Goal: Task Accomplishment & Management: Complete application form

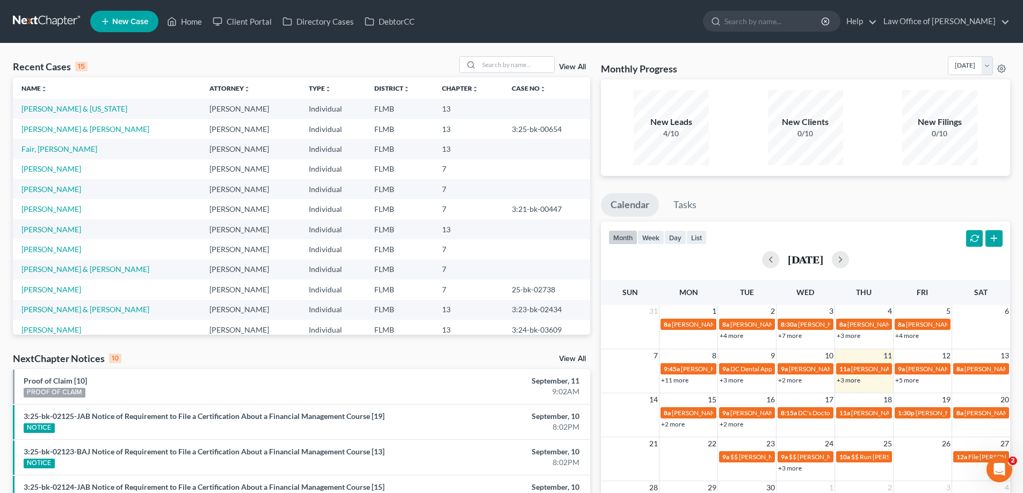
click at [796, 383] on link "+2 more" at bounding box center [790, 380] width 24 height 8
click at [806, 172] on div "New Leads 4/10 New Clients 0/10 New Filings 0/10" at bounding box center [805, 127] width 409 height 97
click at [856, 380] on link "+3 more" at bounding box center [848, 380] width 24 height 8
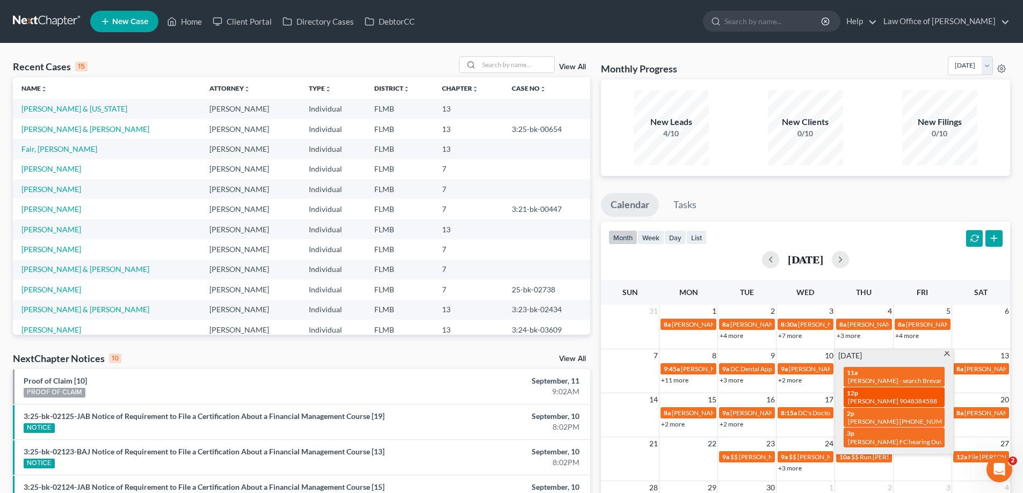
click at [874, 397] on div "12p Patrick Beaty Jr 9048384588" at bounding box center [894, 397] width 94 height 17
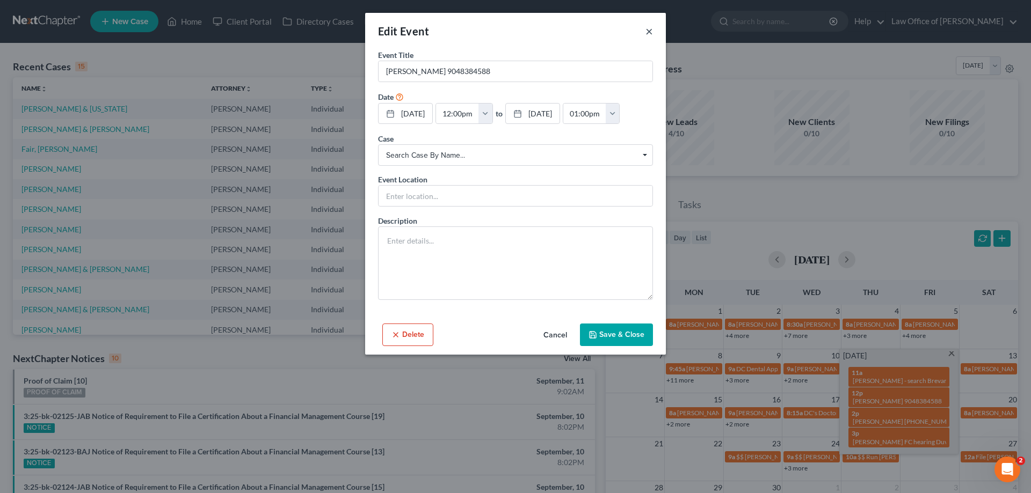
click at [645, 32] on button "×" at bounding box center [649, 31] width 8 height 13
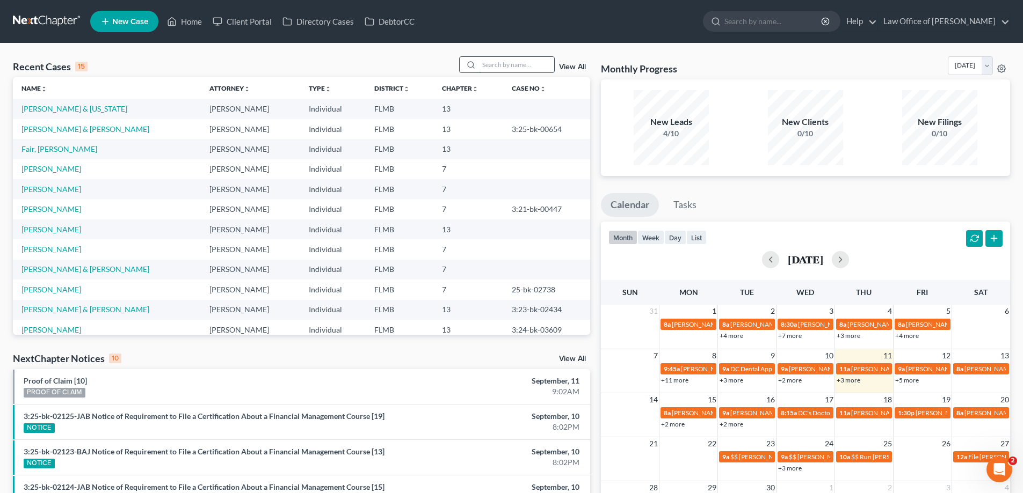
click at [488, 63] on input "search" at bounding box center [516, 65] width 75 height 16
type input "fortin"
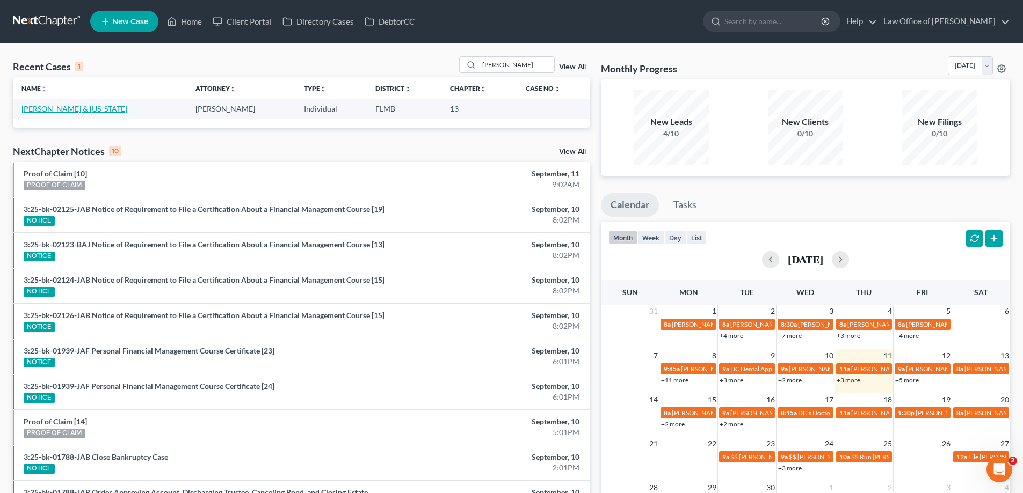
click at [58, 106] on link "[PERSON_NAME] & [US_STATE]" at bounding box center [74, 108] width 106 height 9
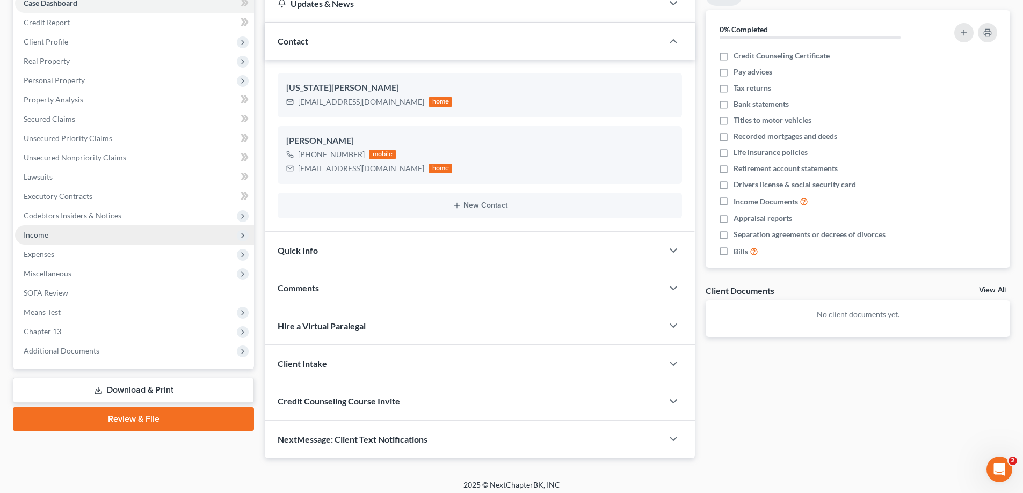
scroll to position [124, 0]
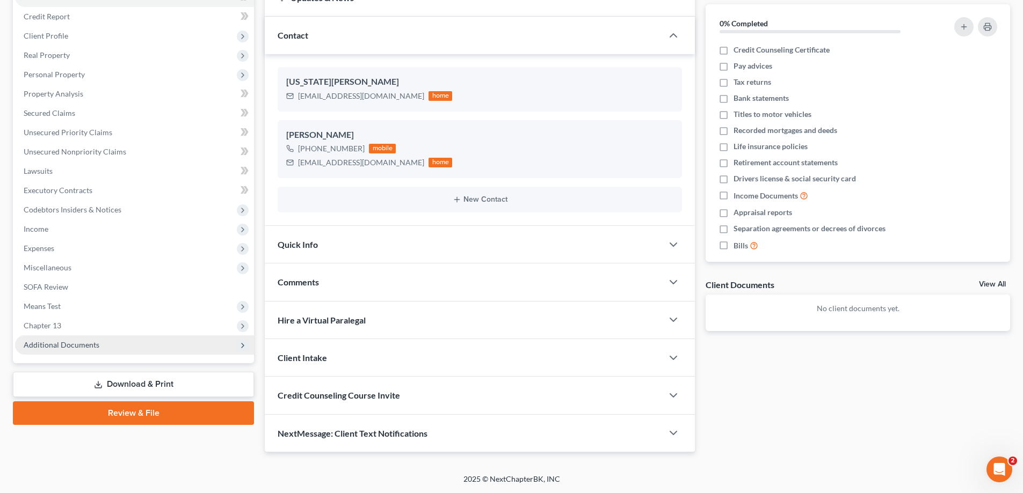
click at [105, 340] on span "Additional Documents" at bounding box center [134, 345] width 239 height 19
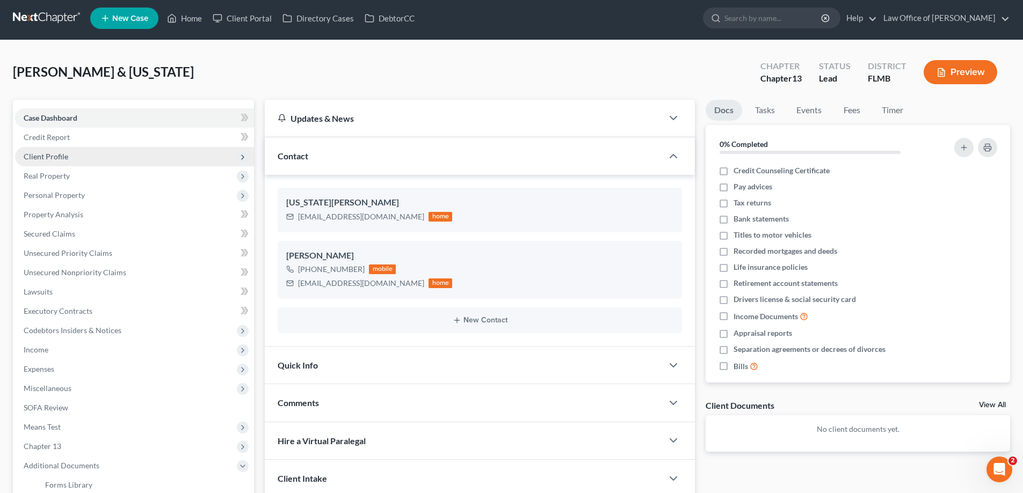
scroll to position [0, 0]
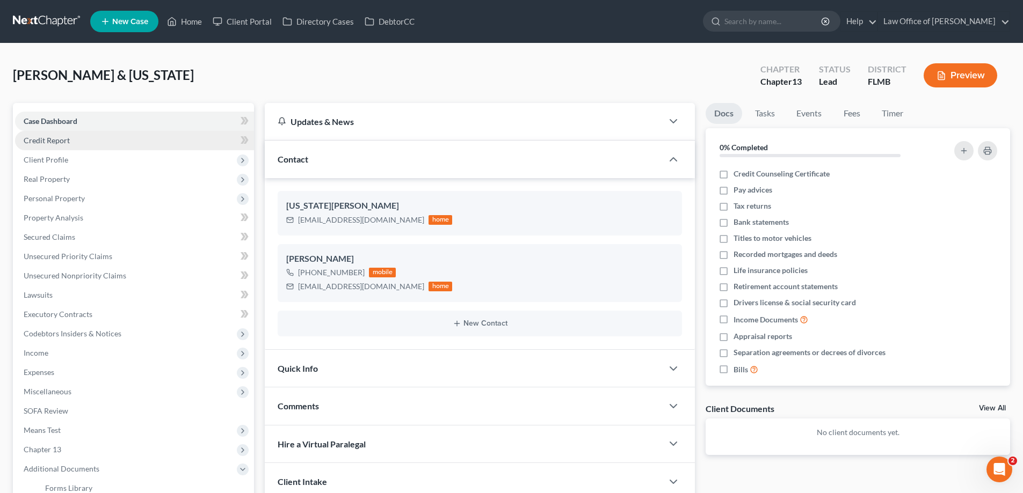
click at [110, 138] on link "Credit Report" at bounding box center [134, 140] width 239 height 19
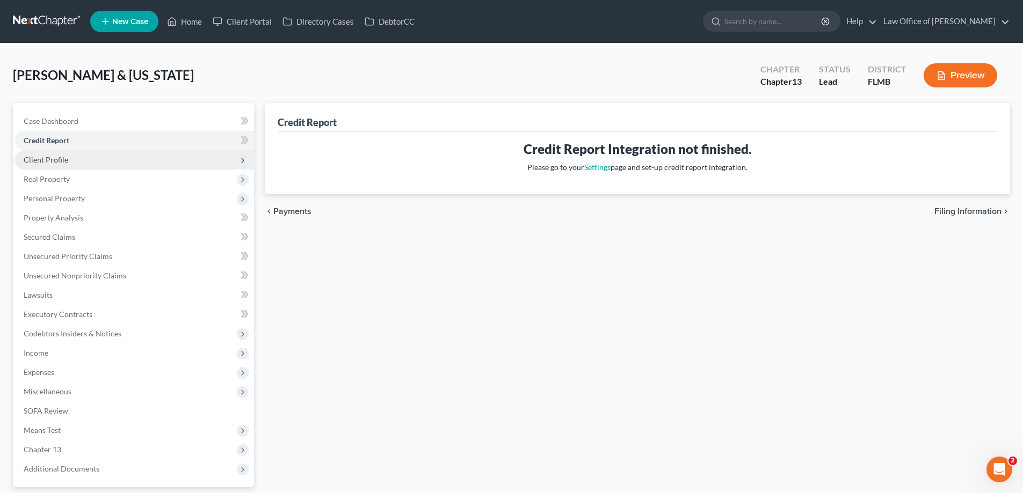
click at [101, 155] on span "Client Profile" at bounding box center [134, 159] width 239 height 19
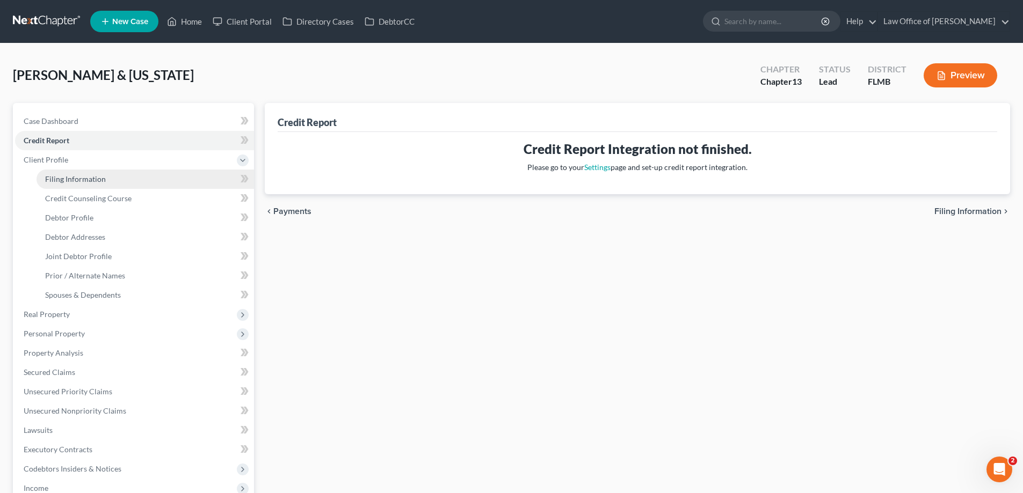
click at [101, 176] on span "Filing Information" at bounding box center [75, 178] width 61 height 9
select select "1"
select select "3"
select select "9"
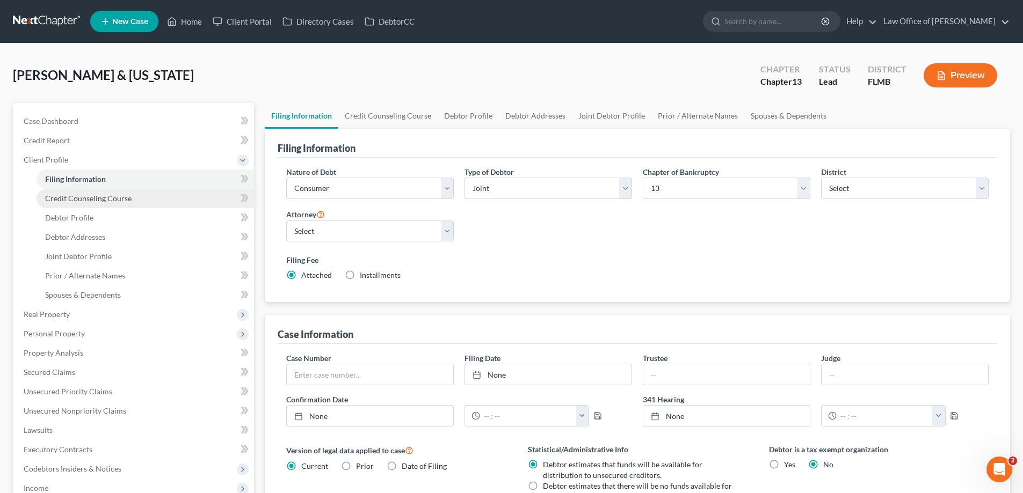
click at [109, 196] on span "Credit Counseling Course" at bounding box center [88, 198] width 86 height 9
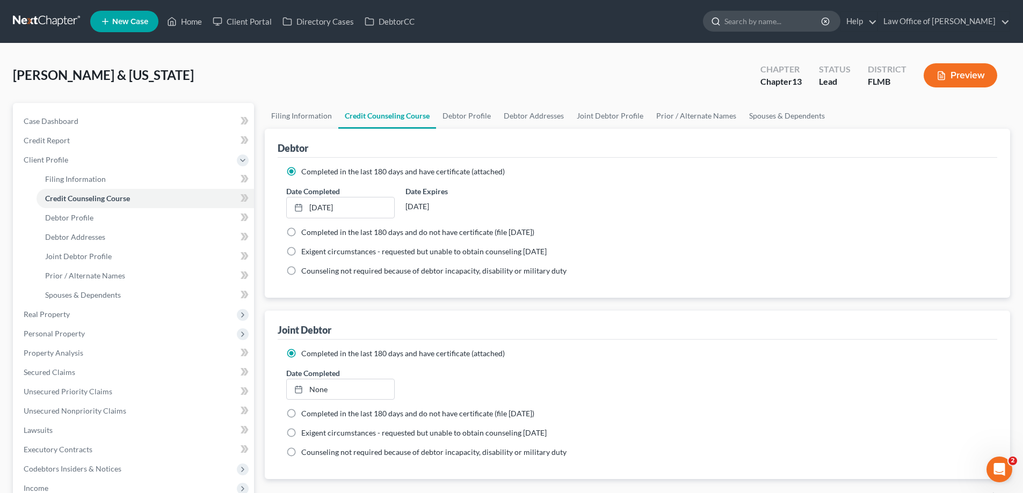
click at [788, 17] on input "search" at bounding box center [773, 21] width 98 height 20
type input "janet"
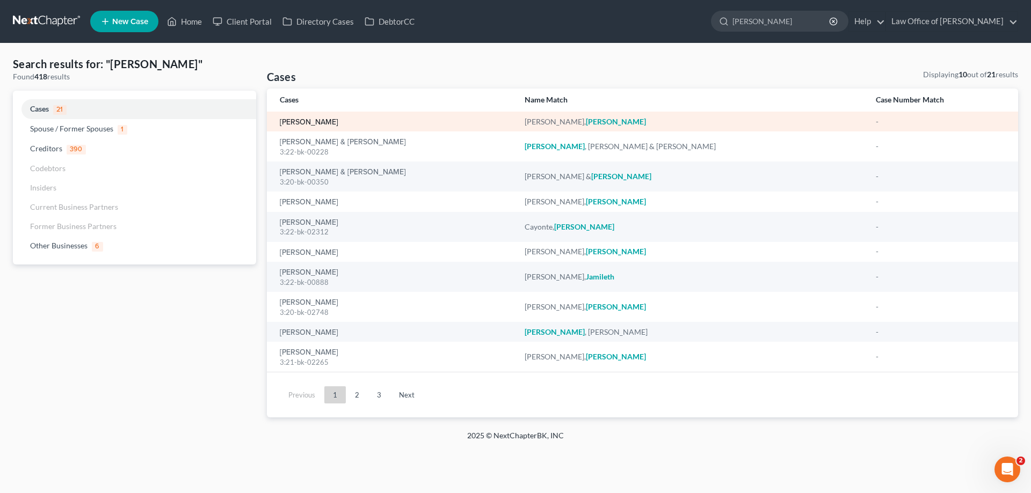
click at [294, 121] on link "[PERSON_NAME]" at bounding box center [309, 123] width 59 height 8
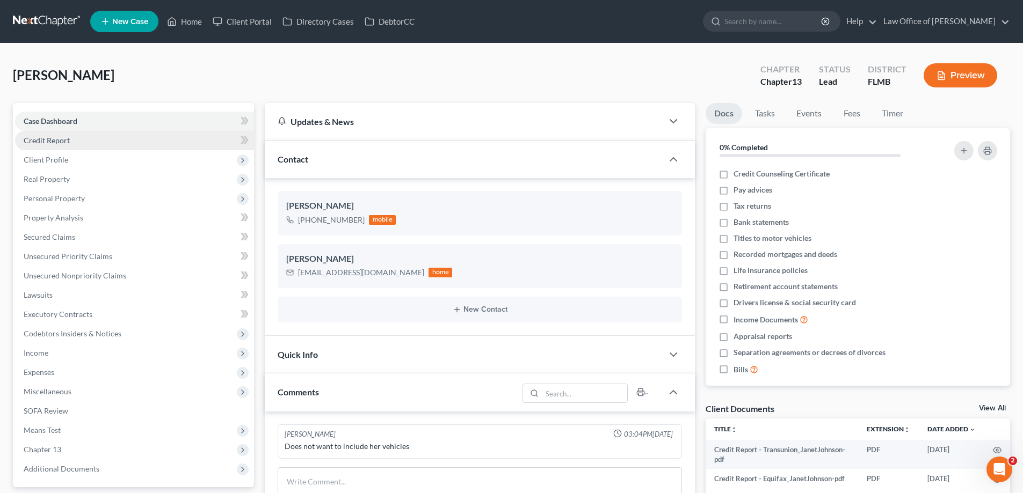
click at [33, 142] on span "Credit Report" at bounding box center [47, 140] width 46 height 9
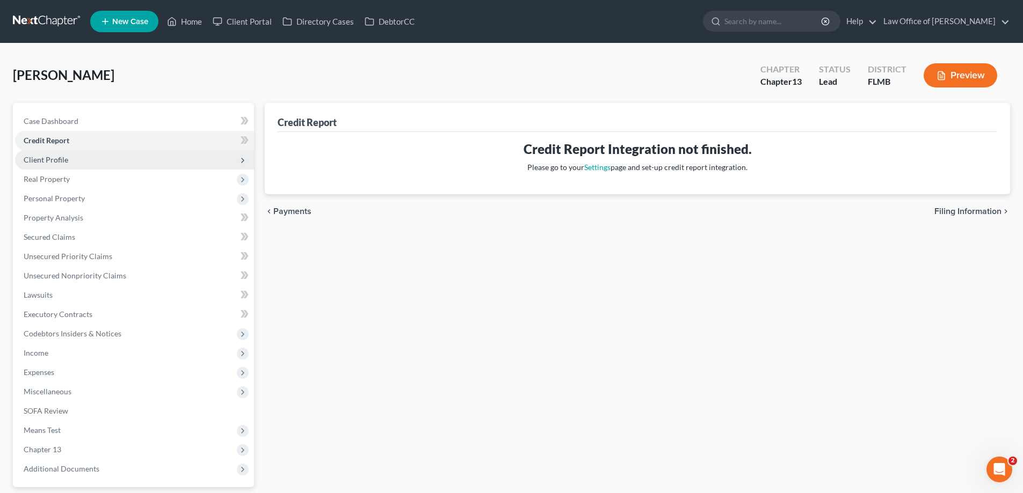
click at [45, 154] on span "Client Profile" at bounding box center [134, 159] width 239 height 19
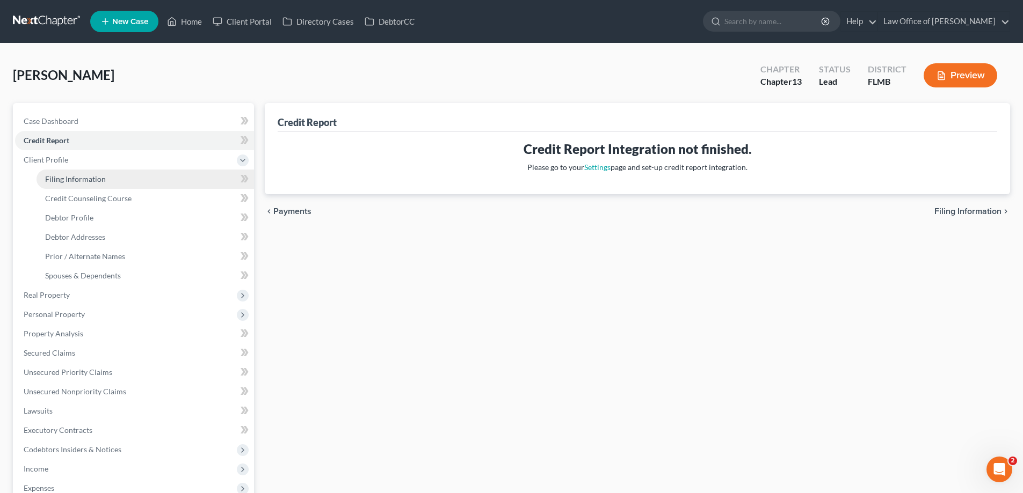
click at [63, 186] on link "Filing Information" at bounding box center [145, 179] width 217 height 19
select select "1"
select select "0"
select select "3"
select select "15"
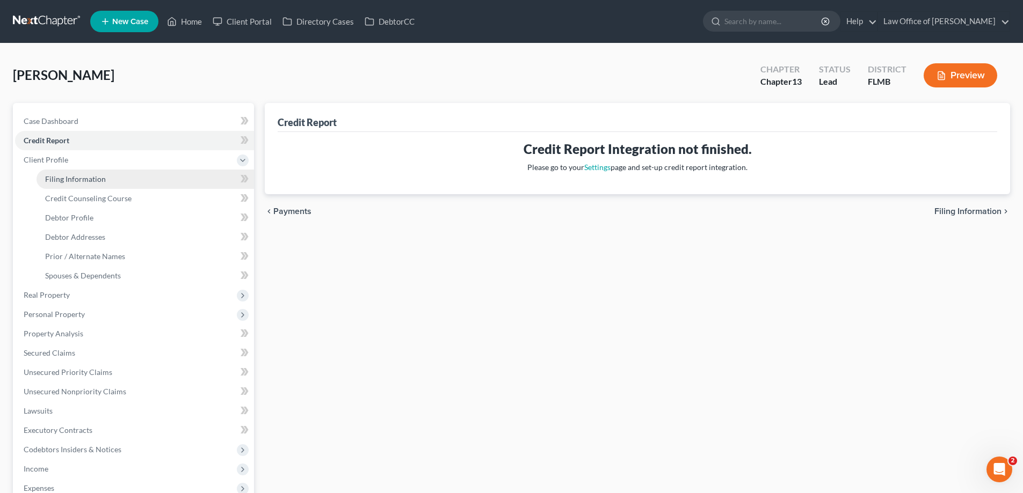
select select "0"
select select "9"
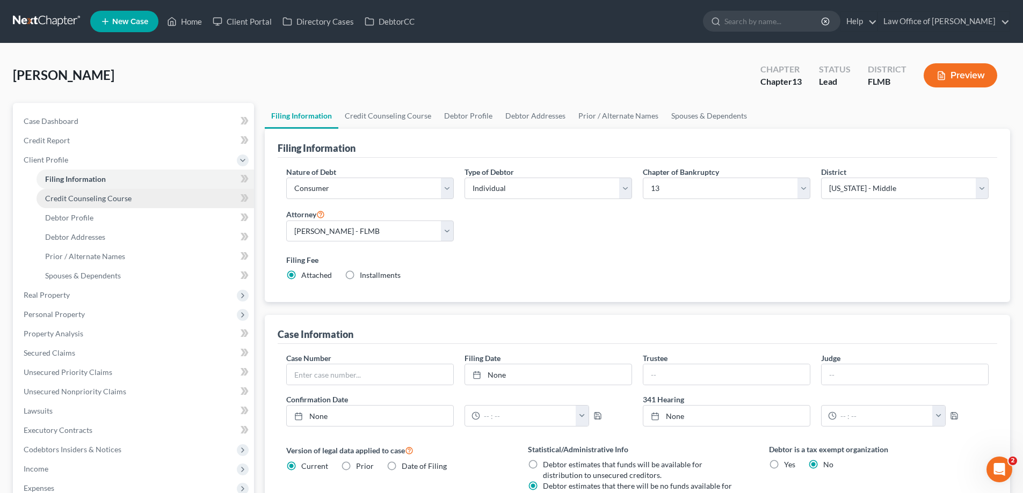
click at [75, 203] on link "Credit Counseling Course" at bounding box center [145, 198] width 217 height 19
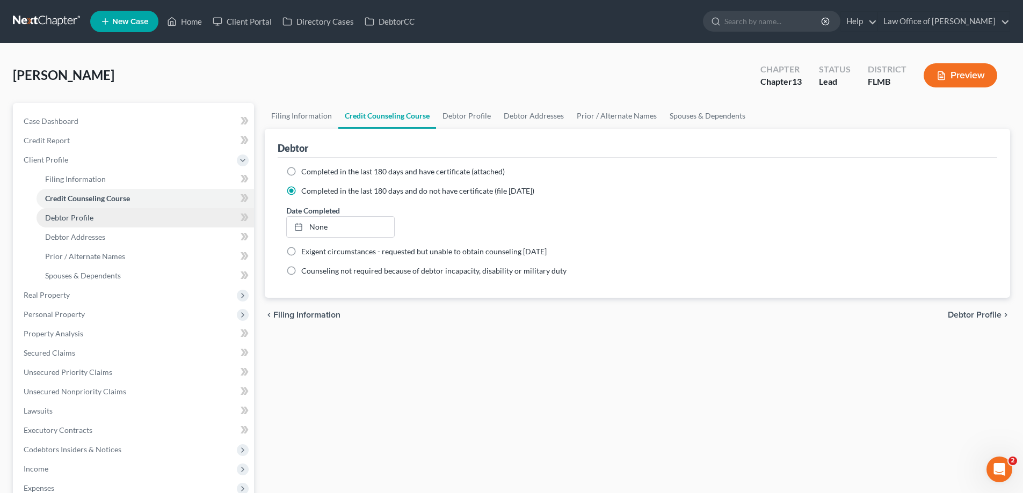
click at [72, 227] on link "Debtor Profile" at bounding box center [145, 217] width 217 height 19
select select "0"
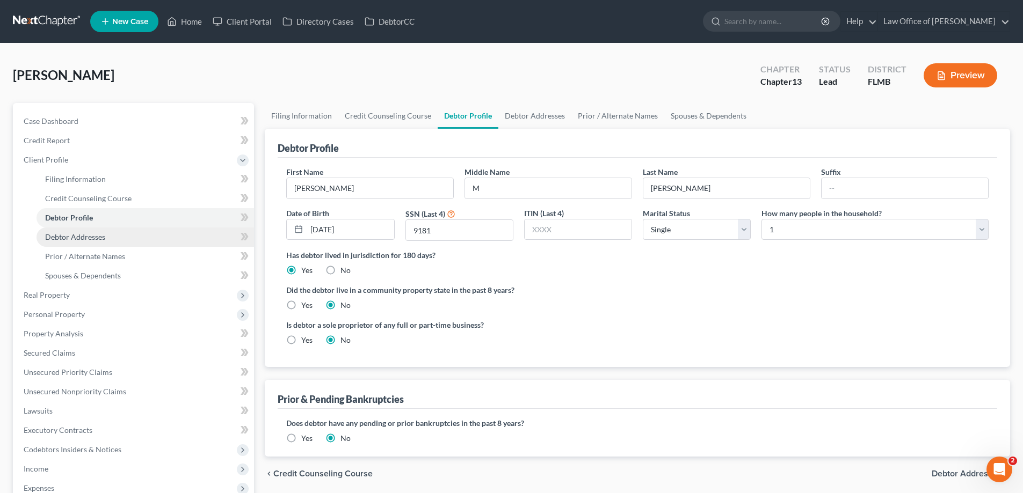
click at [72, 236] on span "Debtor Addresses" at bounding box center [75, 236] width 60 height 9
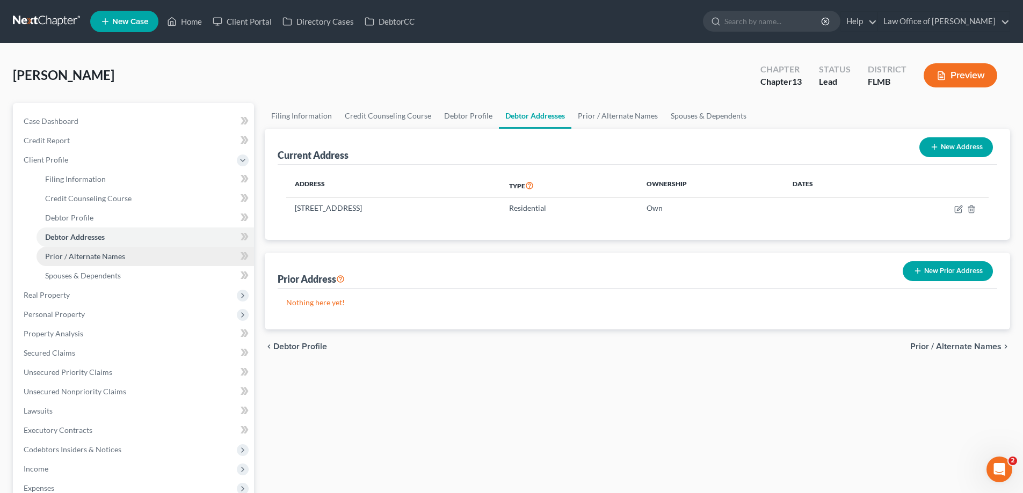
click at [79, 256] on span "Prior / Alternate Names" at bounding box center [85, 256] width 80 height 9
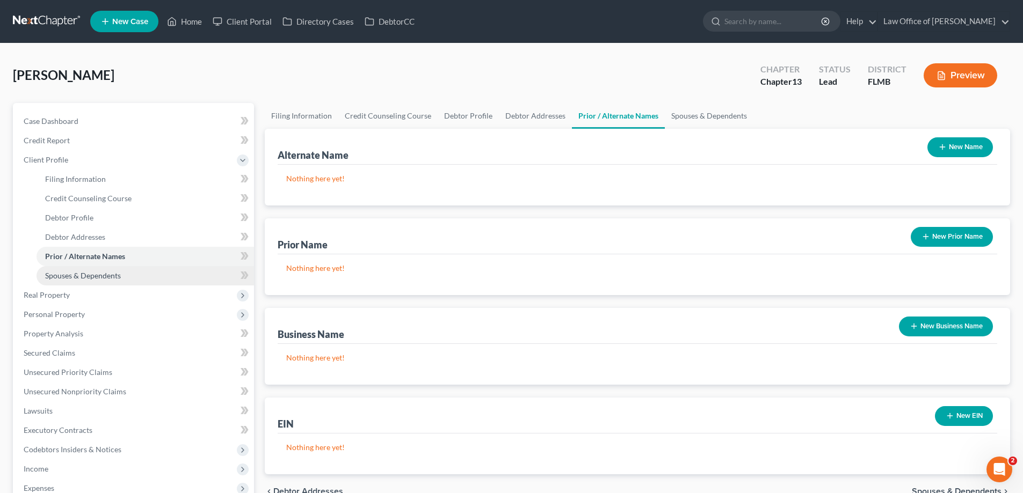
click at [81, 278] on span "Spouses & Dependents" at bounding box center [83, 275] width 76 height 9
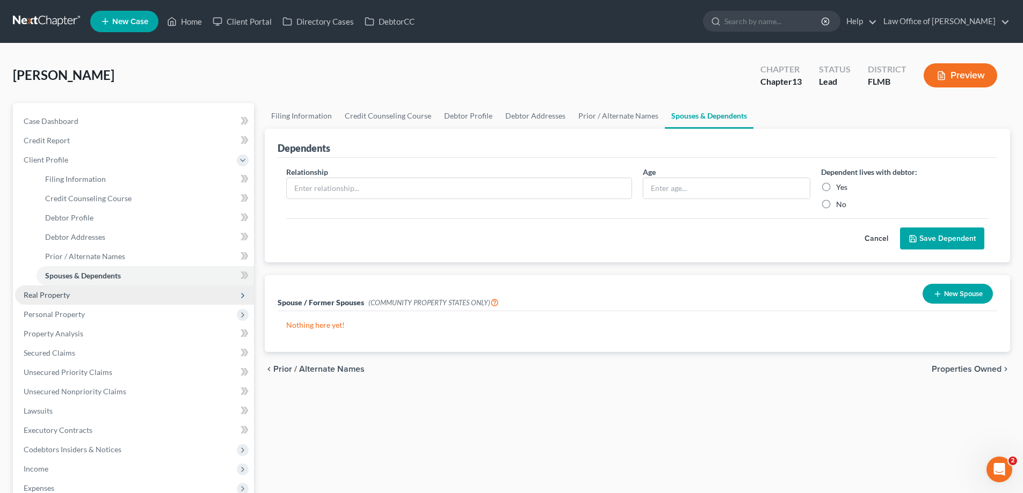
click at [70, 295] on span "Real Property" at bounding box center [134, 295] width 239 height 19
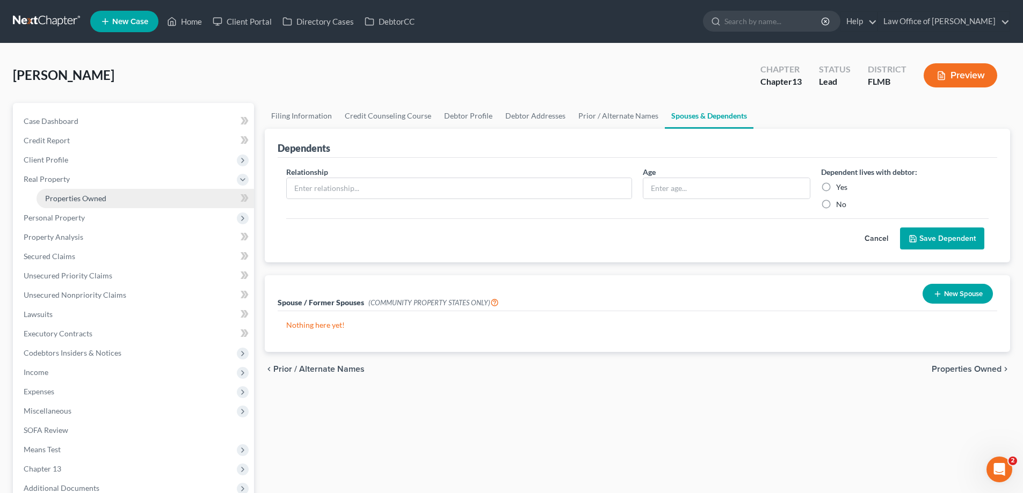
click at [93, 202] on span "Properties Owned" at bounding box center [75, 198] width 61 height 9
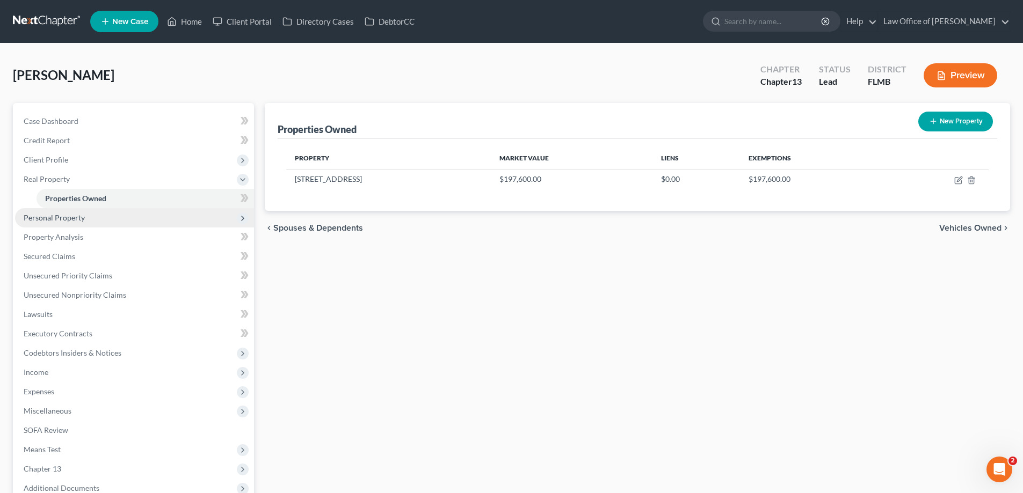
click at [65, 218] on span "Personal Property" at bounding box center [54, 217] width 61 height 9
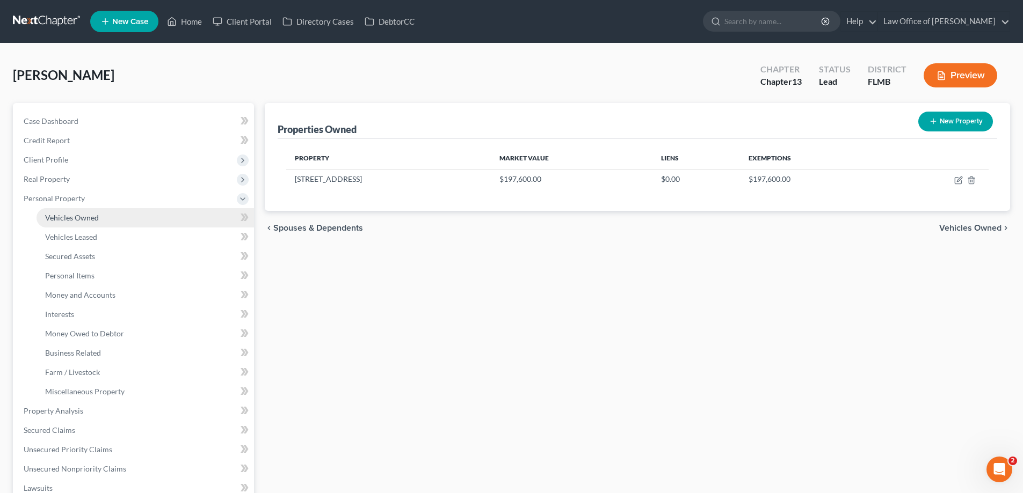
click at [64, 224] on link "Vehicles Owned" at bounding box center [145, 217] width 217 height 19
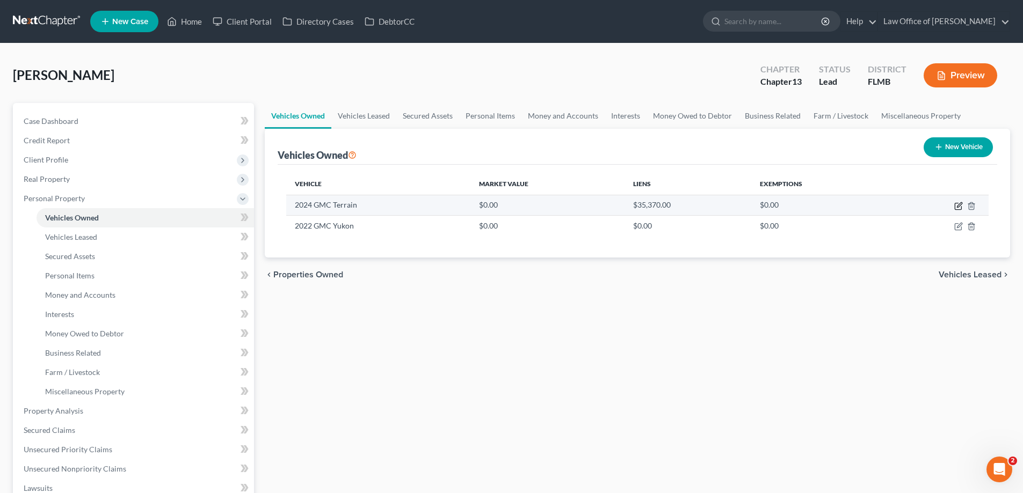
click at [957, 207] on icon "button" at bounding box center [959, 204] width 5 height 5
select select "0"
select select "2"
select select "0"
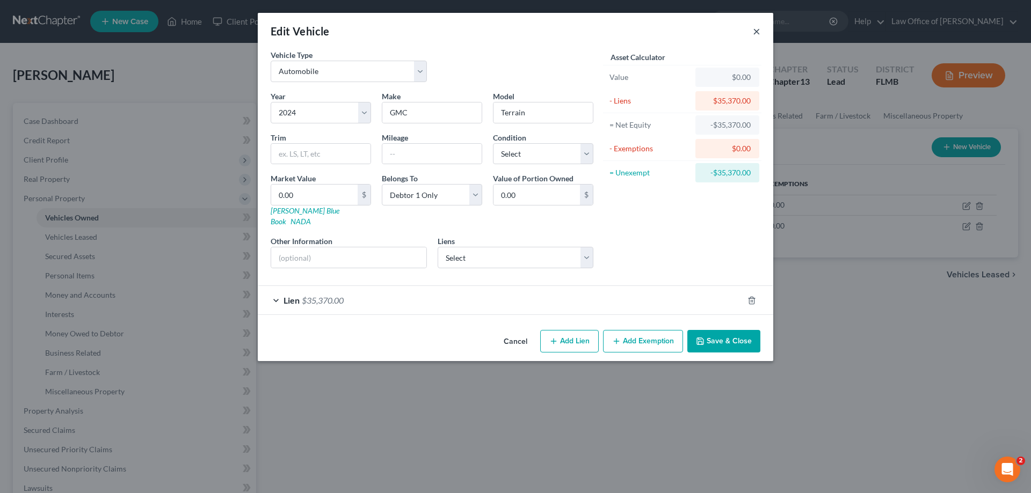
click at [757, 30] on button "×" at bounding box center [757, 31] width 8 height 13
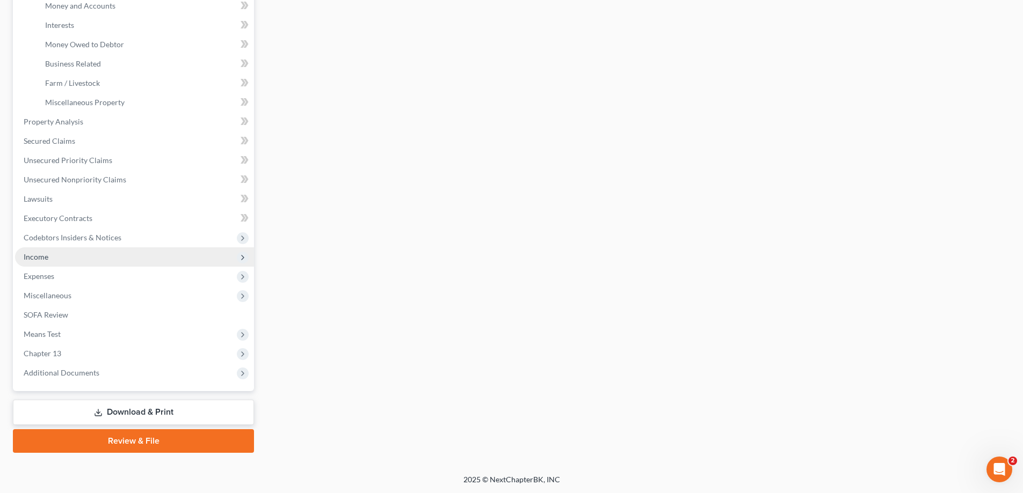
scroll to position [290, 0]
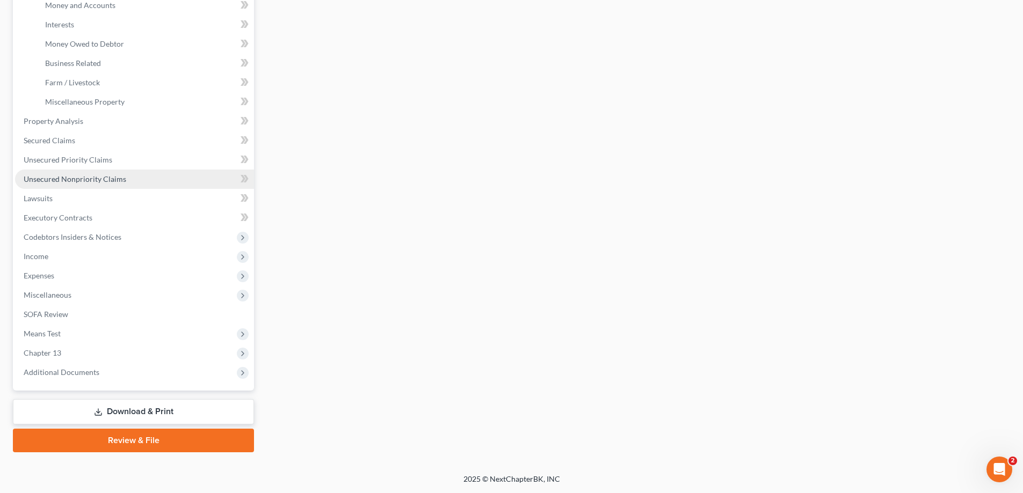
click at [46, 171] on link "Unsecured Nonpriority Claims" at bounding box center [134, 179] width 239 height 19
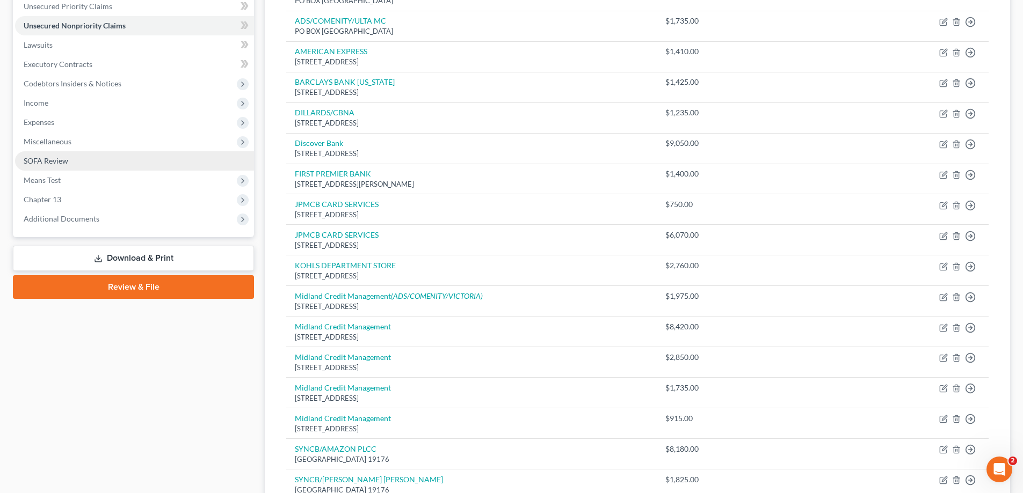
scroll to position [250, 0]
click at [44, 166] on link "SOFA Review" at bounding box center [134, 161] width 239 height 19
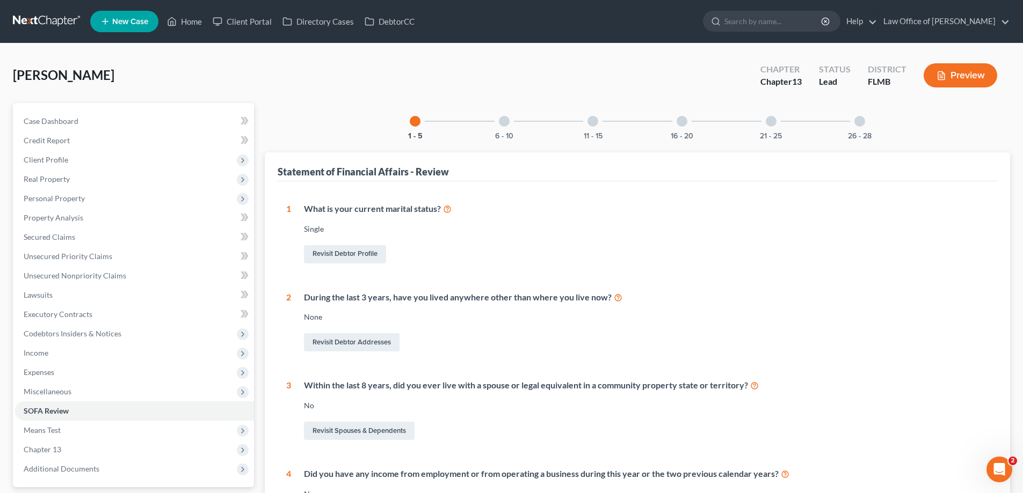
click at [595, 125] on div at bounding box center [592, 121] width 11 height 11
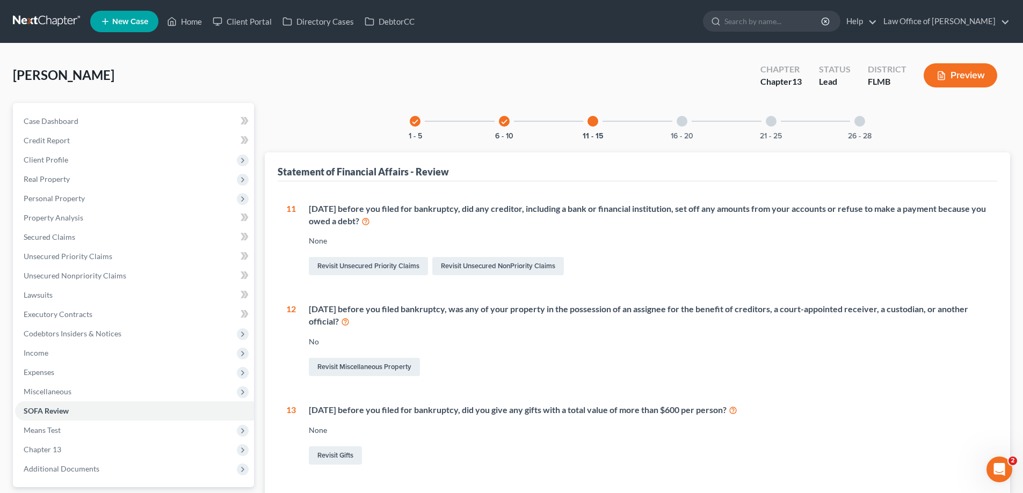
click at [501, 118] on icon "check" at bounding box center [504, 122] width 8 height 8
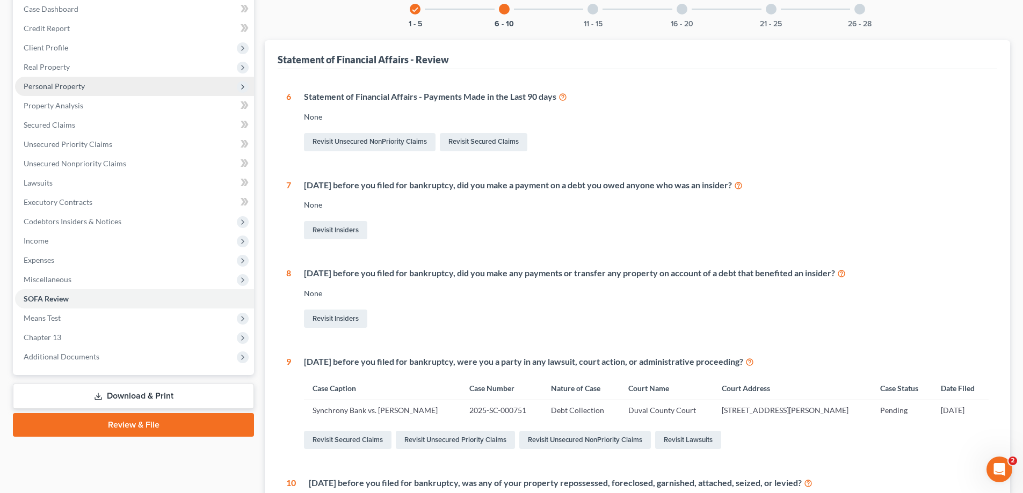
scroll to position [112, 0]
click at [72, 83] on span "Personal Property" at bounding box center [54, 86] width 61 height 9
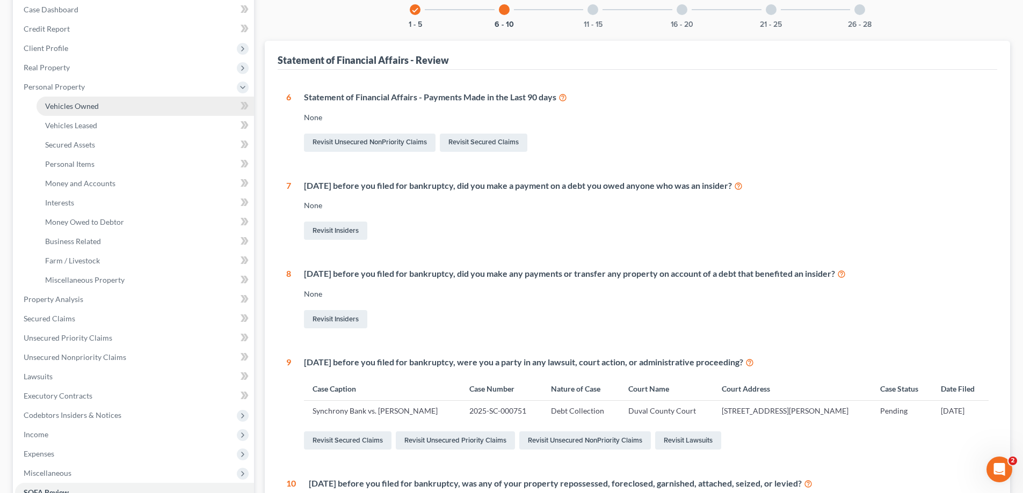
click at [79, 106] on span "Vehicles Owned" at bounding box center [72, 105] width 54 height 9
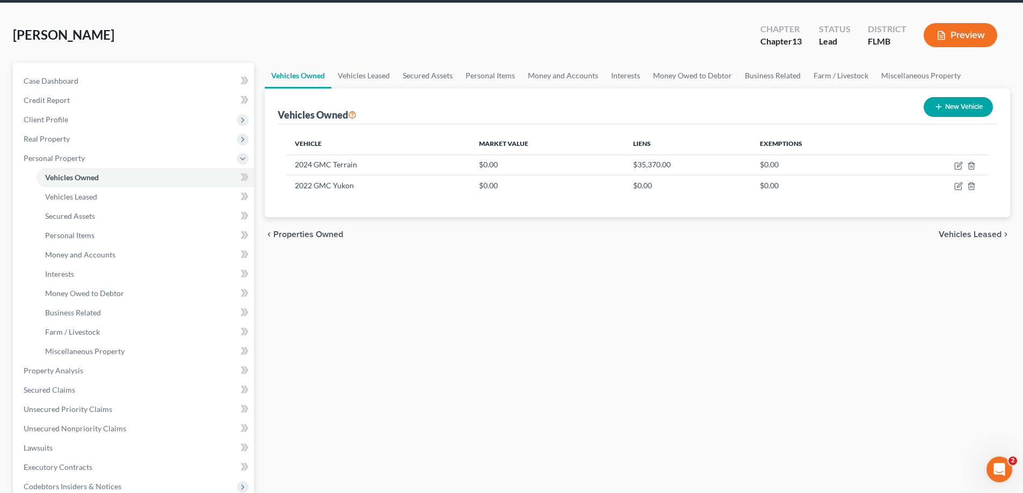
scroll to position [268, 0]
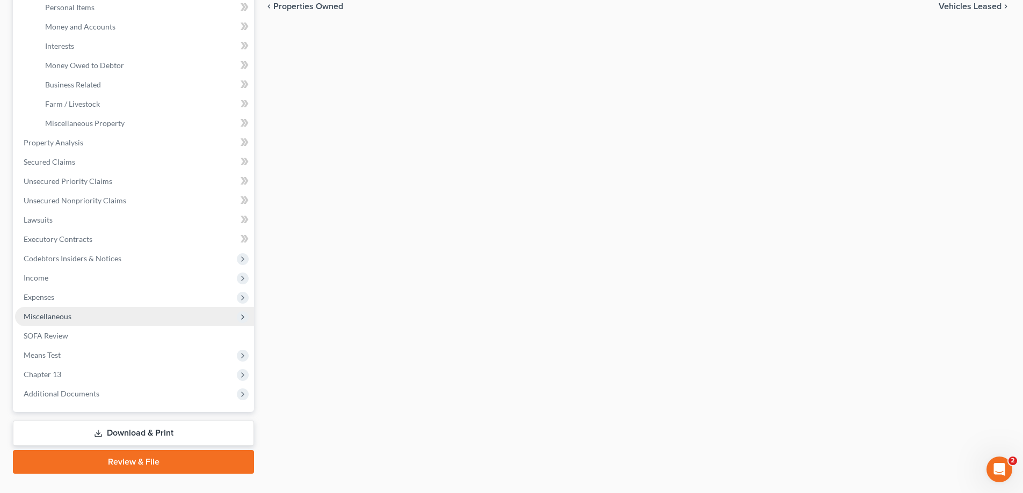
click at [79, 315] on span "Miscellaneous" at bounding box center [134, 316] width 239 height 19
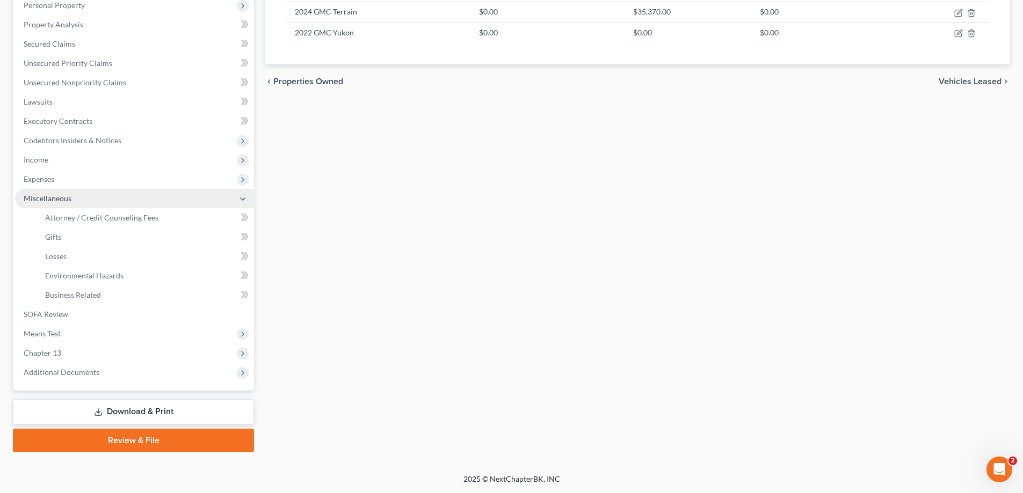
scroll to position [193, 0]
click at [52, 318] on span "SOFA Review" at bounding box center [46, 314] width 45 height 9
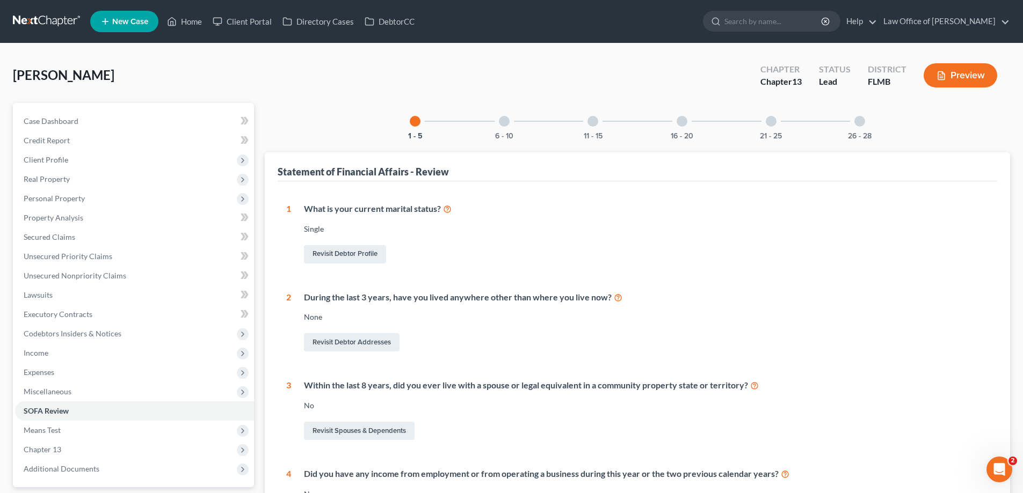
click at [501, 121] on div at bounding box center [504, 121] width 11 height 11
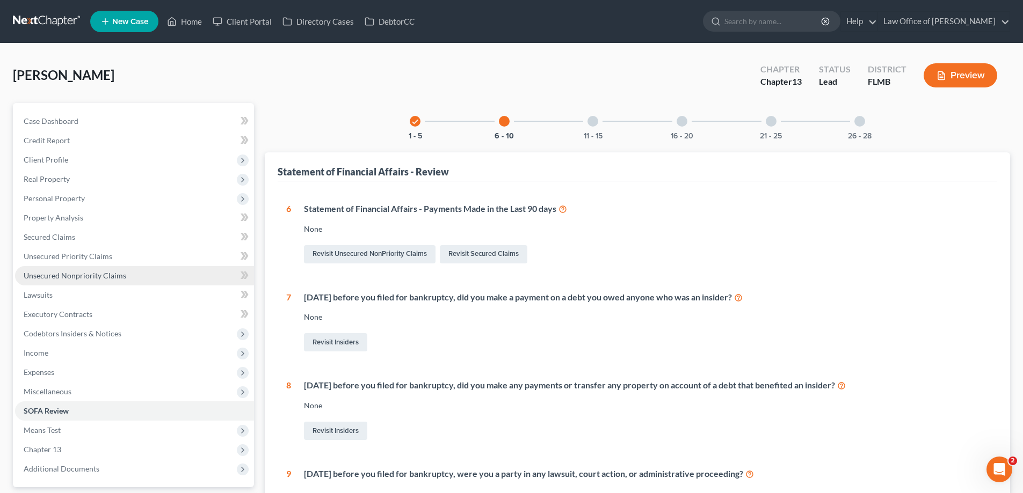
click at [110, 279] on span "Unsecured Nonpriority Claims" at bounding box center [75, 275] width 103 height 9
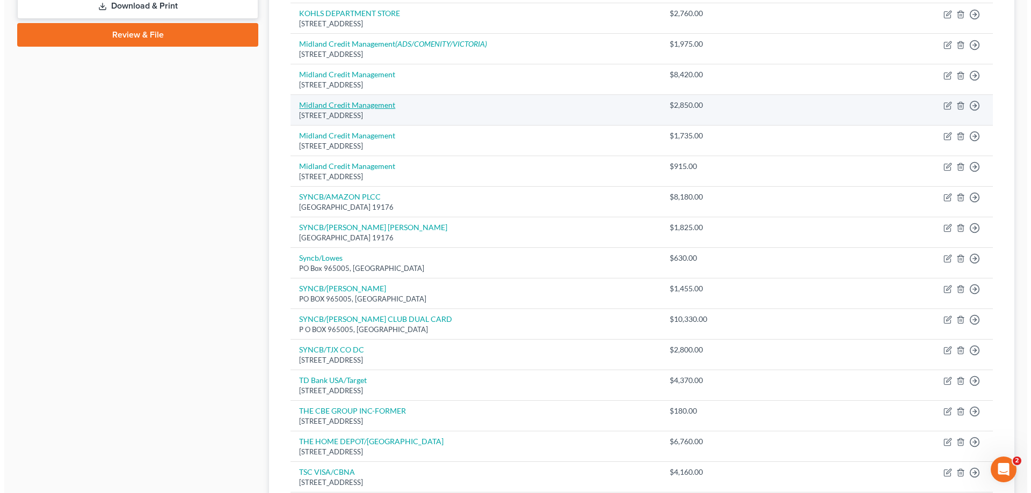
scroll to position [376, 0]
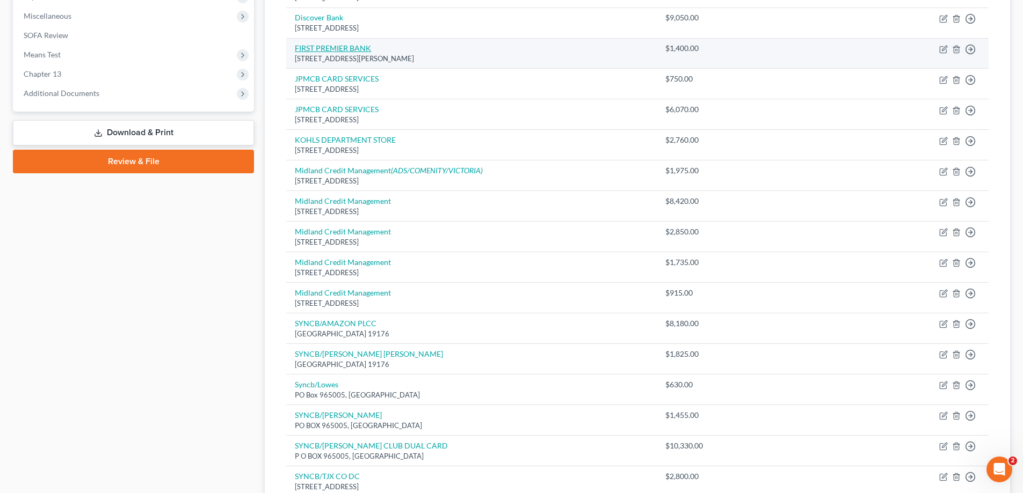
click at [355, 50] on link "FIRST PREMIER BANK" at bounding box center [333, 47] width 76 height 9
select select "43"
select select "0"
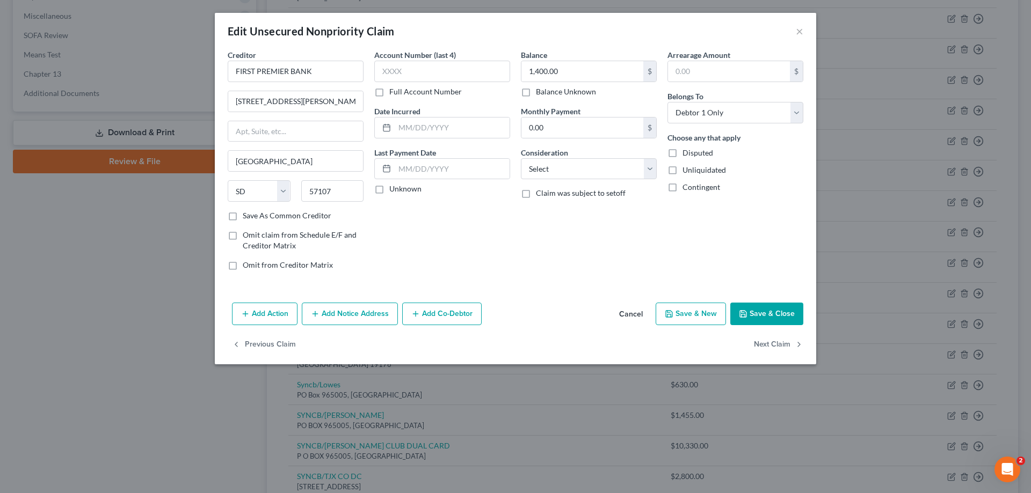
click at [259, 316] on button "Add Action" at bounding box center [264, 314] width 65 height 23
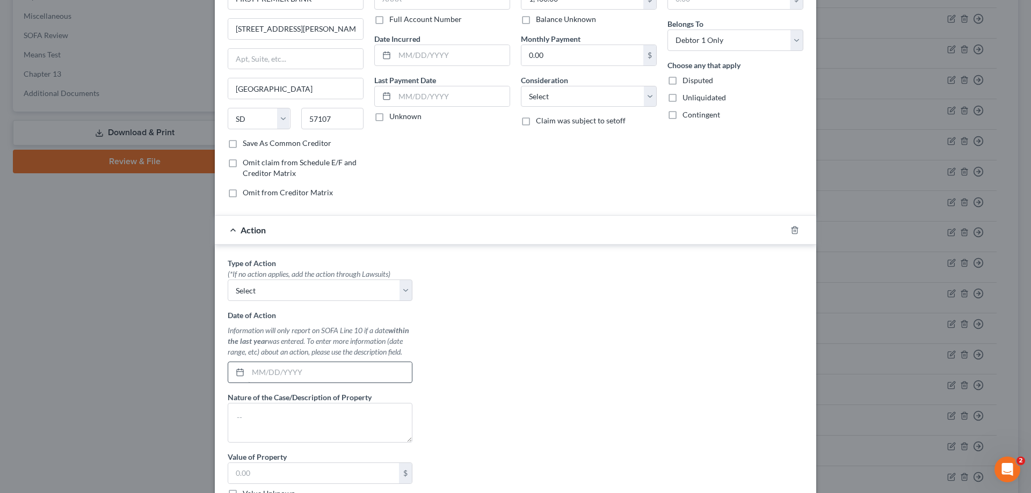
scroll to position [205, 0]
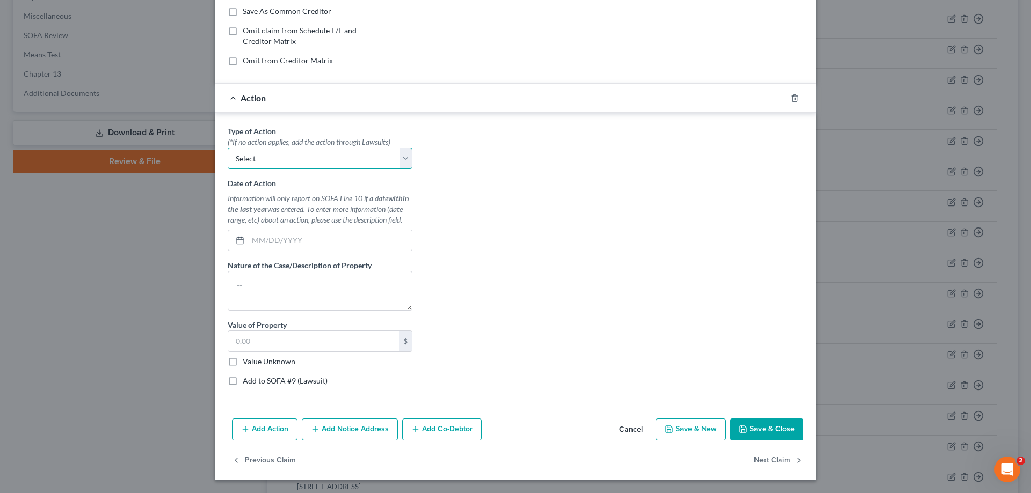
click at [313, 161] on select "Select Repossession Garnishment Foreclosure Personal Injury Attached, Seized, O…" at bounding box center [320, 158] width 185 height 21
click at [477, 208] on div "Type of Action * (*If no action applies, add the action through Lawsuits) Selec…" at bounding box center [515, 260] width 586 height 269
click at [323, 238] on input "text" at bounding box center [330, 240] width 164 height 20
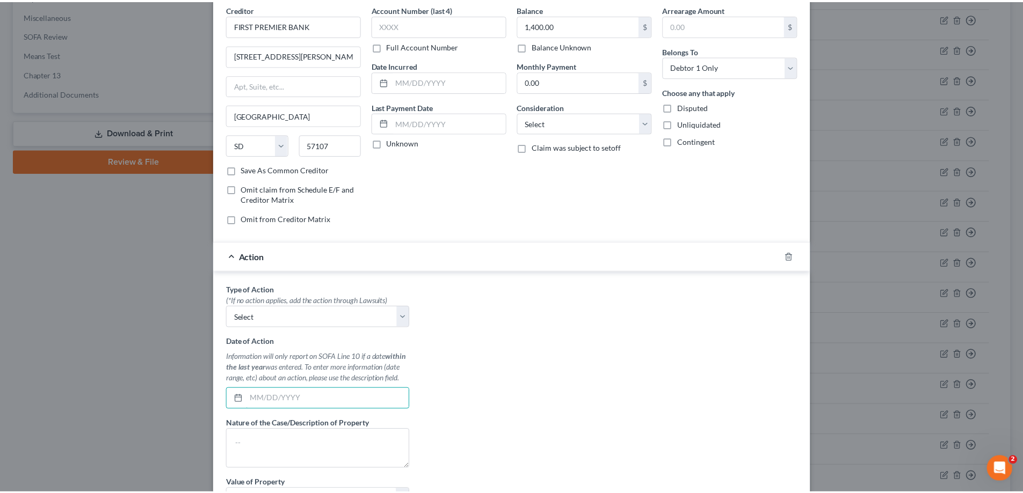
scroll to position [0, 0]
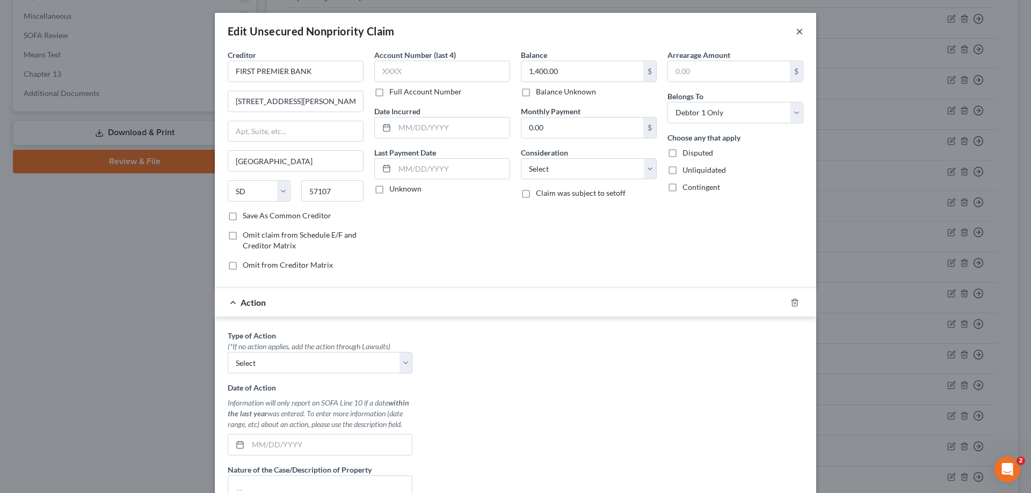
click at [796, 31] on button "×" at bounding box center [800, 31] width 8 height 13
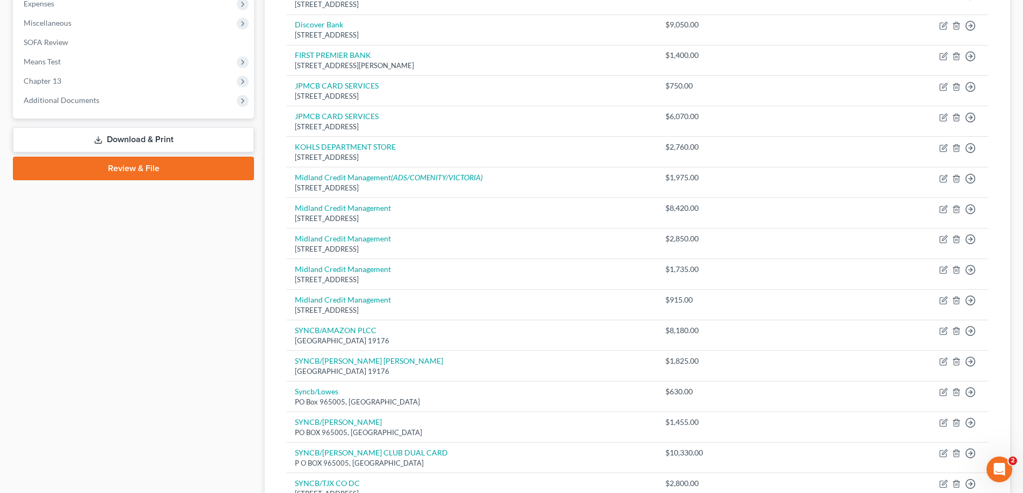
scroll to position [54, 0]
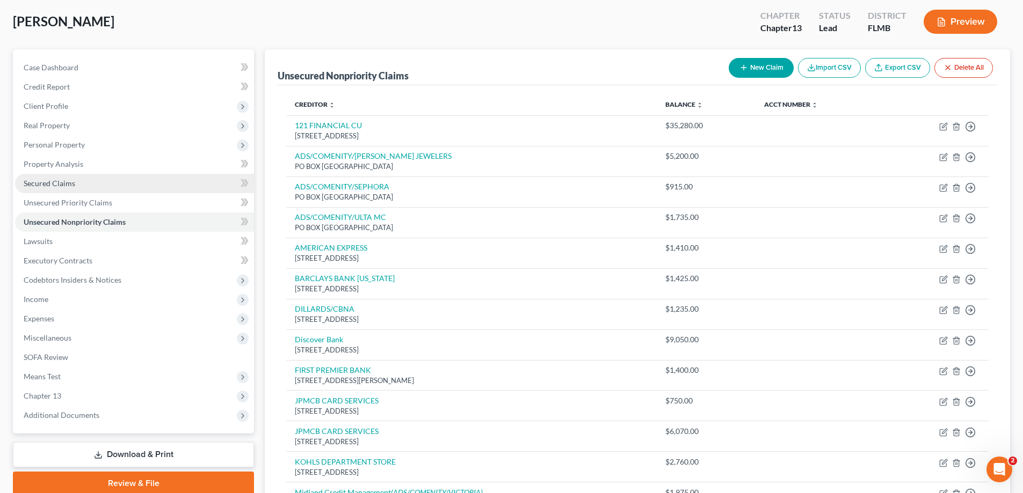
click at [84, 188] on link "Secured Claims" at bounding box center [134, 183] width 239 height 19
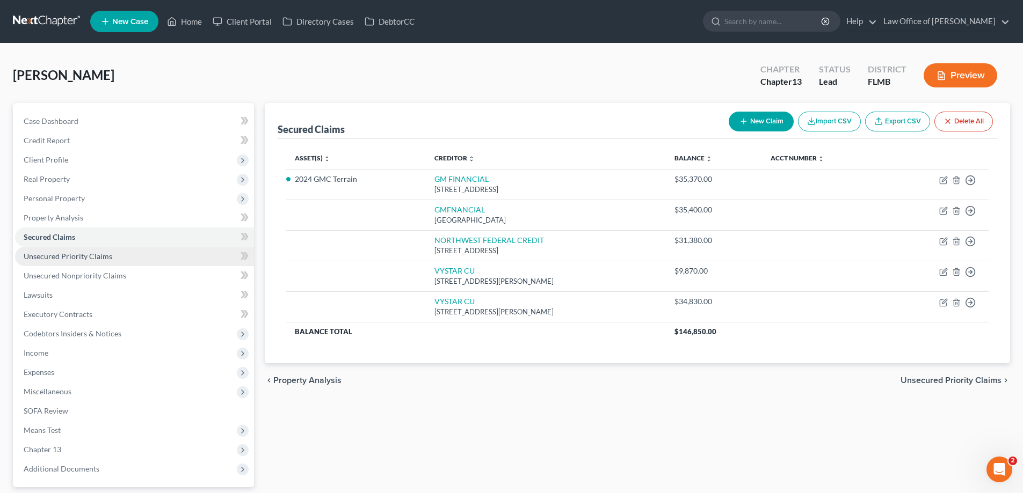
click at [64, 258] on span "Unsecured Priority Claims" at bounding box center [68, 256] width 89 height 9
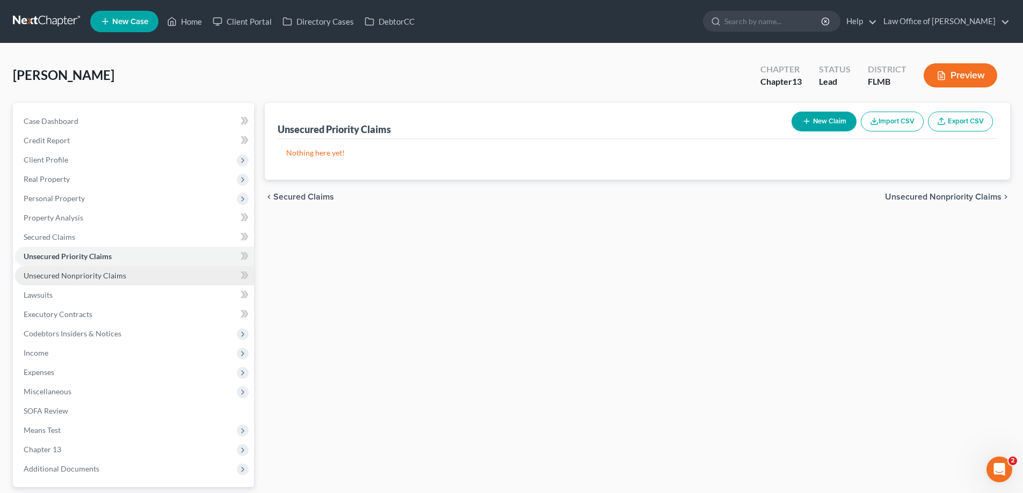
click at [61, 272] on span "Unsecured Nonpriority Claims" at bounding box center [75, 275] width 103 height 9
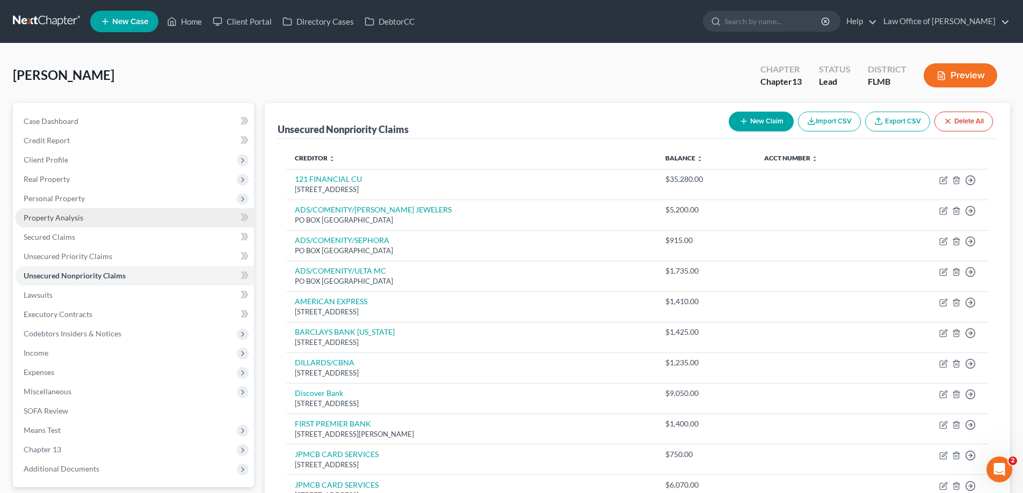
click at [62, 221] on span "Property Analysis" at bounding box center [54, 217] width 60 height 9
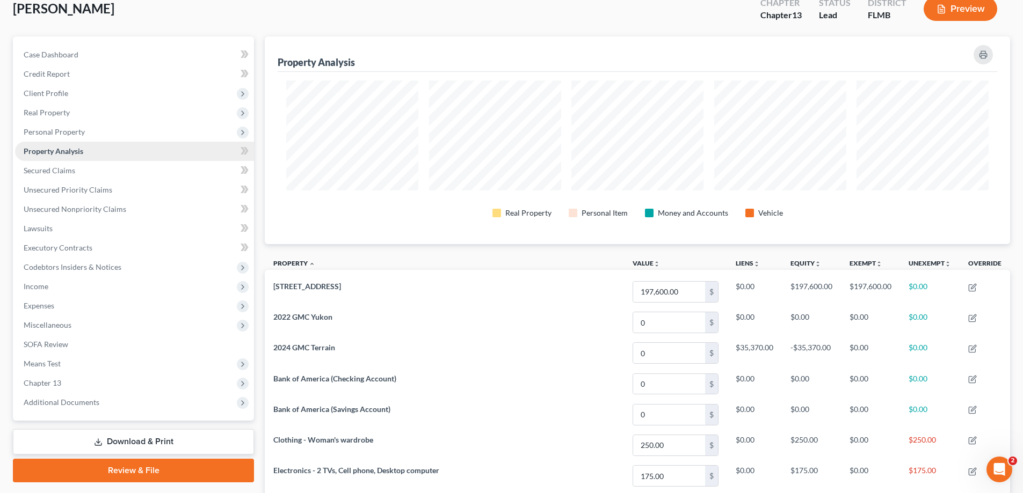
scroll to position [15, 0]
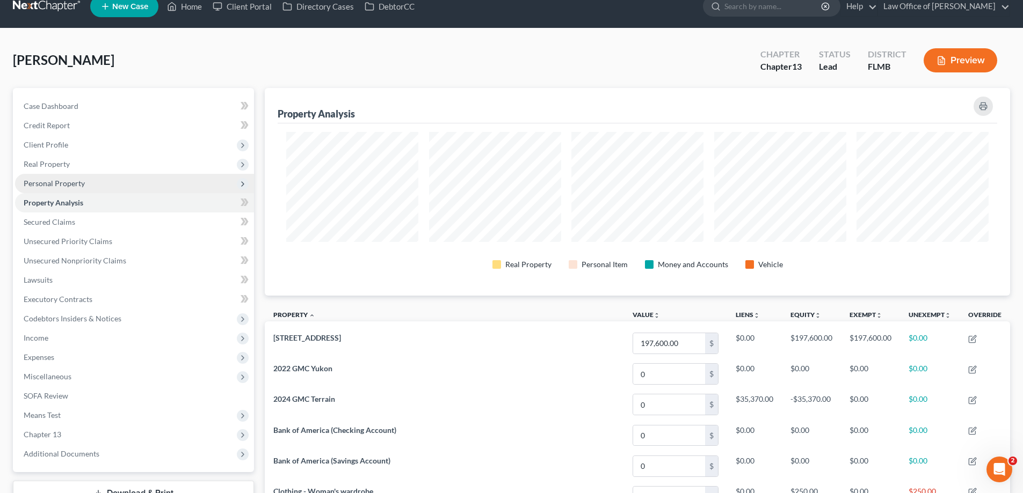
click at [51, 186] on span "Personal Property" at bounding box center [54, 183] width 61 height 9
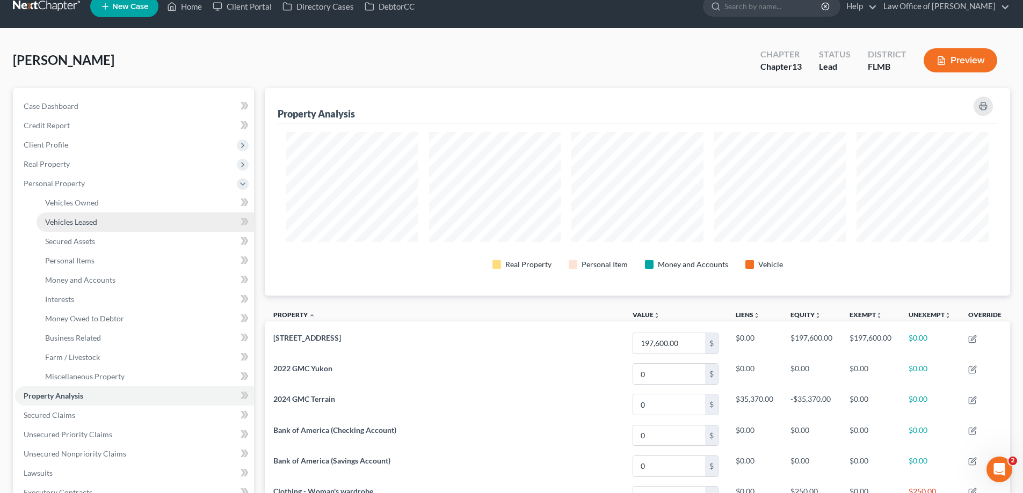
click at [52, 220] on span "Vehicles Leased" at bounding box center [71, 221] width 52 height 9
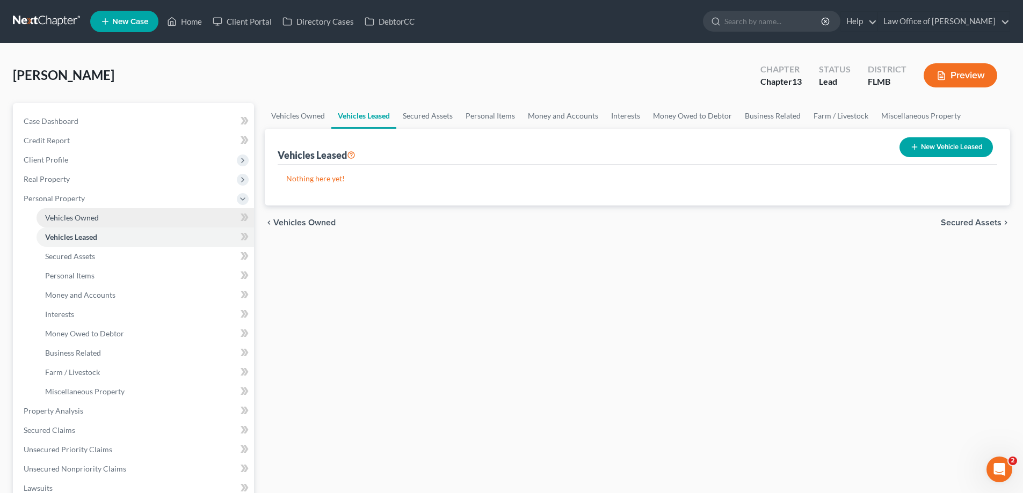
click at [59, 215] on span "Vehicles Owned" at bounding box center [72, 217] width 54 height 9
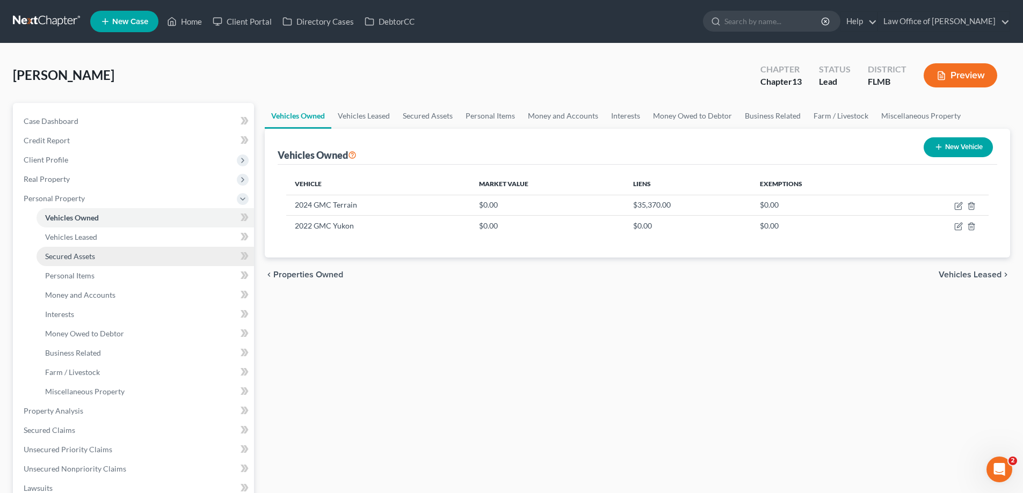
click at [127, 256] on link "Secured Assets" at bounding box center [145, 256] width 217 height 19
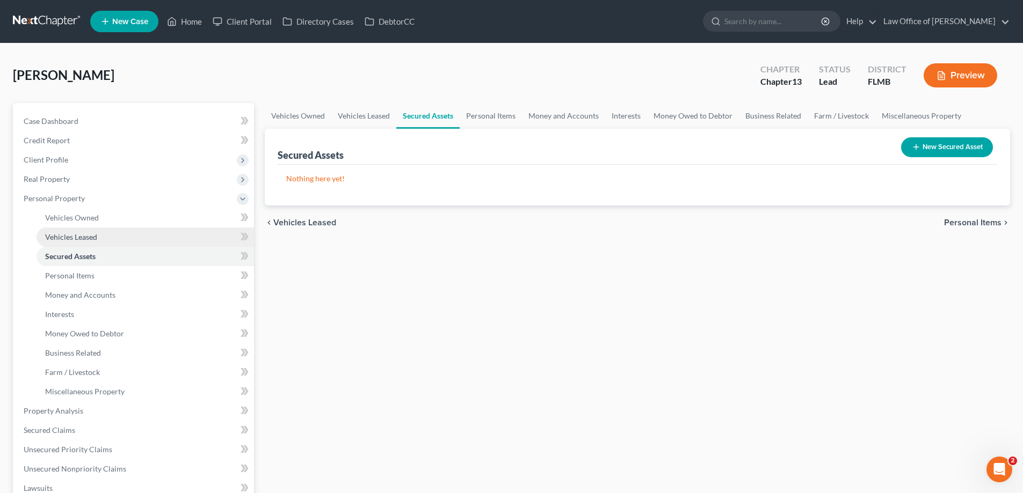
click at [112, 236] on link "Vehicles Leased" at bounding box center [145, 237] width 217 height 19
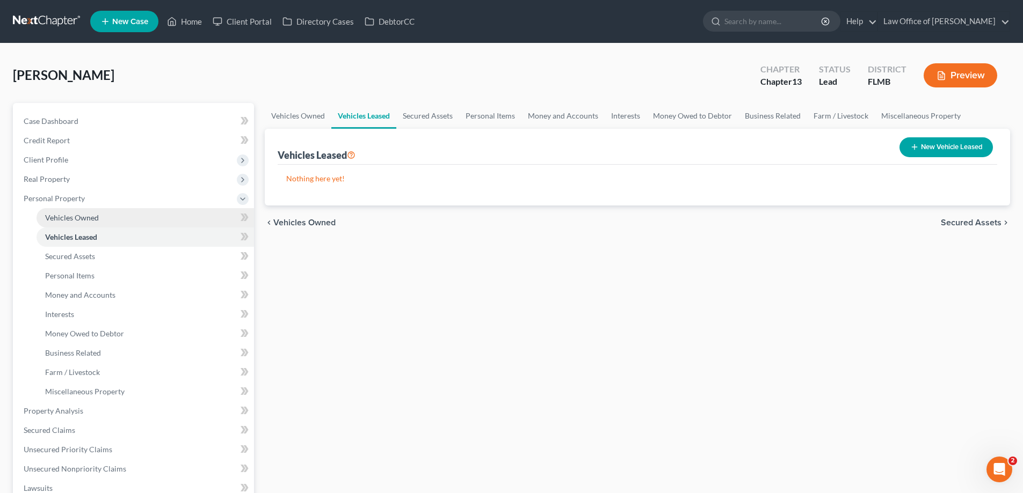
click at [97, 219] on span "Vehicles Owned" at bounding box center [72, 217] width 54 height 9
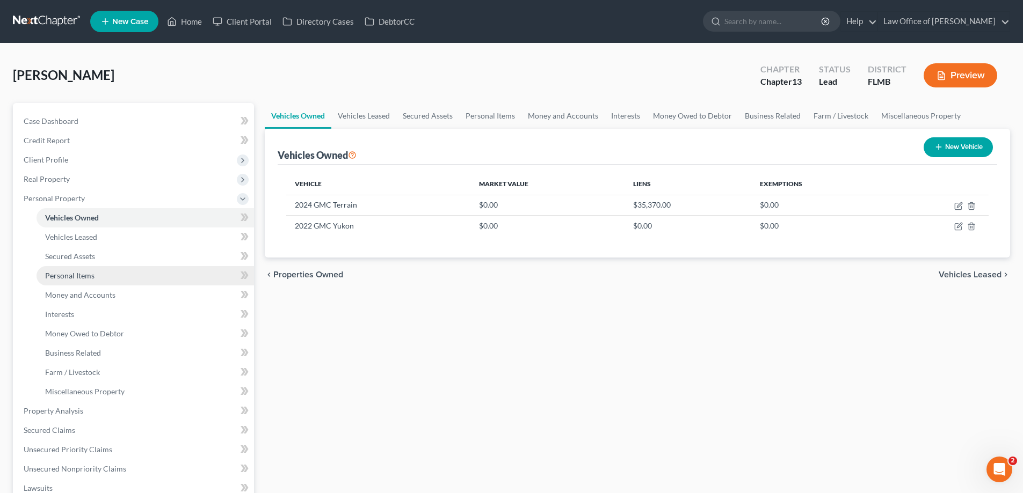
click at [81, 273] on span "Personal Items" at bounding box center [69, 275] width 49 height 9
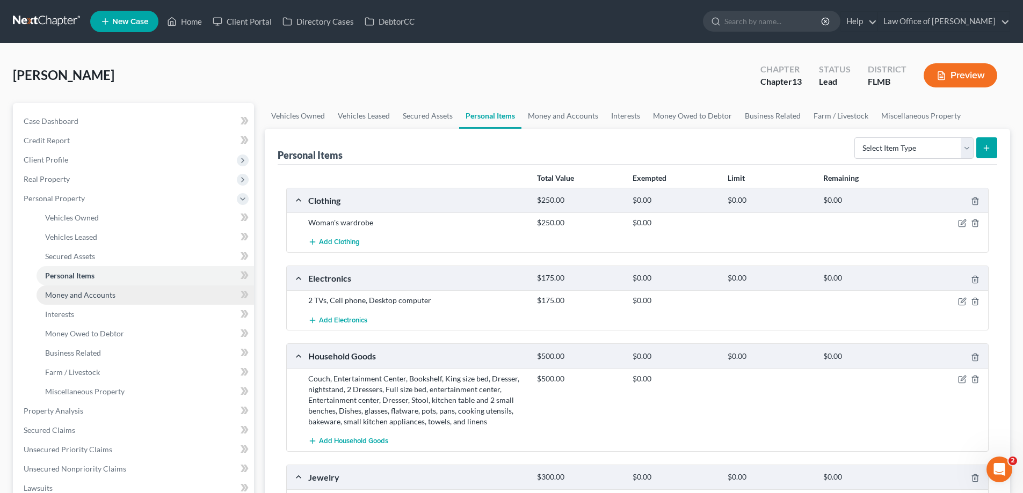
click at [125, 294] on link "Money and Accounts" at bounding box center [145, 295] width 217 height 19
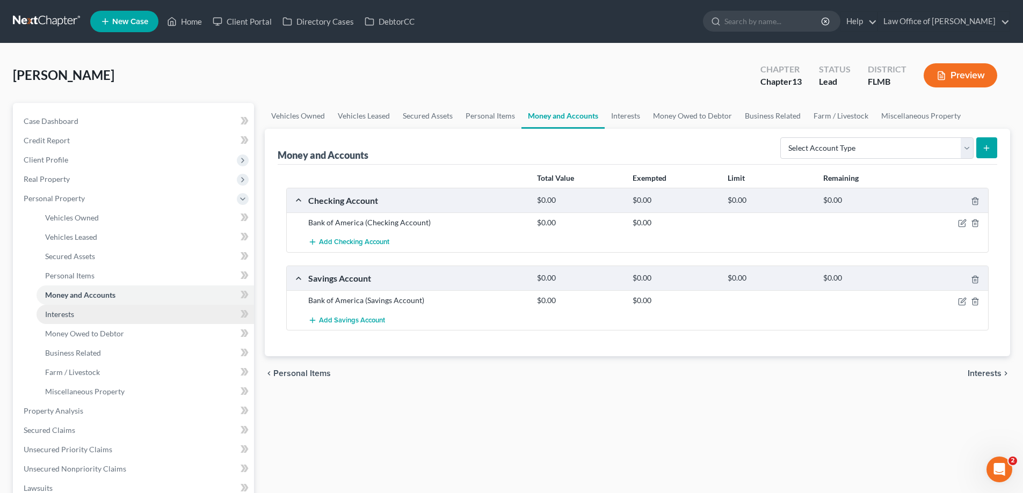
click at [112, 312] on link "Interests" at bounding box center [145, 314] width 217 height 19
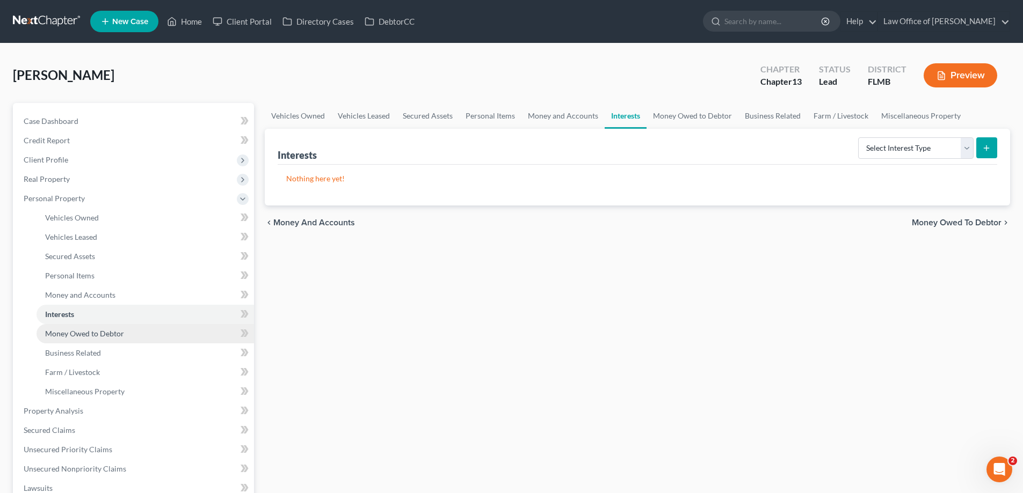
click at [111, 335] on span "Money Owed to Debtor" at bounding box center [84, 333] width 79 height 9
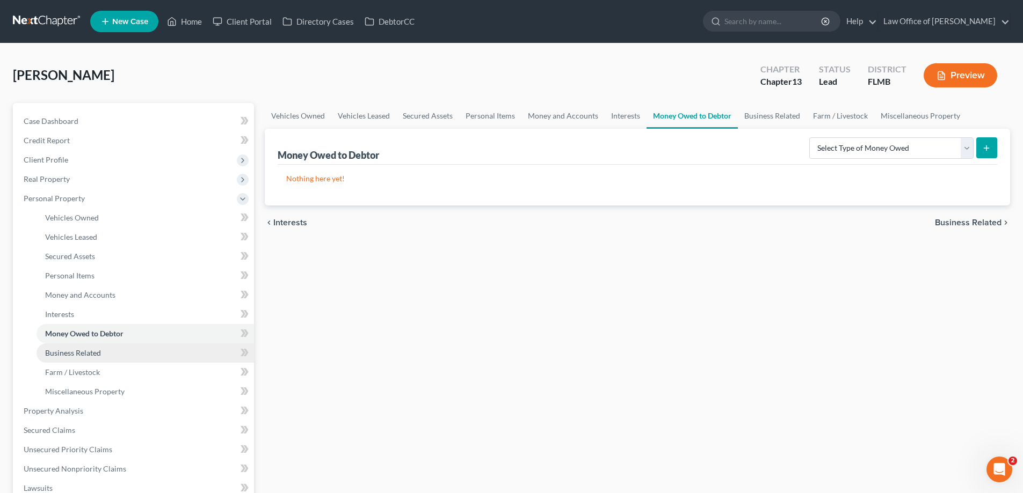
click at [107, 354] on link "Business Related" at bounding box center [145, 353] width 217 height 19
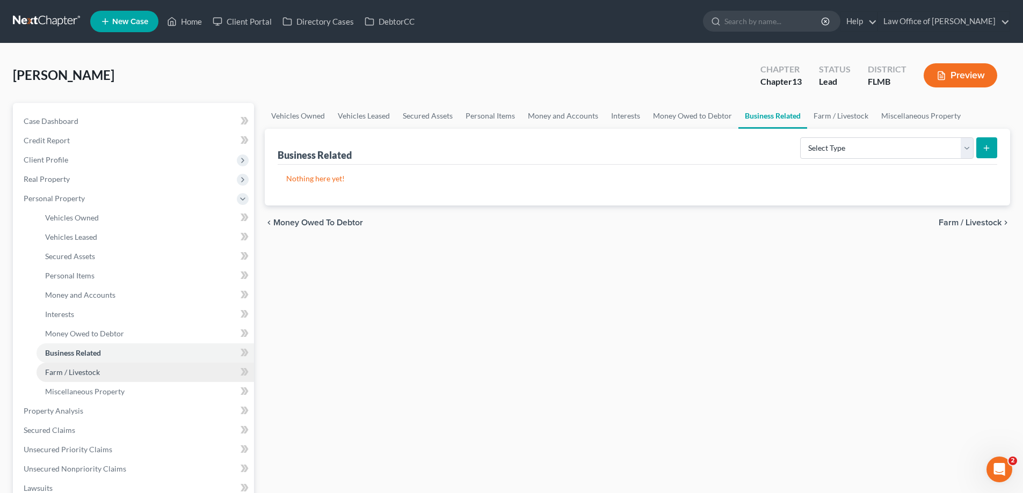
click at [95, 373] on span "Farm / Livestock" at bounding box center [72, 372] width 55 height 9
click at [93, 354] on span "Business Related" at bounding box center [73, 352] width 56 height 9
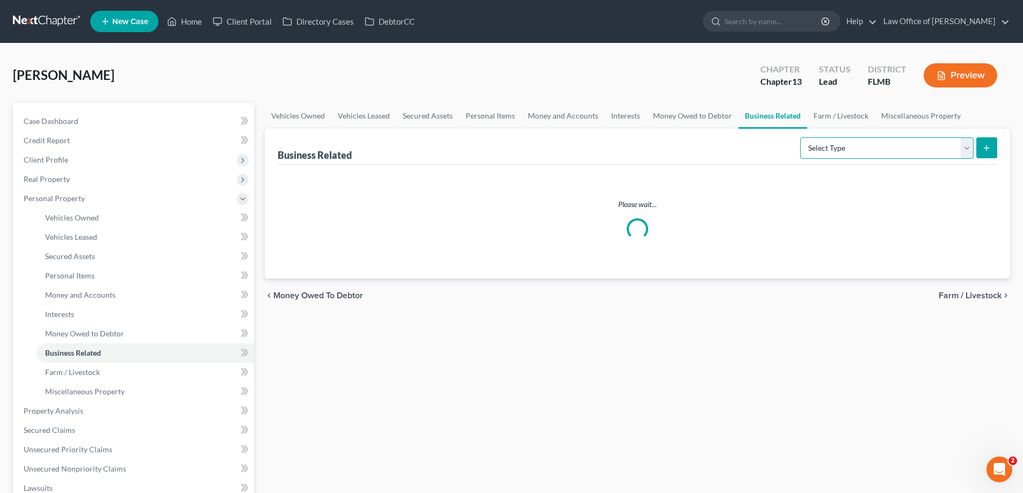
click at [857, 152] on select "Select Type Customer Lists Franchises Inventory Licenses Machinery Office Equip…" at bounding box center [886, 147] width 173 height 21
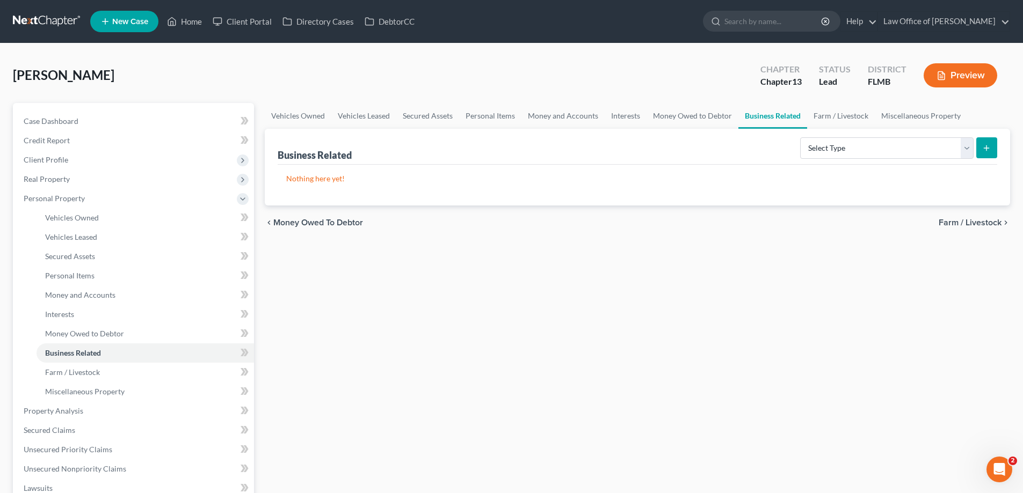
click at [655, 371] on div "Vehicles Owned Vehicles Leased Secured Assets Personal Items Money and Accounts…" at bounding box center [637, 422] width 756 height 639
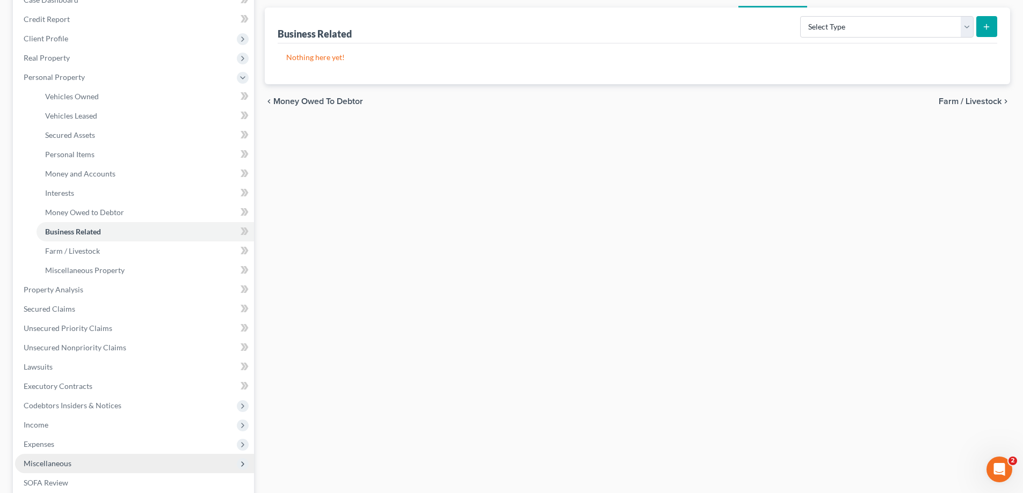
scroll to position [290, 0]
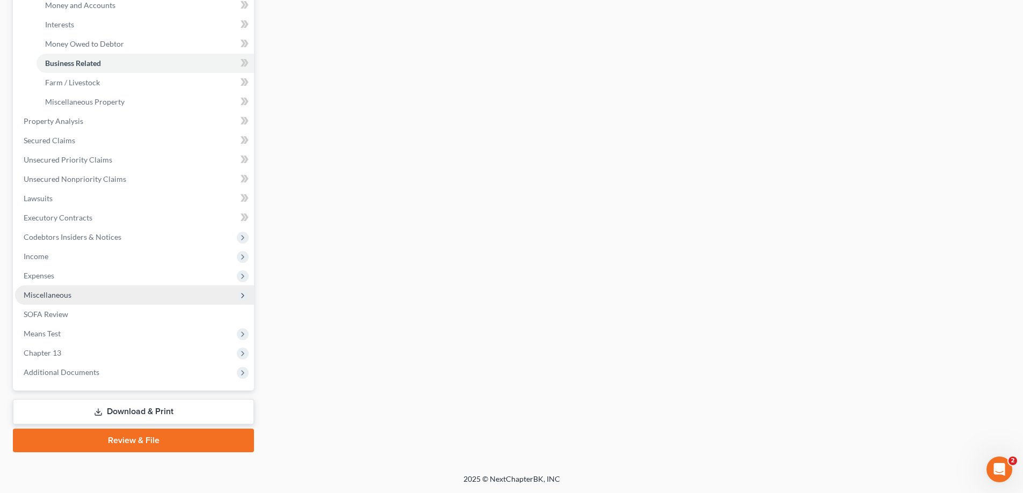
click at [38, 287] on span "Miscellaneous" at bounding box center [134, 295] width 239 height 19
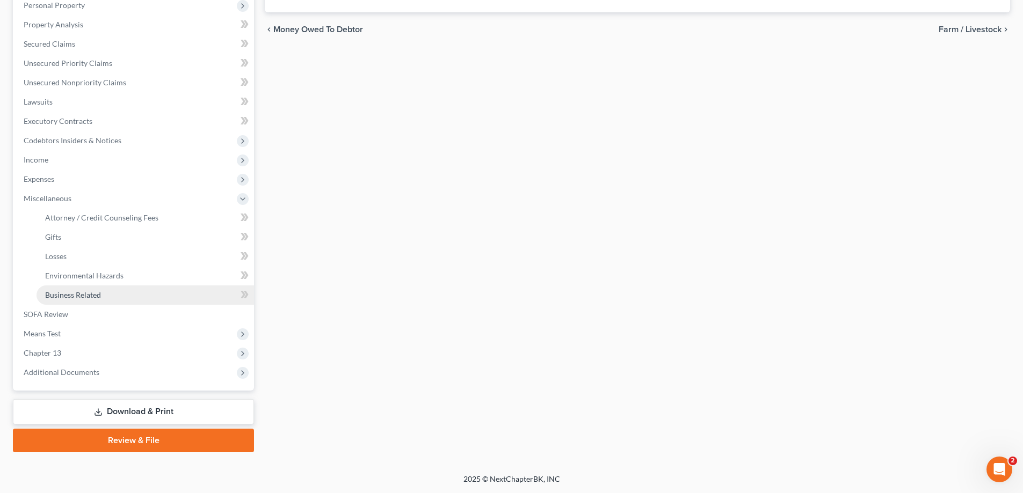
click at [55, 290] on span "Business Related" at bounding box center [73, 294] width 56 height 9
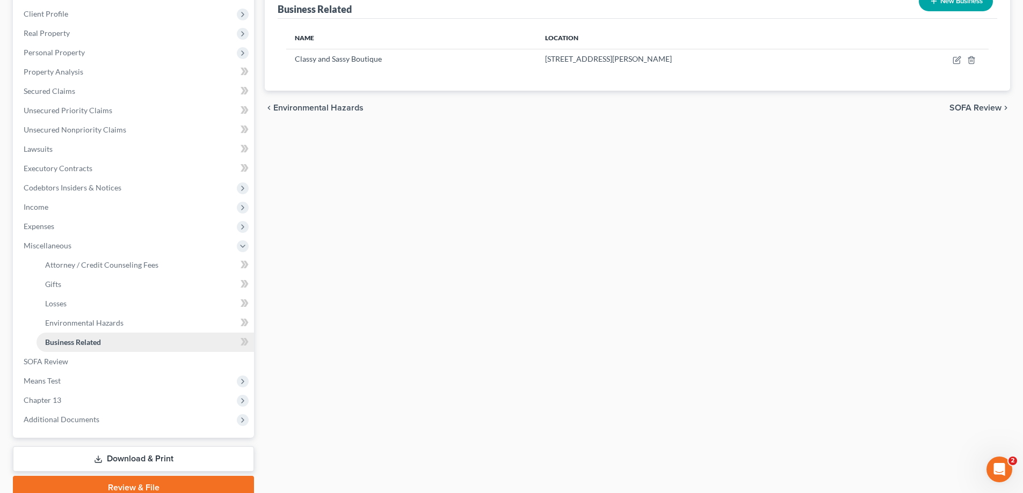
scroll to position [161, 0]
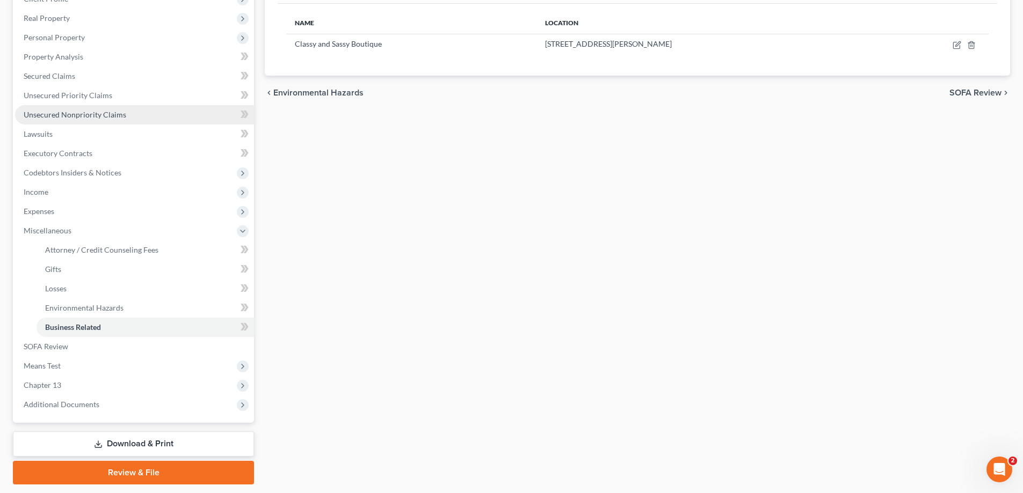
click at [55, 111] on span "Unsecured Nonpriority Claims" at bounding box center [75, 114] width 103 height 9
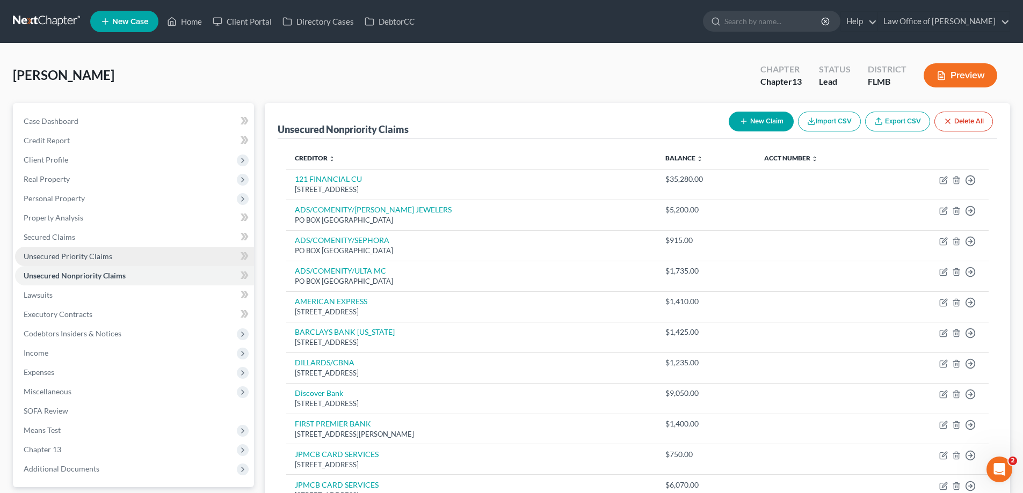
click at [86, 252] on span "Unsecured Priority Claims" at bounding box center [68, 256] width 89 height 9
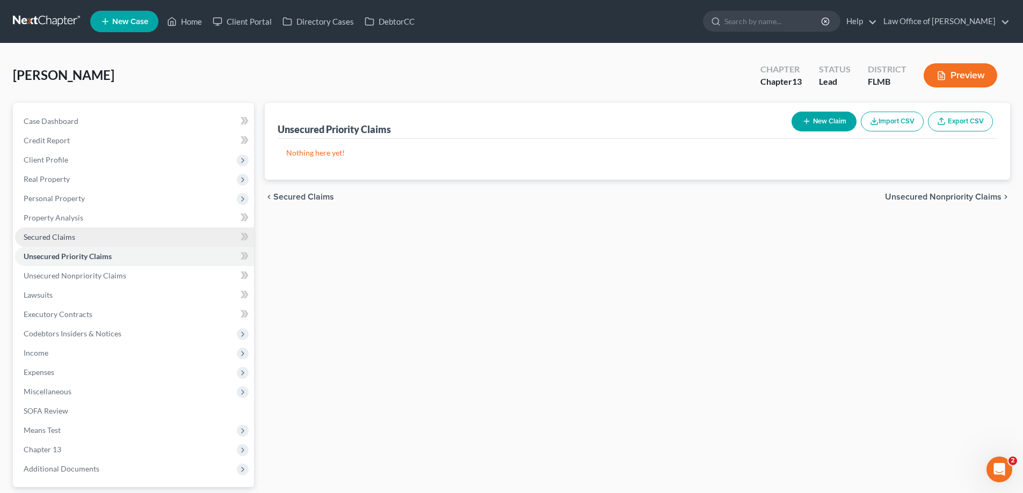
click at [83, 235] on link "Secured Claims" at bounding box center [134, 237] width 239 height 19
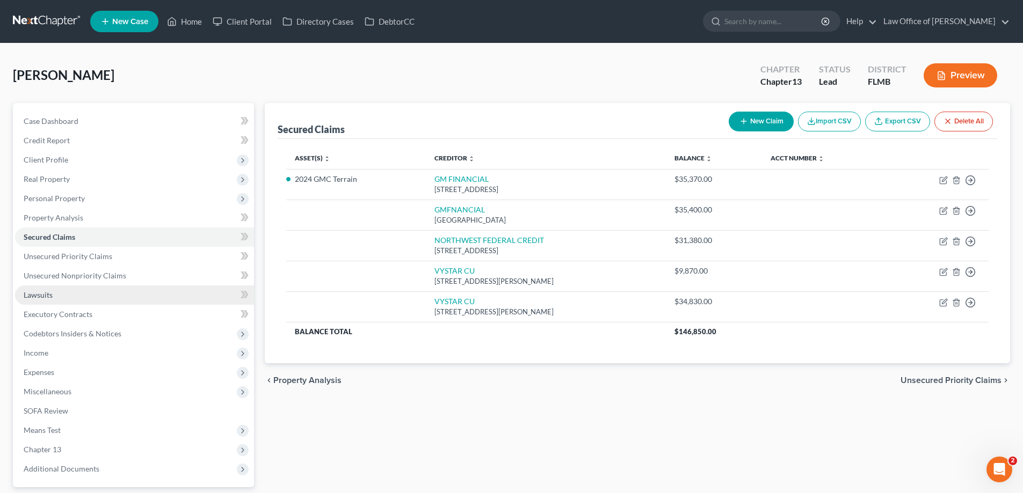
click at [61, 302] on link "Lawsuits" at bounding box center [134, 295] width 239 height 19
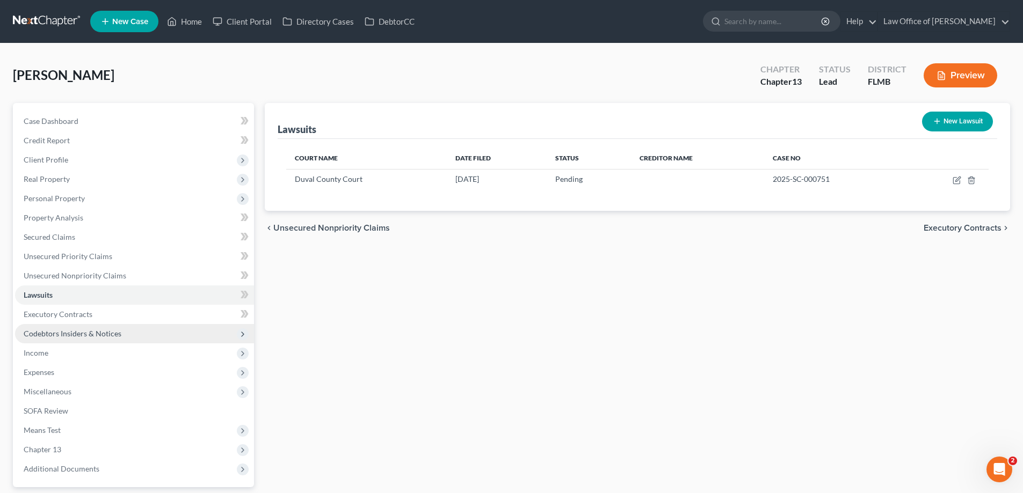
click at [64, 325] on span "Codebtors Insiders & Notices" at bounding box center [134, 333] width 239 height 19
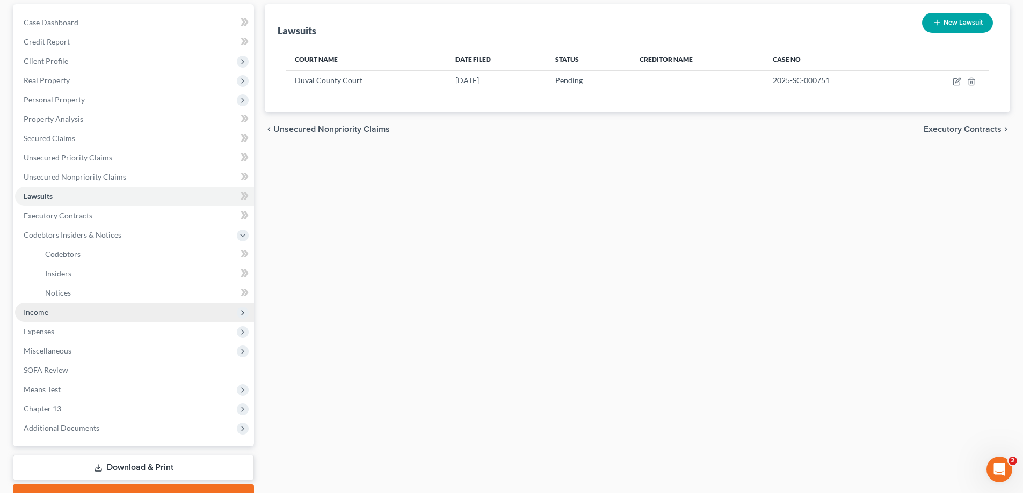
scroll to position [107, 0]
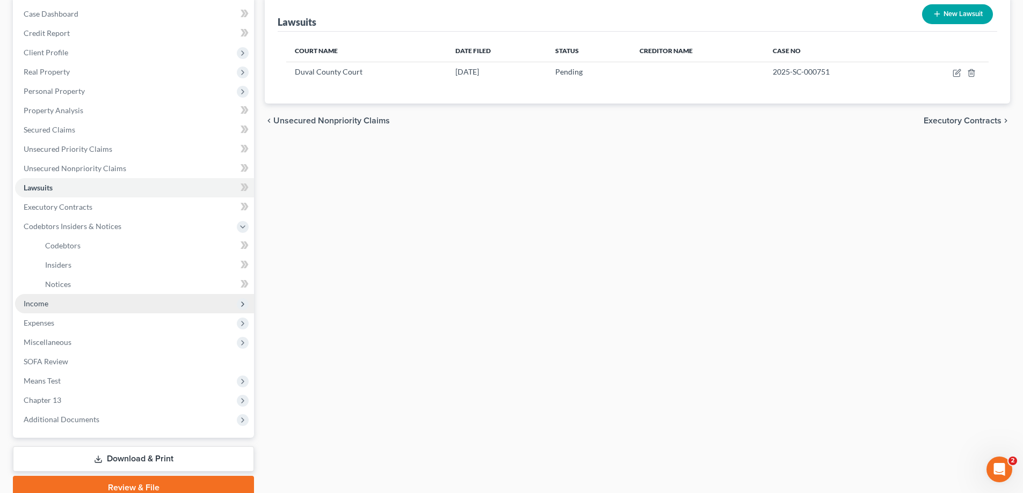
click at [57, 300] on span "Income" at bounding box center [134, 303] width 239 height 19
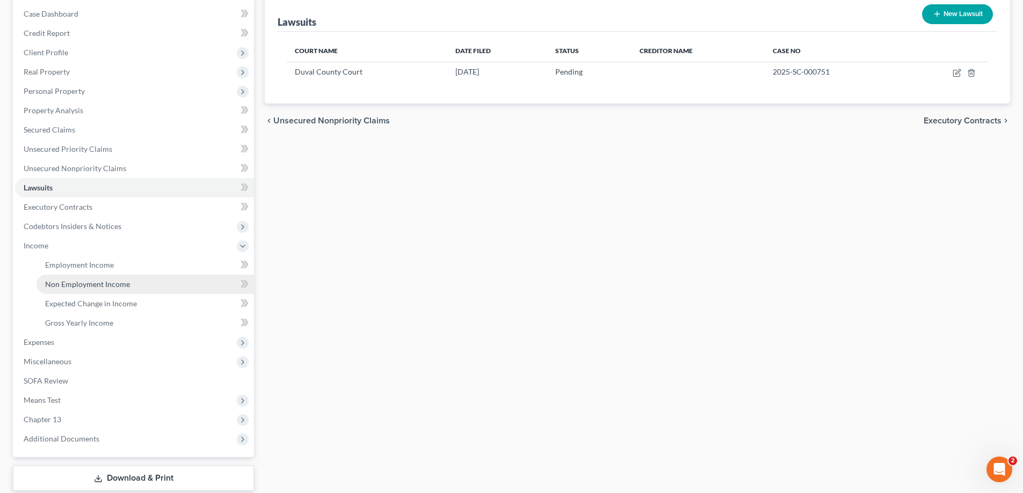
click at [63, 289] on link "Non Employment Income" at bounding box center [145, 284] width 217 height 19
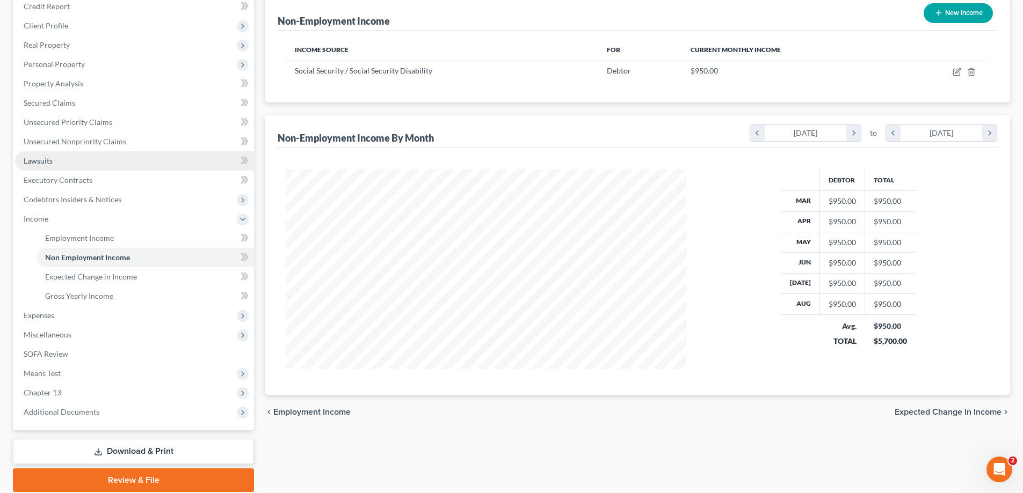
scroll to position [161, 0]
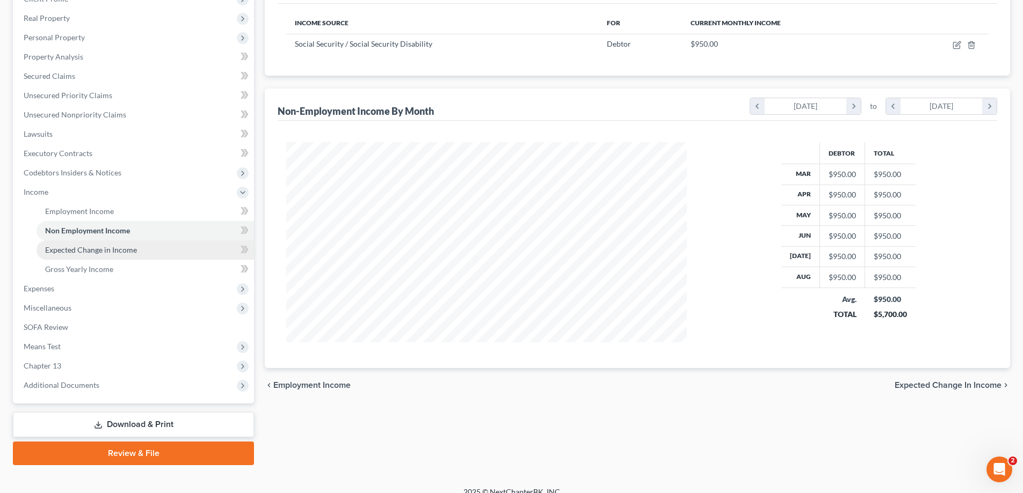
click at [92, 255] on link "Expected Change in Income" at bounding box center [145, 249] width 217 height 19
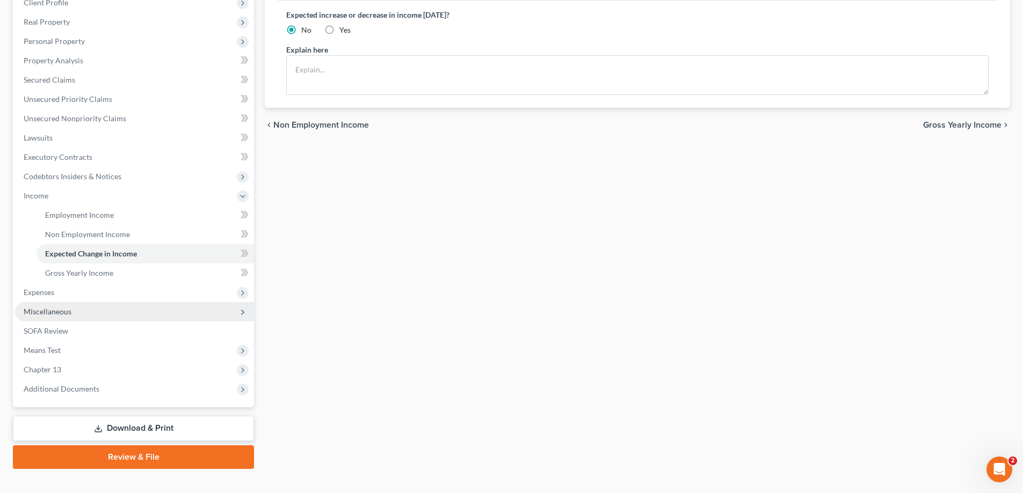
scroll to position [161, 0]
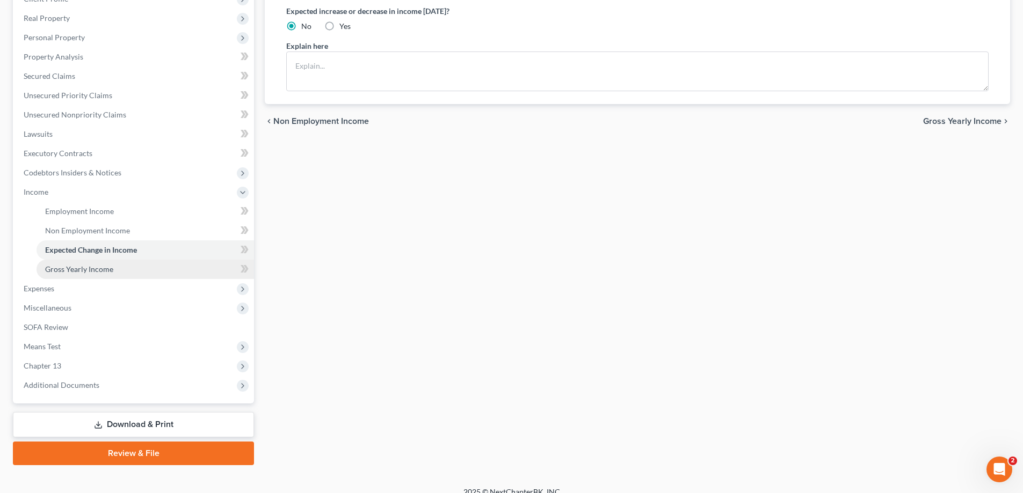
click at [90, 275] on link "Gross Yearly Income" at bounding box center [145, 269] width 217 height 19
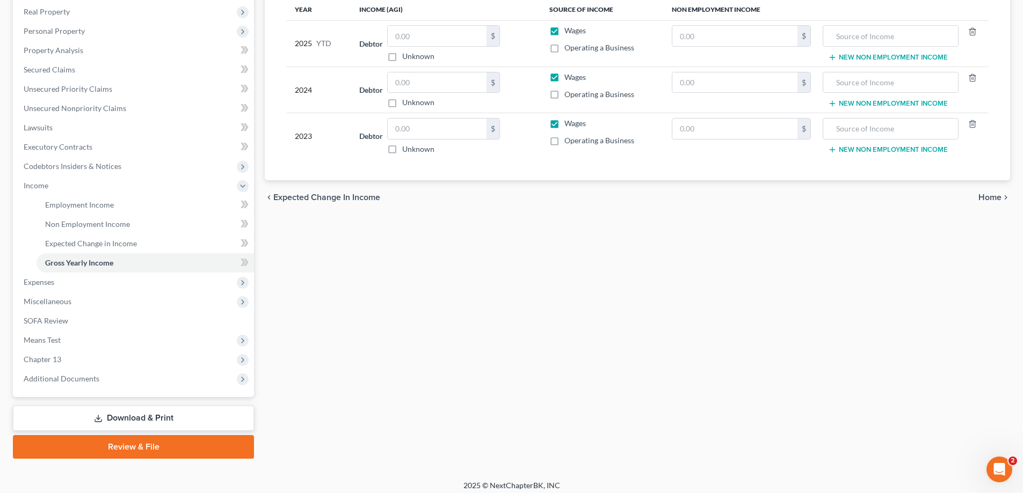
scroll to position [174, 0]
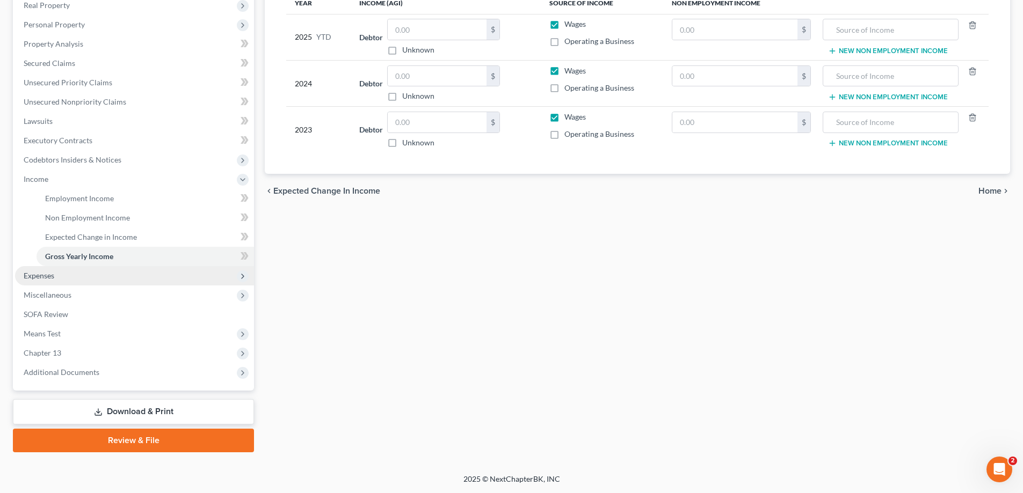
click at [49, 281] on span "Expenses" at bounding box center [134, 275] width 239 height 19
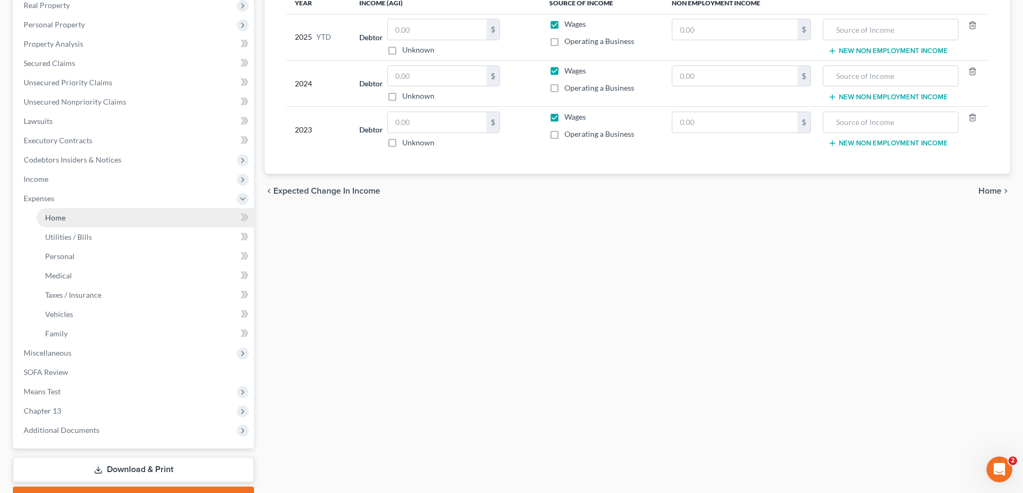
click at [58, 218] on span "Home" at bounding box center [55, 217] width 20 height 9
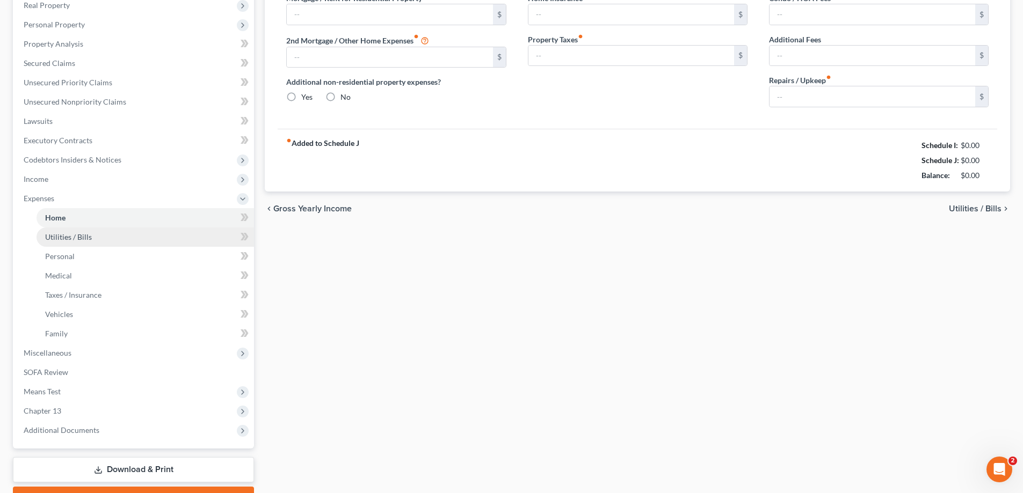
type input "0.00"
radio input "true"
type input "0.00"
type input "75.00"
type input "0.00"
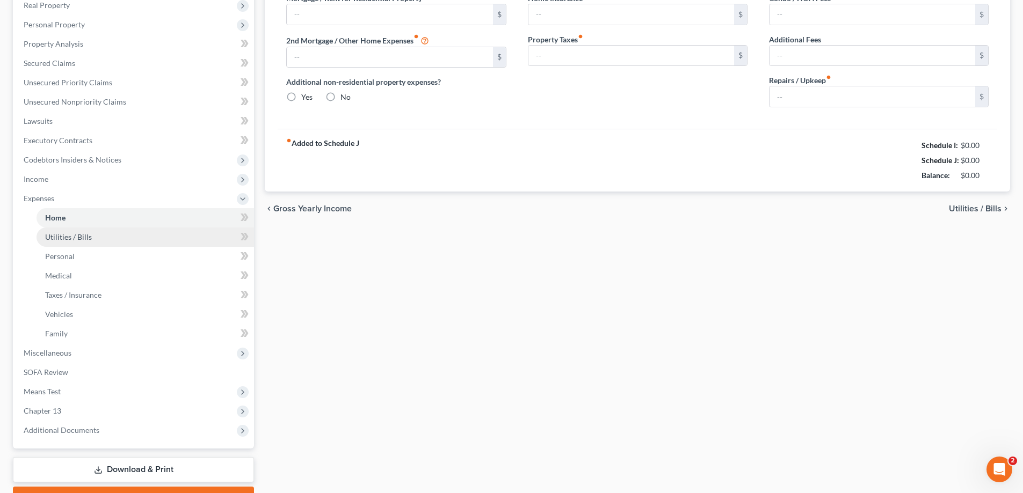
type input "0.00"
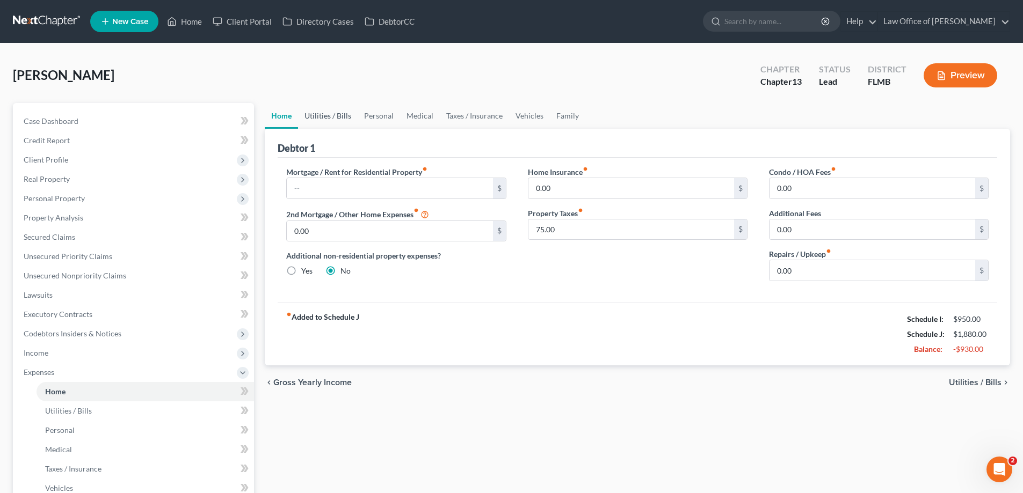
click at [329, 108] on link "Utilities / Bills" at bounding box center [328, 116] width 60 height 26
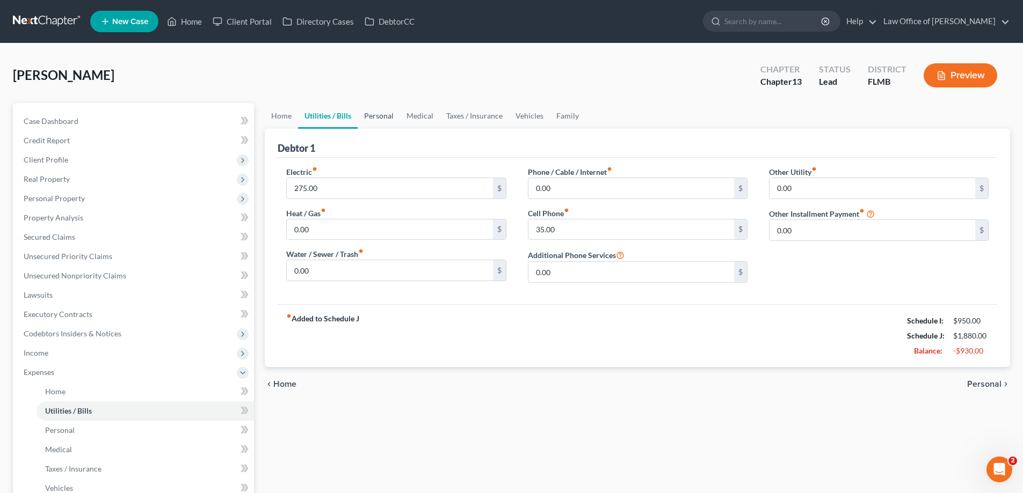
click at [376, 116] on link "Personal" at bounding box center [379, 116] width 42 height 26
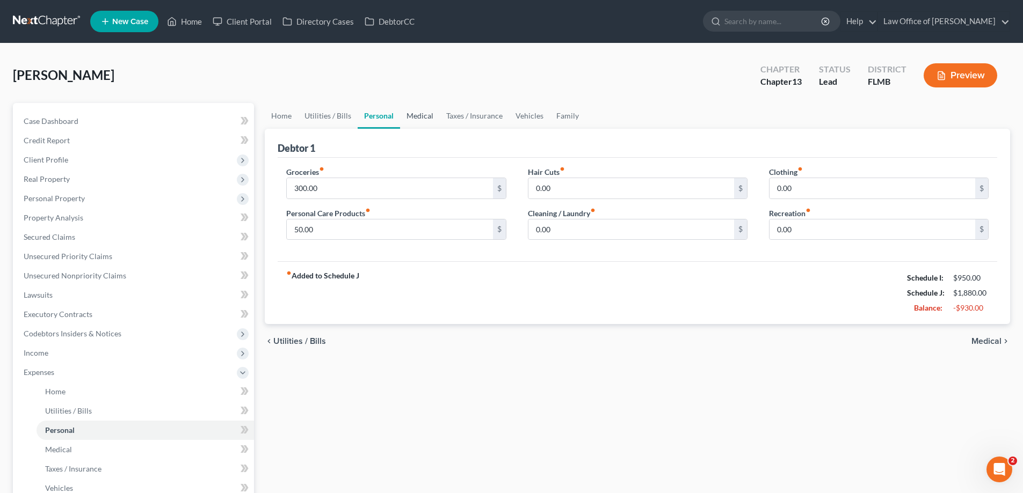
click at [419, 114] on link "Medical" at bounding box center [420, 116] width 40 height 26
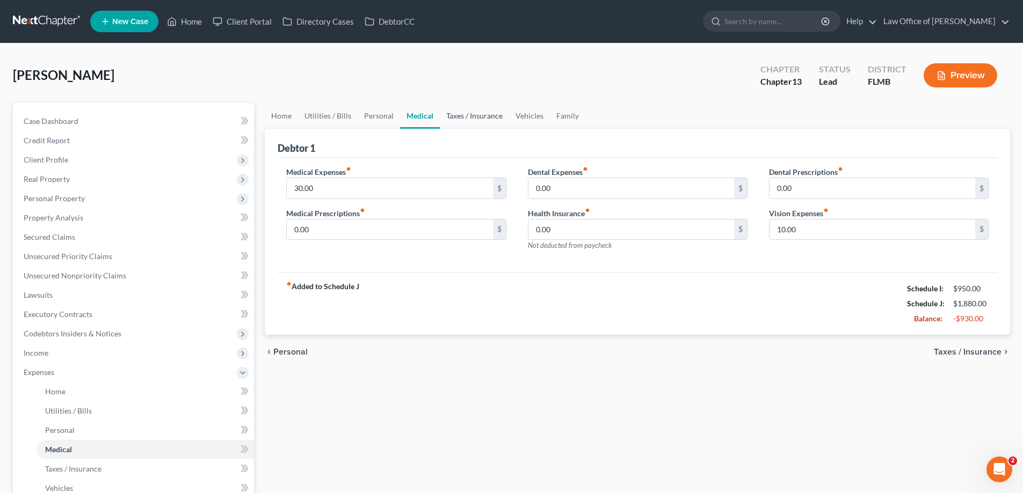
click at [471, 117] on link "Taxes / Insurance" at bounding box center [474, 116] width 69 height 26
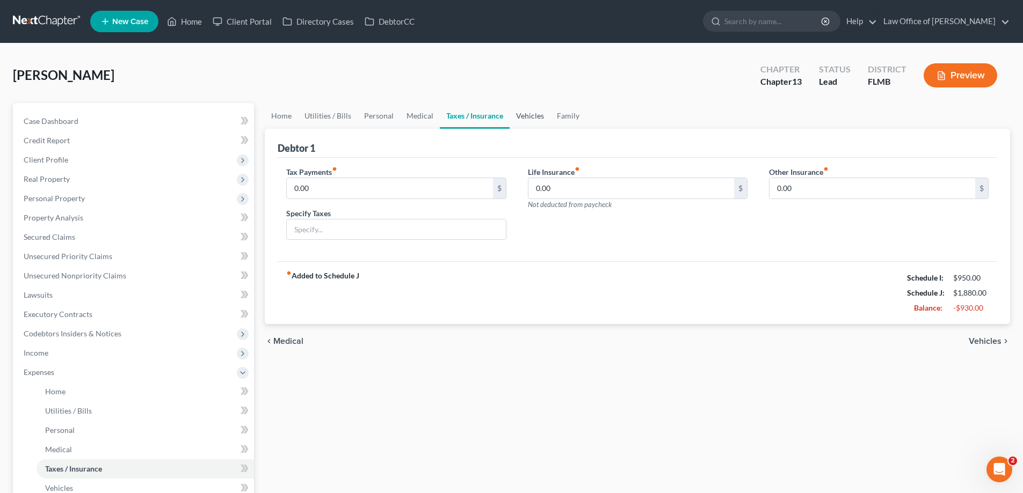
click at [529, 120] on link "Vehicles" at bounding box center [529, 116] width 41 height 26
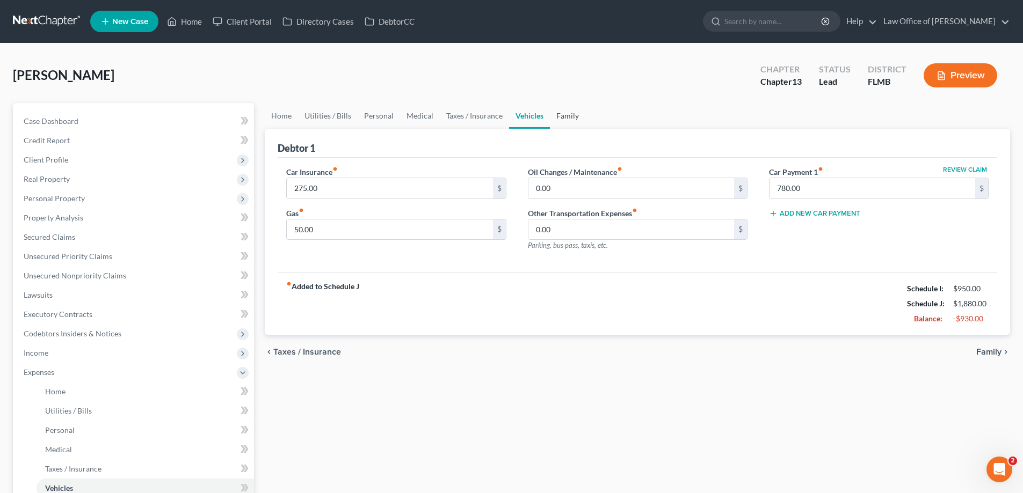
click at [577, 121] on link "Family" at bounding box center [567, 116] width 35 height 26
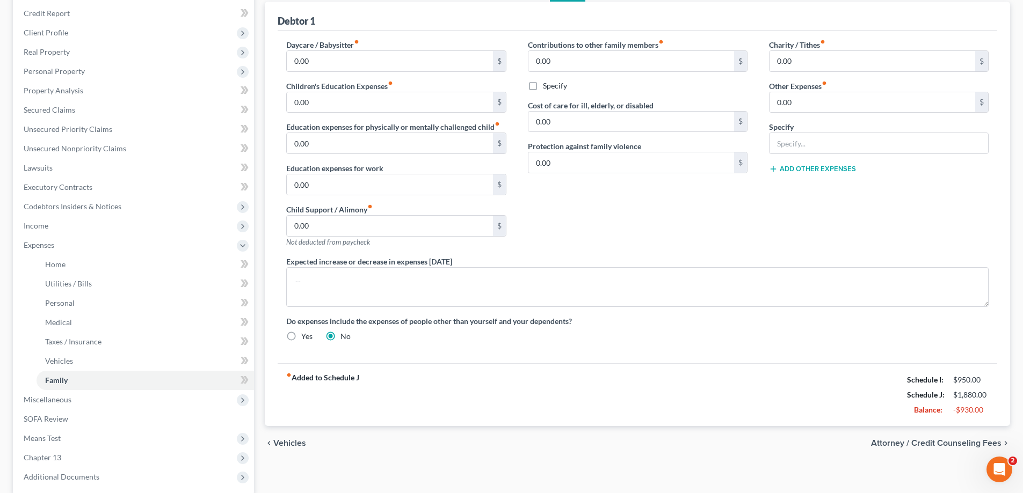
scroll to position [232, 0]
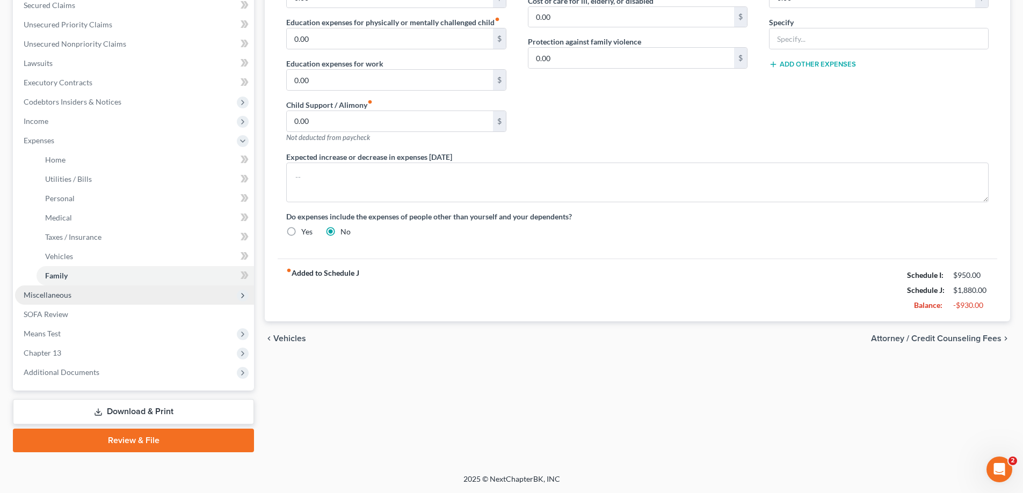
click at [89, 300] on span "Miscellaneous" at bounding box center [134, 295] width 239 height 19
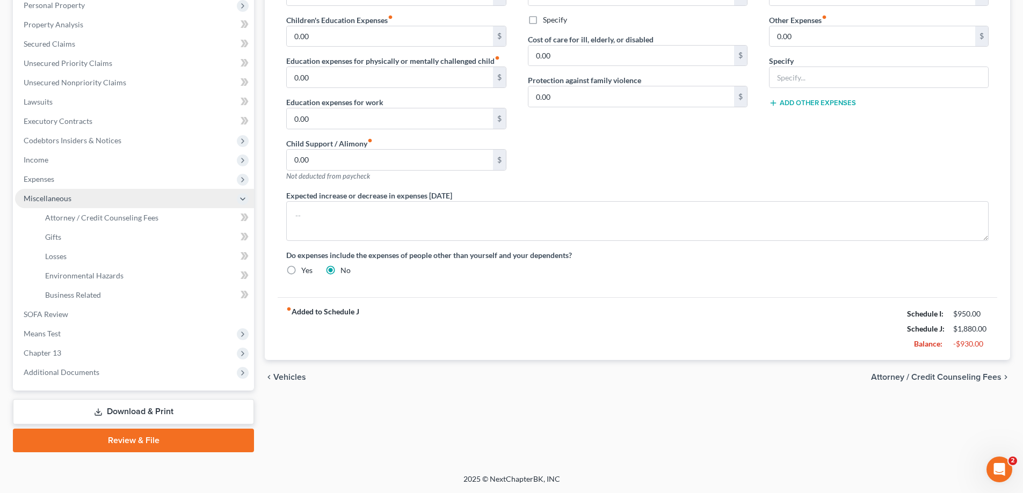
scroll to position [193, 0]
click at [110, 219] on span "Attorney / Credit Counseling Fees" at bounding box center [101, 217] width 113 height 9
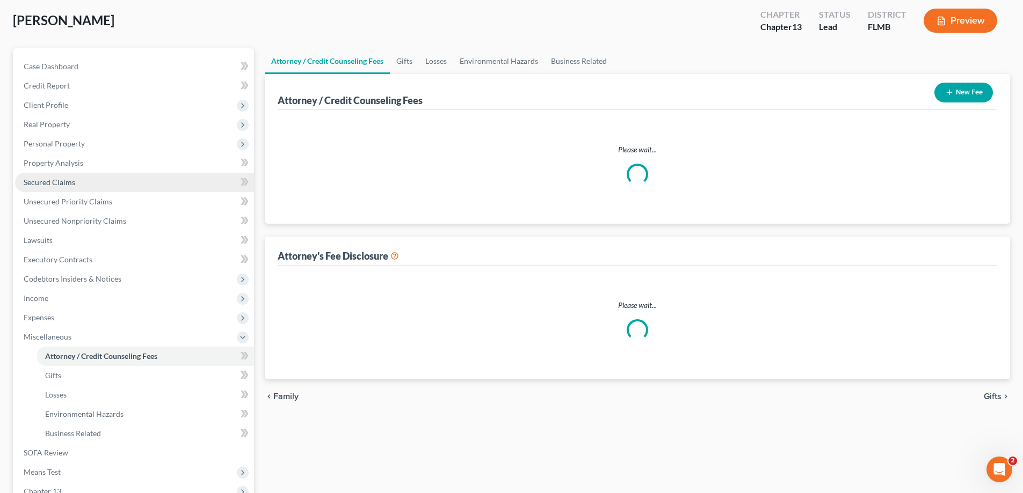
select select "0"
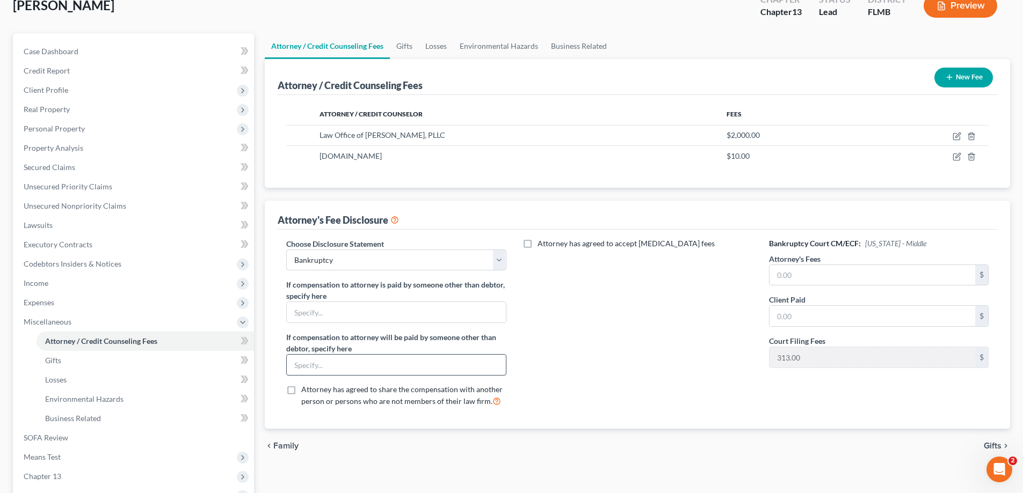
scroll to position [193, 0]
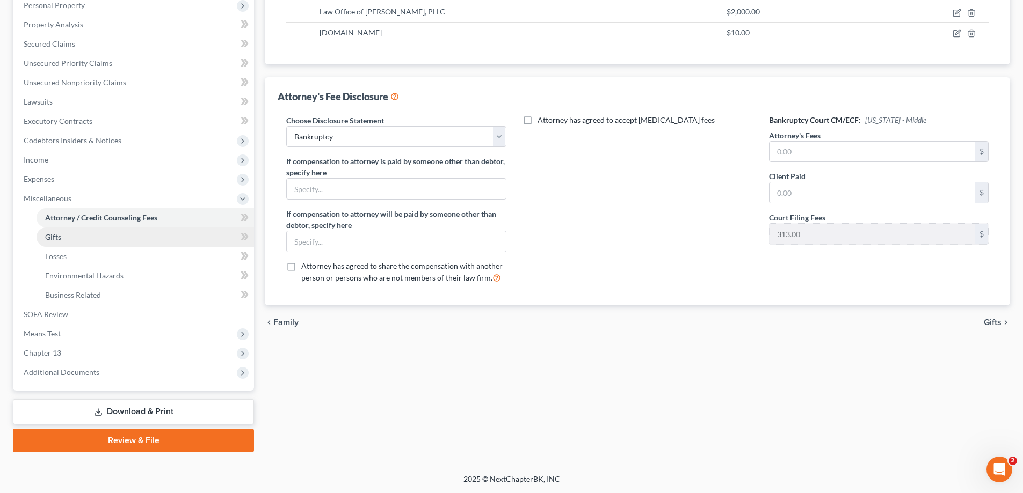
click at [92, 244] on link "Gifts" at bounding box center [145, 237] width 217 height 19
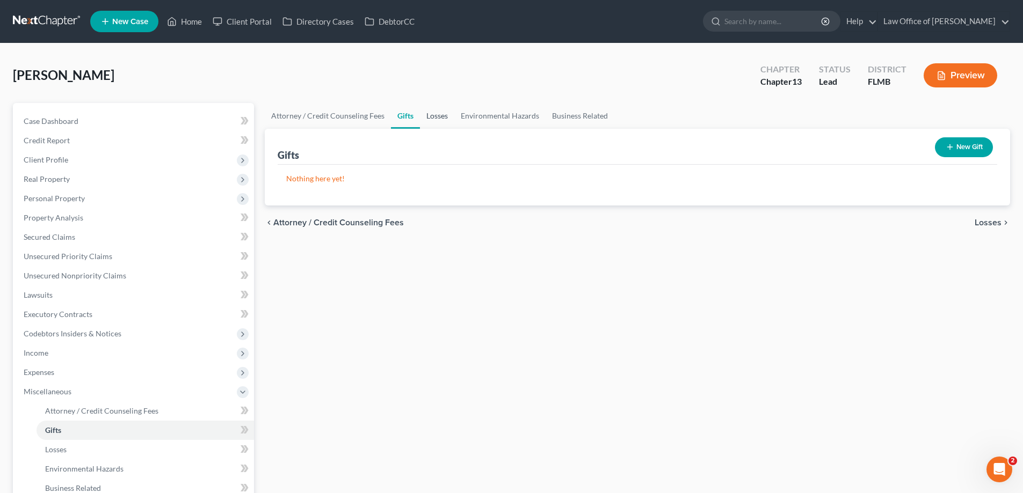
click at [428, 121] on link "Losses" at bounding box center [437, 116] width 34 height 26
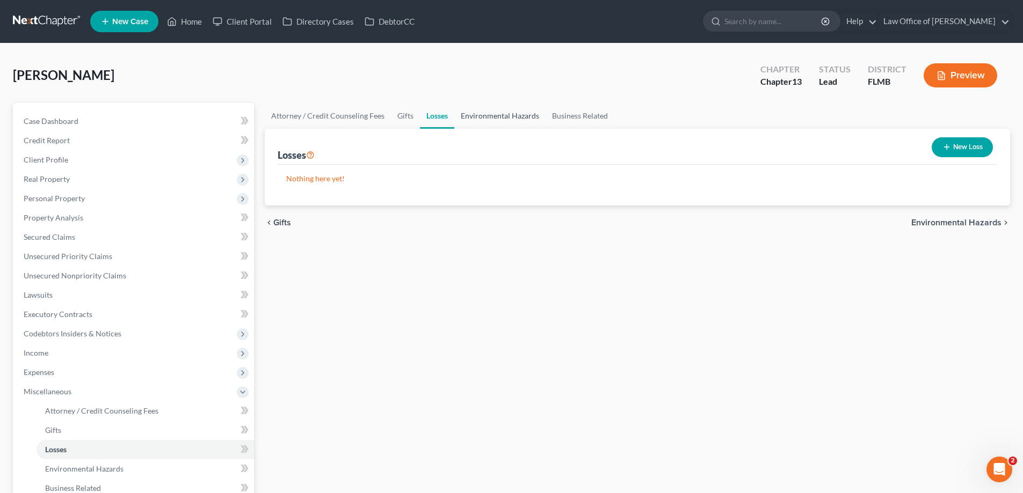
click at [503, 112] on link "Environmental Hazards" at bounding box center [499, 116] width 91 height 26
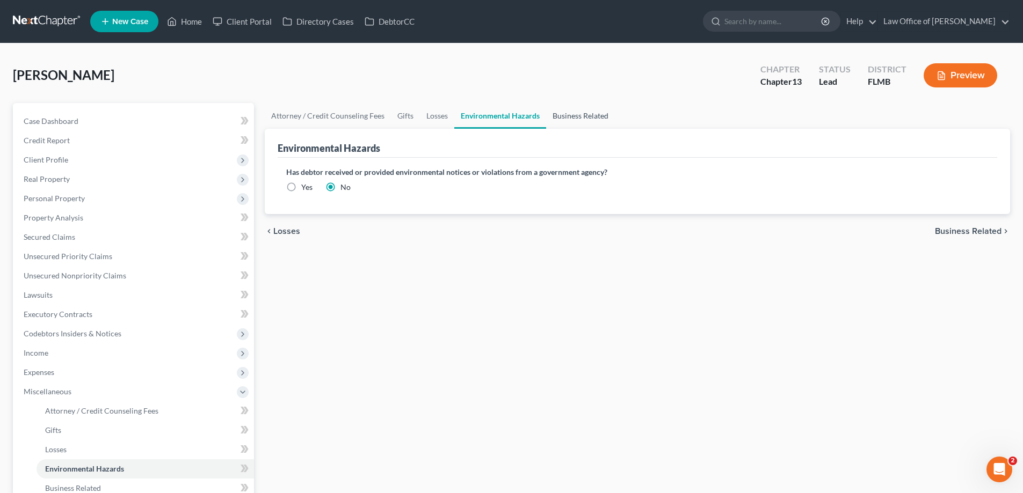
click at [575, 118] on link "Business Related" at bounding box center [580, 116] width 69 height 26
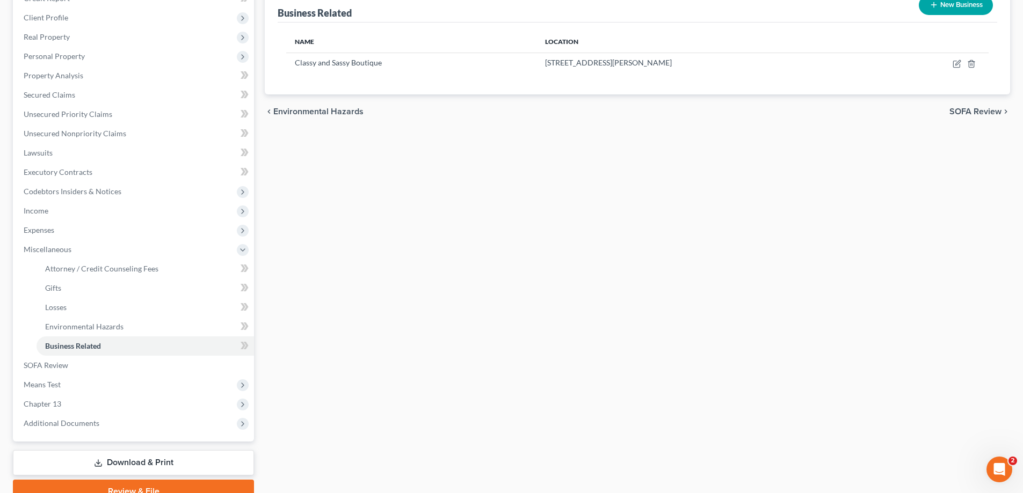
scroll to position [193, 0]
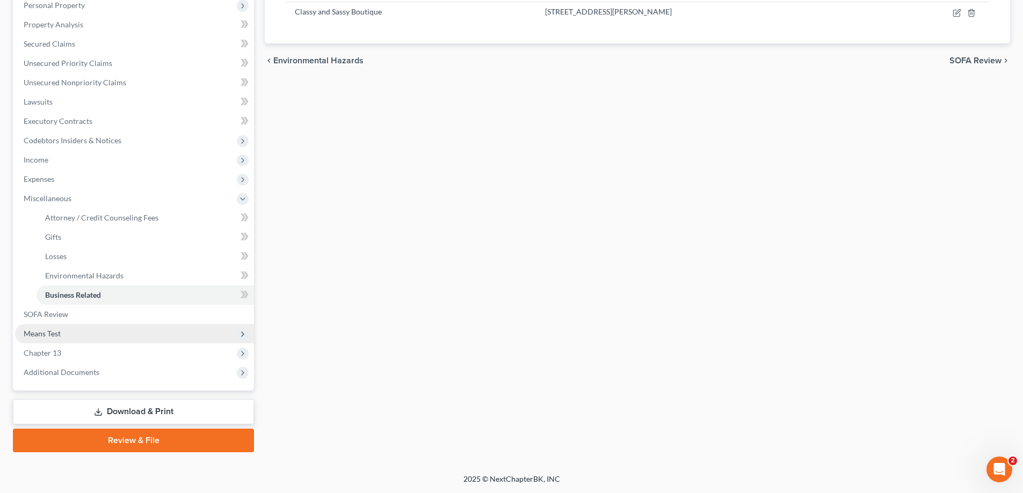
click at [112, 324] on span "Means Test" at bounding box center [134, 333] width 239 height 19
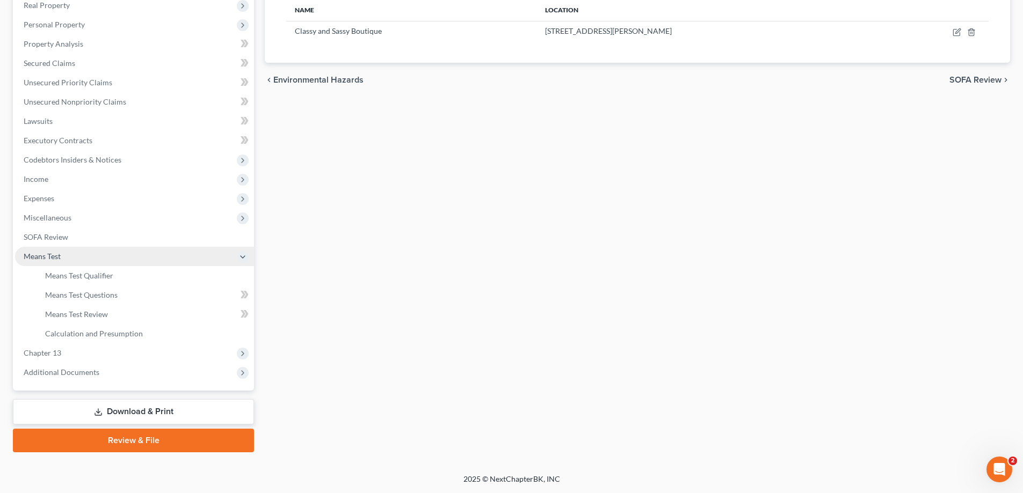
scroll to position [174, 0]
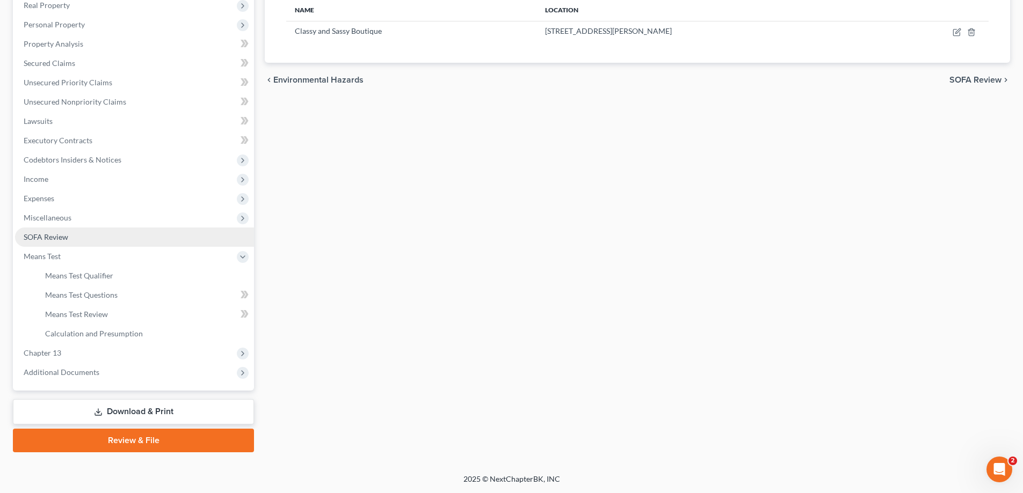
click at [70, 236] on link "SOFA Review" at bounding box center [134, 237] width 239 height 19
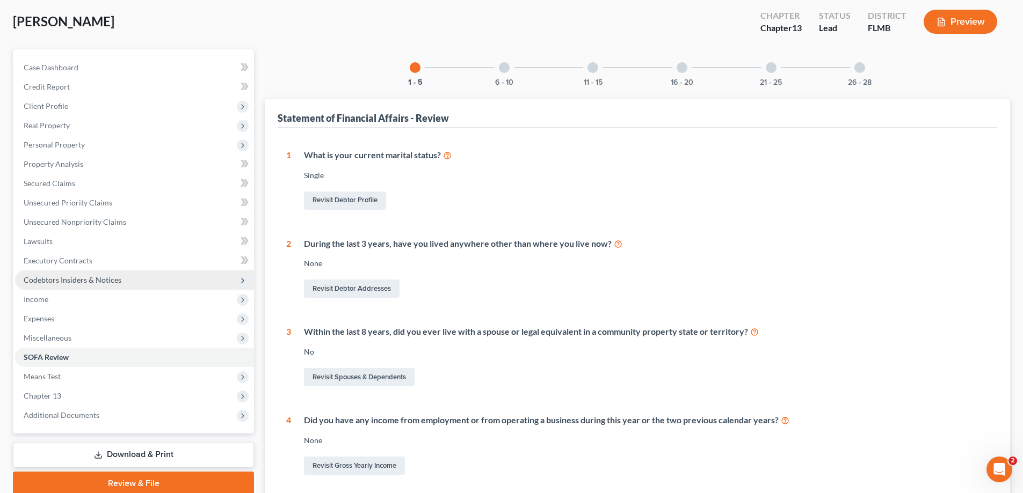
scroll to position [240, 0]
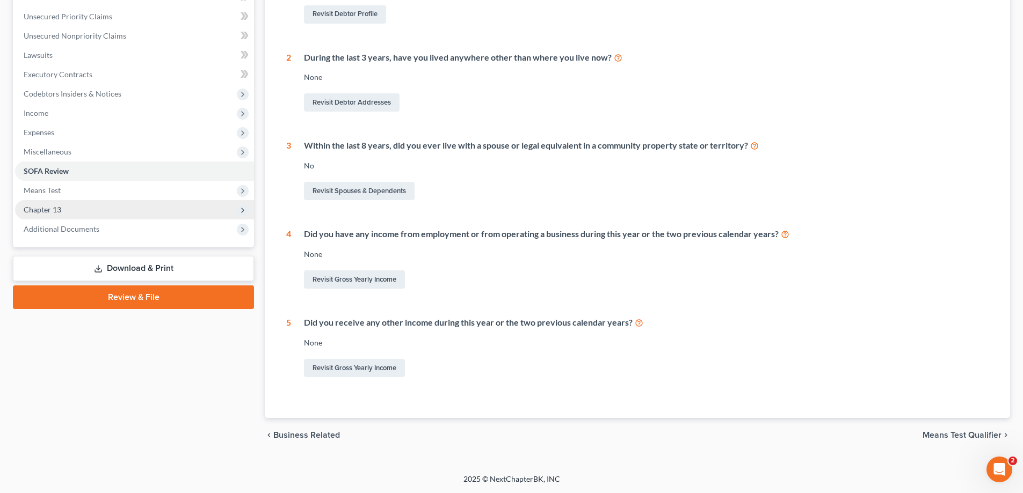
click at [159, 215] on span "Chapter 13" at bounding box center [134, 209] width 239 height 19
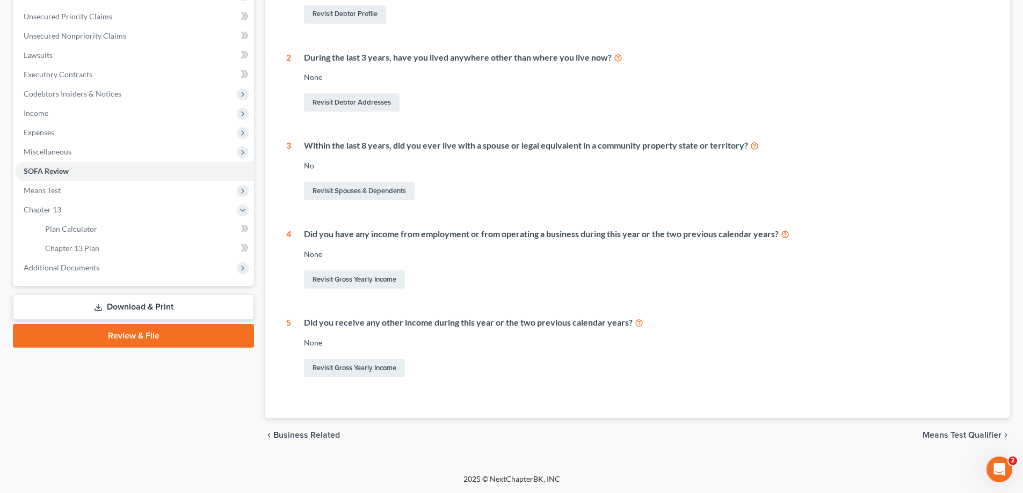
click at [521, 201] on div "Revisit Spouses & Dependents" at bounding box center [646, 191] width 684 height 23
click at [61, 55] on link "Lawsuits" at bounding box center [134, 55] width 239 height 19
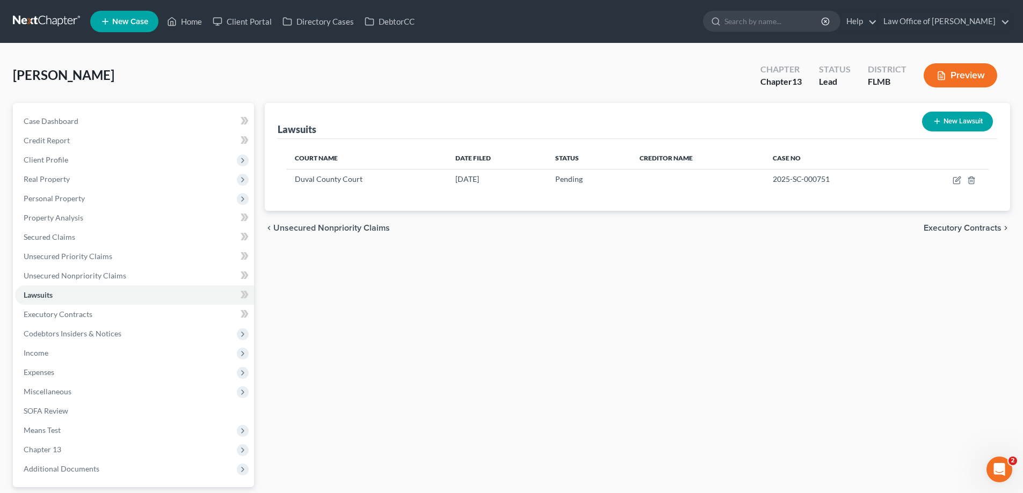
click at [412, 271] on div "Lawsuits New Lawsuit Court Name Date Filed Status Creditor Name Case No Duval C…" at bounding box center [637, 326] width 756 height 446
click at [46, 23] on link at bounding box center [47, 21] width 69 height 19
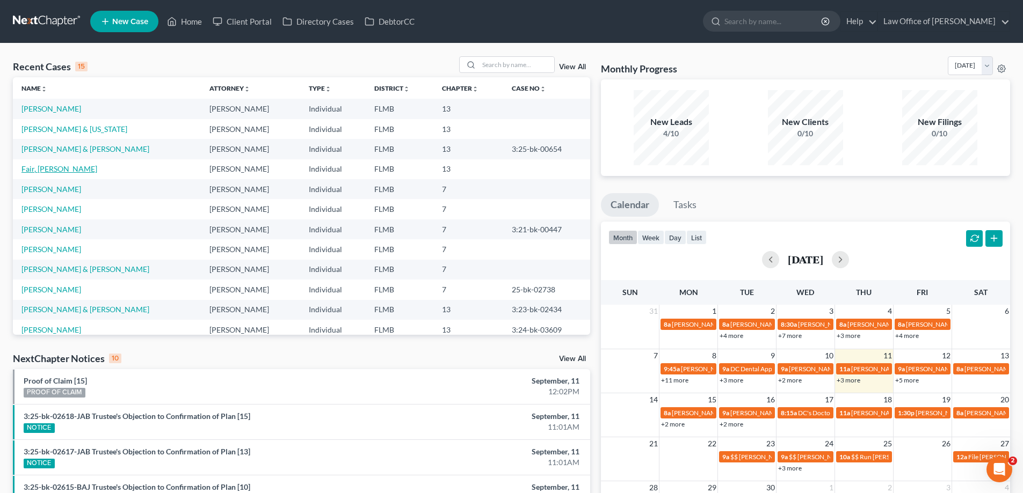
click at [34, 172] on link "Fair, [PERSON_NAME]" at bounding box center [59, 168] width 76 height 9
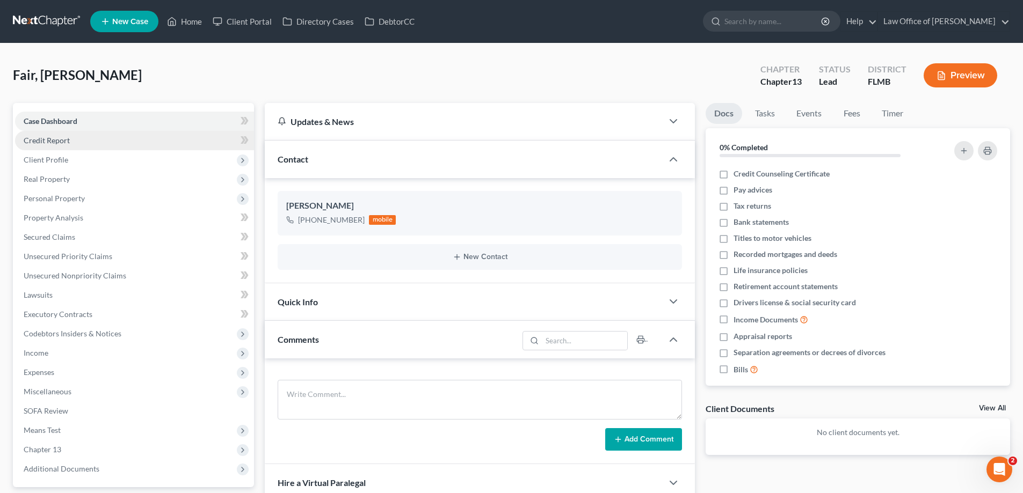
click at [67, 147] on link "Credit Report" at bounding box center [134, 140] width 239 height 19
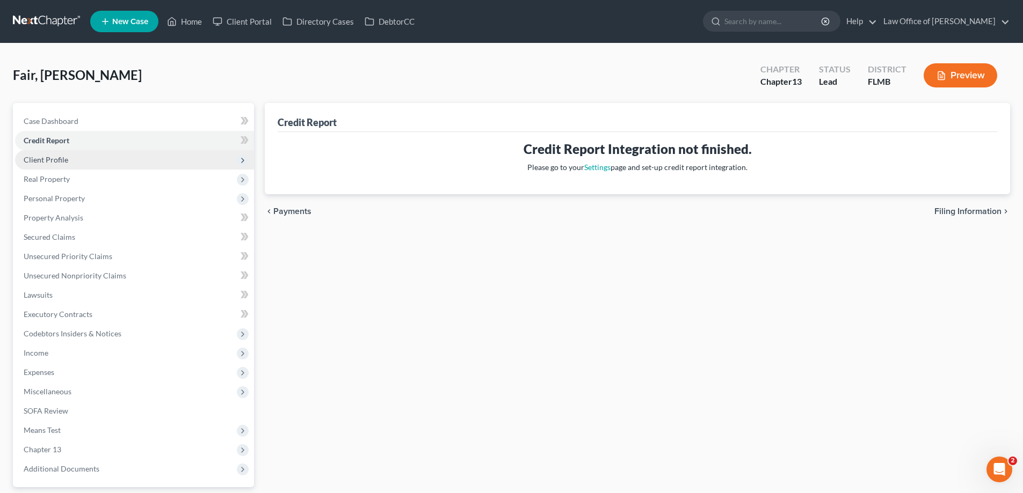
click at [69, 165] on span "Client Profile" at bounding box center [134, 159] width 239 height 19
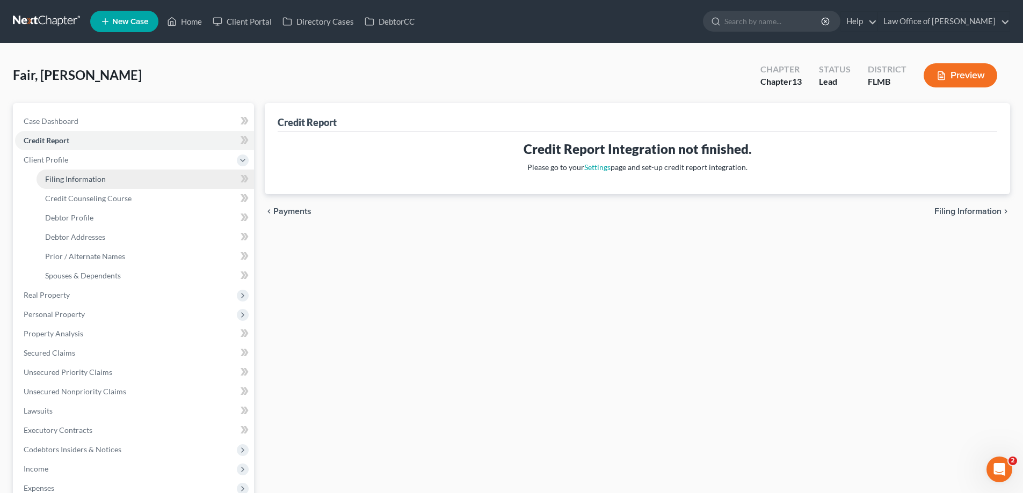
click at [67, 187] on link "Filing Information" at bounding box center [145, 179] width 217 height 19
select select "1"
select select "0"
select select "3"
select select "9"
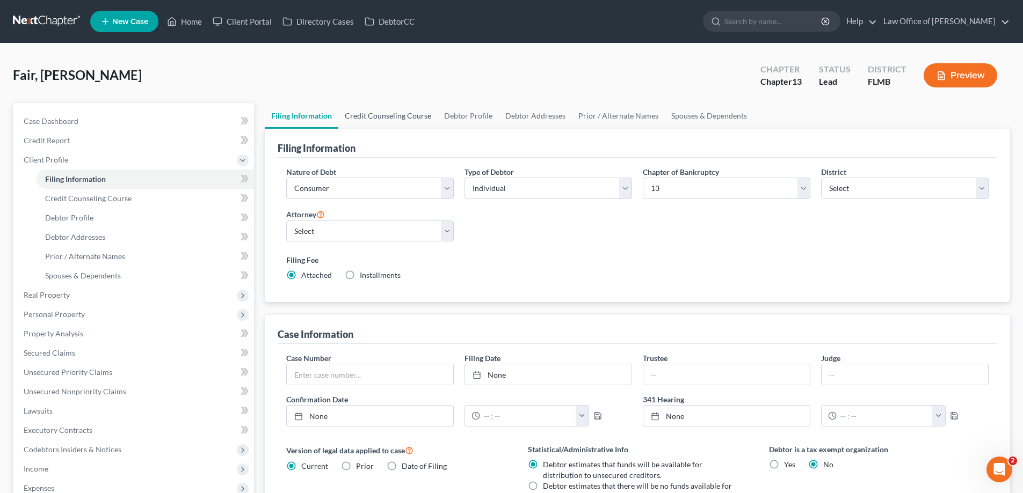
click at [393, 122] on link "Credit Counseling Course" at bounding box center [387, 116] width 99 height 26
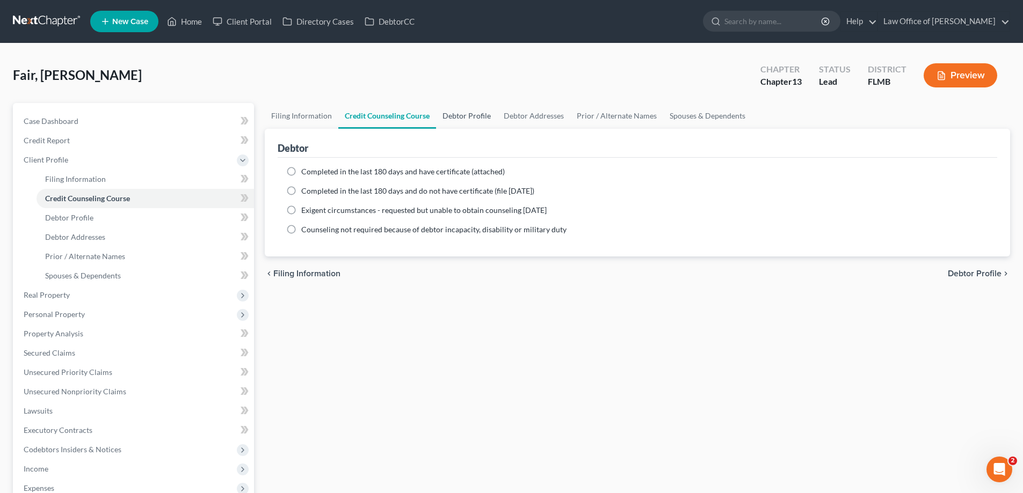
click at [482, 110] on link "Debtor Profile" at bounding box center [466, 116] width 61 height 26
select select "0"
select select "2"
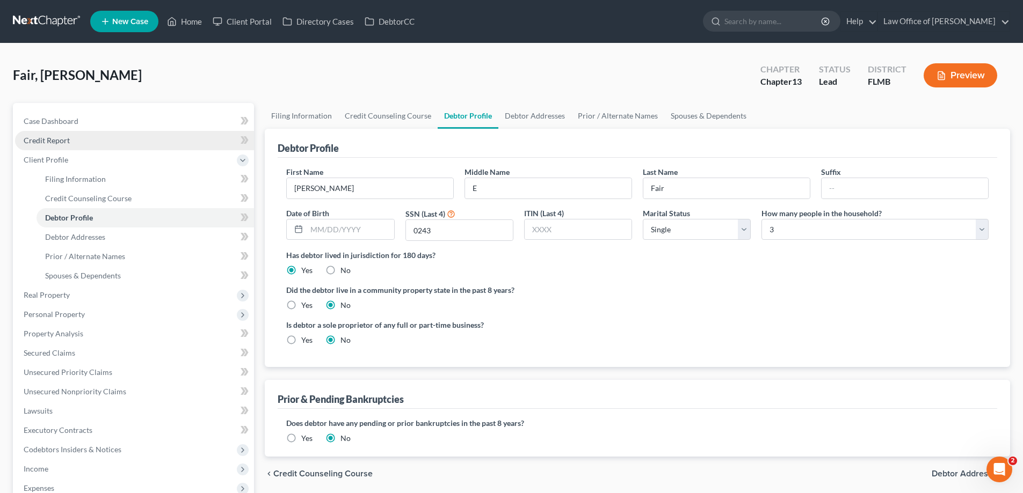
click at [83, 143] on link "Credit Report" at bounding box center [134, 140] width 239 height 19
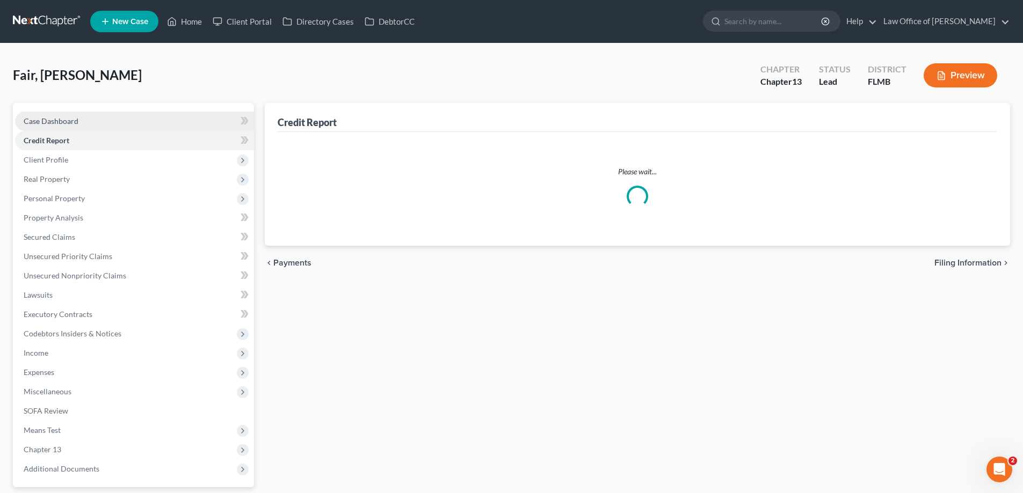
click at [76, 120] on span "Case Dashboard" at bounding box center [51, 120] width 55 height 9
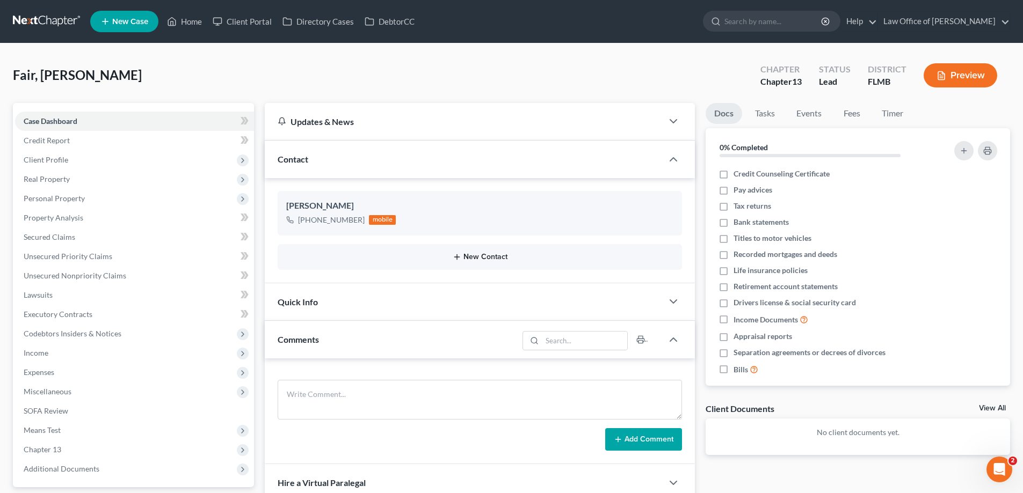
click at [455, 256] on icon "button" at bounding box center [457, 257] width 9 height 9
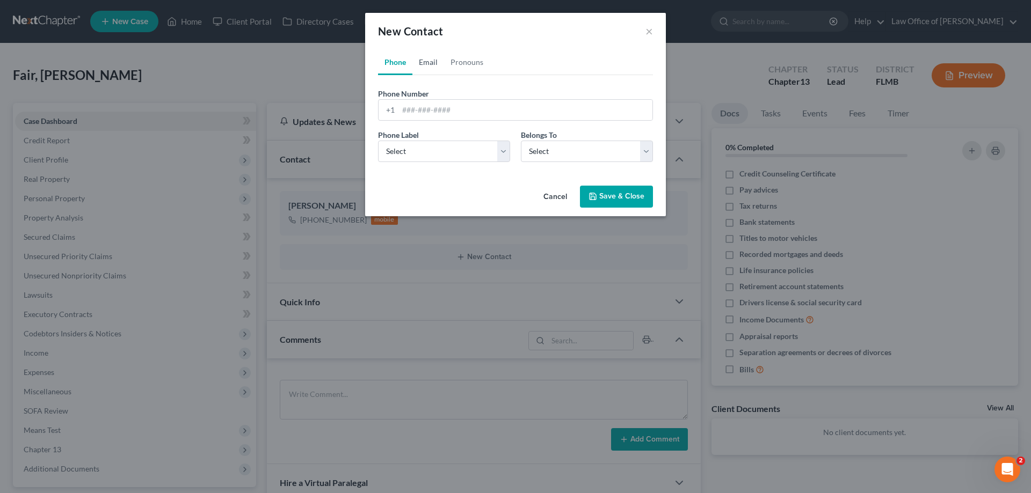
click at [431, 64] on link "Email" at bounding box center [428, 62] width 32 height 26
click at [439, 115] on input "email" at bounding box center [525, 110] width 254 height 20
type input "marciafair@ymail.com"
click at [478, 151] on select "Select Home Work Other" at bounding box center [444, 151] width 132 height 21
select select "0"
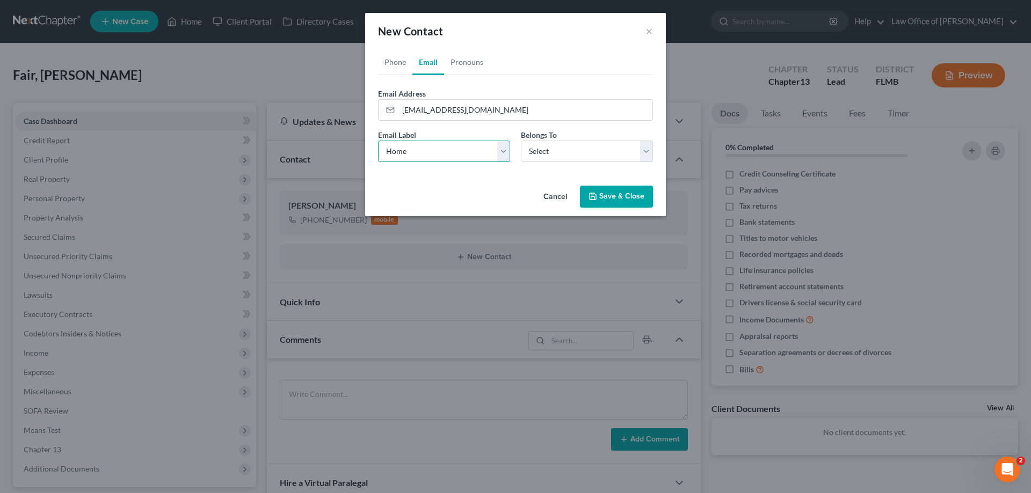
click at [378, 141] on select "Select Home Work Other" at bounding box center [444, 151] width 132 height 21
click at [545, 150] on select "Select Client Other" at bounding box center [587, 151] width 132 height 21
select select "0"
click at [521, 141] on select "Select Client Other" at bounding box center [587, 151] width 132 height 21
click at [593, 200] on icon "button" at bounding box center [592, 196] width 6 height 6
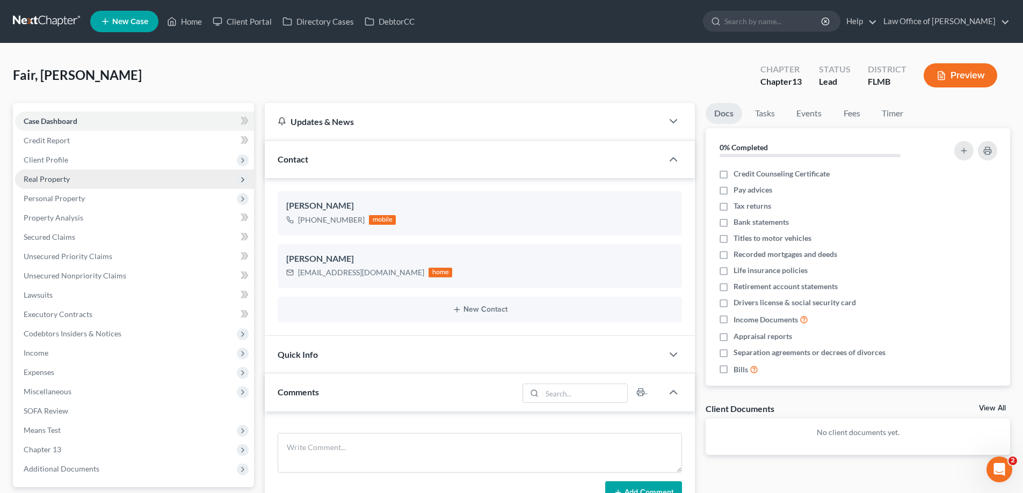
click at [87, 183] on span "Real Property" at bounding box center [134, 179] width 239 height 19
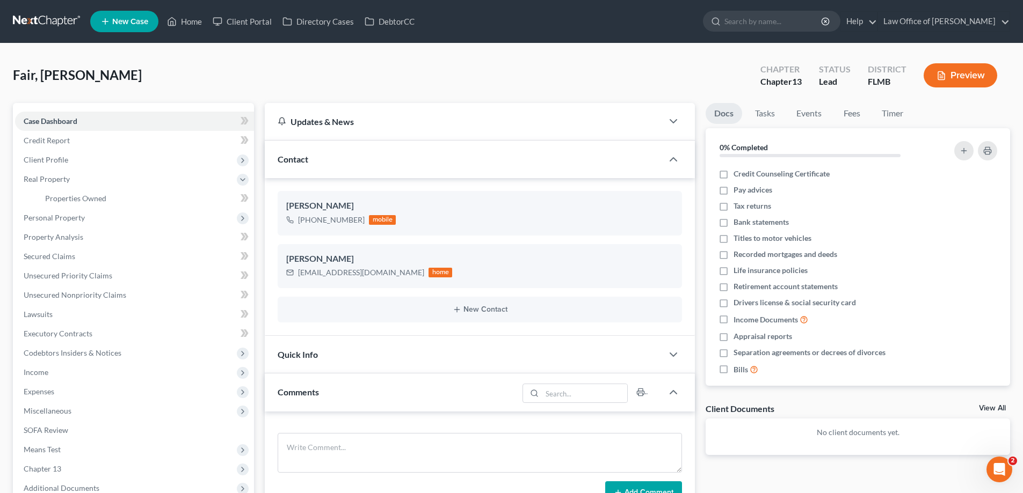
click at [638, 12] on ul "New Case Home Client Portal Directory Cases DebtorCC - No Result - See all resu…" at bounding box center [550, 22] width 920 height 28
click at [69, 131] on link "Credit Report" at bounding box center [134, 140] width 239 height 19
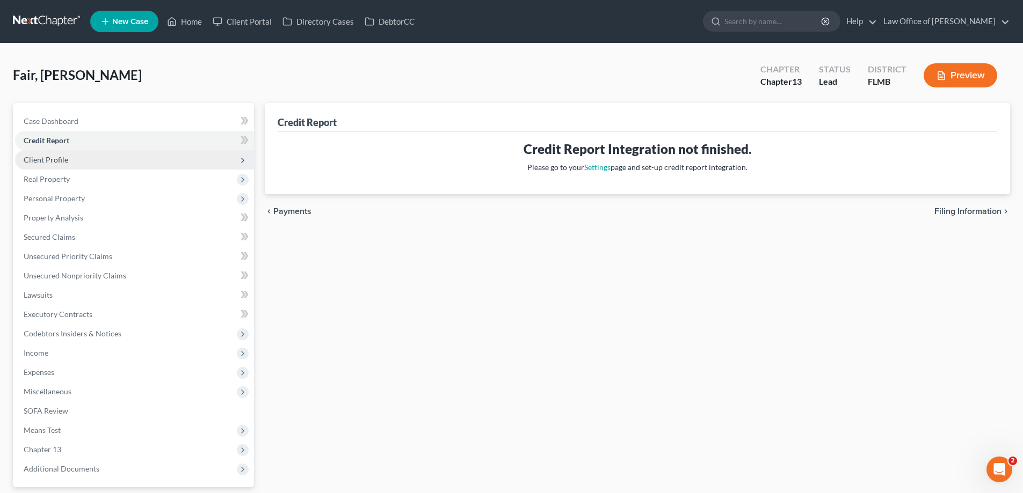
click at [69, 158] on span "Client Profile" at bounding box center [134, 159] width 239 height 19
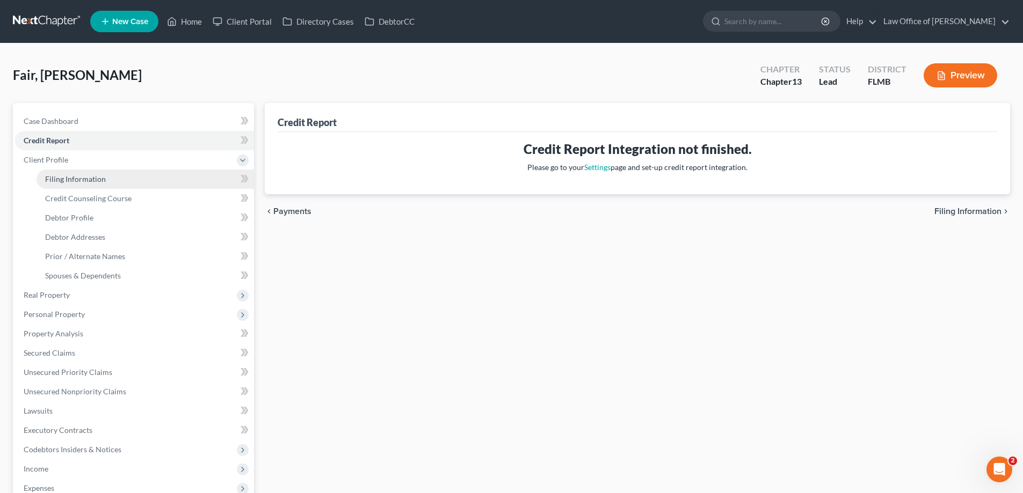
click at [65, 180] on span "Filing Information" at bounding box center [75, 178] width 61 height 9
select select "1"
select select "0"
select select "3"
select select "15"
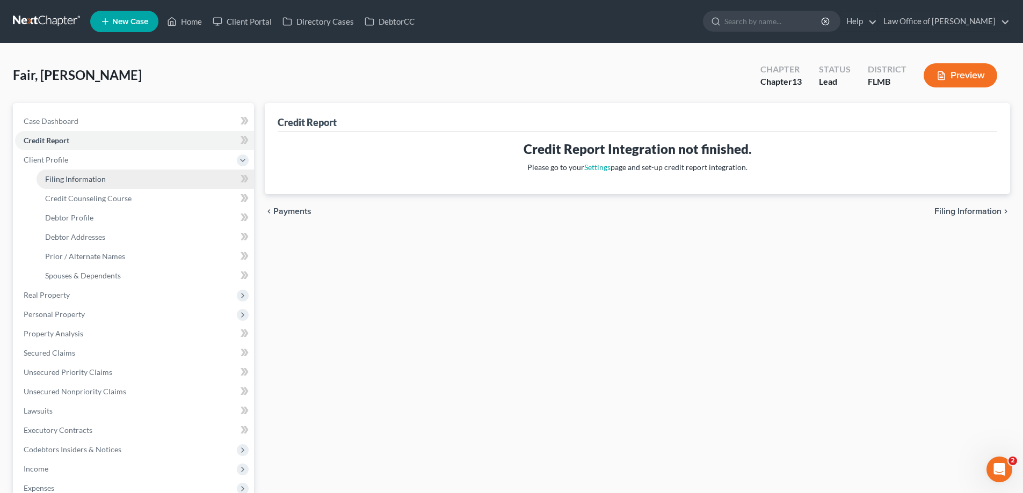
select select "0"
select select "9"
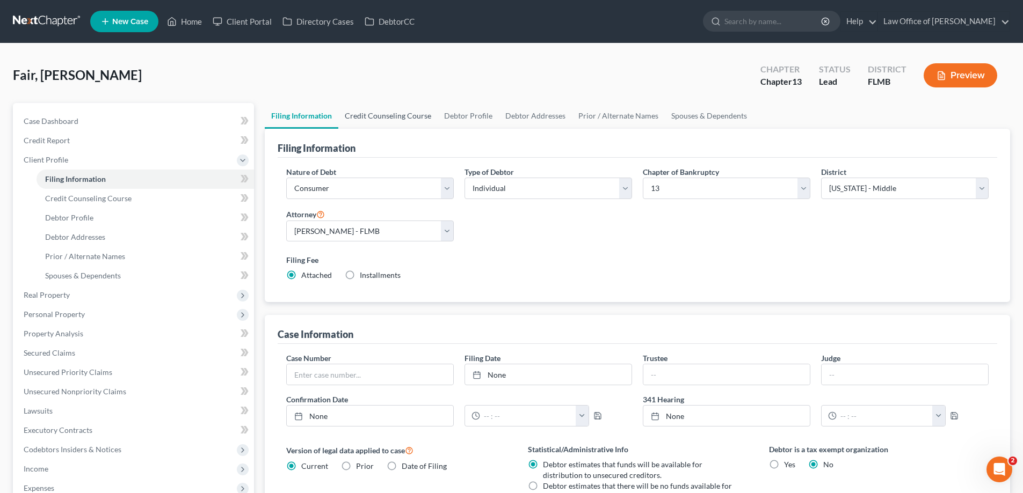
click at [384, 116] on link "Credit Counseling Course" at bounding box center [387, 116] width 99 height 26
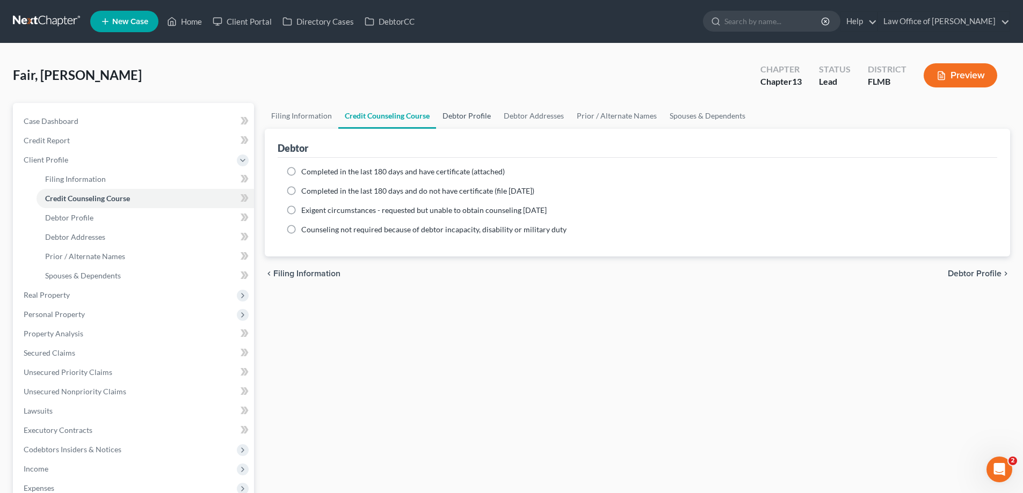
click at [454, 117] on link "Debtor Profile" at bounding box center [466, 116] width 61 height 26
select select "0"
select select "2"
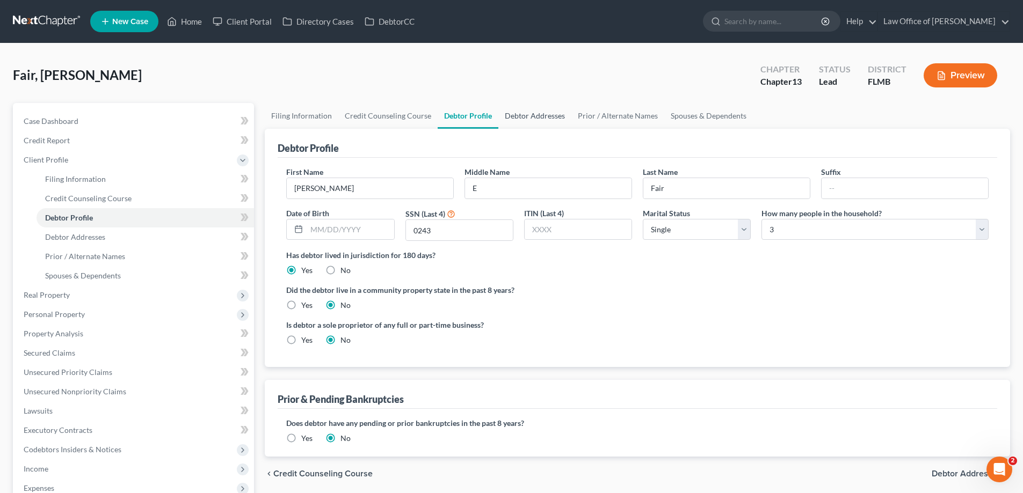
click at [542, 124] on link "Debtor Addresses" at bounding box center [534, 116] width 73 height 26
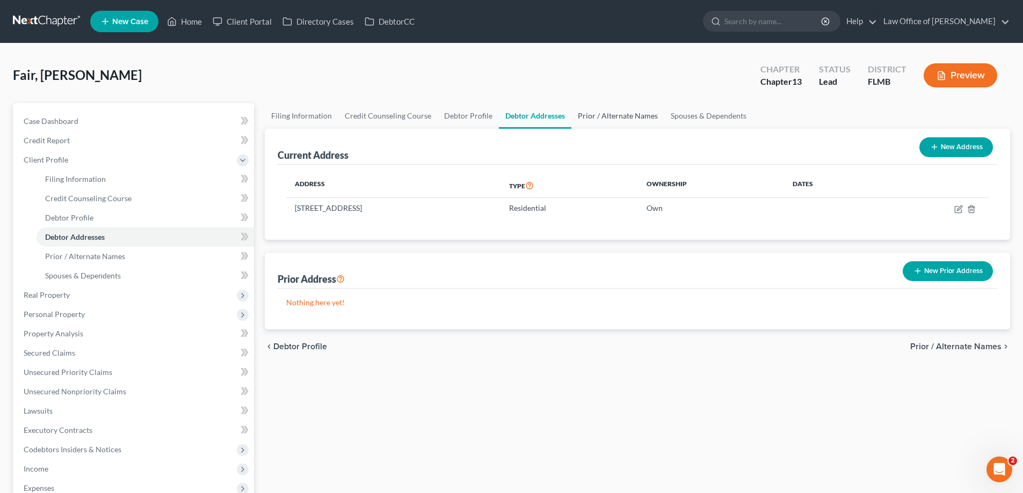
click at [610, 122] on link "Prior / Alternate Names" at bounding box center [617, 116] width 93 height 26
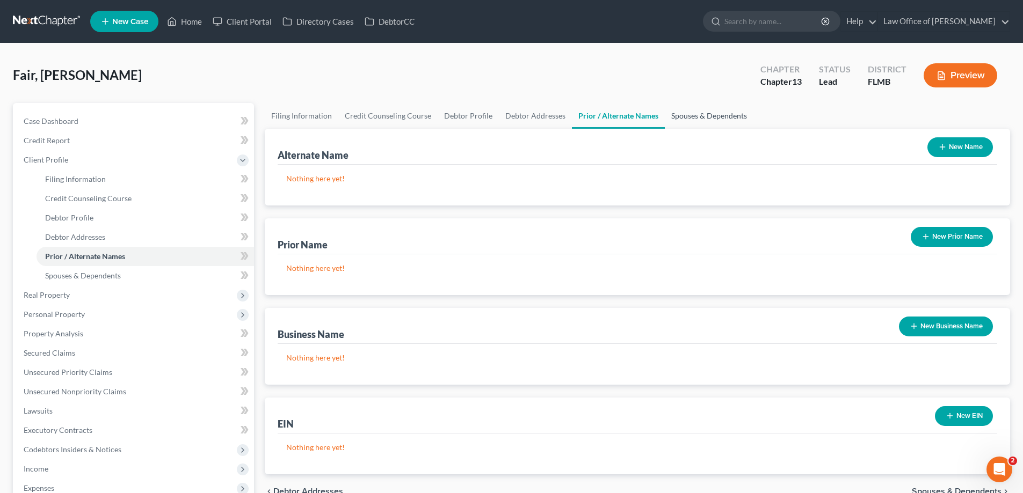
click at [704, 115] on link "Spouses & Dependents" at bounding box center [709, 116] width 89 height 26
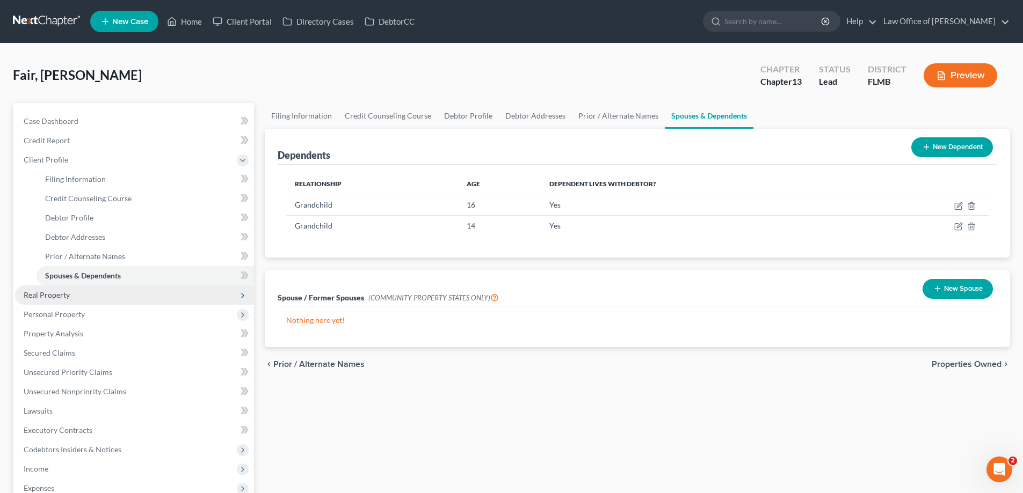
click at [57, 292] on span "Real Property" at bounding box center [47, 294] width 46 height 9
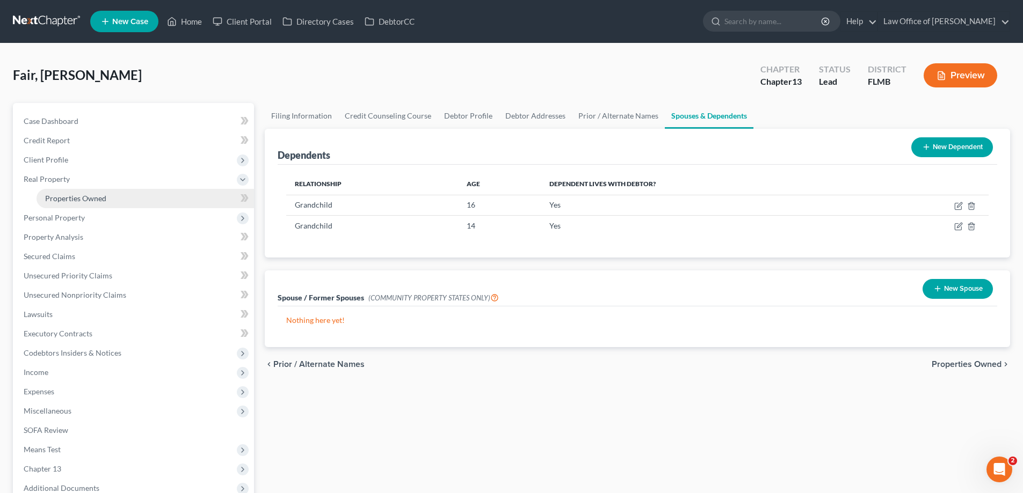
click at [94, 194] on span "Properties Owned" at bounding box center [75, 198] width 61 height 9
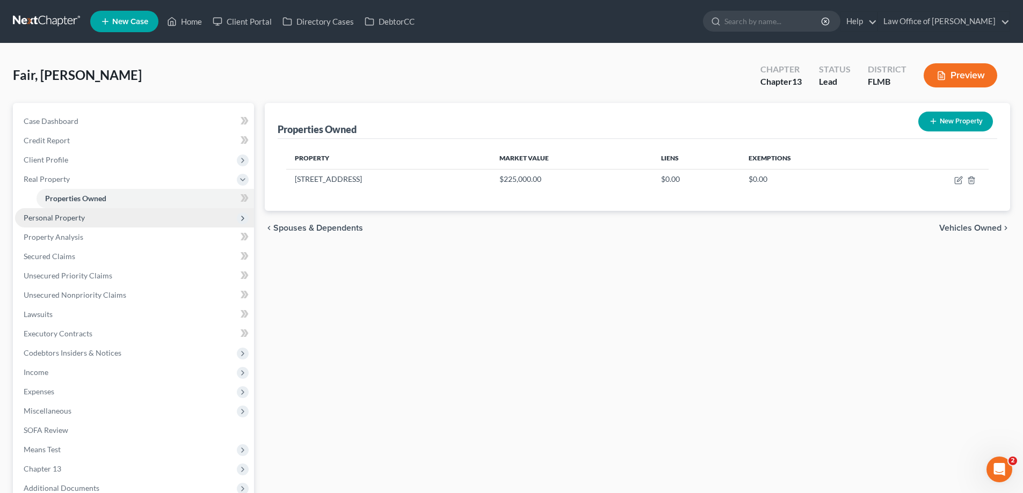
click at [40, 218] on span "Personal Property" at bounding box center [54, 217] width 61 height 9
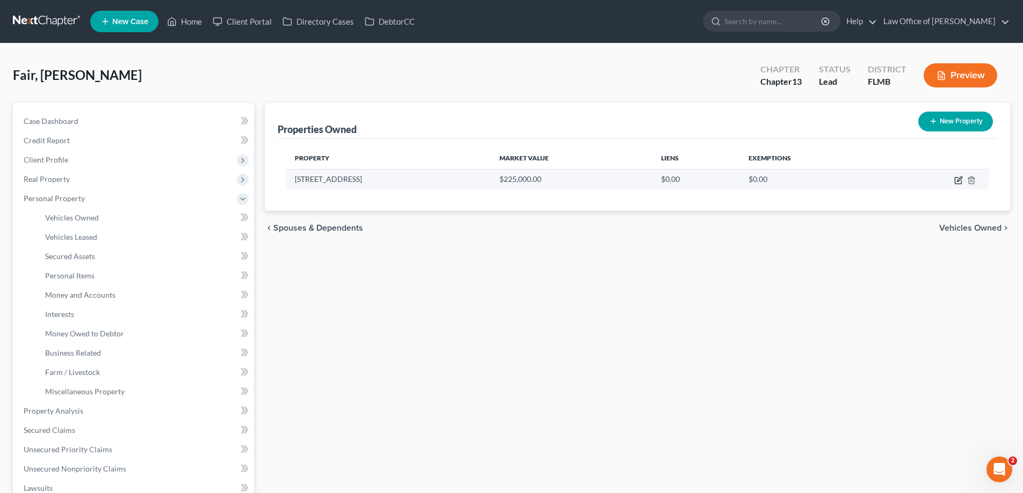
click at [959, 180] on icon "button" at bounding box center [959, 179] width 5 height 5
select select "9"
select select "0"
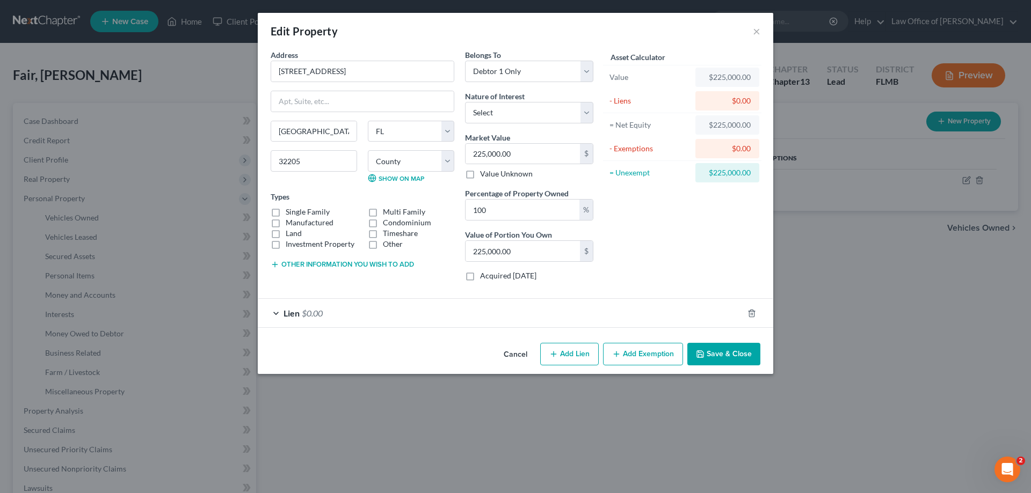
click at [653, 355] on button "Add Exemption" at bounding box center [643, 354] width 80 height 23
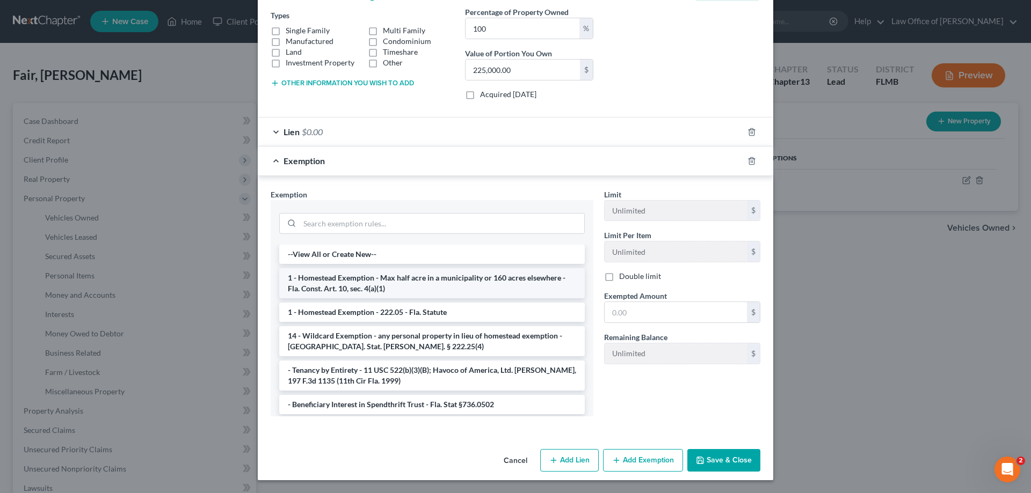
click at [349, 282] on li "1 - Homestead Exemption - Max half acre in a municipality or 160 acres elsewher…" at bounding box center [431, 283] width 305 height 30
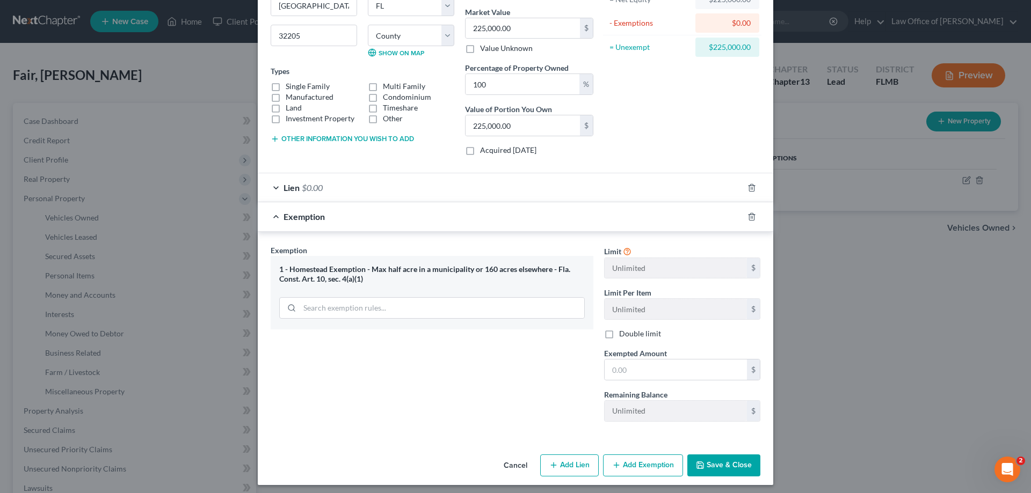
scroll to position [130, 0]
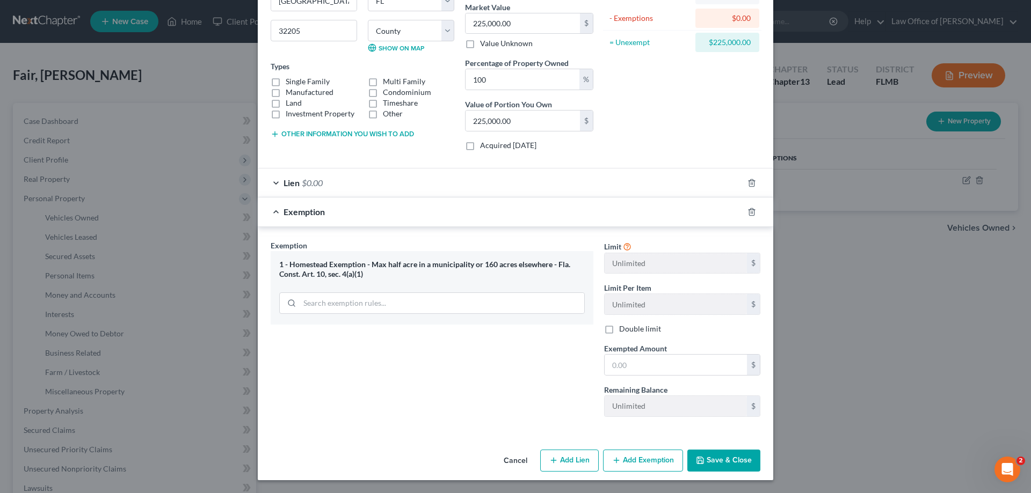
click at [558, 195] on div "Lien $0.00" at bounding box center [500, 183] width 485 height 28
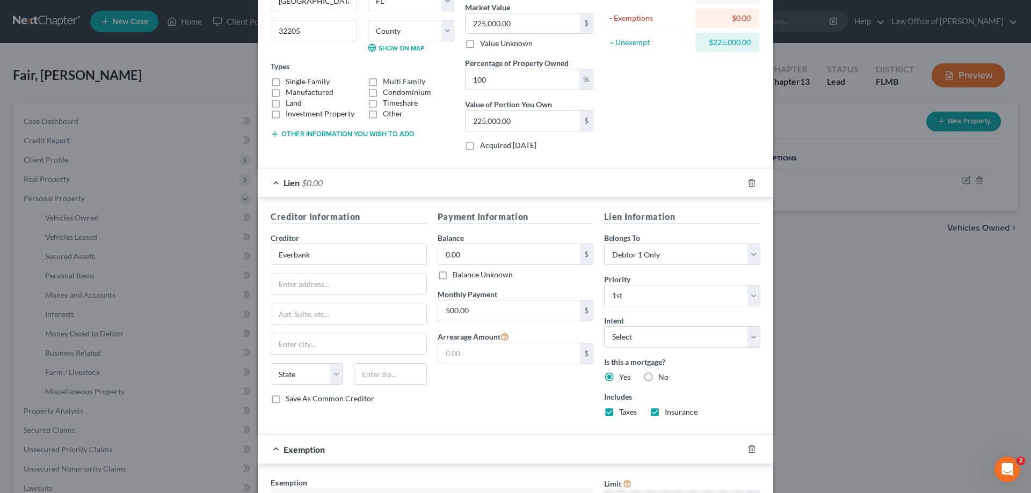
click at [556, 186] on div "Lien $0.00" at bounding box center [500, 183] width 485 height 28
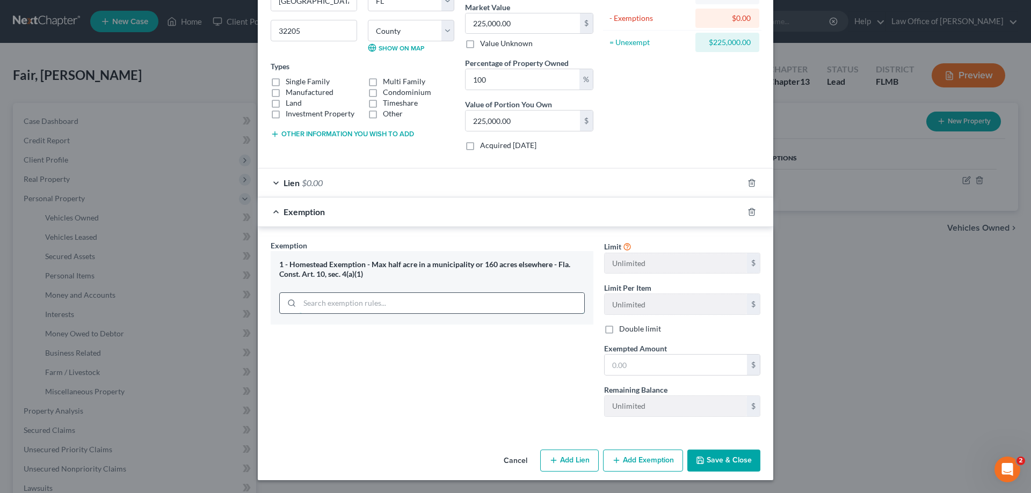
click at [409, 305] on input "search" at bounding box center [442, 303] width 285 height 20
type input "225000"
drag, startPoint x: 328, startPoint y: 303, endPoint x: 240, endPoint y: 308, distance: 88.2
click at [240, 308] on div "Edit Property × Address * 4634 Alpha Ave Jacksonville State AL AK AR AZ CA CO C…" at bounding box center [515, 246] width 1031 height 493
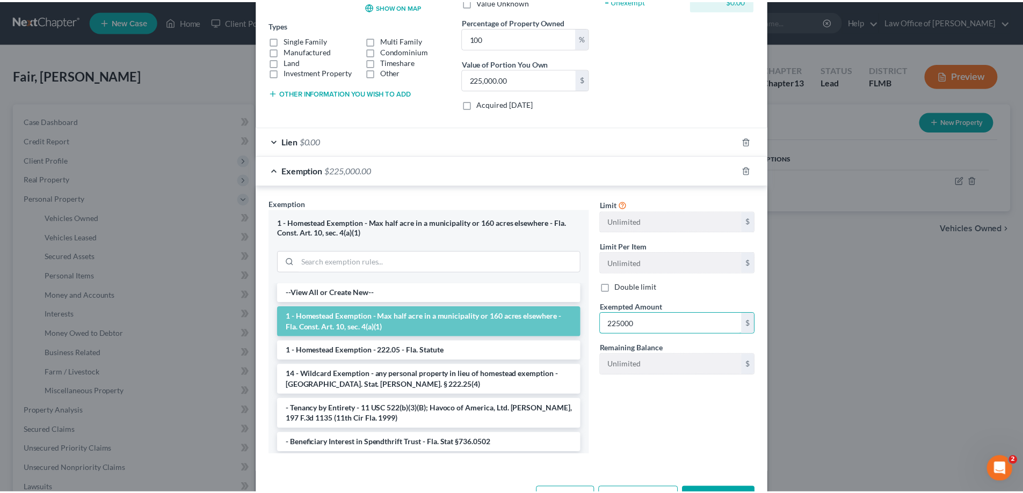
scroll to position [210, 0]
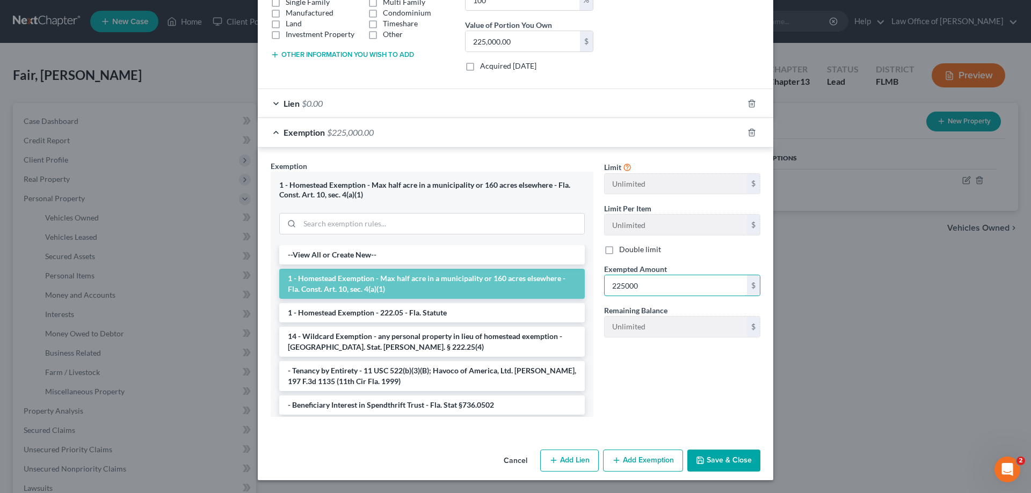
type input "225000"
click at [713, 466] on button "Save & Close" at bounding box center [723, 461] width 73 height 23
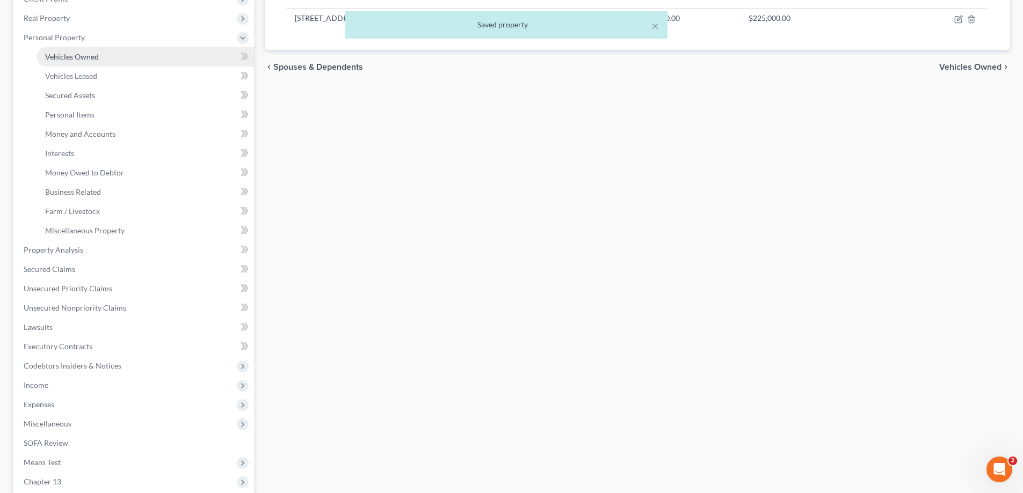
click at [82, 56] on span "Vehicles Owned" at bounding box center [72, 56] width 54 height 9
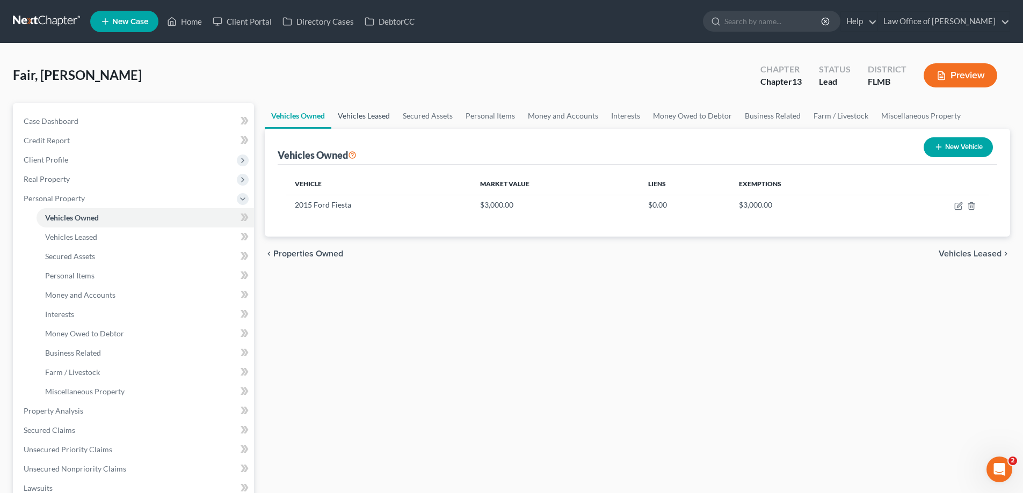
click at [377, 120] on link "Vehicles Leased" at bounding box center [363, 116] width 65 height 26
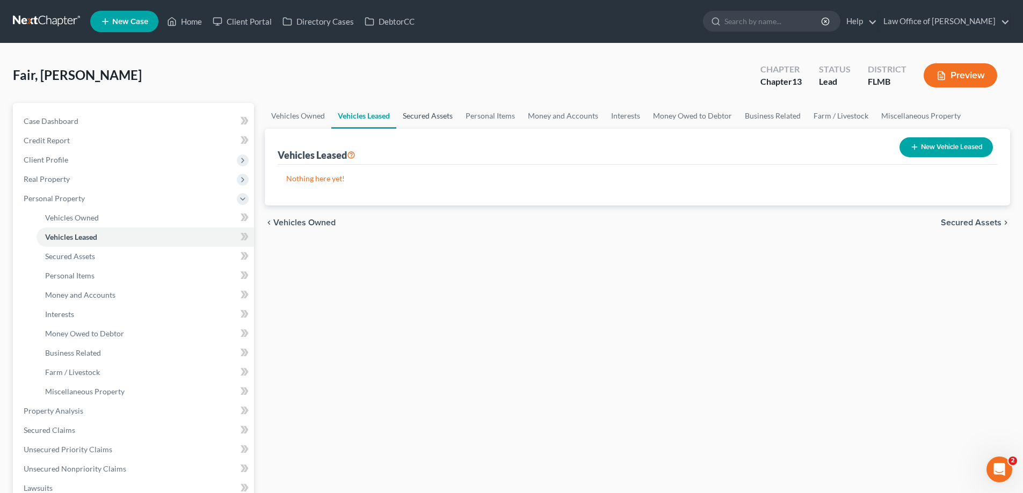
click at [434, 115] on link "Secured Assets" at bounding box center [427, 116] width 63 height 26
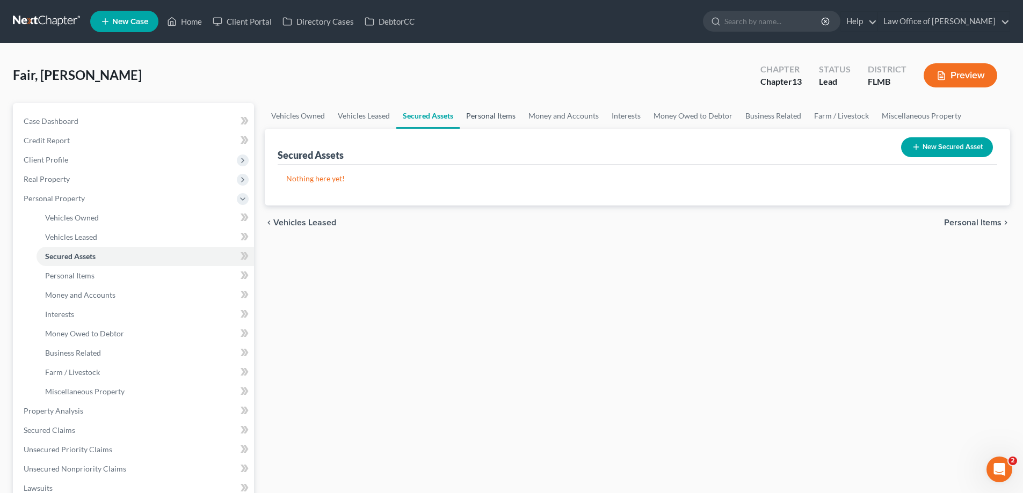
click at [498, 115] on link "Personal Items" at bounding box center [491, 116] width 62 height 26
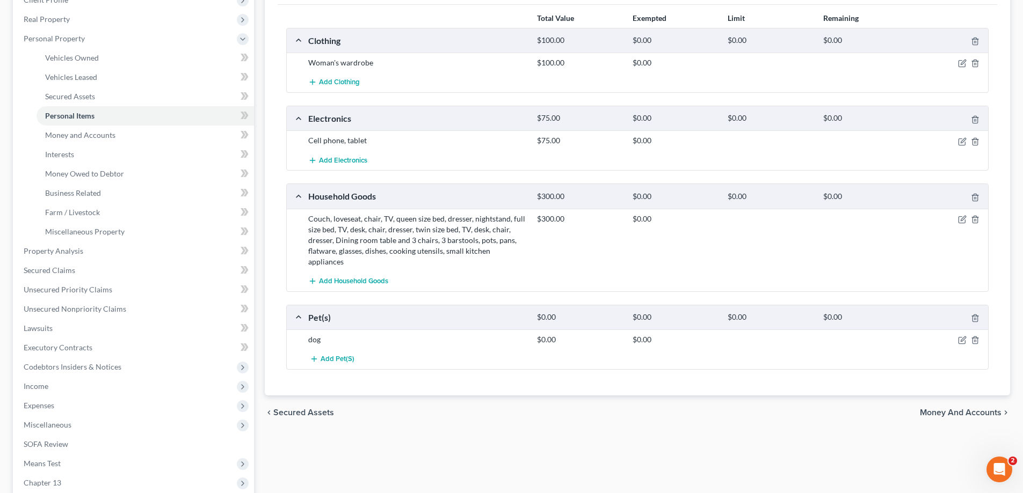
scroll to position [161, 0]
click at [961, 221] on icon "button" at bounding box center [962, 218] width 9 height 9
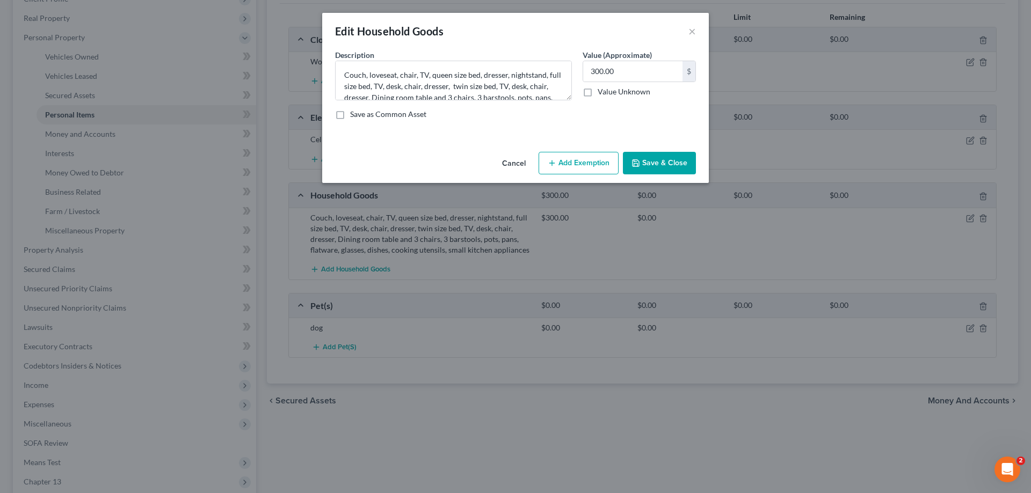
click at [593, 151] on div "Cancel Add Exemption Save & Close" at bounding box center [515, 165] width 387 height 35
click at [586, 169] on button "Add Exemption" at bounding box center [578, 163] width 80 height 23
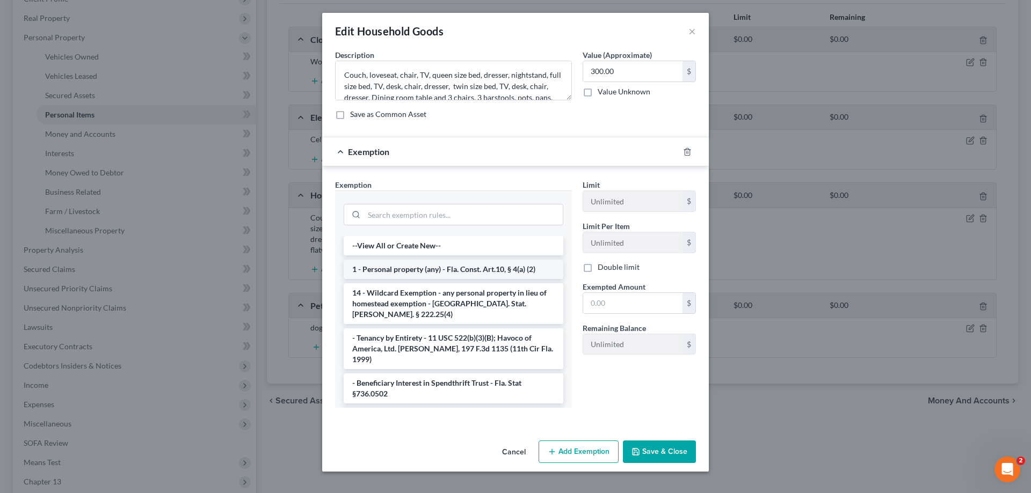
click at [446, 272] on li "1 - Personal property (any) - Fla. Const. Art.10, § 4(a) (2)" at bounding box center [454, 269] width 220 height 19
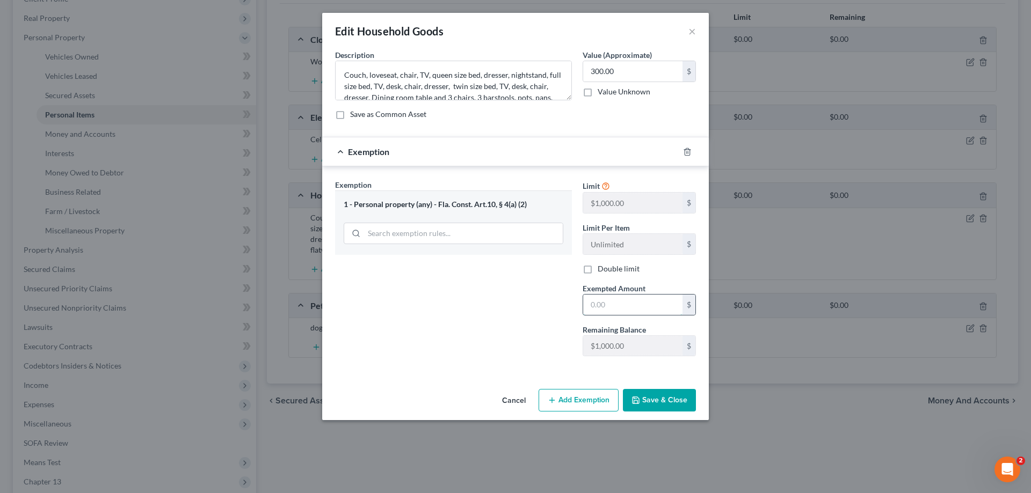
click at [646, 310] on input "text" at bounding box center [632, 305] width 99 height 20
type input "300"
click at [654, 396] on button "Save & Close" at bounding box center [659, 400] width 73 height 23
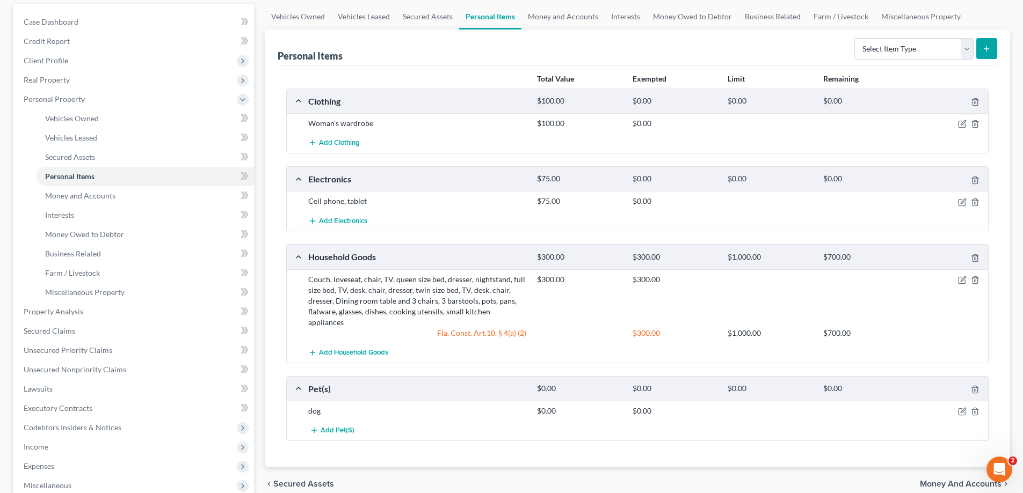
scroll to position [0, 0]
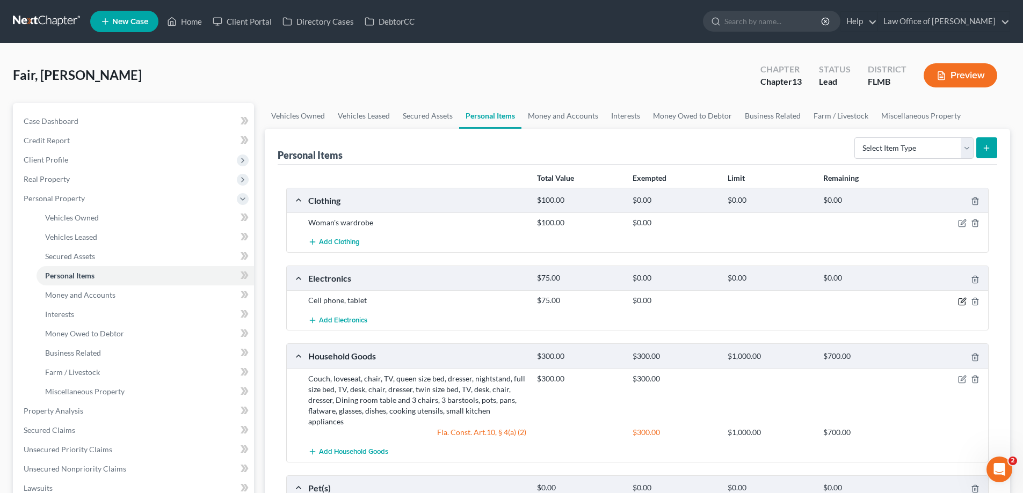
click at [958, 302] on icon "button" at bounding box center [962, 301] width 9 height 9
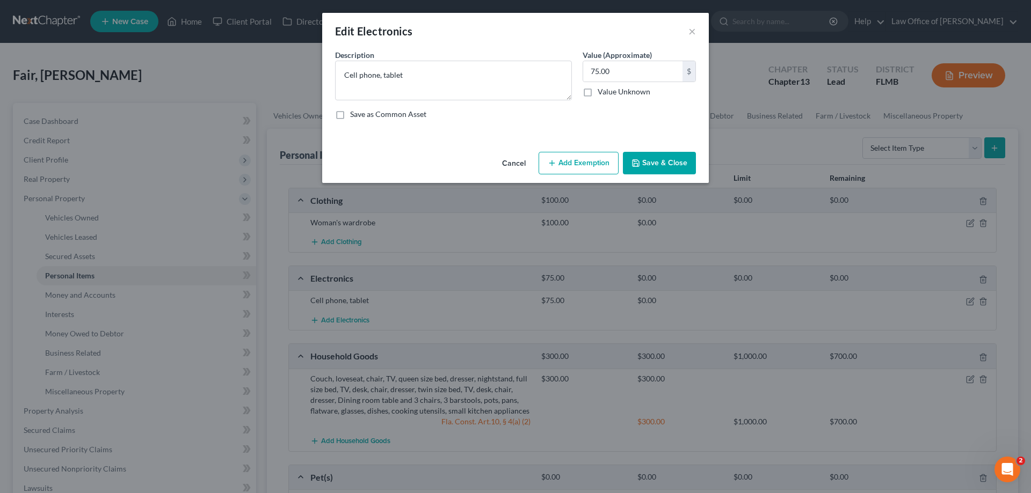
click at [577, 167] on button "Add Exemption" at bounding box center [578, 163] width 80 height 23
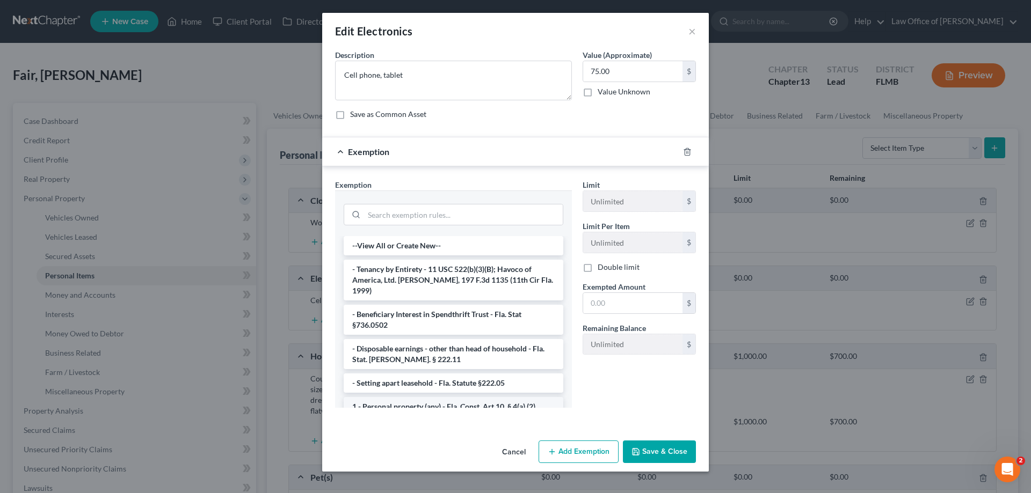
click at [410, 400] on li "1 - Personal property (any) - Fla. Const. Art.10, § 4(a) (2)" at bounding box center [454, 406] width 220 height 19
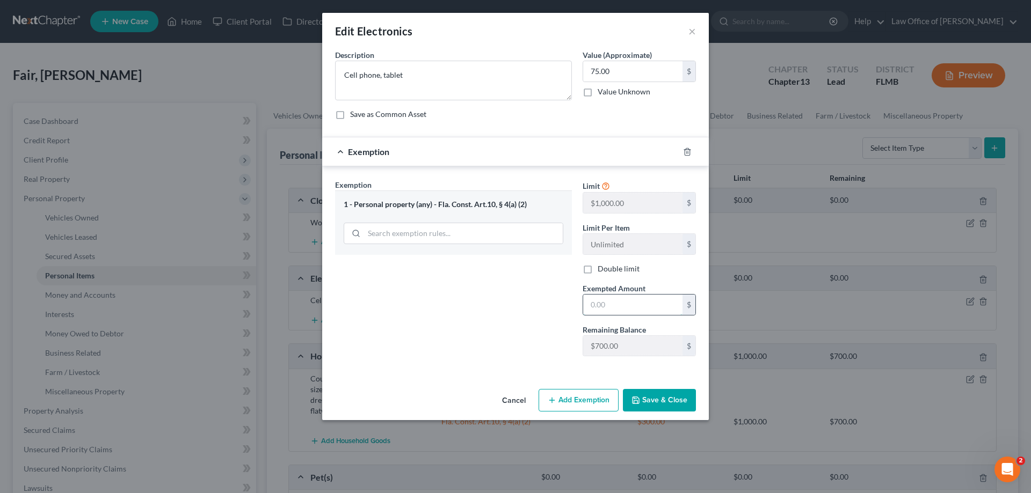
click at [603, 309] on input "text" at bounding box center [632, 305] width 99 height 20
type input "75"
click at [681, 402] on button "Save & Close" at bounding box center [659, 400] width 73 height 23
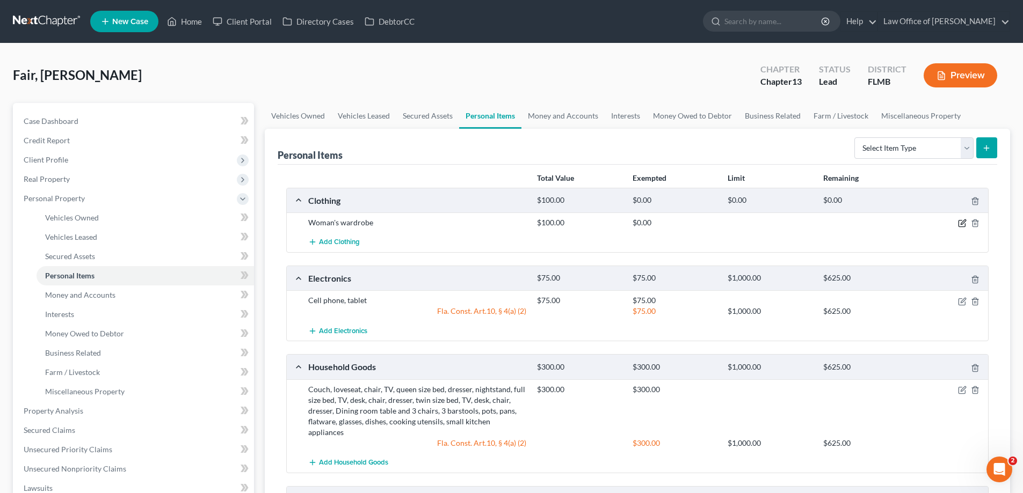
click at [961, 223] on icon "button" at bounding box center [962, 222] width 5 height 5
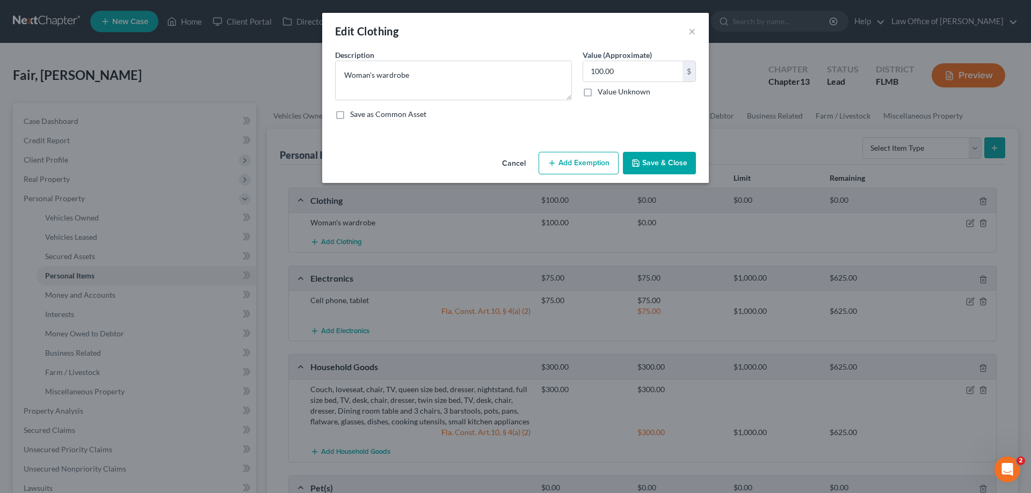
click at [582, 159] on button "Add Exemption" at bounding box center [578, 163] width 80 height 23
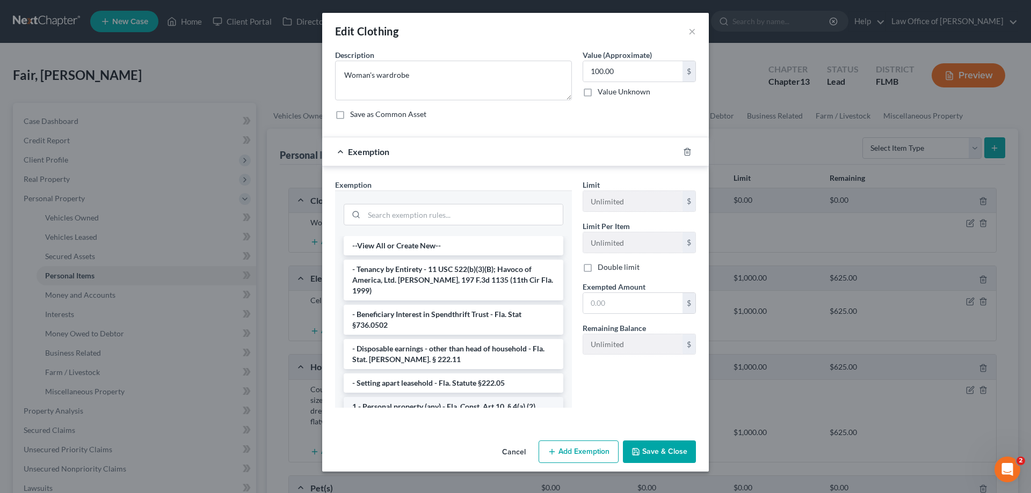
click at [404, 397] on li "1 - Personal property (any) - Fla. Const. Art.10, § 4(a) (2)" at bounding box center [454, 406] width 220 height 19
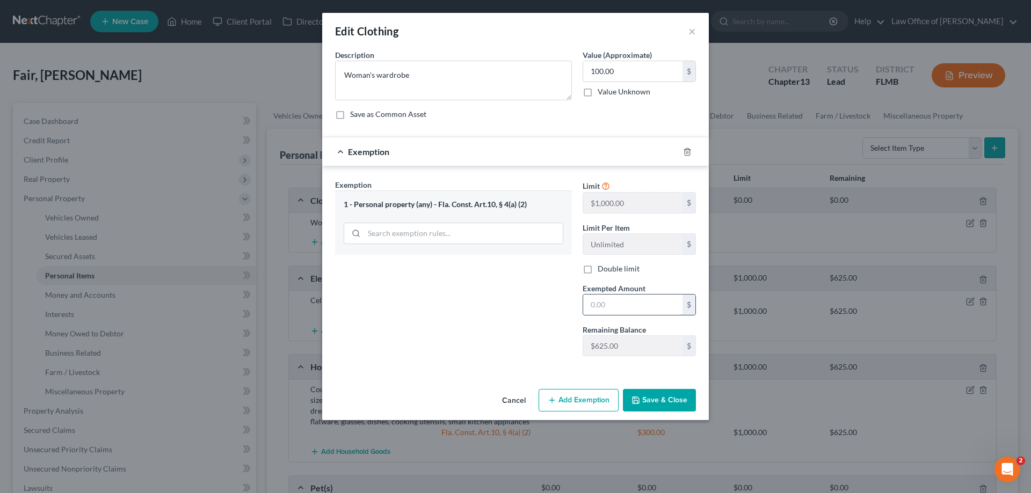
click at [608, 302] on input "text" at bounding box center [632, 305] width 99 height 20
type input "100"
click at [540, 340] on div "Exemption Set must be selected for CA. Exemption * 1 - Personal property (any) …" at bounding box center [453, 272] width 247 height 186
click at [665, 400] on button "Save & Close" at bounding box center [659, 400] width 73 height 23
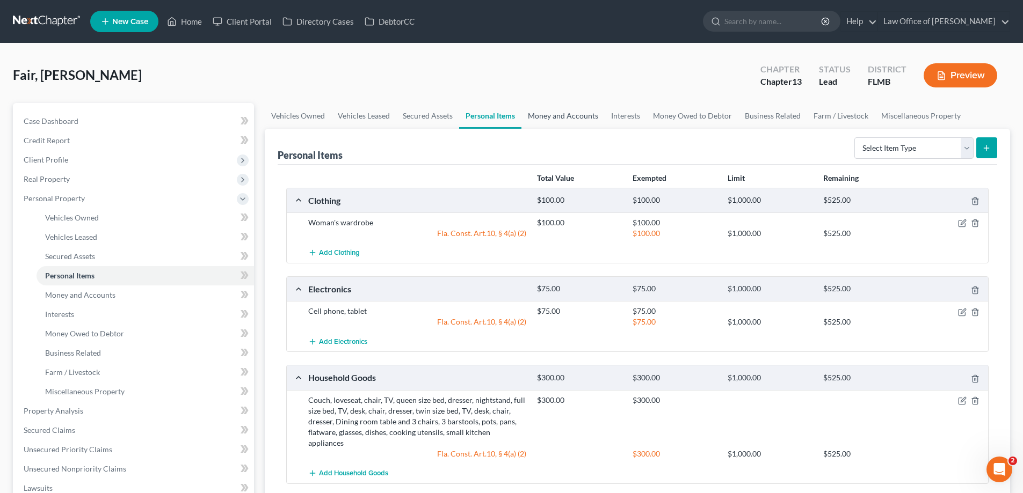
click at [552, 123] on link "Money and Accounts" at bounding box center [562, 116] width 83 height 26
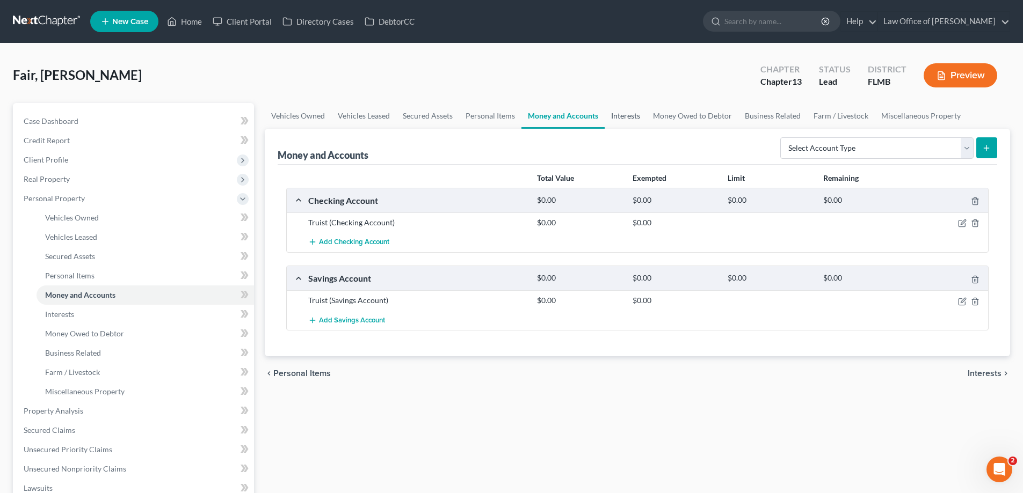
click at [626, 118] on link "Interests" at bounding box center [625, 116] width 42 height 26
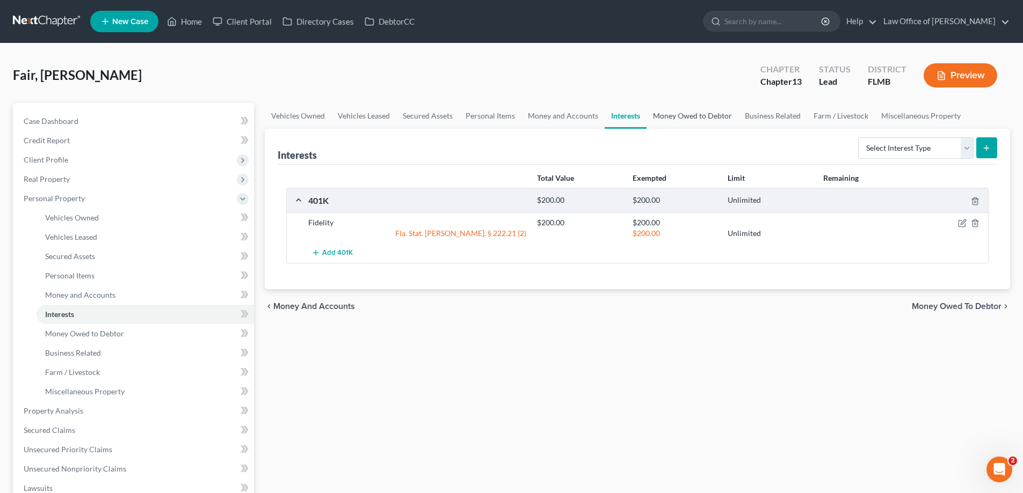
click at [675, 120] on link "Money Owed to Debtor" at bounding box center [692, 116] width 92 height 26
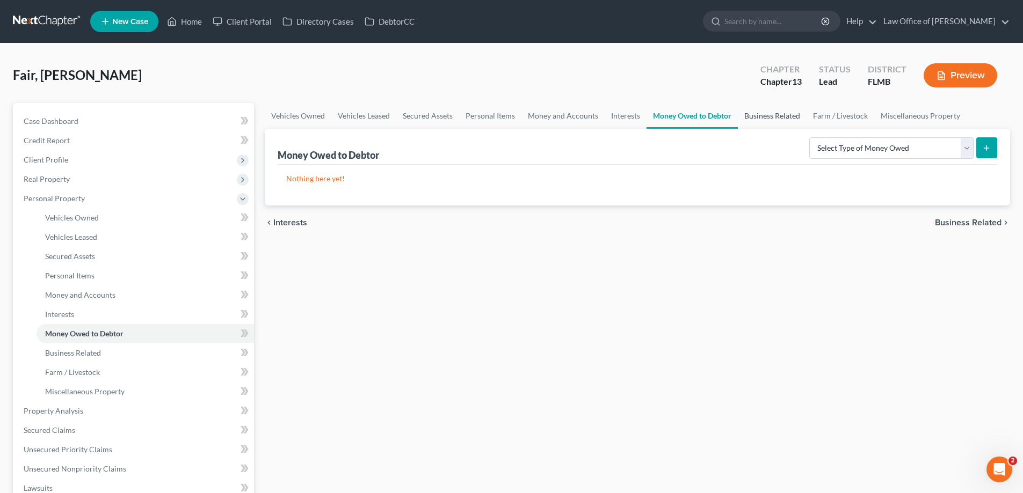
click at [777, 119] on link "Business Related" at bounding box center [772, 116] width 69 height 26
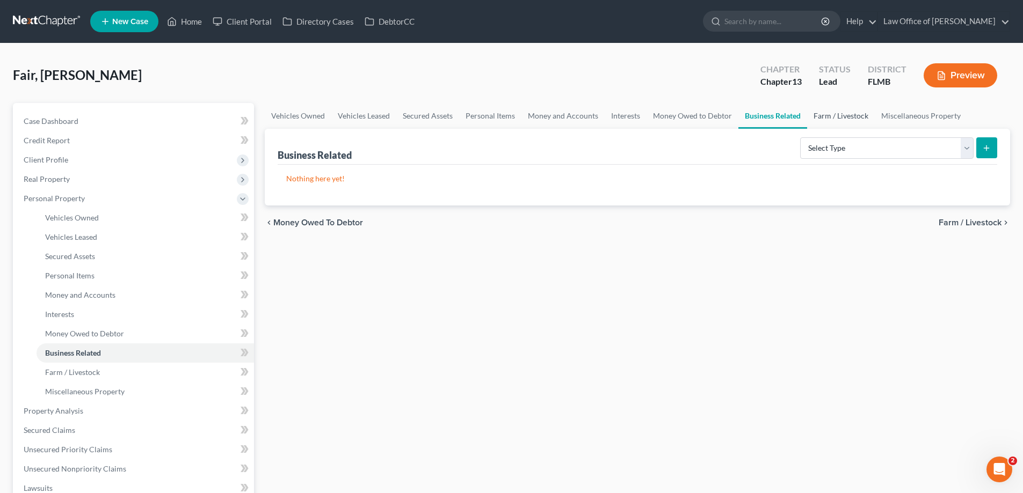
click at [851, 118] on link "Farm / Livestock" at bounding box center [841, 116] width 68 height 26
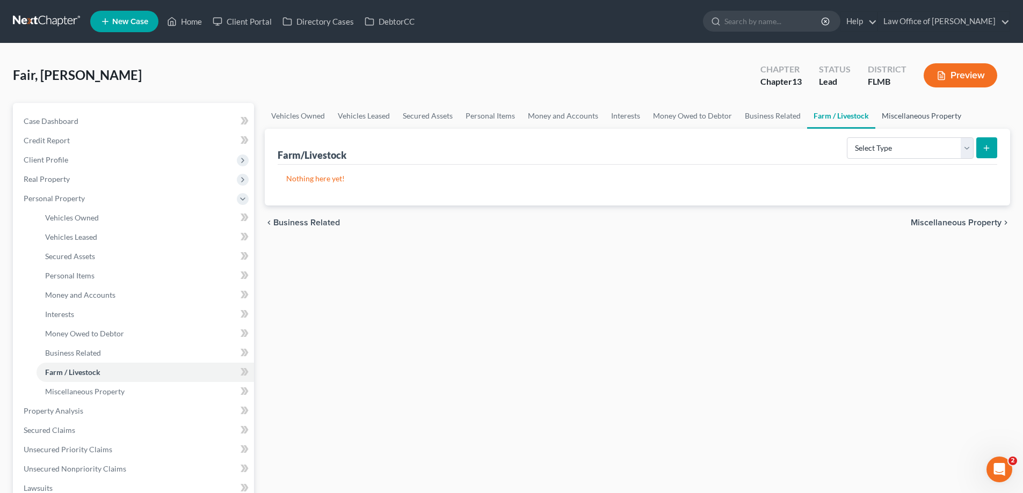
click at [908, 117] on link "Miscellaneous Property" at bounding box center [921, 116] width 92 height 26
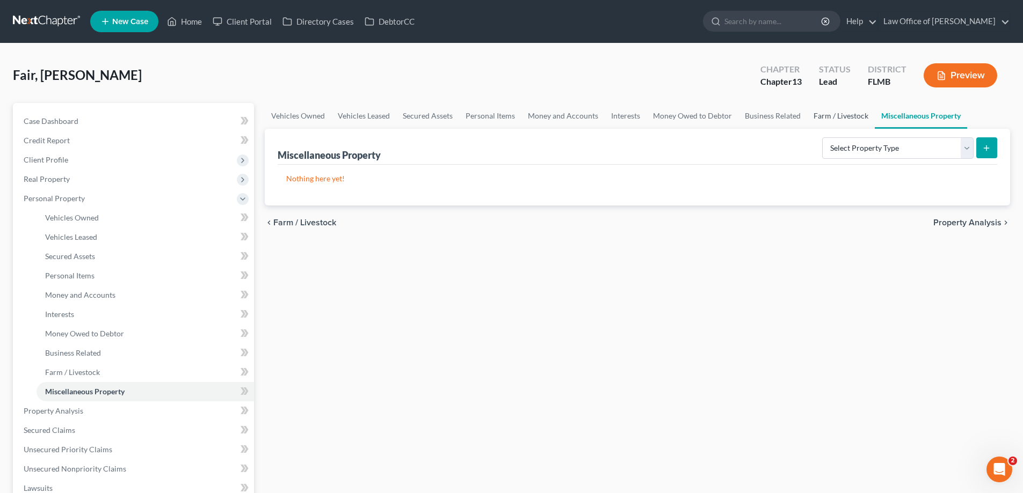
click at [845, 126] on link "Farm / Livestock" at bounding box center [841, 116] width 68 height 26
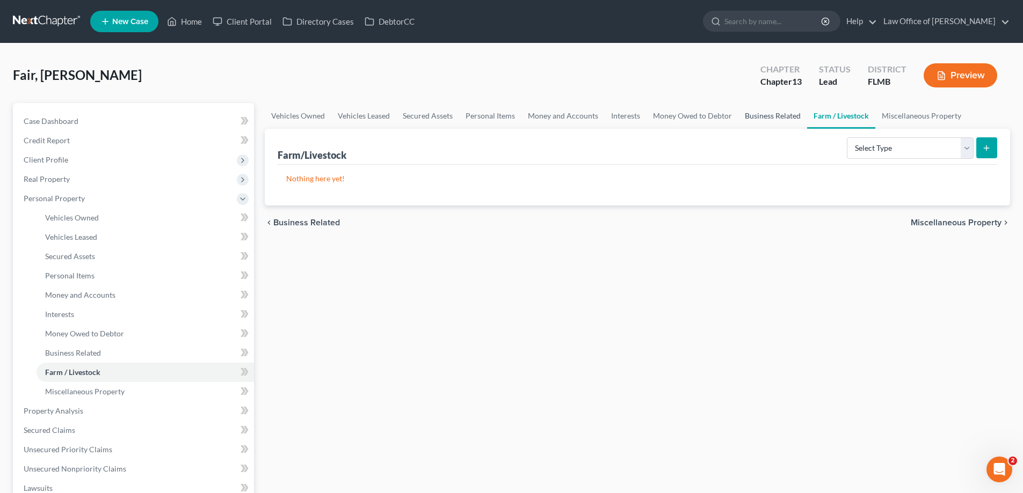
click at [771, 115] on link "Business Related" at bounding box center [772, 116] width 69 height 26
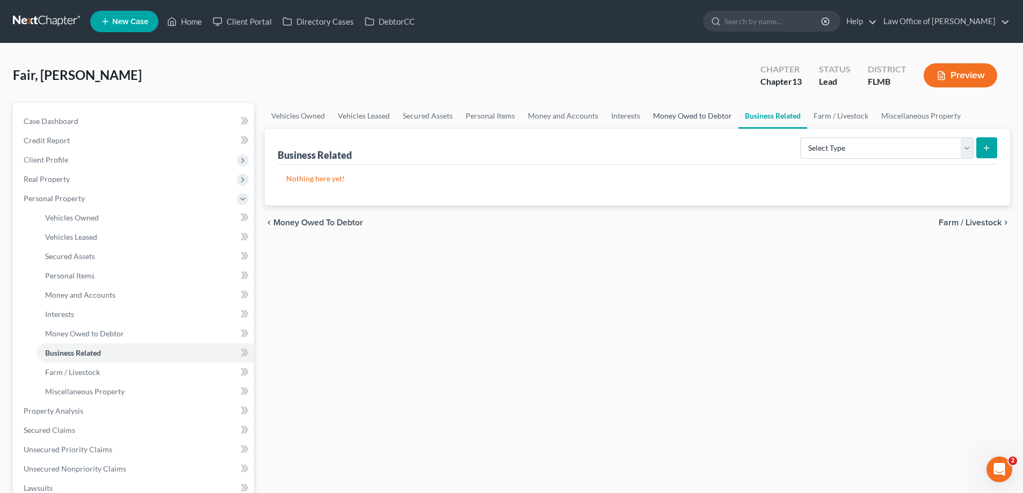
click at [666, 113] on link "Money Owed to Debtor" at bounding box center [692, 116] width 92 height 26
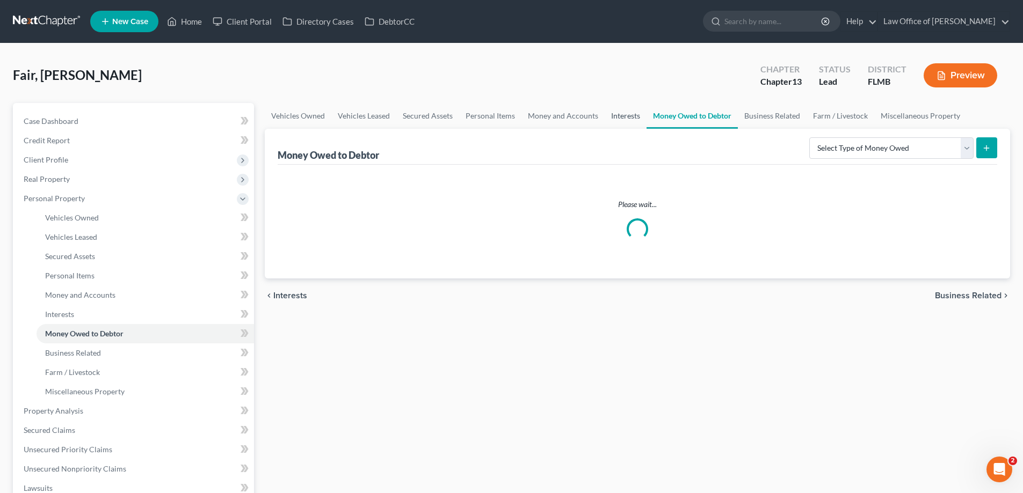
click at [621, 111] on link "Interests" at bounding box center [625, 116] width 42 height 26
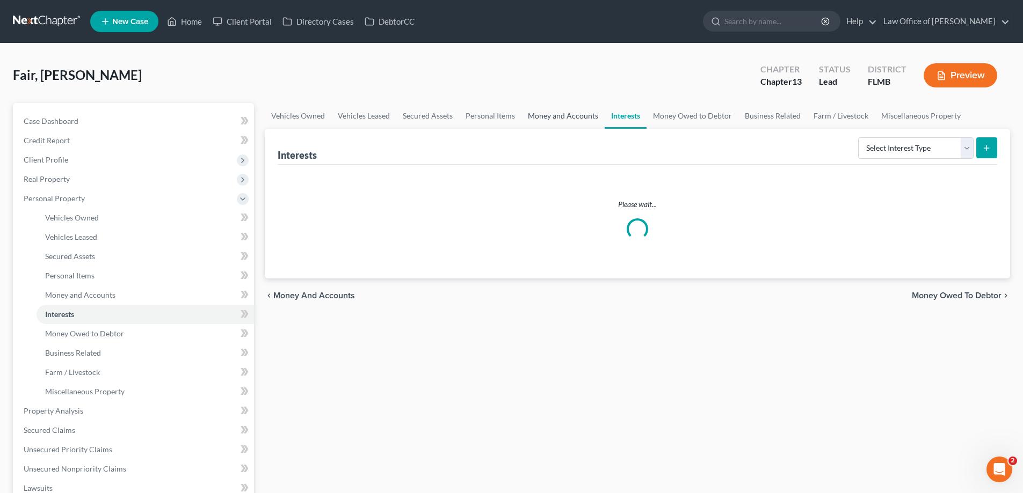
click at [552, 108] on link "Money and Accounts" at bounding box center [562, 116] width 83 height 26
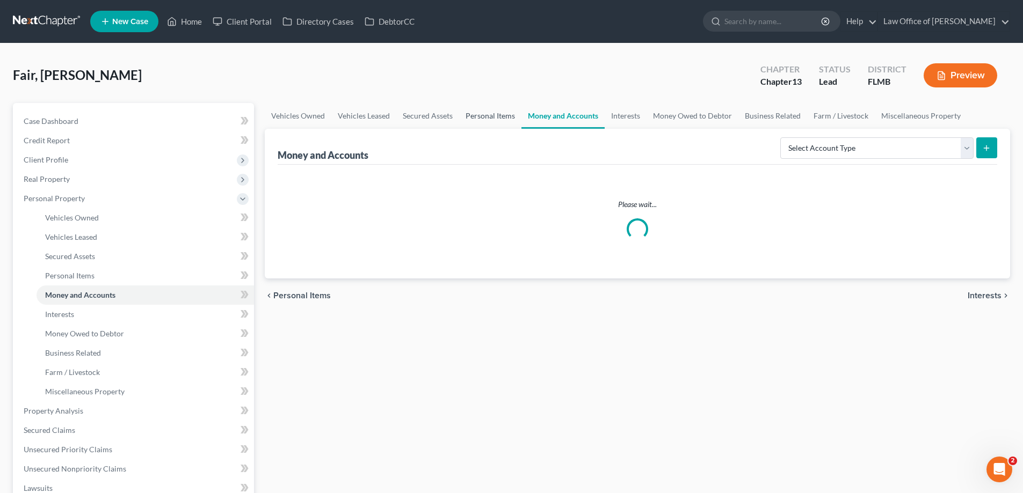
click at [479, 117] on link "Personal Items" at bounding box center [490, 116] width 62 height 26
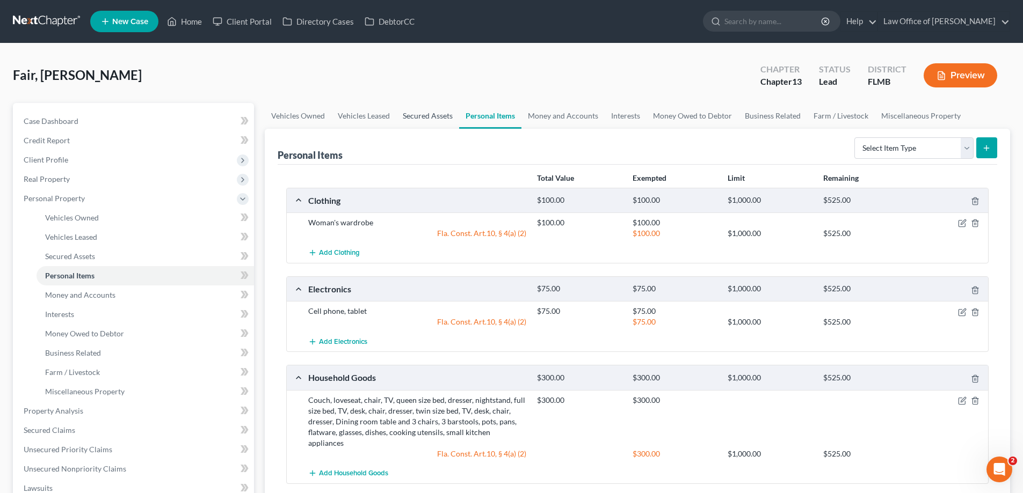
click at [429, 116] on link "Secured Assets" at bounding box center [427, 116] width 63 height 26
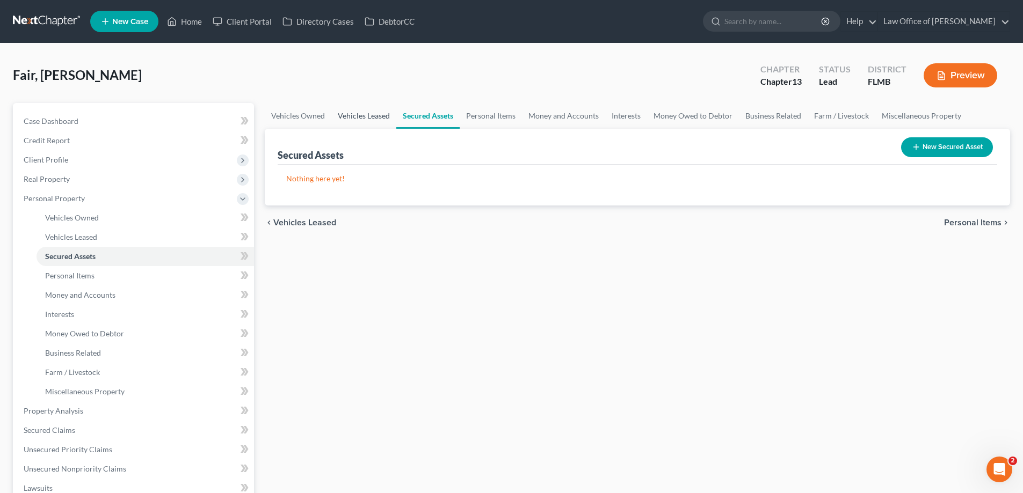
click at [367, 111] on link "Vehicles Leased" at bounding box center [363, 116] width 65 height 26
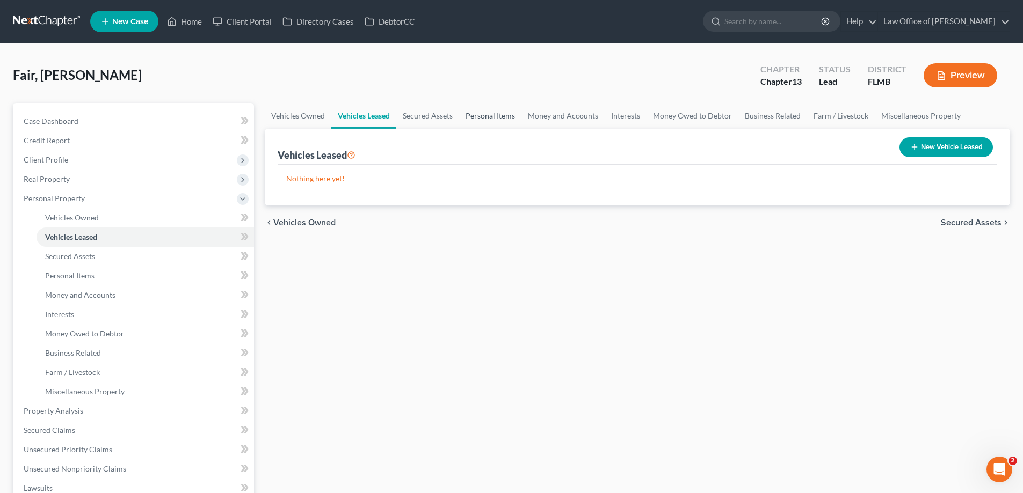
click at [505, 113] on link "Personal Items" at bounding box center [490, 116] width 62 height 26
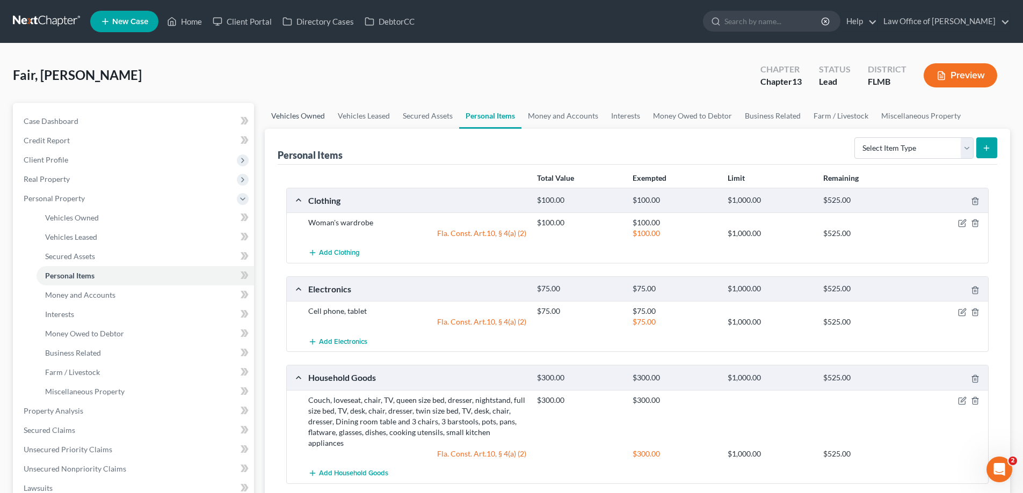
click at [298, 113] on link "Vehicles Owned" at bounding box center [298, 116] width 67 height 26
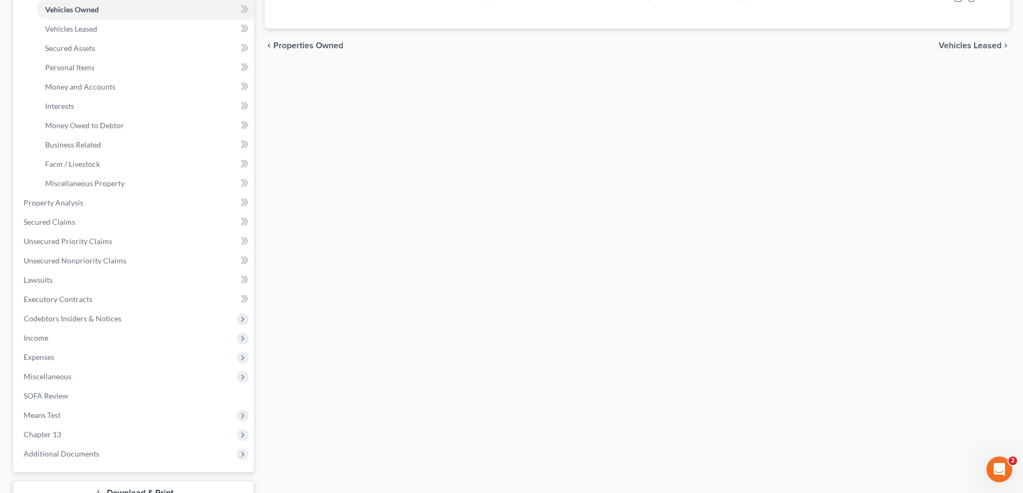
scroll to position [215, 0]
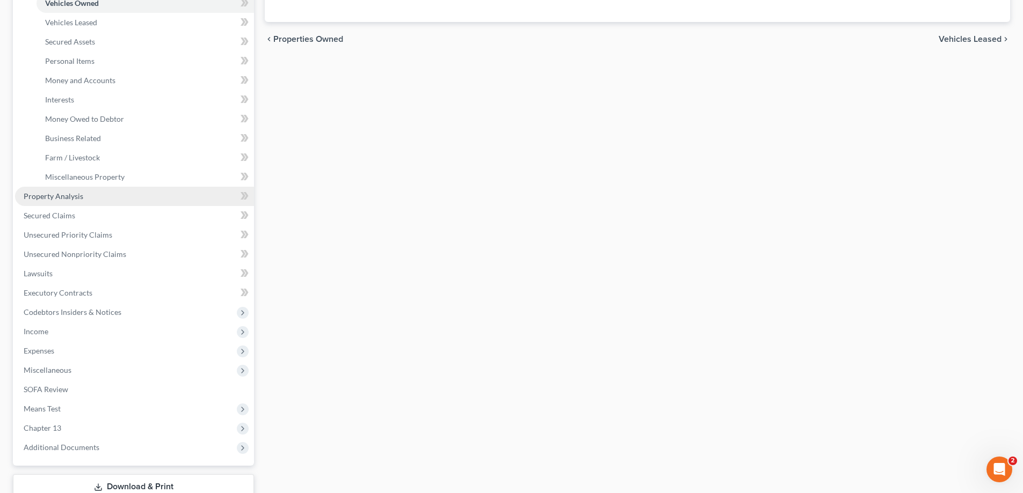
click at [59, 198] on span "Property Analysis" at bounding box center [54, 196] width 60 height 9
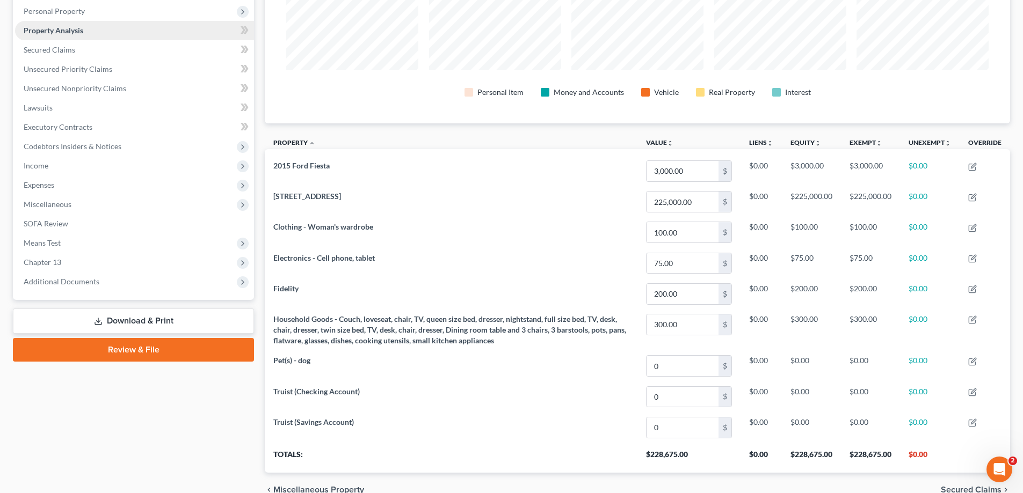
scroll to position [135, 0]
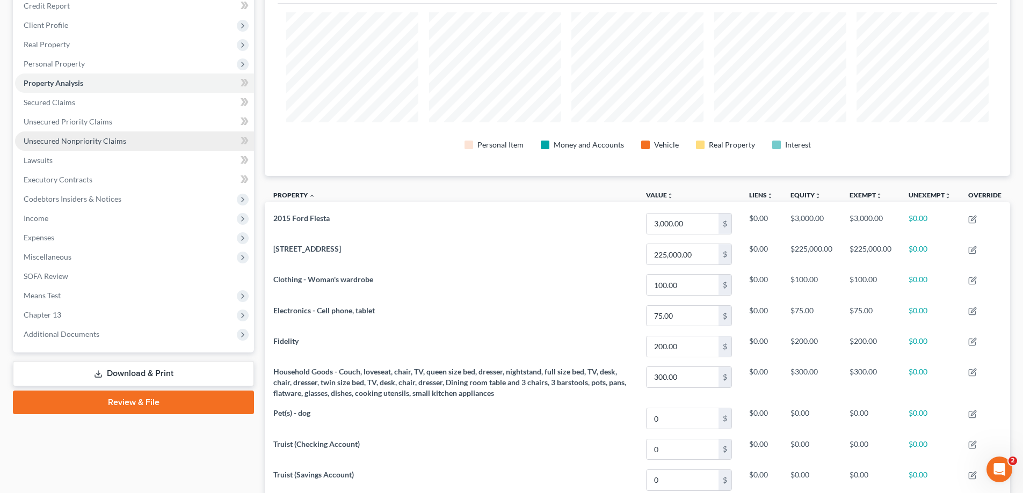
click at [76, 142] on span "Unsecured Nonpriority Claims" at bounding box center [75, 140] width 103 height 9
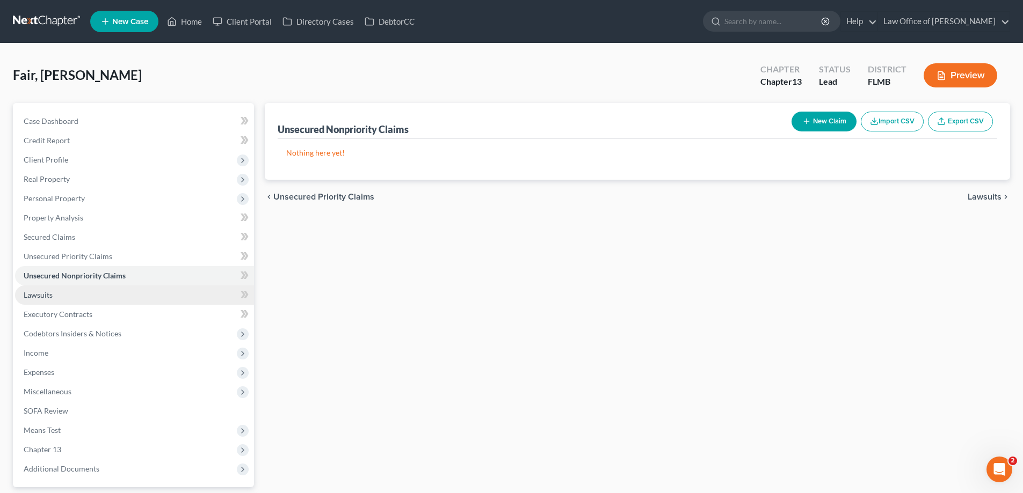
click at [62, 290] on link "Lawsuits" at bounding box center [134, 295] width 239 height 19
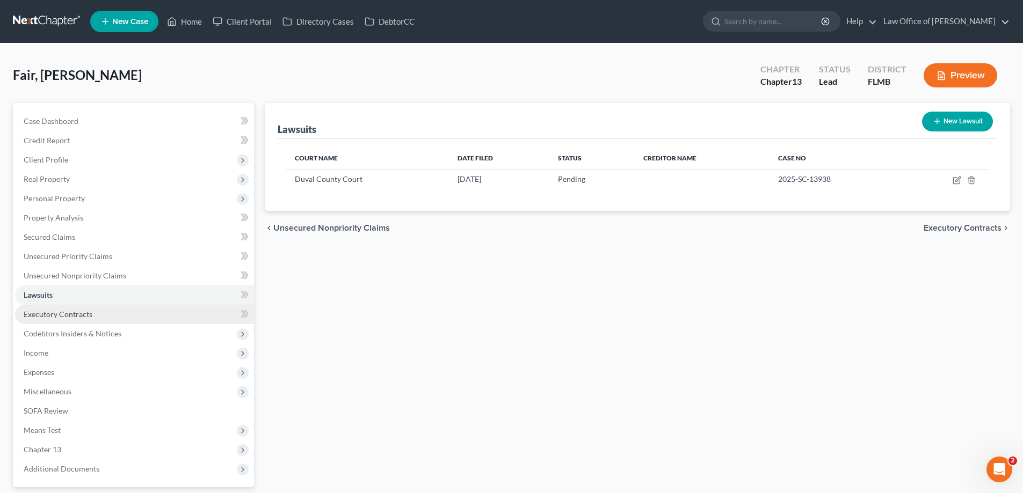
click at [91, 313] on span "Executory Contracts" at bounding box center [58, 314] width 69 height 9
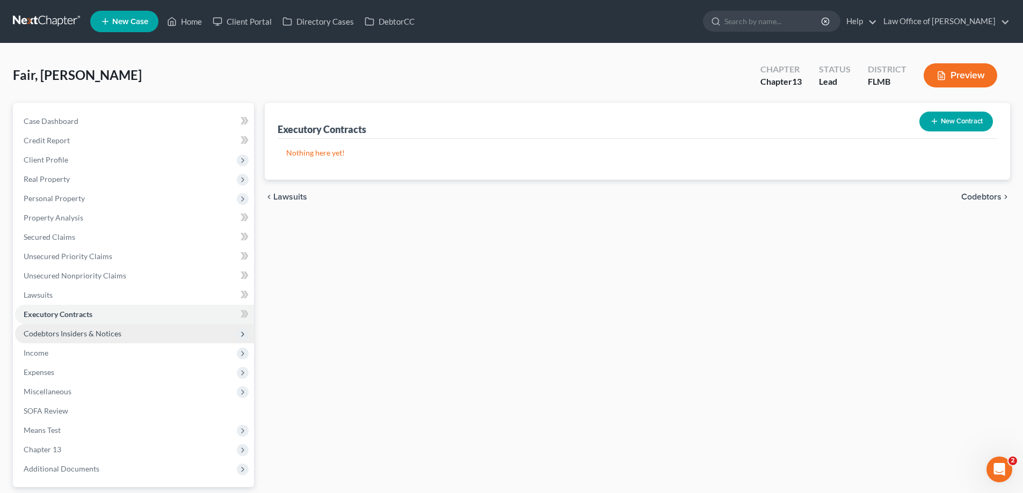
click at [94, 330] on span "Codebtors Insiders & Notices" at bounding box center [73, 333] width 98 height 9
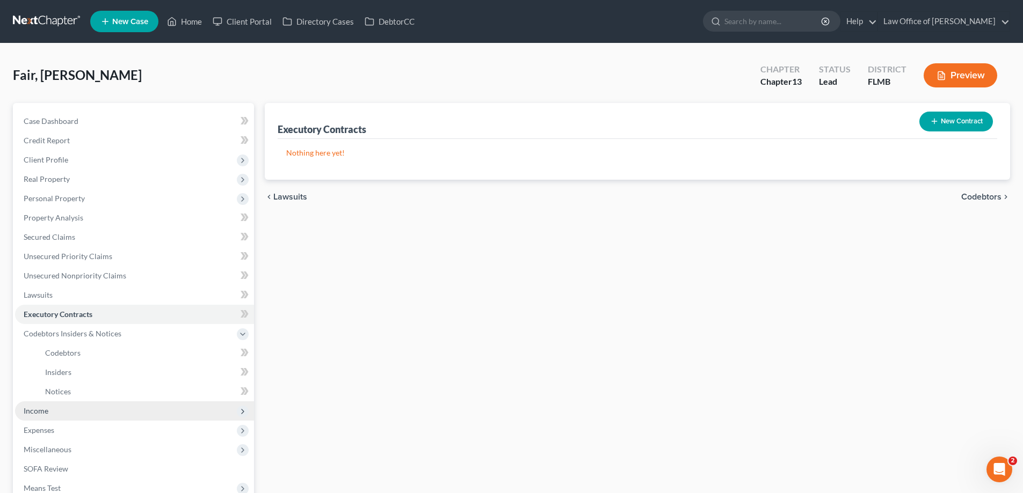
click at [60, 405] on span "Income" at bounding box center [134, 411] width 239 height 19
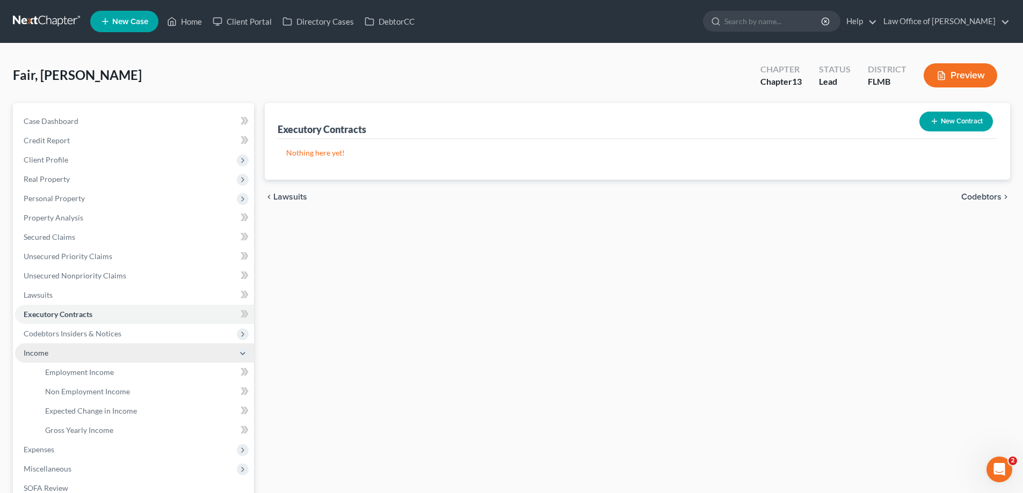
click at [81, 359] on span "Income" at bounding box center [134, 353] width 239 height 19
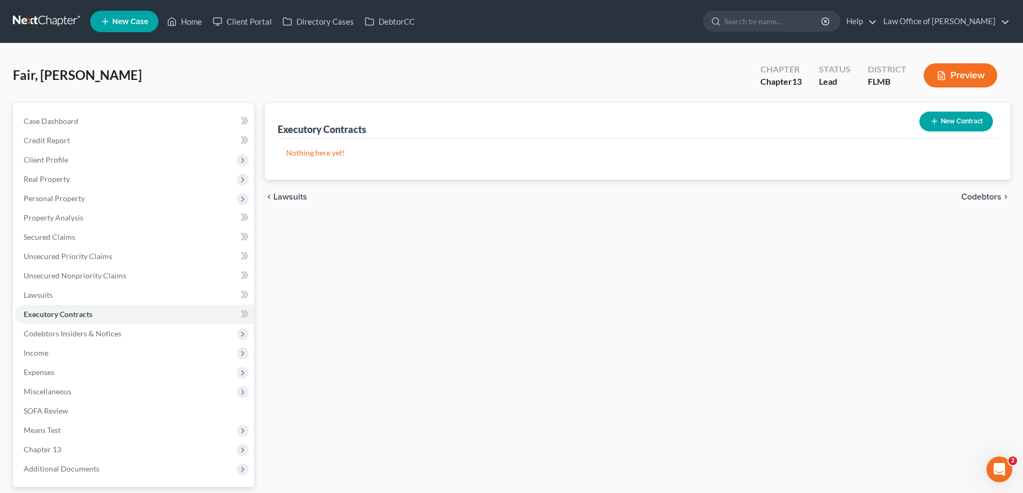
click at [81, 371] on span "Expenses" at bounding box center [134, 372] width 239 height 19
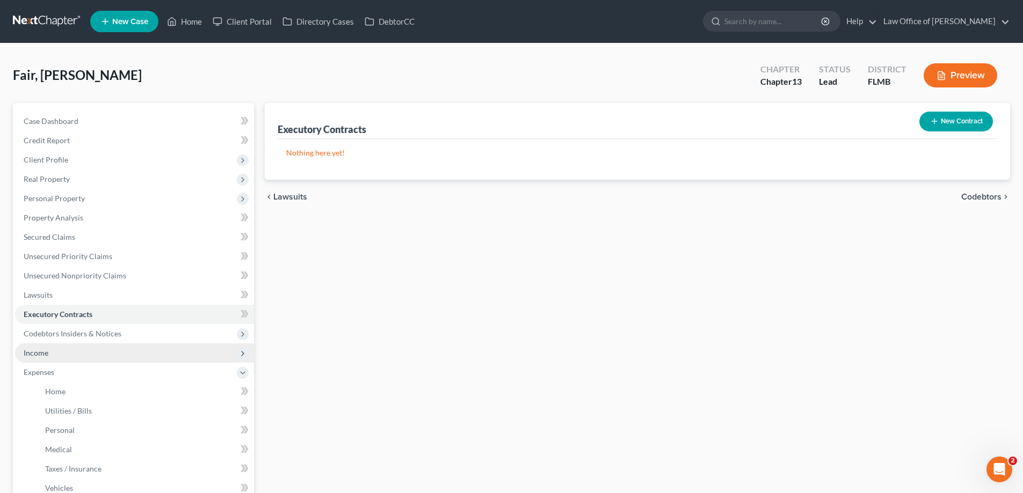
click at [73, 353] on span "Income" at bounding box center [134, 353] width 239 height 19
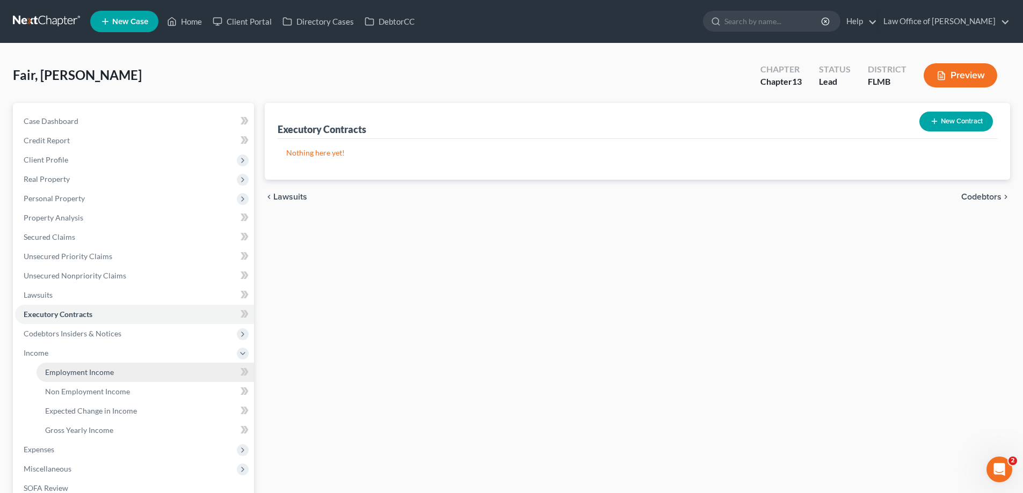
click at [77, 376] on span "Employment Income" at bounding box center [79, 372] width 69 height 9
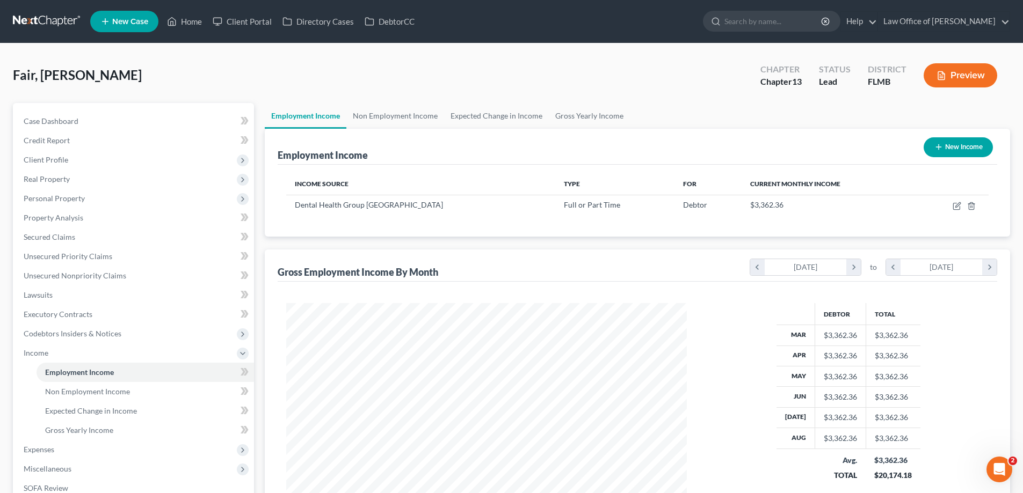
scroll to position [200, 422]
click at [387, 115] on link "Non Employment Income" at bounding box center [395, 116] width 98 height 26
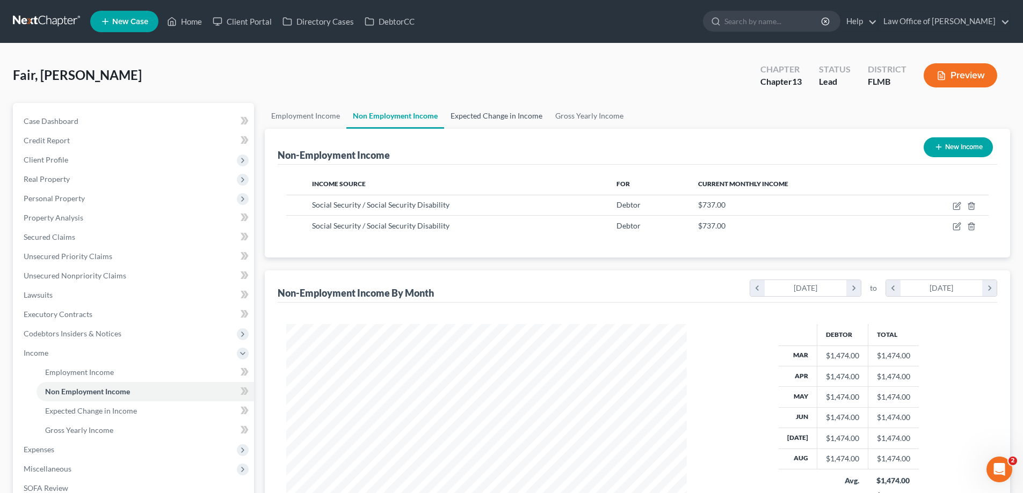
scroll to position [200, 422]
click at [462, 118] on link "Expected Change in Income" at bounding box center [496, 116] width 105 height 26
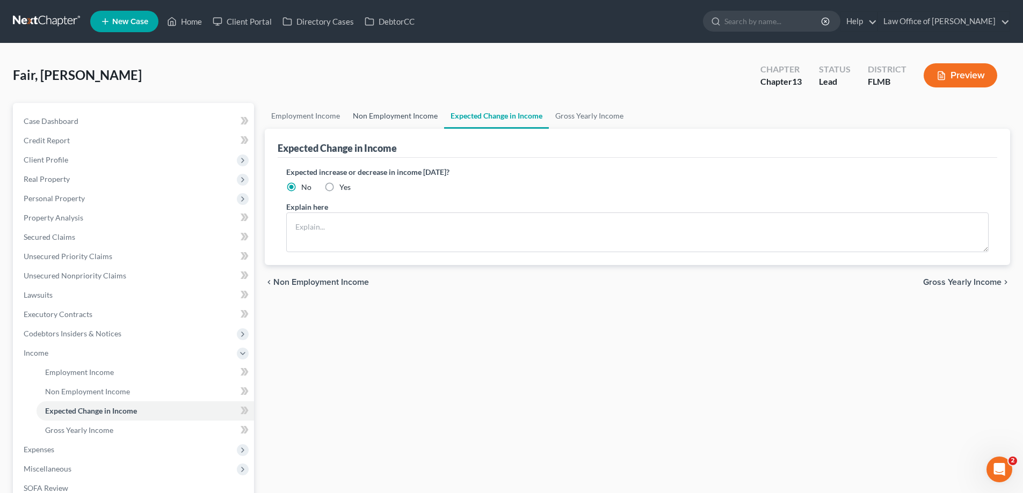
click at [370, 113] on link "Non Employment Income" at bounding box center [395, 116] width 98 height 26
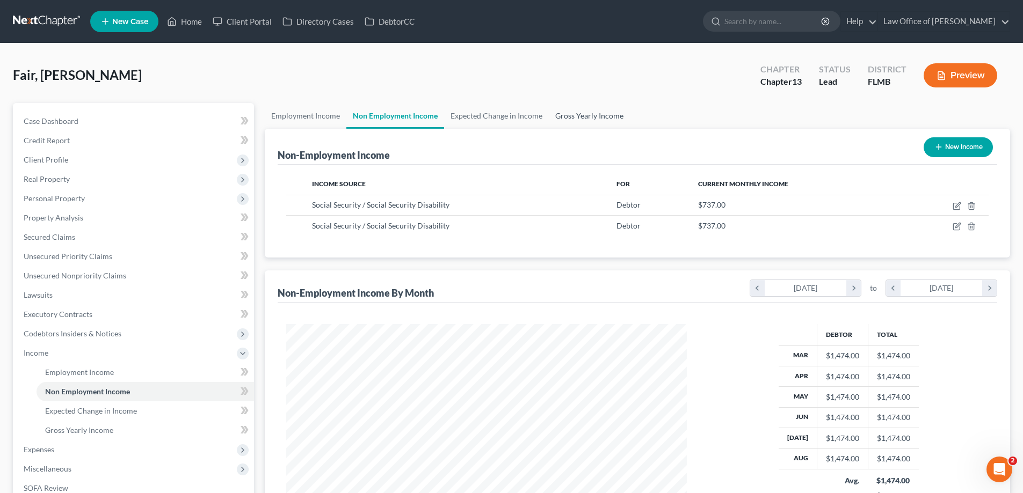
scroll to position [200, 422]
click at [584, 111] on link "Gross Yearly Income" at bounding box center [589, 116] width 81 height 26
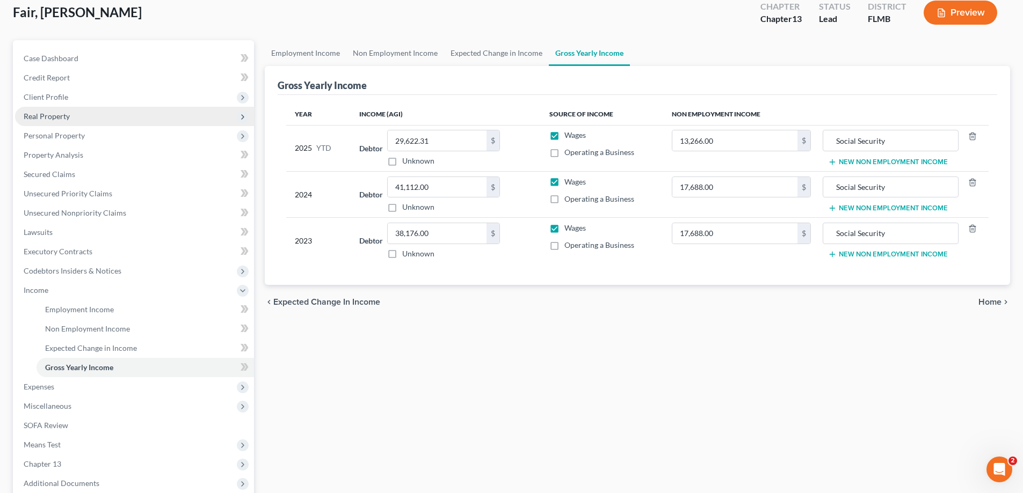
scroll to position [174, 0]
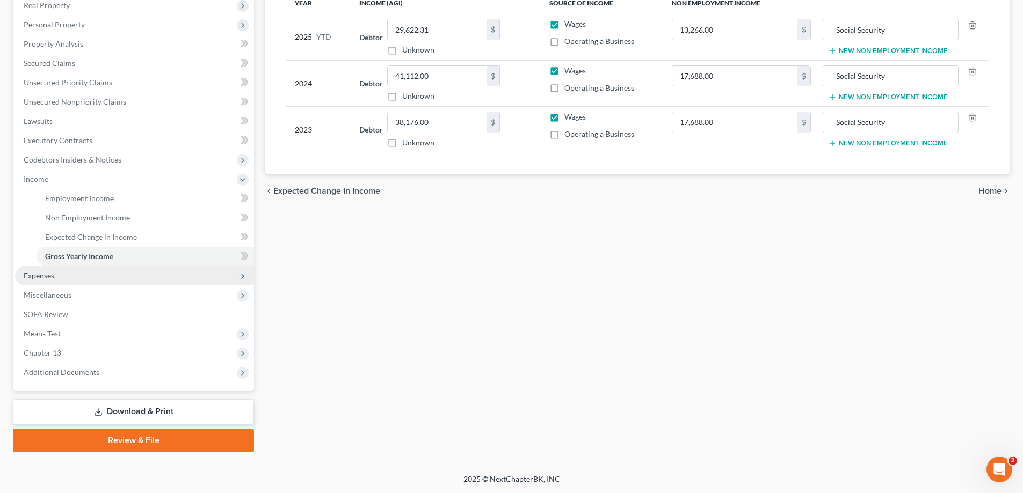
click at [48, 273] on span "Expenses" at bounding box center [39, 275] width 31 height 9
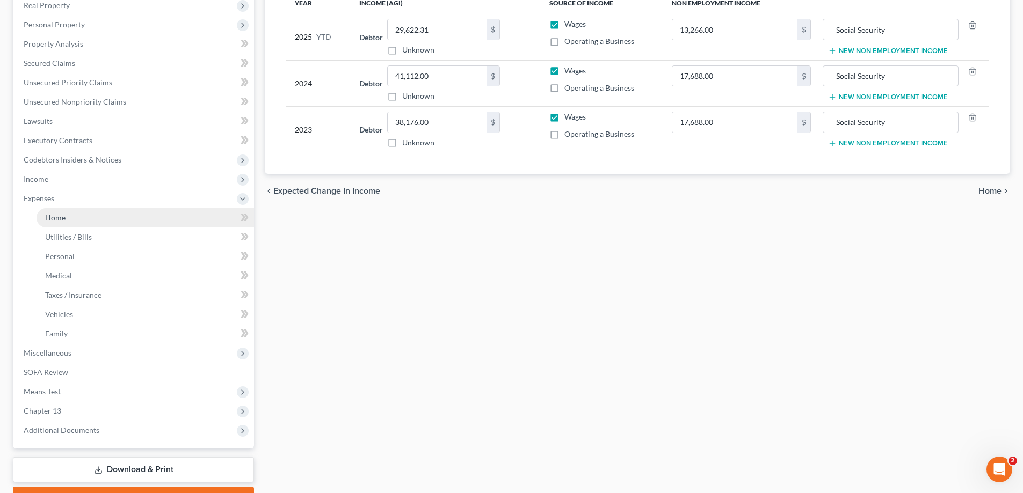
click at [64, 216] on span "Home" at bounding box center [55, 217] width 20 height 9
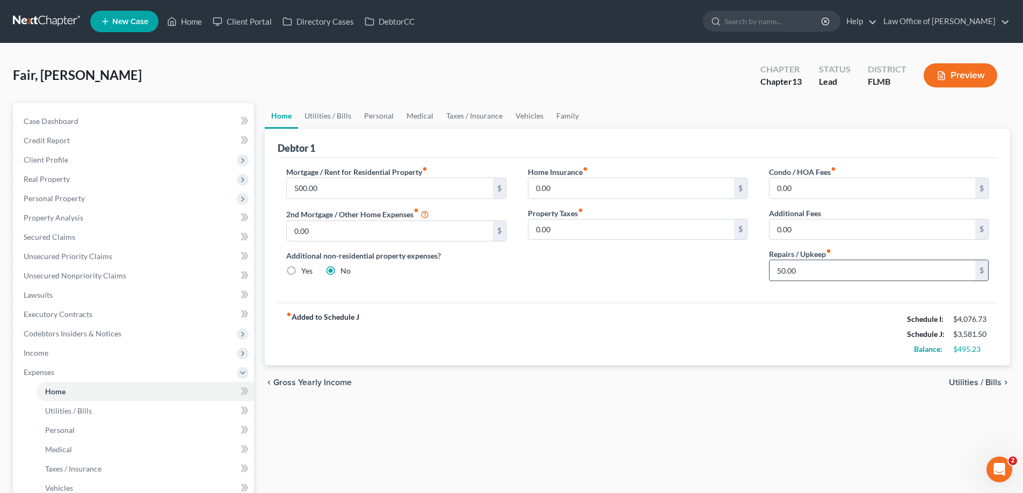
click at [857, 273] on input "50.00" at bounding box center [872, 270] width 206 height 20
type input "75"
click at [498, 305] on div "fiber_manual_record Added to Schedule J Schedule I: $4,076.73 Schedule J: $3,60…" at bounding box center [637, 334] width 719 height 63
click at [336, 117] on link "Utilities / Bills" at bounding box center [328, 116] width 60 height 26
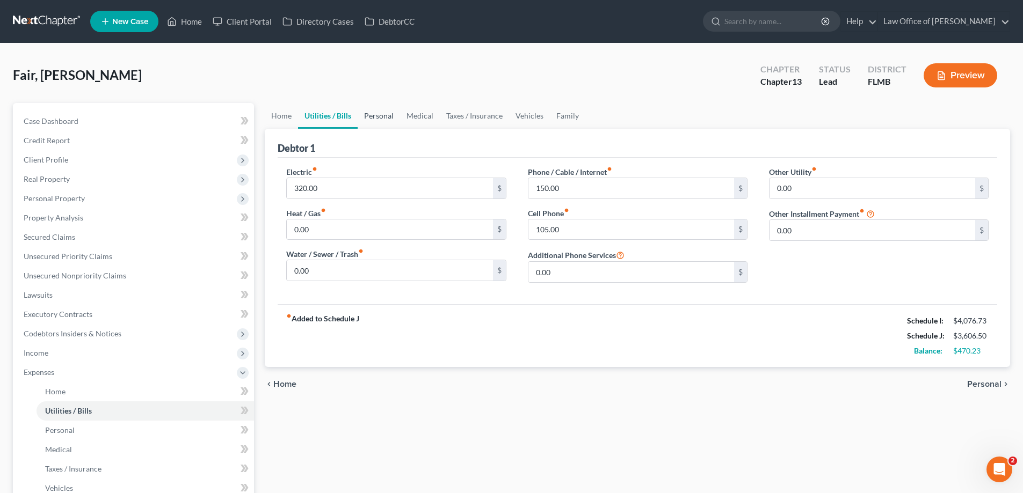
click at [380, 114] on link "Personal" at bounding box center [379, 116] width 42 height 26
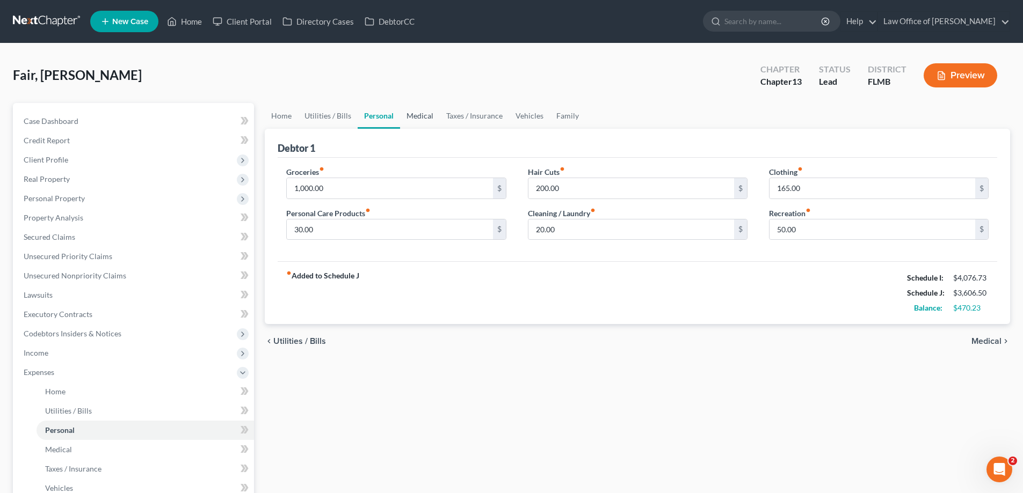
click at [423, 113] on link "Medical" at bounding box center [420, 116] width 40 height 26
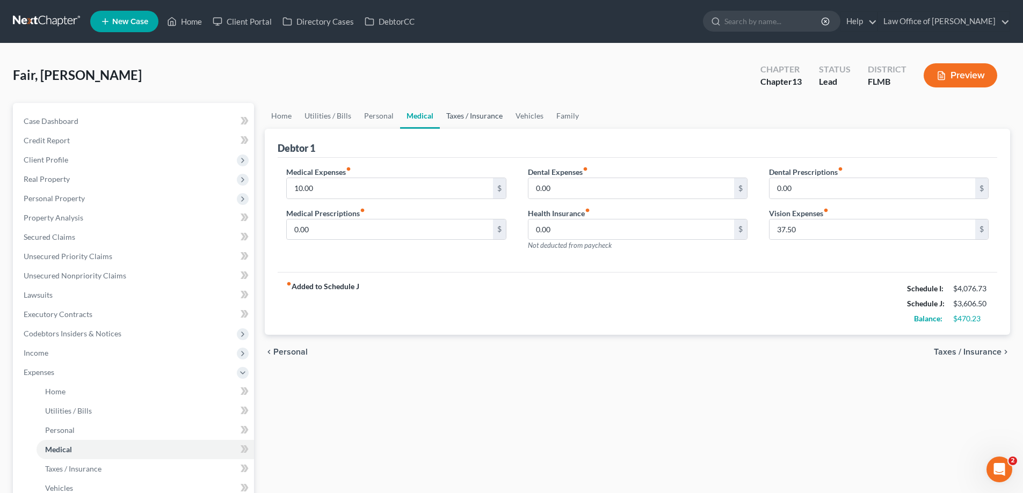
click at [486, 120] on link "Taxes / Insurance" at bounding box center [474, 116] width 69 height 26
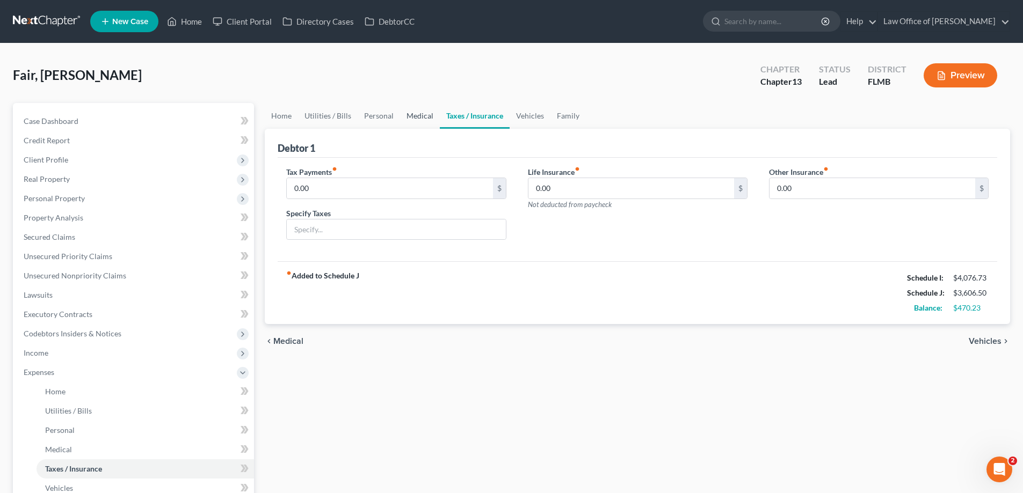
click at [411, 119] on link "Medical" at bounding box center [420, 116] width 40 height 26
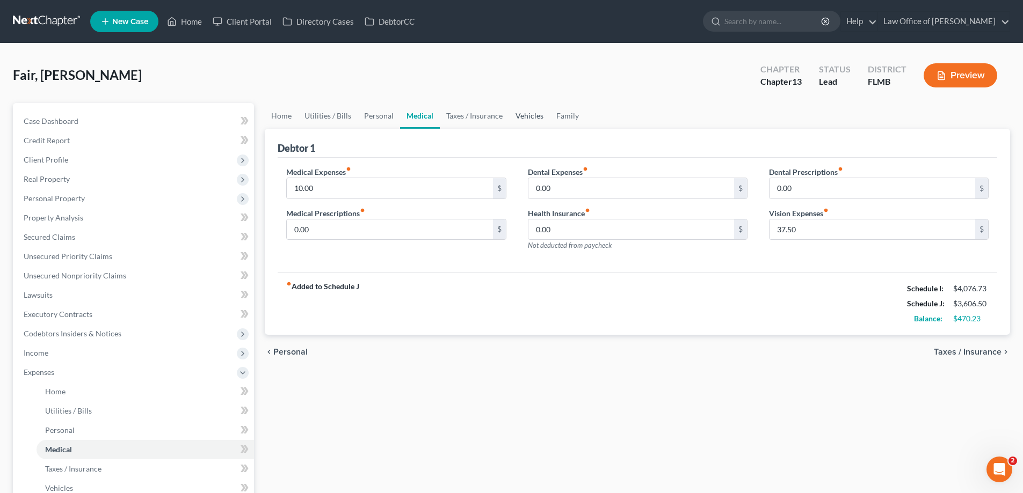
click at [511, 112] on link "Vehicles" at bounding box center [529, 116] width 41 height 26
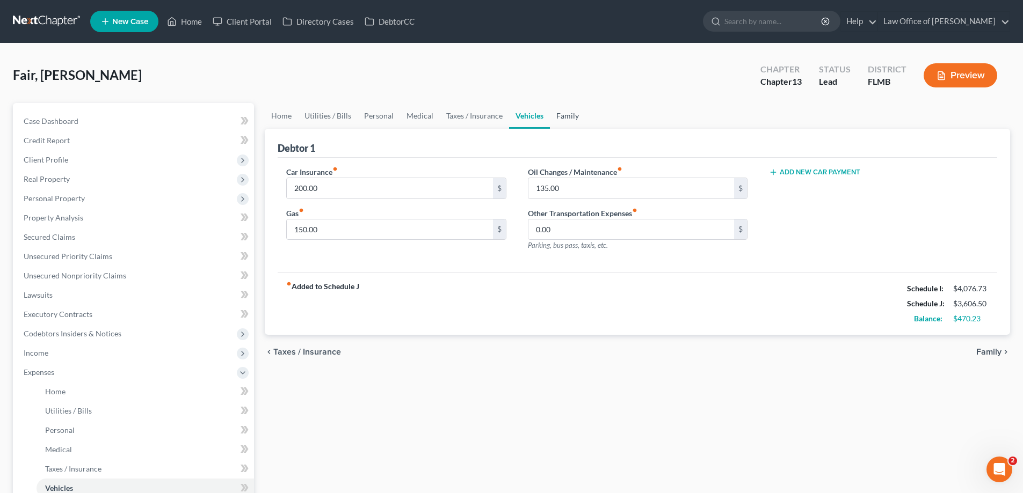
click at [561, 118] on link "Family" at bounding box center [567, 116] width 35 height 26
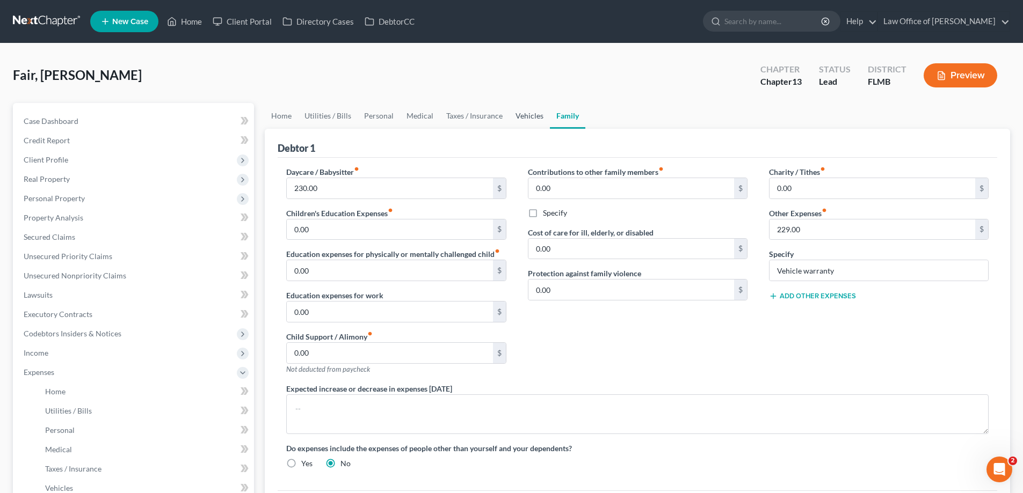
click at [509, 122] on link "Vehicles" at bounding box center [529, 116] width 41 height 26
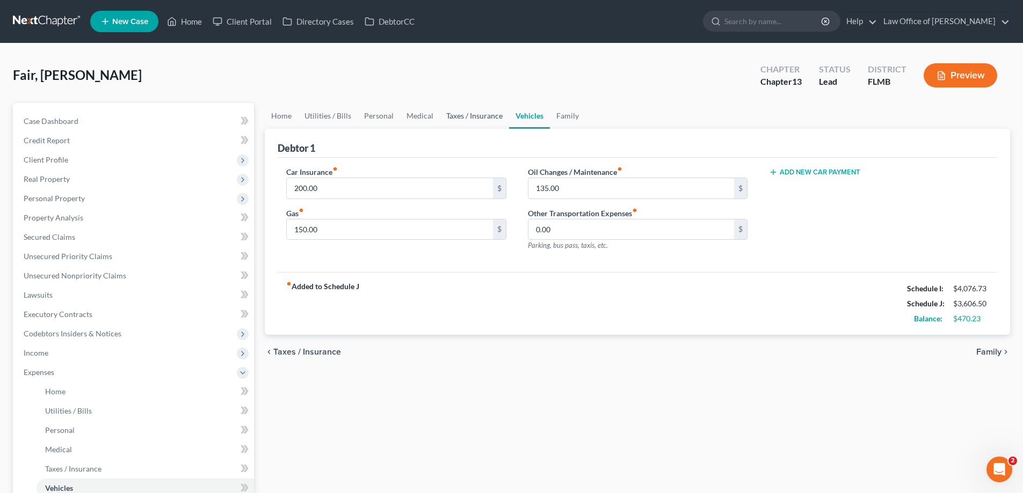
click at [460, 115] on link "Taxes / Insurance" at bounding box center [474, 116] width 69 height 26
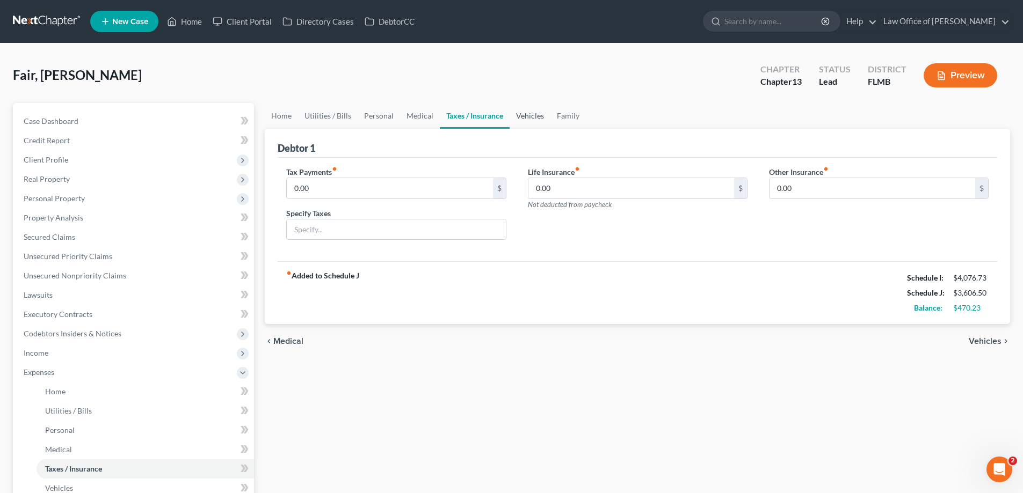
click at [516, 113] on link "Vehicles" at bounding box center [529, 116] width 41 height 26
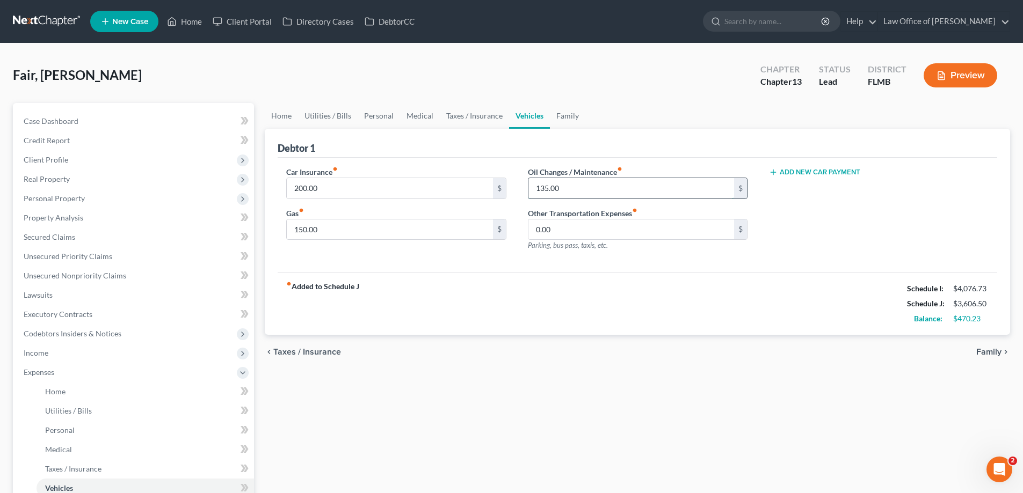
click at [588, 192] on input "135.00" at bounding box center [631, 188] width 206 height 20
click at [469, 113] on link "Taxes / Insurance" at bounding box center [474, 116] width 69 height 26
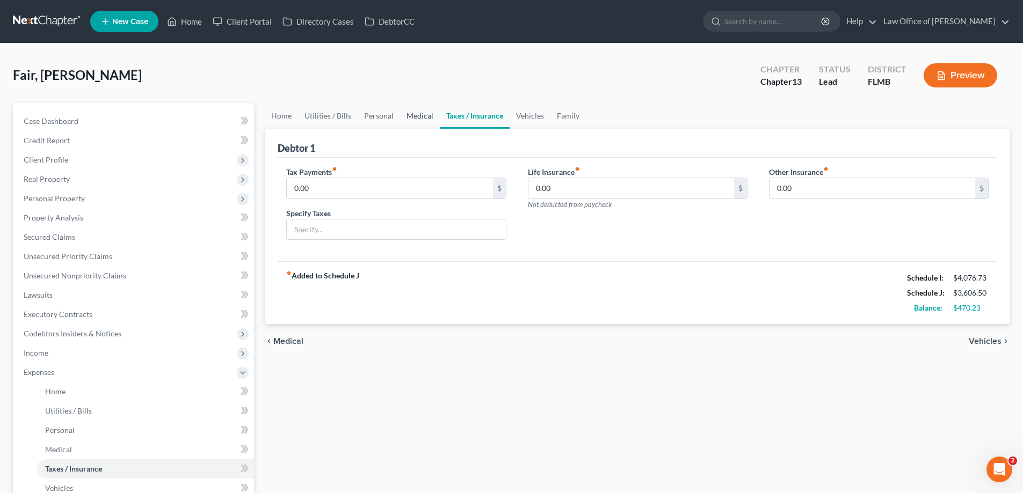
click at [419, 114] on link "Medical" at bounding box center [420, 116] width 40 height 26
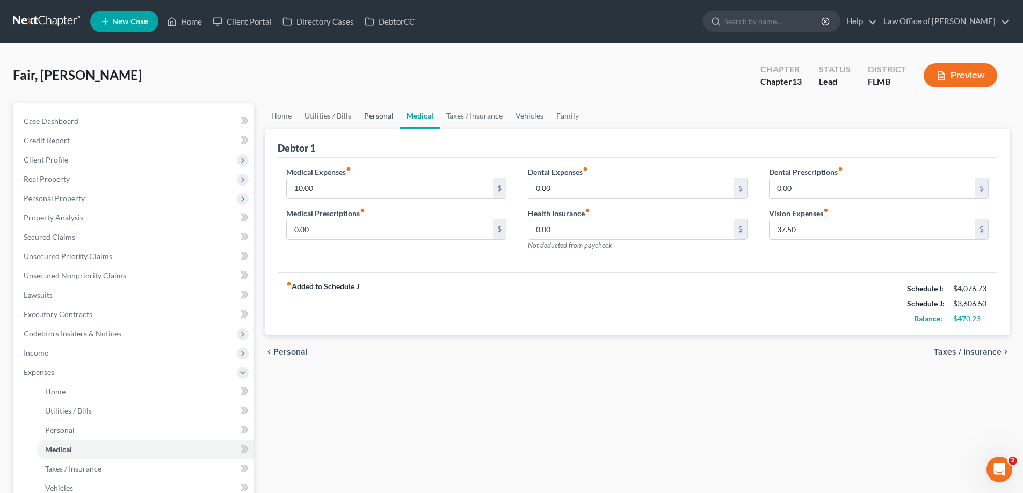
click at [373, 117] on link "Personal" at bounding box center [379, 116] width 42 height 26
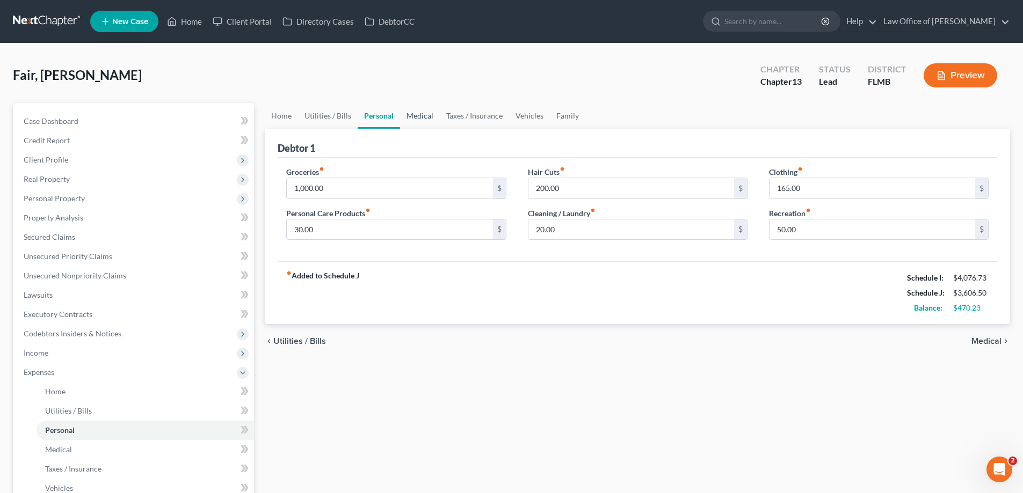
click at [417, 115] on link "Medical" at bounding box center [420, 116] width 40 height 26
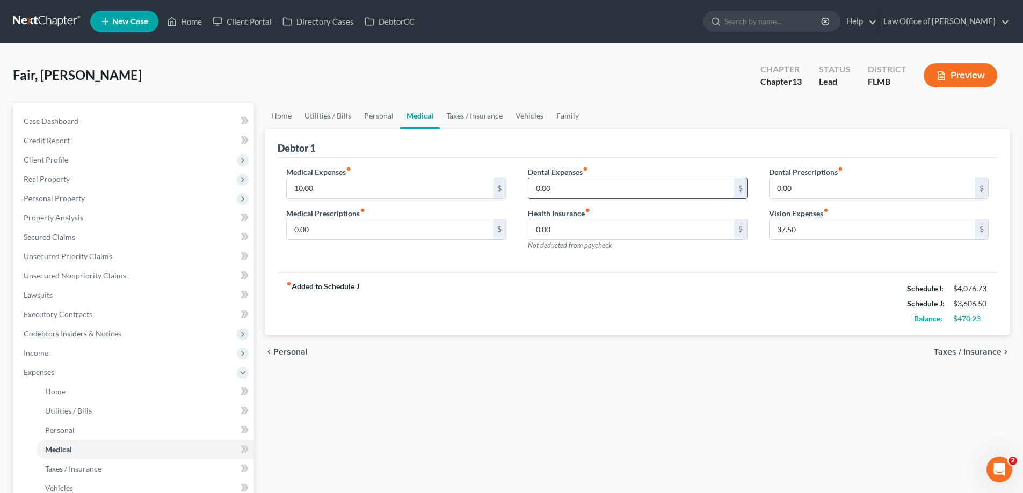
click at [565, 189] on input "0.00" at bounding box center [631, 188] width 206 height 20
click at [374, 114] on link "Personal" at bounding box center [379, 116] width 42 height 26
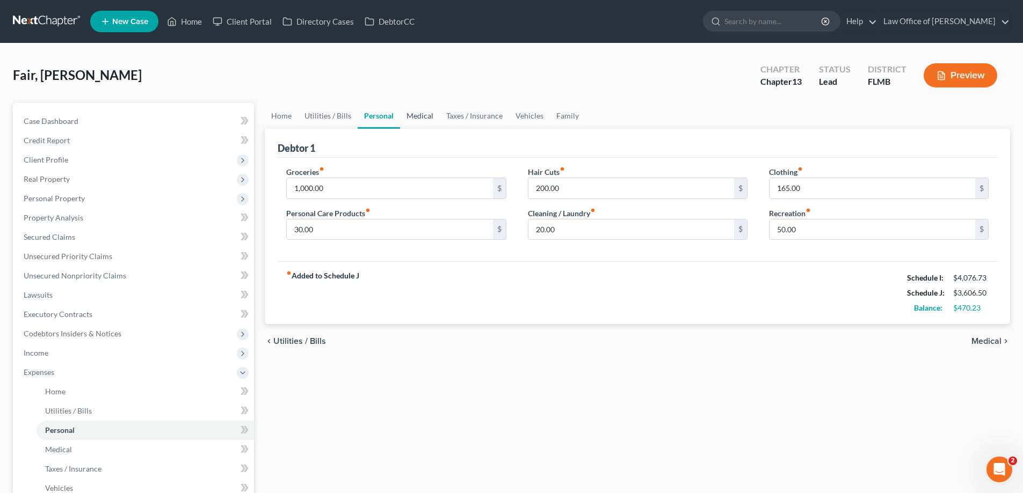
click at [422, 114] on link "Medical" at bounding box center [420, 116] width 40 height 26
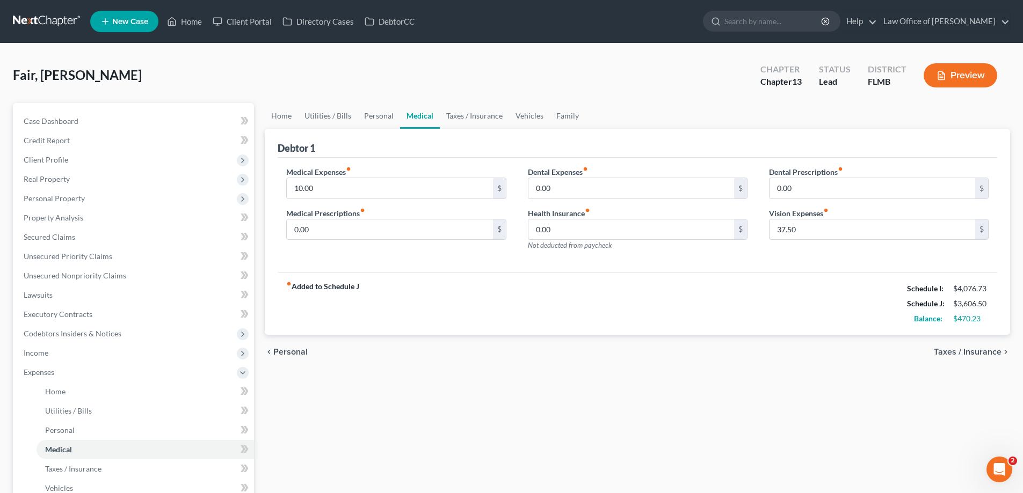
click at [608, 199] on div "Dental Expenses fiber_manual_record 0.00 $ Health Insurance fiber_manual_record…" at bounding box center [637, 212] width 241 height 93
type input "20"
click at [396, 327] on div "fiber_manual_record Added to Schedule J Schedule I: $4,076.73 Schedule J: $3,62…" at bounding box center [637, 303] width 719 height 63
click at [373, 112] on link "Personal" at bounding box center [379, 116] width 42 height 26
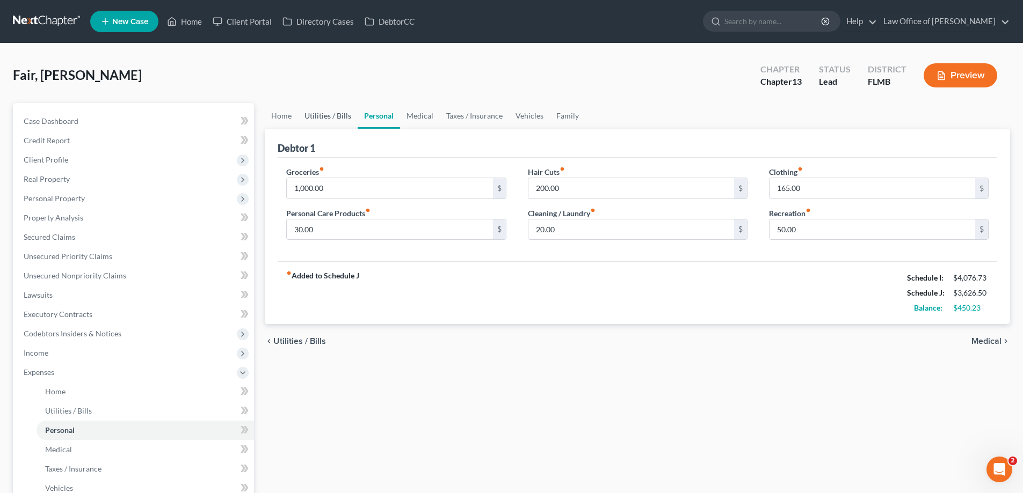
click at [313, 113] on link "Utilities / Bills" at bounding box center [328, 116] width 60 height 26
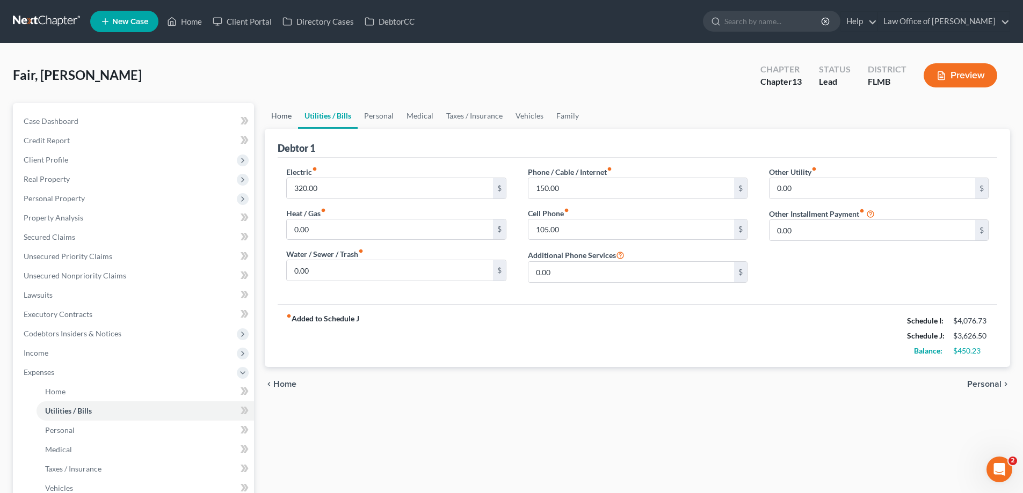
click at [283, 116] on link "Home" at bounding box center [281, 116] width 33 height 26
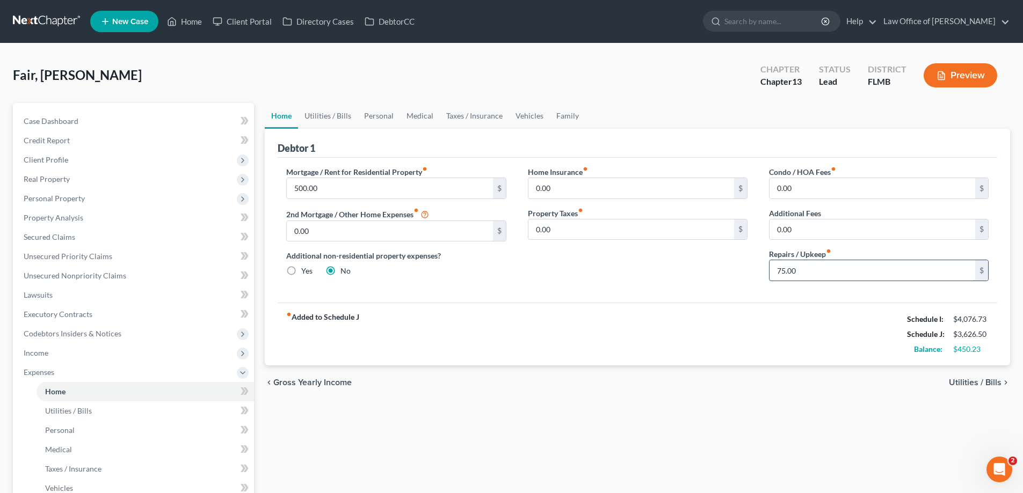
click at [826, 269] on input "75.00" at bounding box center [872, 270] width 206 height 20
click at [336, 106] on link "Utilities / Bills" at bounding box center [328, 116] width 60 height 26
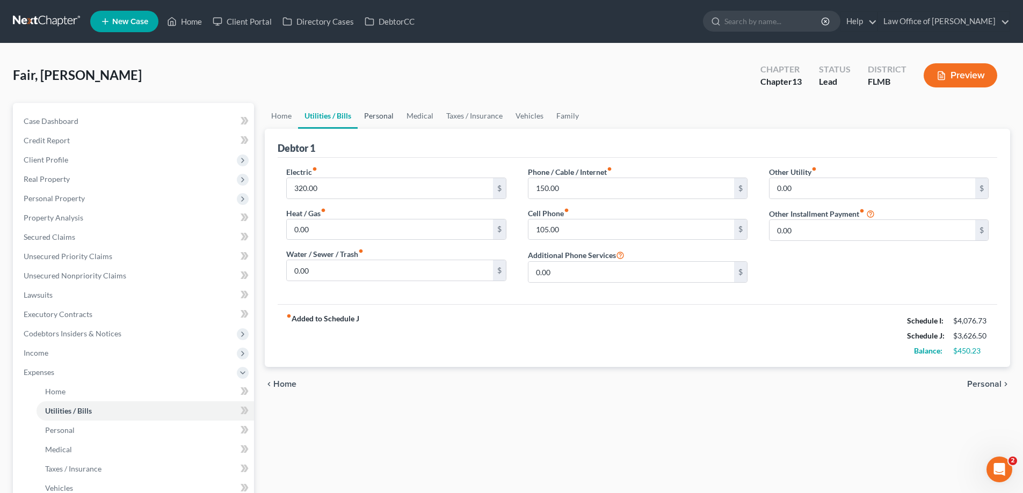
click at [371, 115] on link "Personal" at bounding box center [379, 116] width 42 height 26
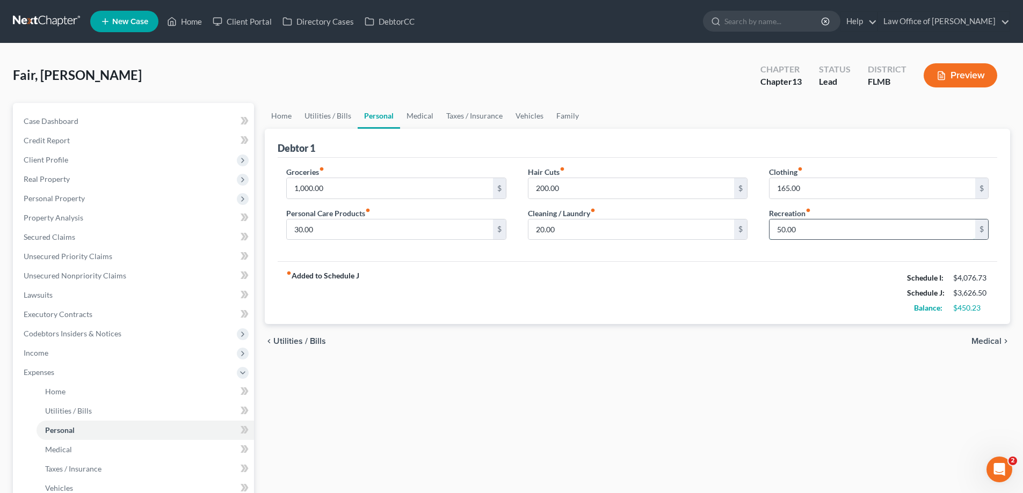
click at [823, 237] on input "50.00" at bounding box center [872, 230] width 206 height 20
type input "100"
click at [724, 280] on div "fiber_manual_record Added to Schedule J Schedule I: $4,076.73 Schedule J: $3,67…" at bounding box center [637, 292] width 719 height 63
click at [589, 225] on input "20.00" at bounding box center [631, 230] width 206 height 20
type input "35"
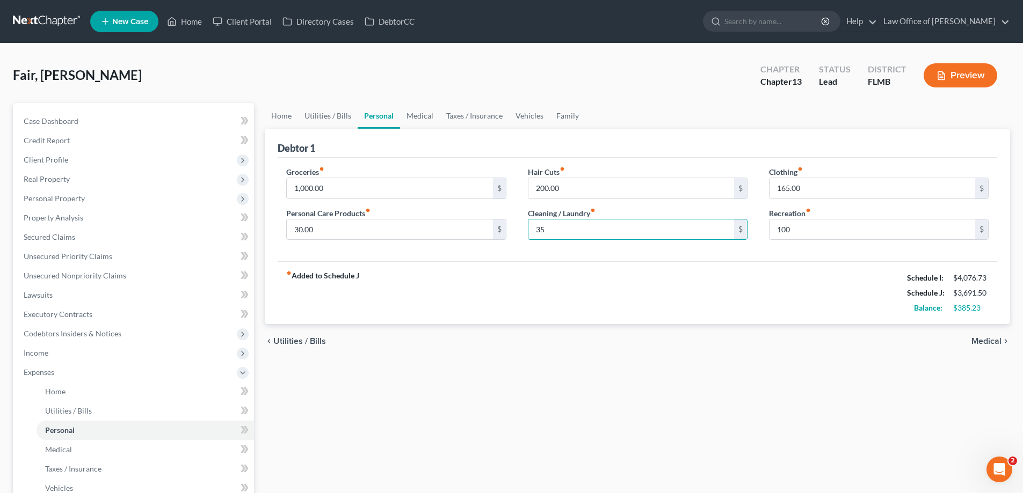
click at [495, 280] on div "fiber_manual_record Added to Schedule J Schedule I: $4,076.73 Schedule J: $3,69…" at bounding box center [637, 292] width 719 height 63
click at [382, 223] on input "30.00" at bounding box center [390, 230] width 206 height 20
click at [329, 119] on link "Utilities / Bills" at bounding box center [328, 116] width 60 height 26
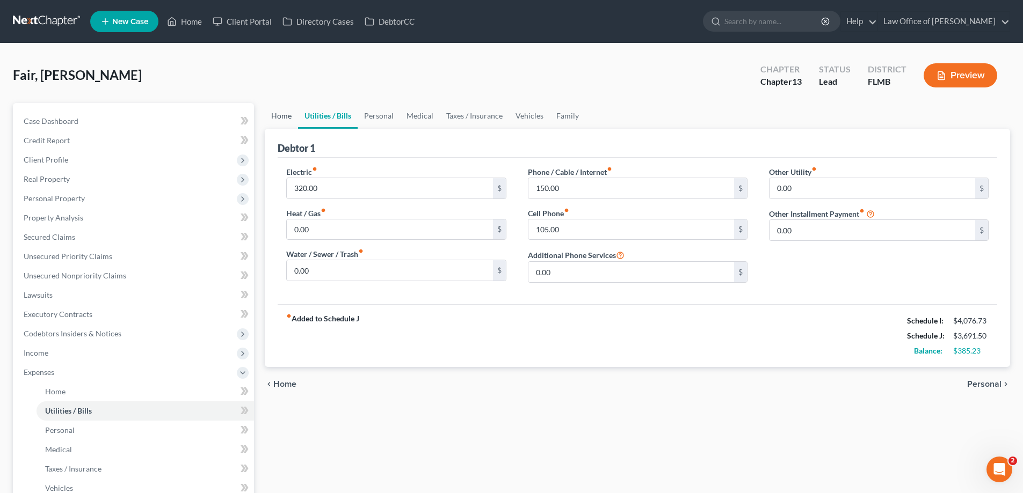
click at [281, 119] on link "Home" at bounding box center [281, 116] width 33 height 26
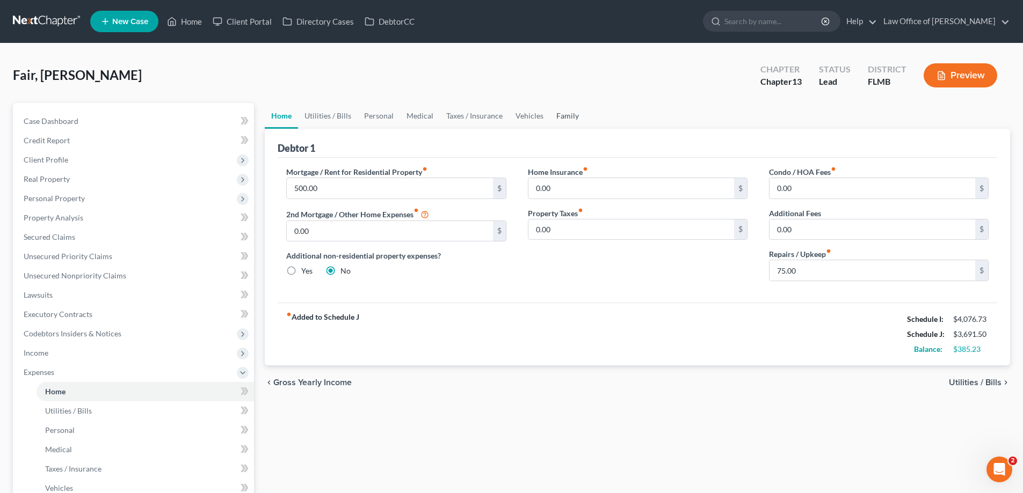
click at [567, 122] on link "Family" at bounding box center [567, 116] width 35 height 26
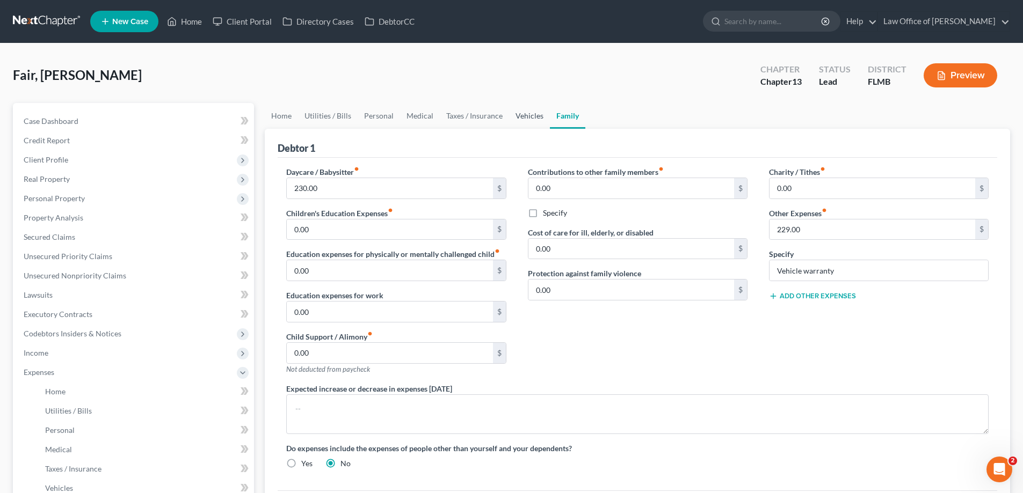
click at [522, 121] on link "Vehicles" at bounding box center [529, 116] width 41 height 26
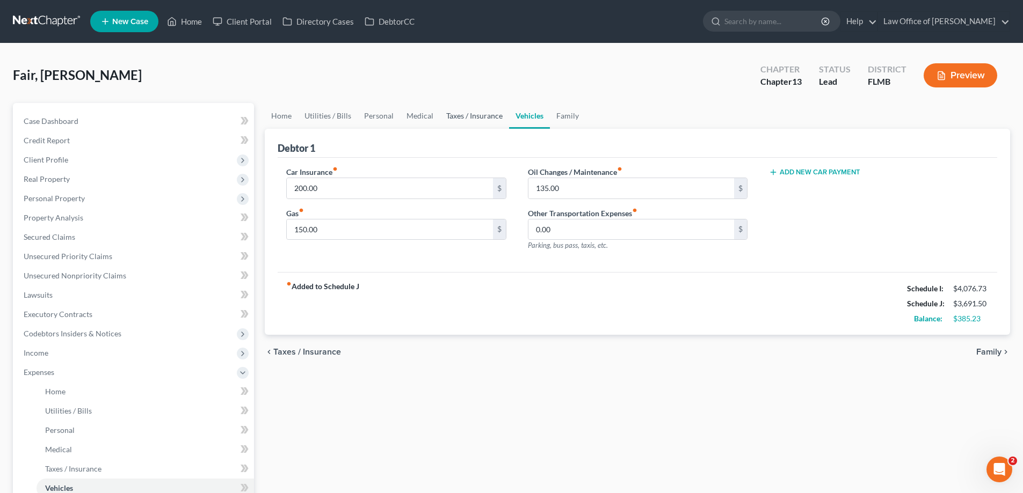
click at [461, 118] on link "Taxes / Insurance" at bounding box center [474, 116] width 69 height 26
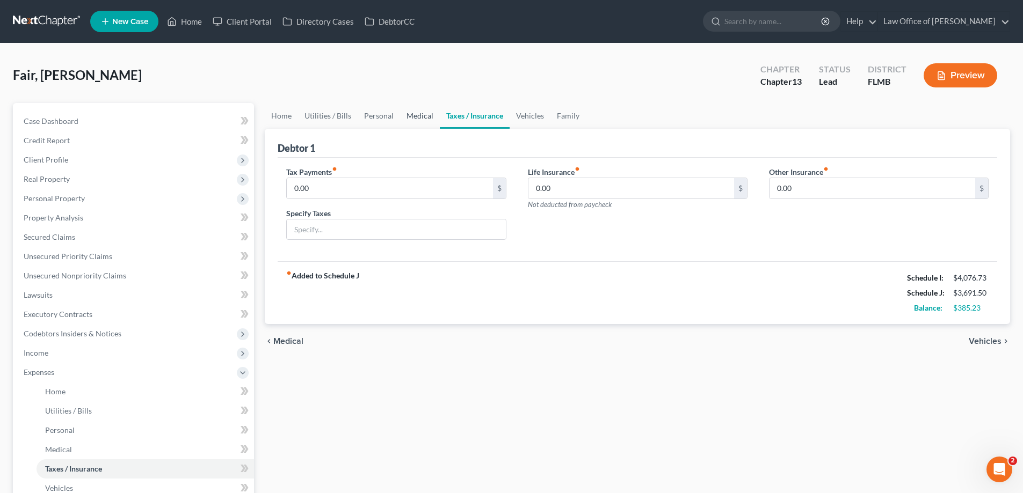
click at [418, 121] on link "Medical" at bounding box center [420, 116] width 40 height 26
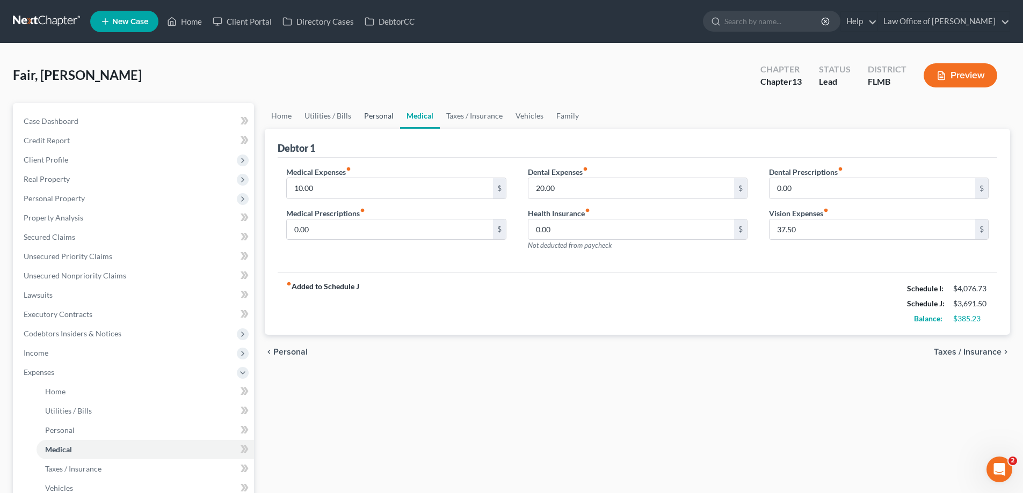
click at [364, 121] on link "Personal" at bounding box center [379, 116] width 42 height 26
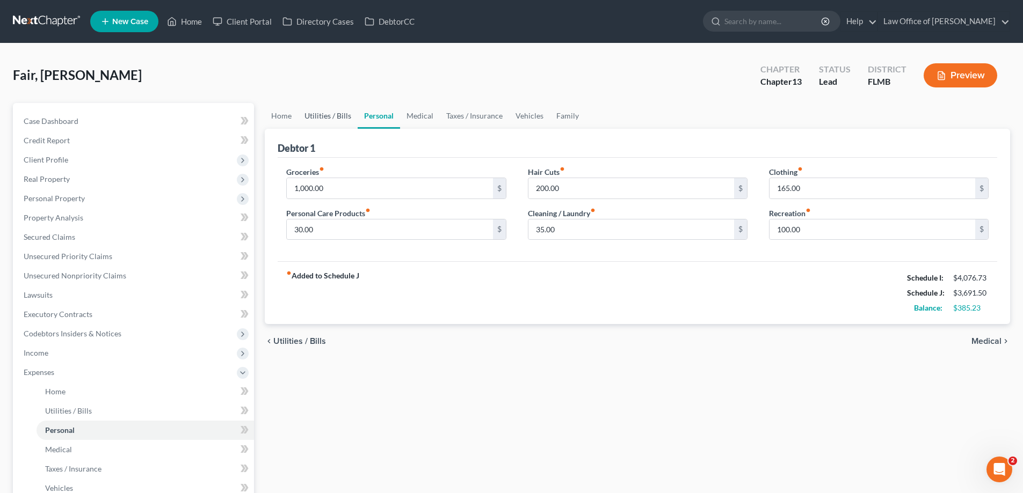
click at [316, 120] on link "Utilities / Bills" at bounding box center [328, 116] width 60 height 26
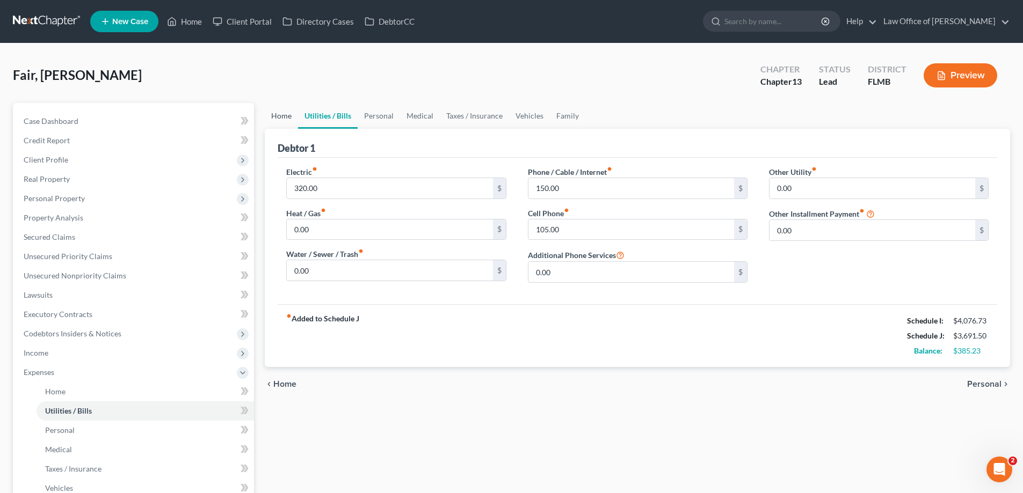
click at [282, 114] on link "Home" at bounding box center [281, 116] width 33 height 26
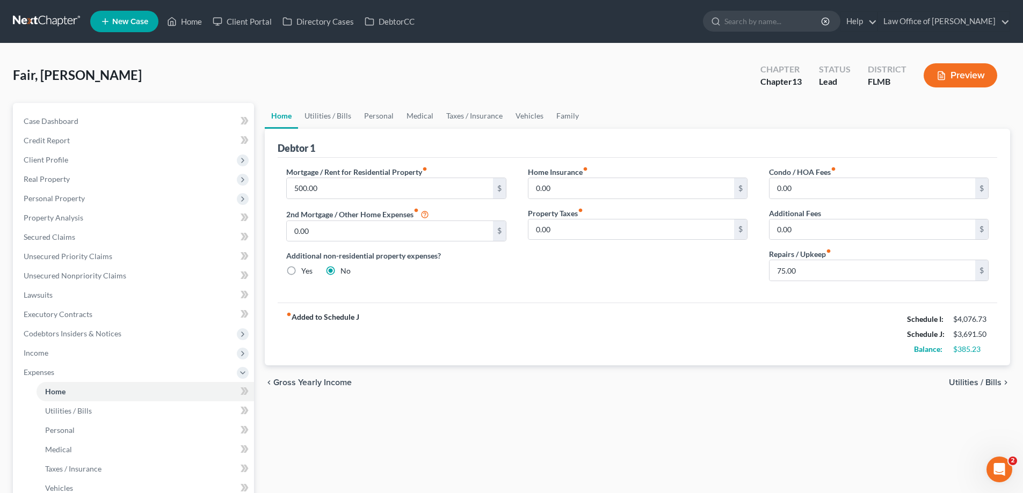
drag, startPoint x: 435, startPoint y: 368, endPoint x: 429, endPoint y: 355, distance: 13.9
click at [436, 368] on div "chevron_left Gross Yearly Income Utilities / Bills chevron_right" at bounding box center [637, 383] width 745 height 34
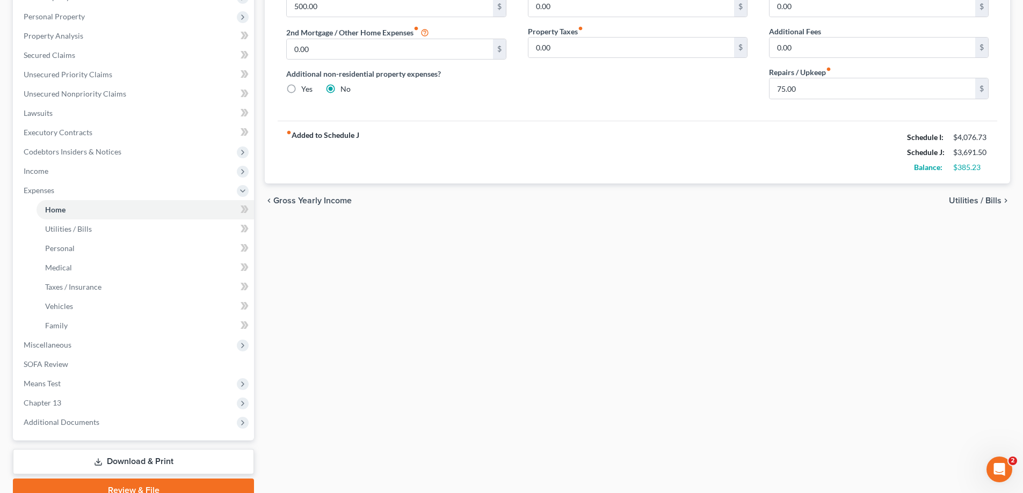
scroll to position [232, 0]
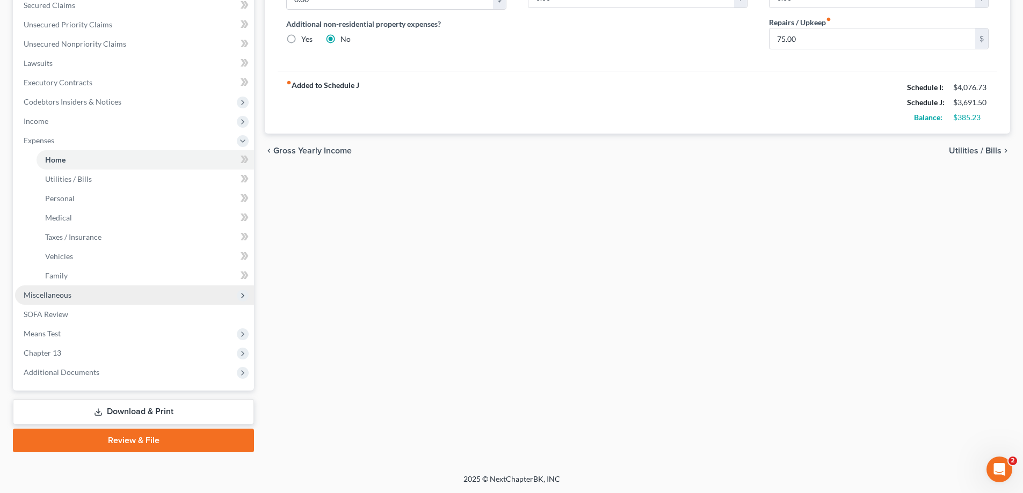
click at [63, 295] on span "Miscellaneous" at bounding box center [48, 294] width 48 height 9
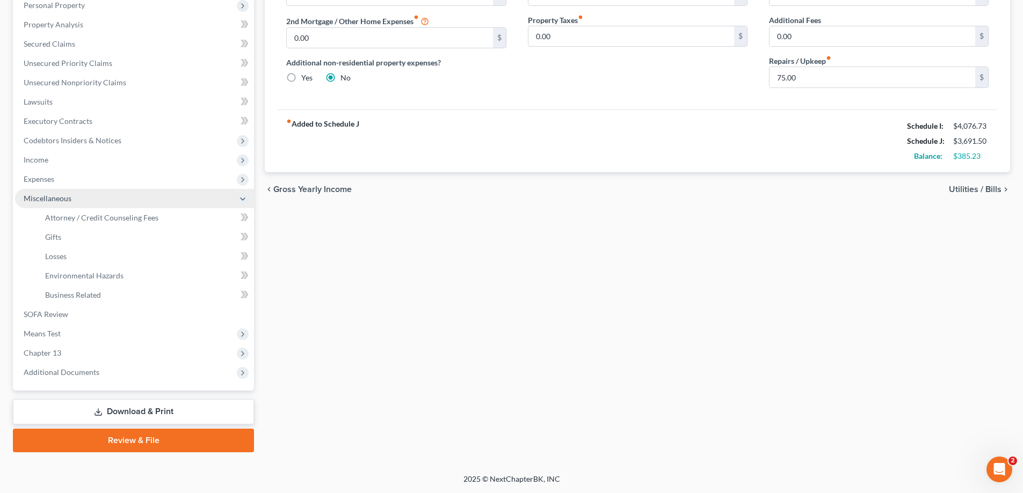
scroll to position [193, 0]
click at [88, 215] on span "Attorney / Credit Counseling Fees" at bounding box center [101, 217] width 113 height 9
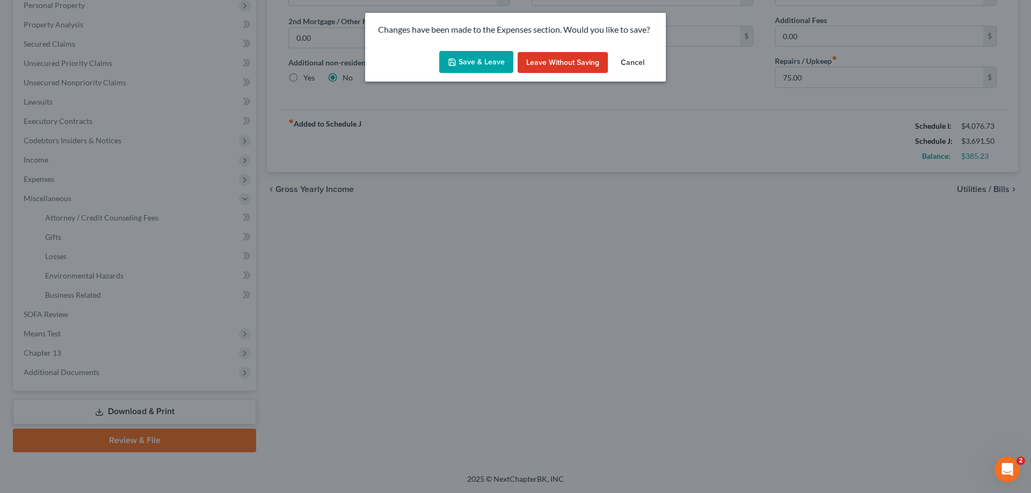
click at [487, 62] on button "Save & Leave" at bounding box center [476, 62] width 74 height 23
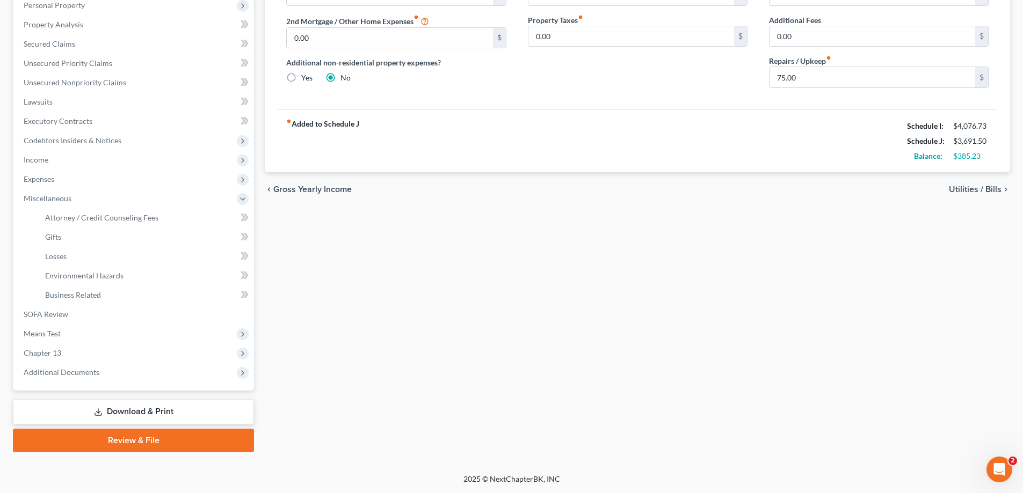
select select "0"
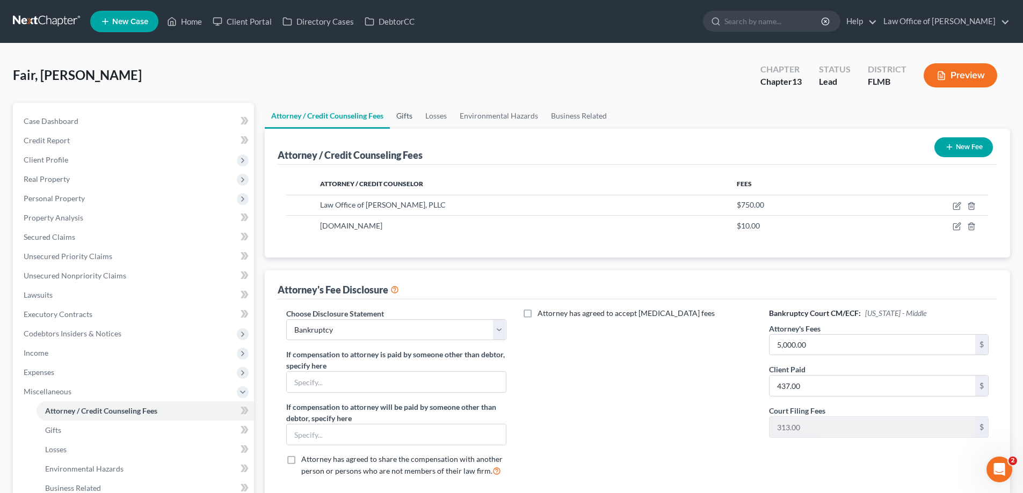
click at [398, 115] on link "Gifts" at bounding box center [404, 116] width 29 height 26
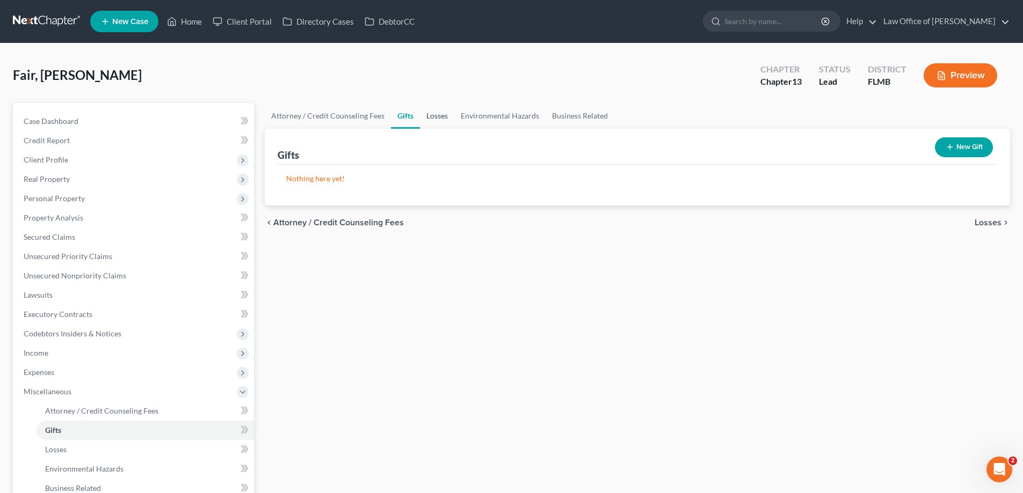
click at [435, 118] on link "Losses" at bounding box center [437, 116] width 34 height 26
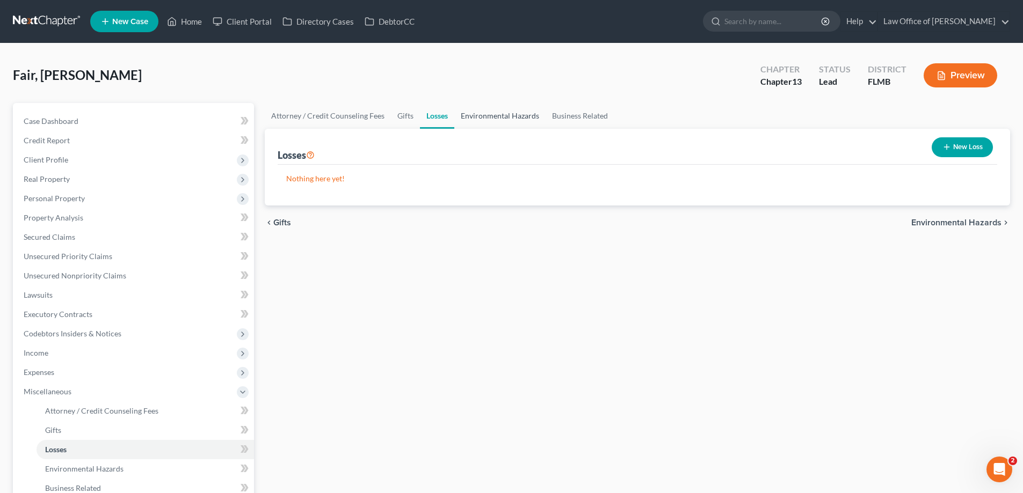
click at [486, 111] on link "Environmental Hazards" at bounding box center [499, 116] width 91 height 26
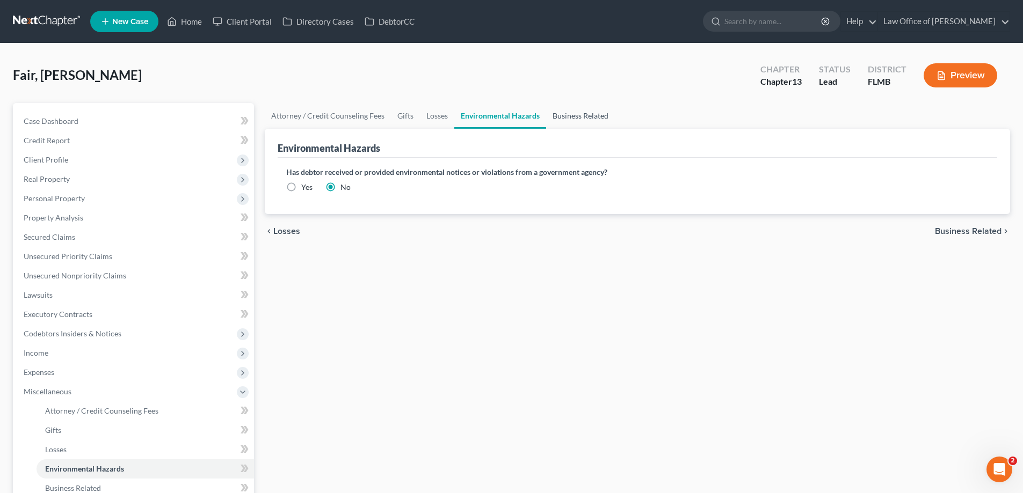
click at [576, 111] on link "Business Related" at bounding box center [580, 116] width 69 height 26
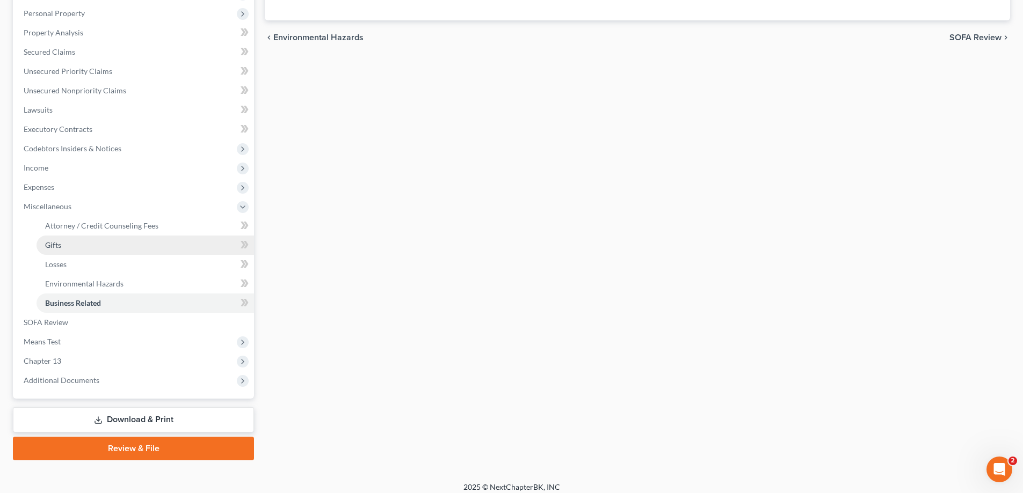
scroll to position [193, 0]
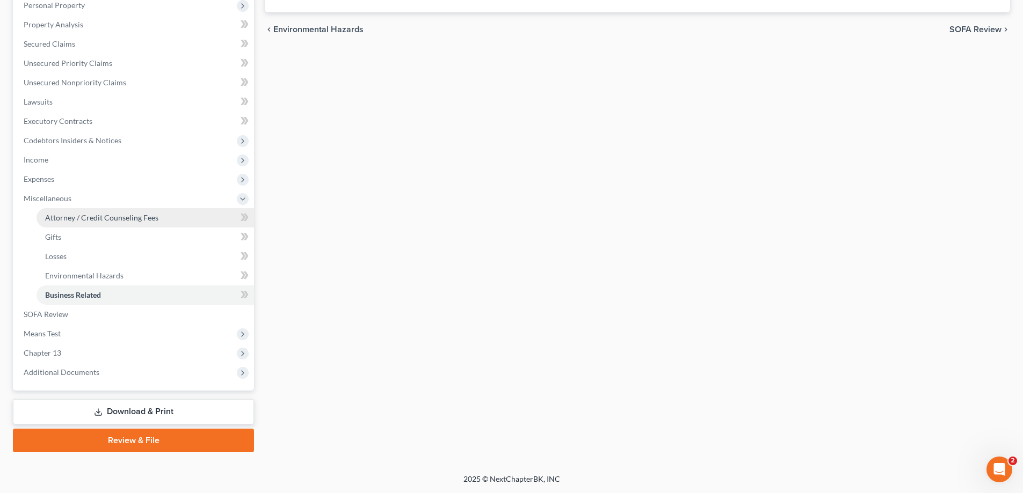
click at [94, 222] on link "Attorney / Credit Counseling Fees" at bounding box center [145, 217] width 217 height 19
select select "0"
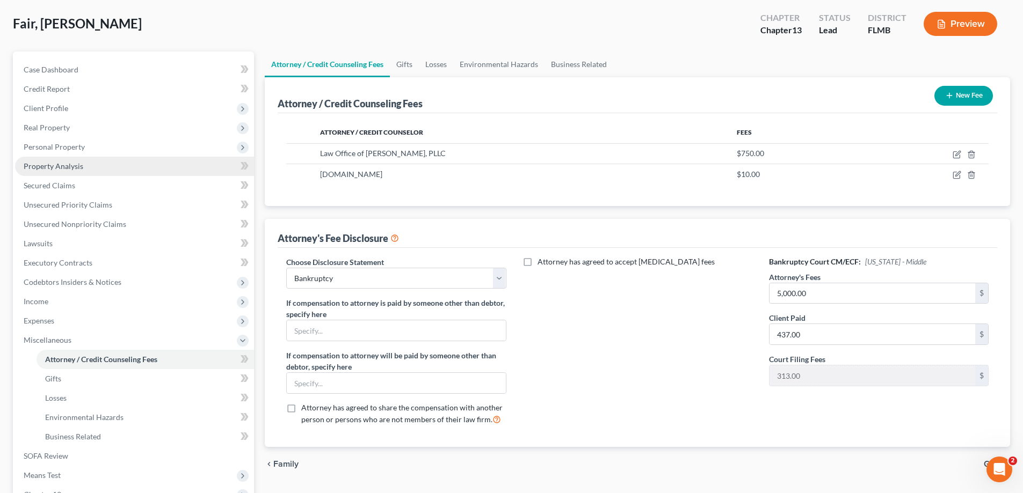
scroll to position [161, 0]
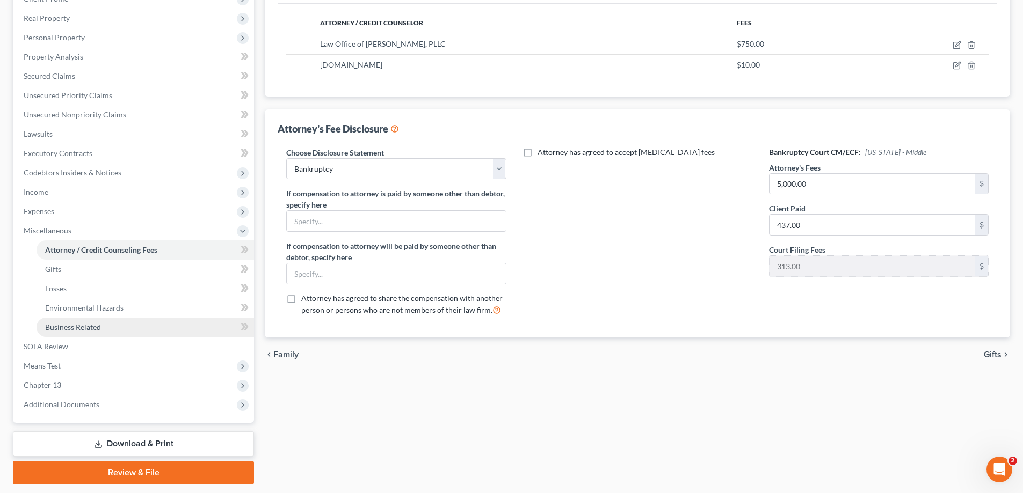
click at [88, 329] on span "Business Related" at bounding box center [73, 327] width 56 height 9
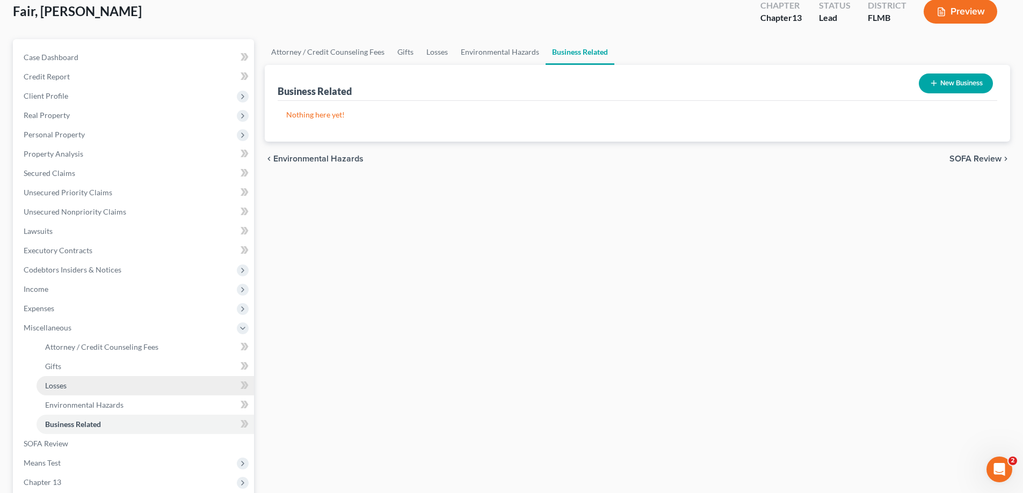
scroll to position [107, 0]
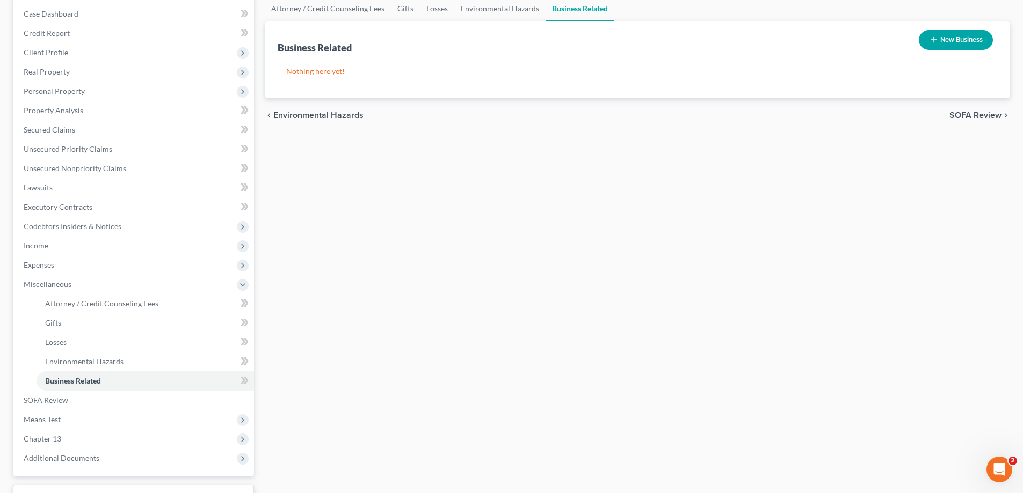
click at [498, 319] on div "Attorney / Credit Counseling Fees Gifts Losses Environmental Hazards Business R…" at bounding box center [637, 267] width 756 height 543
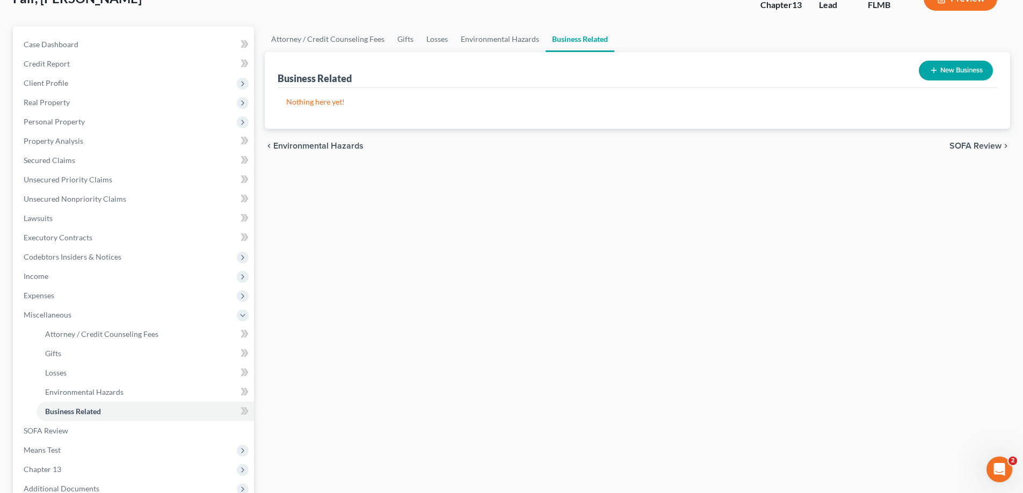
scroll to position [0, 0]
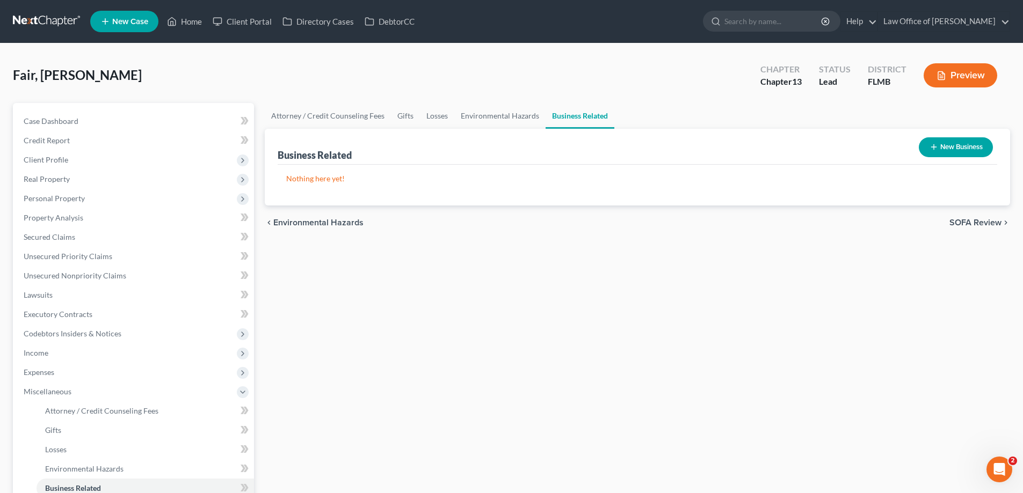
click at [432, 71] on div "Fair, Marcia Upgraded Chapter Chapter 13 Status Lead District FLMB Preview" at bounding box center [511, 79] width 997 height 47
click at [317, 115] on link "Attorney / Credit Counseling Fees" at bounding box center [328, 116] width 126 height 26
select select "0"
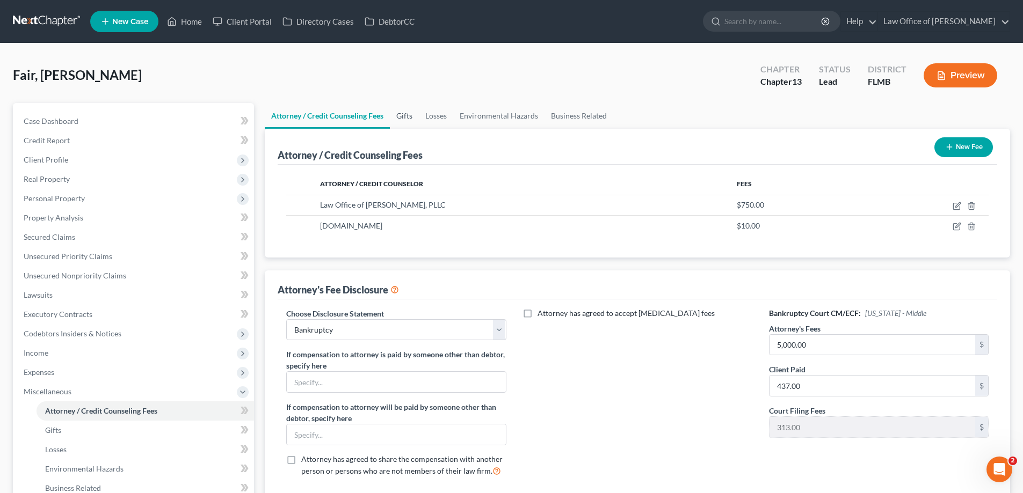
click at [405, 119] on link "Gifts" at bounding box center [404, 116] width 29 height 26
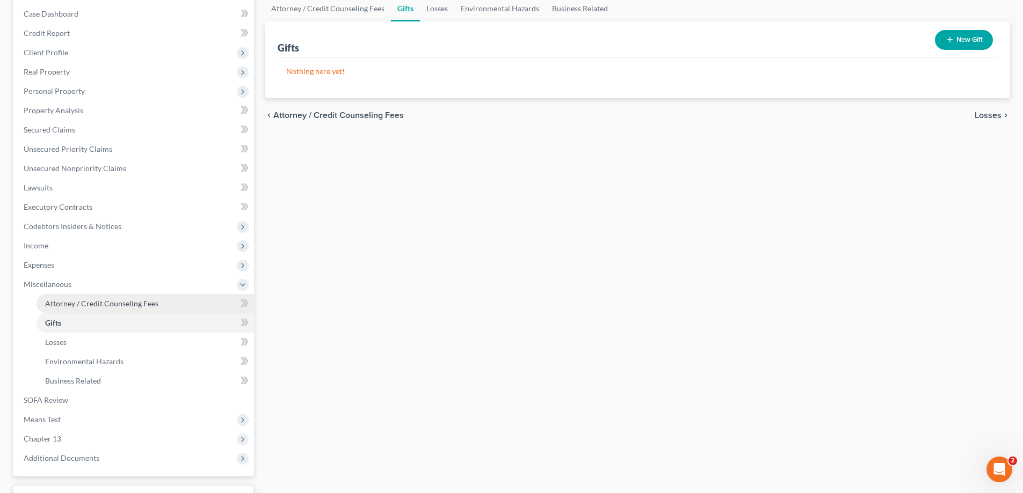
scroll to position [193, 0]
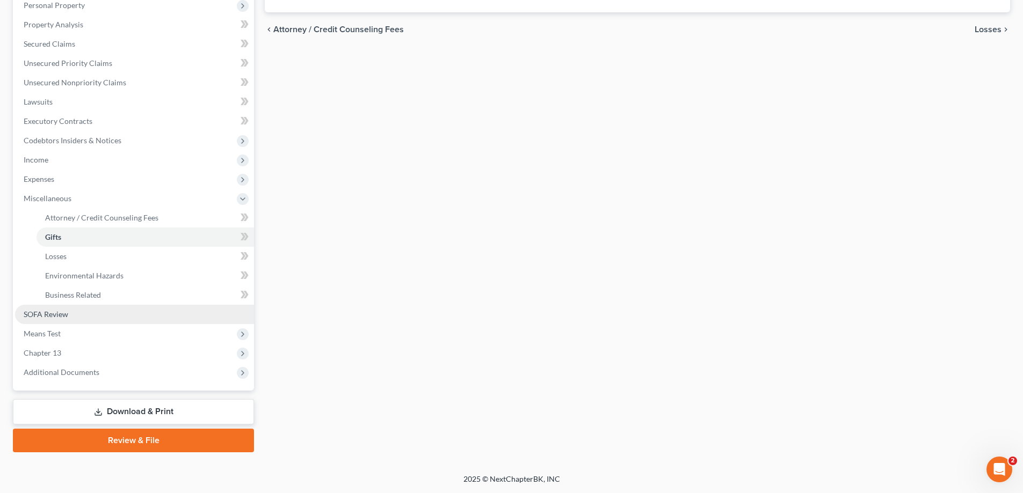
click at [65, 314] on span "SOFA Review" at bounding box center [46, 314] width 45 height 9
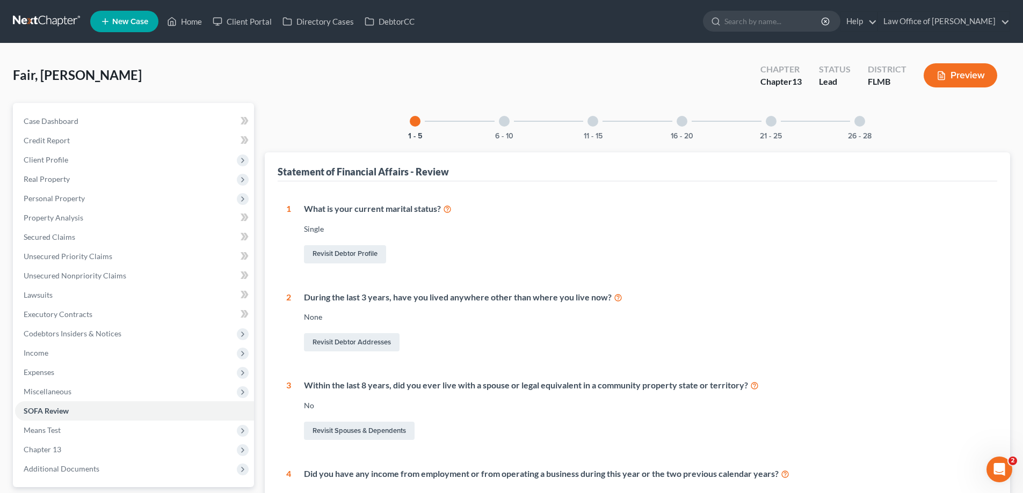
click at [508, 121] on div at bounding box center [504, 121] width 11 height 11
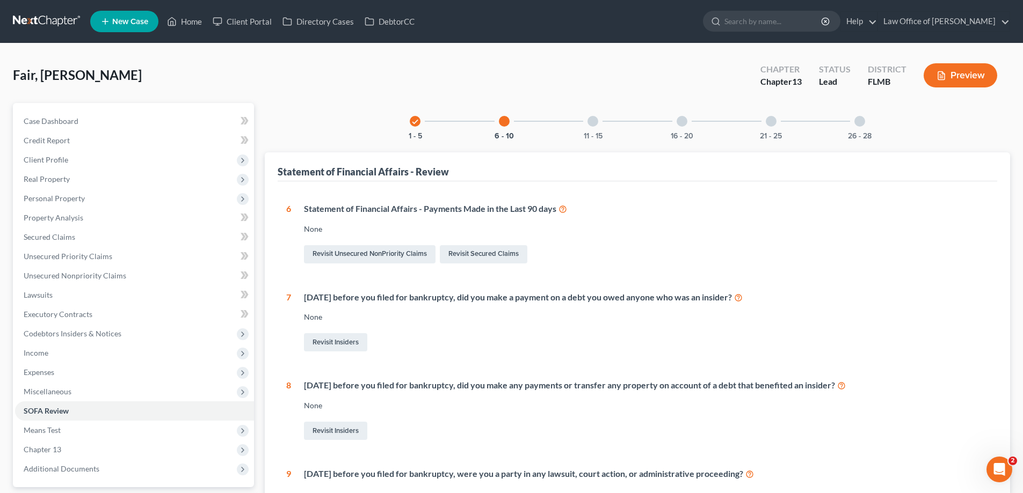
click at [591, 122] on div at bounding box center [592, 121] width 11 height 11
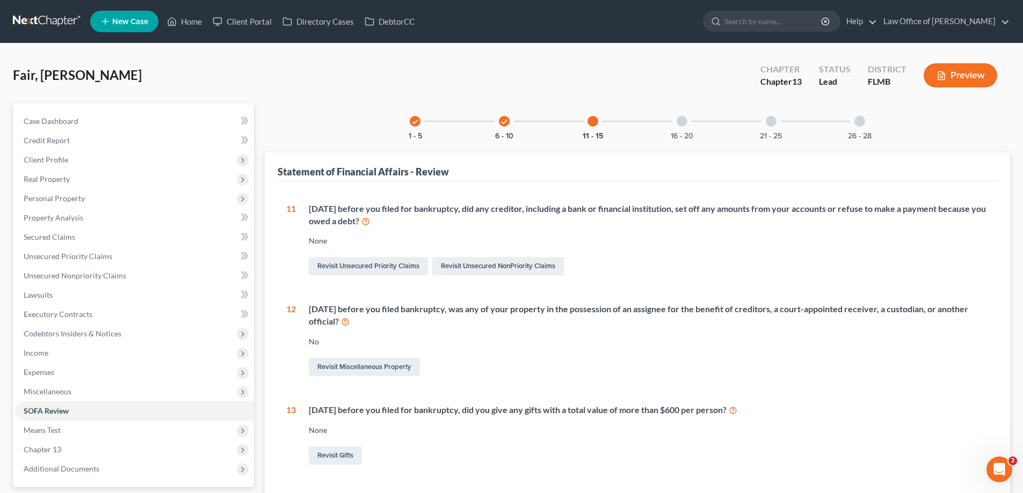
click at [681, 122] on div at bounding box center [681, 121] width 11 height 11
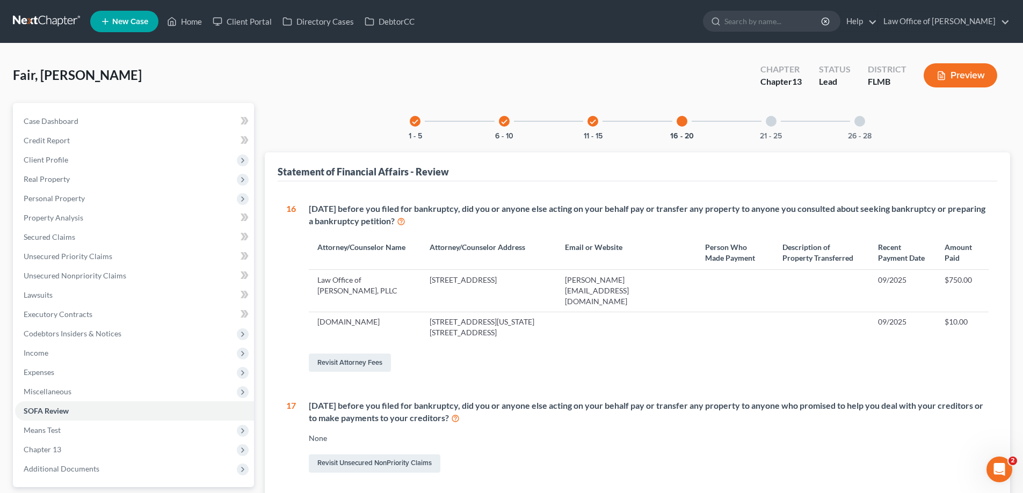
click at [774, 122] on div at bounding box center [770, 121] width 11 height 11
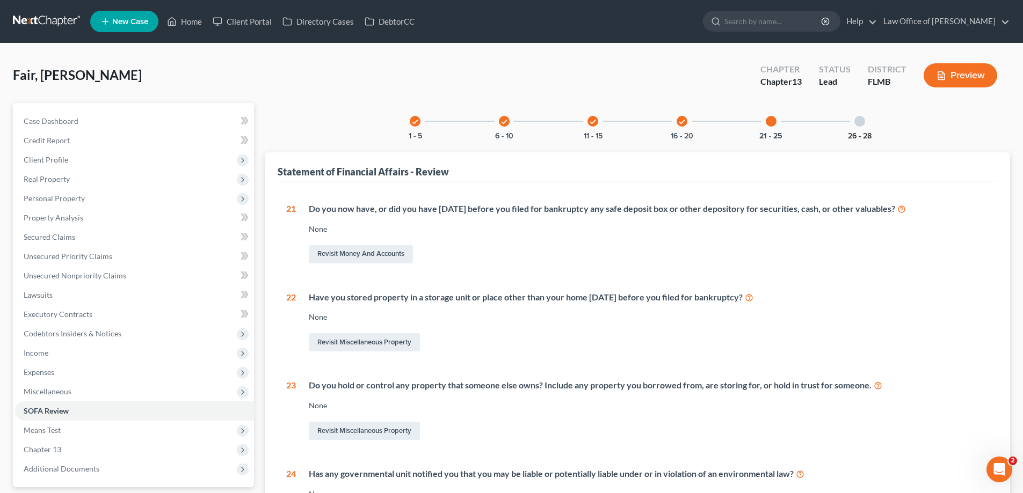
click at [864, 135] on button "26 - 28" at bounding box center [860, 137] width 24 height 8
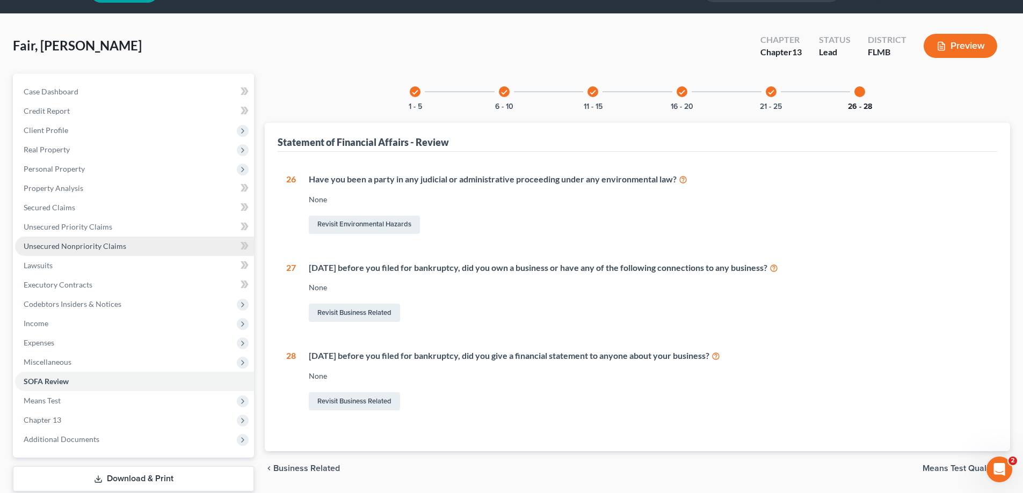
scroll to position [54, 0]
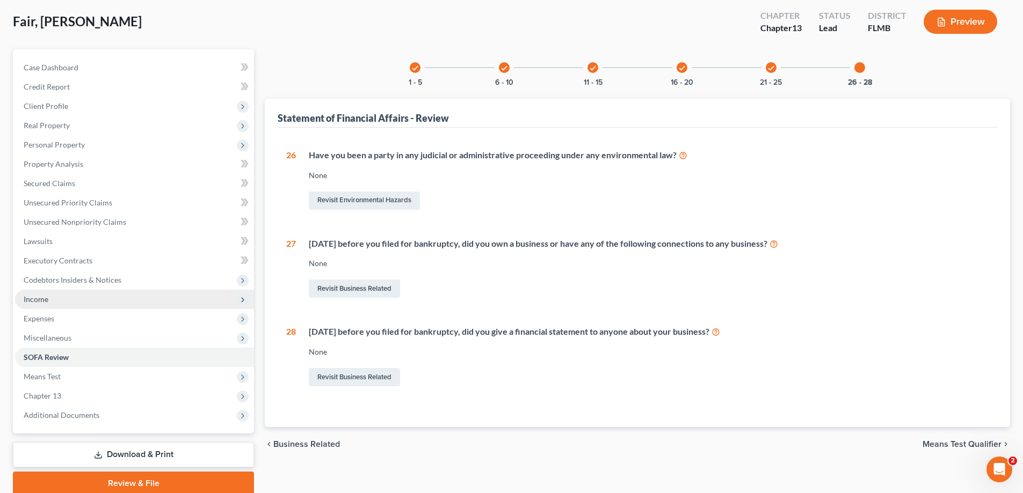
click at [104, 291] on span "Income" at bounding box center [134, 299] width 239 height 19
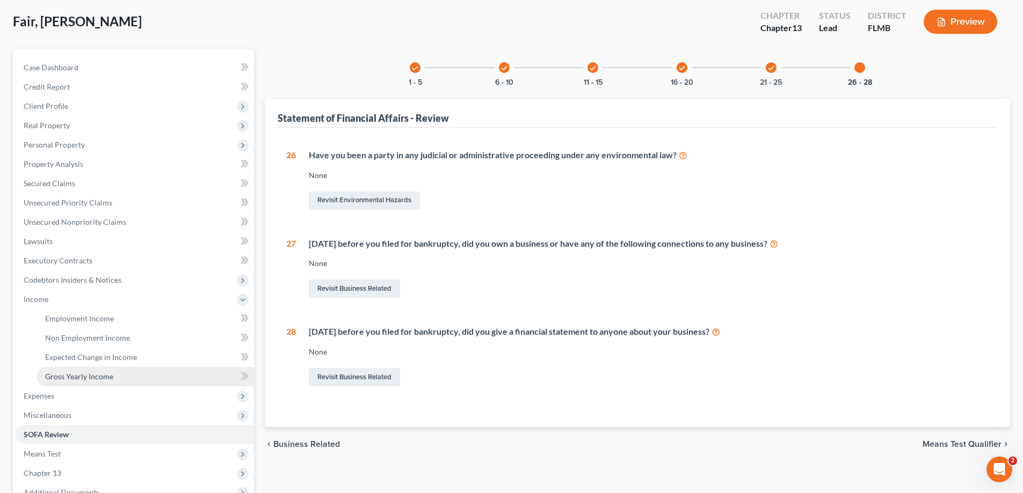
click at [97, 377] on span "Gross Yearly Income" at bounding box center [79, 376] width 68 height 9
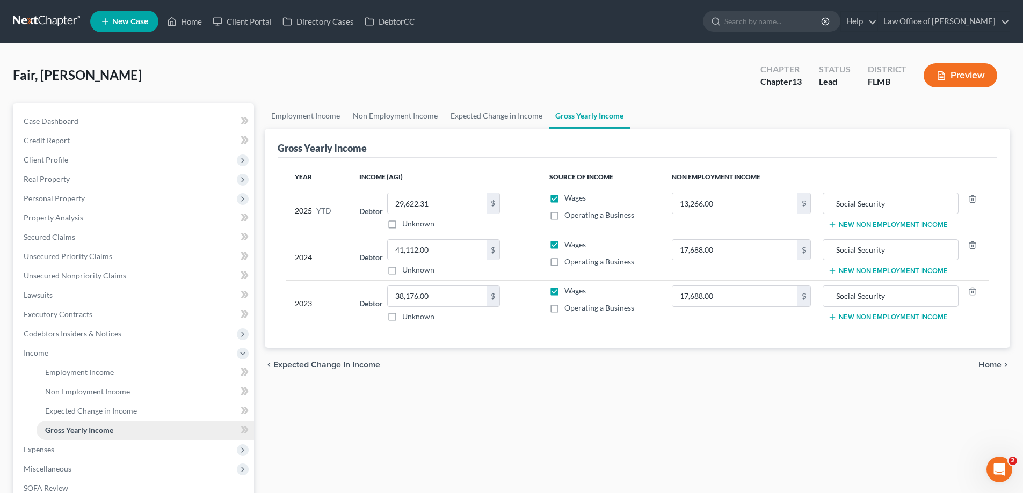
scroll to position [174, 0]
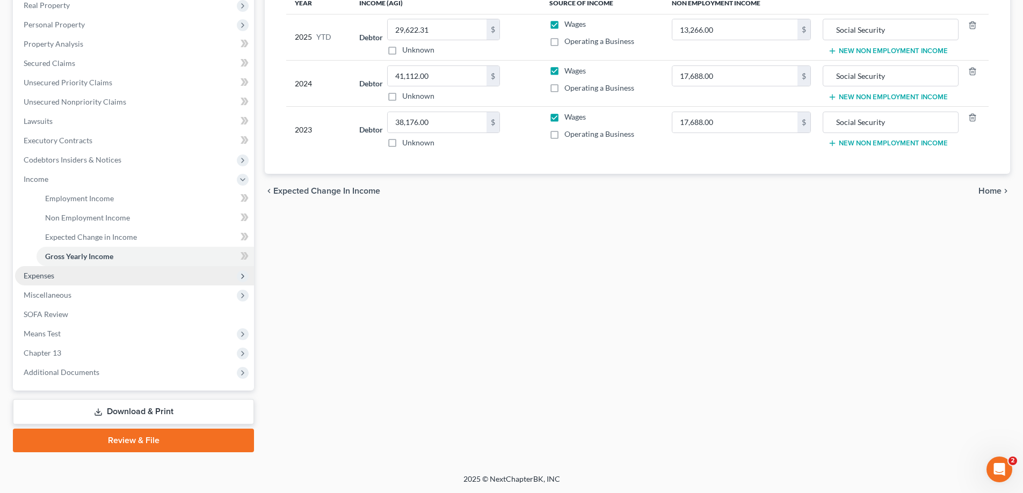
click at [39, 279] on span "Expenses" at bounding box center [39, 275] width 31 height 9
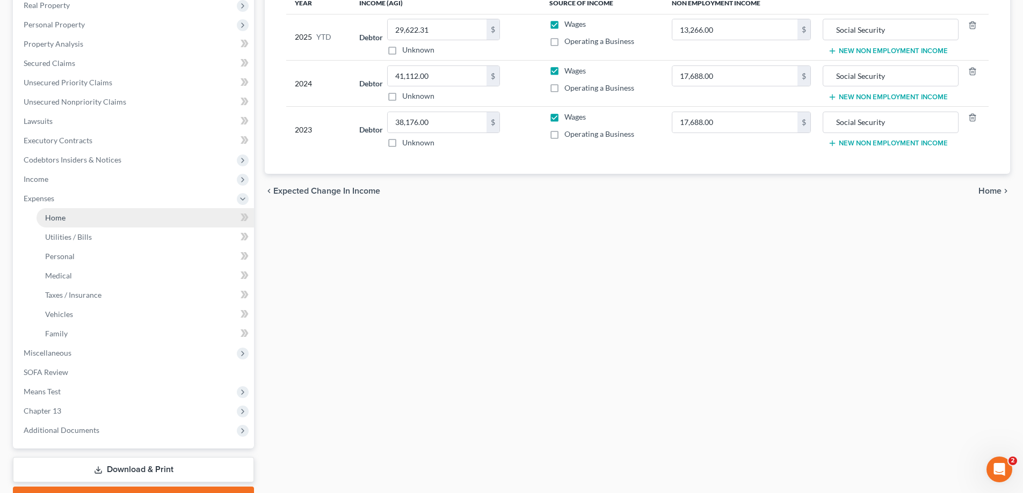
click at [61, 220] on span "Home" at bounding box center [55, 217] width 20 height 9
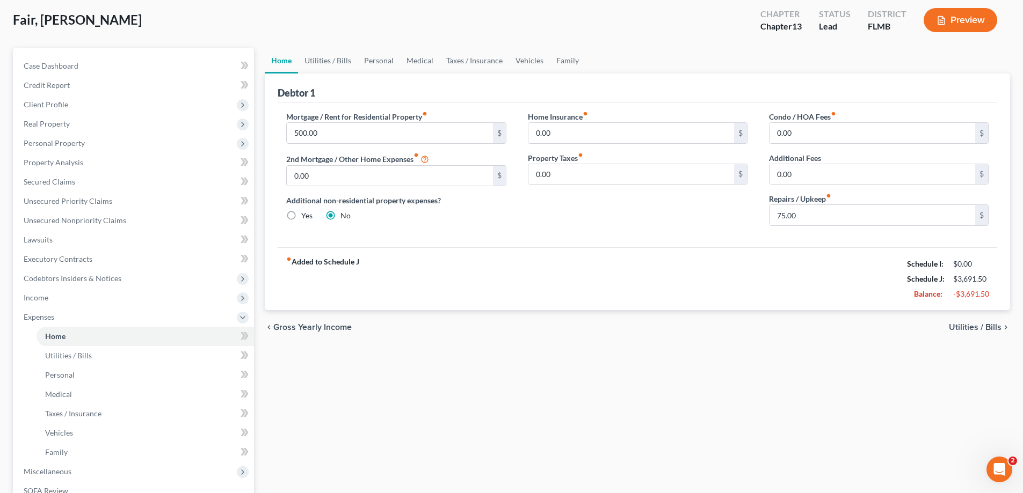
scroll to position [232, 0]
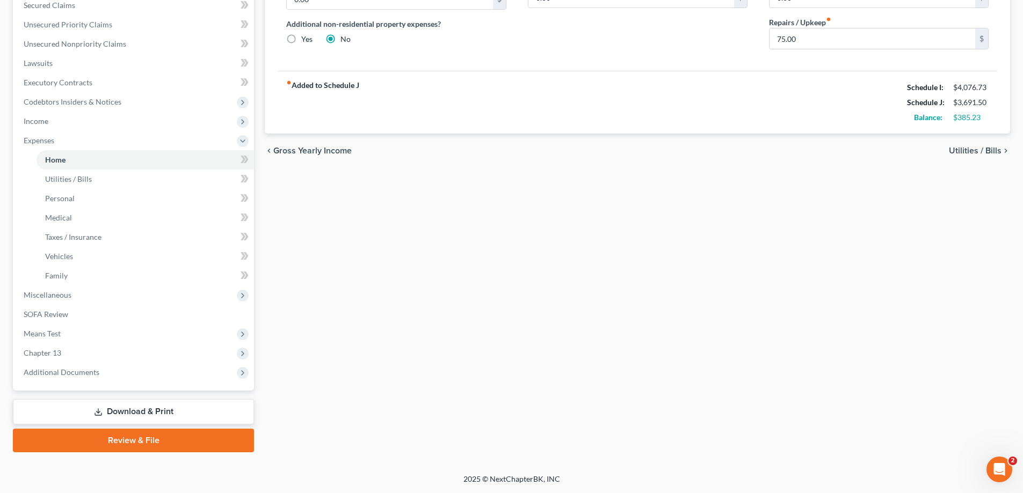
click at [541, 378] on div "Home Utilities / Bills Personal Medical Taxes / Insurance Vehicles Family Debto…" at bounding box center [637, 161] width 756 height 581
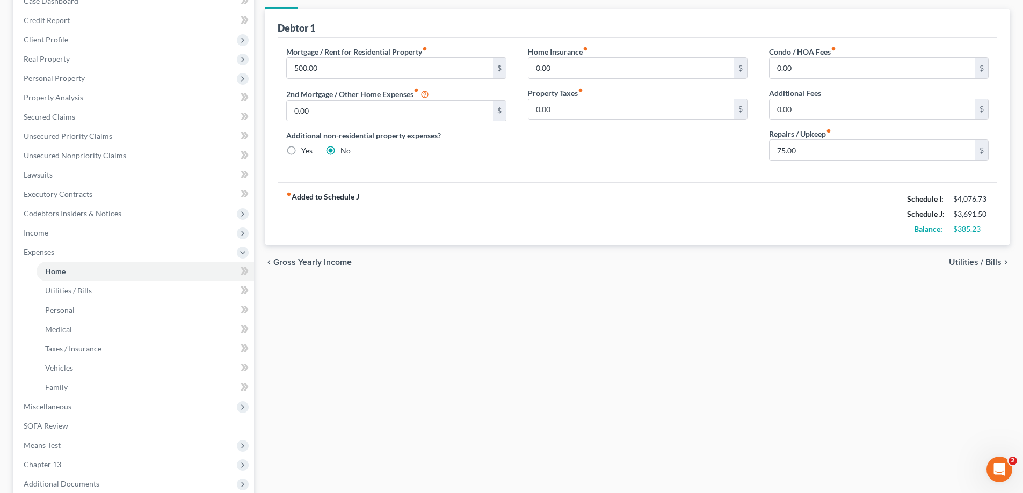
scroll to position [0, 0]
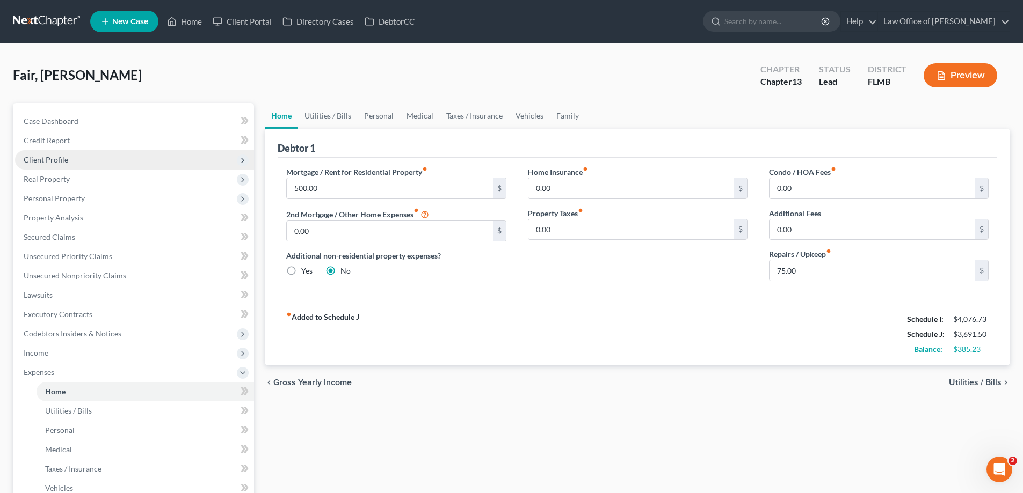
click at [77, 154] on span "Client Profile" at bounding box center [134, 159] width 239 height 19
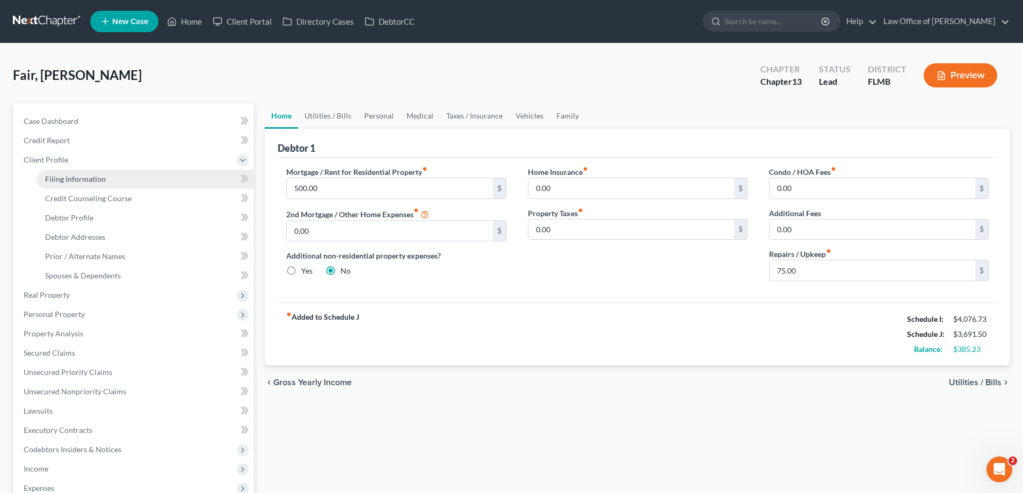
click at [77, 171] on link "Filing Information" at bounding box center [145, 179] width 217 height 19
select select "1"
select select "0"
select select "3"
select select "15"
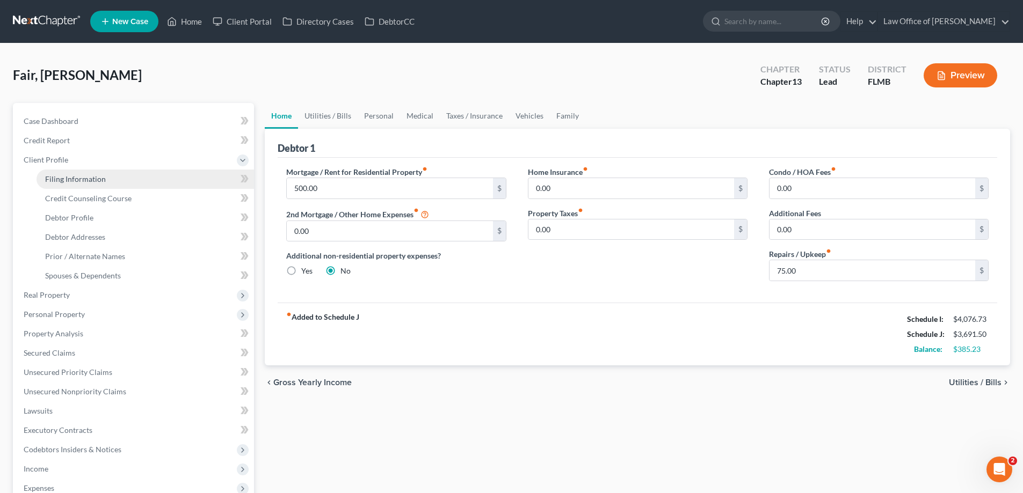
select select "0"
select select "9"
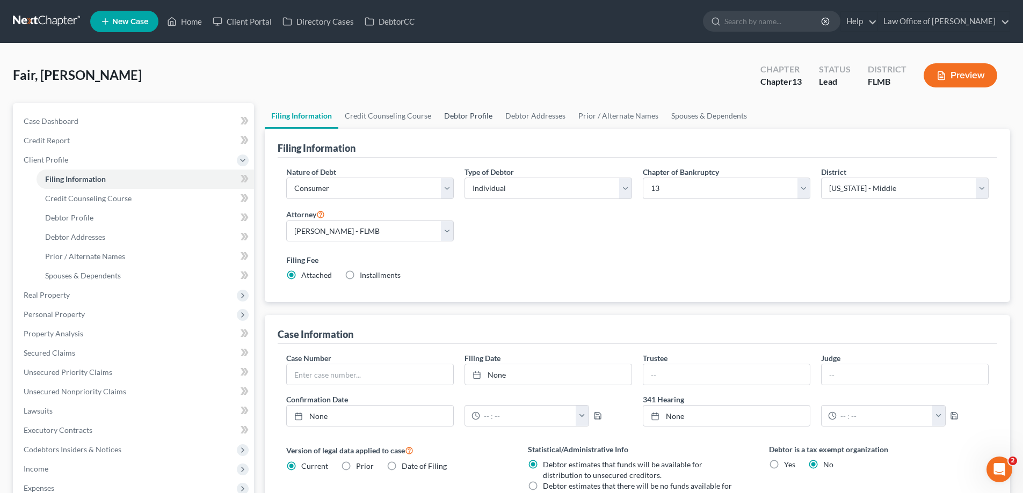
click at [475, 117] on link "Debtor Profile" at bounding box center [468, 116] width 61 height 26
select select "0"
select select "2"
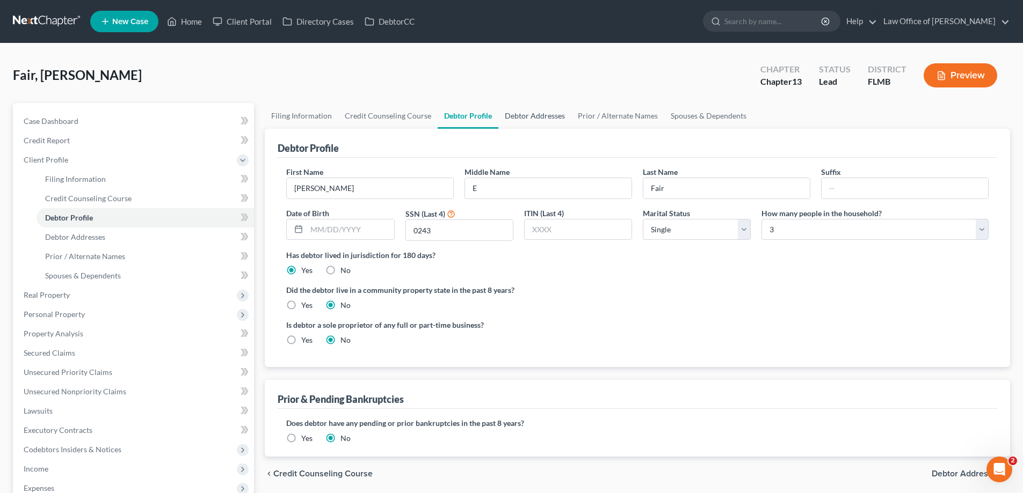
click at [516, 116] on link "Debtor Addresses" at bounding box center [534, 116] width 73 height 26
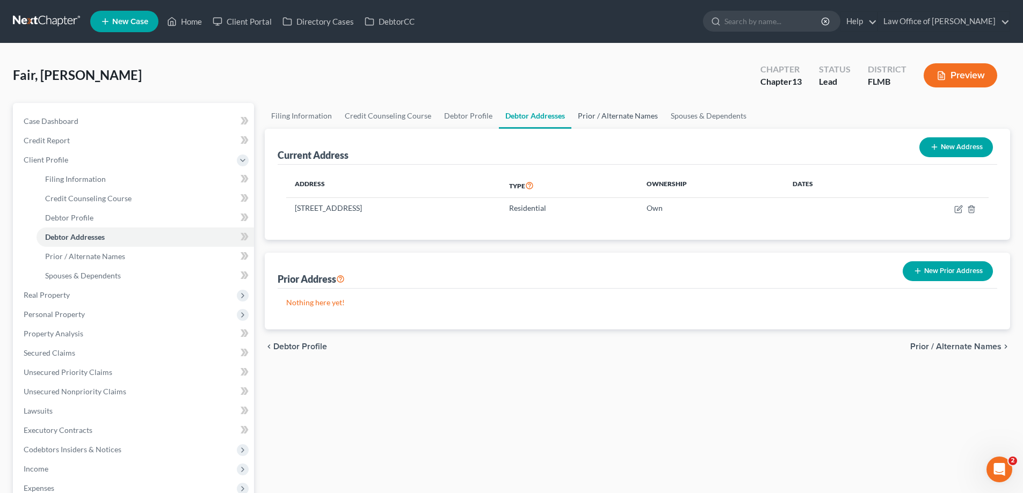
click at [586, 117] on link "Prior / Alternate Names" at bounding box center [617, 116] width 93 height 26
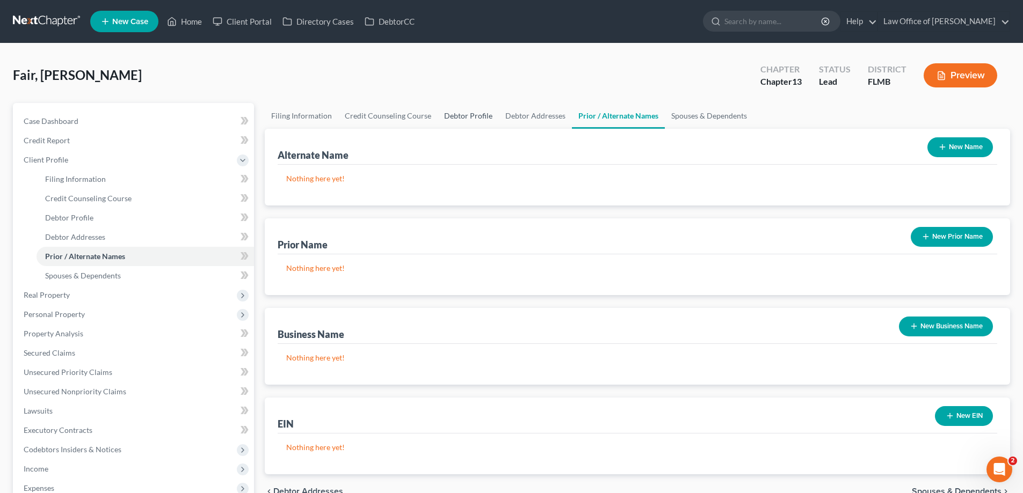
click at [477, 116] on link "Debtor Profile" at bounding box center [468, 116] width 61 height 26
select select "0"
select select "2"
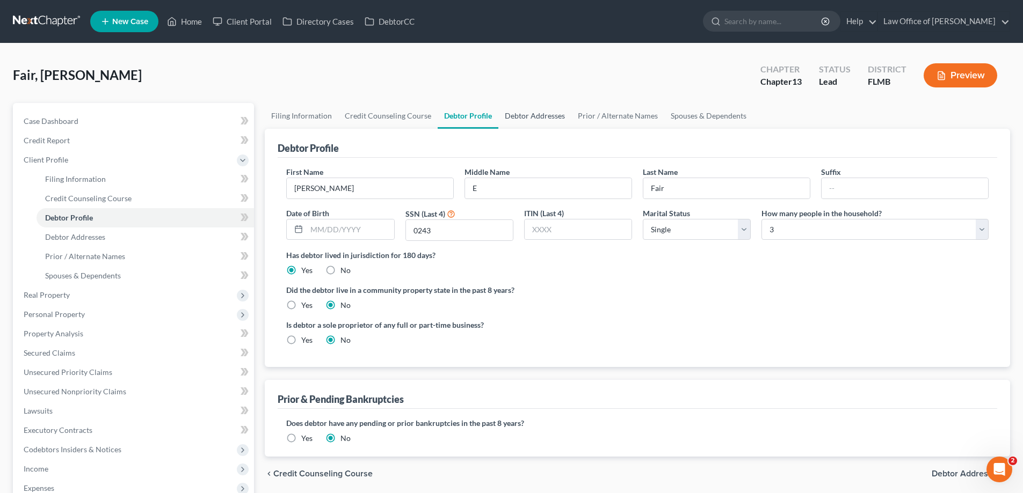
click at [516, 121] on link "Debtor Addresses" at bounding box center [534, 116] width 73 height 26
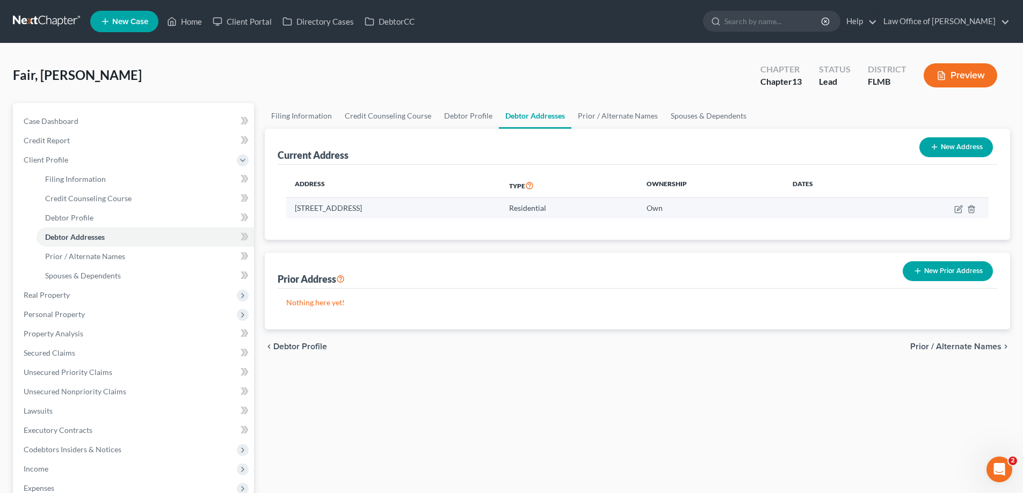
drag, startPoint x: 435, startPoint y: 206, endPoint x: 293, endPoint y: 208, distance: 141.7
click at [293, 208] on td "4634 Alpha Ave, Jacksonville, FL 32205" at bounding box center [393, 208] width 214 height 20
copy td "4634 Alpha Ave, Jacksonville, FL 32205"
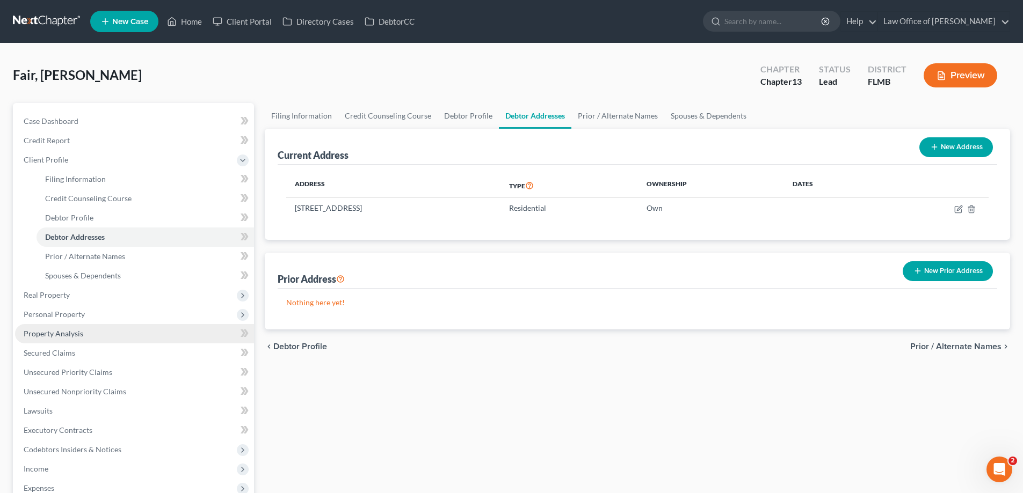
click at [94, 330] on link "Property Analysis" at bounding box center [134, 333] width 239 height 19
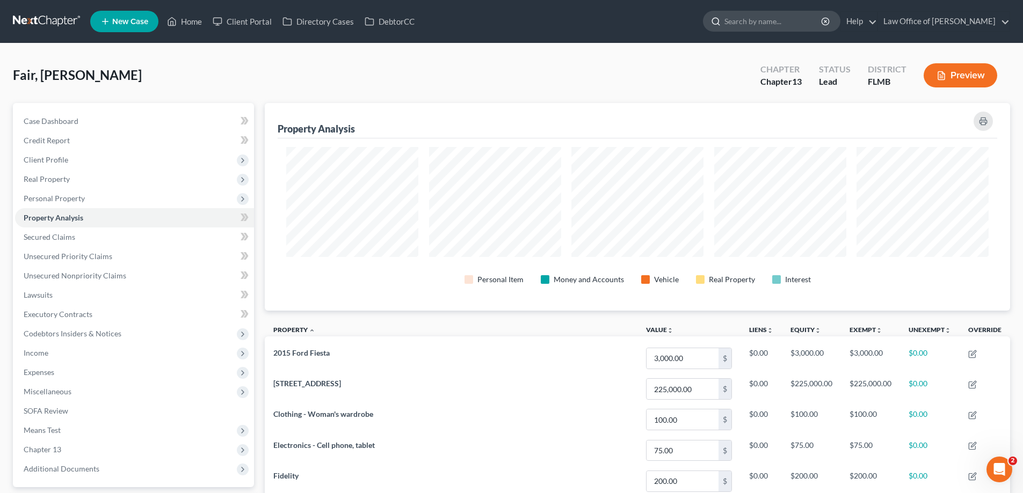
click at [810, 24] on input "search" at bounding box center [773, 21] width 98 height 20
type input "jacob ware"
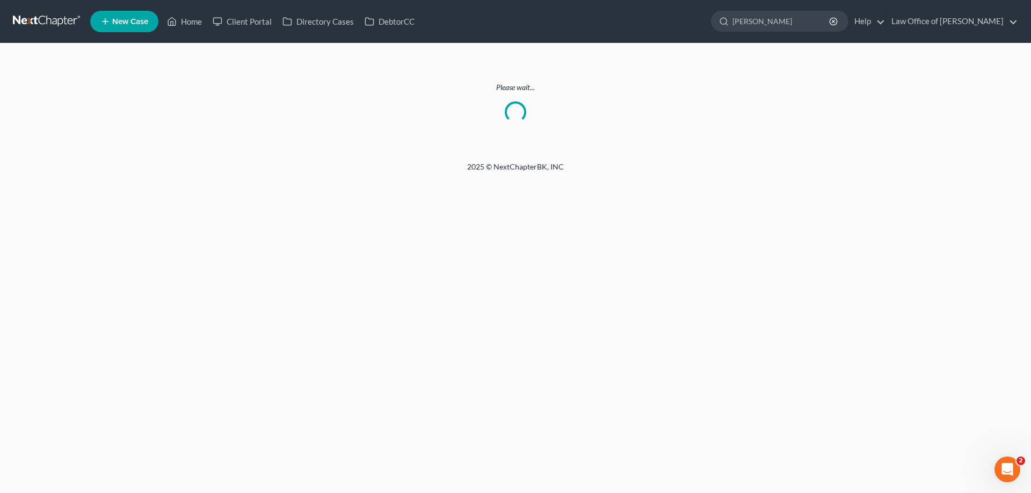
click at [56, 18] on link at bounding box center [47, 21] width 69 height 19
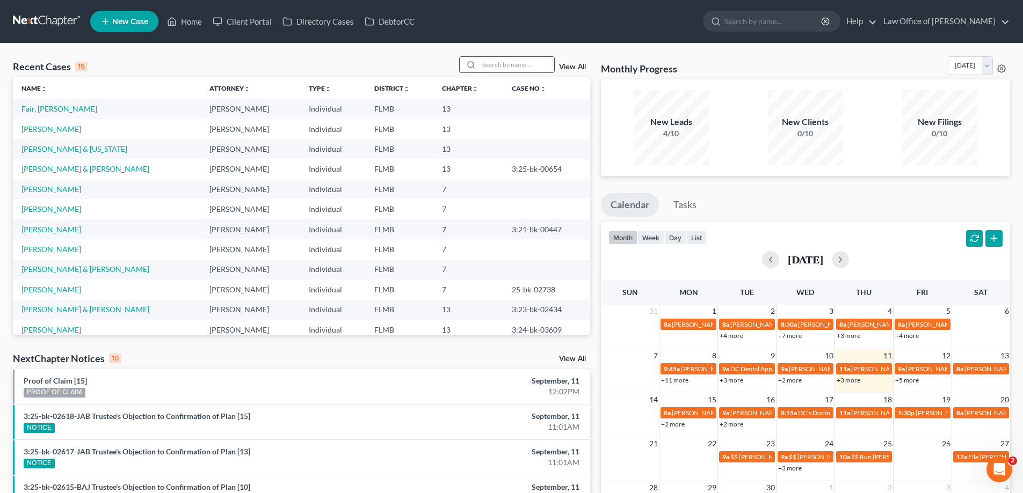
click at [485, 65] on input "search" at bounding box center [516, 65] width 75 height 16
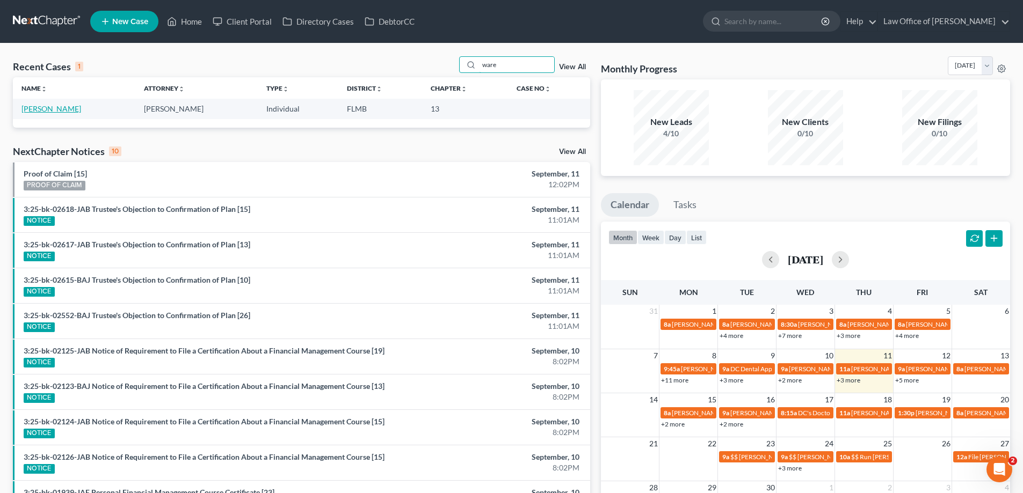
type input "ware"
click at [28, 107] on link "[PERSON_NAME]" at bounding box center [51, 108] width 60 height 9
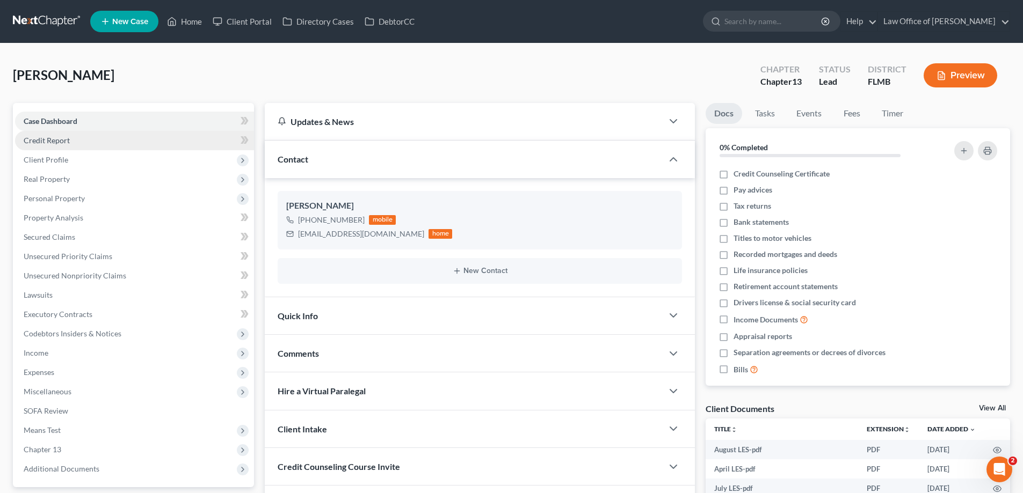
click at [54, 136] on span "Credit Report" at bounding box center [47, 140] width 46 height 9
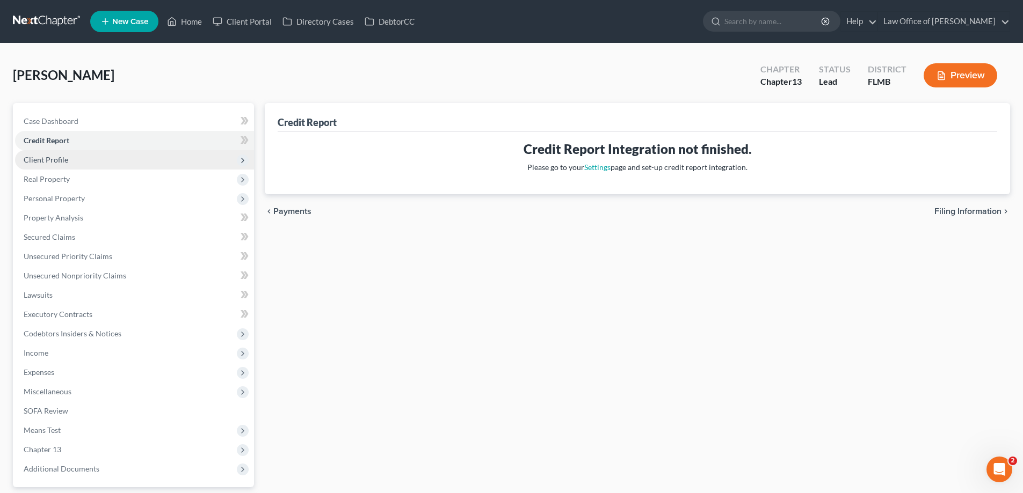
click at [62, 158] on span "Client Profile" at bounding box center [46, 159] width 45 height 9
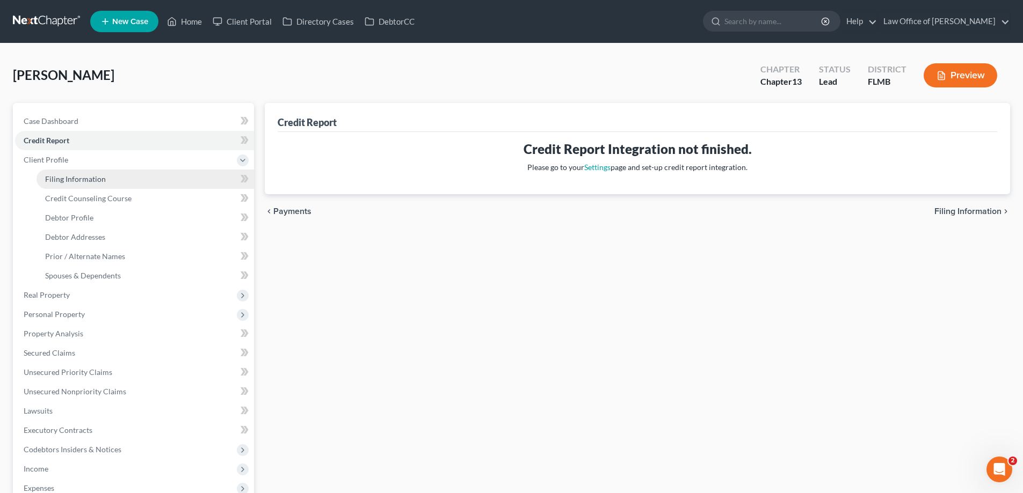
click at [70, 178] on span "Filing Information" at bounding box center [75, 178] width 61 height 9
select select "1"
select select "0"
select select "3"
select select "9"
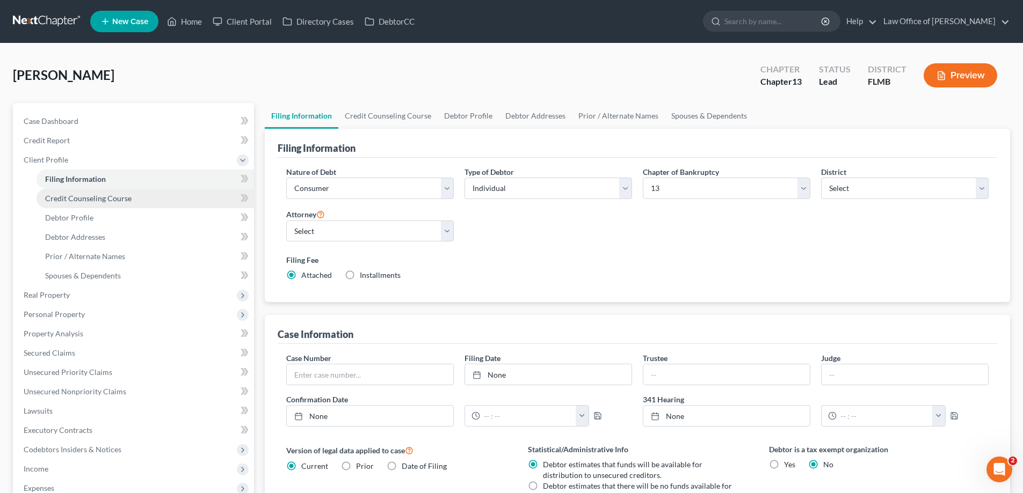
click at [91, 202] on span "Credit Counseling Course" at bounding box center [88, 198] width 86 height 9
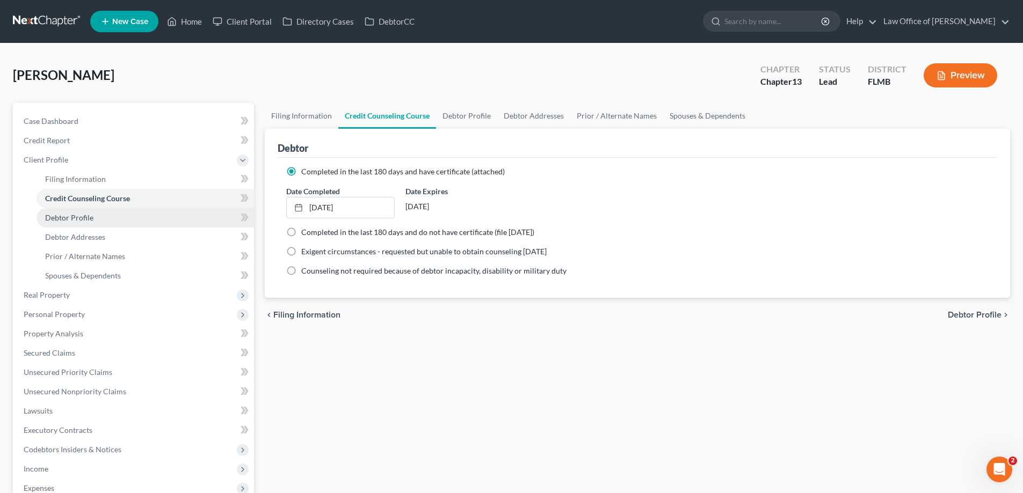
click at [88, 219] on span "Debtor Profile" at bounding box center [69, 217] width 48 height 9
select select "1"
select select "3"
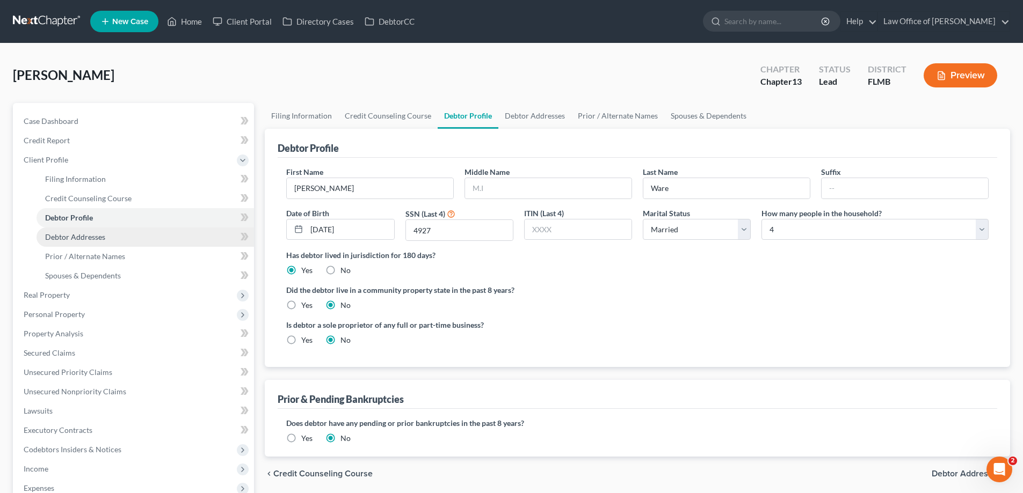
click at [93, 239] on span "Debtor Addresses" at bounding box center [75, 236] width 60 height 9
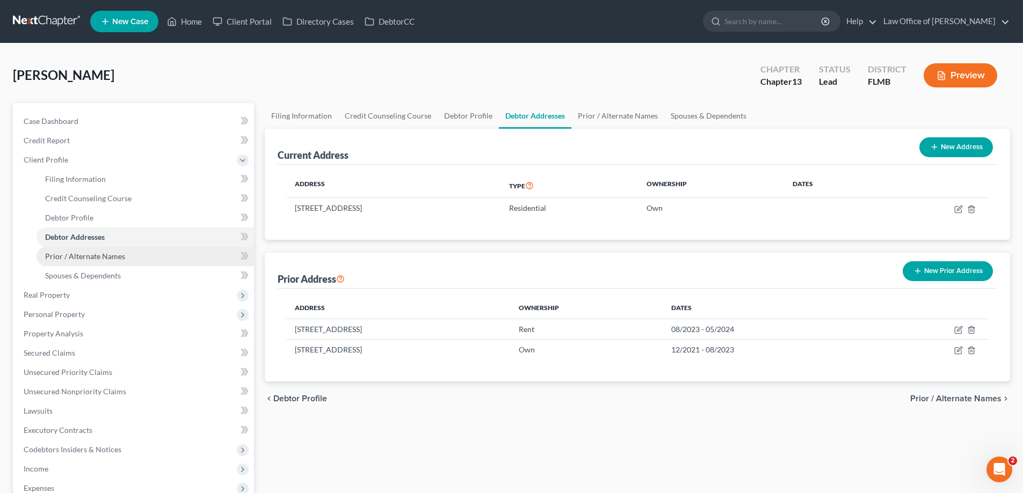
click at [99, 256] on span "Prior / Alternate Names" at bounding box center [85, 256] width 80 height 9
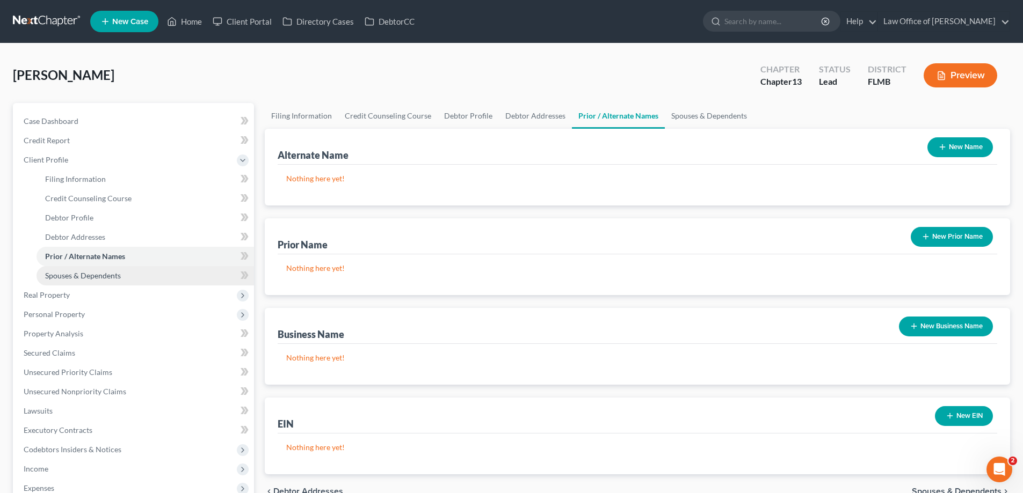
click at [92, 271] on span "Spouses & Dependents" at bounding box center [83, 275] width 76 height 9
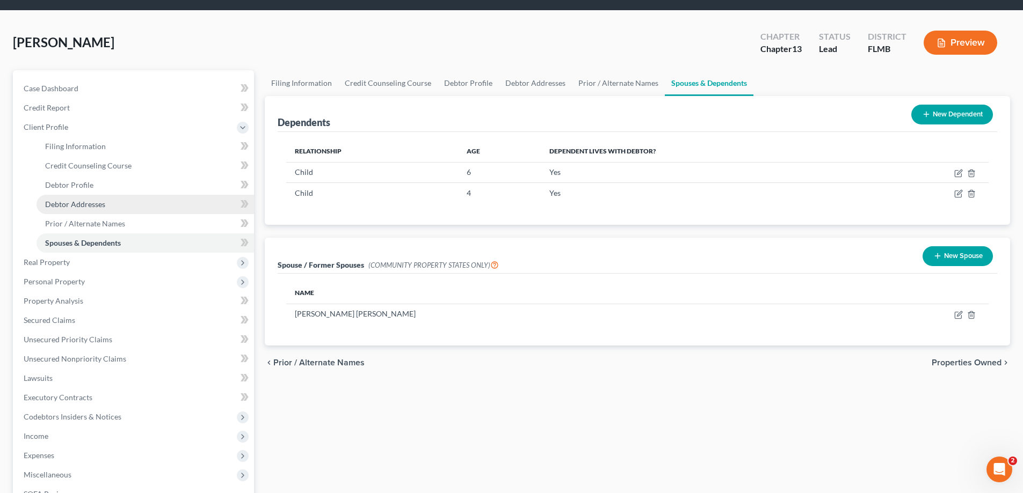
scroll to position [161, 0]
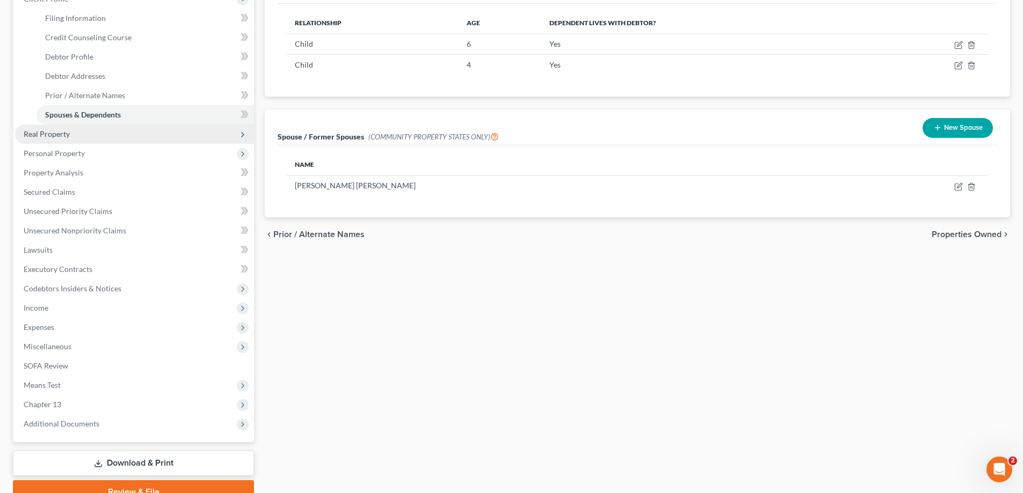
click at [81, 127] on span "Real Property" at bounding box center [134, 134] width 239 height 19
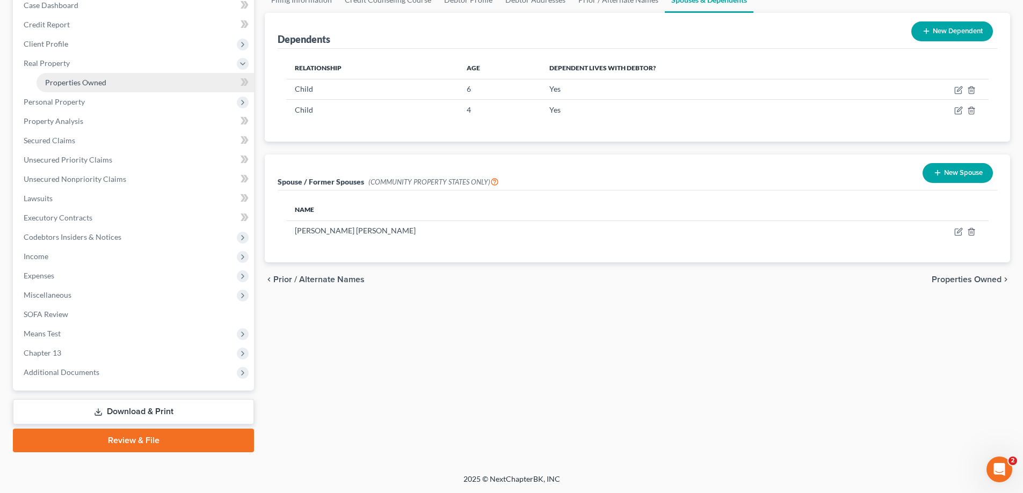
click at [99, 82] on span "Properties Owned" at bounding box center [75, 82] width 61 height 9
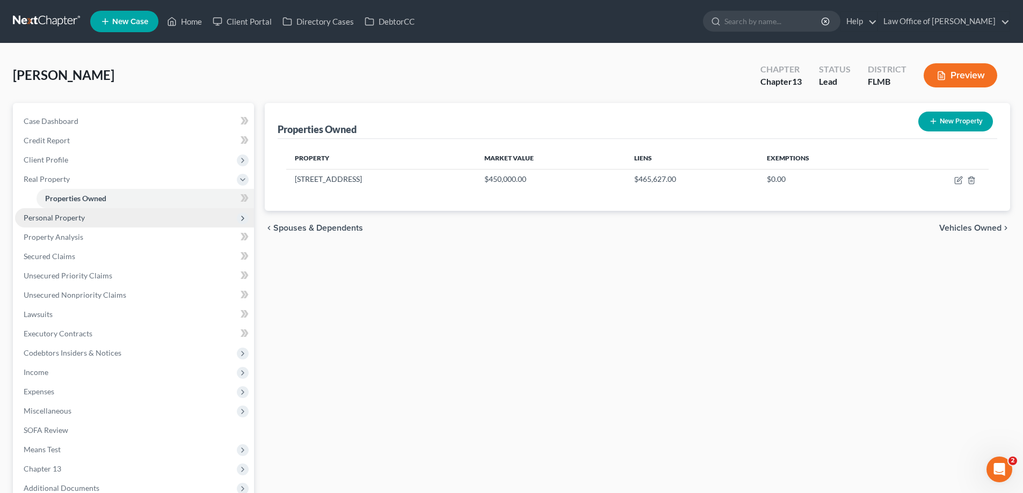
click at [65, 221] on span "Personal Property" at bounding box center [54, 217] width 61 height 9
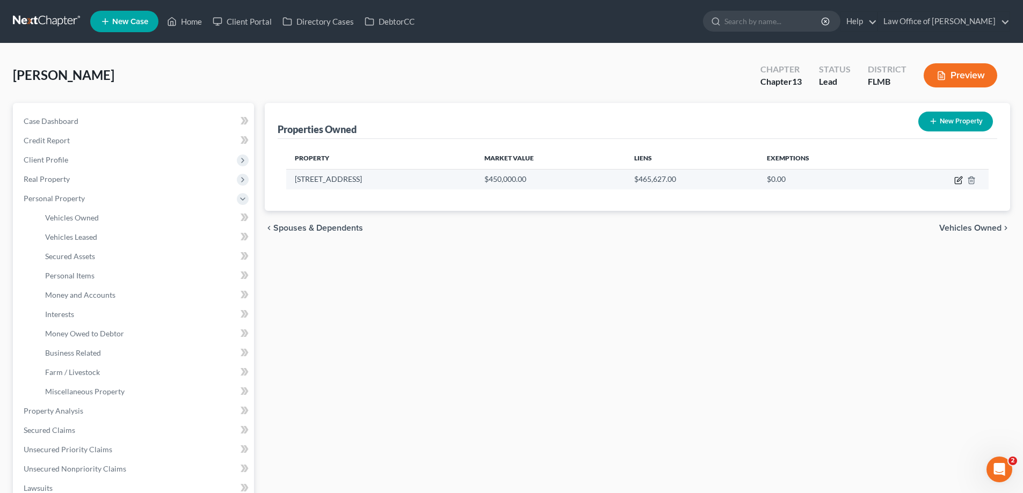
click at [959, 180] on icon "button" at bounding box center [959, 179] width 5 height 5
select select "9"
select select "0"
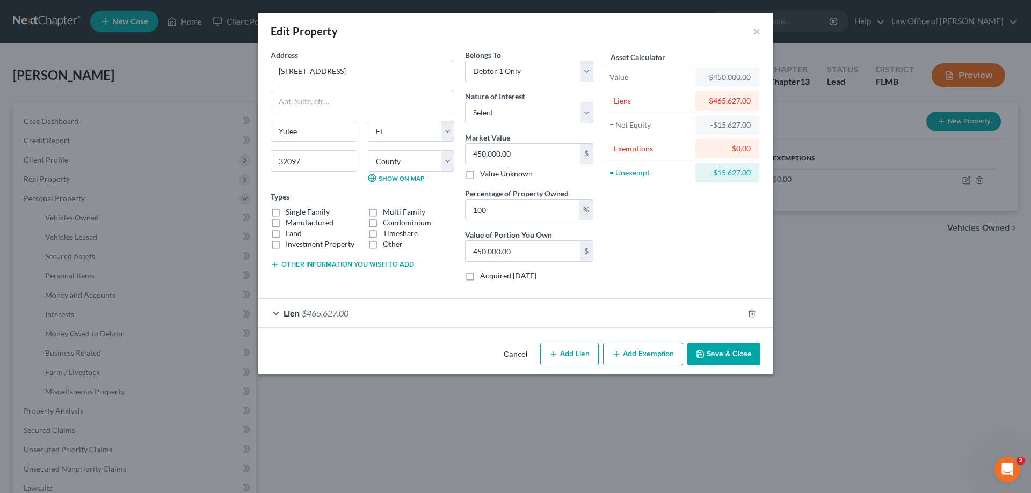
click at [553, 312] on div "Lien $465,627.00" at bounding box center [500, 313] width 485 height 28
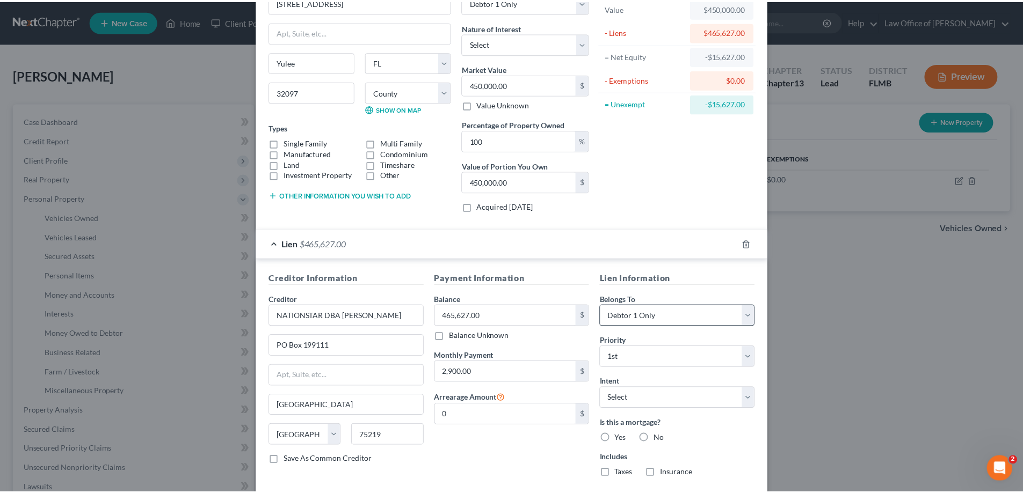
scroll to position [130, 0]
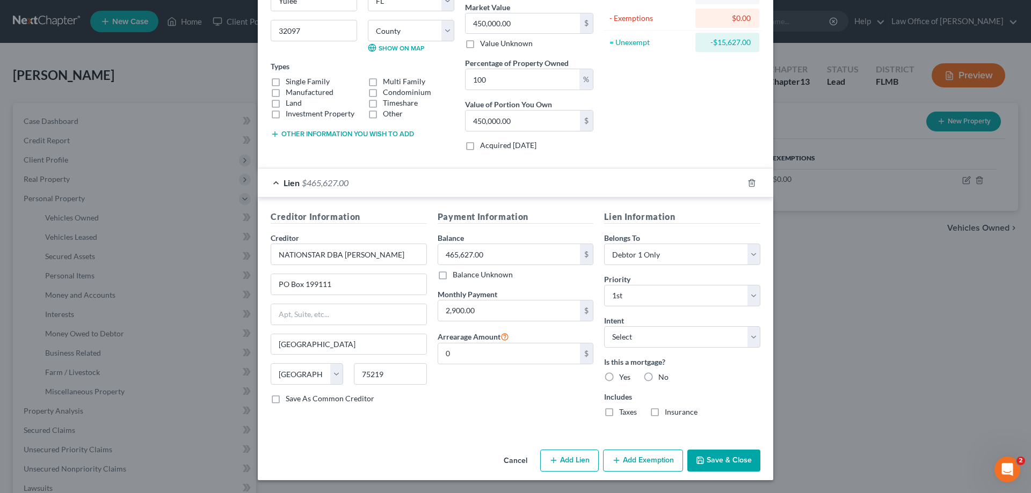
click at [619, 373] on label "Yes" at bounding box center [624, 377] width 11 height 11
click at [623, 373] on input "Yes" at bounding box center [626, 375] width 7 height 7
radio input "true"
click at [619, 415] on label "Taxes" at bounding box center [628, 412] width 18 height 11
click at [623, 414] on input "Taxes" at bounding box center [626, 410] width 7 height 7
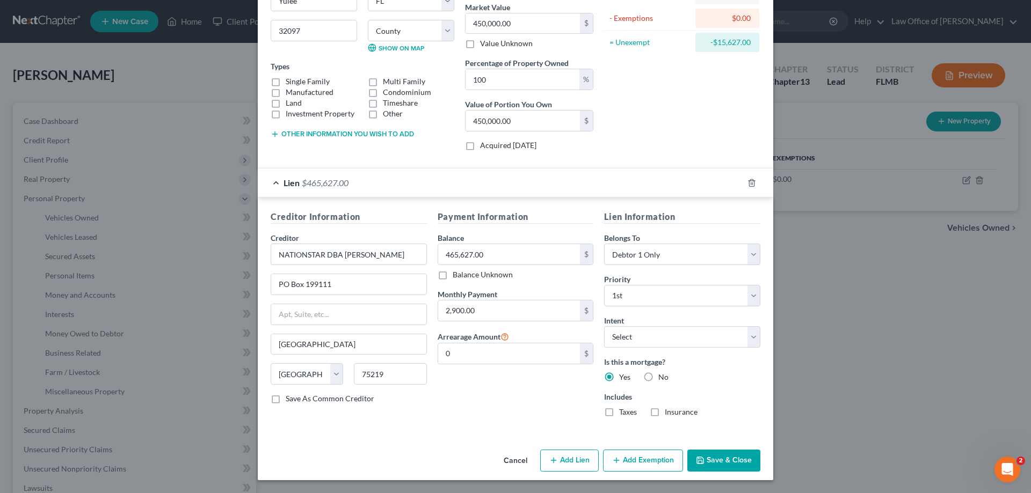
checkbox input "true"
click at [665, 414] on label "Insurance" at bounding box center [681, 412] width 33 height 11
click at [669, 414] on input "Insurance" at bounding box center [672, 410] width 7 height 7
checkbox input "true"
click at [734, 457] on button "Save & Close" at bounding box center [723, 461] width 73 height 23
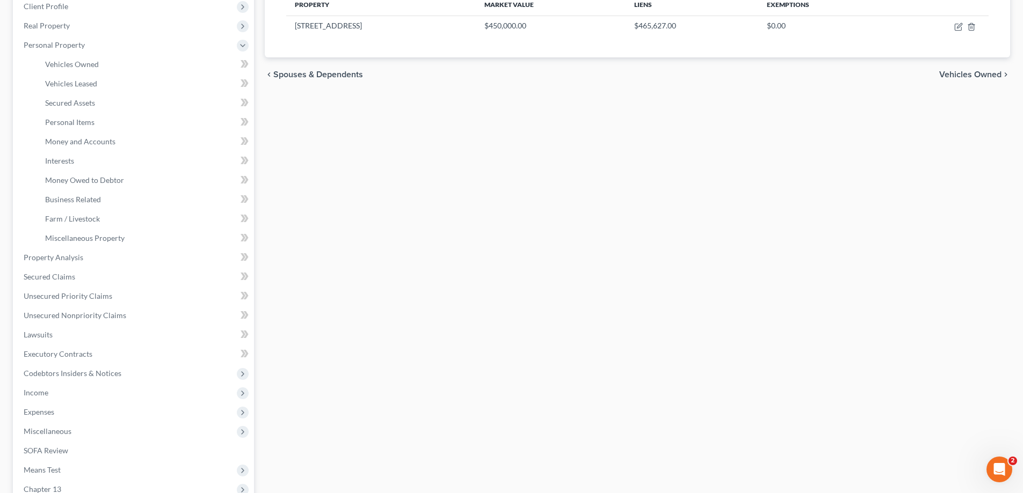
scroll to position [0, 0]
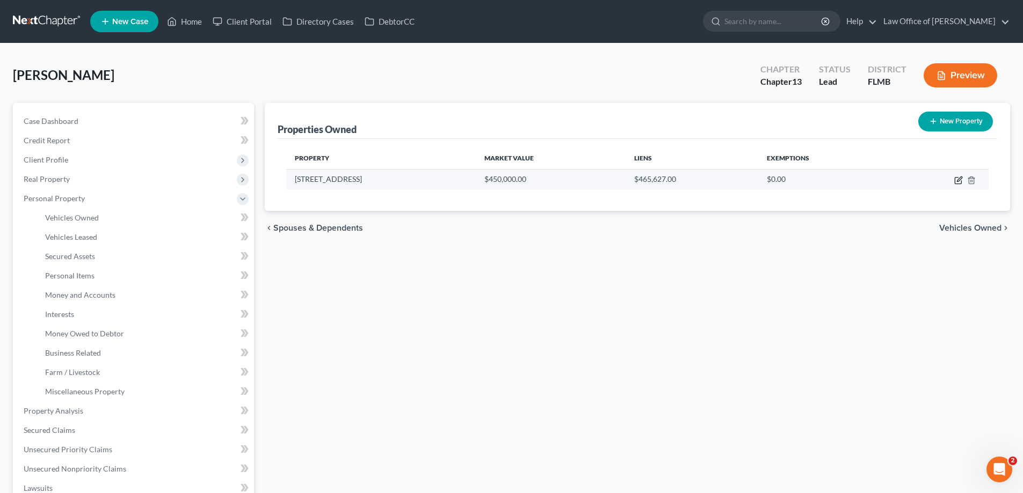
click at [956, 180] on icon "button" at bounding box center [958, 180] width 9 height 9
select select "9"
select select "44"
select select "0"
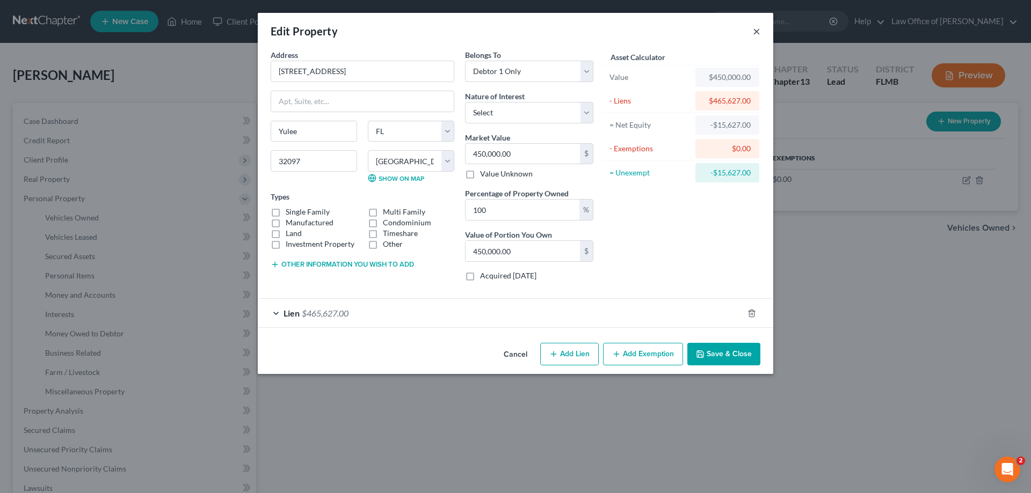
click at [757, 30] on button "×" at bounding box center [757, 31] width 8 height 13
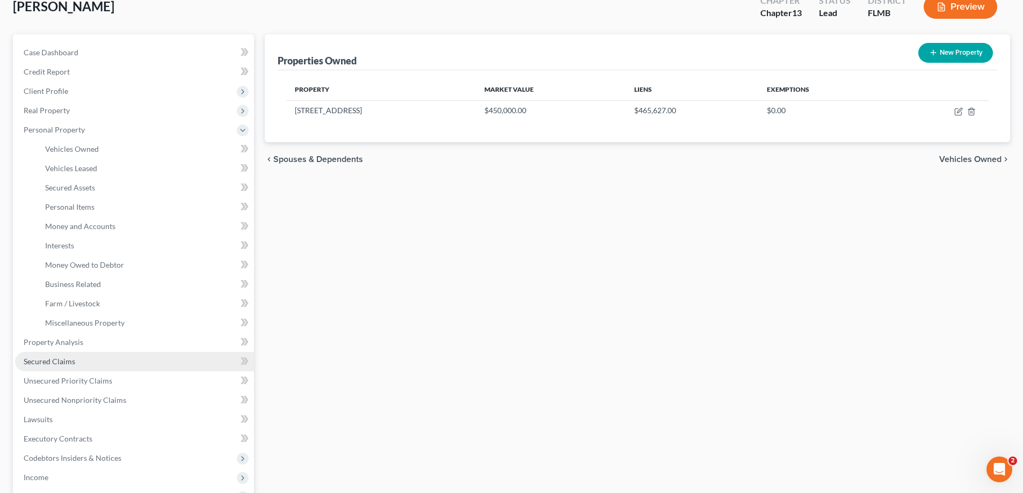
scroll to position [268, 0]
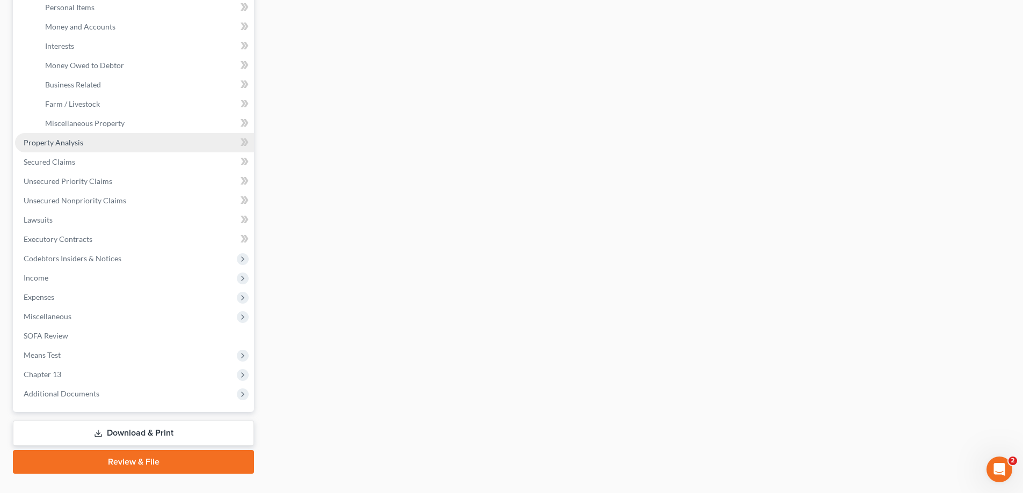
click at [74, 141] on span "Property Analysis" at bounding box center [54, 142] width 60 height 9
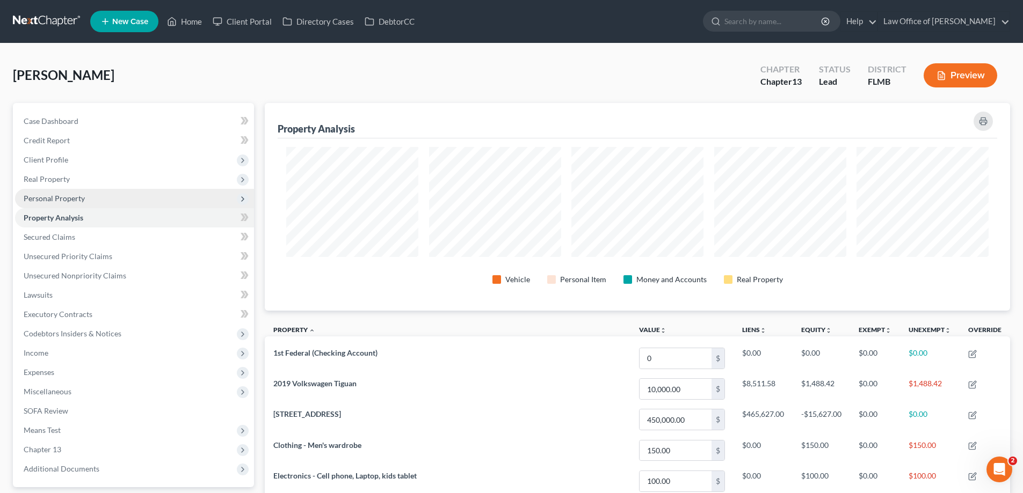
click at [76, 194] on span "Personal Property" at bounding box center [54, 198] width 61 height 9
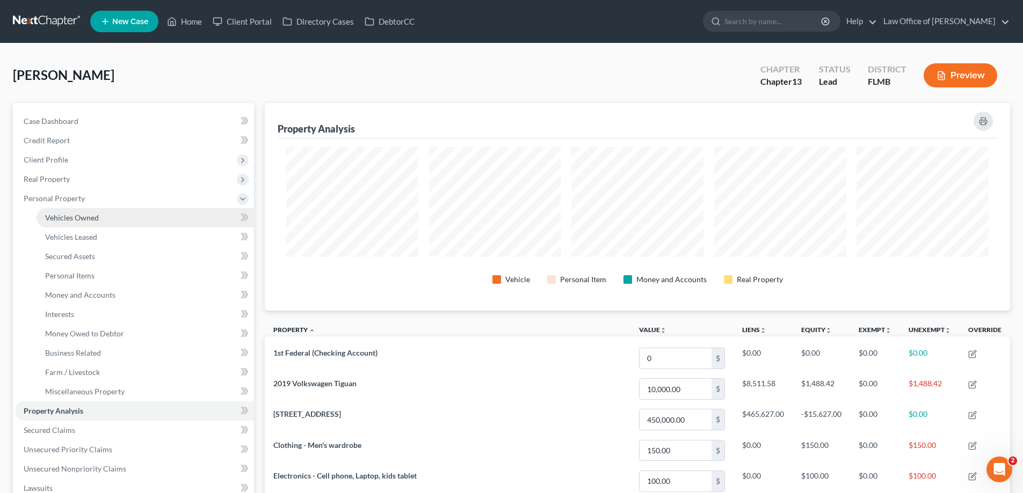
click at [92, 216] on span "Vehicles Owned" at bounding box center [72, 217] width 54 height 9
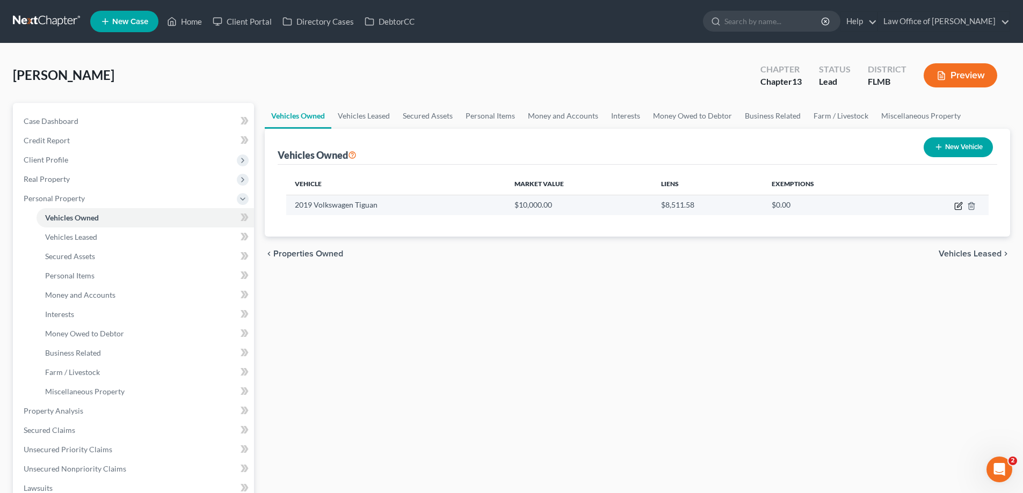
click at [957, 203] on icon "button" at bounding box center [957, 206] width 6 height 6
select select "0"
select select "7"
select select "0"
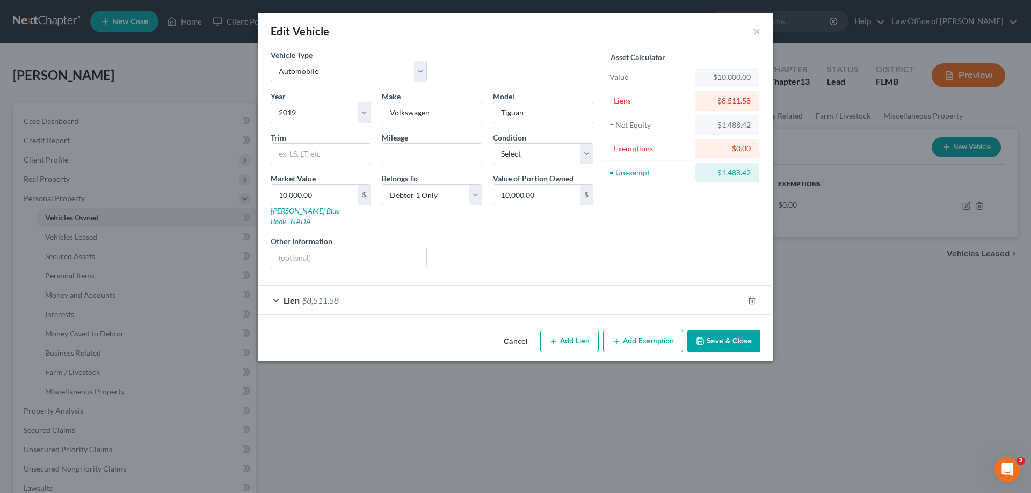
click at [633, 331] on button "Add Exemption" at bounding box center [643, 341] width 80 height 23
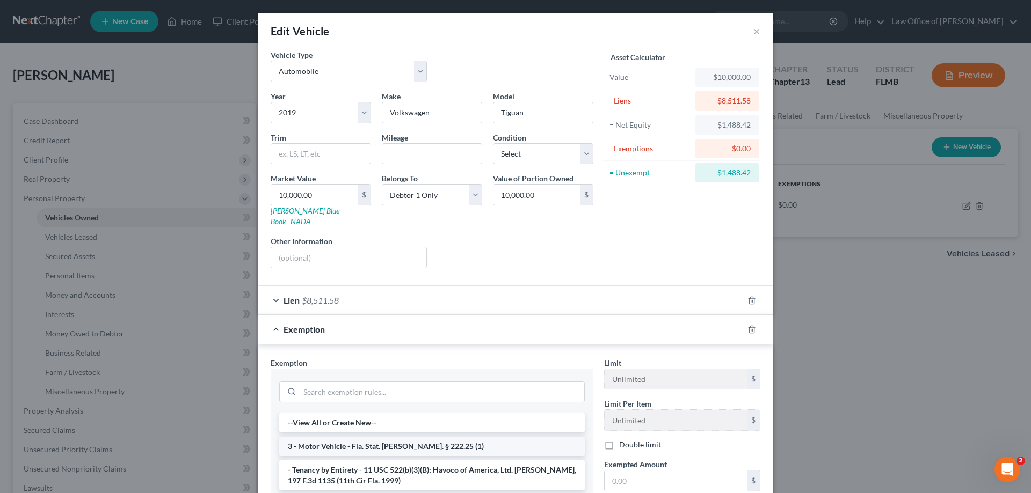
click at [339, 442] on li "3 - Motor Vehicle - Fla. Stat. [PERSON_NAME]. § 222.25 (1)" at bounding box center [431, 446] width 305 height 19
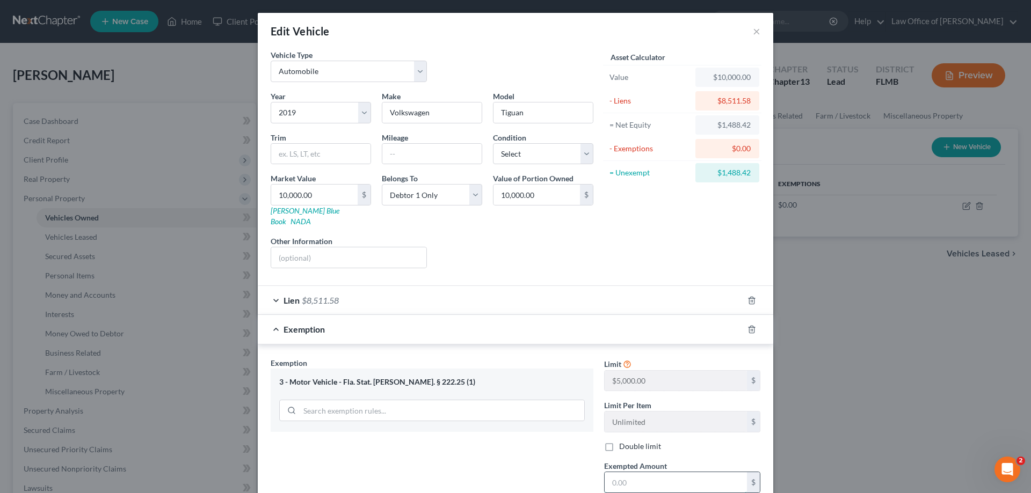
click at [662, 472] on input "text" at bounding box center [675, 482] width 142 height 20
type input "5"
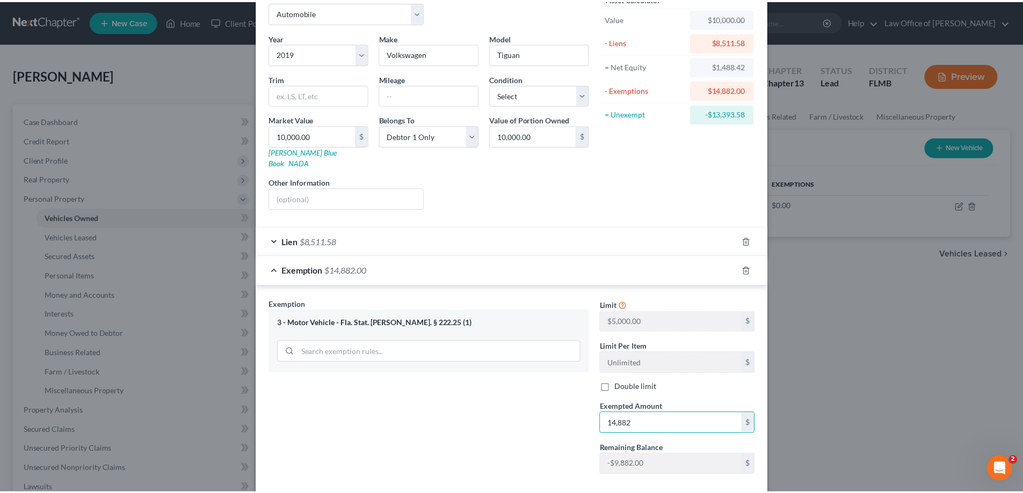
scroll to position [107, 0]
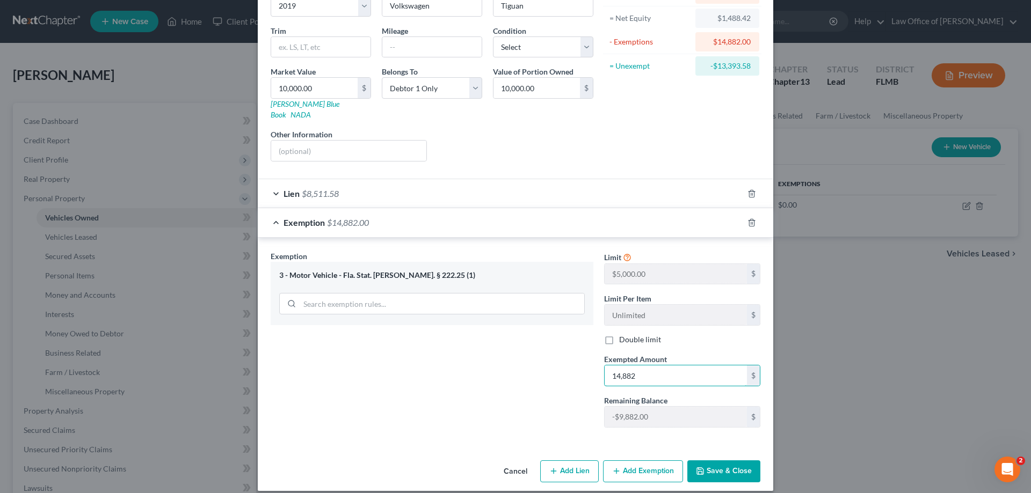
type input "14,882"
click at [717, 461] on button "Save & Close" at bounding box center [723, 472] width 73 height 23
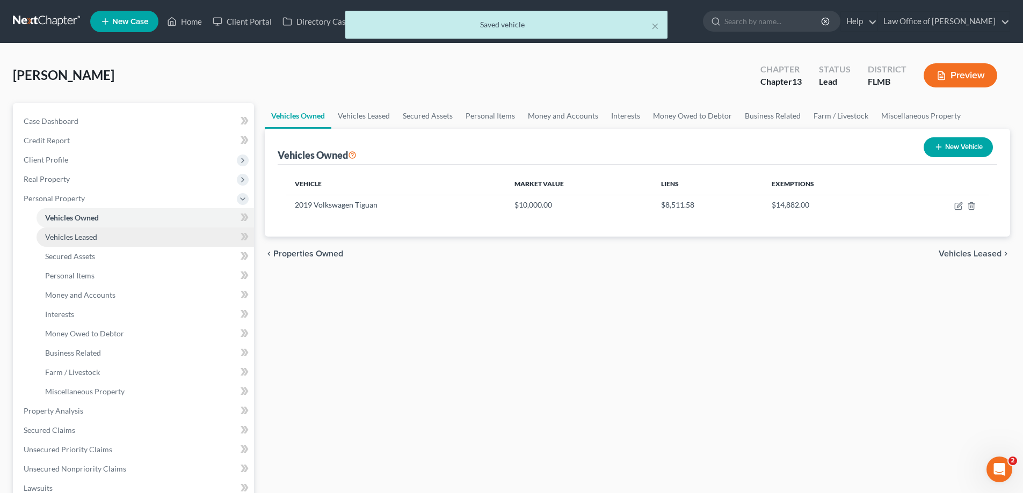
click at [132, 245] on link "Vehicles Leased" at bounding box center [145, 237] width 217 height 19
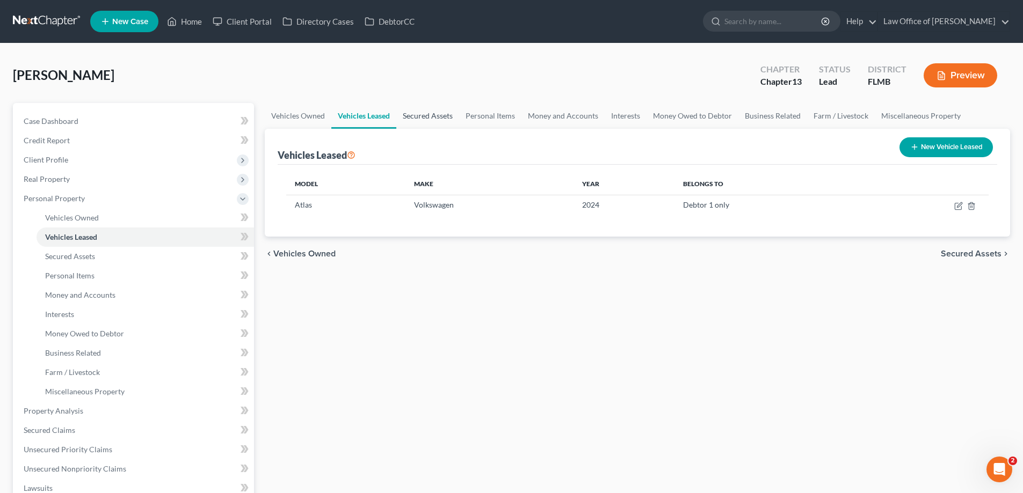
click at [424, 115] on link "Secured Assets" at bounding box center [427, 116] width 63 height 26
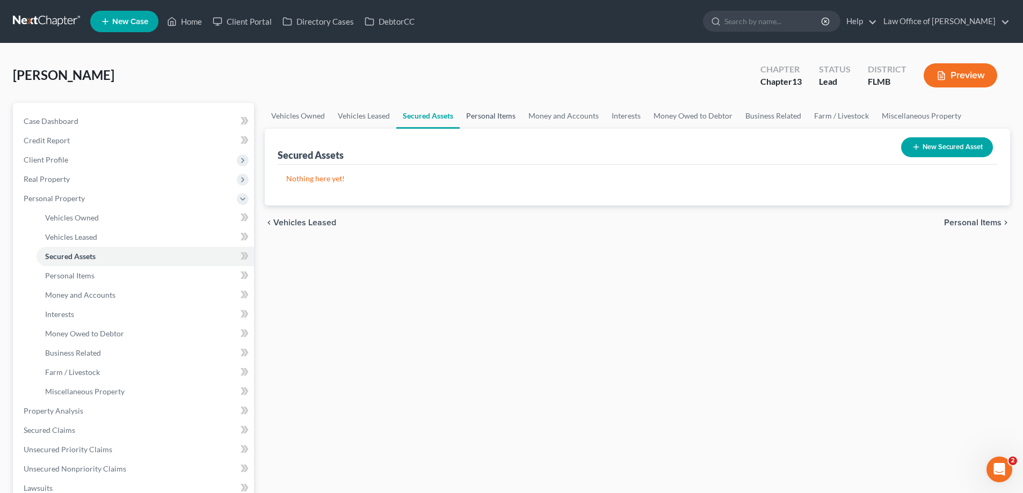
click at [491, 125] on link "Personal Items" at bounding box center [491, 116] width 62 height 26
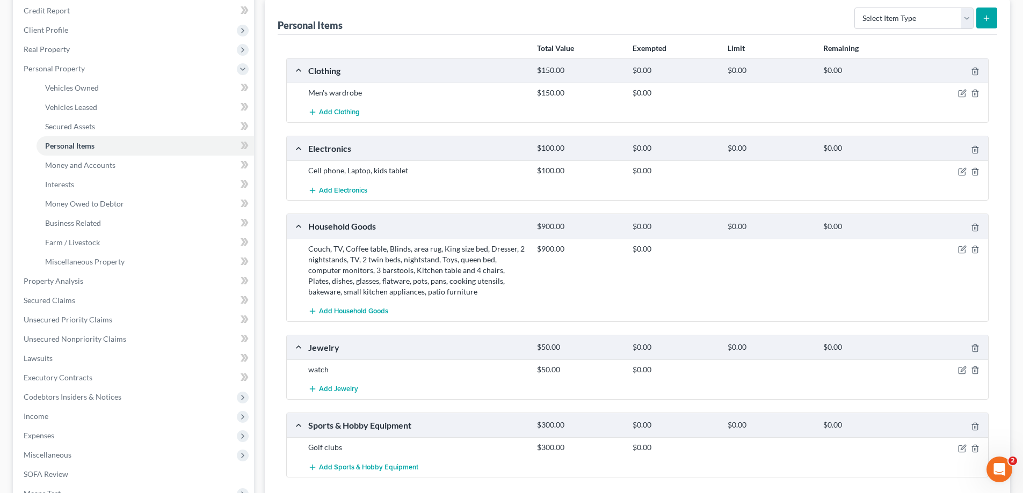
scroll to position [129, 0]
click at [960, 252] on icon "button" at bounding box center [962, 249] width 5 height 5
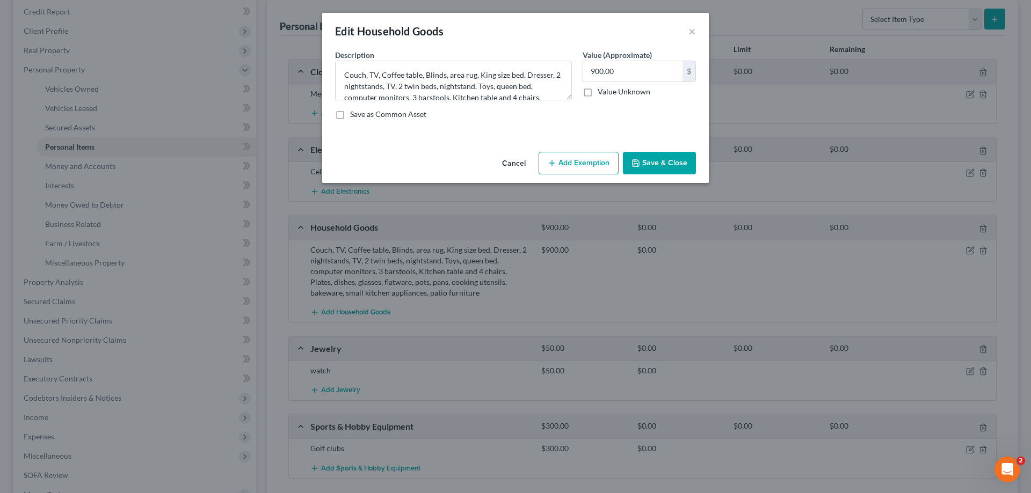
click at [556, 157] on button "Add Exemption" at bounding box center [578, 163] width 80 height 23
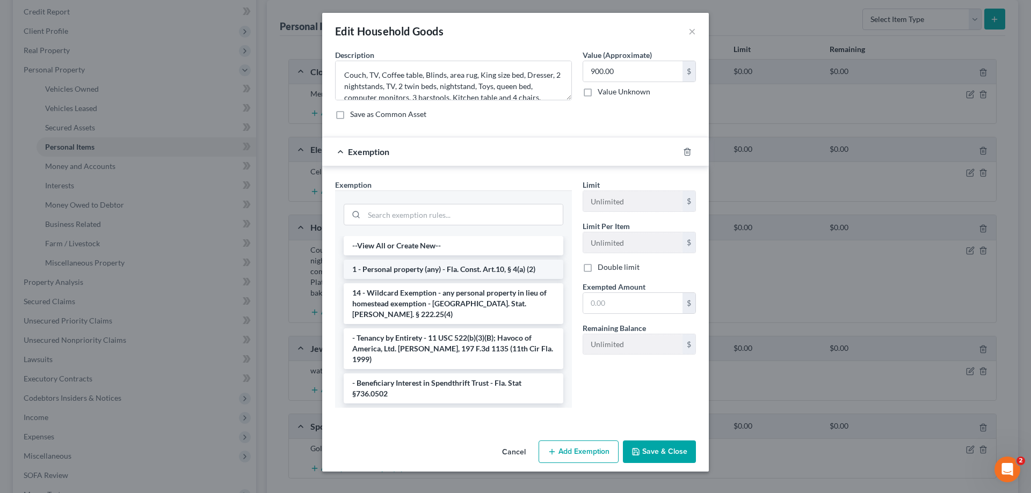
click at [431, 267] on li "1 - Personal property (any) - Fla. Const. Art.10, § 4(a) (2)" at bounding box center [454, 269] width 220 height 19
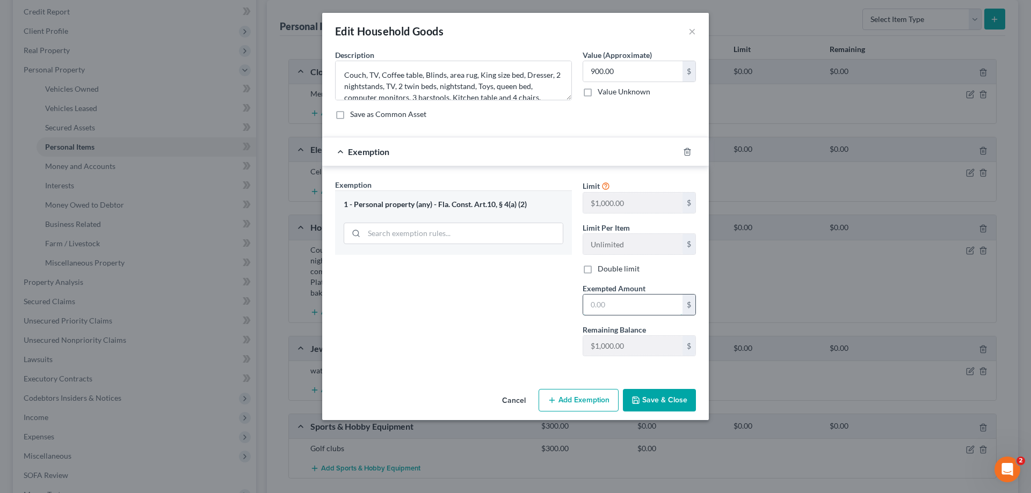
click at [616, 305] on input "text" at bounding box center [632, 305] width 99 height 20
type input "900"
click at [674, 396] on button "Save & Close" at bounding box center [659, 400] width 73 height 23
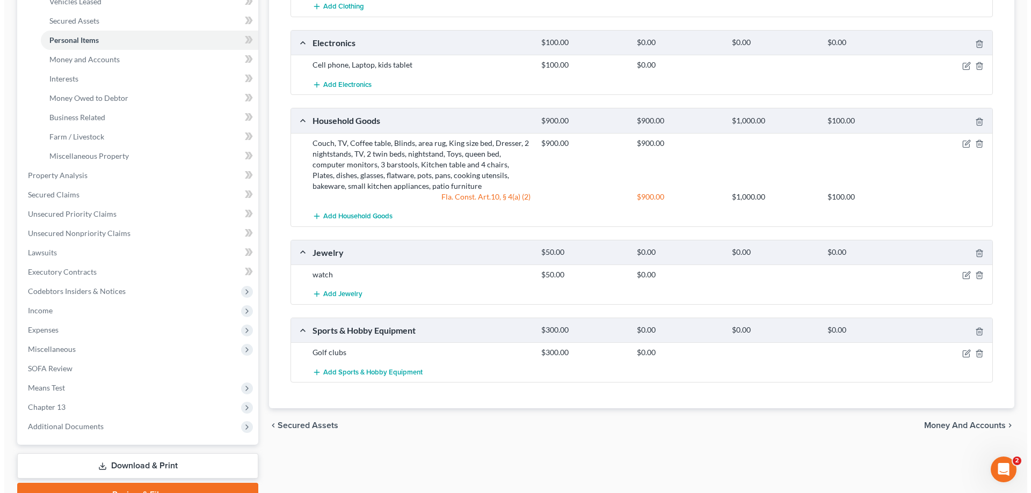
scroll to position [236, 0]
click at [959, 275] on icon "button" at bounding box center [962, 275] width 9 height 9
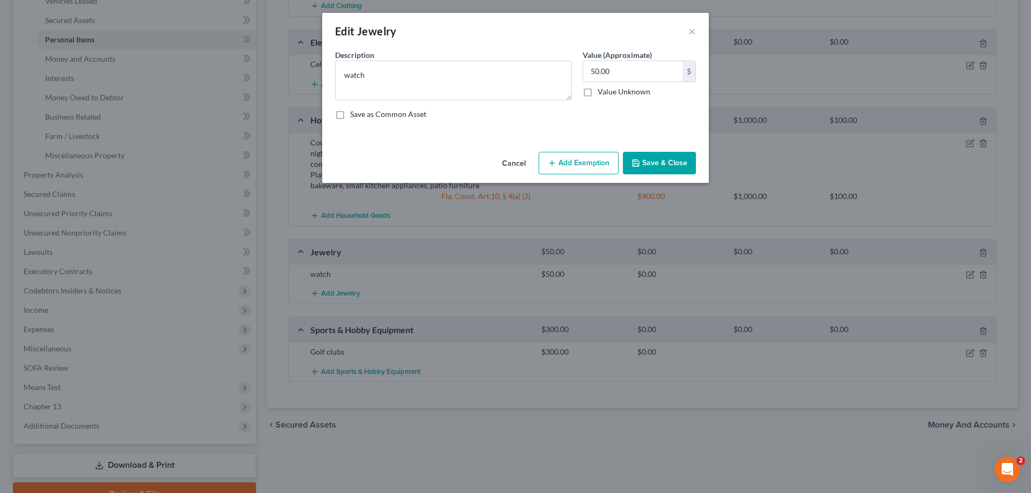
click at [566, 160] on button "Add Exemption" at bounding box center [578, 163] width 80 height 23
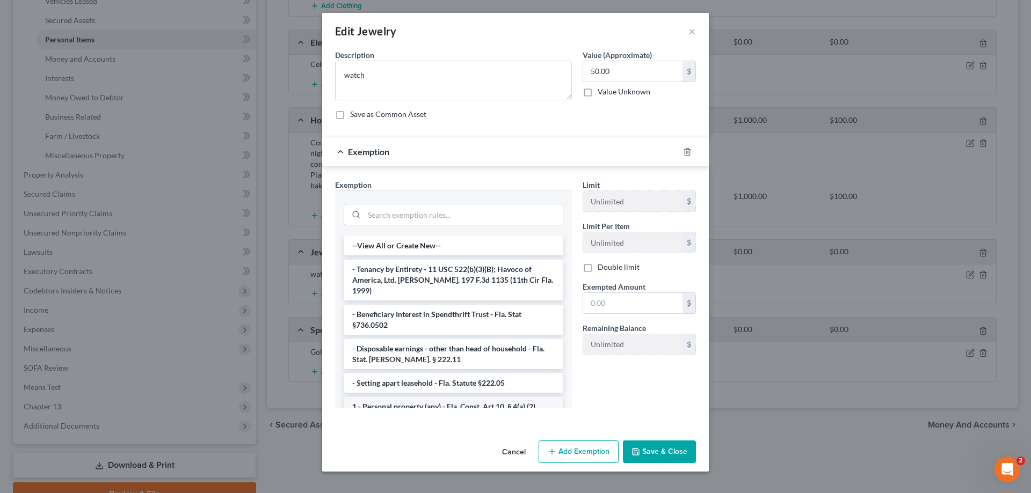
click at [397, 397] on li "1 - Personal property (any) - Fla. Const. Art.10, § 4(a) (2)" at bounding box center [454, 406] width 220 height 19
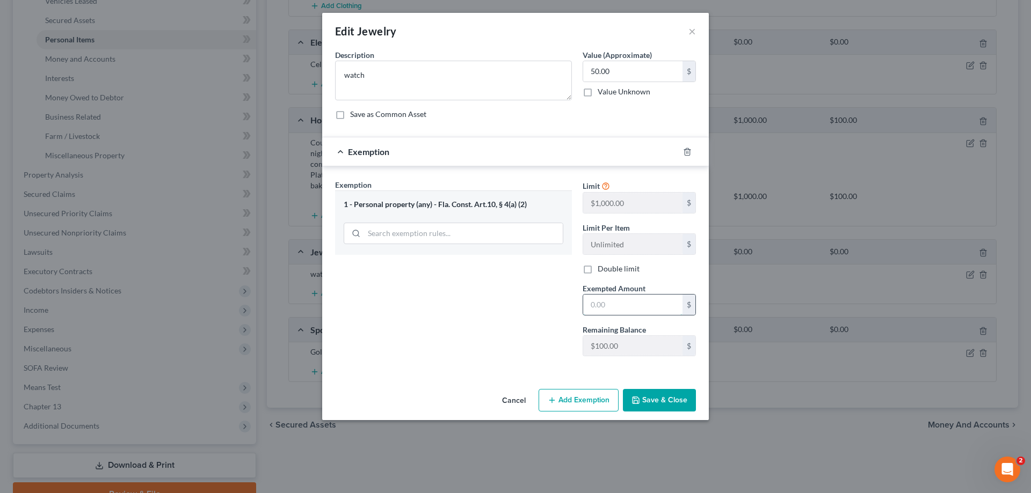
click at [620, 302] on input "text" at bounding box center [632, 305] width 99 height 20
type input "50"
click at [509, 355] on div "Exemption Set must be selected for CA. Exemption * 1 - Personal property (any) …" at bounding box center [453, 272] width 247 height 186
click at [652, 400] on button "Save & Close" at bounding box center [659, 400] width 73 height 23
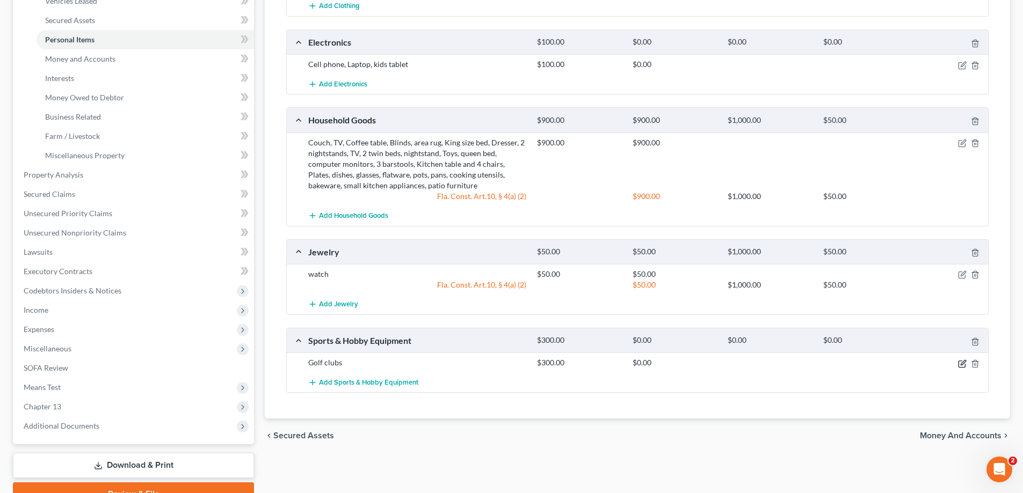
click at [960, 364] on icon "button" at bounding box center [962, 364] width 9 height 9
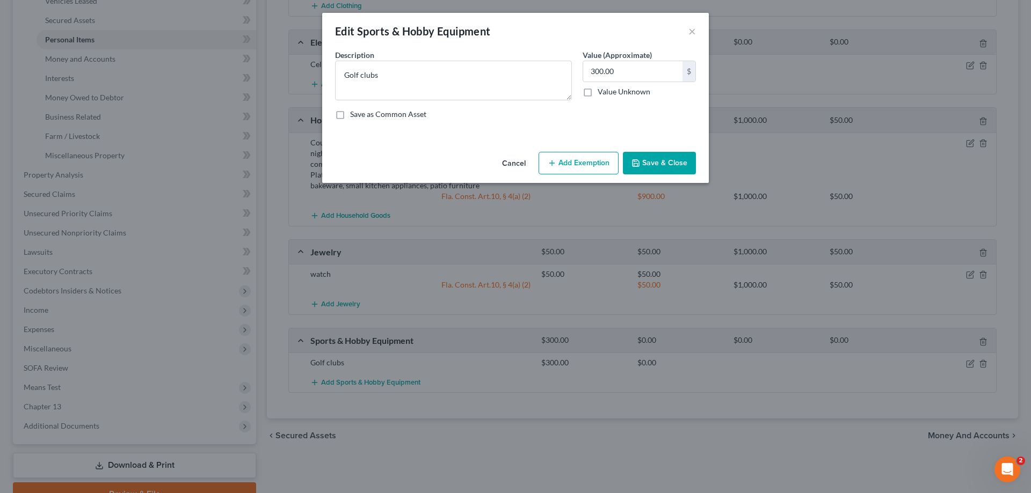
click at [607, 165] on button "Add Exemption" at bounding box center [578, 163] width 80 height 23
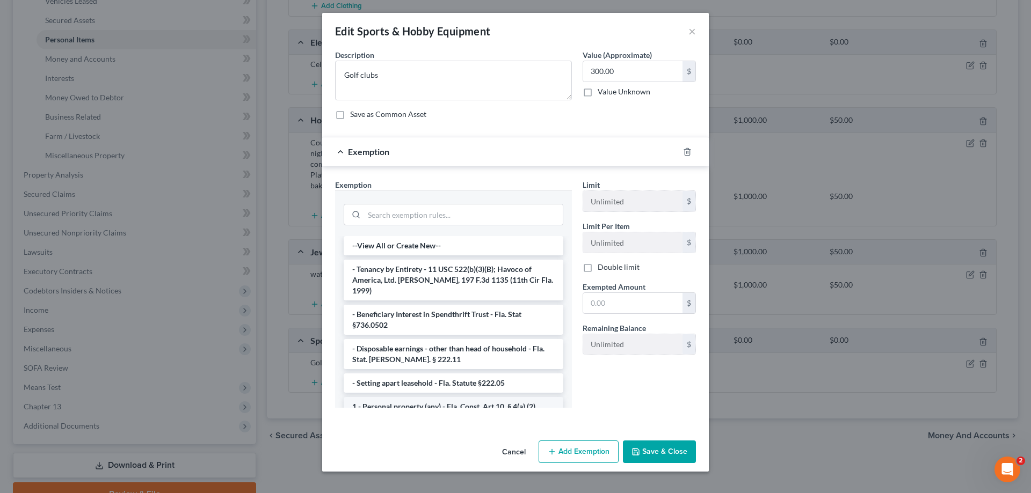
click at [407, 397] on li "1 - Personal property (any) - Fla. Const. Art.10, § 4(a) (2)" at bounding box center [454, 406] width 220 height 19
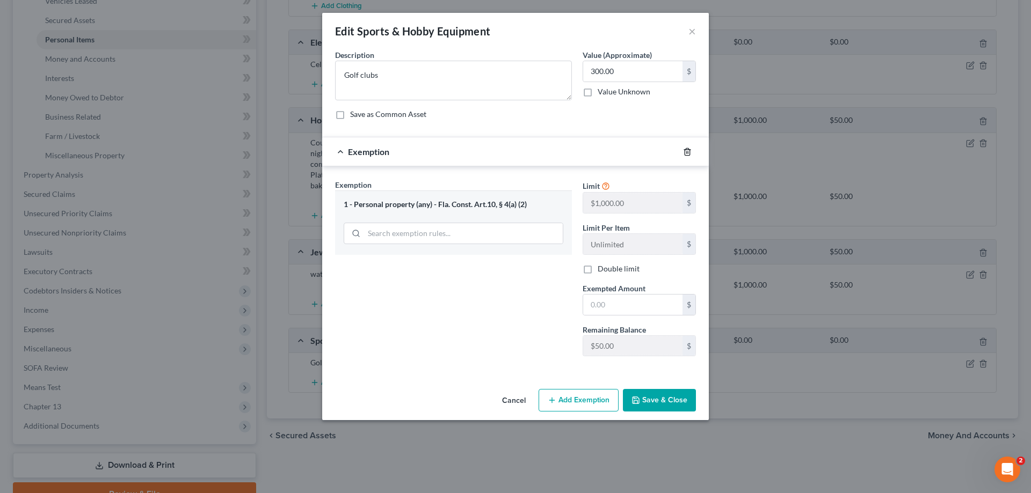
click at [690, 149] on icon "button" at bounding box center [687, 152] width 9 height 9
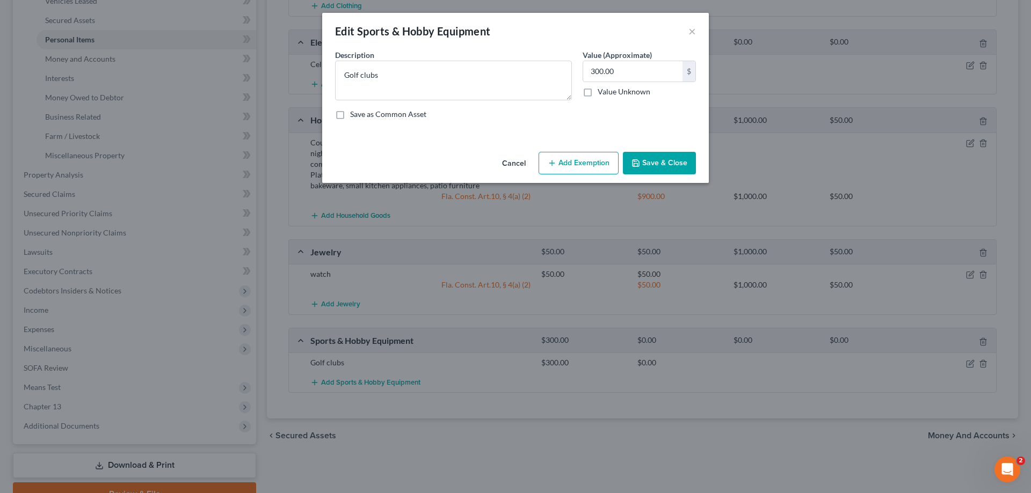
click at [580, 163] on button "Add Exemption" at bounding box center [578, 163] width 80 height 23
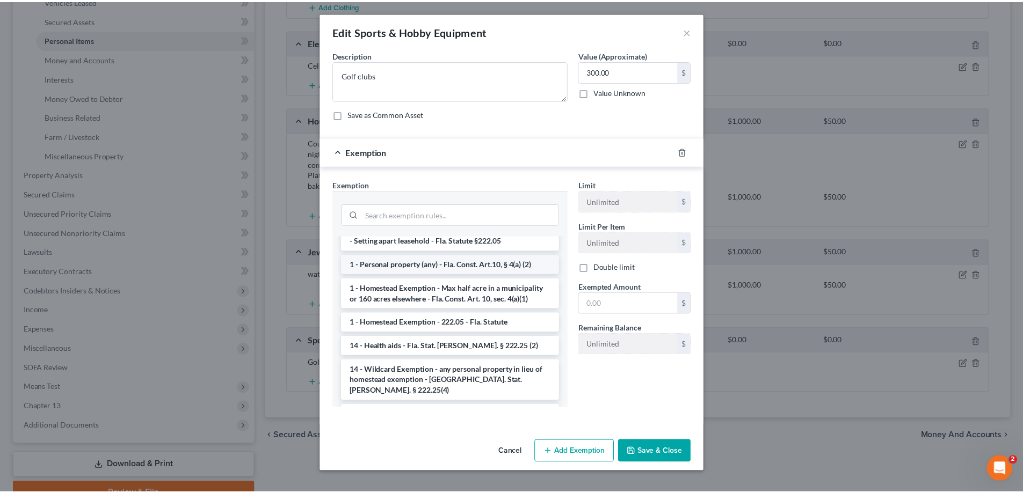
scroll to position [161, 0]
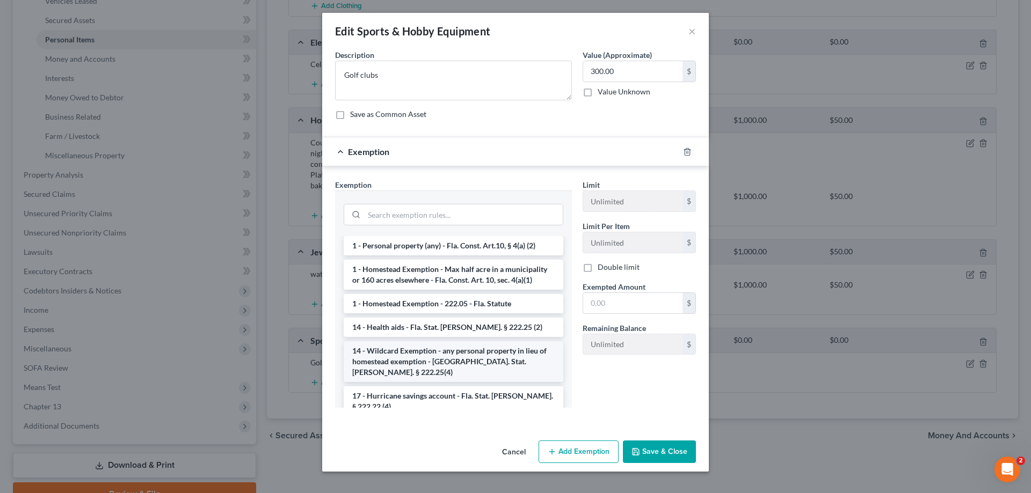
click at [388, 348] on li "14 - Wildcard Exemption - any personal property in lieu of homestead exemption …" at bounding box center [454, 361] width 220 height 41
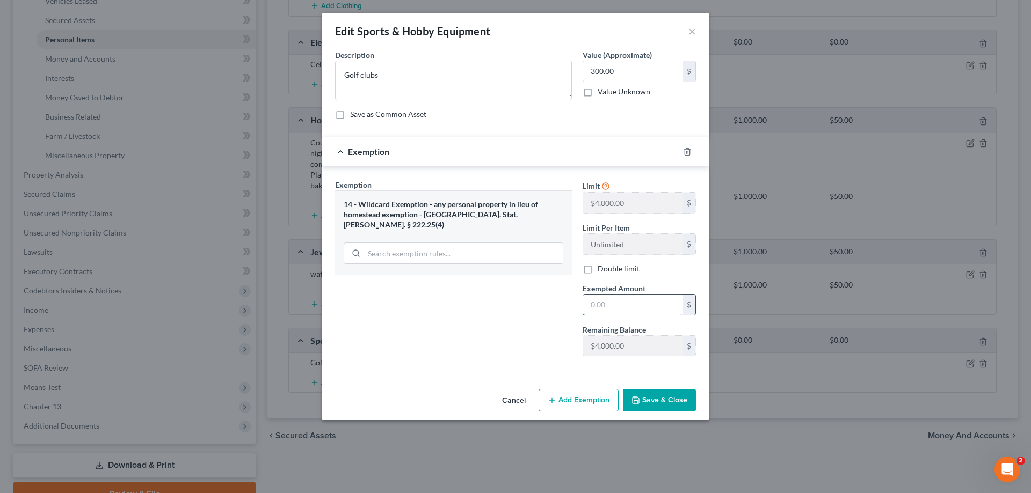
click at [637, 312] on input "text" at bounding box center [632, 305] width 99 height 20
type input "300"
click at [657, 392] on button "Save & Close" at bounding box center [659, 400] width 73 height 23
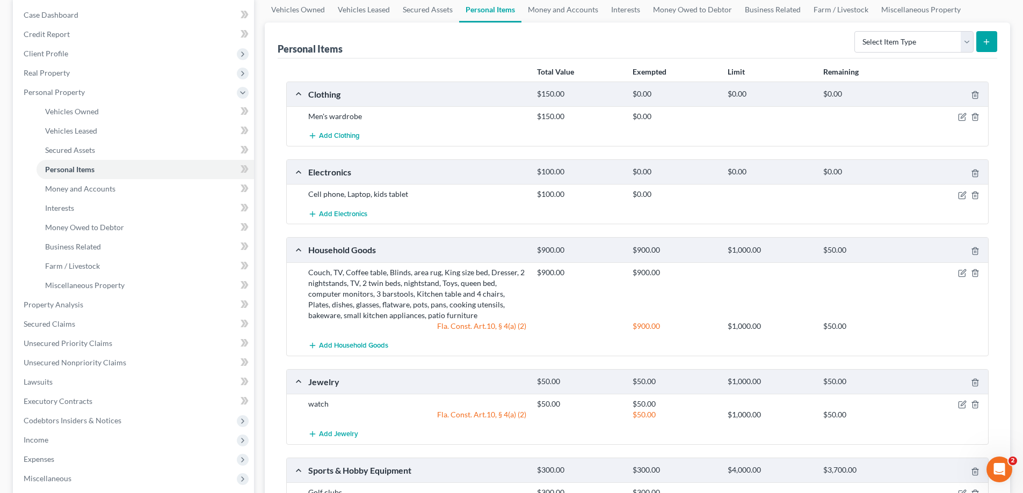
scroll to position [75, 0]
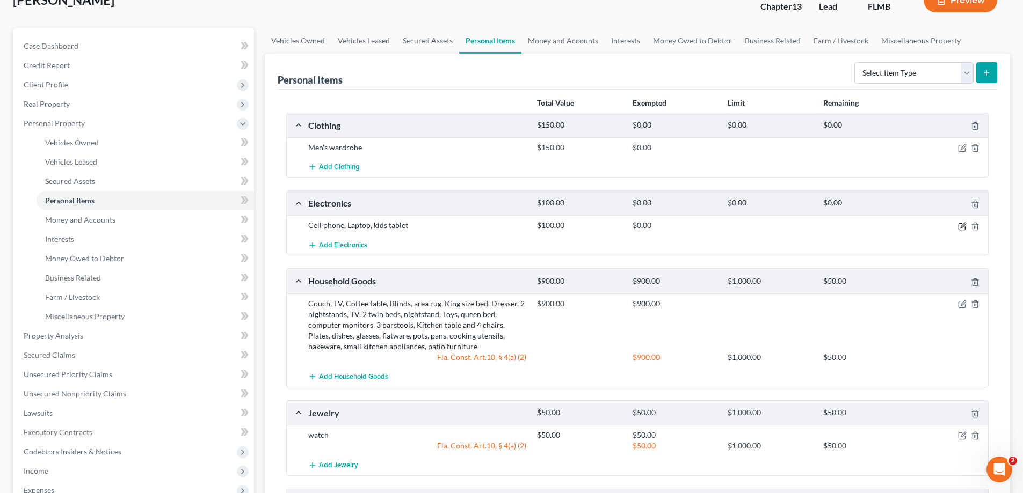
click at [964, 228] on icon "button" at bounding box center [962, 226] width 9 height 9
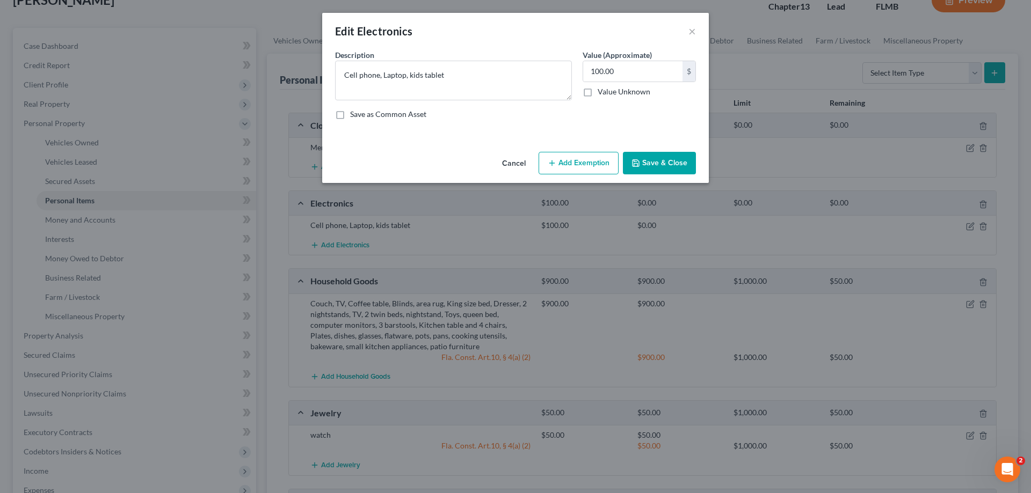
click at [588, 170] on button "Add Exemption" at bounding box center [578, 163] width 80 height 23
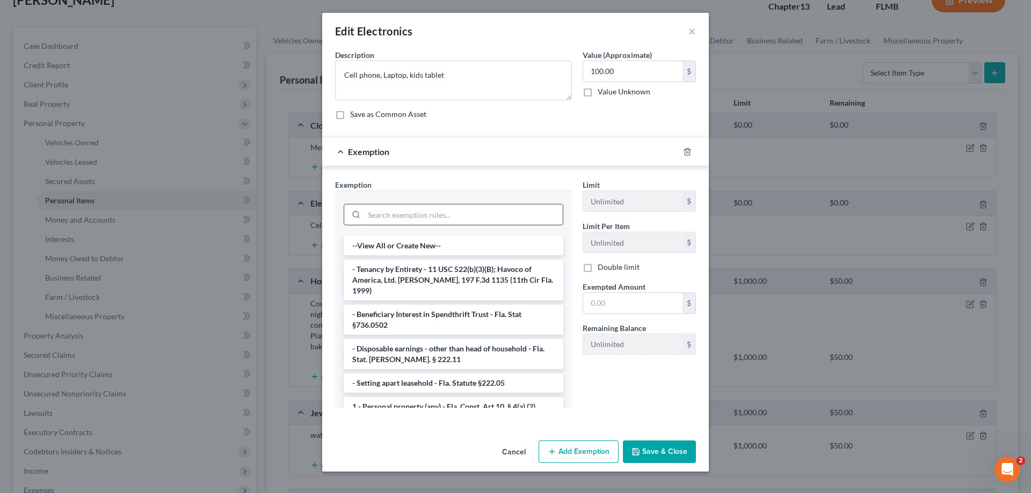
click at [414, 215] on input "search" at bounding box center [463, 215] width 199 height 20
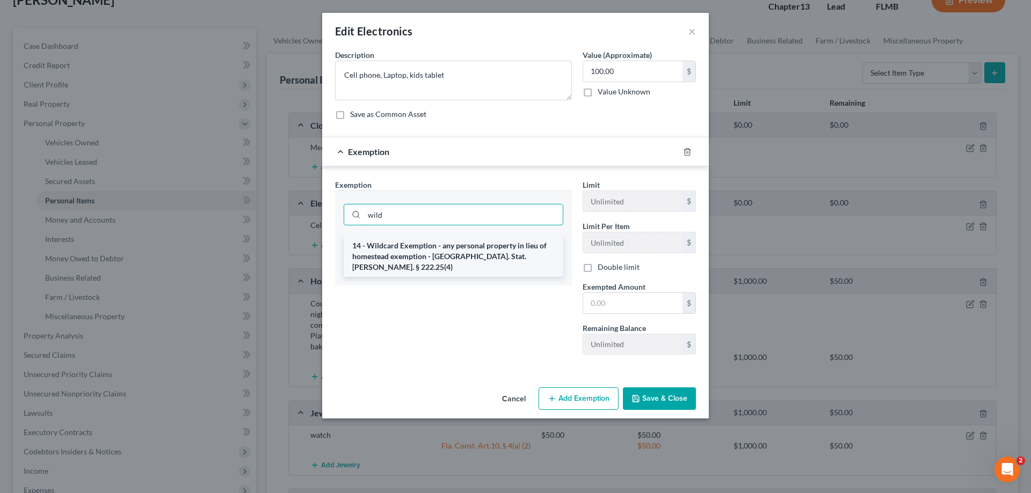
type input "wild"
click at [424, 259] on li "14 - Wildcard Exemption - any personal property in lieu of homestead exemption …" at bounding box center [454, 256] width 220 height 41
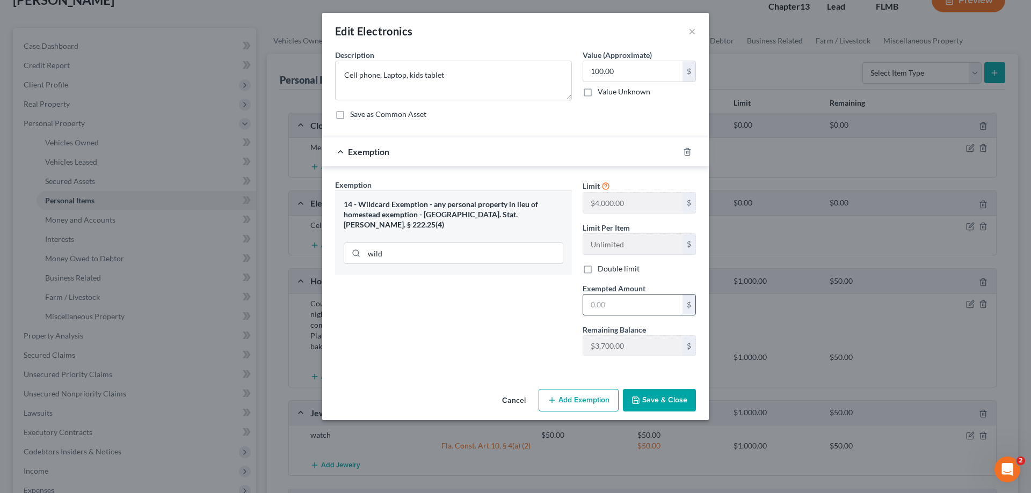
click at [608, 300] on input "text" at bounding box center [632, 305] width 99 height 20
type input "100"
click at [666, 410] on button "Save & Close" at bounding box center [659, 400] width 73 height 23
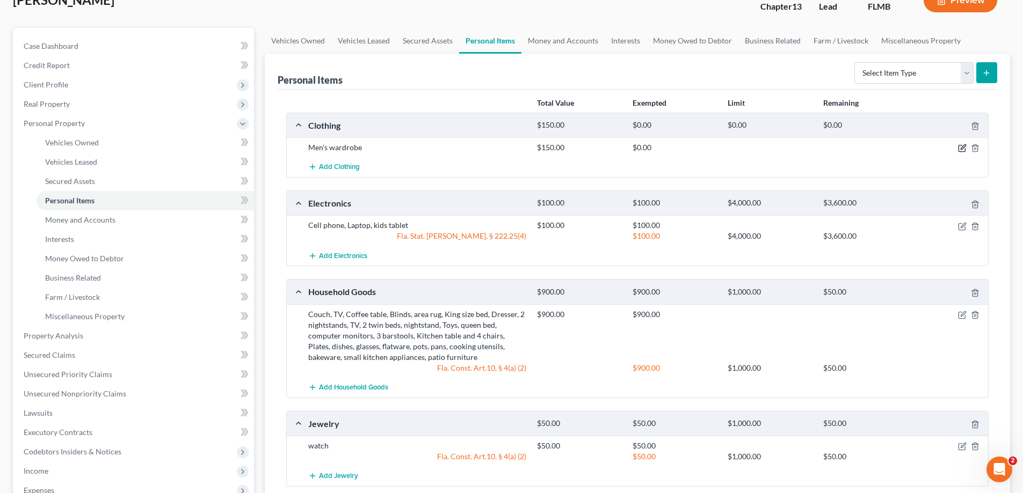
click at [964, 147] on icon "button" at bounding box center [962, 148] width 9 height 9
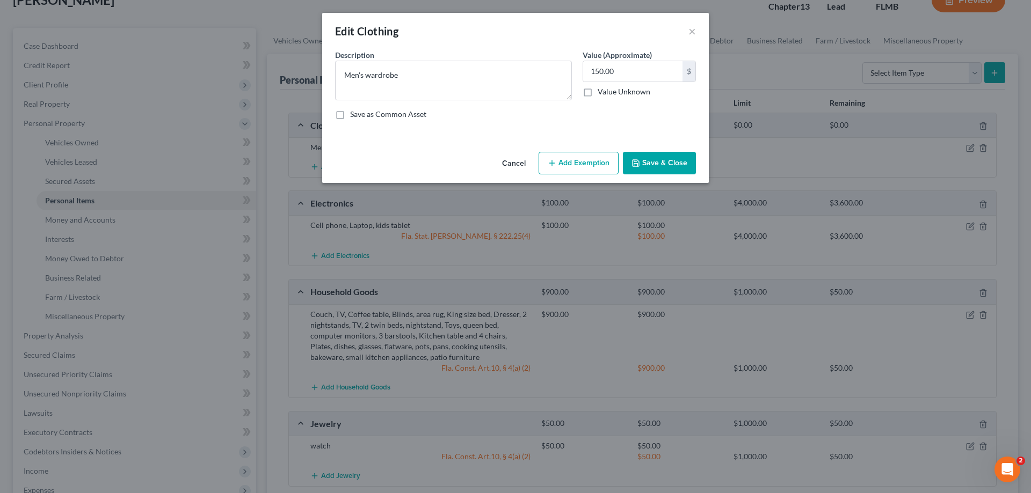
click at [583, 151] on div "Cancel Add Exemption Save & Close" at bounding box center [515, 165] width 387 height 35
click at [579, 160] on button "Add Exemption" at bounding box center [578, 163] width 80 height 23
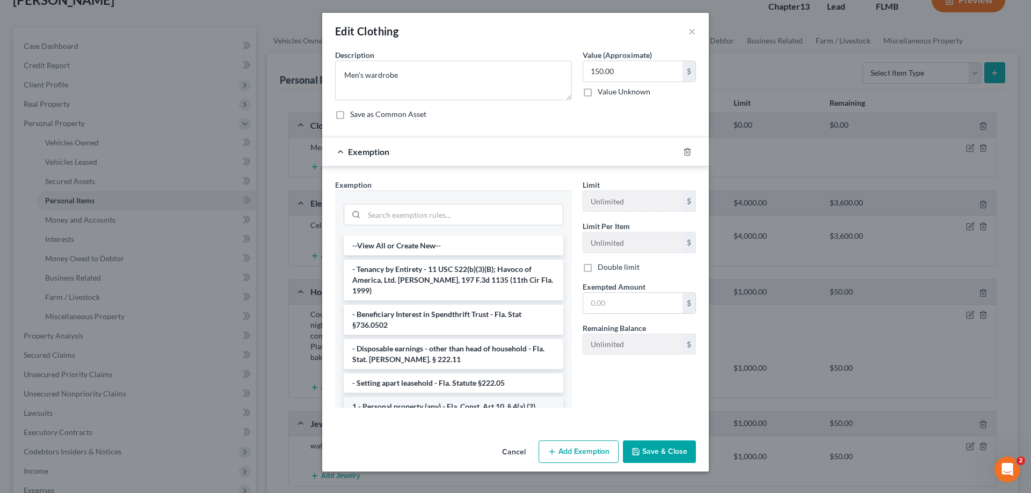
click at [395, 397] on li "1 - Personal property (any) - Fla. Const. Art.10, § 4(a) (2)" at bounding box center [454, 406] width 220 height 19
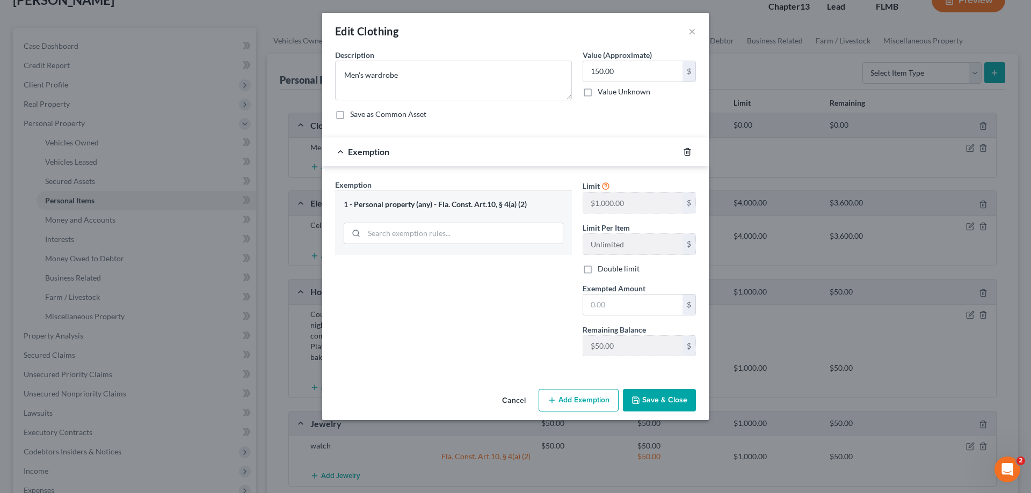
click at [688, 150] on polyline "button" at bounding box center [687, 150] width 6 height 0
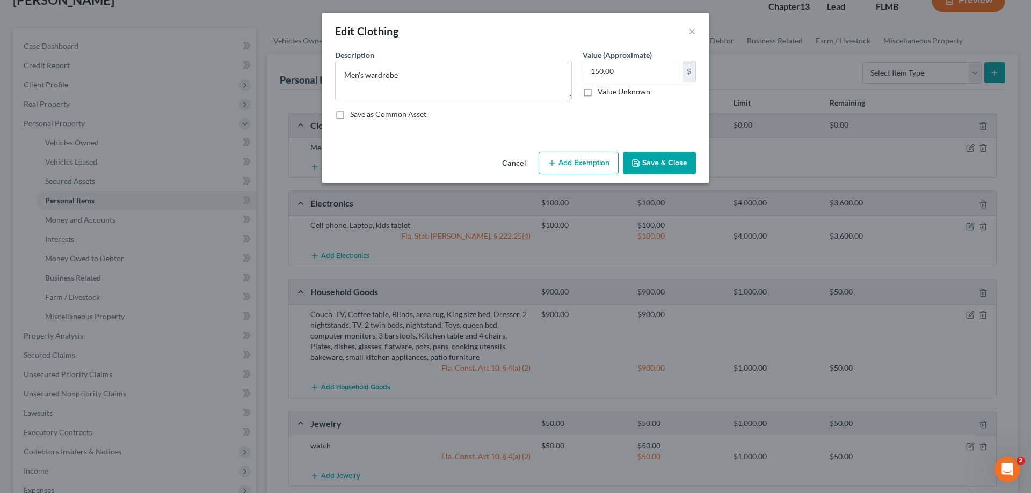
click at [574, 165] on button "Add Exemption" at bounding box center [578, 163] width 80 height 23
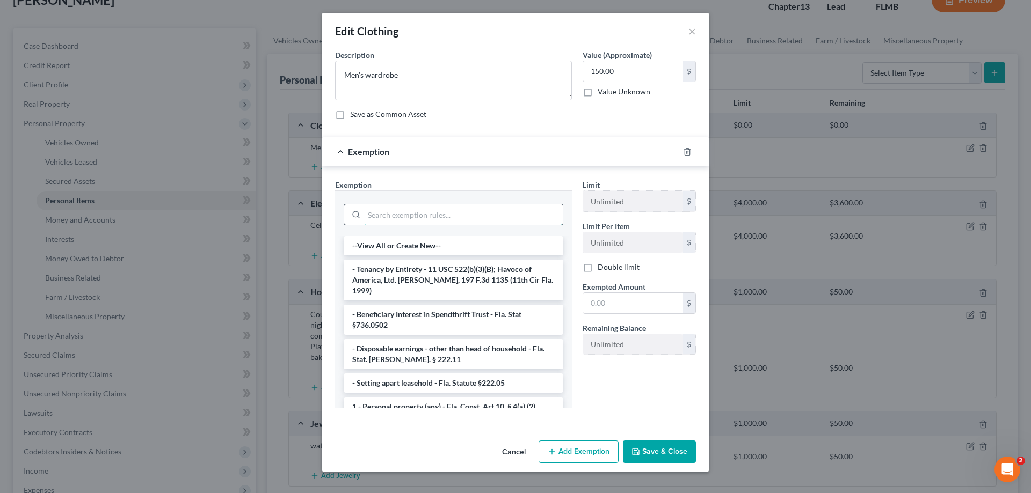
click at [417, 212] on input "search" at bounding box center [463, 215] width 199 height 20
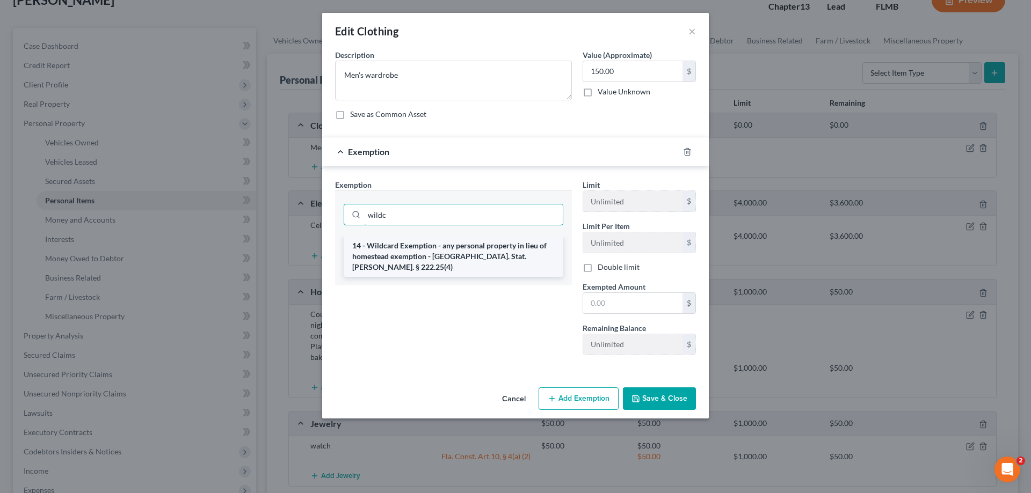
type input "wildc"
click at [459, 239] on li "14 - Wildcard Exemption - any personal property in lieu of homestead exemption …" at bounding box center [454, 256] width 220 height 41
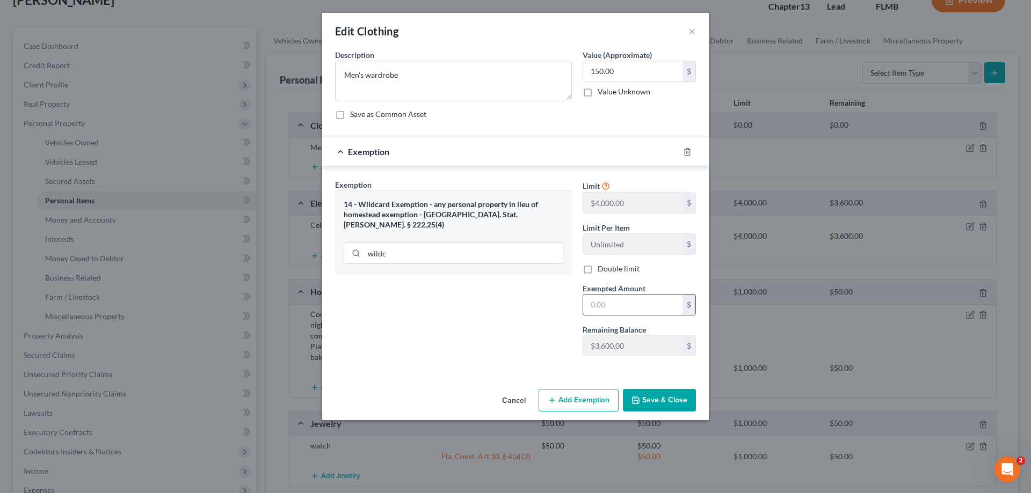
click at [598, 307] on input "text" at bounding box center [632, 305] width 99 height 20
type input "150"
click at [514, 332] on div "Exemption Set must be selected for CA. Exemption * 14 - Wildcard Exemption - an…" at bounding box center [453, 272] width 247 height 186
click at [650, 407] on button "Save & Close" at bounding box center [659, 400] width 73 height 23
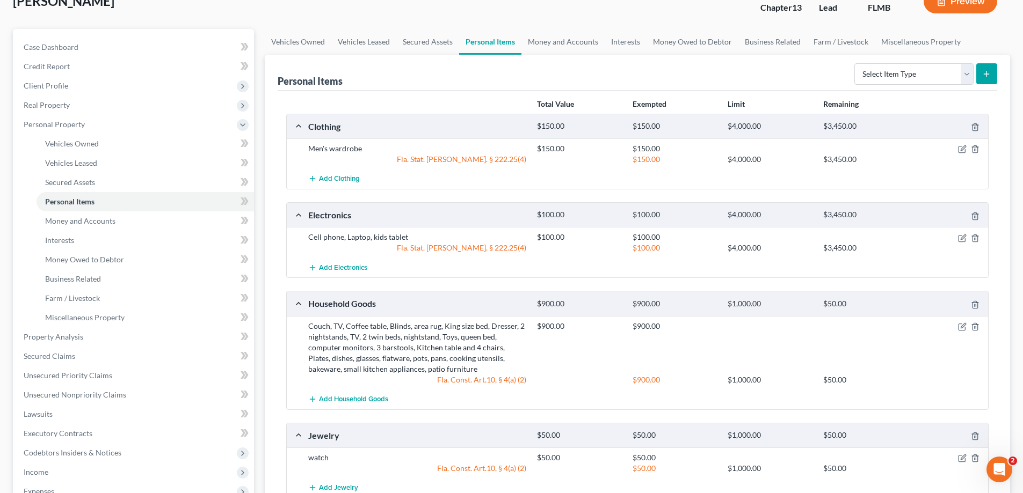
scroll to position [0, 0]
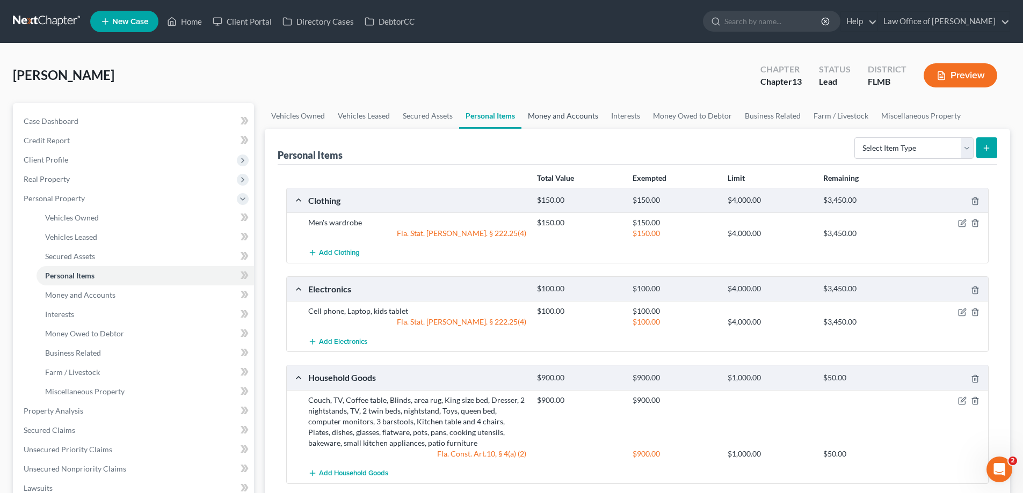
click at [565, 111] on link "Money and Accounts" at bounding box center [562, 116] width 83 height 26
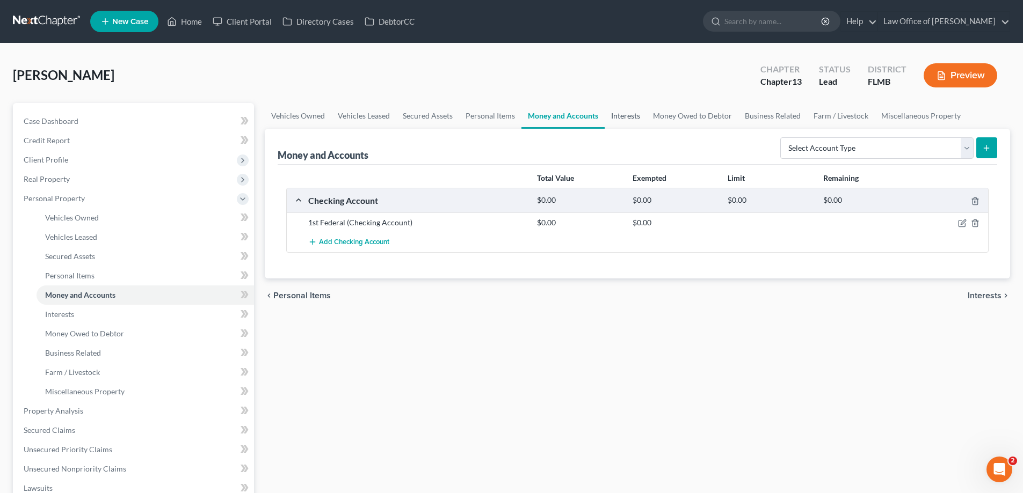
click at [635, 112] on link "Interests" at bounding box center [625, 116] width 42 height 26
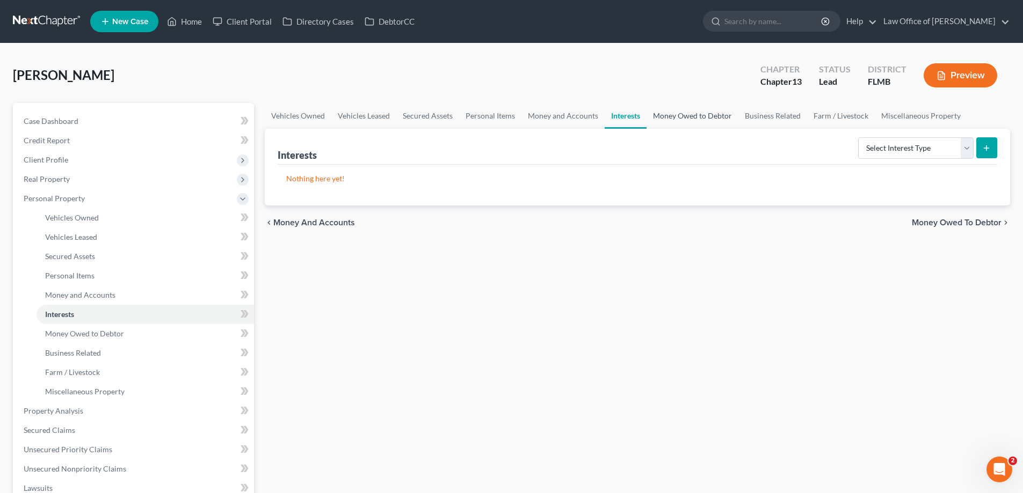
click at [687, 117] on link "Money Owed to Debtor" at bounding box center [692, 116] width 92 height 26
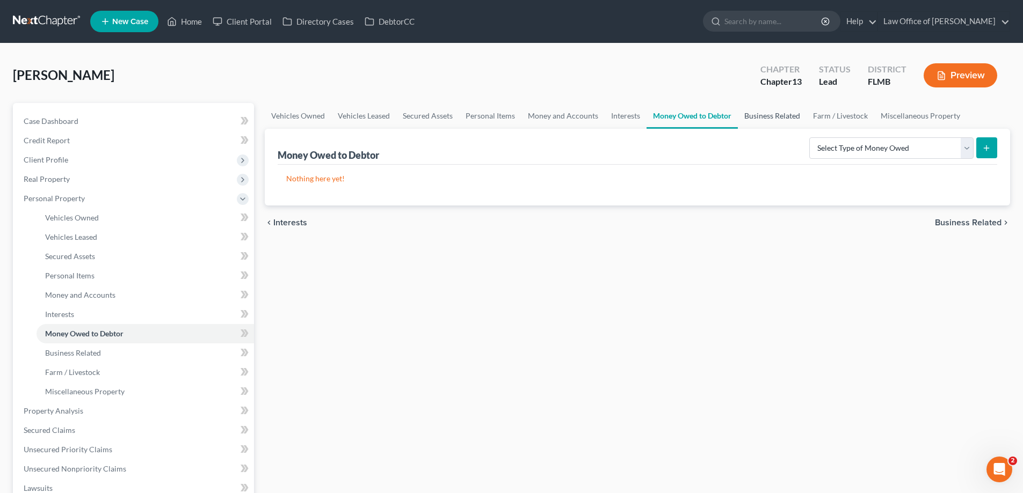
click at [785, 118] on link "Business Related" at bounding box center [772, 116] width 69 height 26
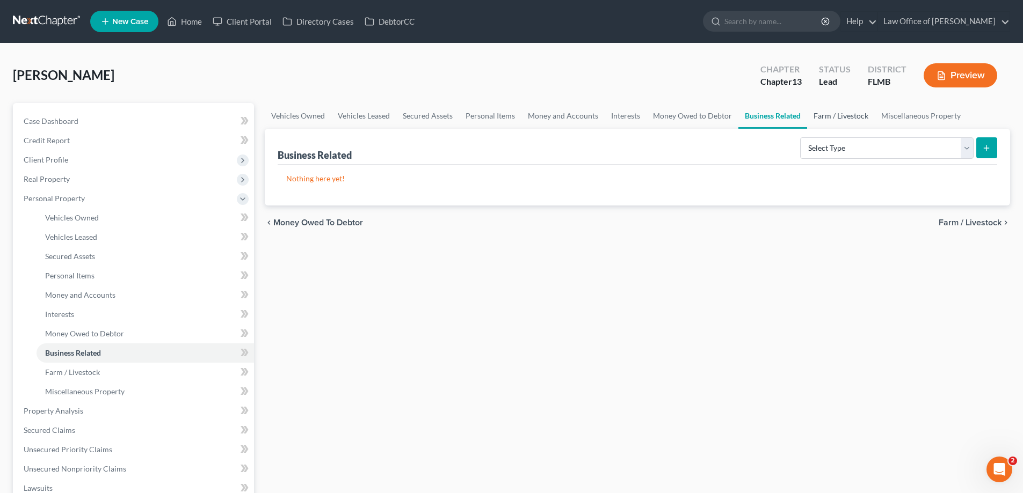
click at [859, 114] on link "Farm / Livestock" at bounding box center [841, 116] width 68 height 26
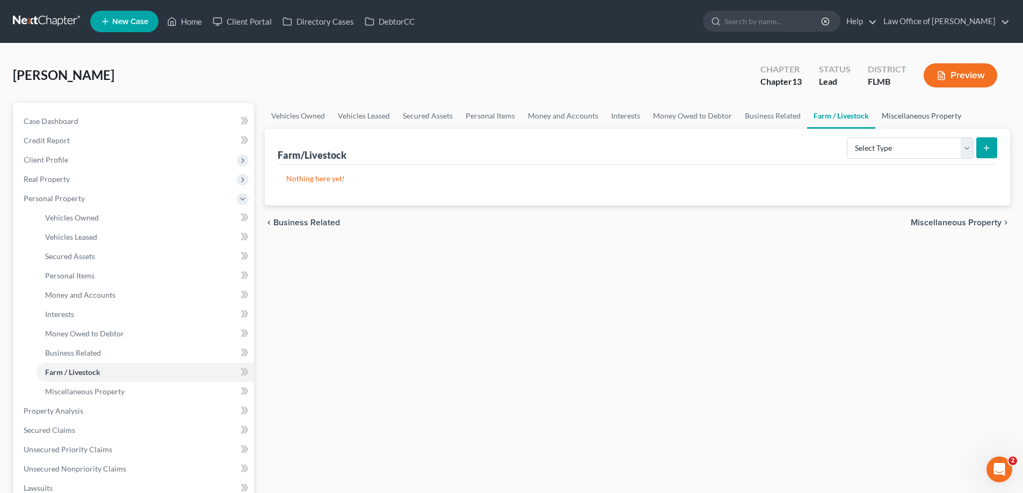
click at [928, 107] on link "Miscellaneous Property" at bounding box center [921, 116] width 92 height 26
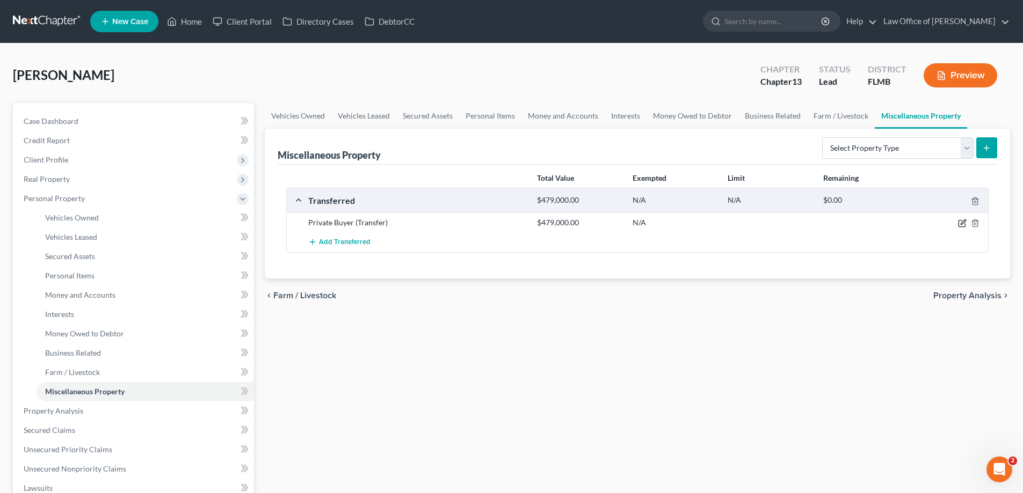
click at [957, 222] on div at bounding box center [951, 222] width 76 height 11
click at [960, 222] on icon "button" at bounding box center [962, 223] width 9 height 9
select select "Ordinary ([DATE])"
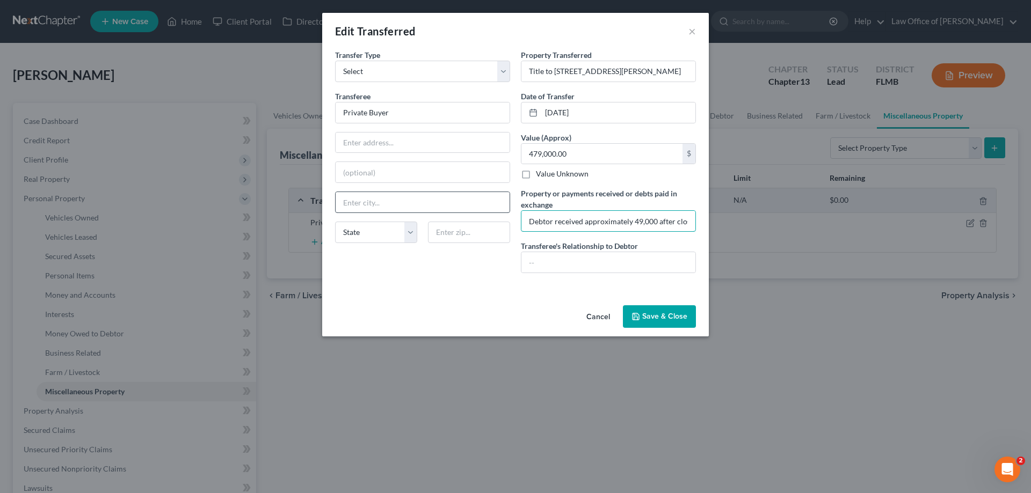
drag, startPoint x: 538, startPoint y: 220, endPoint x: 447, endPoint y: 206, distance: 92.4
click at [447, 206] on div "Transfer Type * Select Ordinary ([DATE]) [DATE] Transferee * Private Buyer Stat…" at bounding box center [515, 165] width 371 height 232
click at [484, 307] on div "Cancel Save & Close" at bounding box center [515, 318] width 387 height 35
click at [653, 307] on button "Save & Close" at bounding box center [659, 316] width 73 height 23
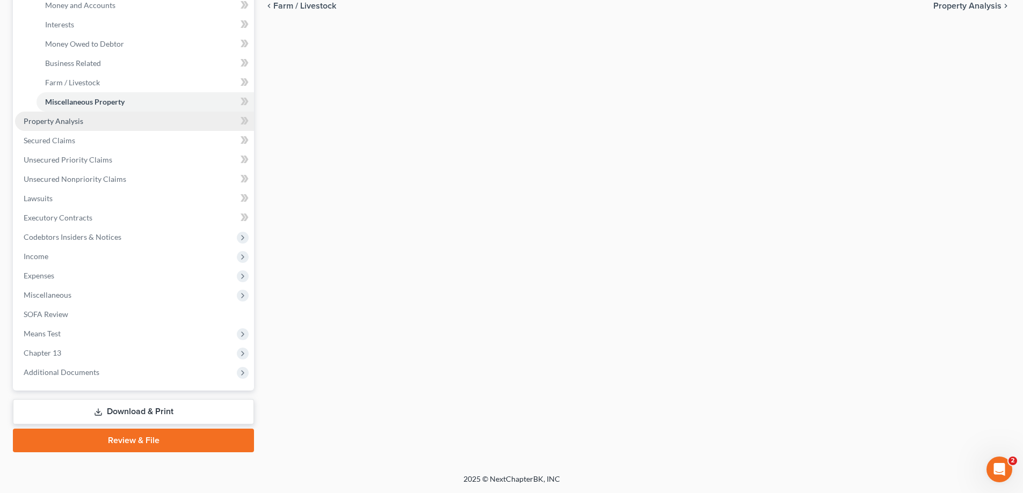
click at [70, 116] on span "Property Analysis" at bounding box center [54, 120] width 60 height 9
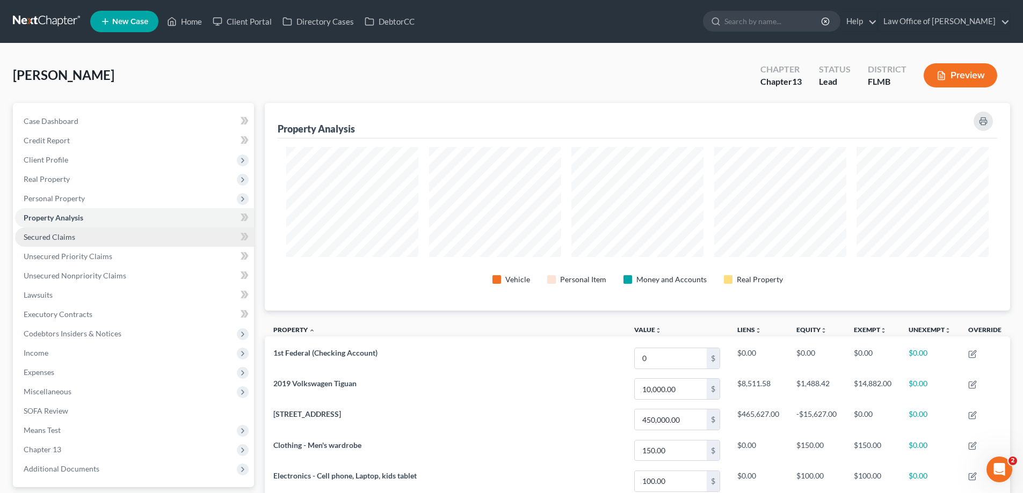
click at [45, 237] on span "Secured Claims" at bounding box center [50, 236] width 52 height 9
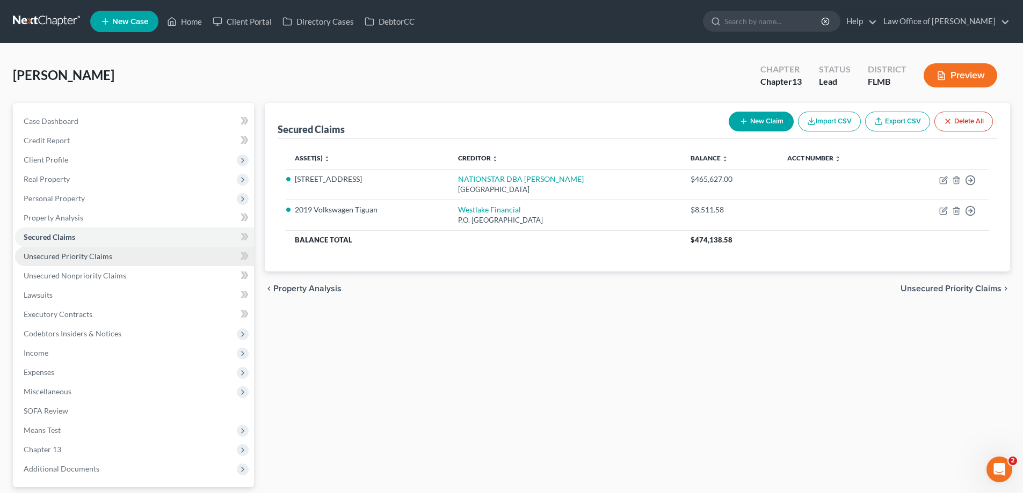
click at [47, 264] on link "Unsecured Priority Claims" at bounding box center [134, 256] width 239 height 19
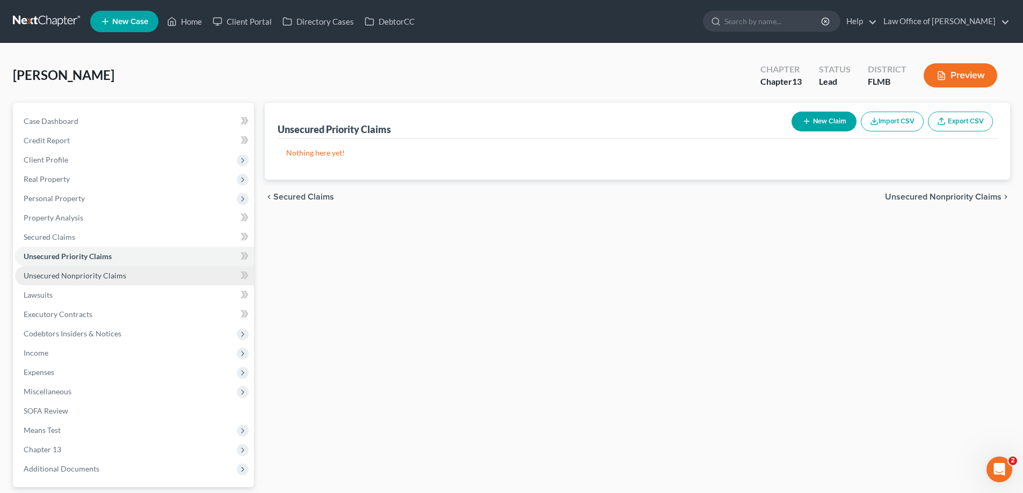
click at [46, 272] on span "Unsecured Nonpriority Claims" at bounding box center [75, 275] width 103 height 9
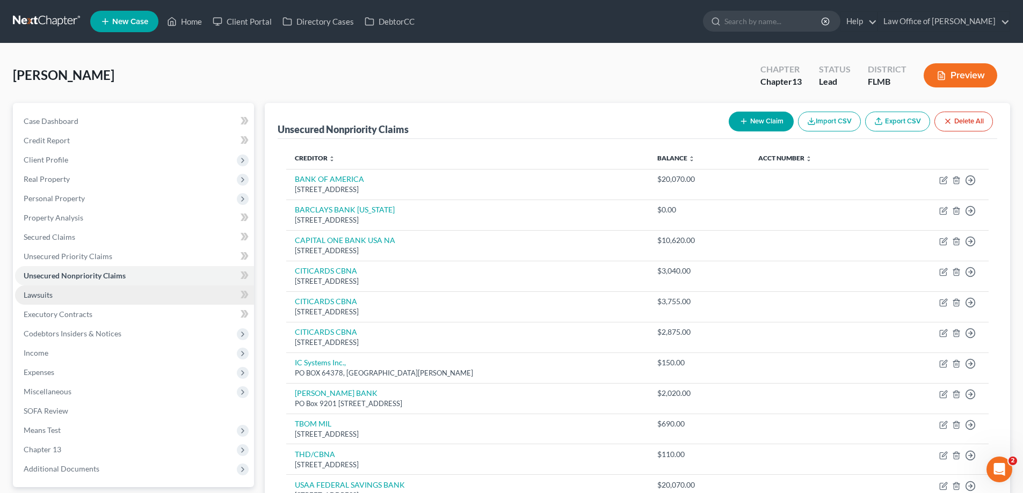
click at [38, 301] on link "Lawsuits" at bounding box center [134, 295] width 239 height 19
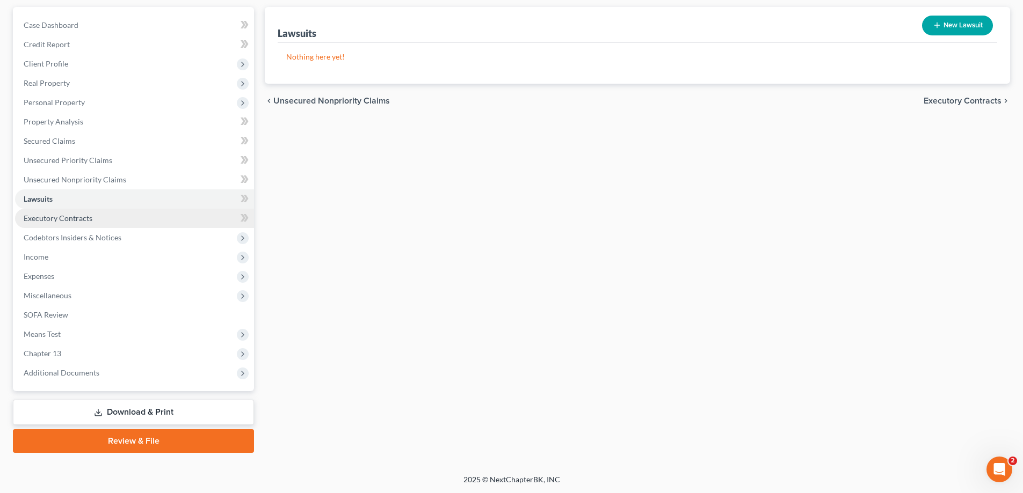
scroll to position [97, 0]
click at [63, 220] on span "Executory Contracts" at bounding box center [58, 217] width 69 height 9
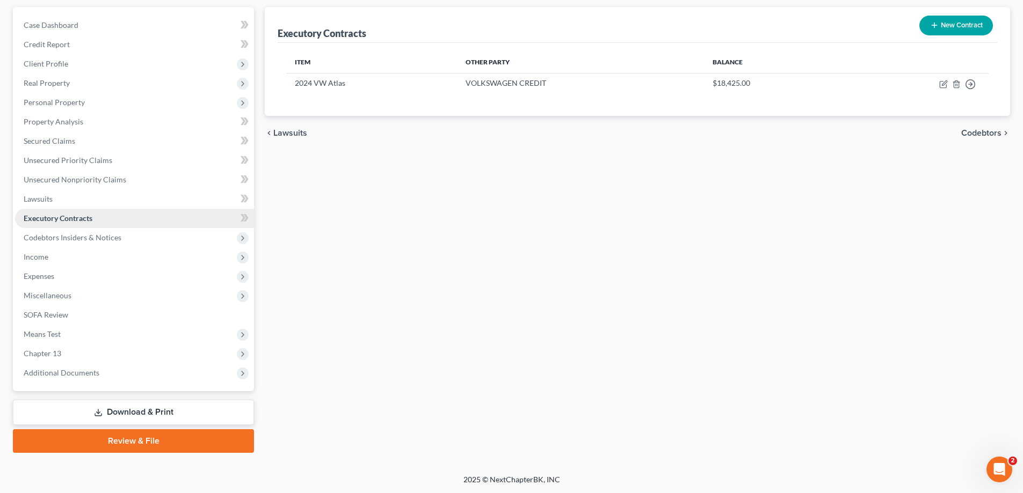
scroll to position [97, 0]
click at [71, 240] on span "Codebtors Insiders & Notices" at bounding box center [73, 236] width 98 height 9
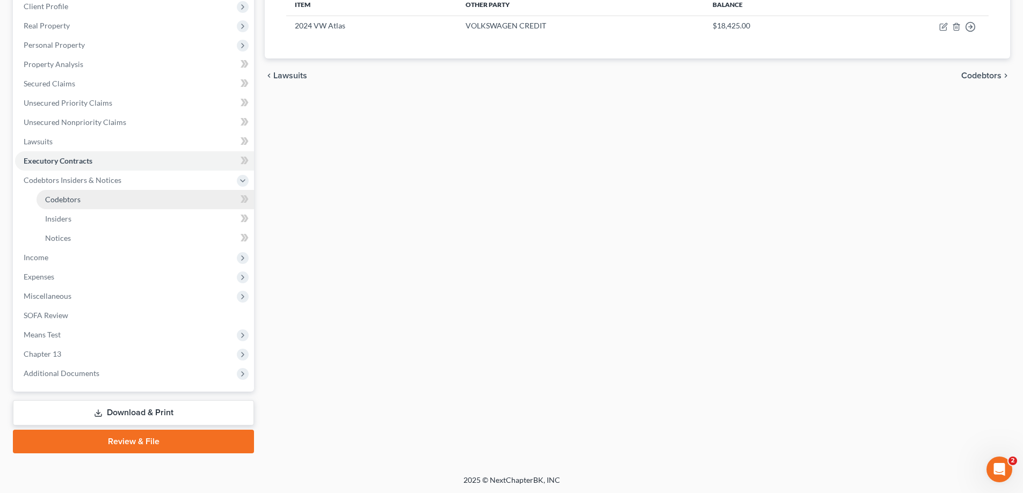
scroll to position [155, 0]
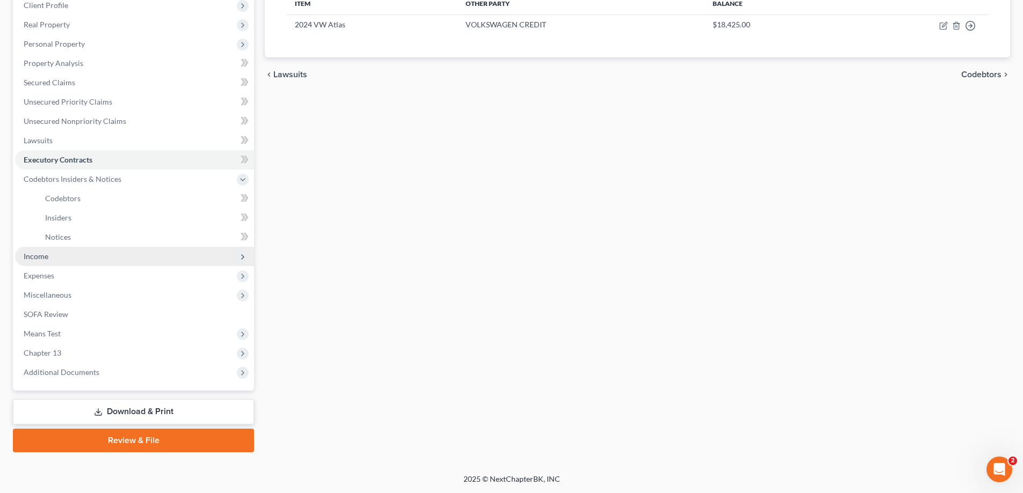
click at [60, 261] on span "Income" at bounding box center [134, 256] width 239 height 19
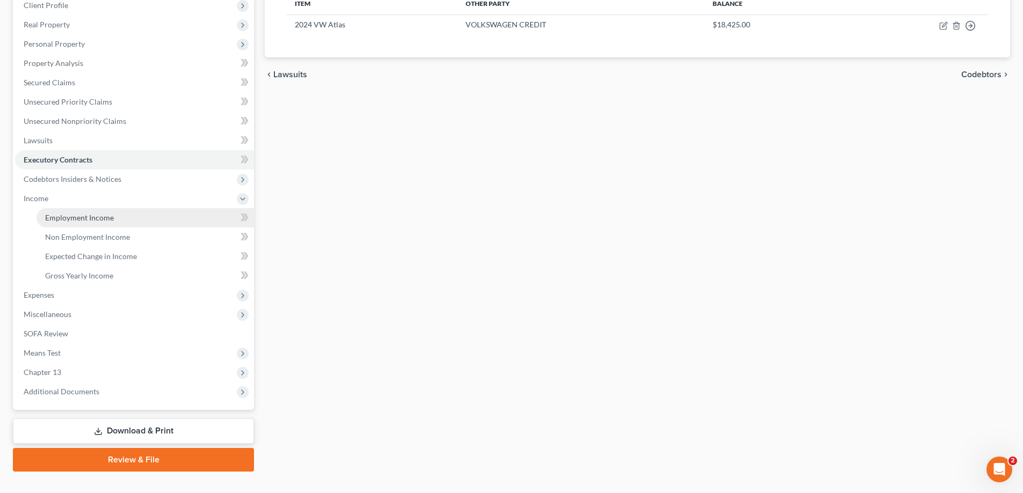
click at [70, 217] on span "Employment Income" at bounding box center [79, 217] width 69 height 9
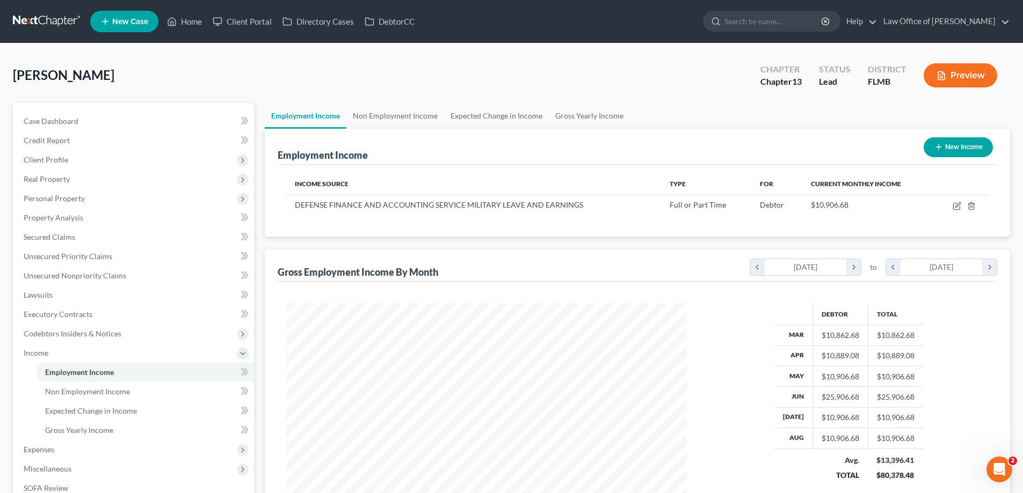
scroll to position [200, 422]
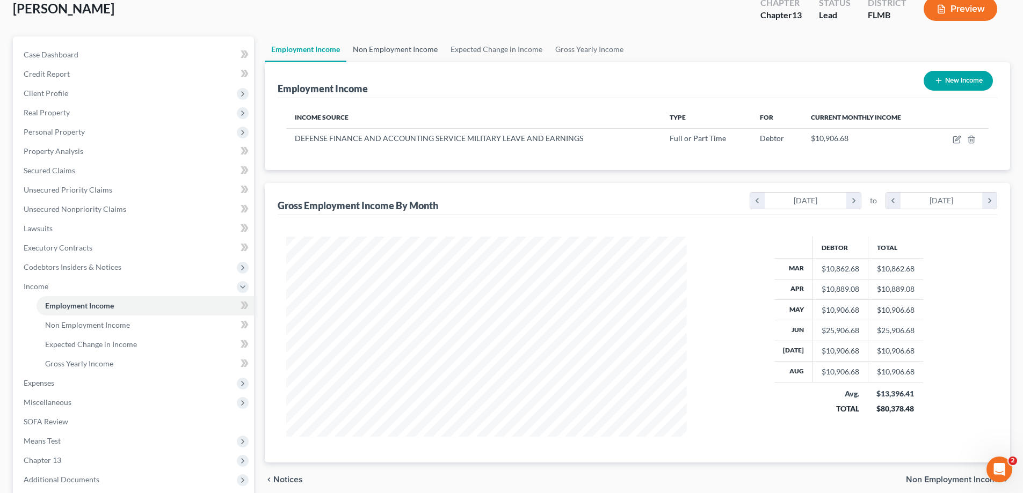
click at [405, 49] on link "Non Employment Income" at bounding box center [395, 50] width 98 height 26
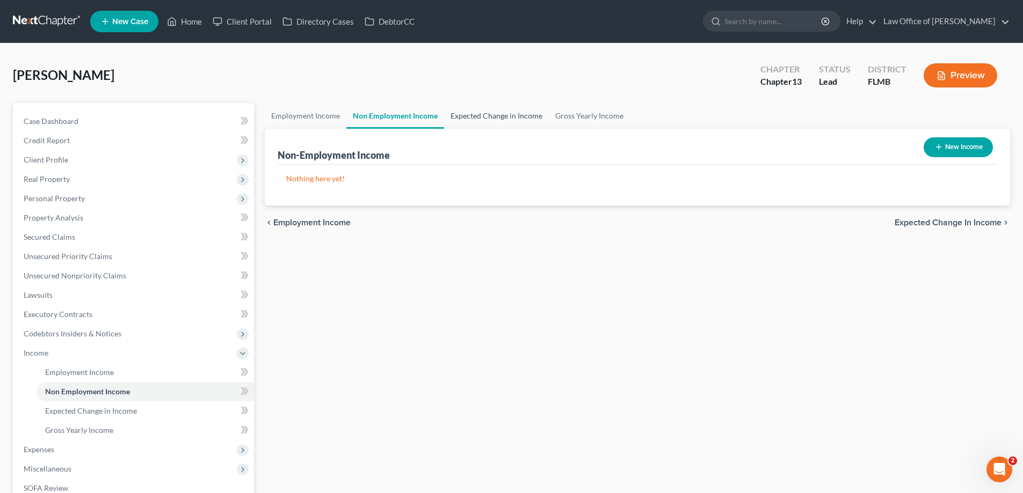
click at [480, 107] on link "Expected Change in Income" at bounding box center [496, 116] width 105 height 26
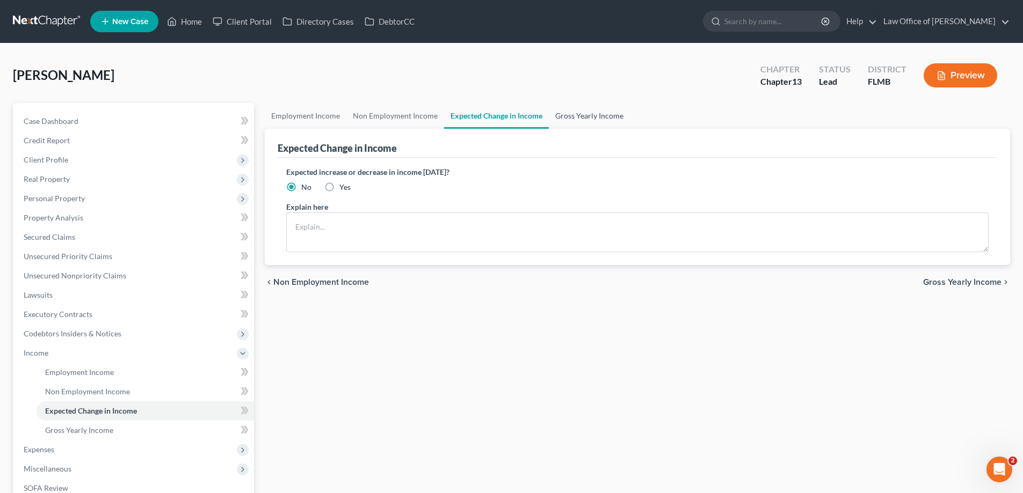
click at [580, 115] on link "Gross Yearly Income" at bounding box center [589, 116] width 81 height 26
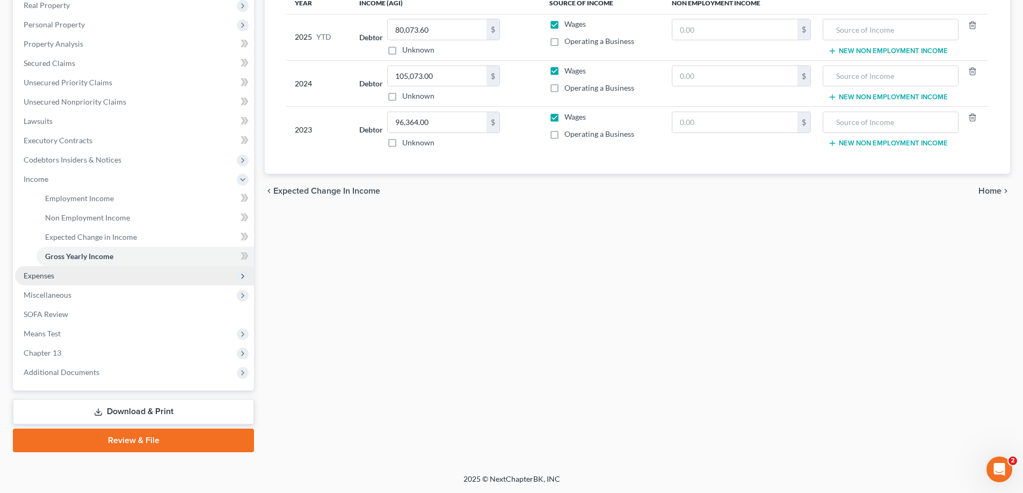
click at [57, 278] on span "Expenses" at bounding box center [134, 275] width 239 height 19
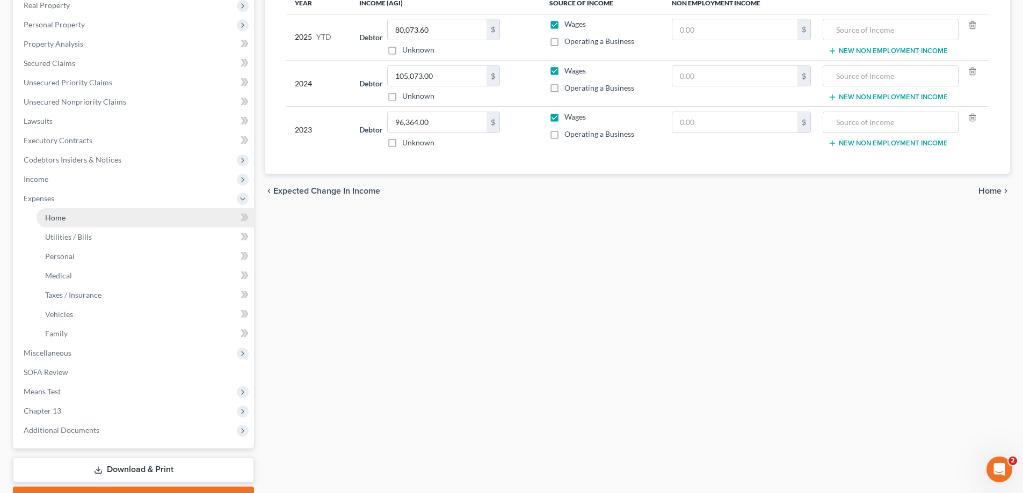
click at [72, 218] on link "Home" at bounding box center [145, 217] width 217 height 19
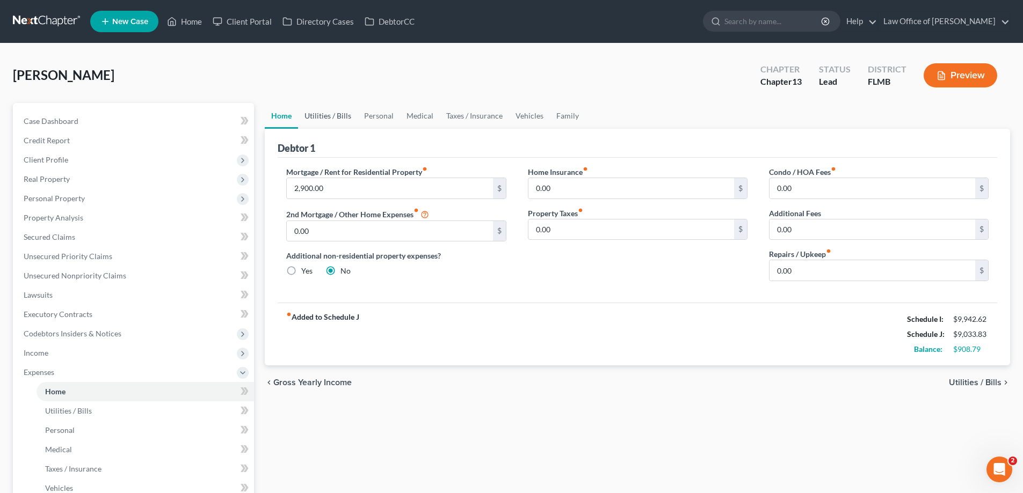
click at [311, 123] on link "Utilities / Bills" at bounding box center [328, 116] width 60 height 26
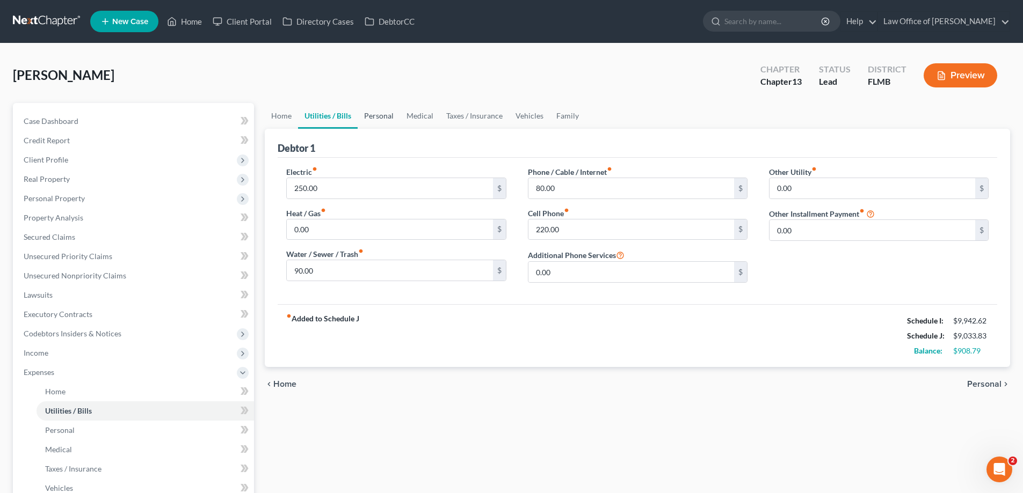
click at [373, 115] on link "Personal" at bounding box center [379, 116] width 42 height 26
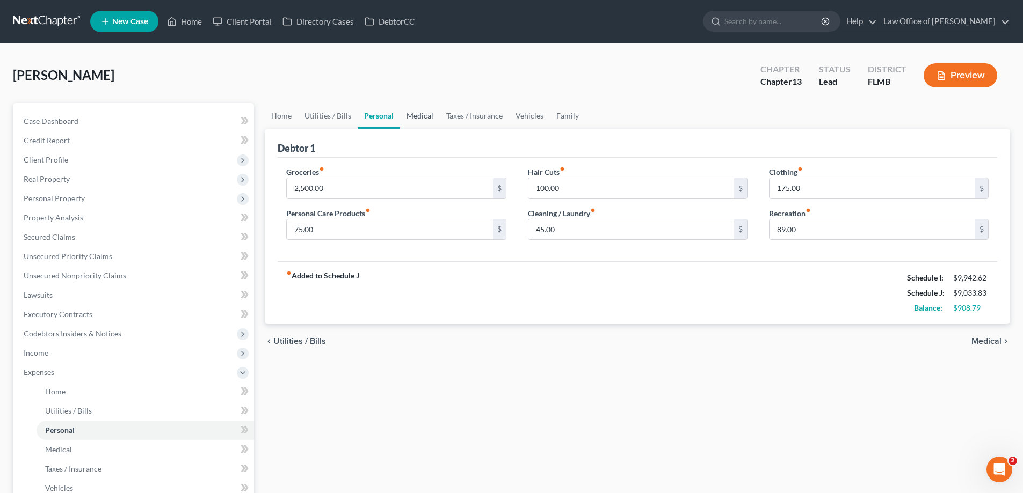
click at [424, 115] on link "Medical" at bounding box center [420, 116] width 40 height 26
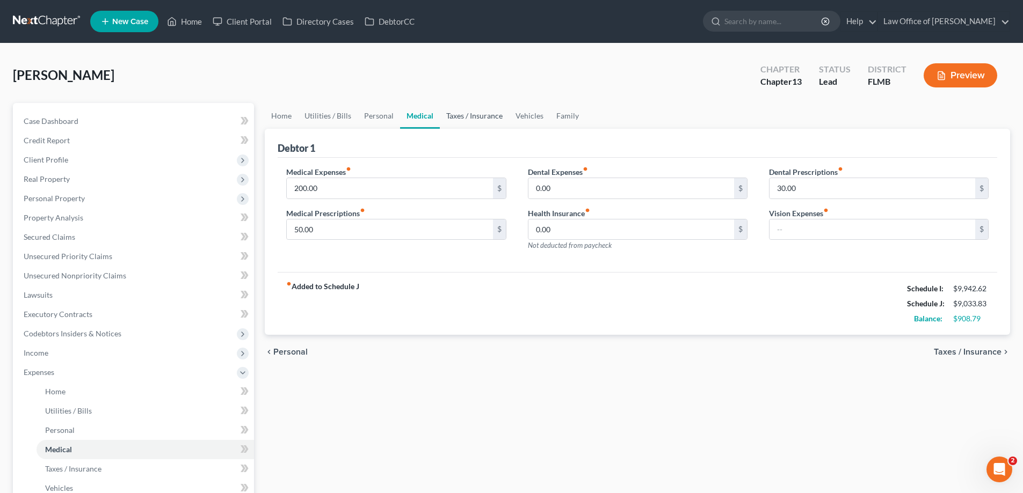
click at [473, 121] on link "Taxes / Insurance" at bounding box center [474, 116] width 69 height 26
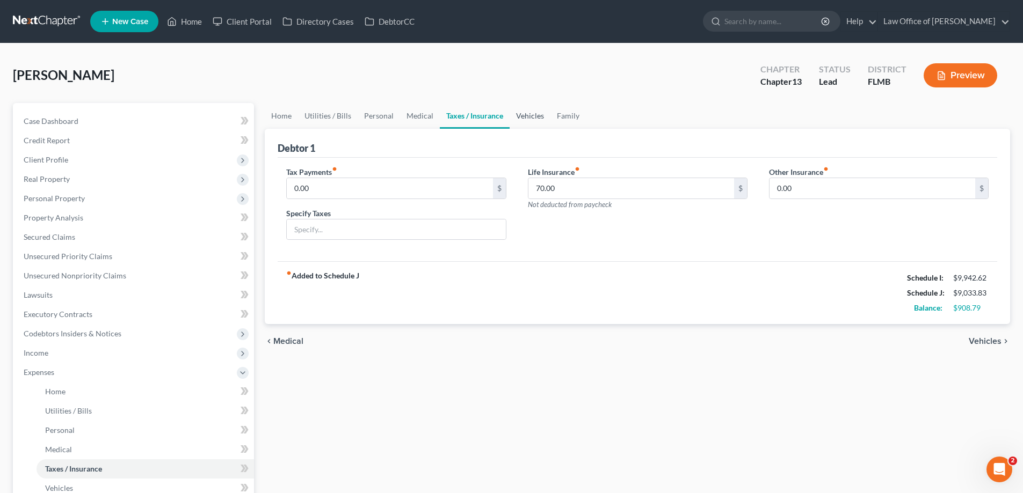
click at [531, 117] on link "Vehicles" at bounding box center [529, 116] width 41 height 26
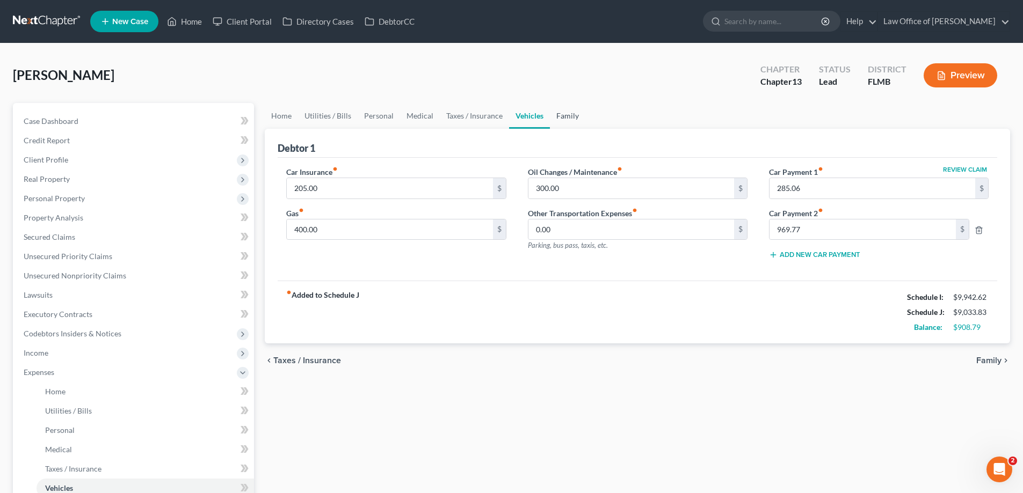
click at [561, 119] on link "Family" at bounding box center [567, 116] width 35 height 26
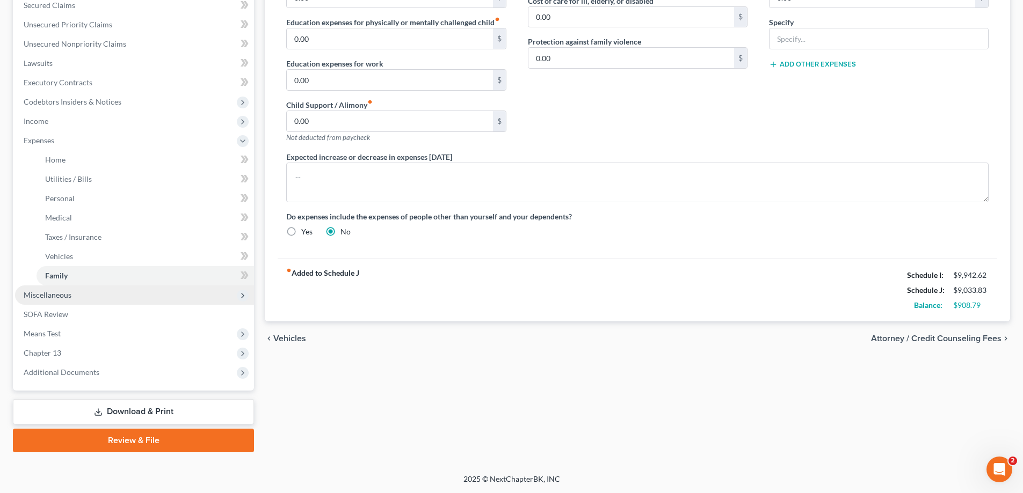
click at [58, 297] on span "Miscellaneous" at bounding box center [48, 294] width 48 height 9
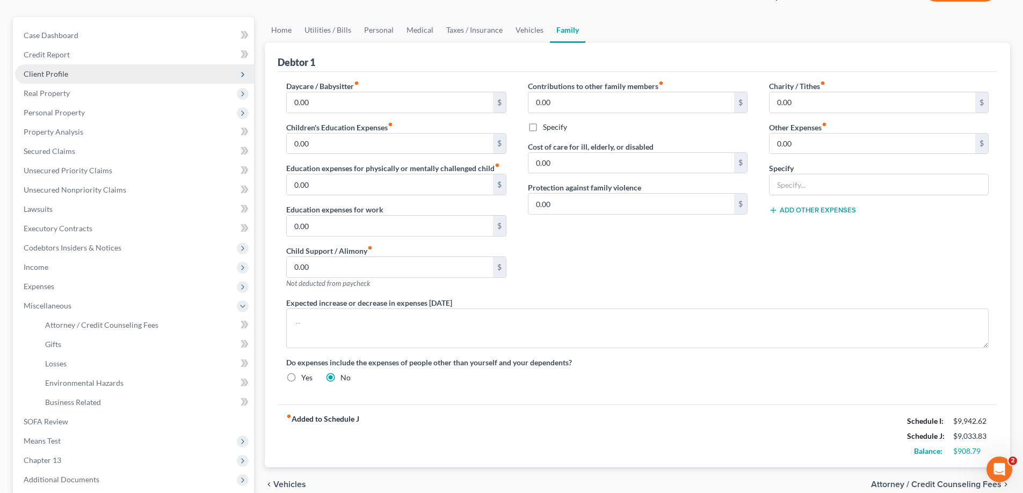
click at [68, 76] on span "Client Profile" at bounding box center [134, 73] width 239 height 19
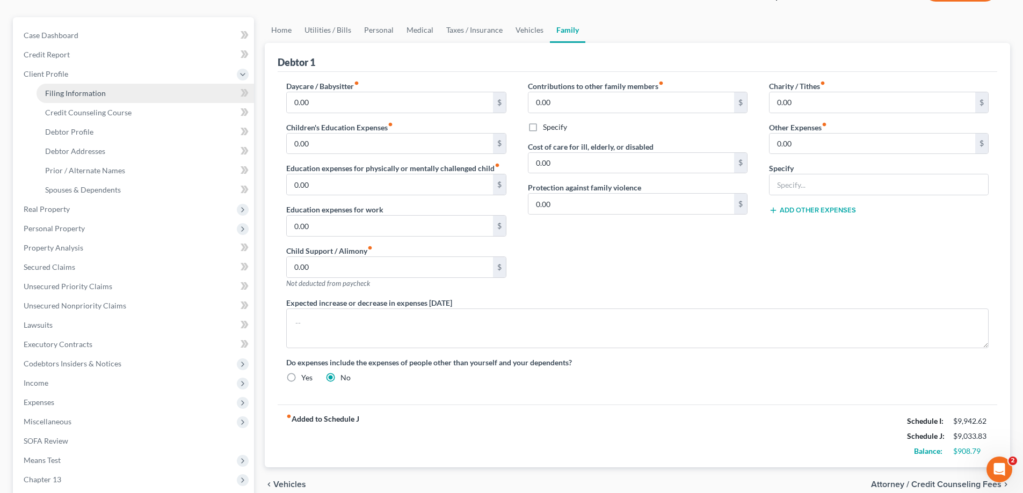
click at [72, 81] on span "Client Profile" at bounding box center [134, 73] width 239 height 19
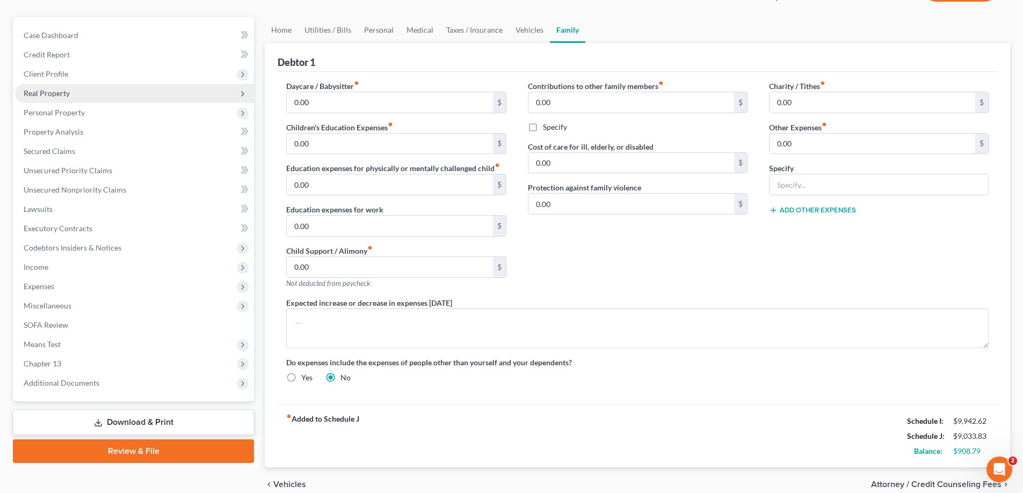
click at [74, 92] on span "Real Property" at bounding box center [134, 93] width 239 height 19
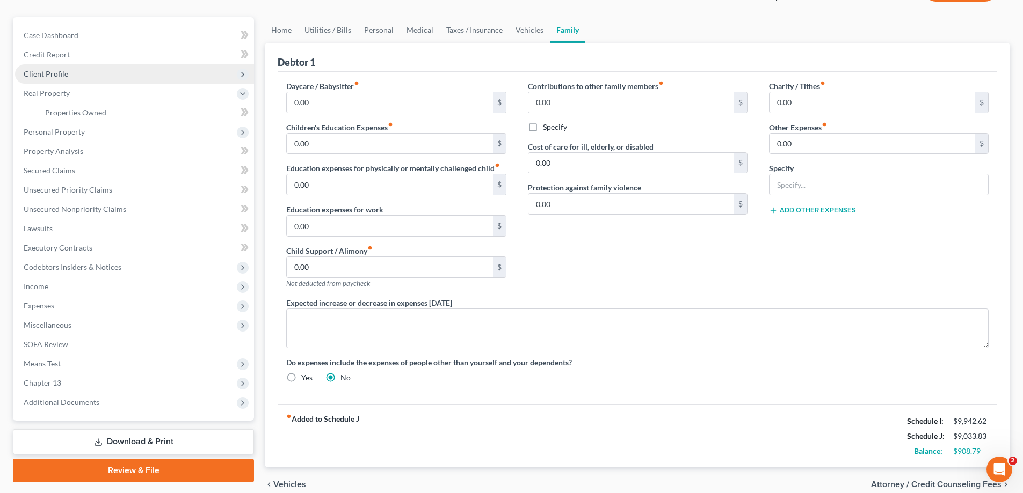
click at [73, 76] on span "Client Profile" at bounding box center [134, 73] width 239 height 19
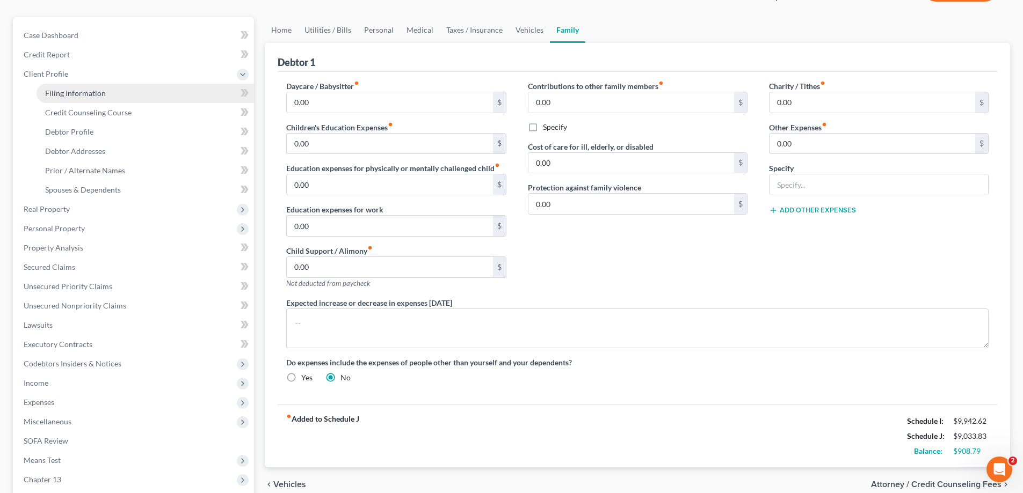
click at [77, 90] on span "Filing Information" at bounding box center [75, 93] width 61 height 9
select select "1"
select select "0"
select select "3"
select select "15"
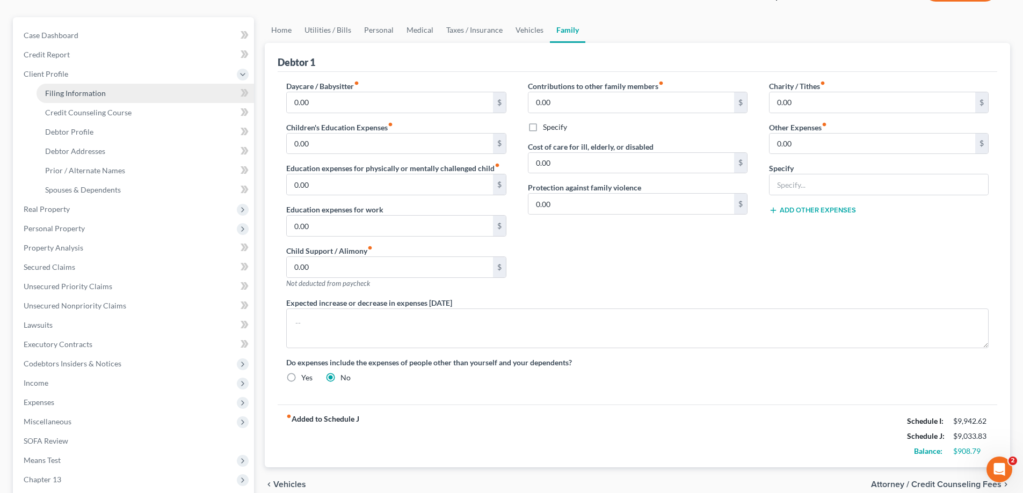
select select "0"
select select "9"
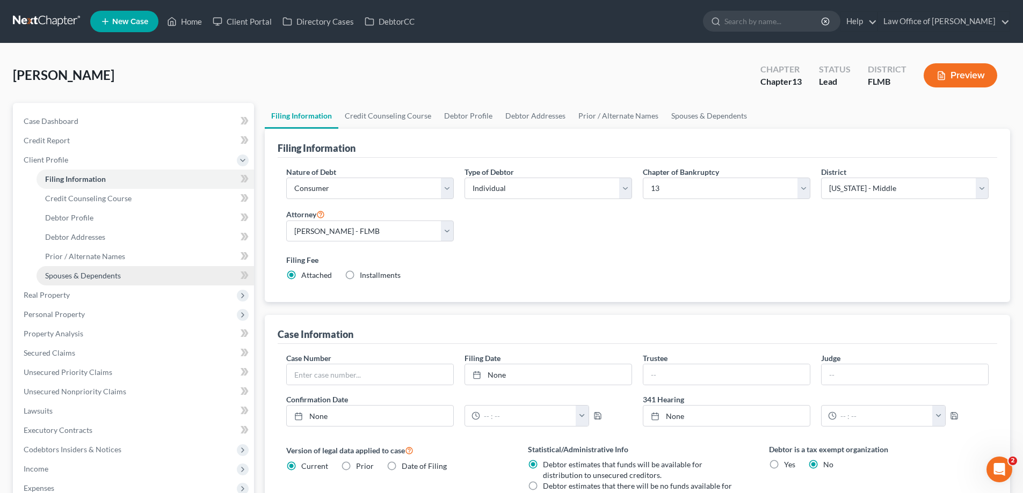
click at [150, 281] on link "Spouses & Dependents" at bounding box center [145, 275] width 217 height 19
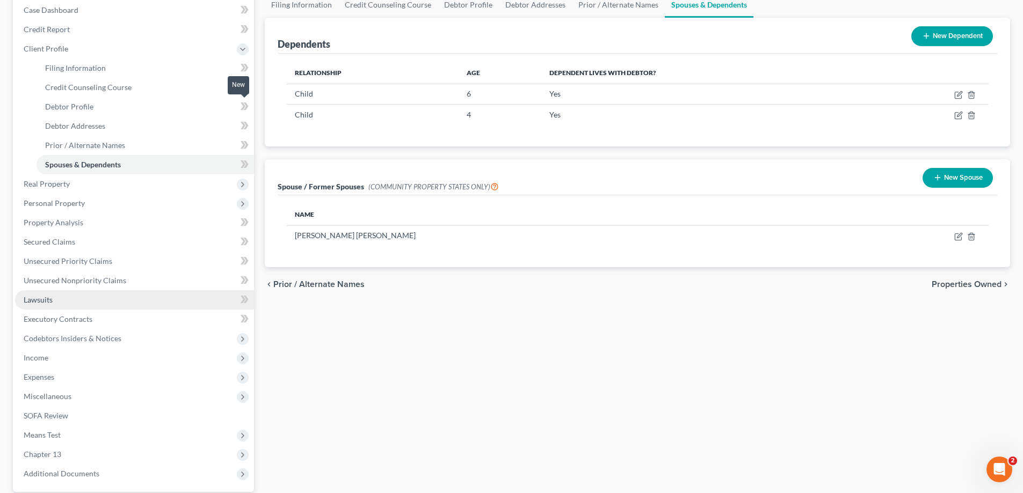
scroll to position [213, 0]
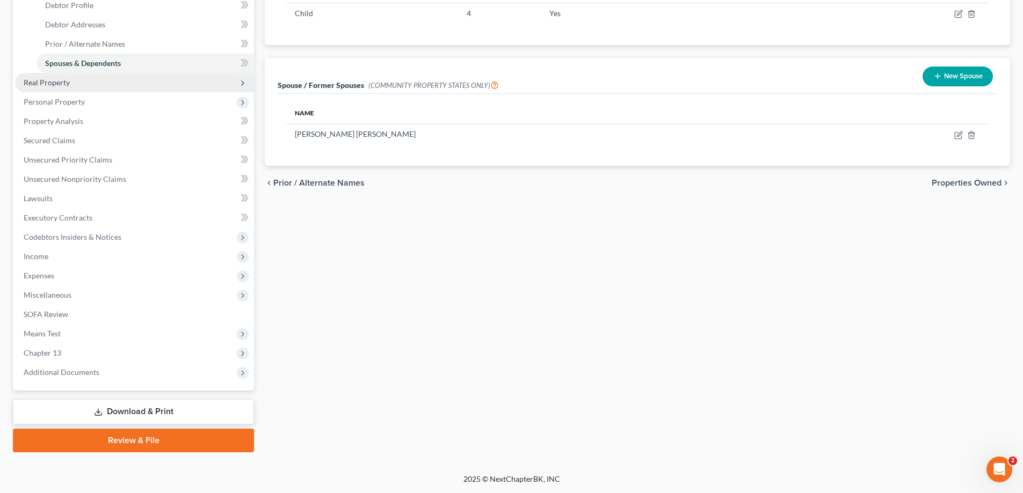
click at [102, 80] on span "Real Property" at bounding box center [134, 82] width 239 height 19
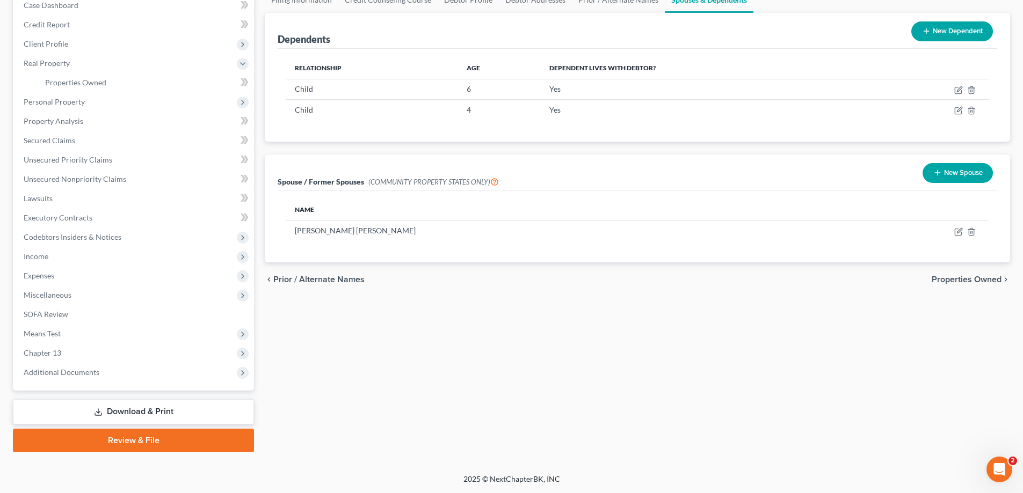
scroll to position [0, 0]
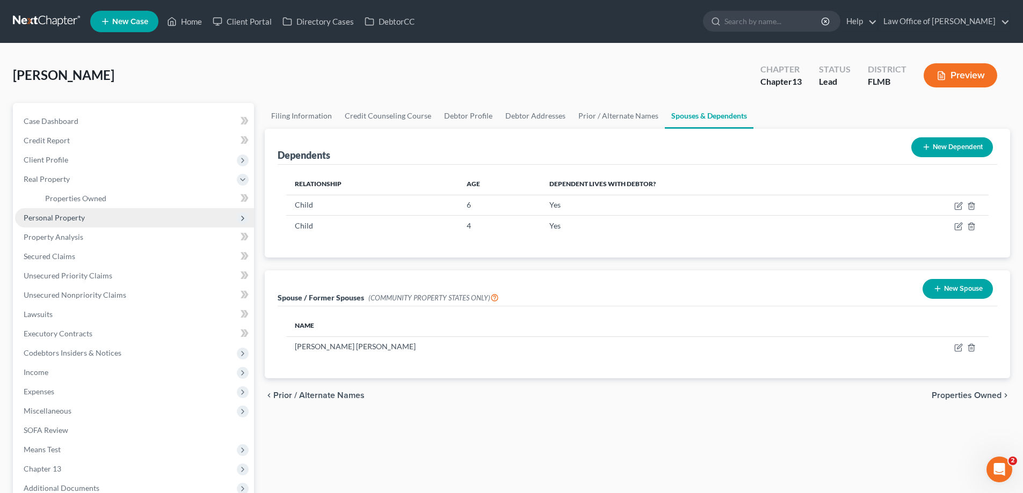
click at [70, 218] on span "Personal Property" at bounding box center [54, 217] width 61 height 9
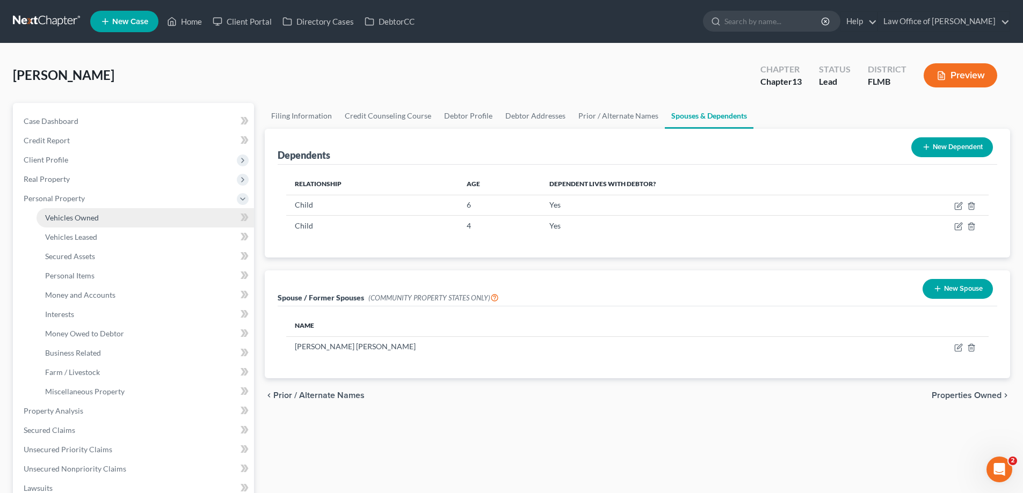
click at [77, 219] on span "Vehicles Owned" at bounding box center [72, 217] width 54 height 9
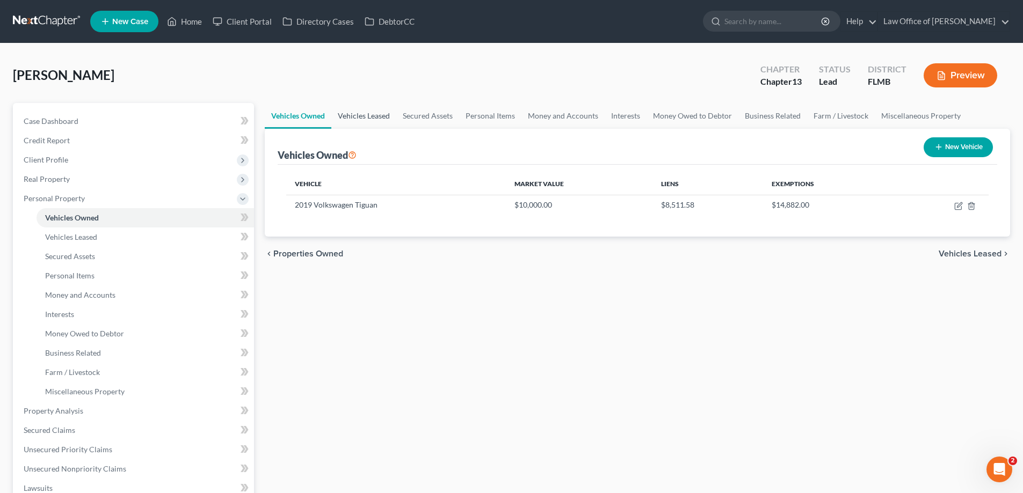
click at [384, 118] on link "Vehicles Leased" at bounding box center [363, 116] width 65 height 26
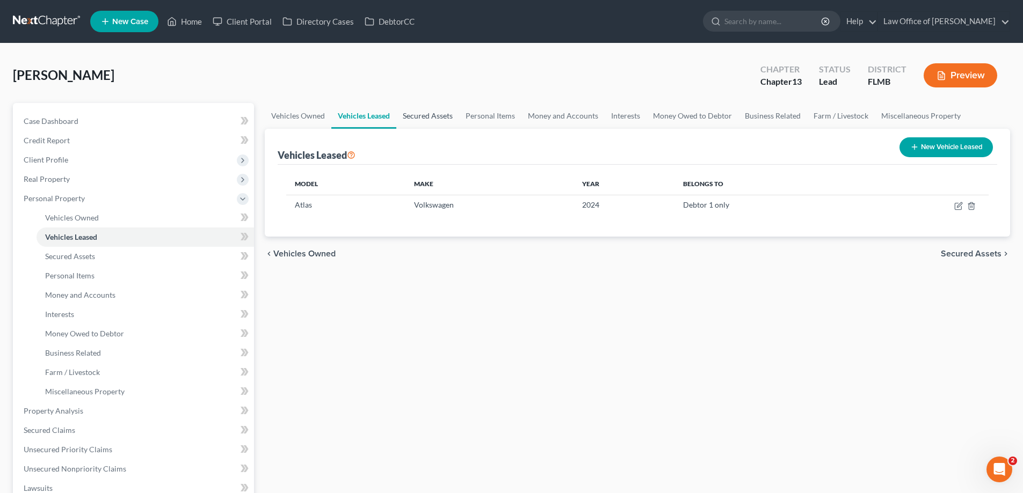
click at [424, 116] on link "Secured Assets" at bounding box center [427, 116] width 63 height 26
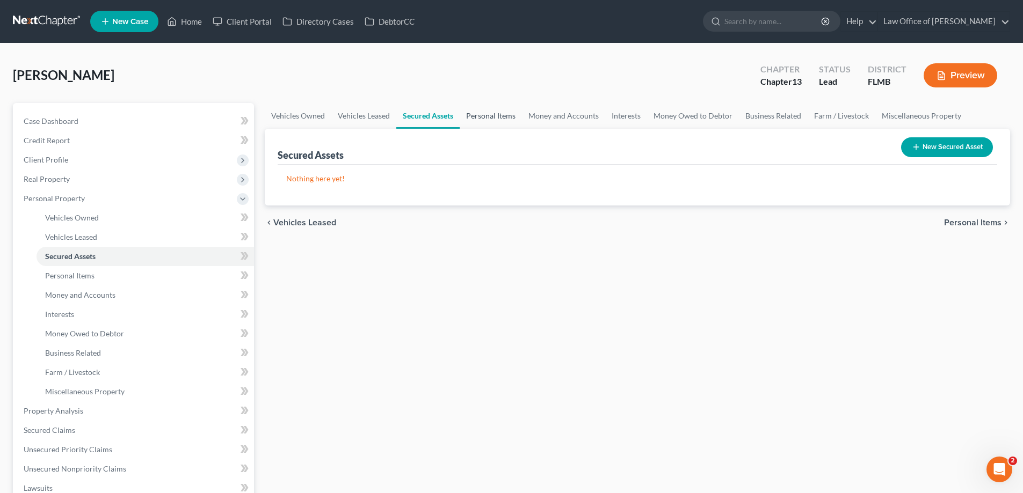
click at [470, 114] on link "Personal Items" at bounding box center [491, 116] width 62 height 26
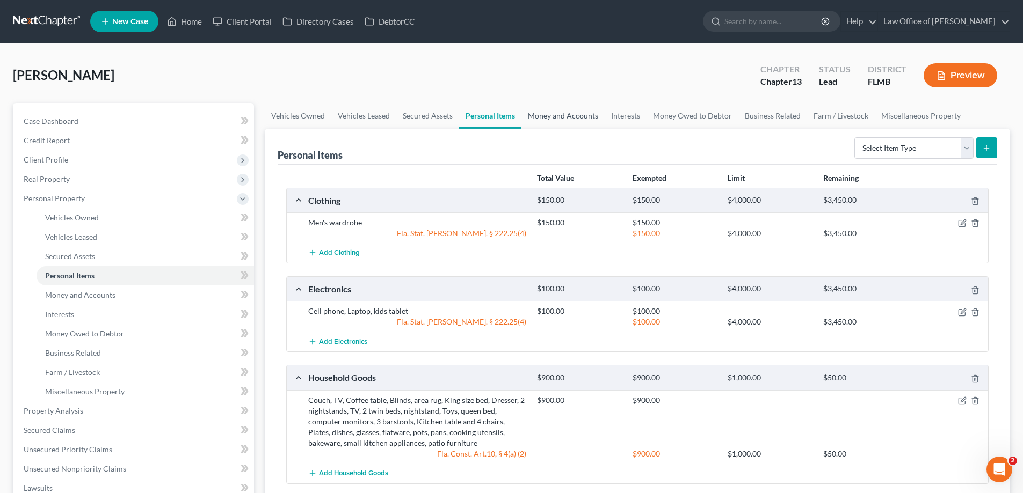
click at [563, 119] on link "Money and Accounts" at bounding box center [562, 116] width 83 height 26
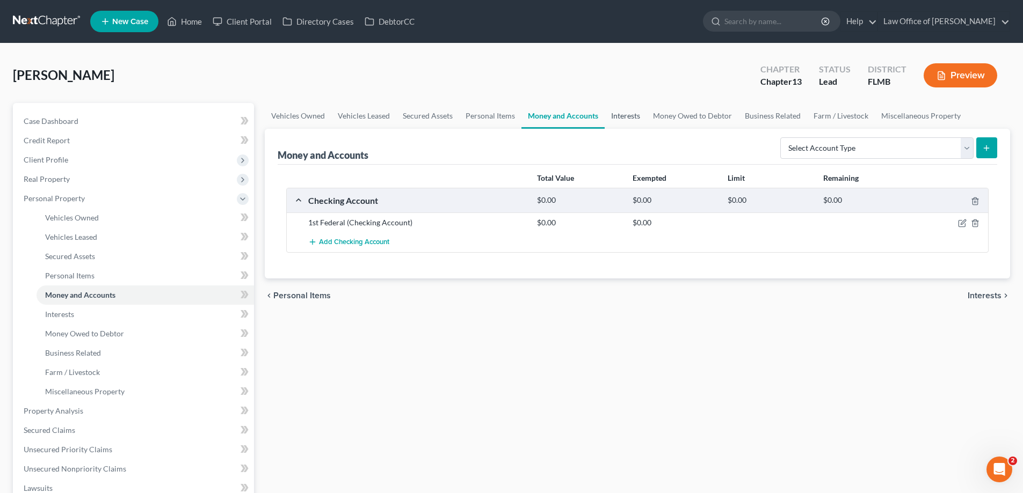
click at [626, 116] on link "Interests" at bounding box center [625, 116] width 42 height 26
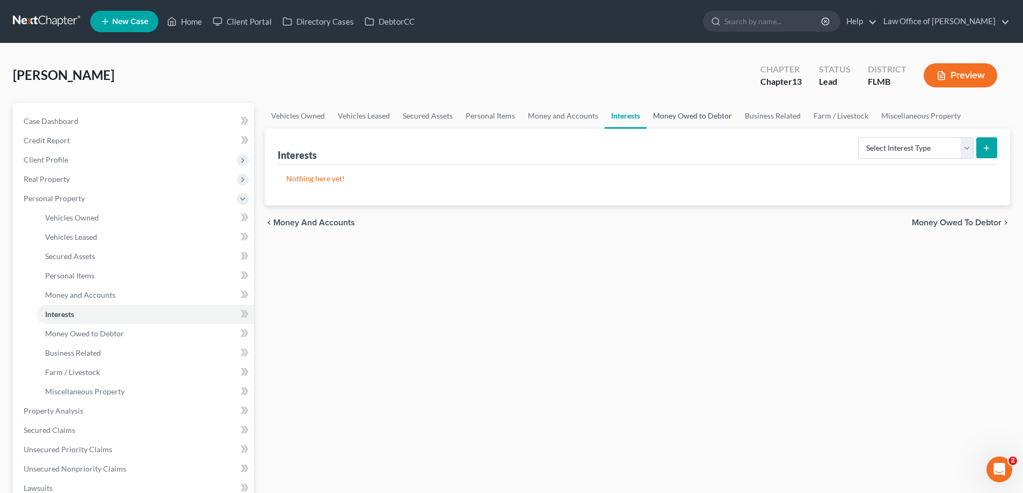
click at [686, 118] on link "Money Owed to Debtor" at bounding box center [692, 116] width 92 height 26
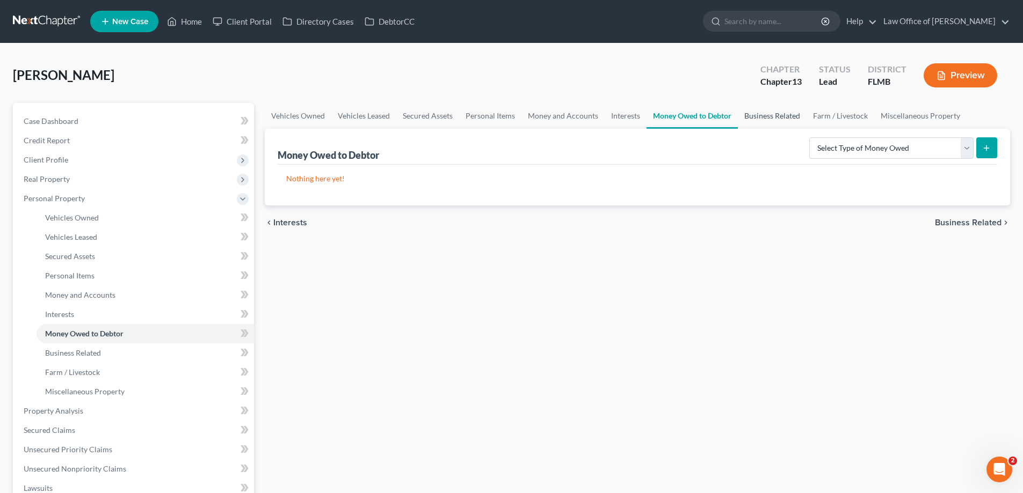
click at [789, 119] on link "Business Related" at bounding box center [772, 116] width 69 height 26
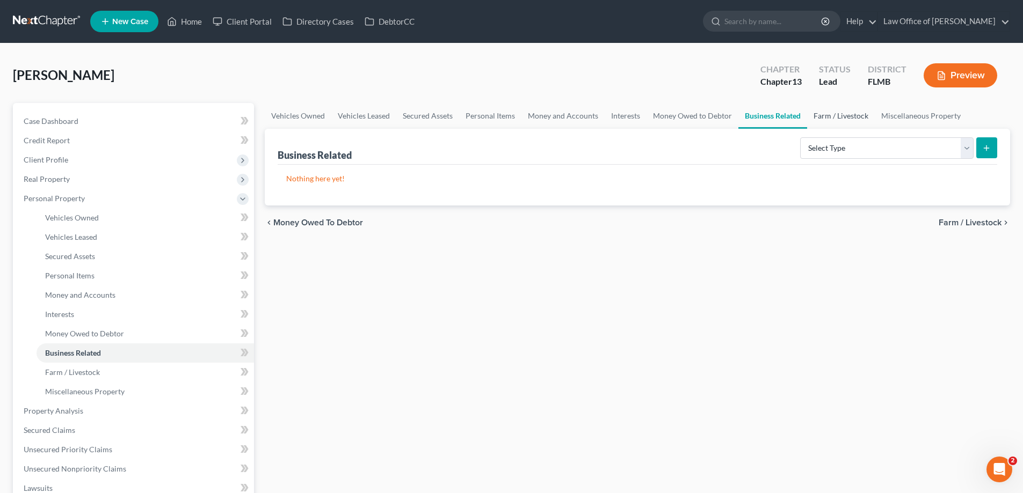
click at [839, 115] on link "Farm / Livestock" at bounding box center [841, 116] width 68 height 26
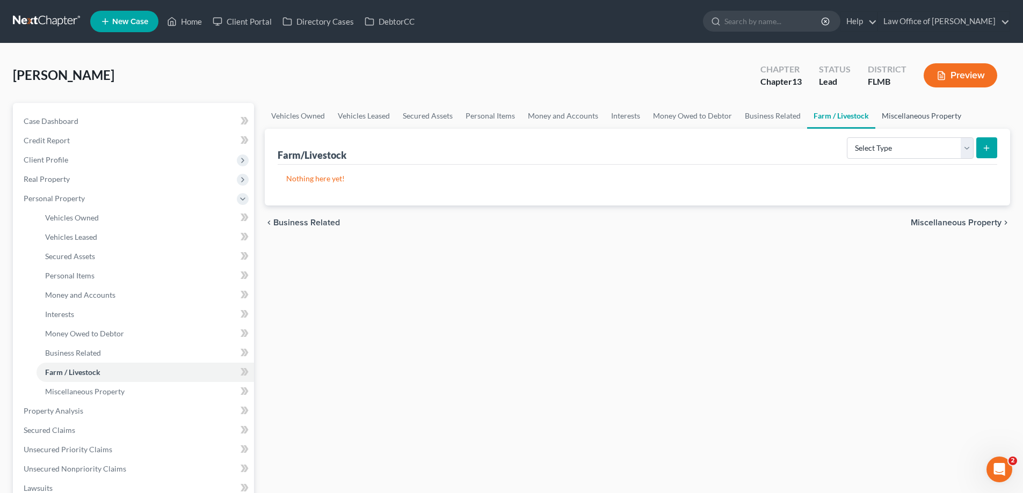
click at [925, 112] on link "Miscellaneous Property" at bounding box center [921, 116] width 92 height 26
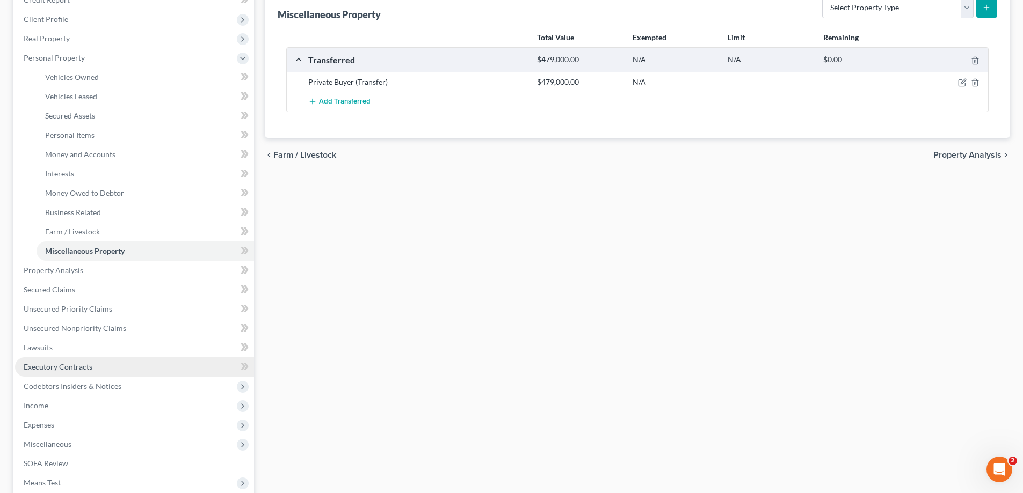
scroll to position [290, 0]
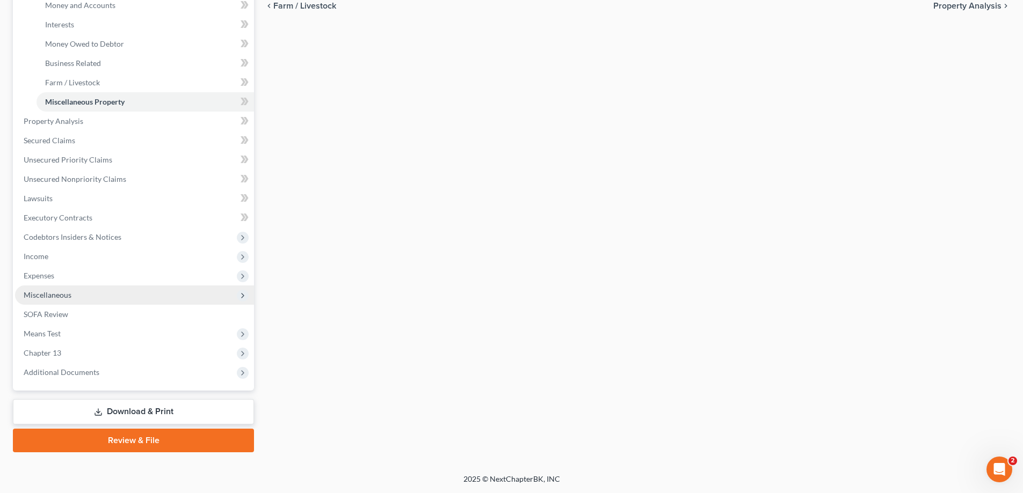
click at [42, 295] on span "Miscellaneous" at bounding box center [48, 294] width 48 height 9
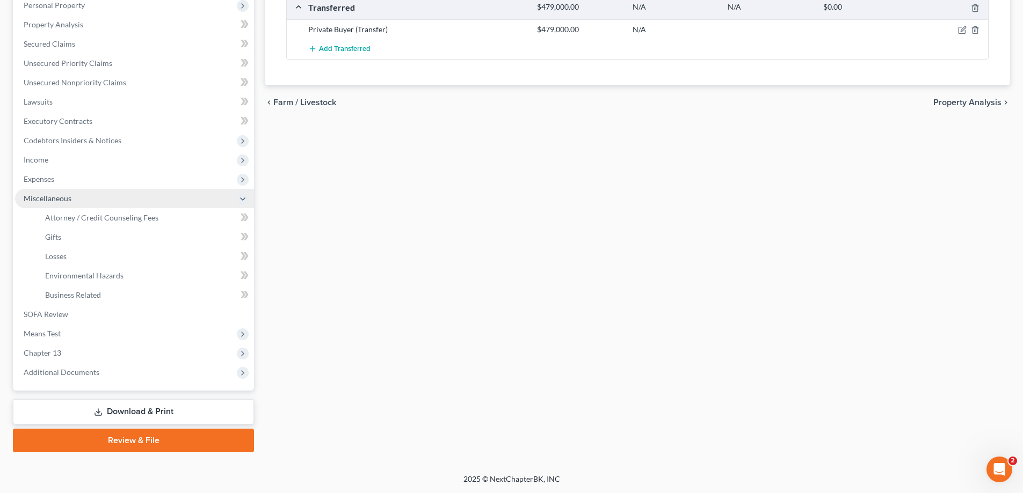
scroll to position [193, 0]
click at [68, 295] on span "Business Related" at bounding box center [73, 294] width 56 height 9
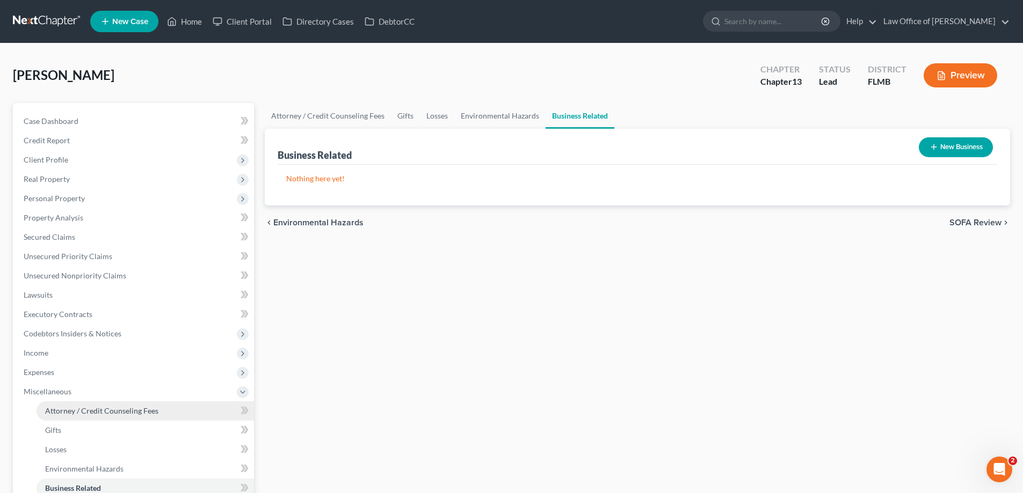
click at [88, 409] on span "Attorney / Credit Counseling Fees" at bounding box center [101, 410] width 113 height 9
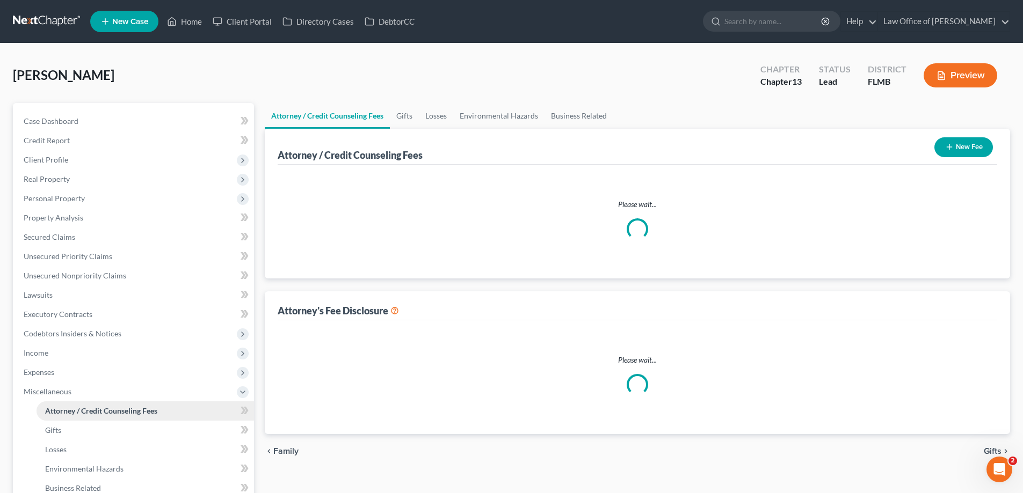
select select "0"
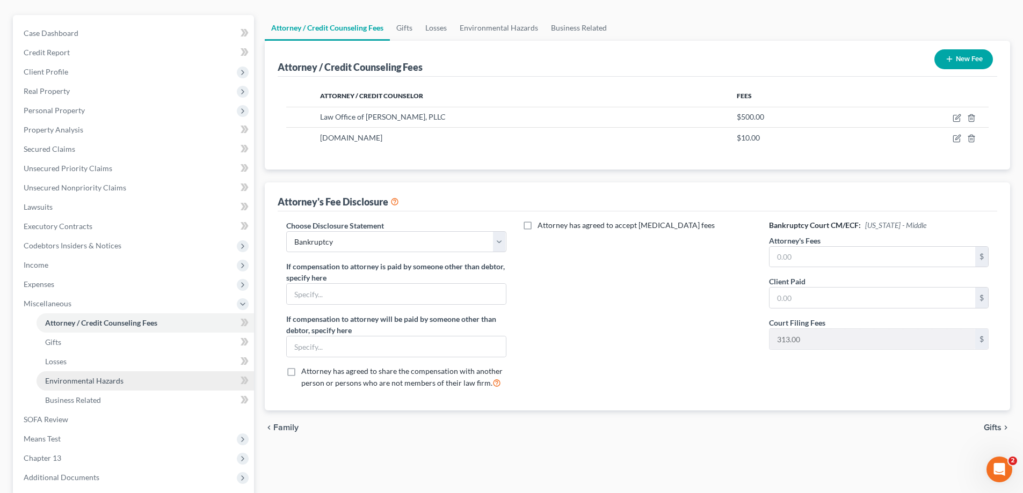
scroll to position [107, 0]
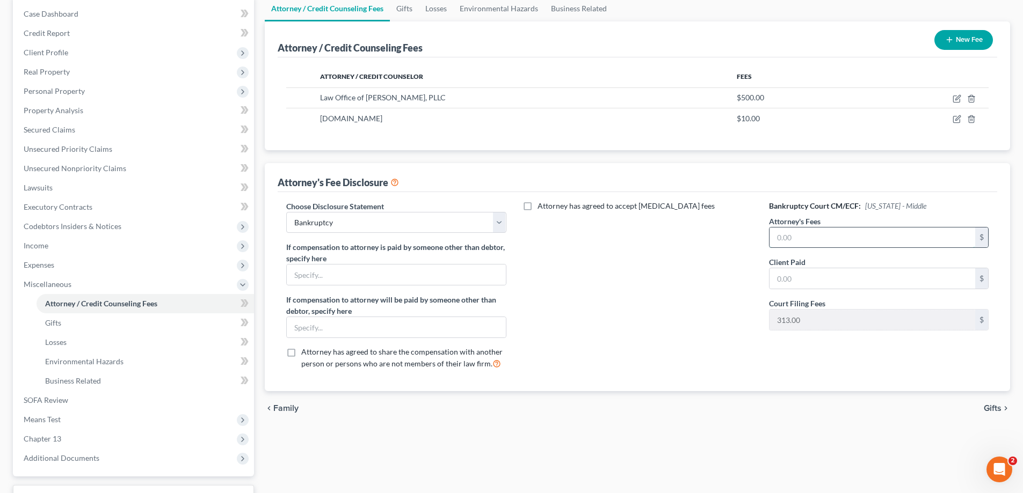
click at [786, 241] on input "text" at bounding box center [872, 238] width 206 height 20
type input "5,000"
click at [688, 410] on div "chevron_left Family Gifts chevron_right" at bounding box center [637, 408] width 745 height 34
click at [824, 278] on input "text" at bounding box center [872, 278] width 206 height 20
type input "3"
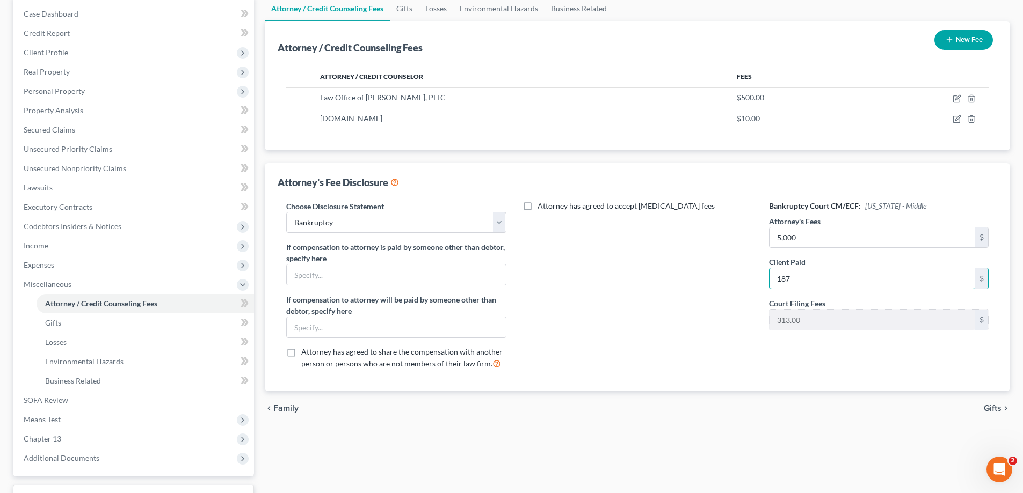
type input "187"
click at [597, 266] on div "Attorney has agreed to accept retainer fees" at bounding box center [637, 290] width 241 height 178
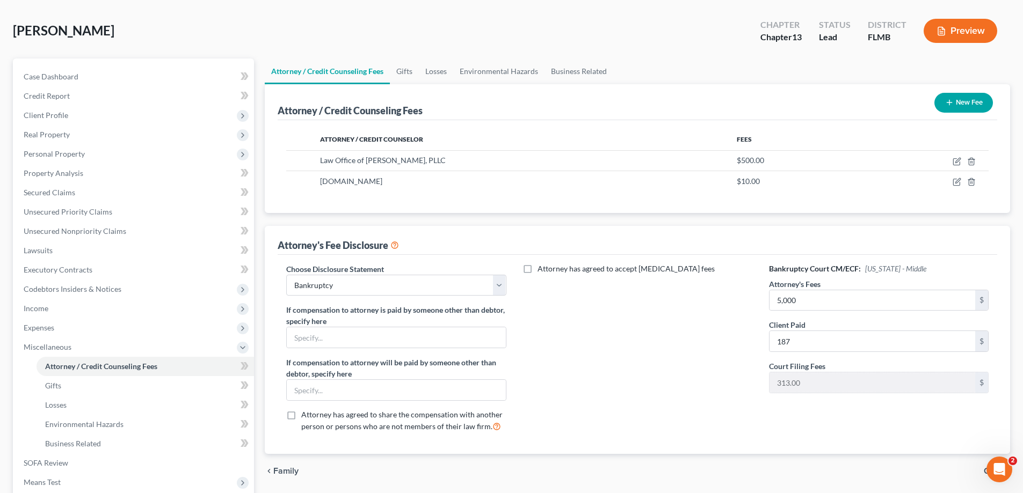
scroll to position [0, 0]
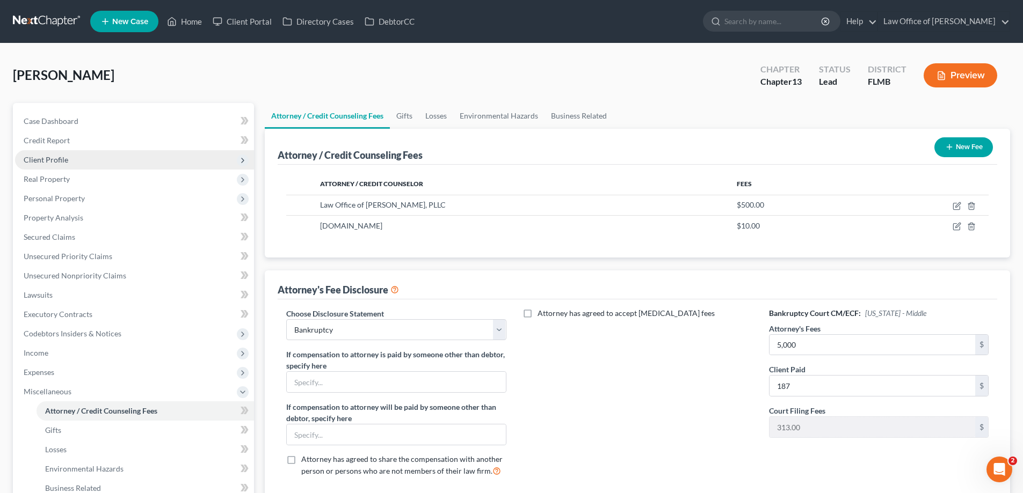
click at [78, 165] on span "Client Profile" at bounding box center [134, 159] width 239 height 19
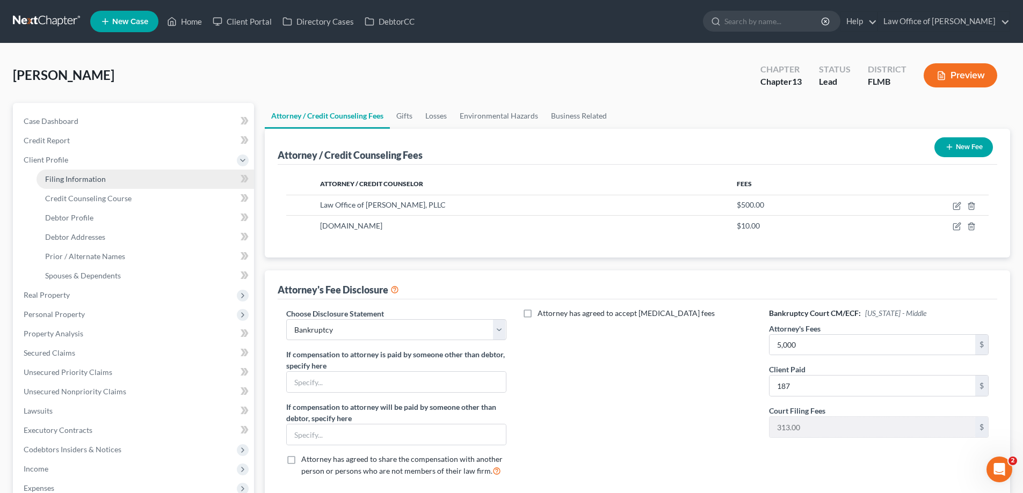
click at [79, 177] on span "Filing Information" at bounding box center [75, 178] width 61 height 9
select select "1"
select select "0"
select select "3"
select select "15"
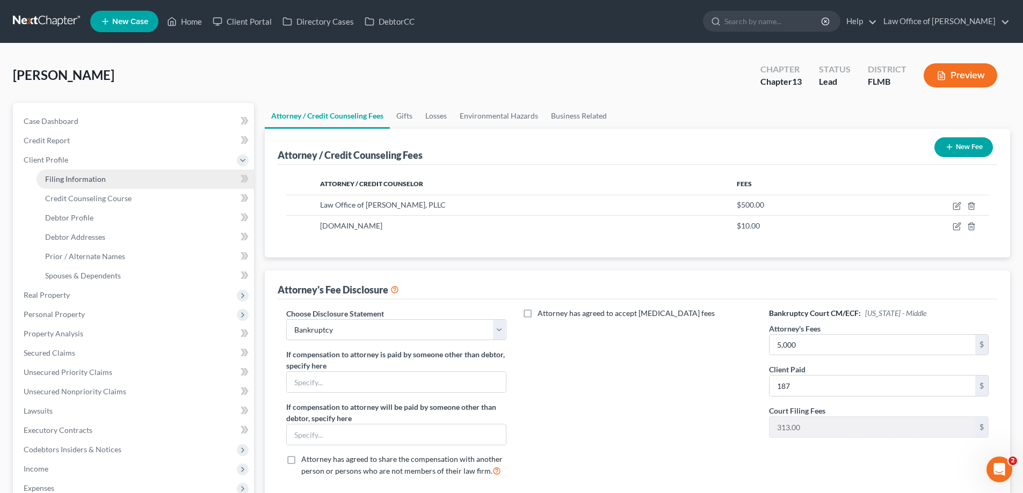
select select "0"
select select "9"
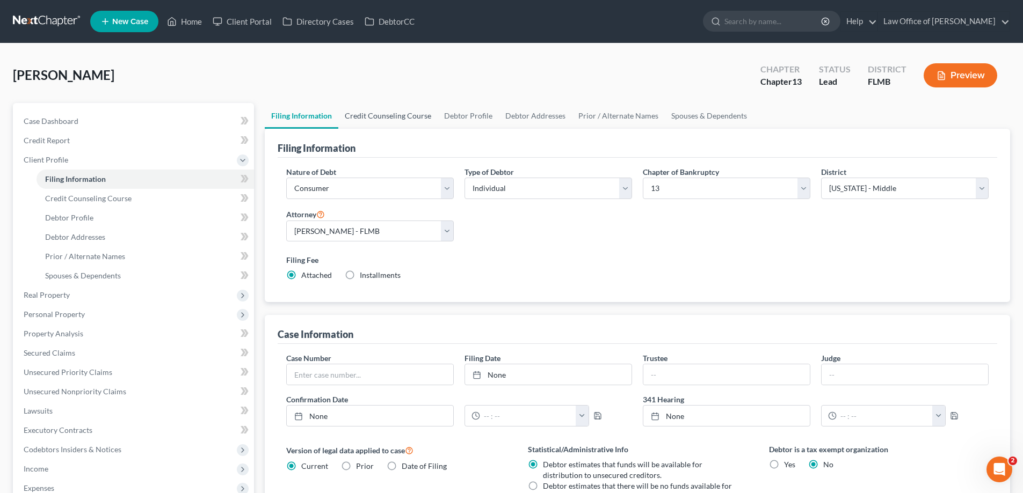
click at [399, 114] on link "Credit Counseling Course" at bounding box center [387, 116] width 99 height 26
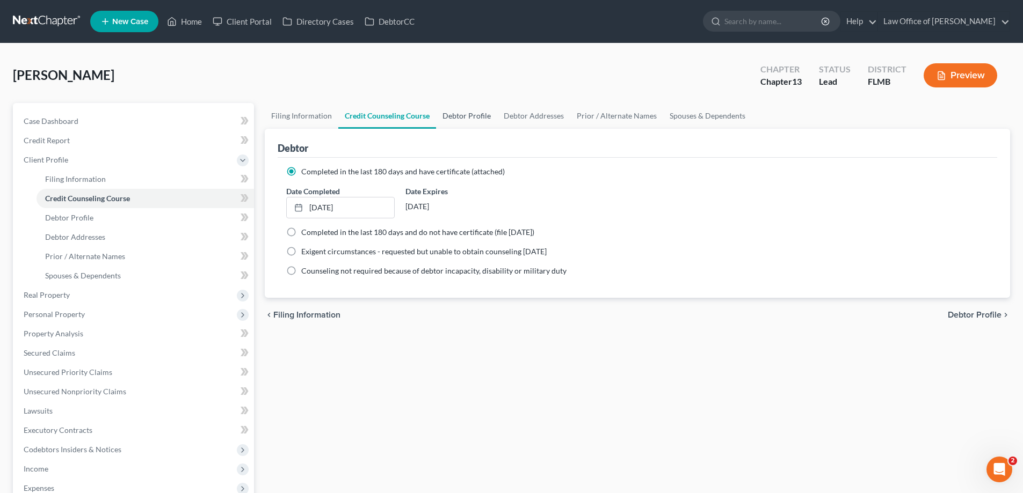
click at [468, 115] on link "Debtor Profile" at bounding box center [466, 116] width 61 height 26
select select "1"
select select "3"
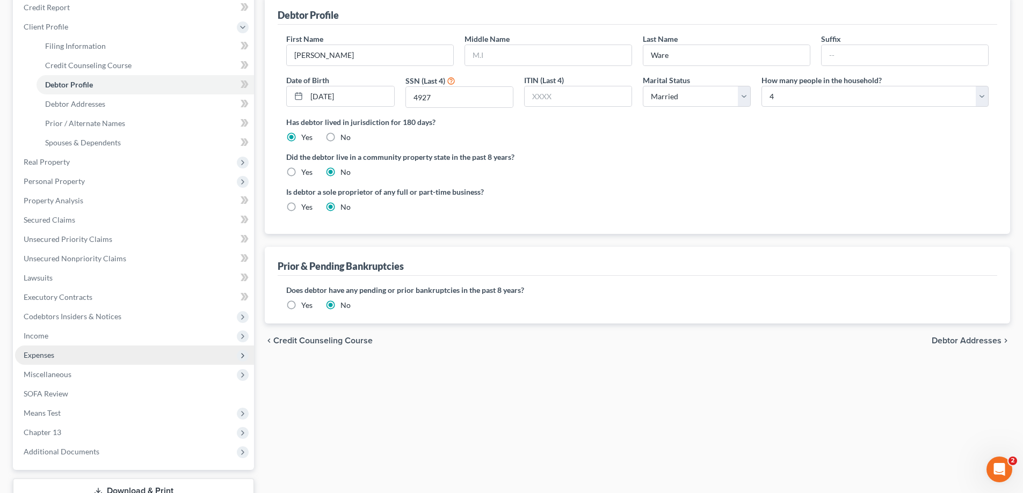
scroll to position [213, 0]
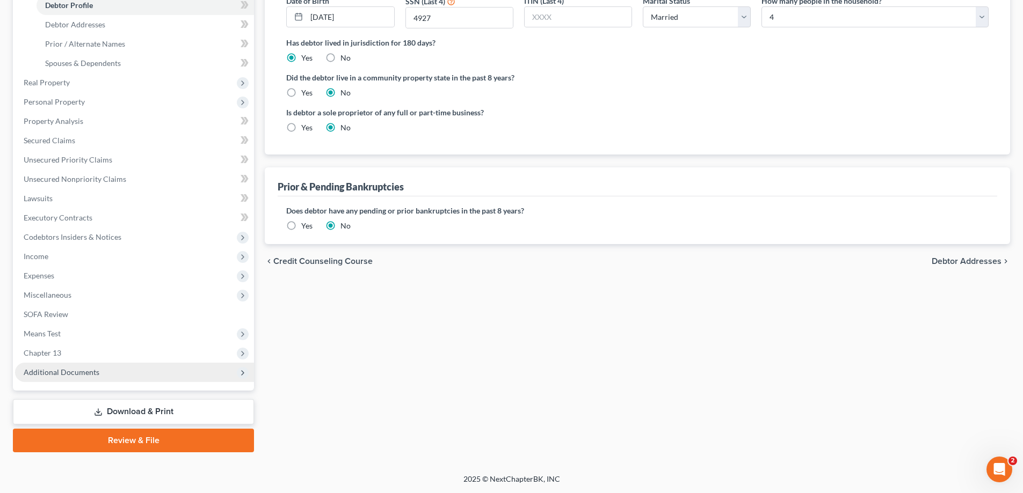
click at [141, 373] on span "Additional Documents" at bounding box center [134, 372] width 239 height 19
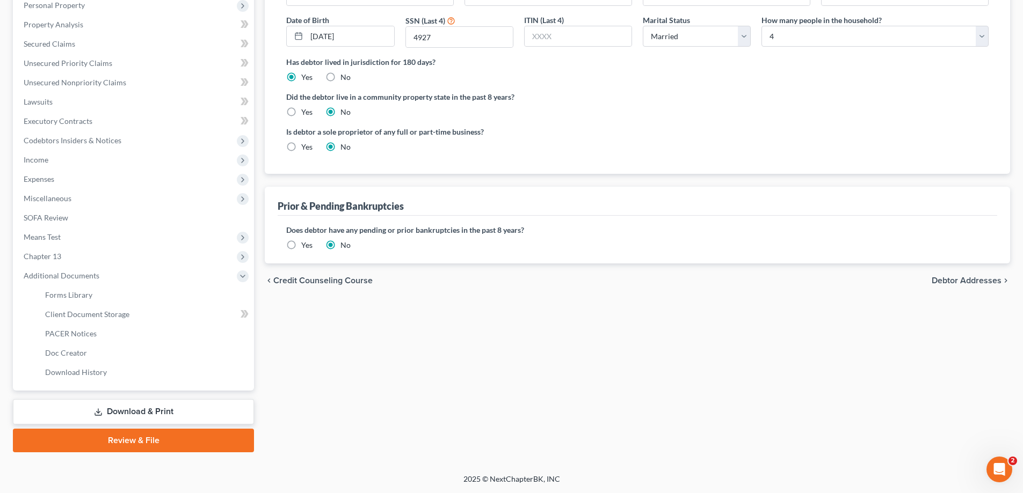
scroll to position [193, 0]
click at [112, 314] on span "Client Document Storage" at bounding box center [87, 314] width 84 height 9
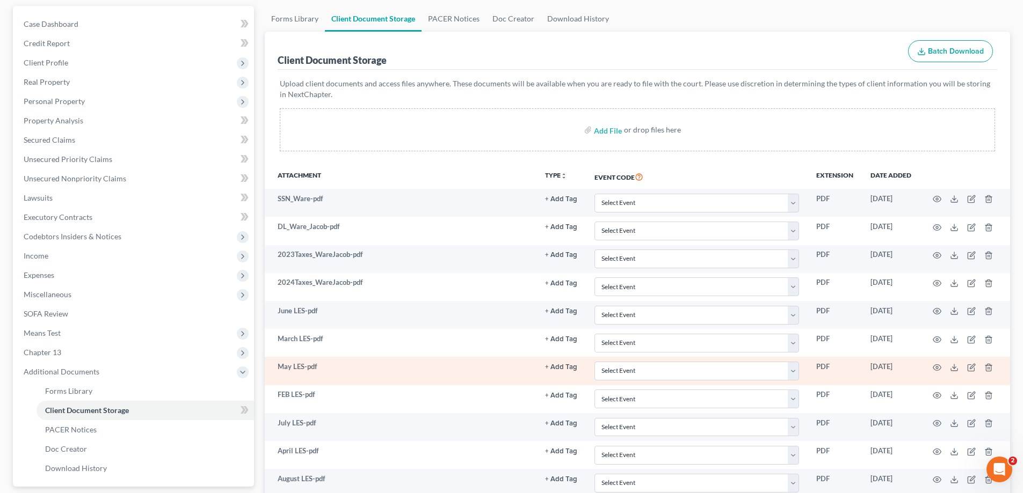
scroll to position [193, 0]
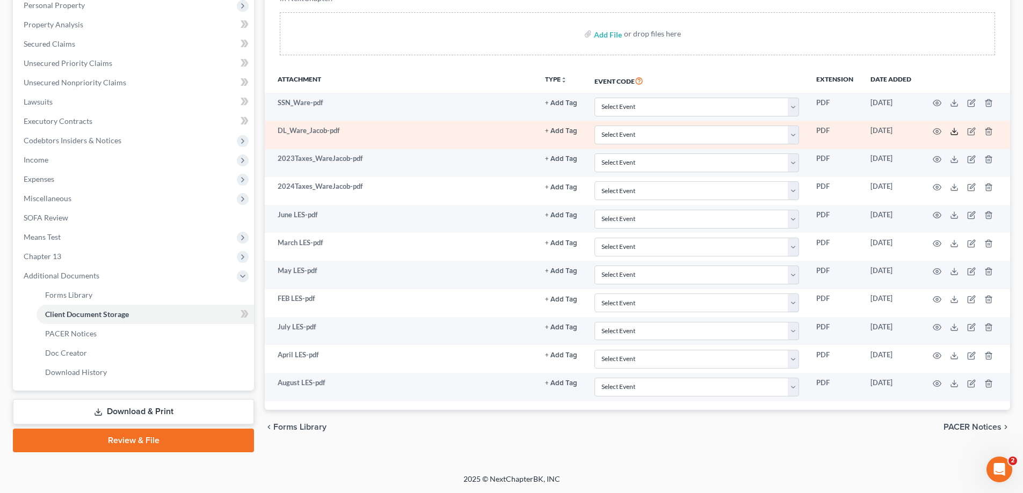
click at [951, 130] on icon at bounding box center [954, 131] width 9 height 9
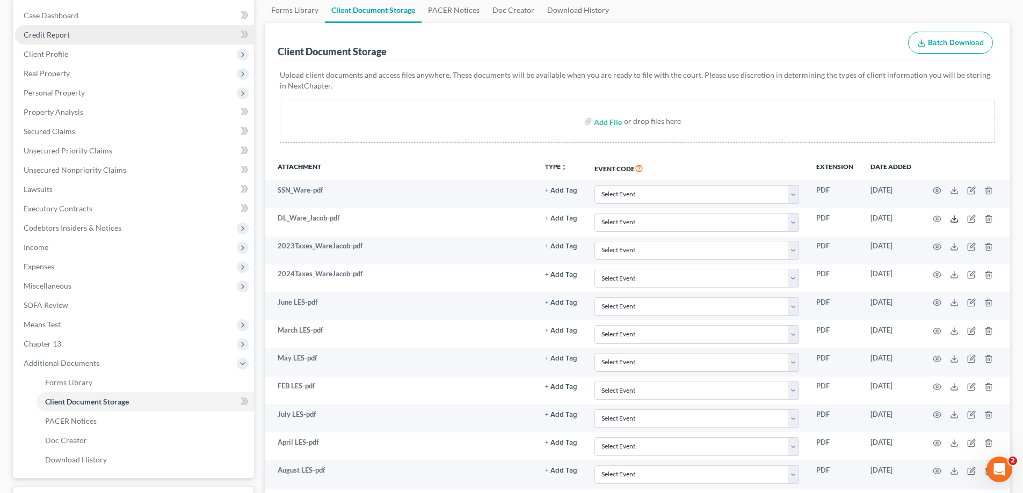
scroll to position [0, 0]
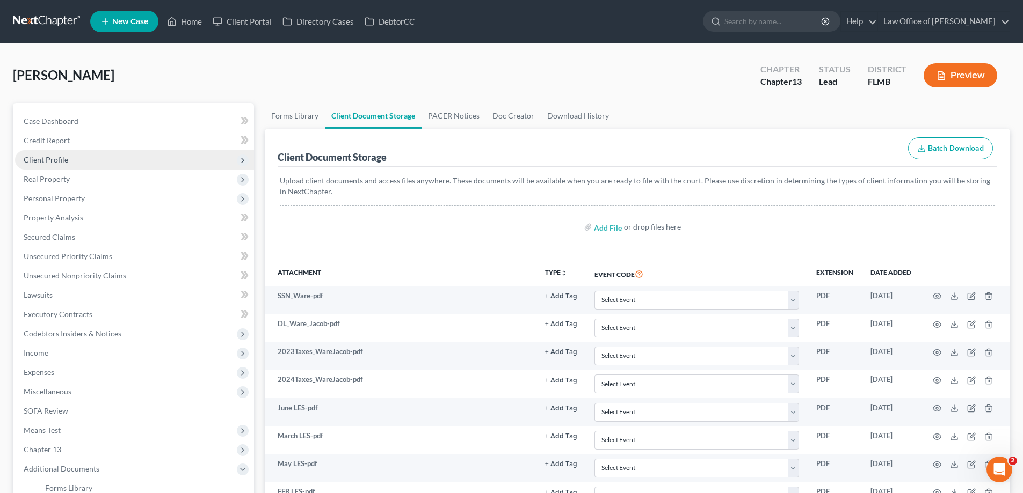
click at [82, 165] on span "Client Profile" at bounding box center [134, 159] width 239 height 19
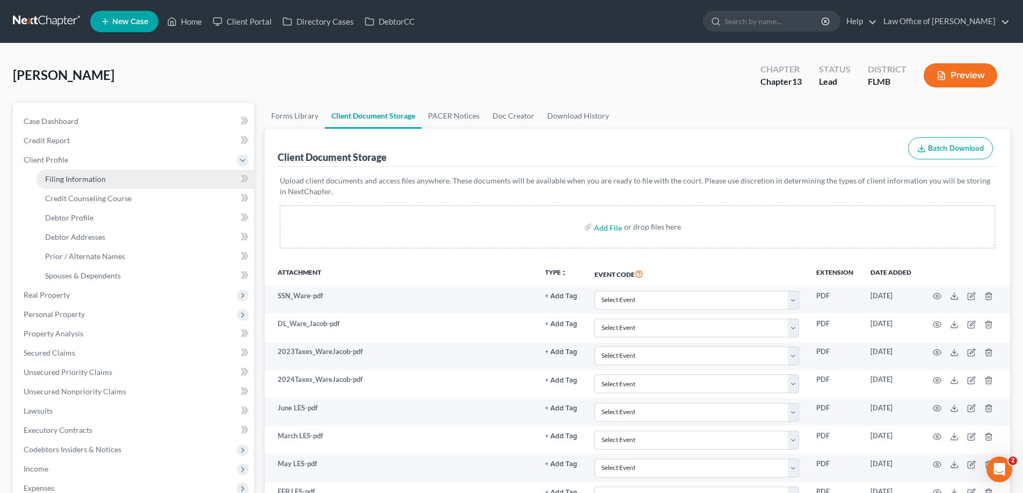
click at [85, 179] on span "Filing Information" at bounding box center [75, 178] width 61 height 9
select select "1"
select select "0"
select select "3"
select select "15"
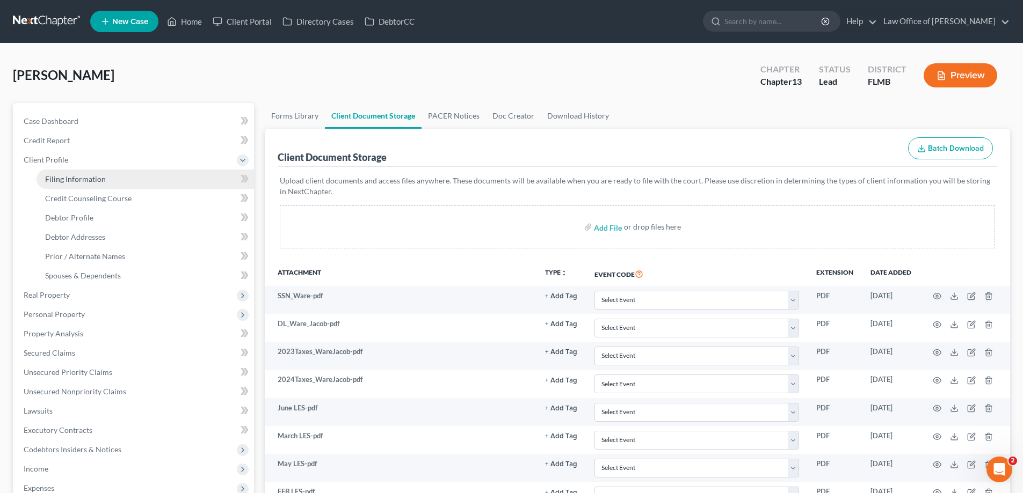
select select "0"
select select "9"
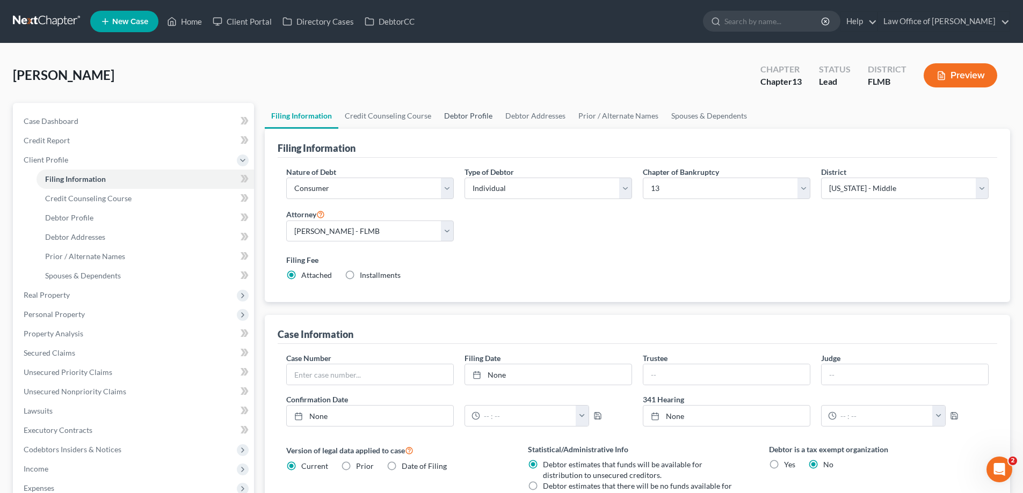
click at [460, 114] on link "Debtor Profile" at bounding box center [468, 116] width 61 height 26
select select "1"
select select "3"
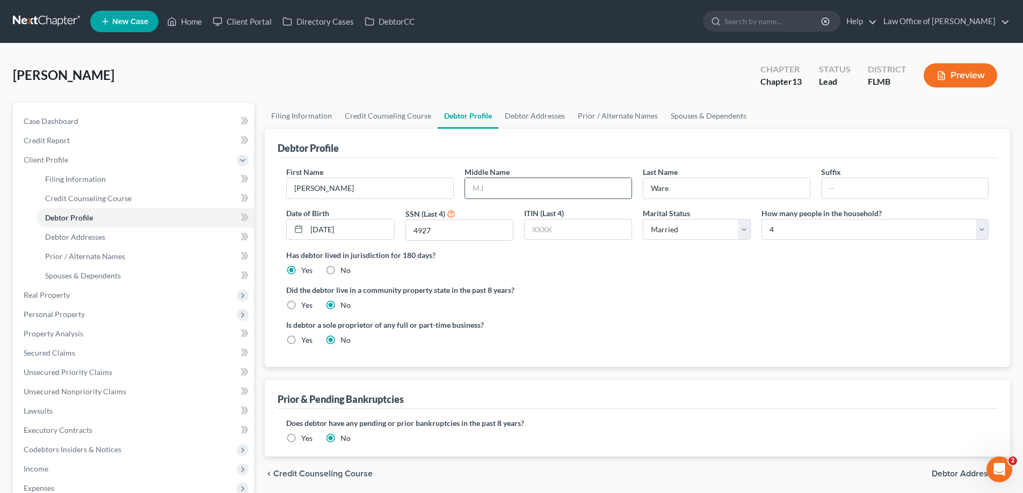
click at [500, 192] on input "text" at bounding box center [548, 188] width 166 height 20
type input "R."
click at [584, 302] on div "Did the debtor live in a community property state in the past 8 years? Yes No" at bounding box center [637, 298] width 702 height 26
click at [108, 177] on link "Filing Information" at bounding box center [145, 179] width 217 height 19
select select "1"
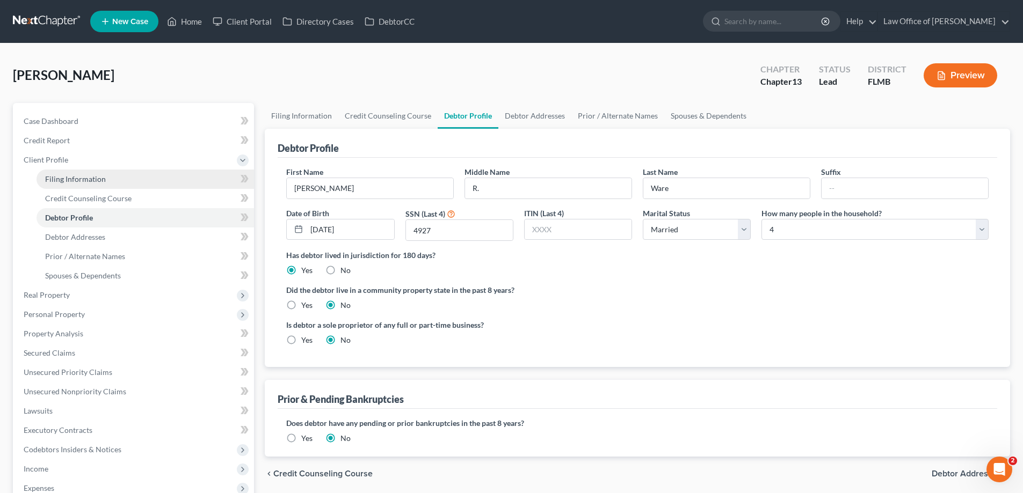
select select "0"
select select "3"
select select "15"
select select "0"
select select "9"
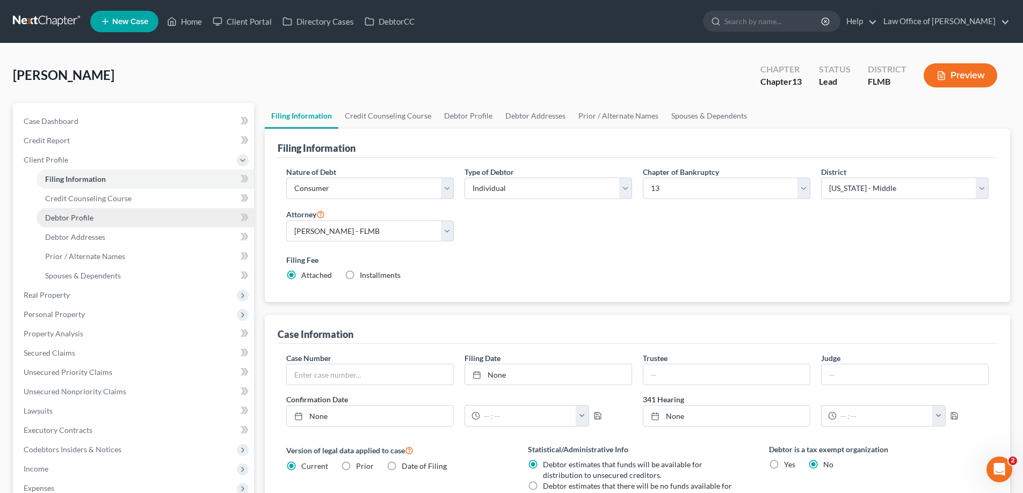
click at [94, 218] on link "Debtor Profile" at bounding box center [145, 217] width 217 height 19
select select "1"
select select "3"
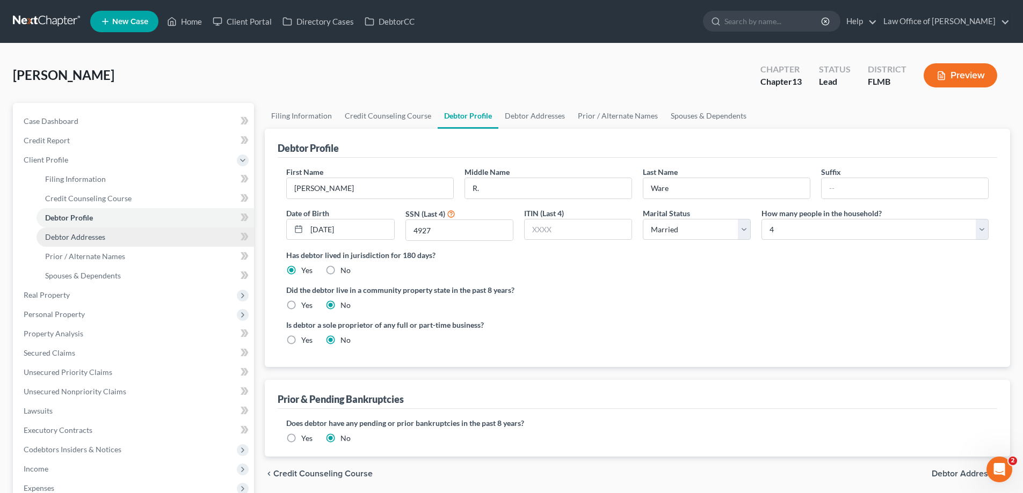
click at [95, 233] on span "Debtor Addresses" at bounding box center [75, 236] width 60 height 9
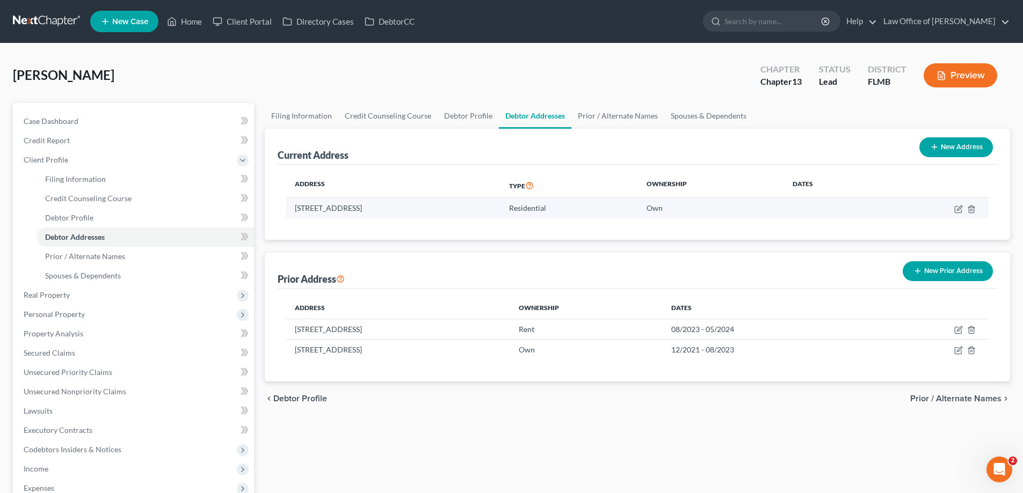
drag, startPoint x: 448, startPoint y: 211, endPoint x: 295, endPoint y: 209, distance: 153.5
click at [295, 209] on td "361 Muhly Grass Street, Yulee, FL 32097" at bounding box center [393, 208] width 214 height 20
copy td "361 Muhly Grass Street, Yulee, FL 32097"
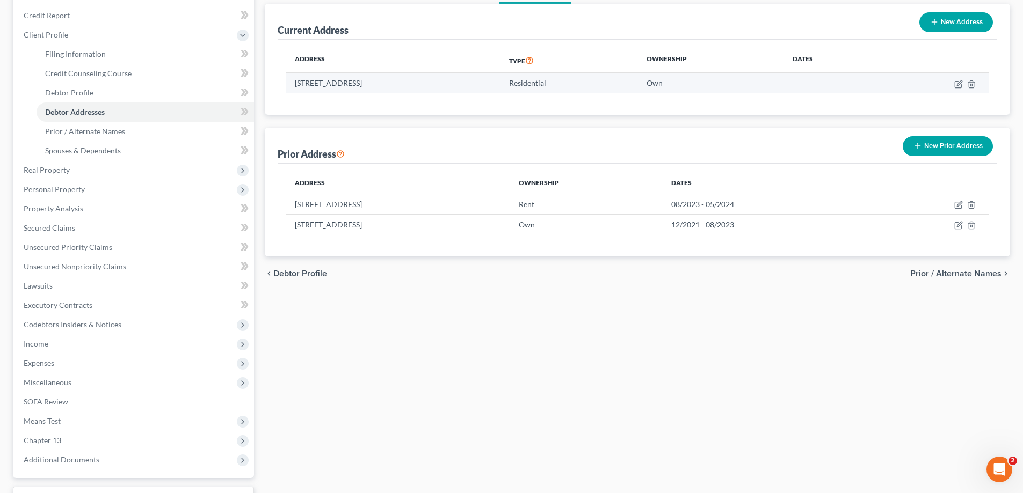
scroll to position [54, 0]
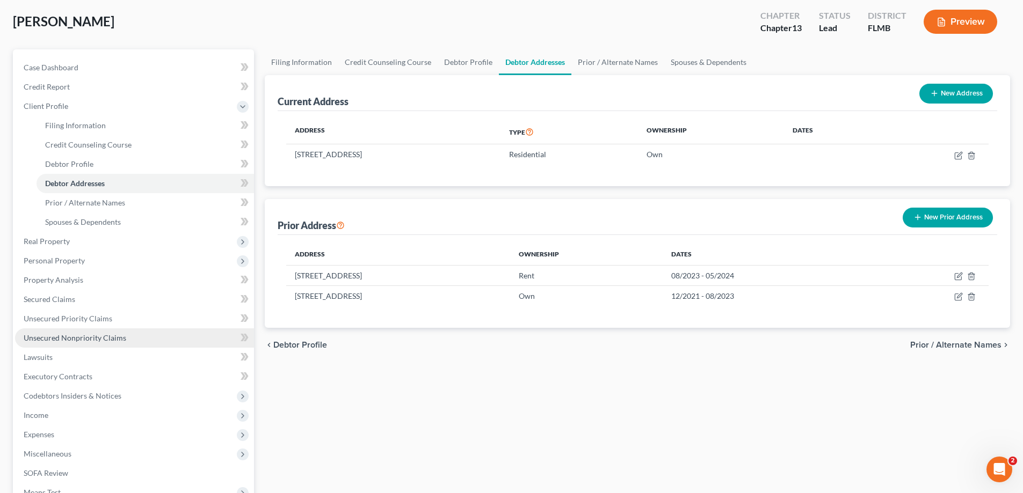
click at [93, 332] on link "Unsecured Nonpriority Claims" at bounding box center [134, 338] width 239 height 19
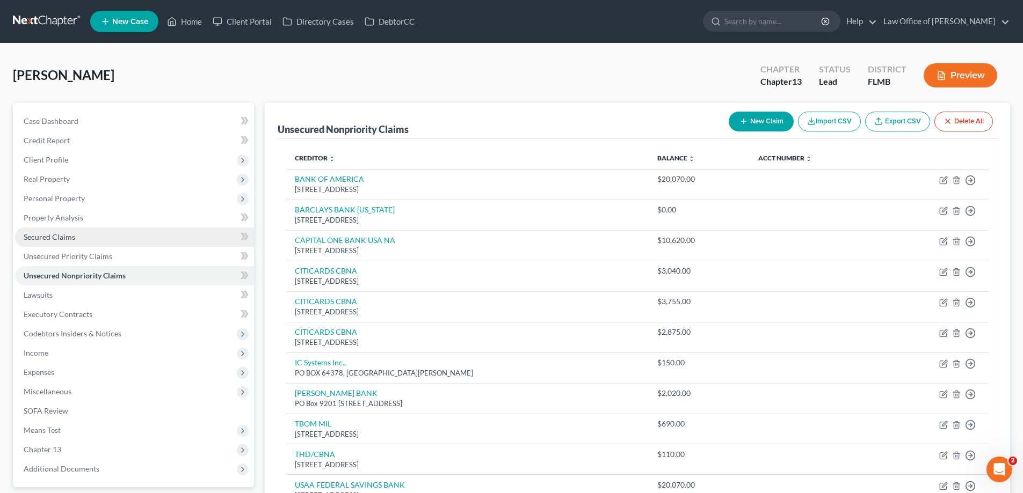
click at [90, 235] on link "Secured Claims" at bounding box center [134, 237] width 239 height 19
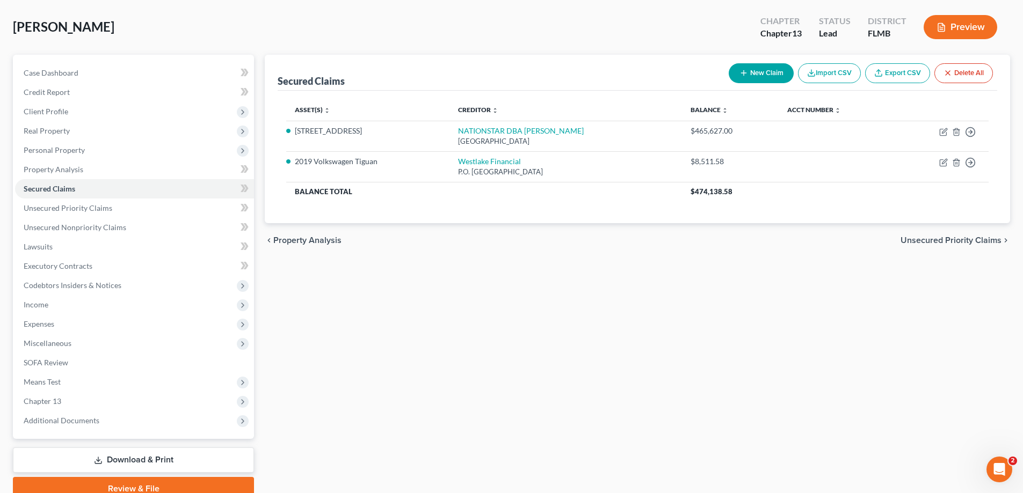
scroll to position [97, 0]
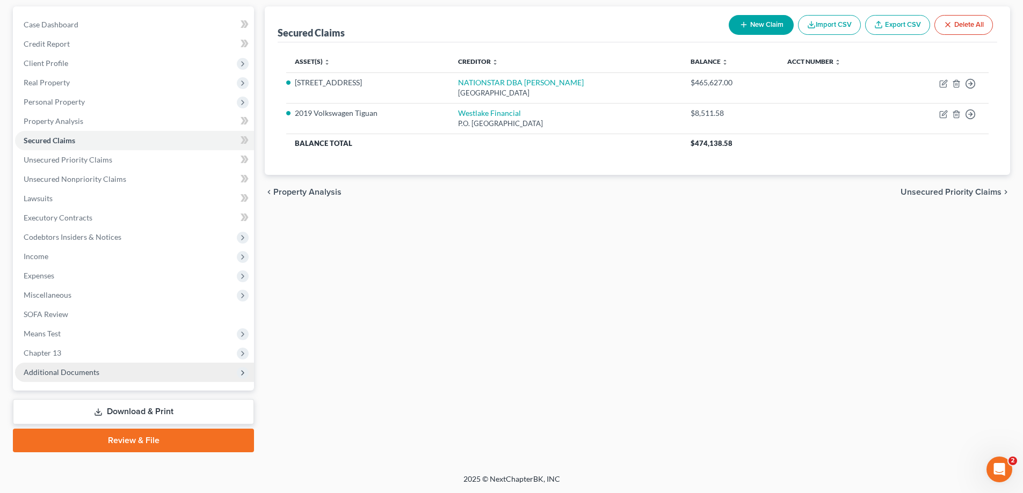
click at [162, 373] on span "Additional Documents" at bounding box center [134, 372] width 239 height 19
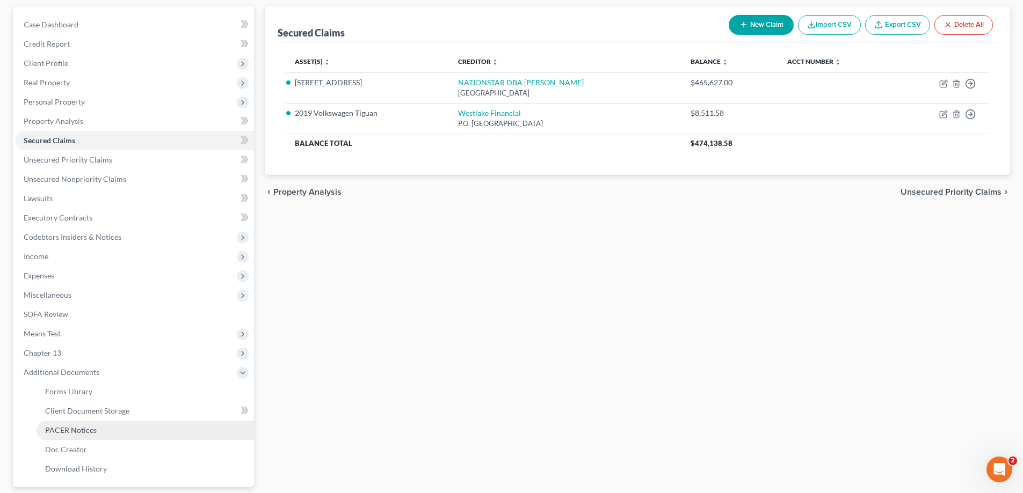
click at [141, 427] on link "PACER Notices" at bounding box center [145, 430] width 217 height 19
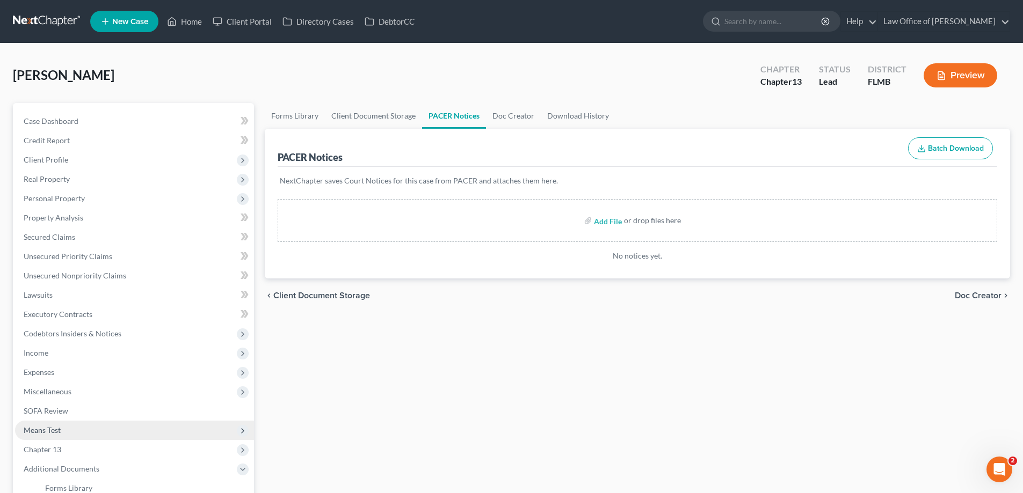
scroll to position [193, 0]
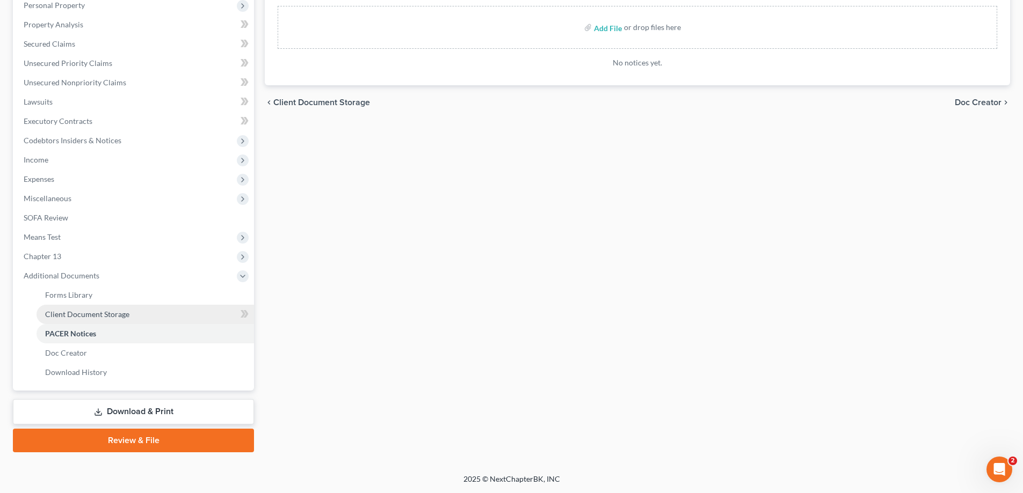
click at [110, 316] on span "Client Document Storage" at bounding box center [87, 314] width 84 height 9
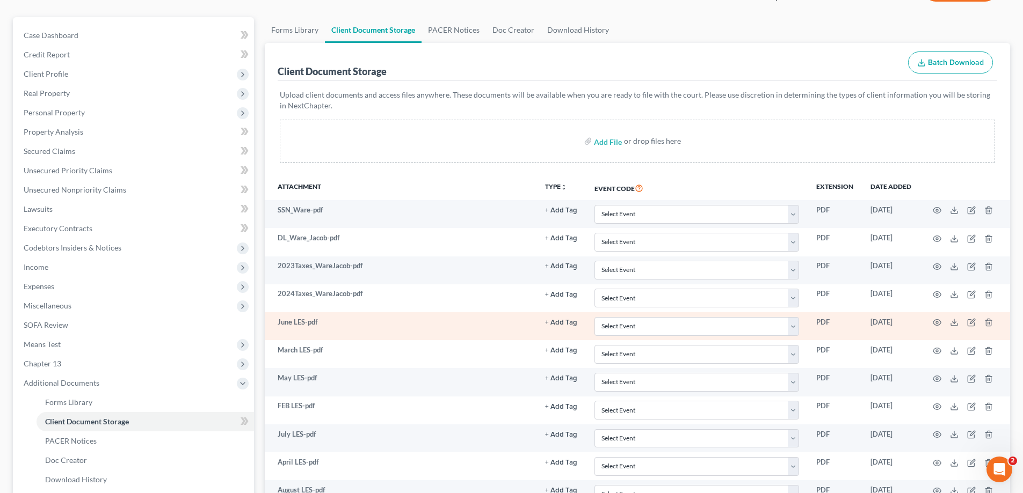
scroll to position [193, 0]
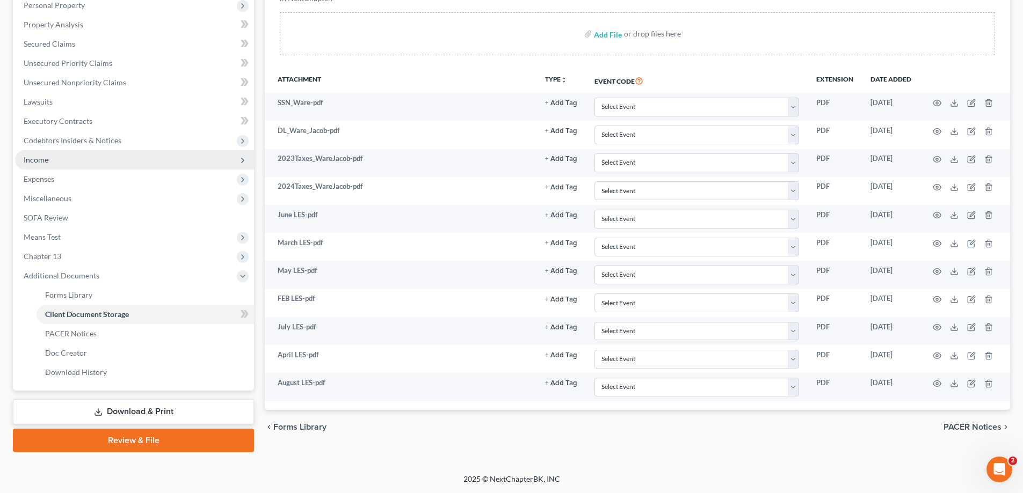
click at [115, 166] on span "Income" at bounding box center [134, 159] width 239 height 19
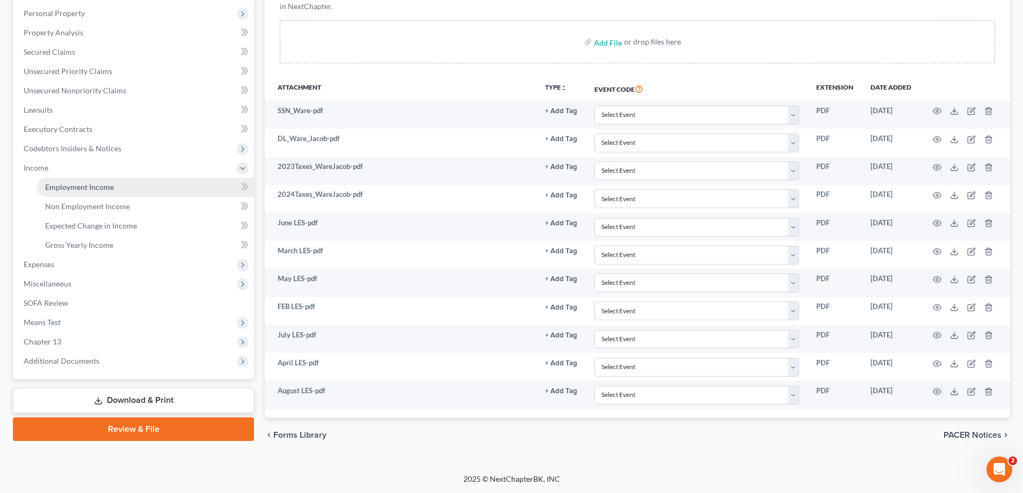
click at [124, 196] on link "Employment Income" at bounding box center [145, 187] width 217 height 19
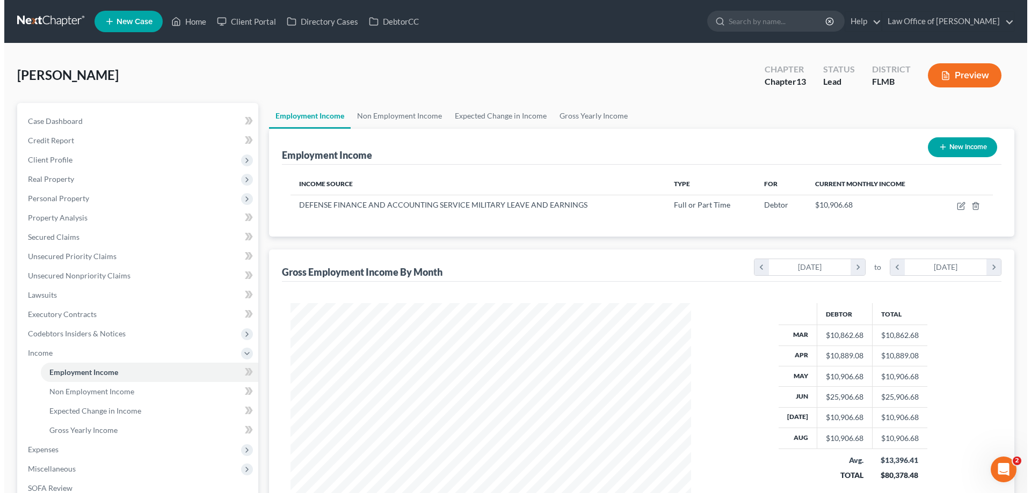
scroll to position [200, 422]
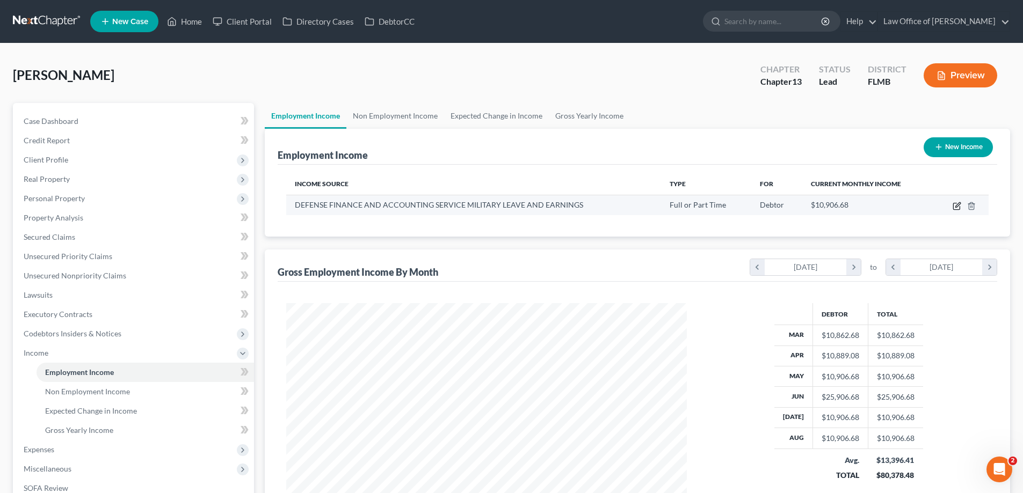
click at [957, 207] on icon "button" at bounding box center [957, 204] width 5 height 5
select select "0"
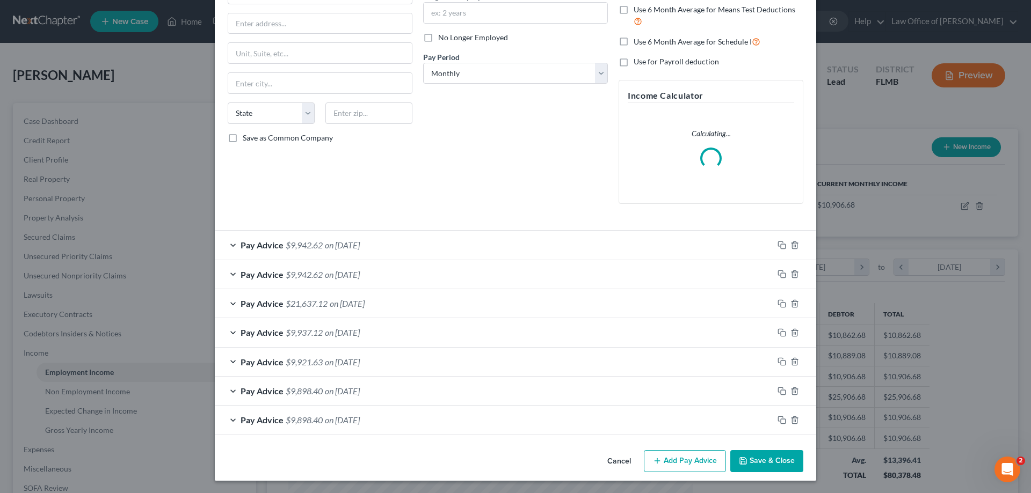
scroll to position [120, 0]
click at [781, 244] on rect "button" at bounding box center [783, 246] width 5 height 5
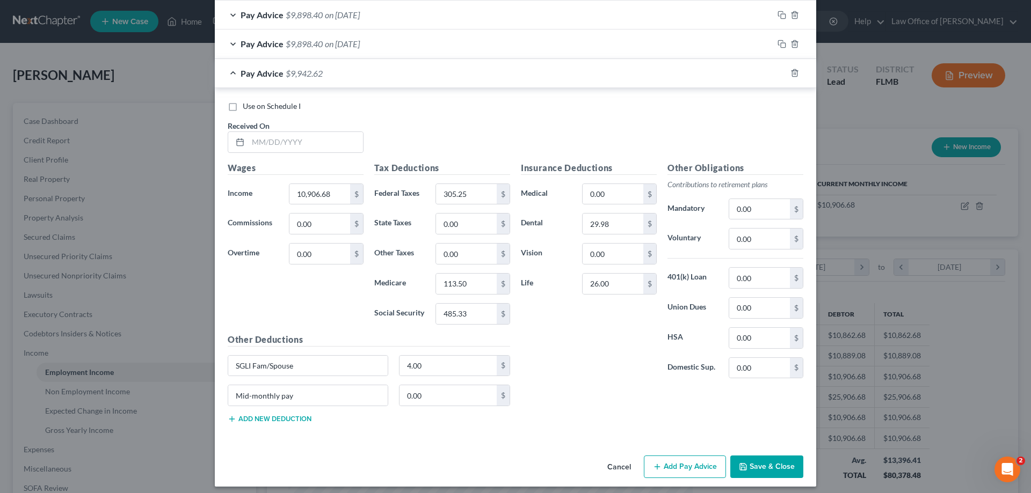
scroll to position [506, 0]
click at [644, 42] on div "Pay Advice $9,898.40 on 02/28/2025" at bounding box center [494, 44] width 558 height 28
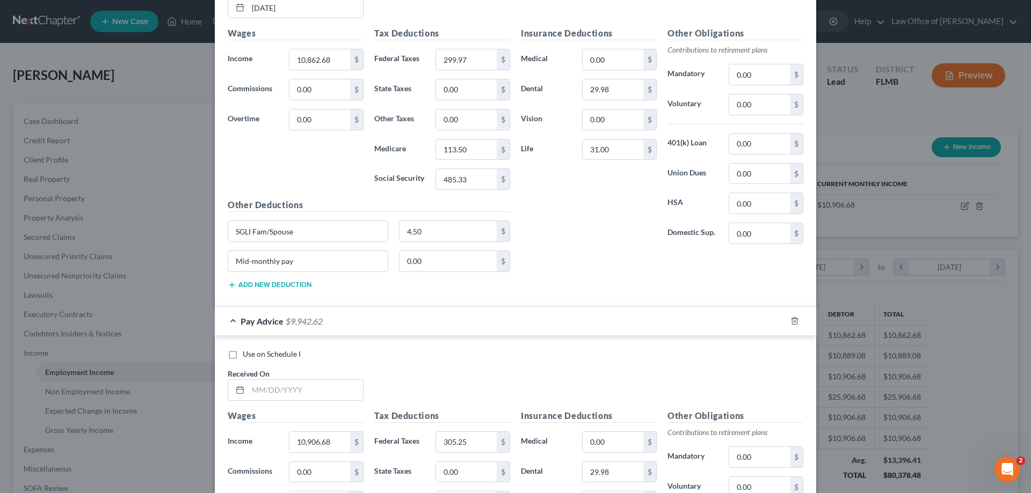
scroll to position [721, 0]
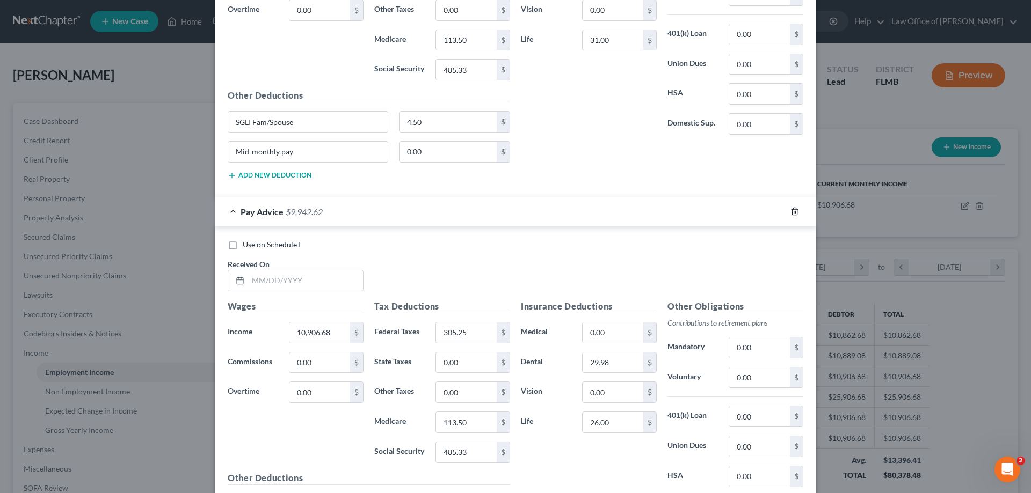
click at [793, 212] on icon "button" at bounding box center [794, 211] width 5 height 7
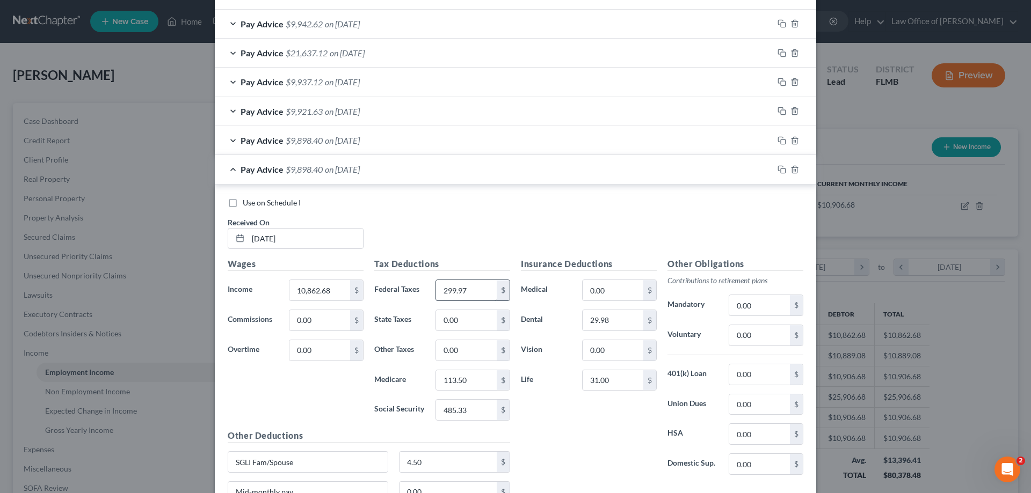
scroll to position [376, 0]
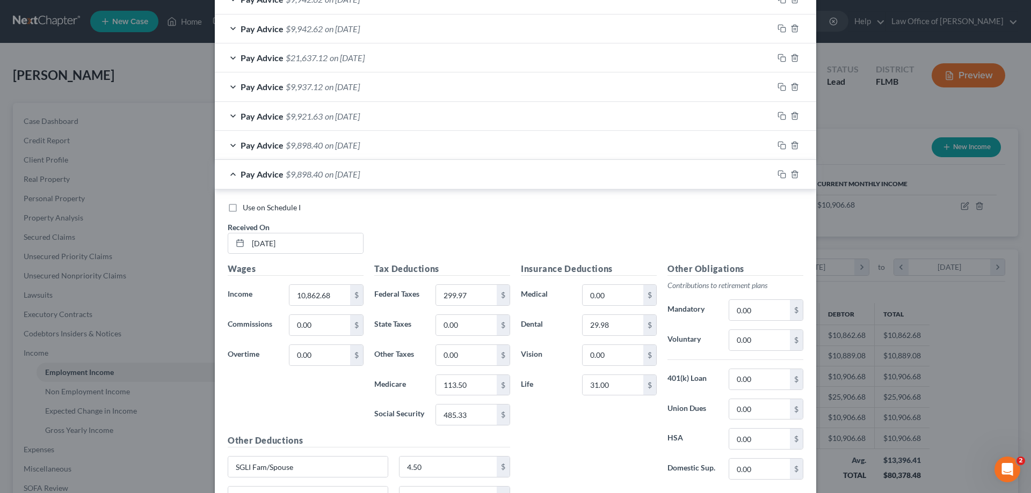
click at [398, 146] on div "Pay Advice $9,898.40 on 03/31/2025" at bounding box center [494, 145] width 558 height 28
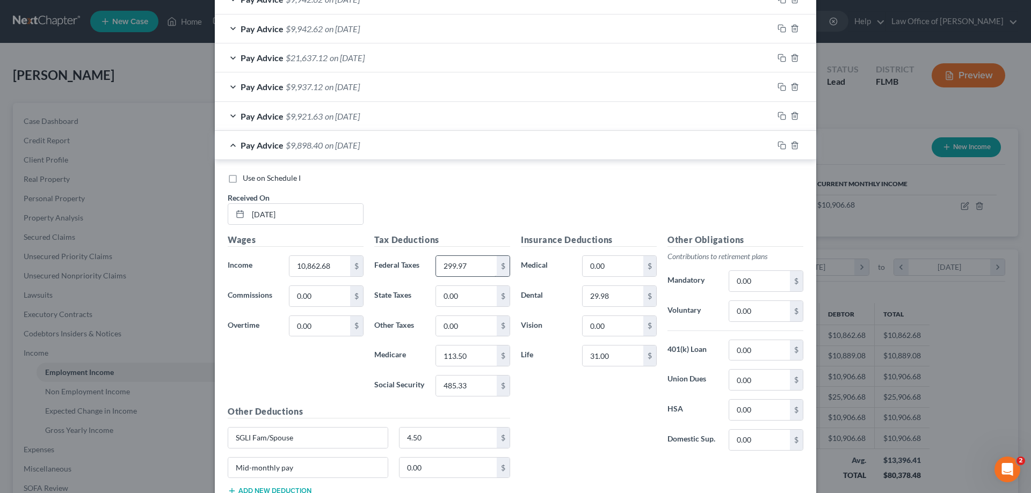
scroll to position [107, 0]
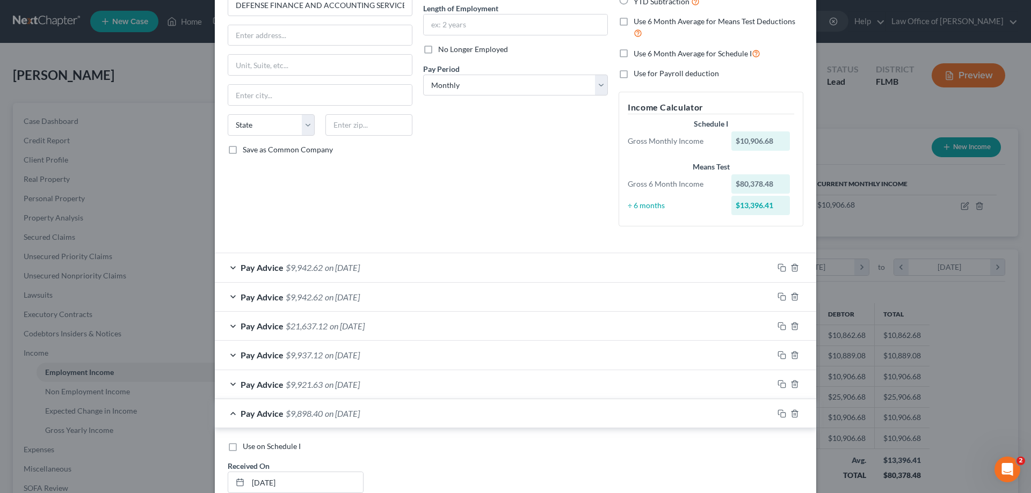
click at [360, 380] on span "on 04/30/2025" at bounding box center [342, 385] width 35 height 10
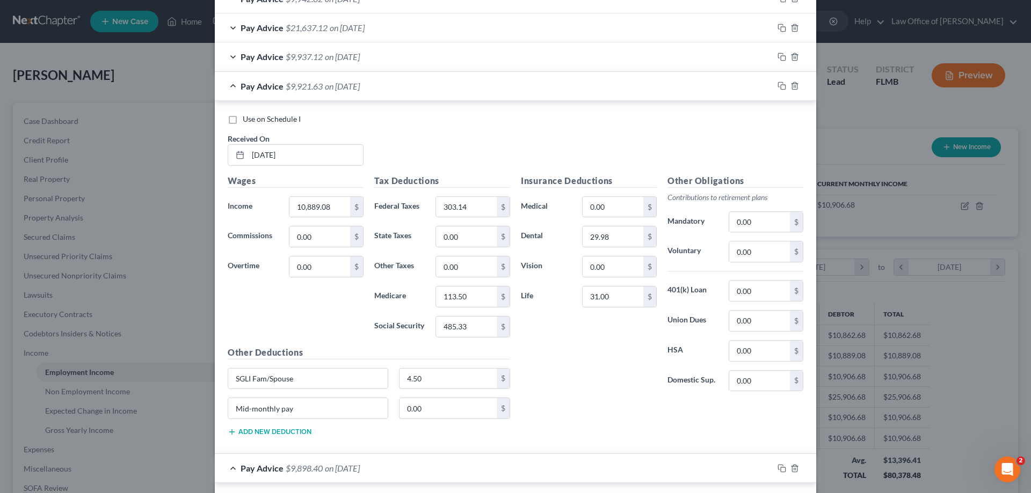
scroll to position [215, 0]
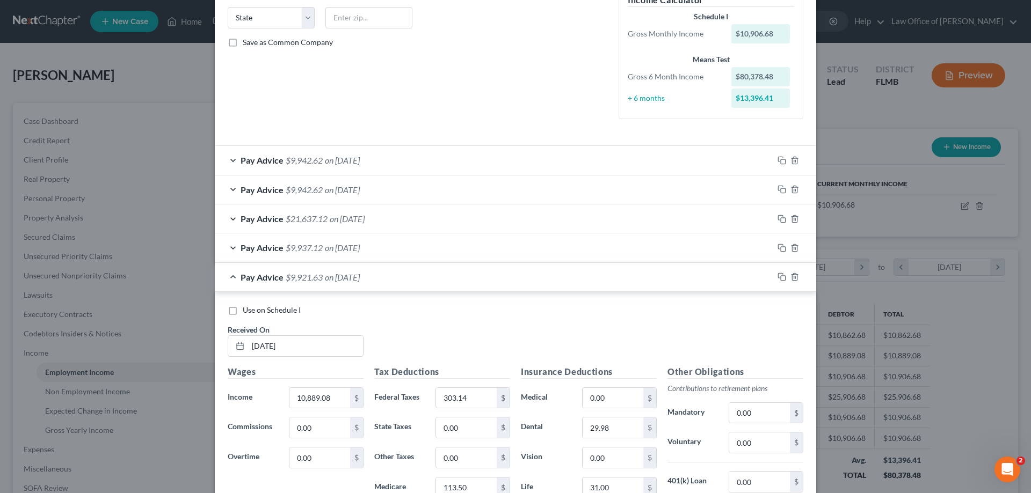
click at [377, 239] on div "Pay Advice $9,937.12 on 05/31/2025" at bounding box center [494, 248] width 558 height 28
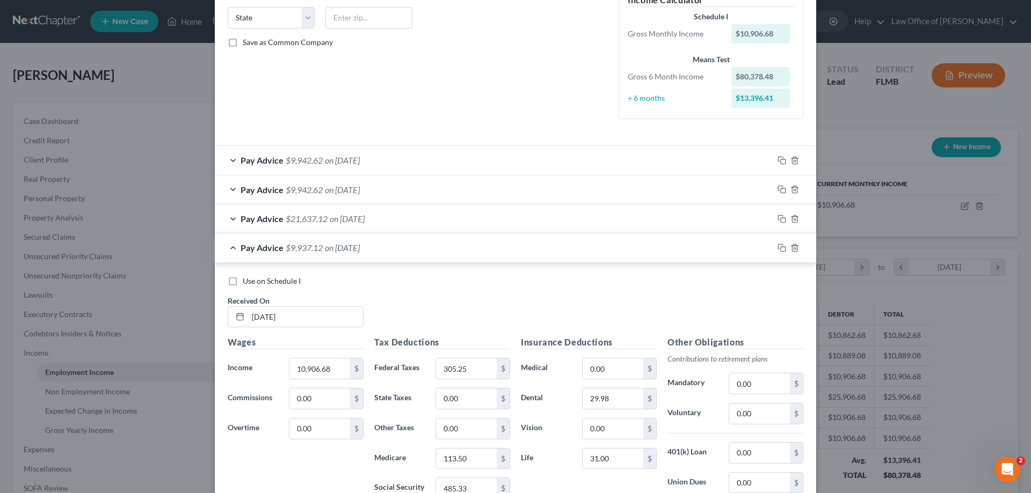
click at [361, 220] on span "on 06/30/2025" at bounding box center [347, 219] width 35 height 10
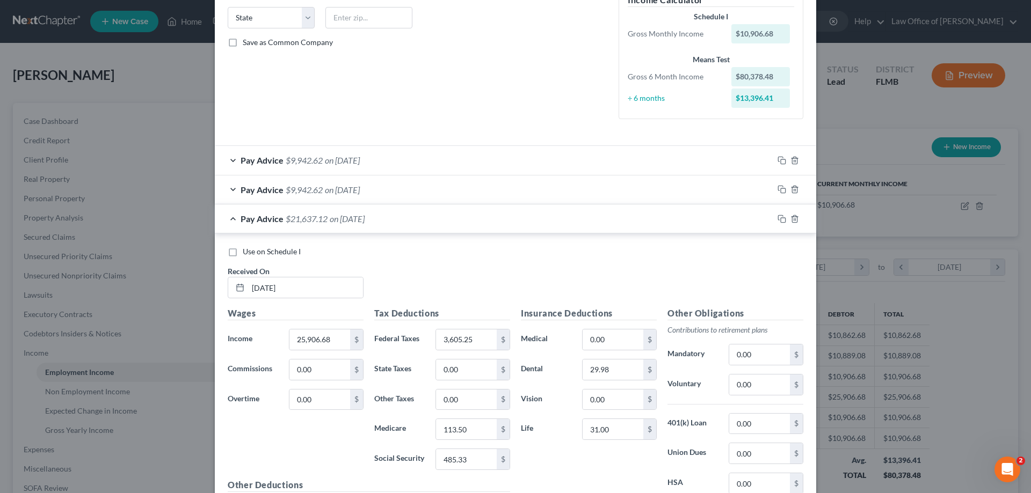
drag, startPoint x: 378, startPoint y: 194, endPoint x: 409, endPoint y: 188, distance: 31.2
click at [409, 188] on div "Pay Advice $9,942.62 on 07/31/2025" at bounding box center [494, 190] width 558 height 28
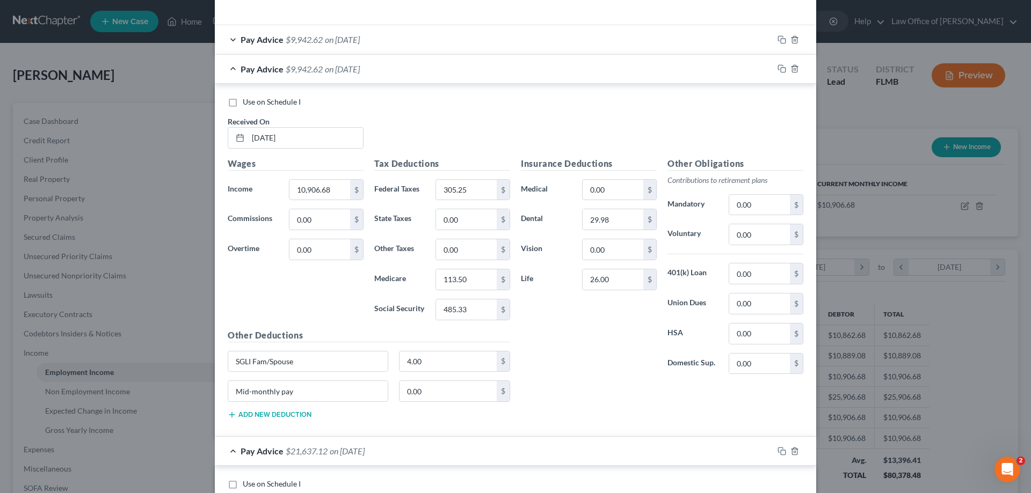
scroll to position [161, 0]
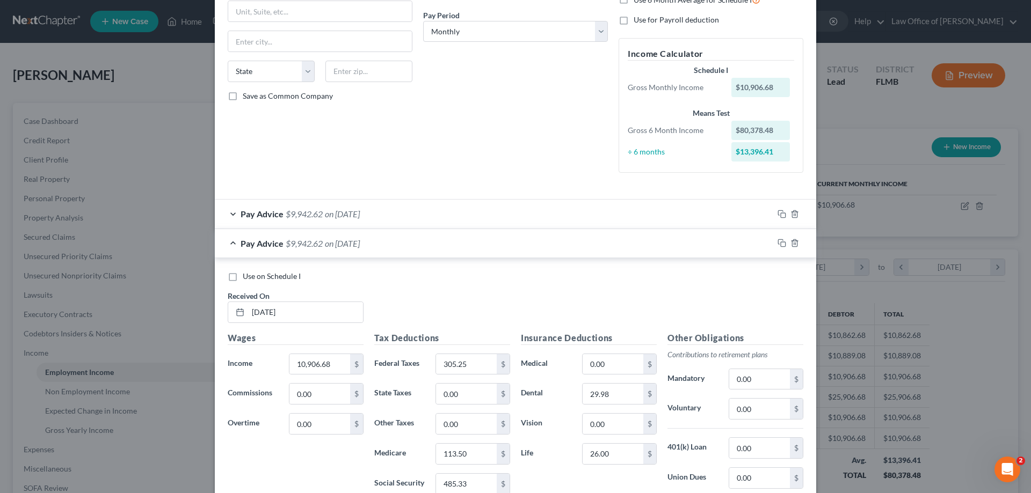
click at [399, 214] on div "Pay Advice $9,942.62 on 08/31/2025" at bounding box center [494, 214] width 558 height 28
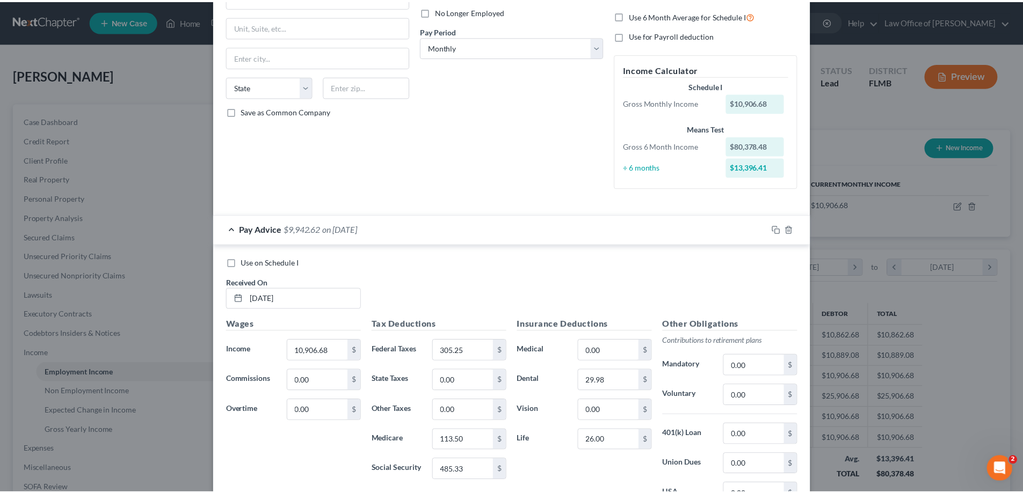
scroll to position [0, 0]
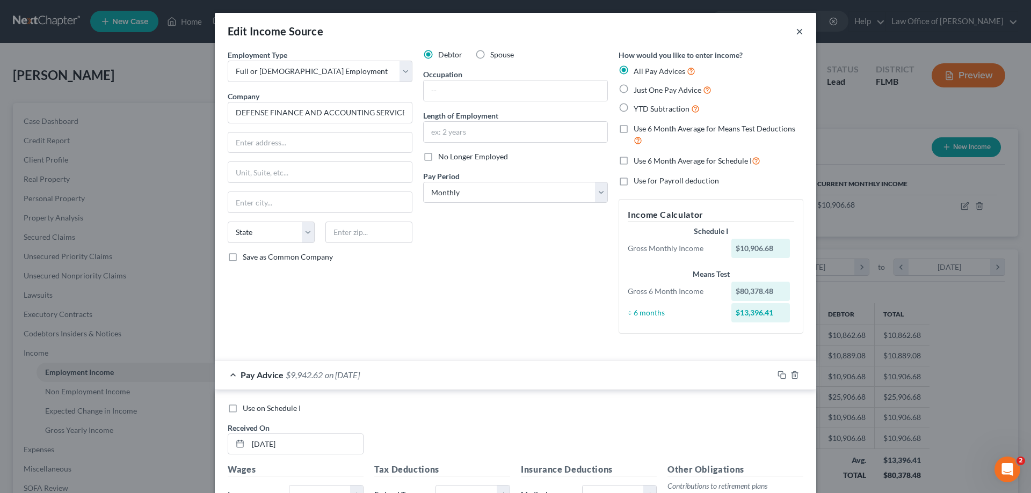
click at [796, 27] on button "×" at bounding box center [800, 31] width 8 height 13
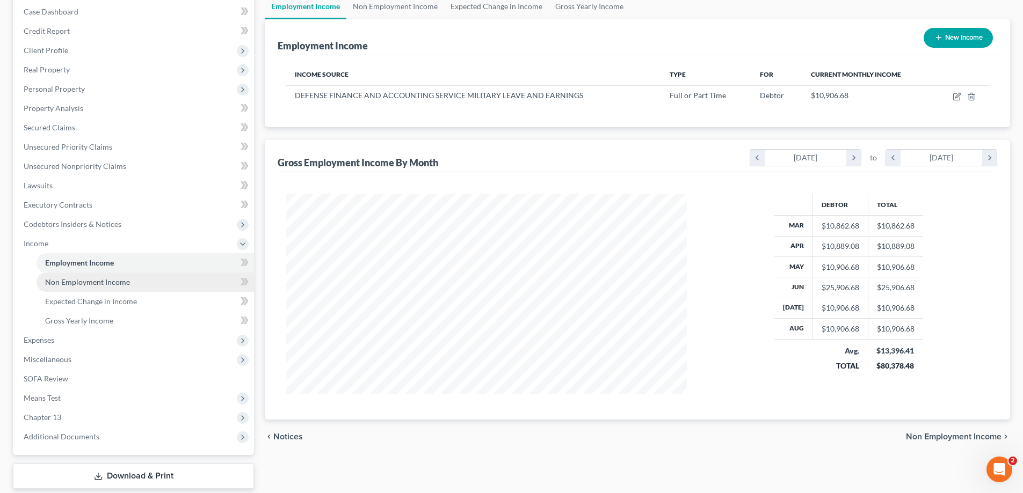
scroll to position [120, 0]
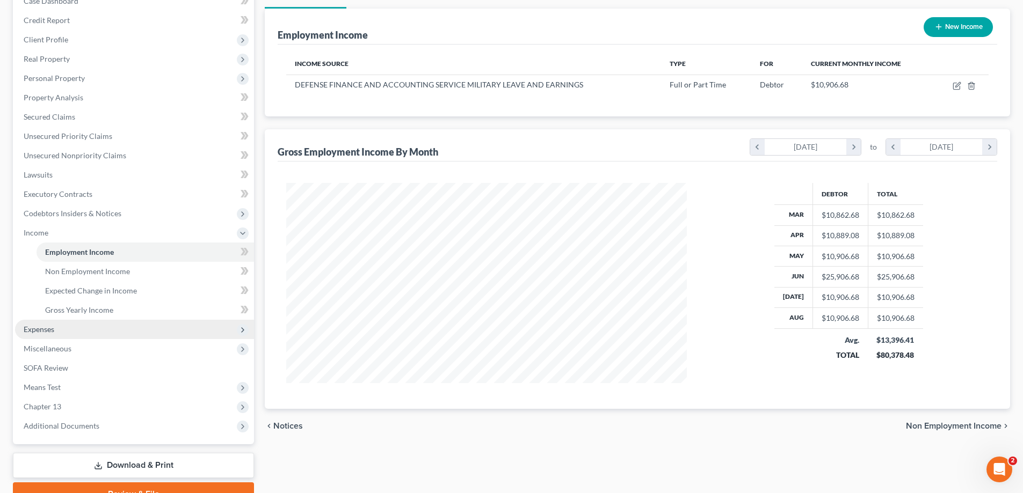
click at [126, 325] on span "Expenses" at bounding box center [134, 329] width 239 height 19
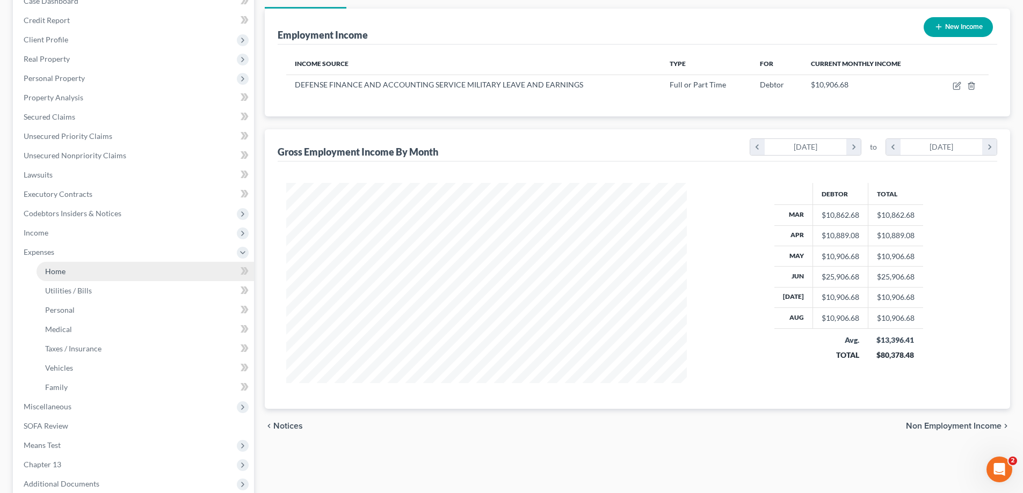
click at [131, 273] on link "Home" at bounding box center [145, 271] width 217 height 19
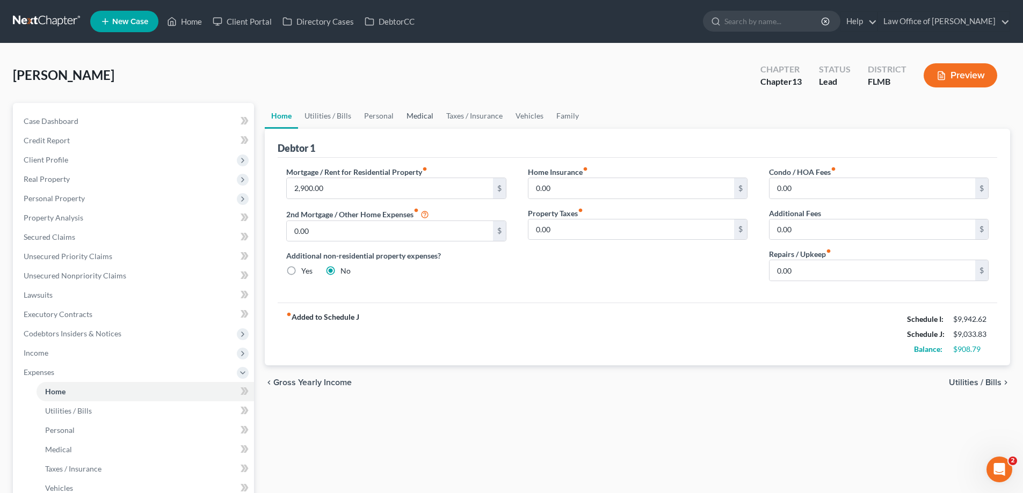
click at [400, 112] on link "Medical" at bounding box center [420, 116] width 40 height 26
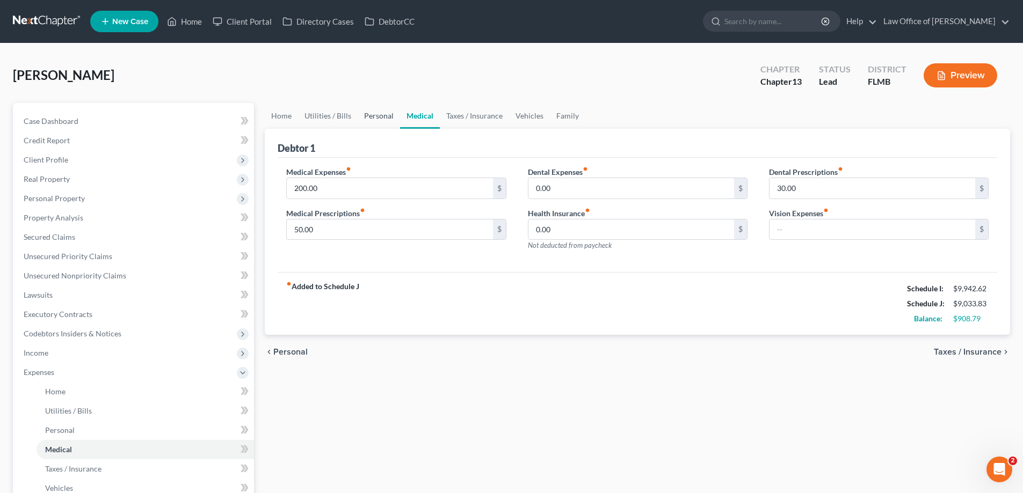
click at [376, 121] on link "Personal" at bounding box center [379, 116] width 42 height 26
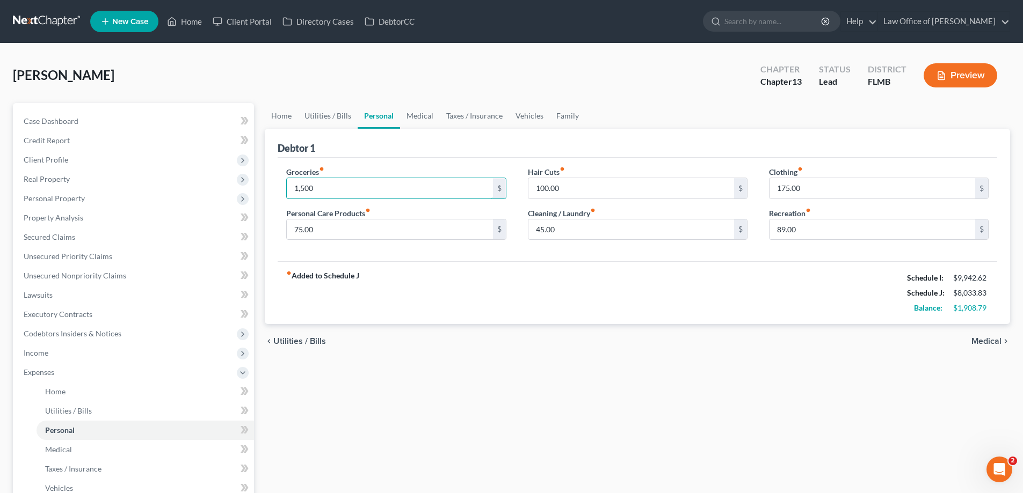
type input "1,500"
click at [418, 355] on div "chevron_left Utilities / Bills Medical chevron_right" at bounding box center [637, 341] width 745 height 34
click at [324, 118] on link "Utilities / Bills" at bounding box center [328, 116] width 60 height 26
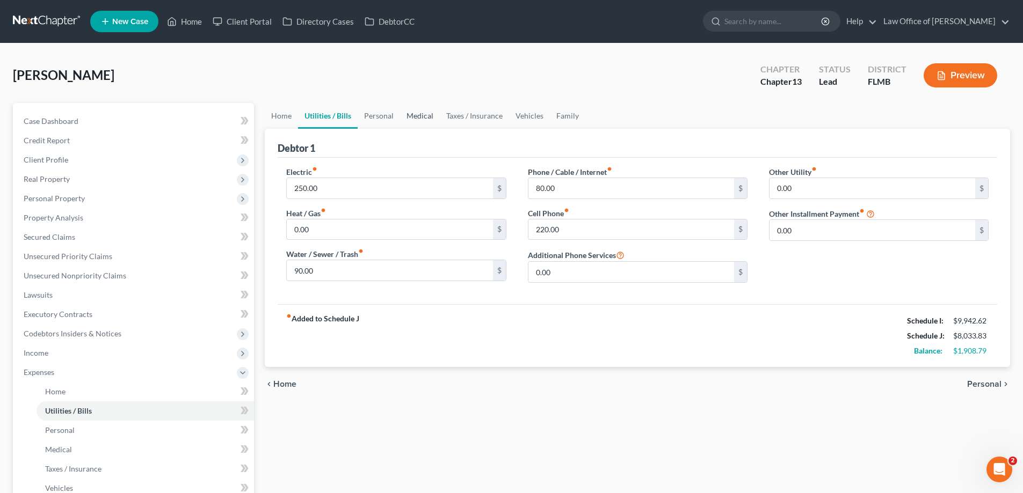
click at [424, 118] on link "Medical" at bounding box center [420, 116] width 40 height 26
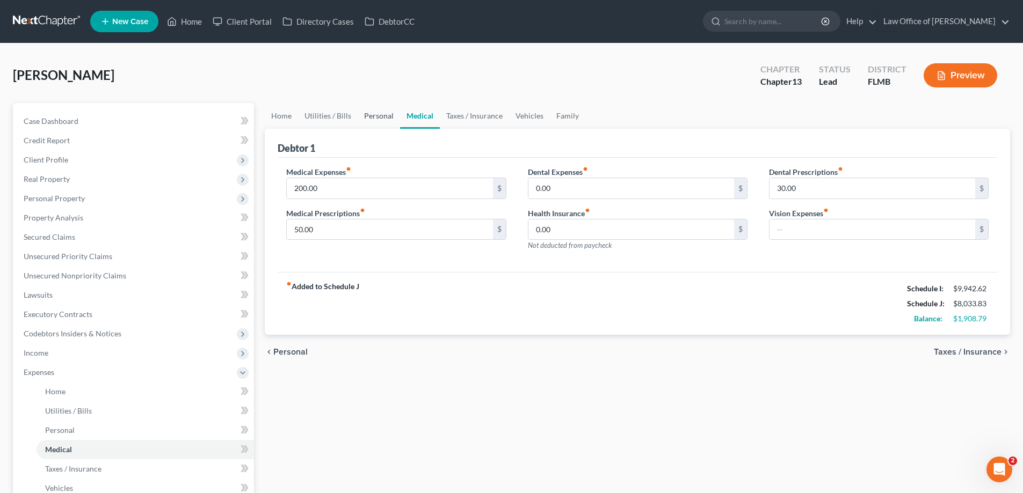
click at [370, 115] on link "Personal" at bounding box center [379, 116] width 42 height 26
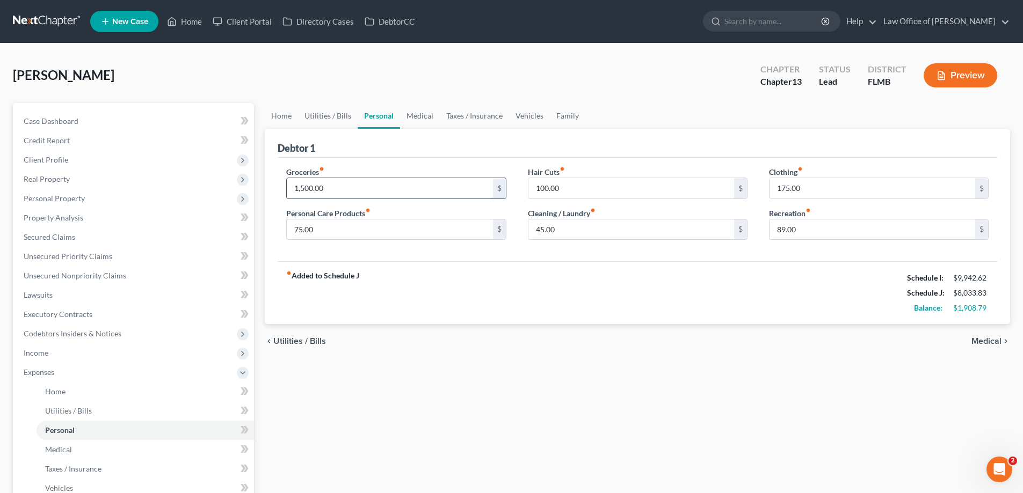
click at [332, 190] on input "1,500.00" at bounding box center [390, 188] width 206 height 20
type input "2,250"
click at [476, 318] on div "fiber_manual_record Added to Schedule J Schedule I: $9,942.62 Schedule J: $8,78…" at bounding box center [637, 292] width 719 height 63
click at [562, 115] on link "Family" at bounding box center [567, 116] width 35 height 26
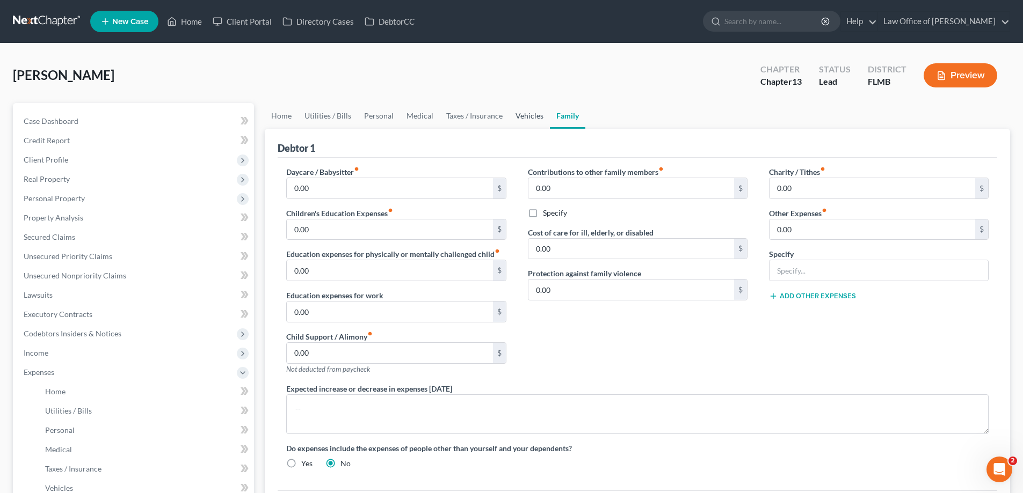
click at [525, 120] on link "Vehicles" at bounding box center [529, 116] width 41 height 26
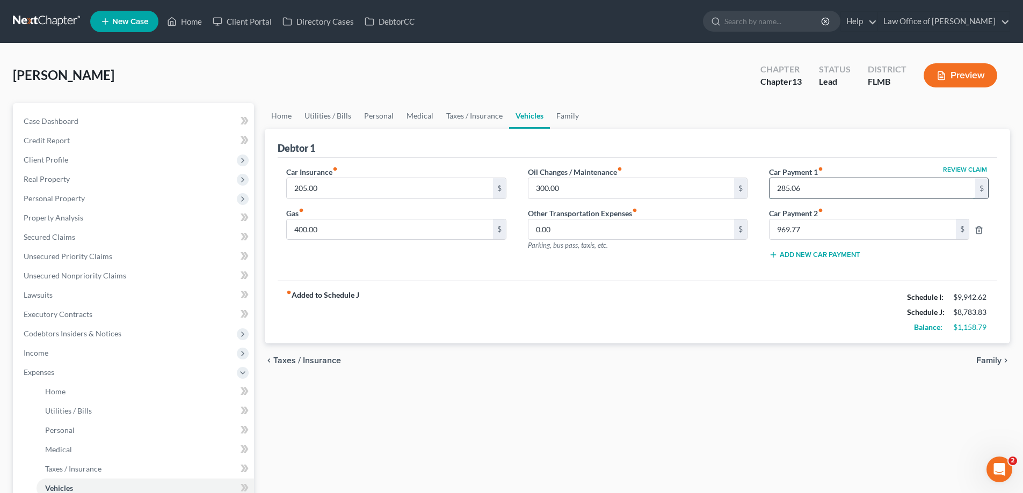
click at [822, 187] on input "285.06" at bounding box center [872, 188] width 206 height 20
type input "0"
click at [745, 389] on div "Home Utilities / Bills Personal Medical Taxes / Insurance Vehicles Family Debto…" at bounding box center [637, 393] width 756 height 581
click at [86, 199] on span "Personal Property" at bounding box center [134, 198] width 239 height 19
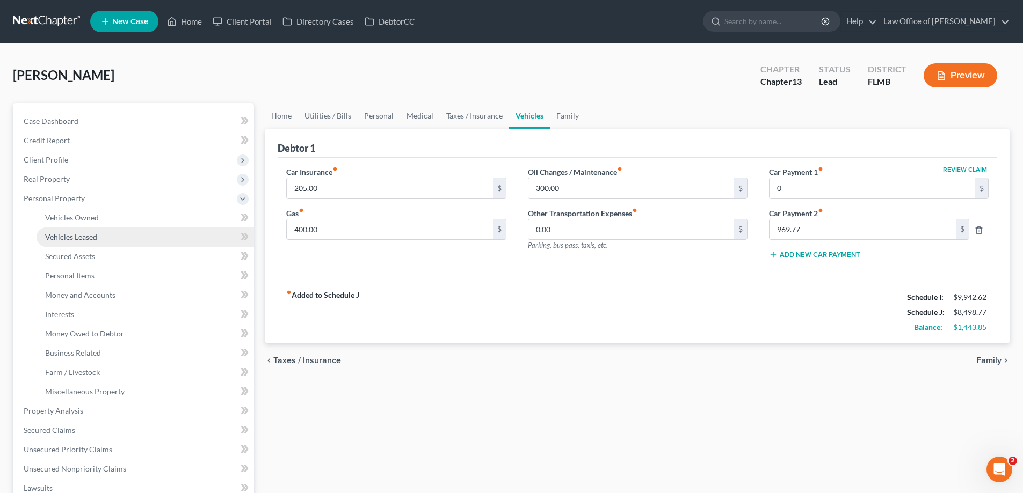
click at [84, 234] on span "Vehicles Leased" at bounding box center [71, 236] width 52 height 9
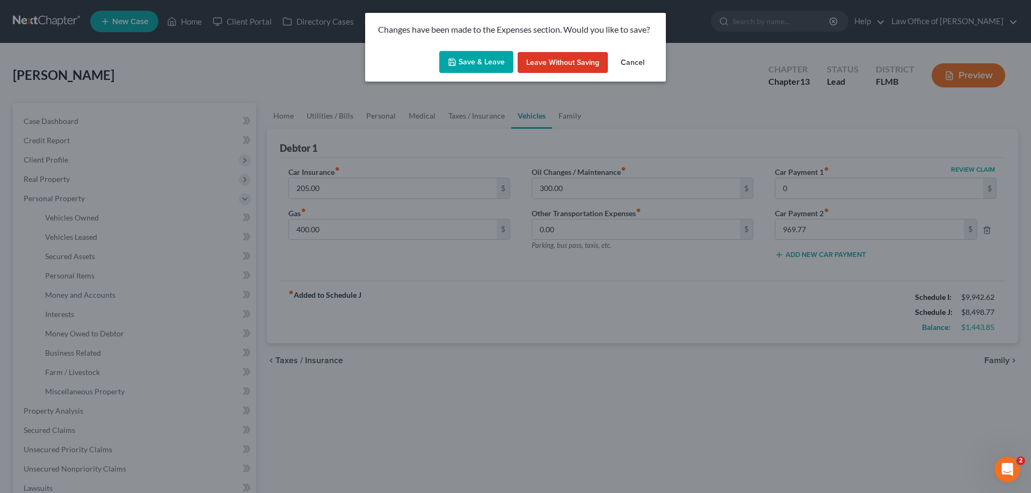
click at [462, 54] on button "Save & Leave" at bounding box center [476, 62] width 74 height 23
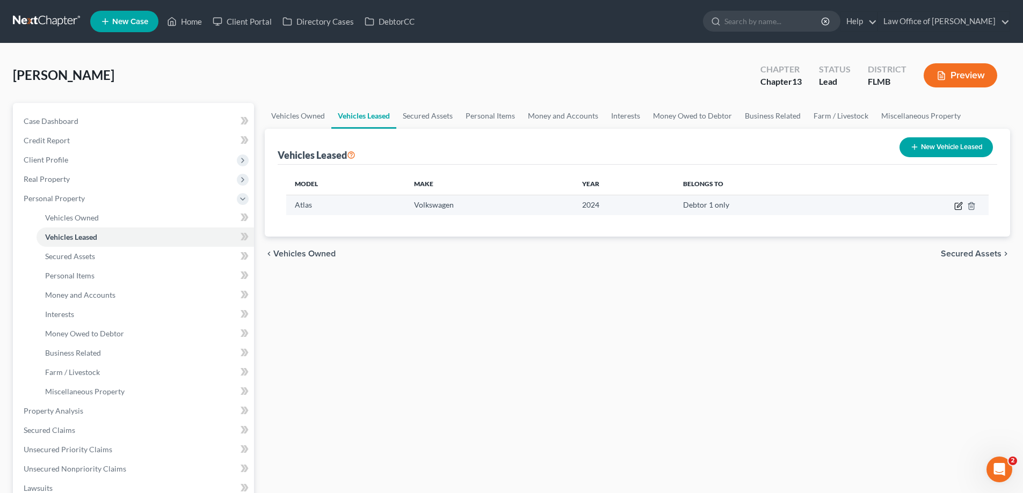
click at [957, 206] on icon "button" at bounding box center [958, 206] width 9 height 9
select select "0"
select select "2"
select select "0"
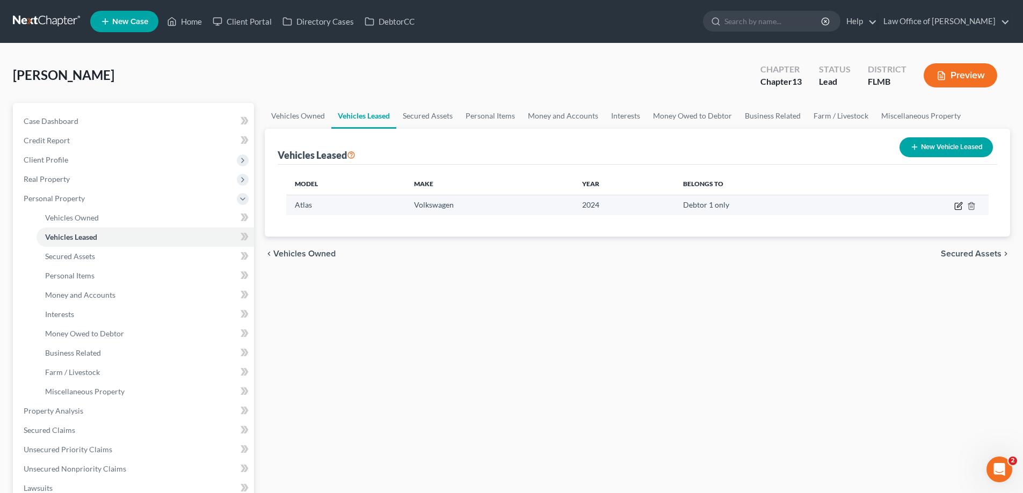
select select "14"
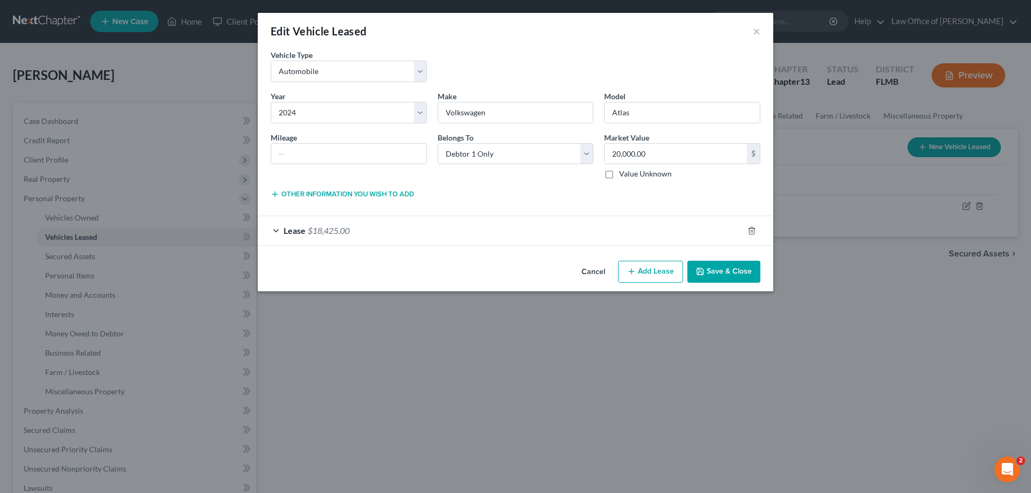
click at [324, 231] on span "$18,425.00" at bounding box center [329, 230] width 42 height 10
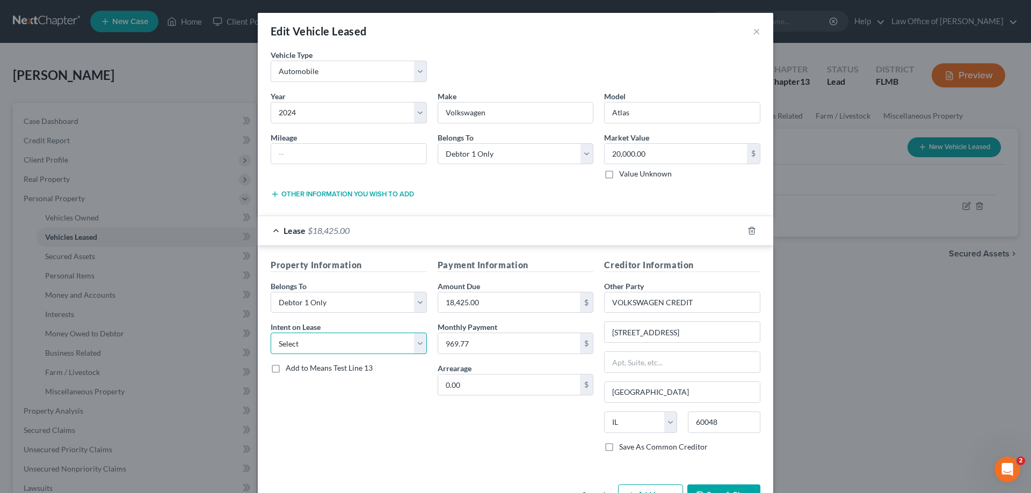
click at [377, 346] on select "Select None Assume Reject" at bounding box center [349, 343] width 156 height 21
select select "1"
click at [271, 333] on select "Select None Assume Reject" at bounding box center [349, 343] width 156 height 21
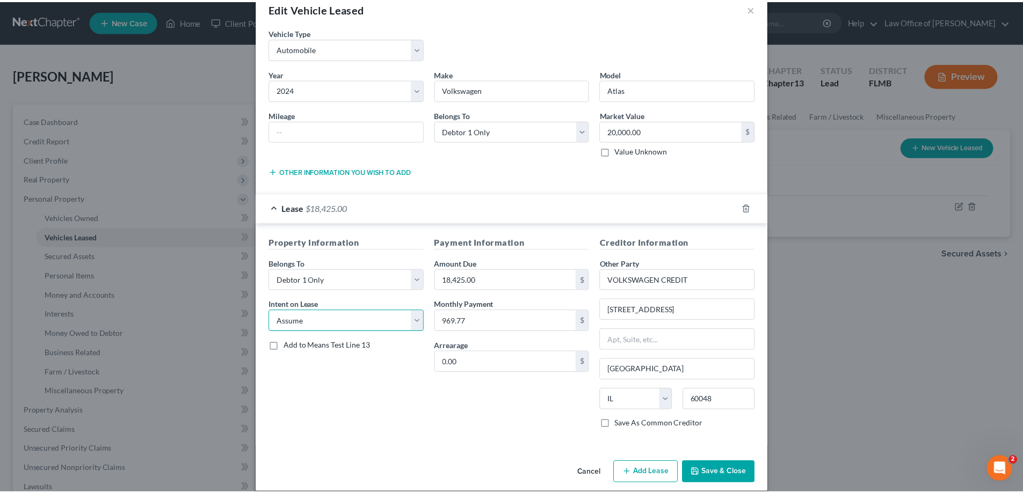
scroll to position [35, 0]
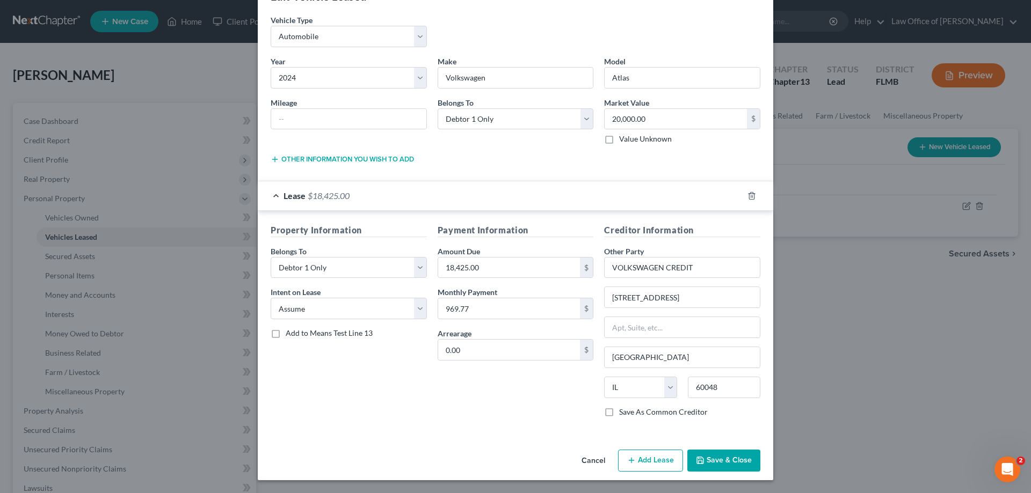
click at [331, 335] on span "Add to Means Test Line 13" at bounding box center [329, 333] width 87 height 9
click at [297, 335] on input "Add to Means Test Line 13" at bounding box center [293, 331] width 7 height 7
checkbox input "true"
click at [740, 461] on button "Save & Close" at bounding box center [723, 461] width 73 height 23
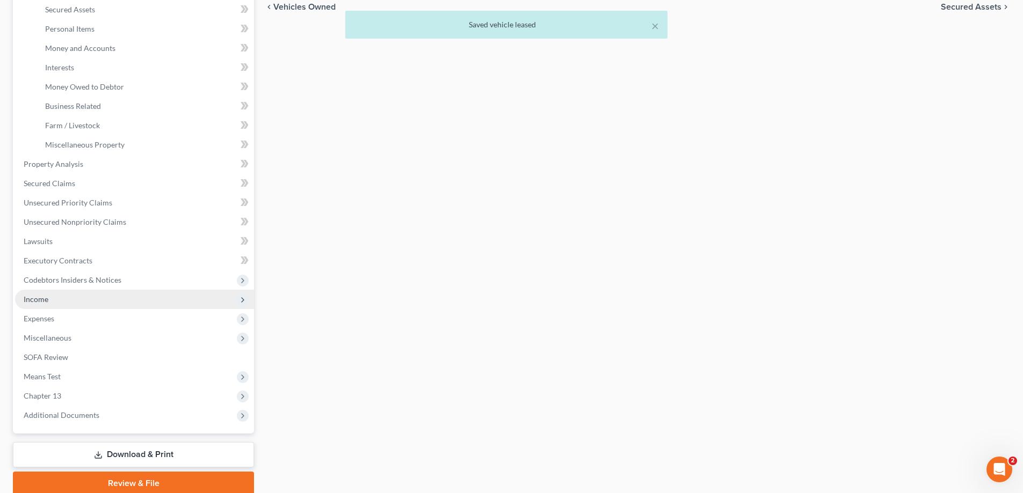
scroll to position [290, 0]
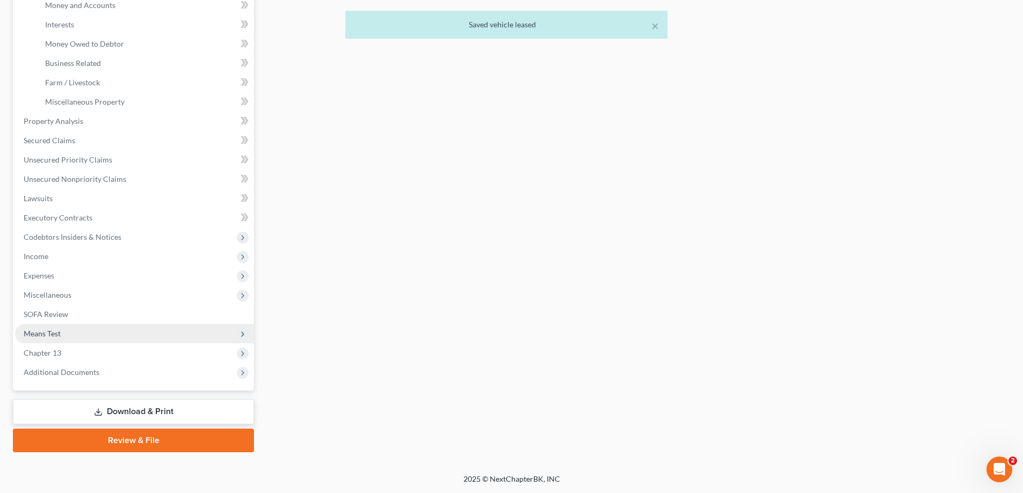
click at [62, 341] on span "Means Test" at bounding box center [134, 333] width 239 height 19
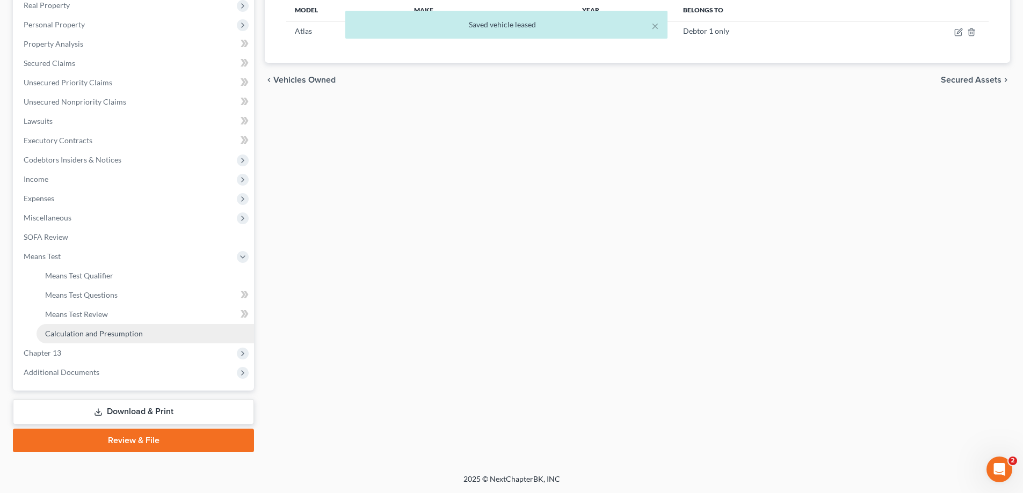
click at [70, 331] on span "Calculation and Presumption" at bounding box center [94, 333] width 98 height 9
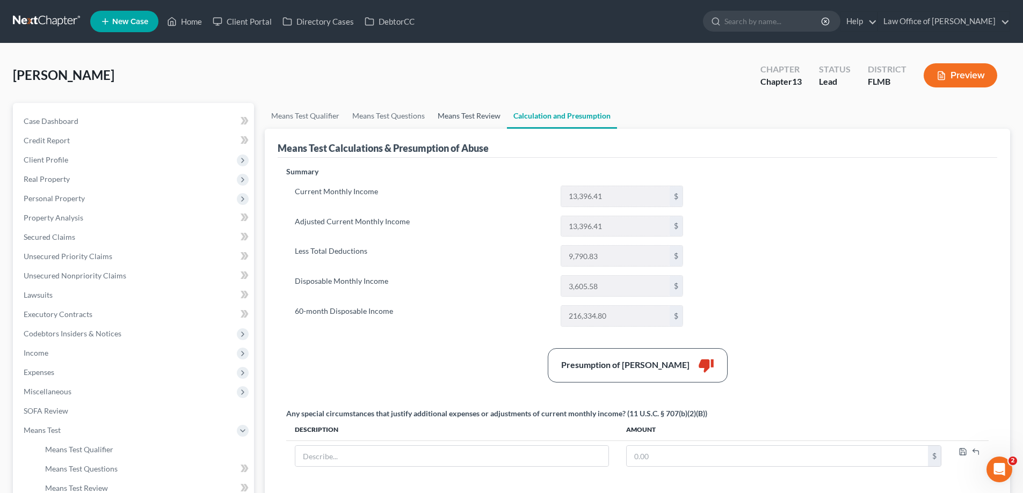
click at [478, 117] on link "Means Test Review" at bounding box center [469, 116] width 76 height 26
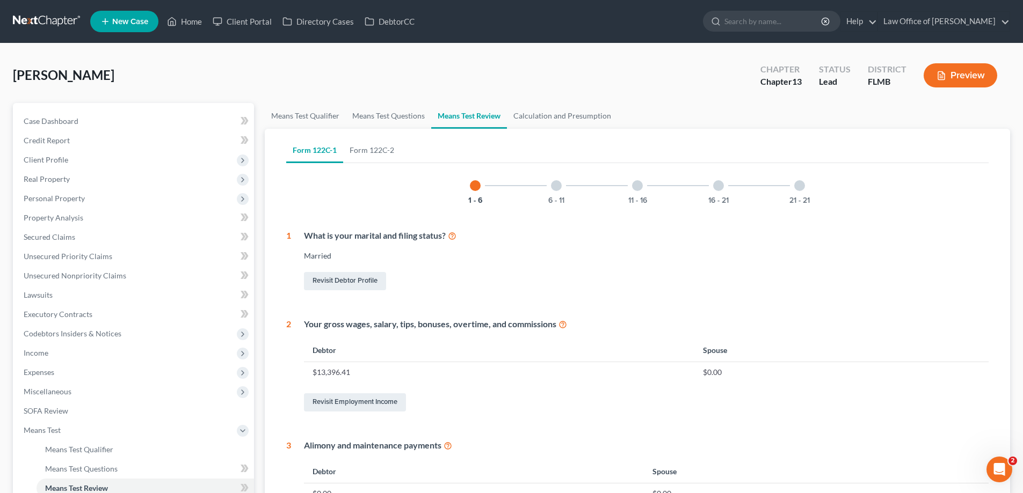
click at [951, 67] on button "Preview" at bounding box center [960, 75] width 74 height 24
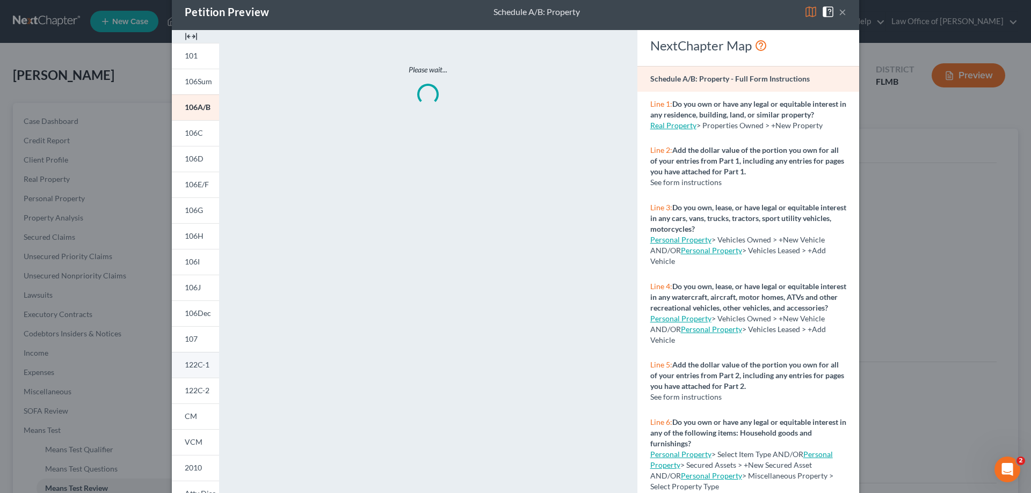
scroll to position [54, 0]
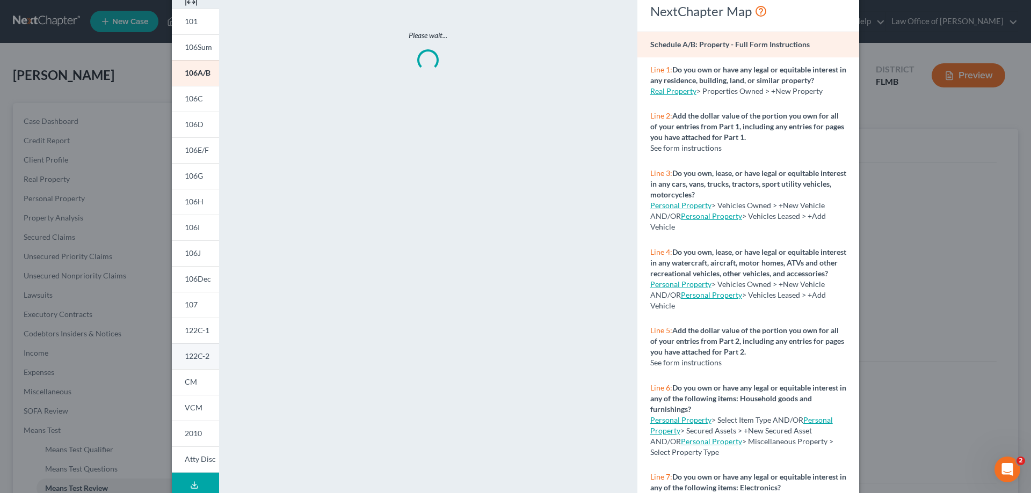
click at [185, 358] on span "122C-2" at bounding box center [197, 356] width 25 height 9
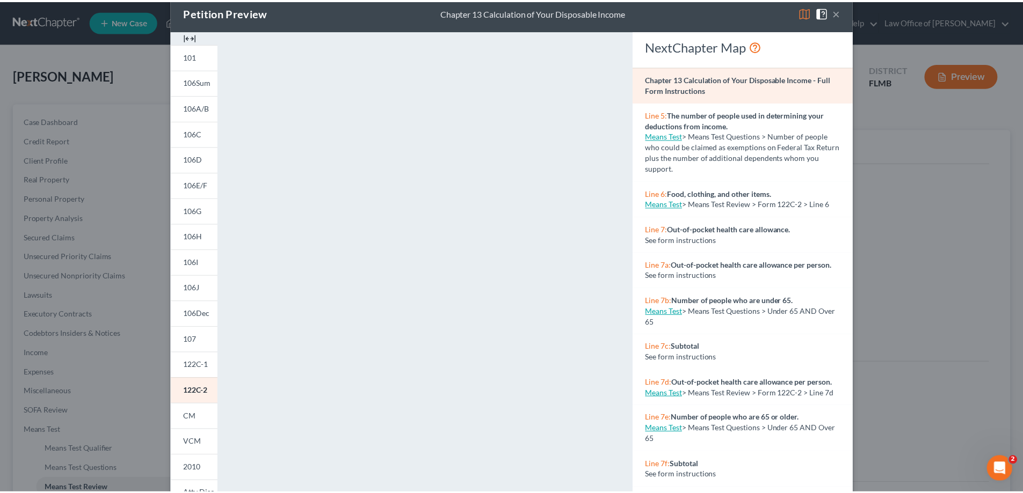
scroll to position [0, 0]
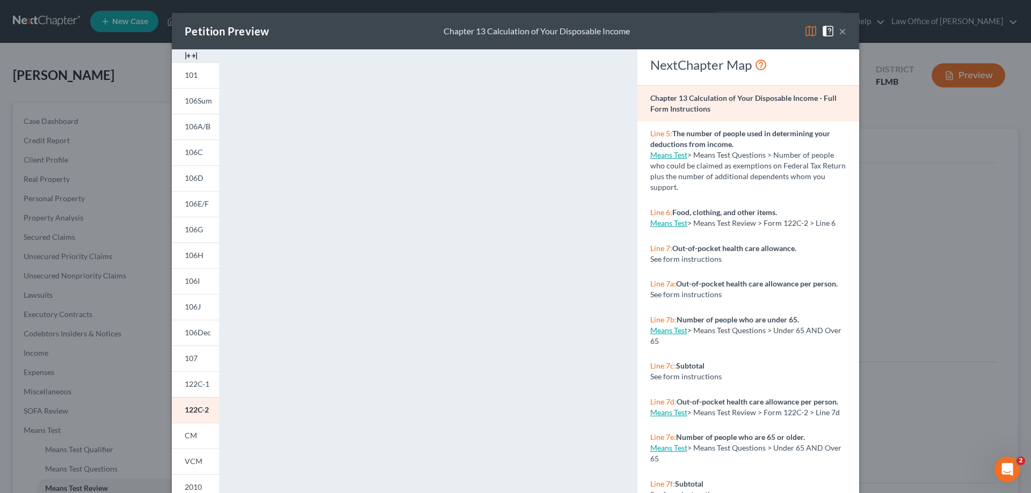
click at [840, 32] on button "×" at bounding box center [843, 31] width 8 height 13
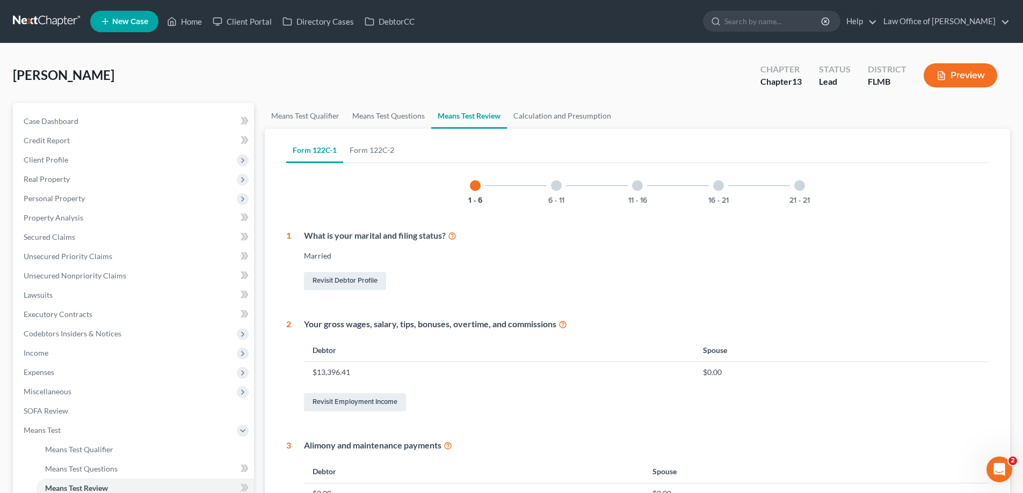
click at [39, 21] on link at bounding box center [47, 21] width 69 height 19
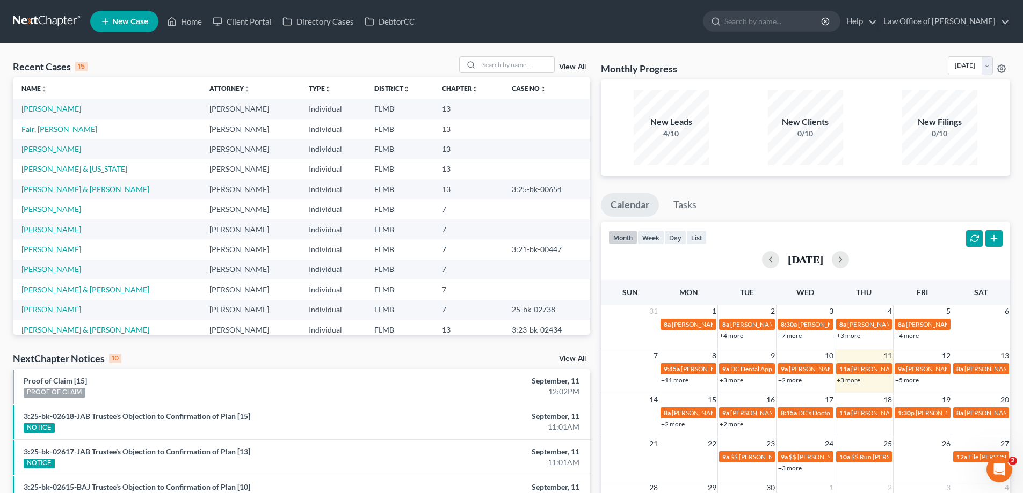
click at [49, 127] on link "Fair, [PERSON_NAME]" at bounding box center [59, 129] width 76 height 9
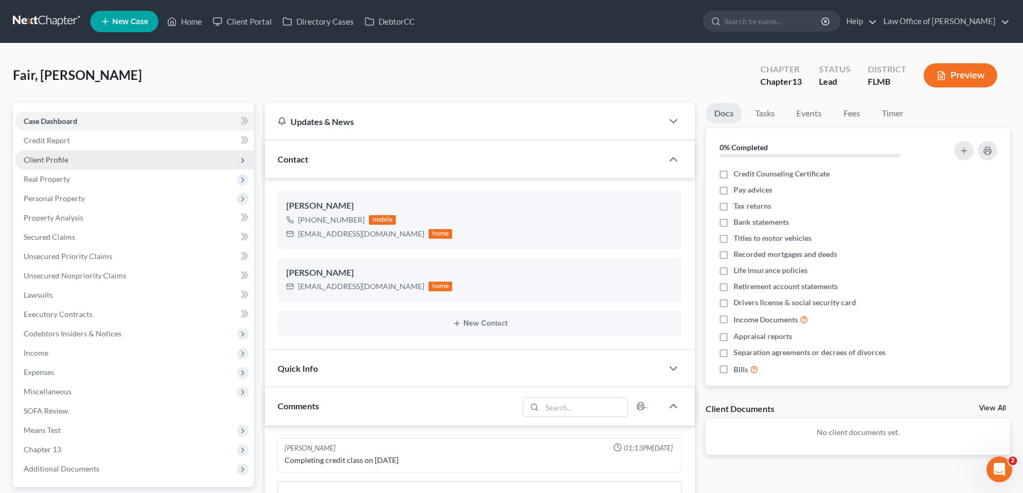
click at [77, 156] on span "Client Profile" at bounding box center [134, 159] width 239 height 19
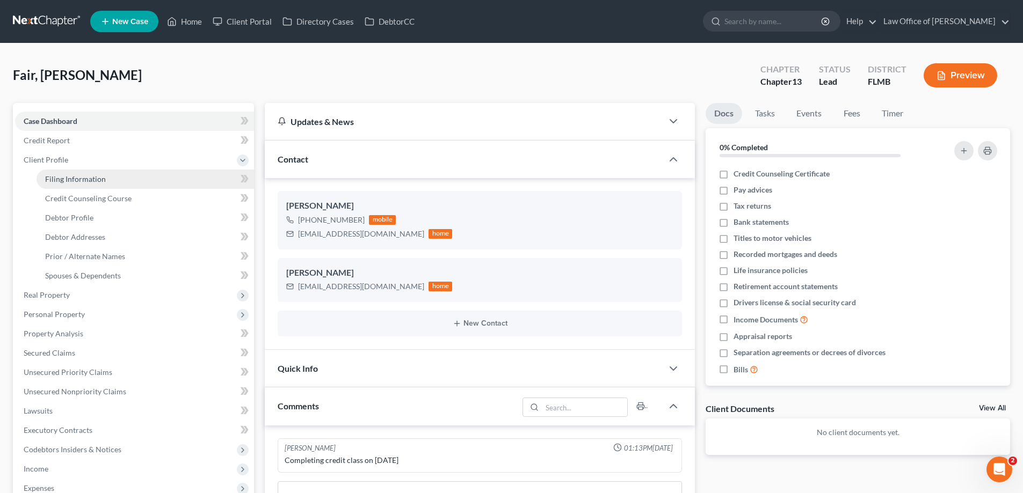
click at [97, 176] on span "Filing Information" at bounding box center [75, 178] width 61 height 9
select select "1"
select select "0"
select select "3"
select select "15"
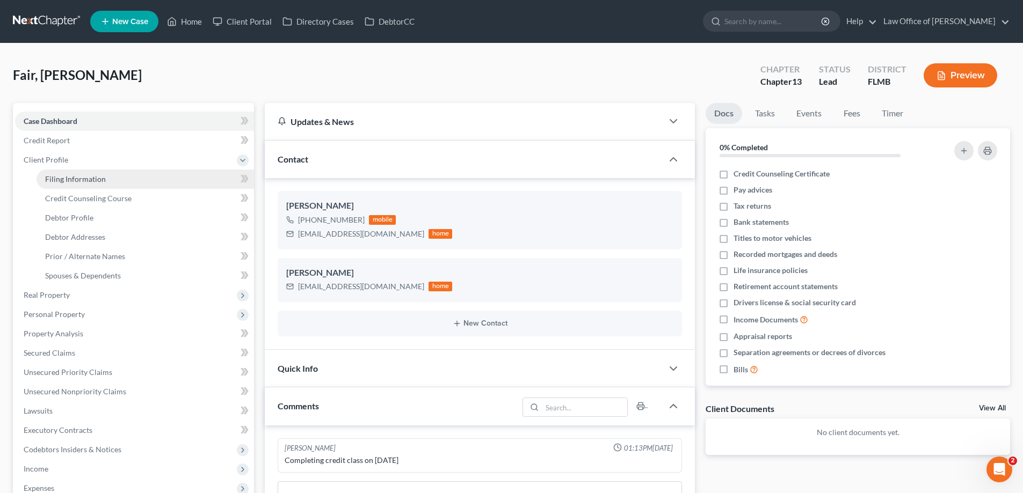
select select "9"
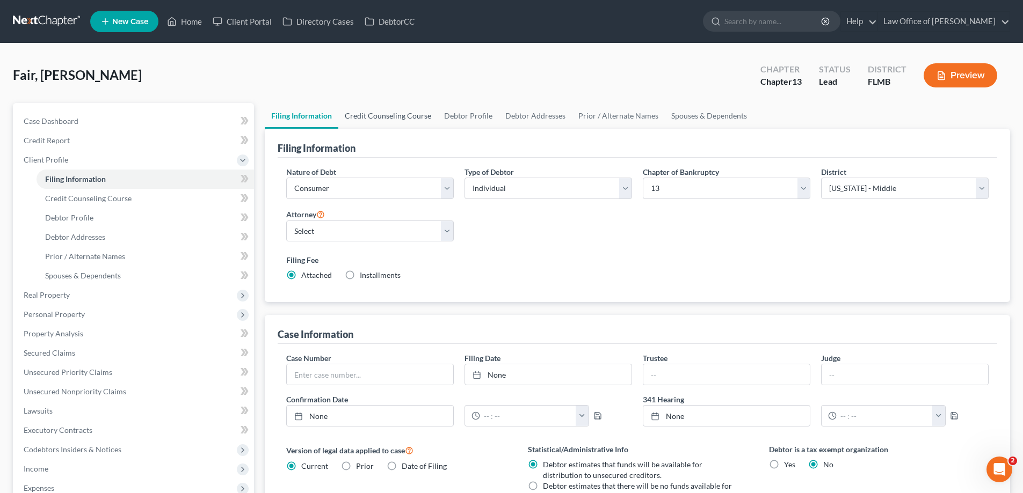
click at [369, 116] on link "Credit Counseling Course" at bounding box center [387, 116] width 99 height 26
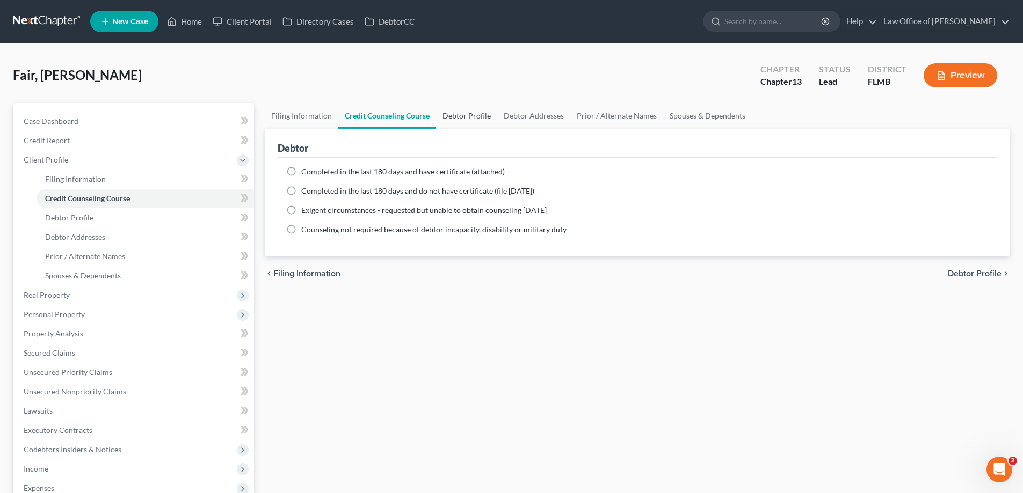
click at [448, 118] on link "Debtor Profile" at bounding box center [466, 116] width 61 height 26
select select "0"
select select "2"
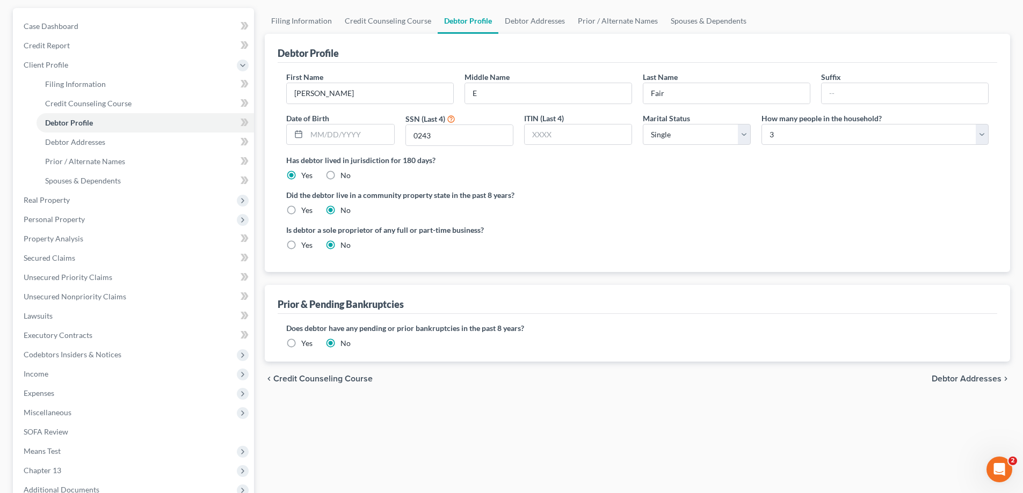
scroll to position [213, 0]
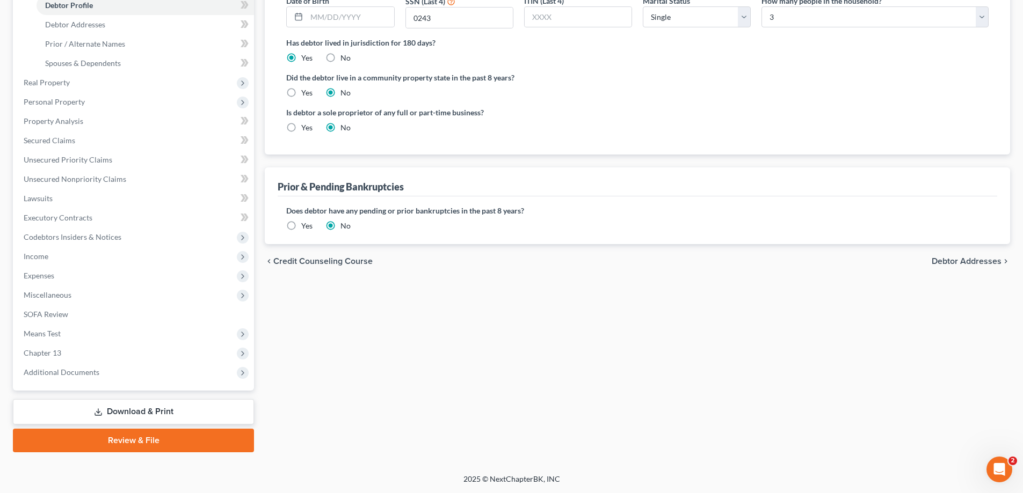
click at [301, 226] on label "Yes" at bounding box center [306, 226] width 11 height 11
click at [305, 226] on input "Yes" at bounding box center [308, 224] width 7 height 7
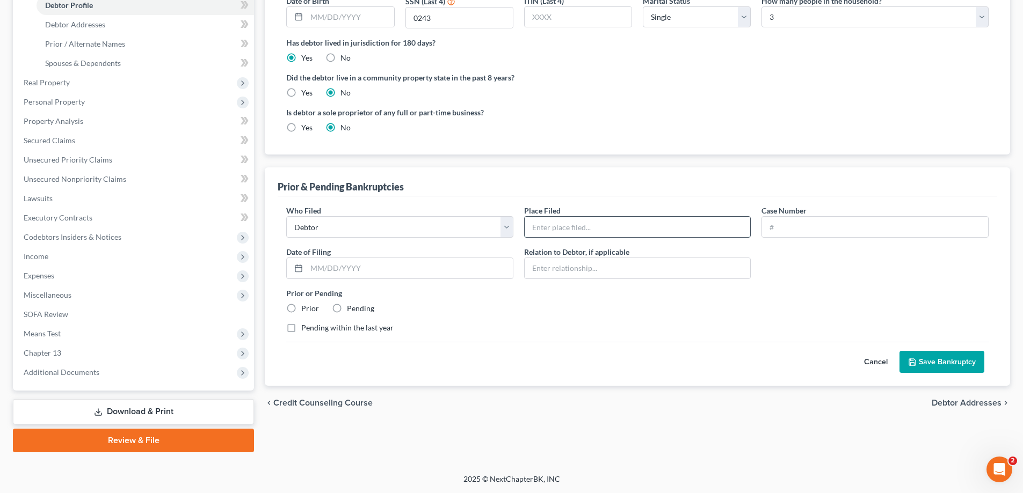
click at [580, 225] on input "text" at bounding box center [637, 227] width 226 height 20
type input "Middle District of Florida-Jacksonville"
click at [785, 225] on input "text" at bounding box center [875, 227] width 226 height 20
paste input "3:19-bk-02274-JAF"
click at [776, 233] on input "3:19-bk-02274-JAF" at bounding box center [875, 227] width 226 height 20
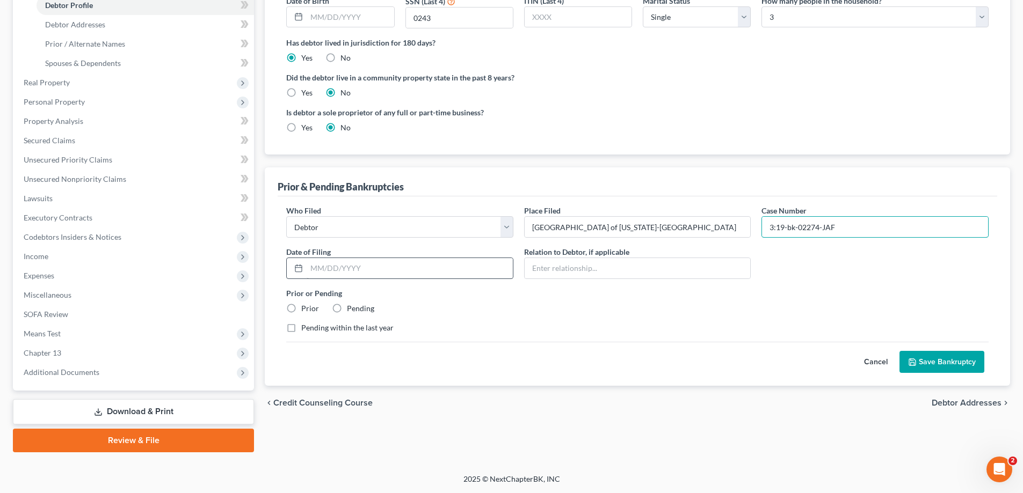
type input "3:19-bk-02274-JAF"
click at [420, 263] on input "text" at bounding box center [410, 268] width 206 height 20
type input "06/14/2019"
click at [347, 310] on label "Pending" at bounding box center [360, 308] width 27 height 11
click at [351, 310] on input "Pending" at bounding box center [354, 306] width 7 height 7
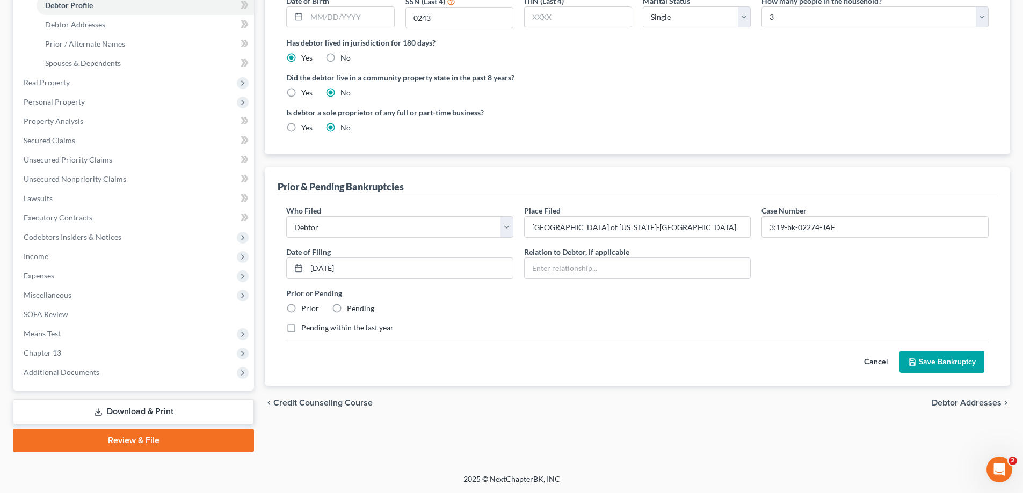
radio input "true"
click at [957, 358] on button "Save Bankruptcy" at bounding box center [941, 362] width 85 height 23
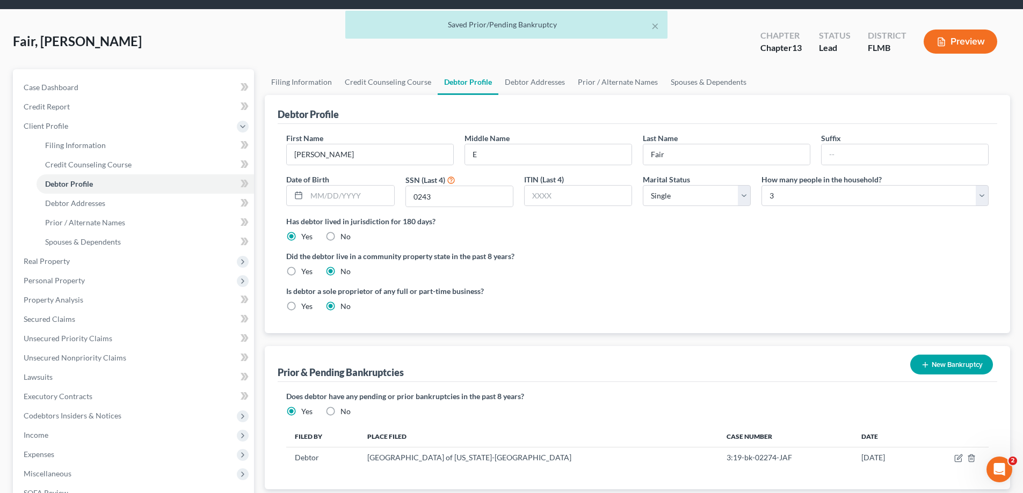
scroll to position [0, 0]
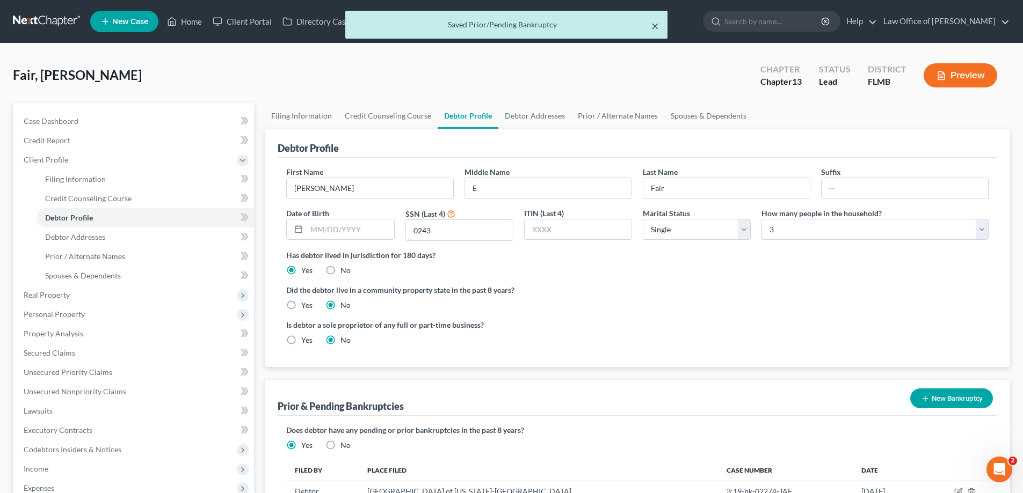
click at [657, 27] on button "×" at bounding box center [655, 25] width 8 height 13
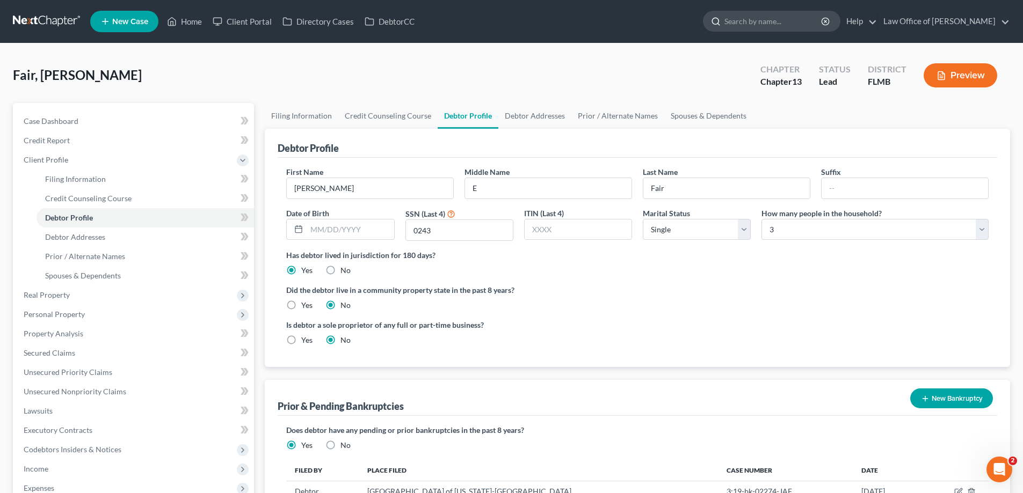
click at [765, 18] on input "search" at bounding box center [773, 21] width 98 height 20
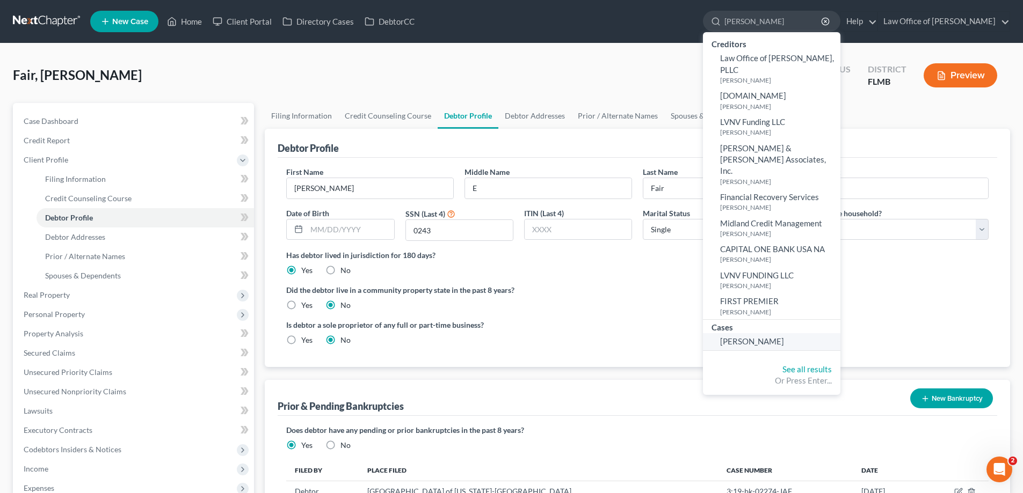
type input "lachanda"
click at [782, 333] on link "[PERSON_NAME]" at bounding box center [771, 341] width 137 height 17
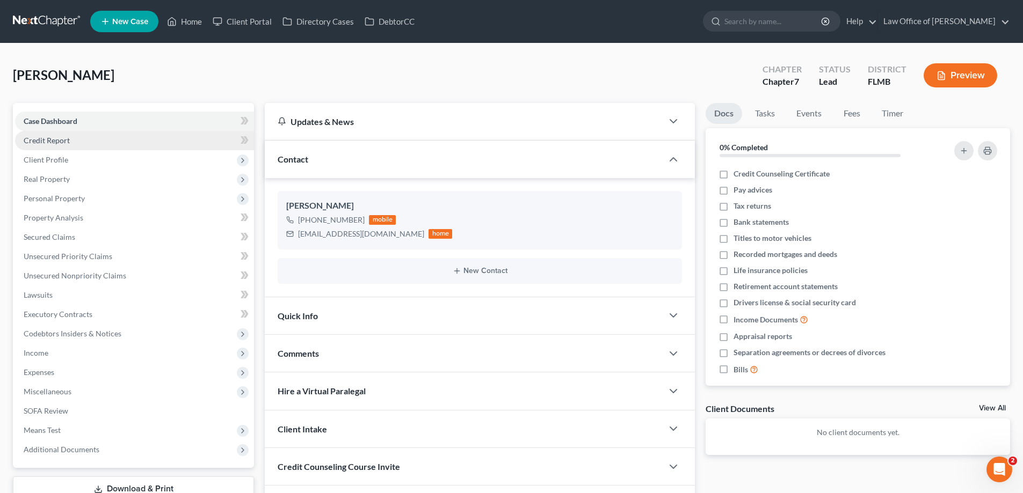
click at [55, 138] on span "Credit Report" at bounding box center [47, 140] width 46 height 9
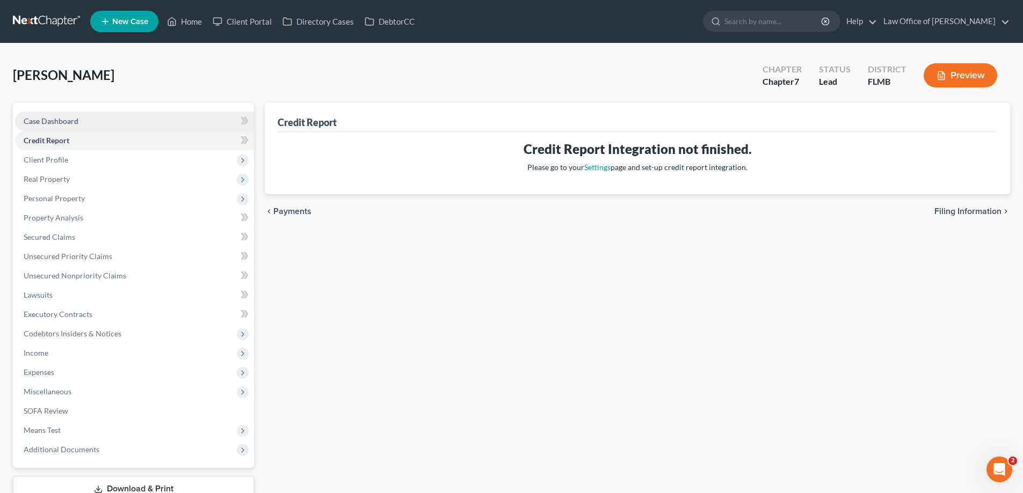
click at [64, 122] on span "Case Dashboard" at bounding box center [51, 120] width 55 height 9
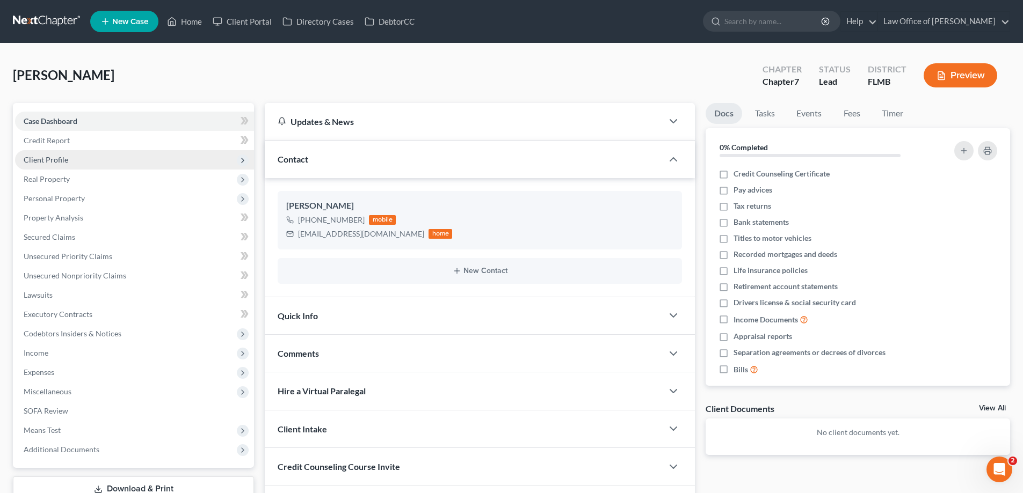
click at [59, 161] on span "Client Profile" at bounding box center [46, 159] width 45 height 9
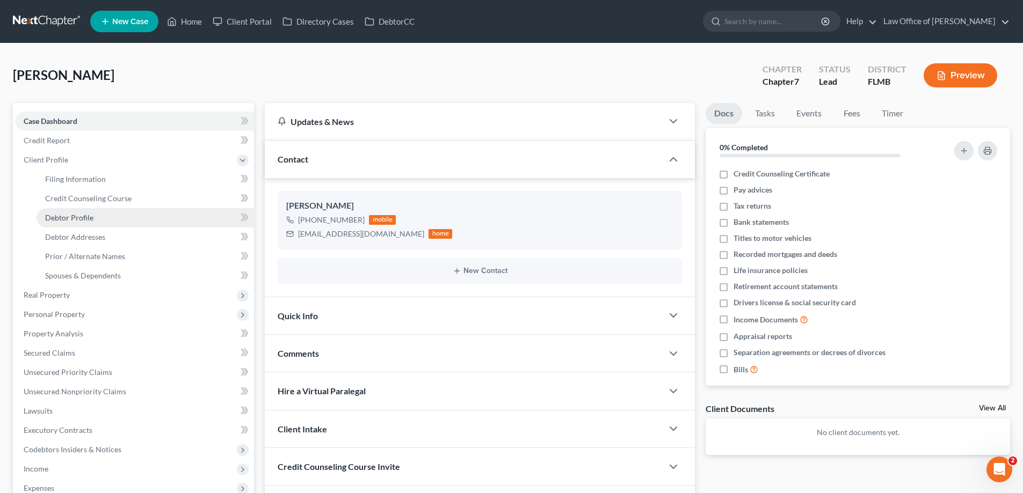
click at [80, 224] on link "Debtor Profile" at bounding box center [145, 217] width 217 height 19
select select "1"
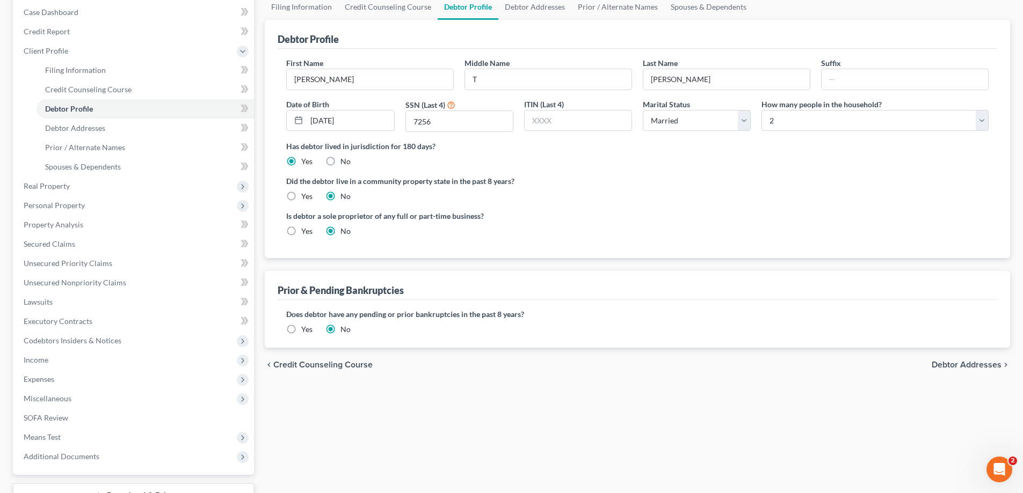
scroll to position [193, 0]
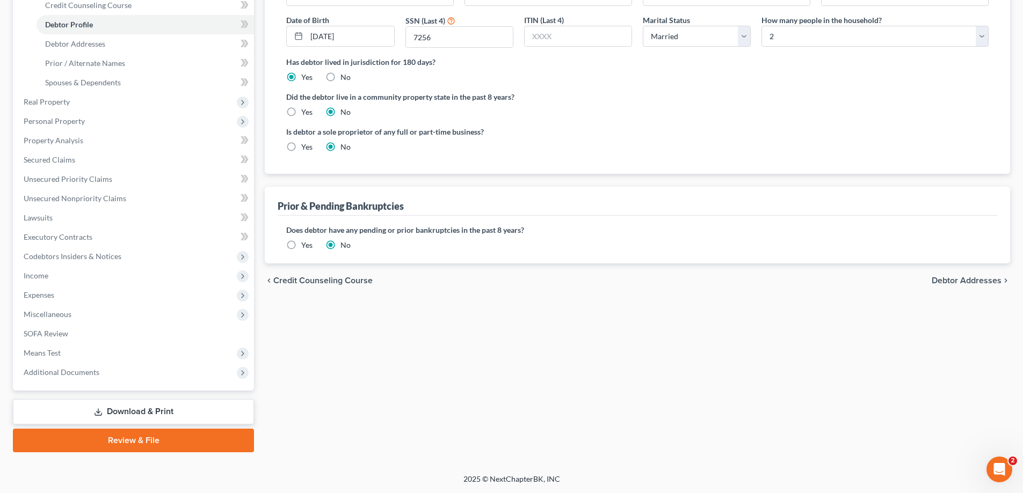
click at [301, 240] on label "Yes" at bounding box center [306, 245] width 11 height 11
click at [305, 240] on input "Yes" at bounding box center [308, 243] width 7 height 7
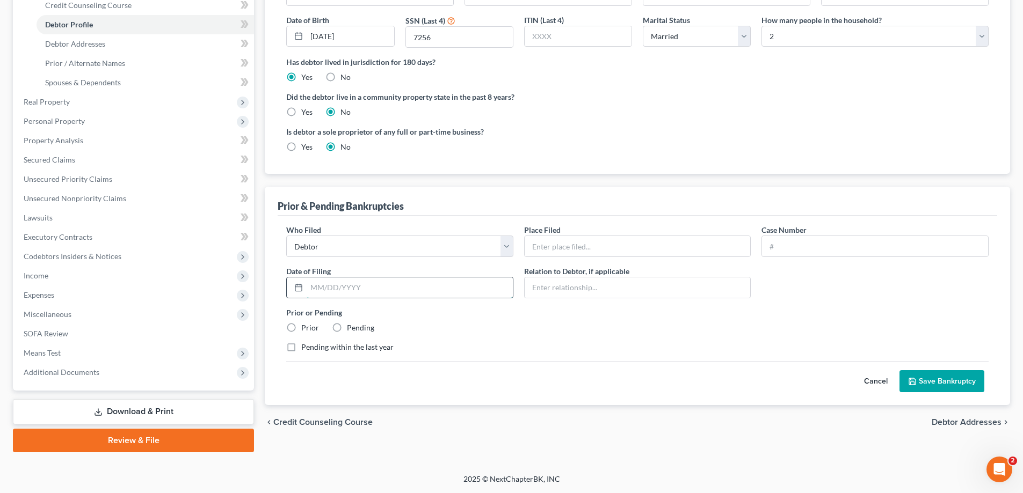
click at [434, 285] on input "text" at bounding box center [410, 288] width 206 height 20
paste input "05/06/2019"
type input "05/06/2019"
click at [834, 245] on input "text" at bounding box center [875, 246] width 226 height 20
paste input "3:19-bk-01697-JAF"
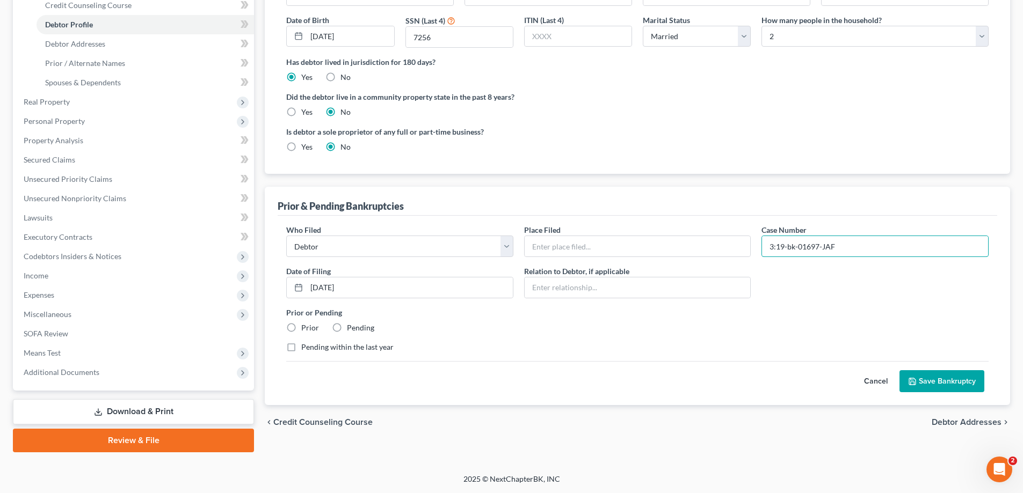
type input "3:19-bk-01697-JAF"
click at [711, 352] on div "Pending within the last year" at bounding box center [637, 347] width 702 height 11
click at [301, 326] on label "Prior" at bounding box center [310, 328] width 18 height 11
click at [305, 326] on input "Prior" at bounding box center [308, 326] width 7 height 7
radio input "true"
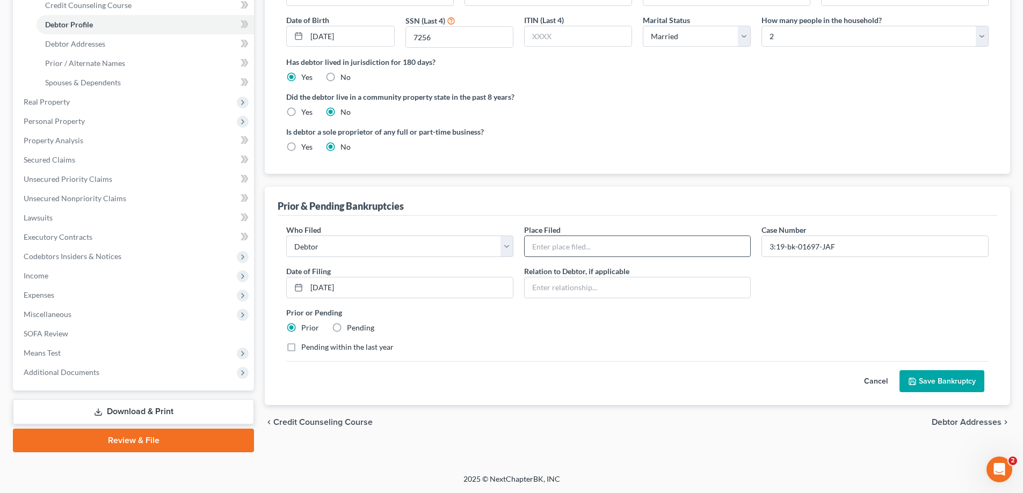
click at [631, 248] on input "text" at bounding box center [637, 246] width 226 height 20
type input "Middle District of Florida-Jacksonville"
click at [969, 380] on button "Save Bankruptcy" at bounding box center [941, 381] width 85 height 23
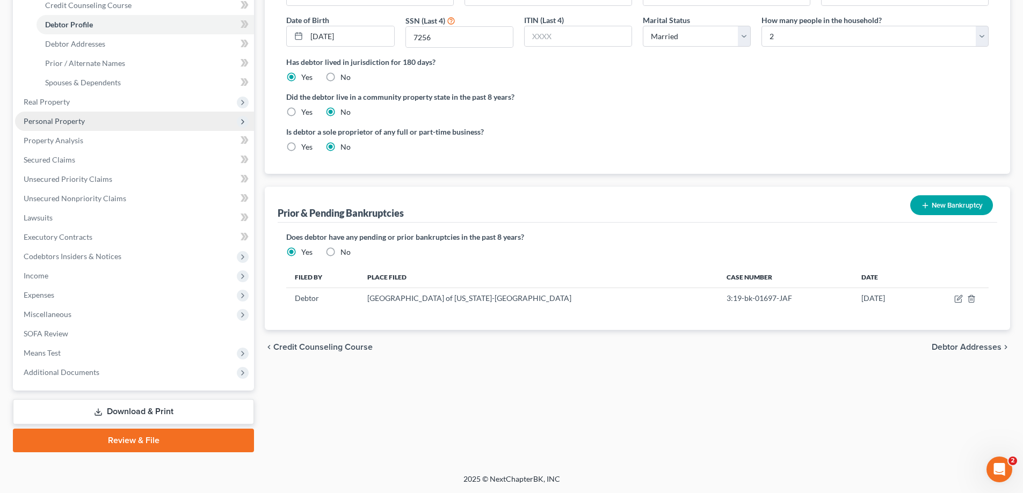
click at [76, 124] on span "Personal Property" at bounding box center [54, 120] width 61 height 9
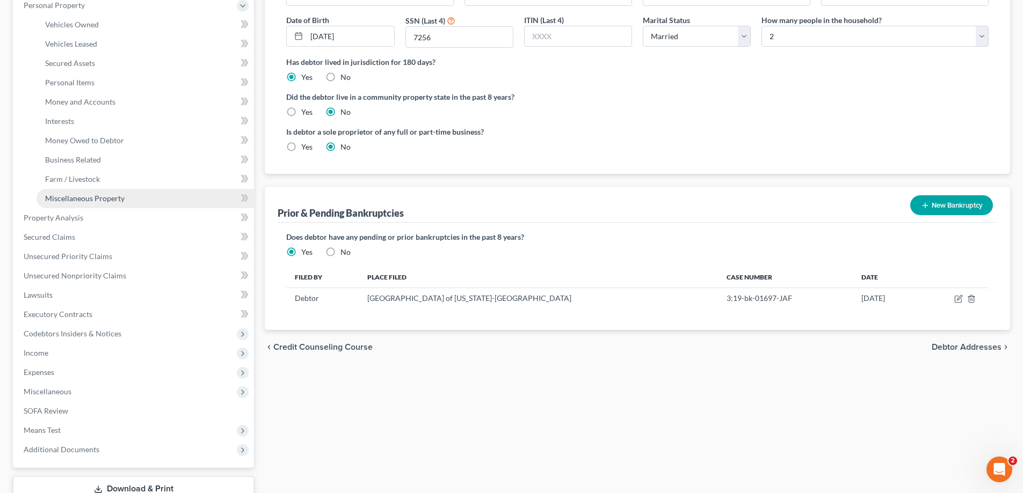
click at [84, 199] on span "Miscellaneous Property" at bounding box center [84, 198] width 79 height 9
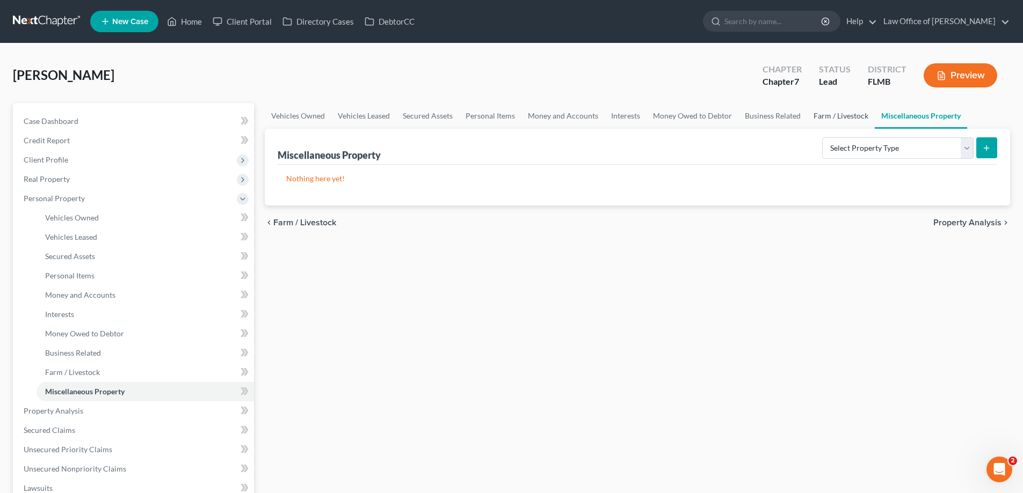
click at [849, 115] on link "Farm / Livestock" at bounding box center [841, 116] width 68 height 26
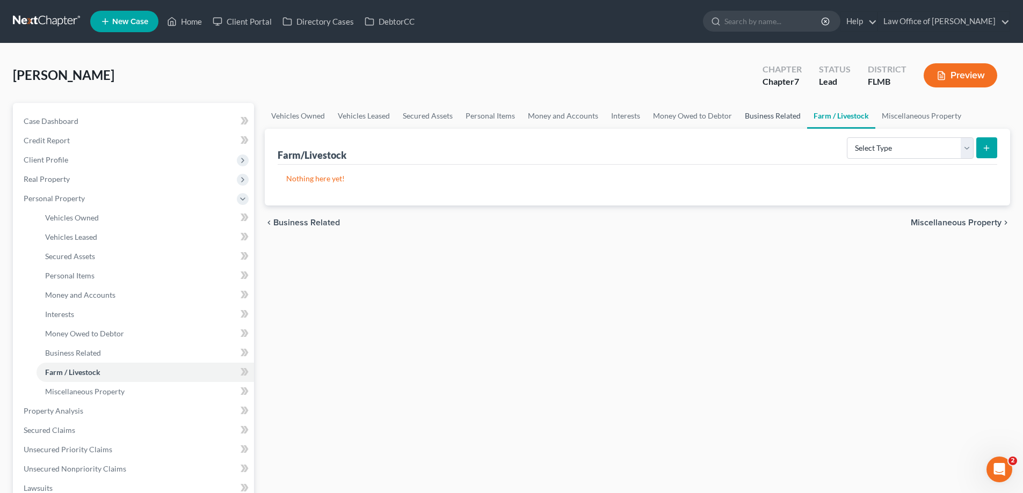
click at [765, 115] on link "Business Related" at bounding box center [772, 116] width 69 height 26
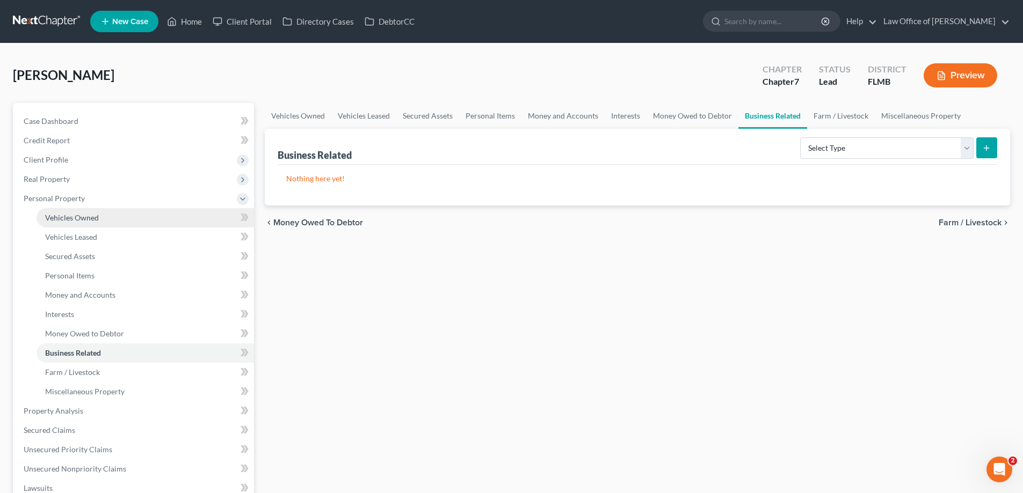
click at [87, 216] on span "Vehicles Owned" at bounding box center [72, 217] width 54 height 9
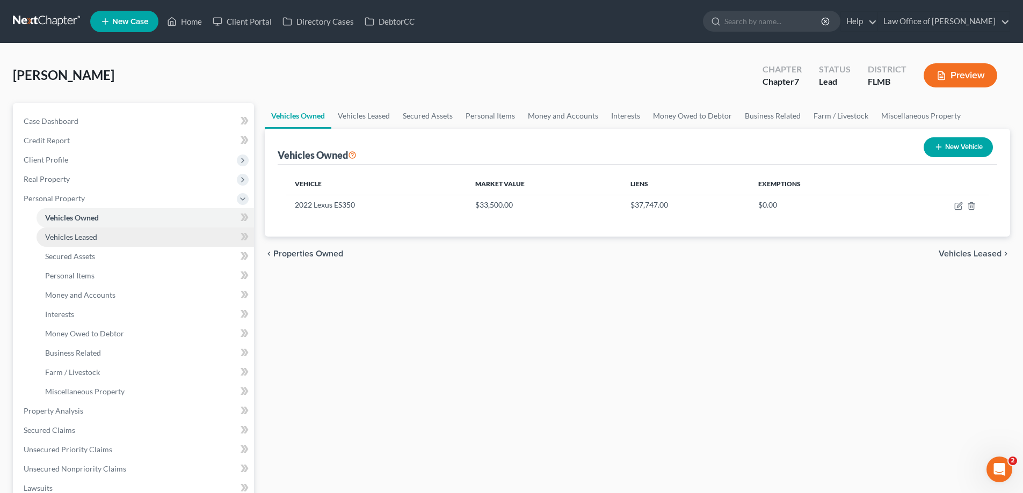
click at [87, 230] on link "Vehicles Leased" at bounding box center [145, 237] width 217 height 19
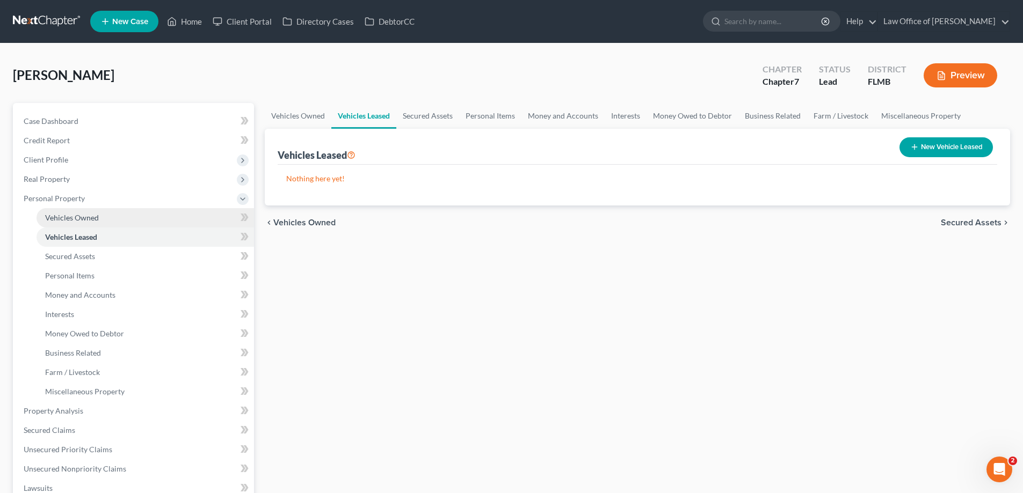
click at [88, 210] on link "Vehicles Owned" at bounding box center [145, 217] width 217 height 19
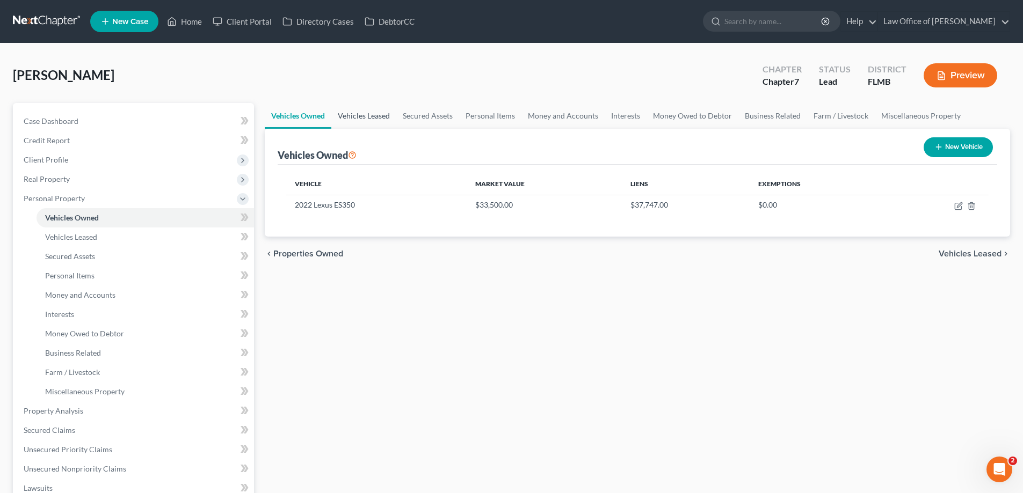
click at [375, 117] on link "Vehicles Leased" at bounding box center [363, 116] width 65 height 26
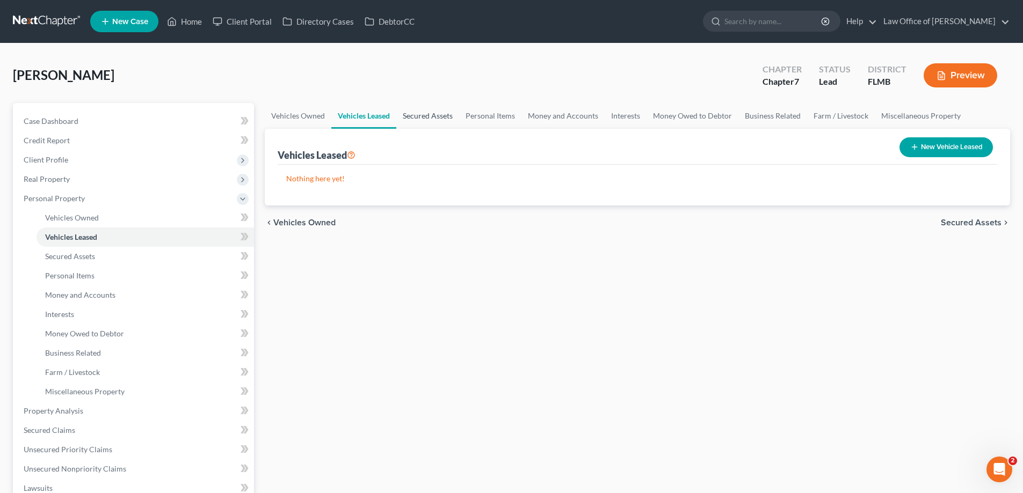
click at [429, 108] on link "Secured Assets" at bounding box center [427, 116] width 63 height 26
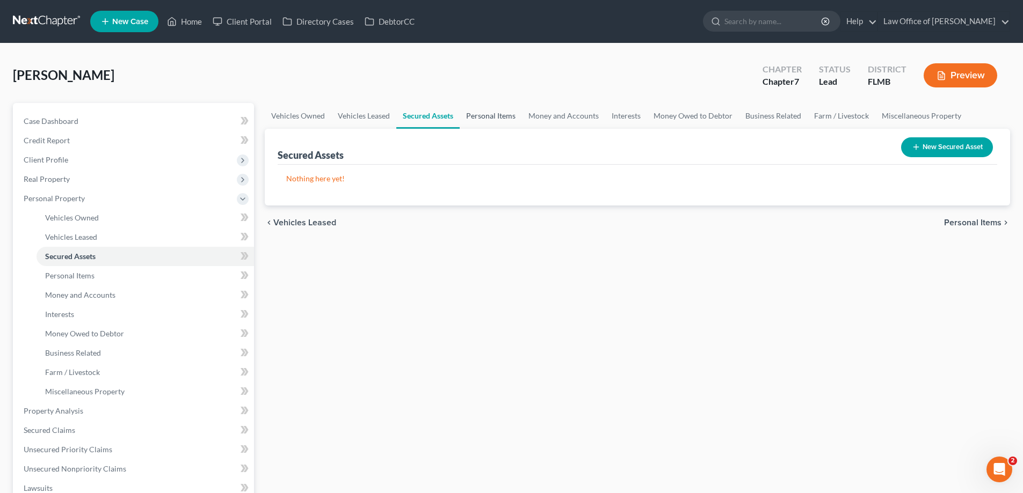
click at [472, 121] on link "Personal Items" at bounding box center [491, 116] width 62 height 26
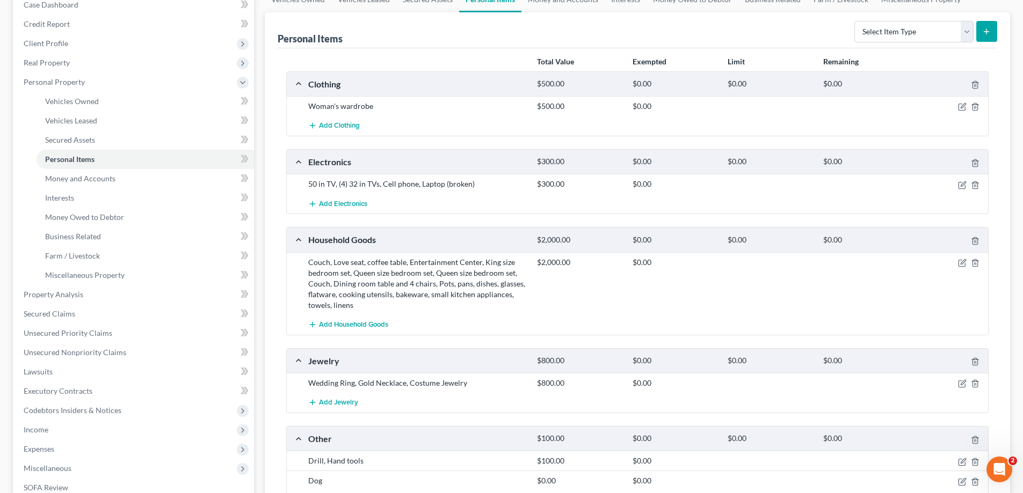
scroll to position [107, 0]
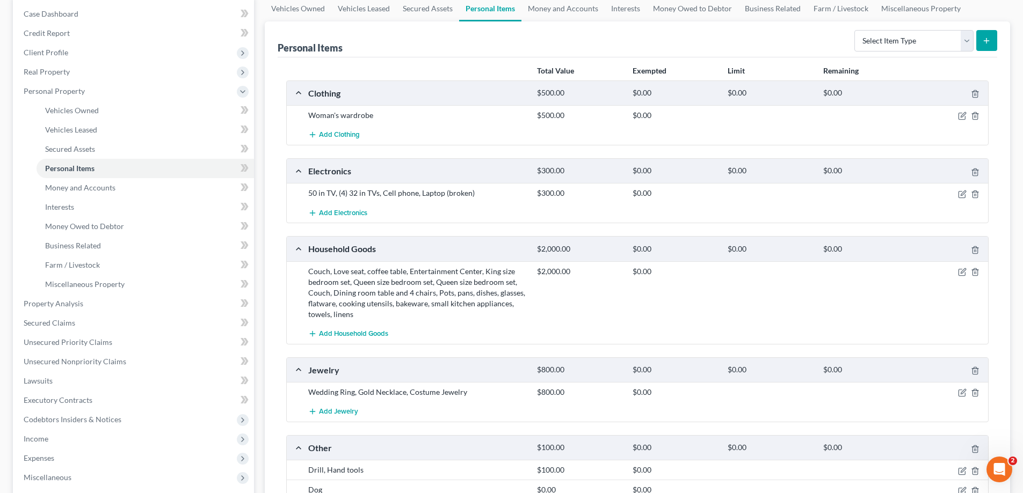
click at [961, 276] on div at bounding box center [951, 271] width 76 height 11
click at [48, 77] on span "Real Property" at bounding box center [134, 71] width 239 height 19
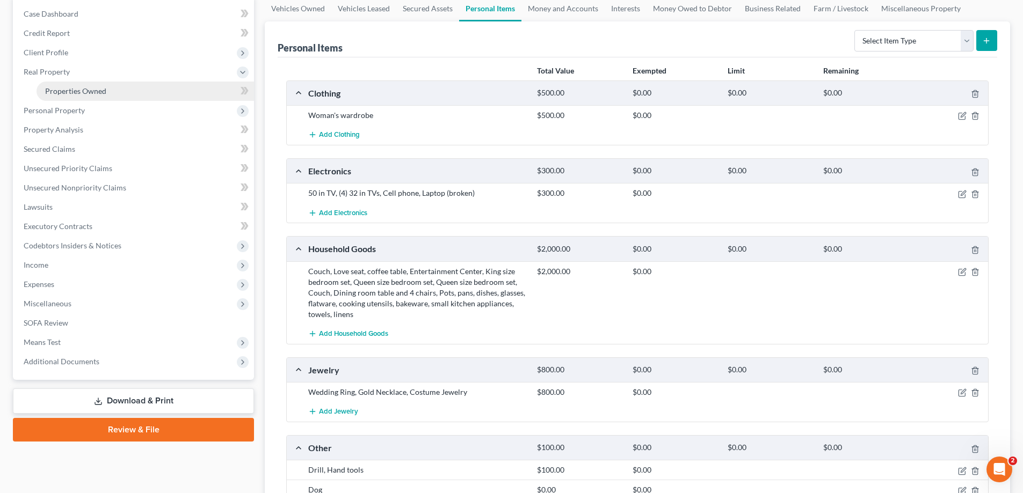
click at [56, 87] on span "Properties Owned" at bounding box center [75, 90] width 61 height 9
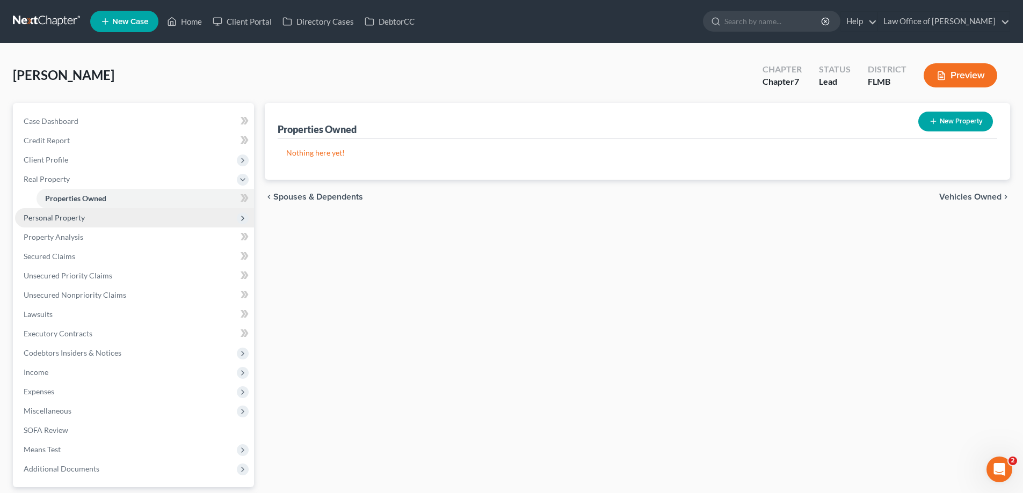
click at [149, 215] on span "Personal Property" at bounding box center [134, 217] width 239 height 19
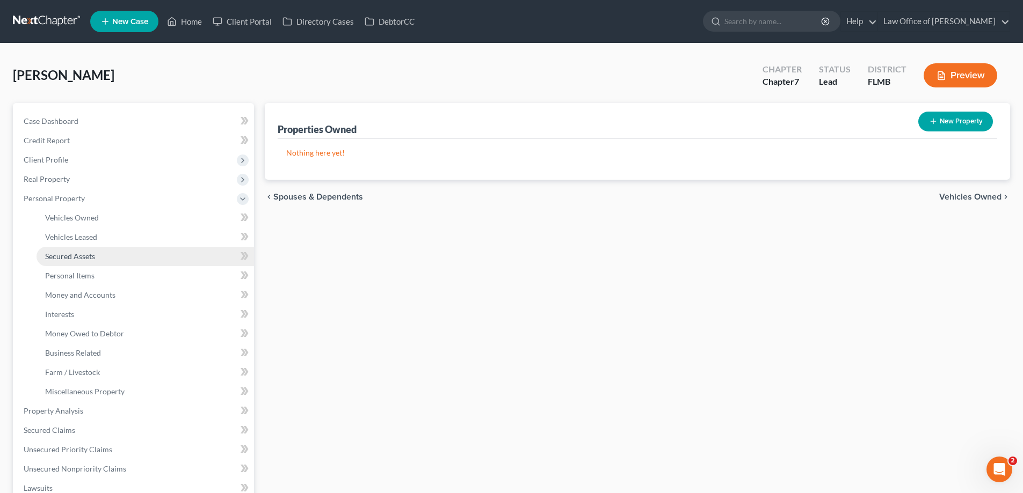
click at [117, 247] on link "Secured Assets" at bounding box center [145, 256] width 217 height 19
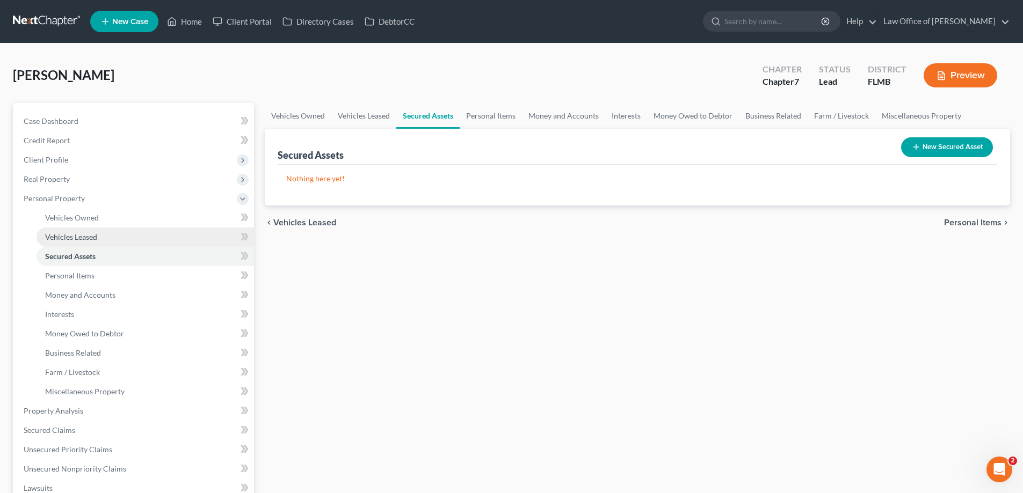
click at [112, 235] on link "Vehicles Leased" at bounding box center [145, 237] width 217 height 19
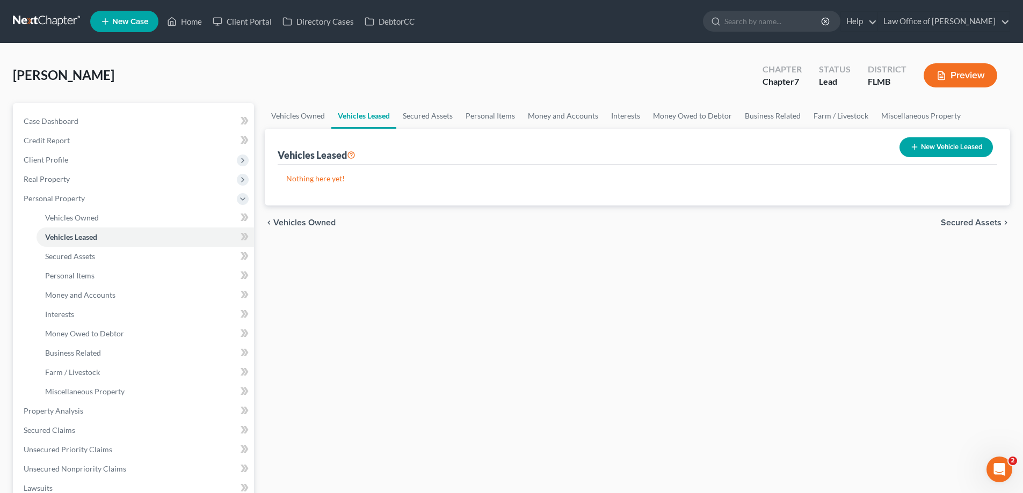
click at [490, 100] on div "Marshall, Lachanda Upgraded Chapter Chapter 7 Status Lead District FLMB Preview" at bounding box center [511, 79] width 997 height 47
click at [487, 109] on link "Personal Items" at bounding box center [490, 116] width 62 height 26
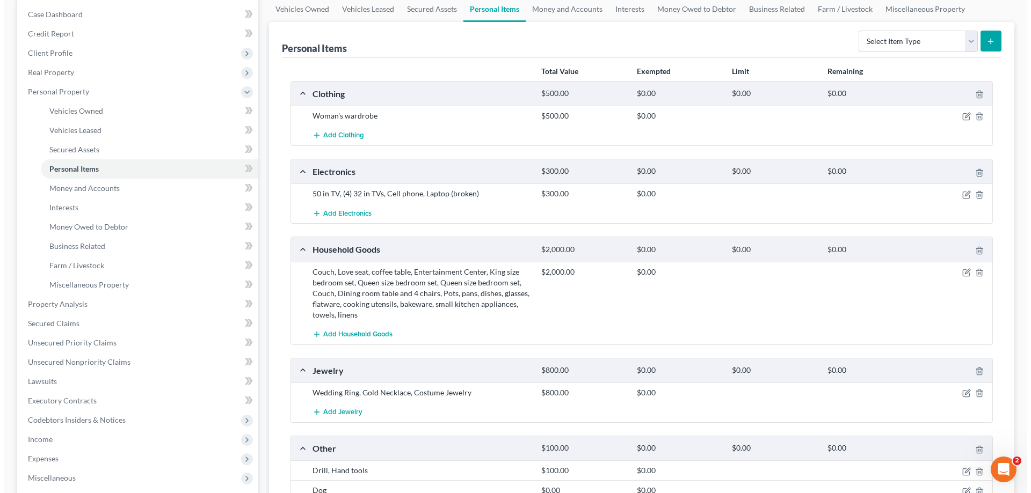
scroll to position [107, 0]
click at [960, 271] on icon "button" at bounding box center [962, 272] width 9 height 9
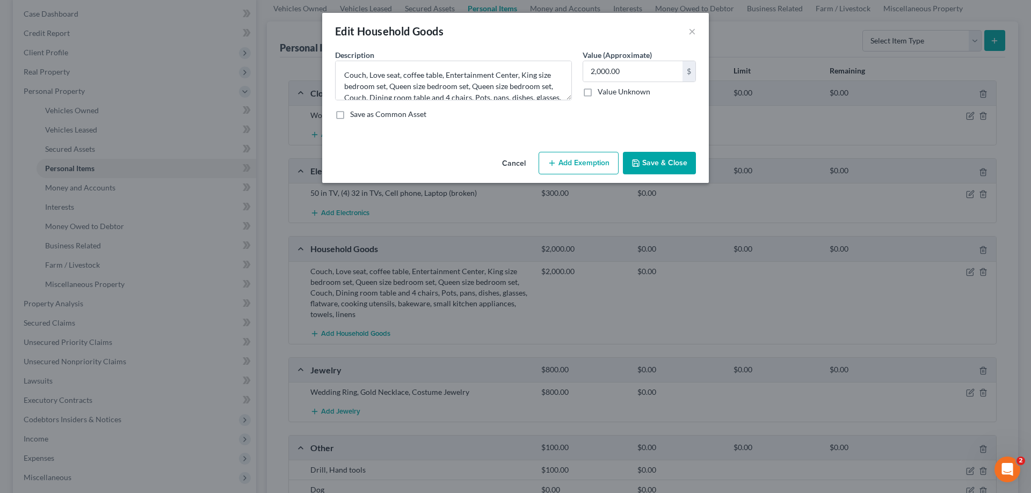
click at [565, 165] on button "Add Exemption" at bounding box center [578, 163] width 80 height 23
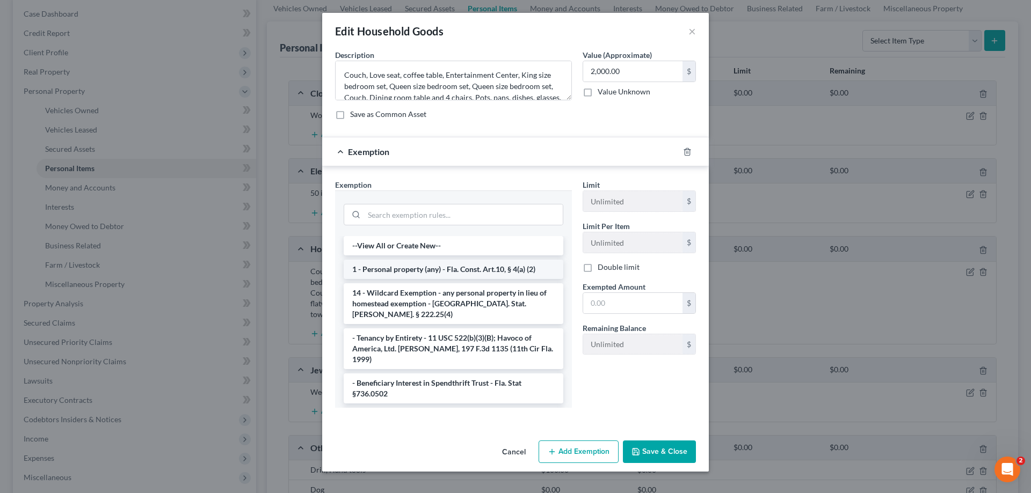
click at [462, 264] on li "1 - Personal property (any) - Fla. Const. Art.10, § 4(a) (2)" at bounding box center [454, 269] width 220 height 19
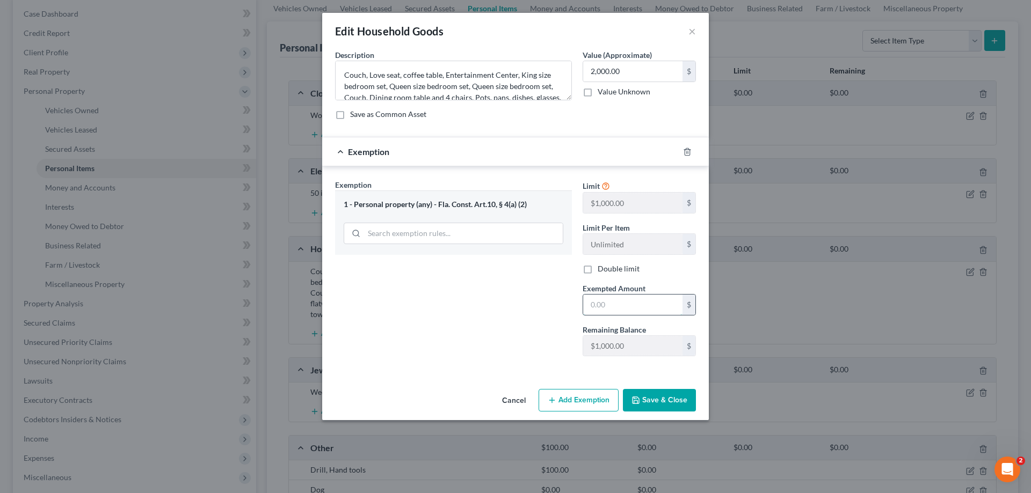
click at [613, 303] on input "text" at bounding box center [632, 305] width 99 height 20
type input "1,000"
click at [606, 406] on button "Add Exemption" at bounding box center [578, 400] width 80 height 23
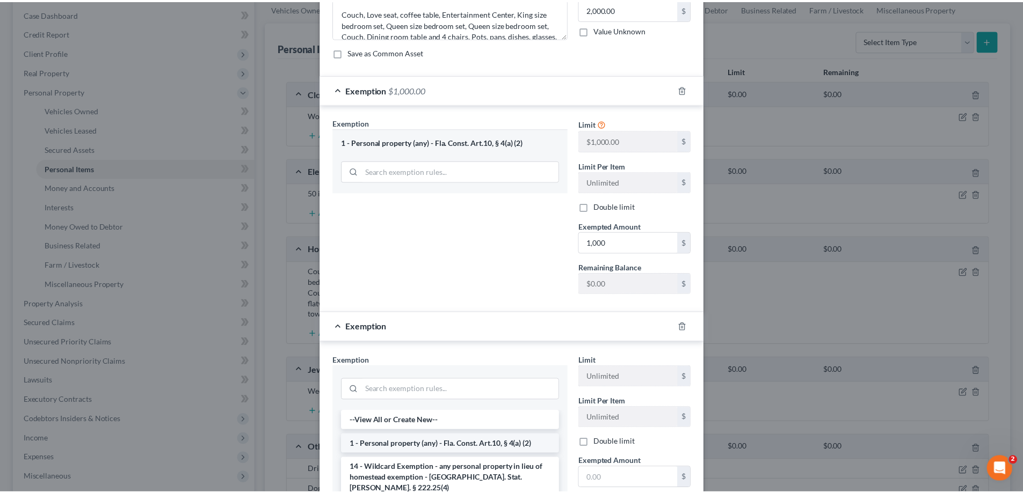
scroll to position [161, 0]
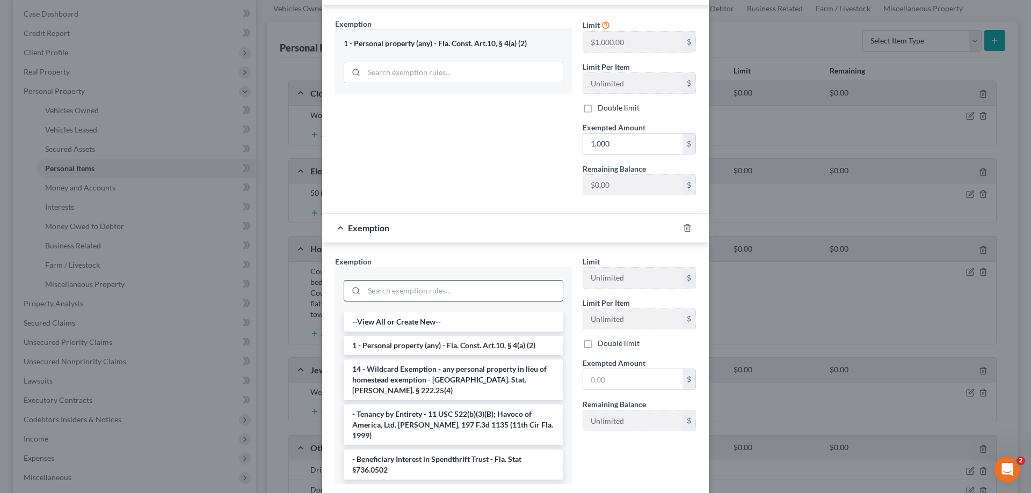
click at [400, 291] on input "search" at bounding box center [463, 291] width 199 height 20
click at [407, 383] on li "14 - Wildcard Exemption - any personal property in lieu of homestead exemption …" at bounding box center [454, 380] width 220 height 41
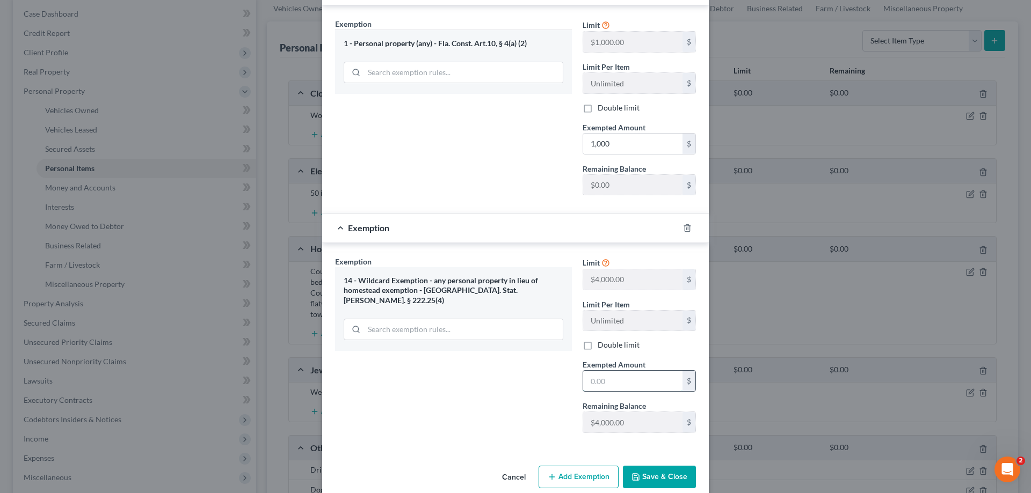
click at [632, 379] on input "text" at bounding box center [632, 381] width 99 height 20
type input "1,000"
click at [655, 479] on button "Save & Close" at bounding box center [659, 477] width 73 height 23
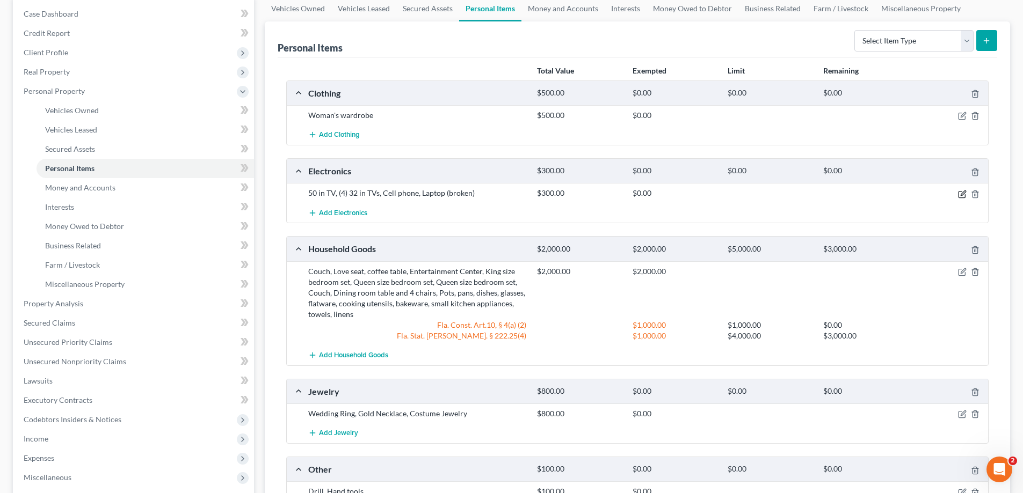
click at [960, 196] on icon "button" at bounding box center [962, 194] width 9 height 9
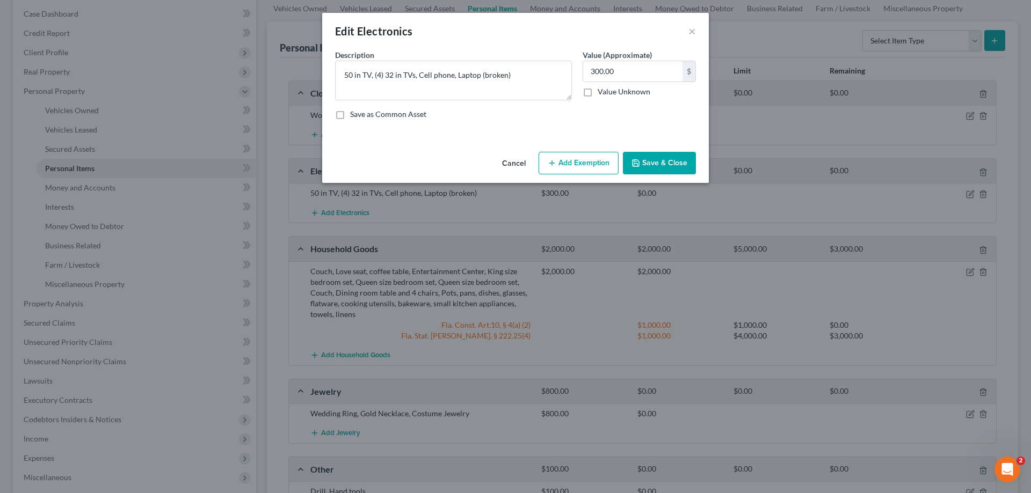
click at [575, 166] on button "Add Exemption" at bounding box center [578, 163] width 80 height 23
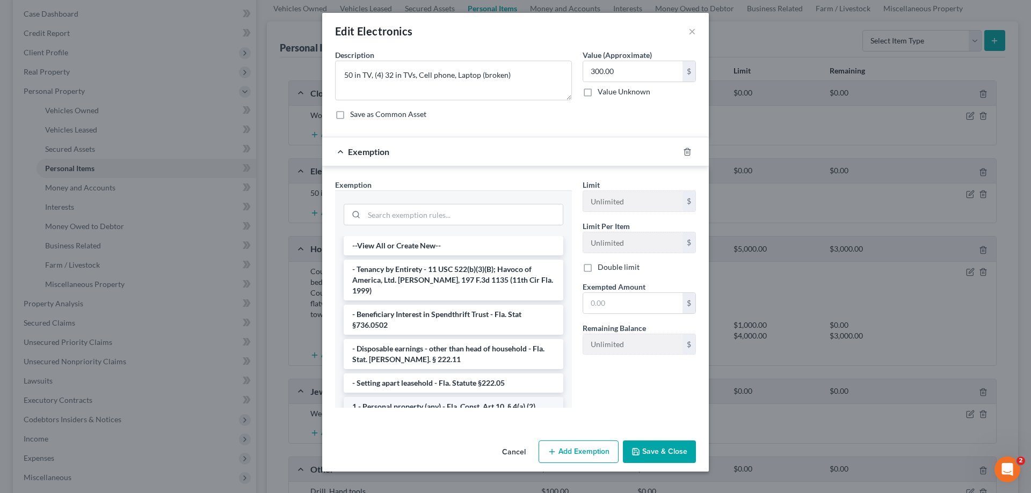
click at [415, 397] on li "1 - Personal property (any) - Fla. Const. Art.10, § 4(a) (2)" at bounding box center [454, 406] width 220 height 19
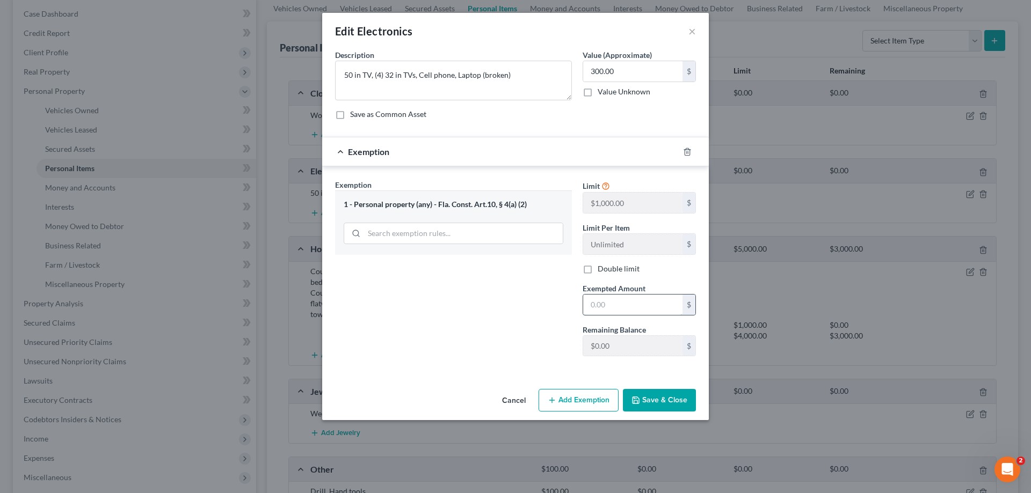
click at [631, 297] on input "text" at bounding box center [632, 305] width 99 height 20
type input "300"
click at [659, 401] on button "Save & Close" at bounding box center [659, 400] width 73 height 23
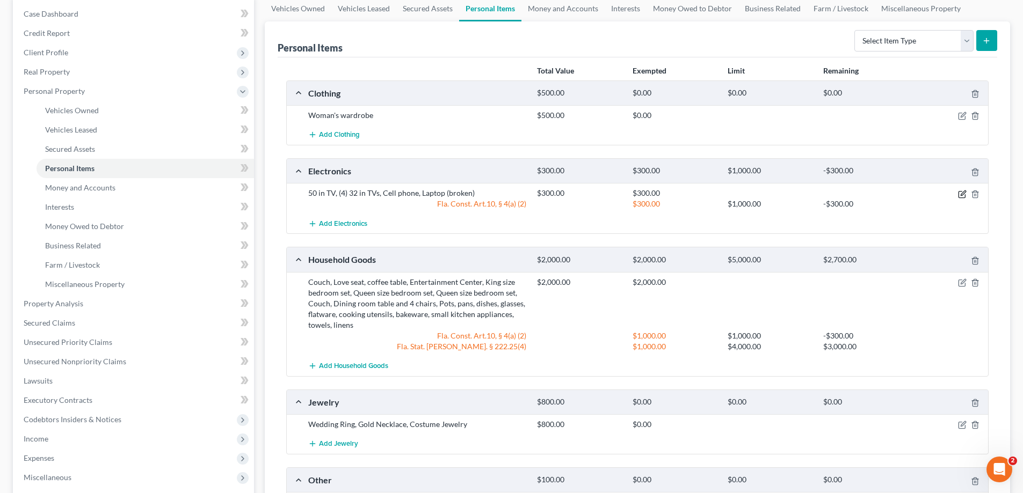
click at [964, 194] on icon "button" at bounding box center [962, 194] width 9 height 9
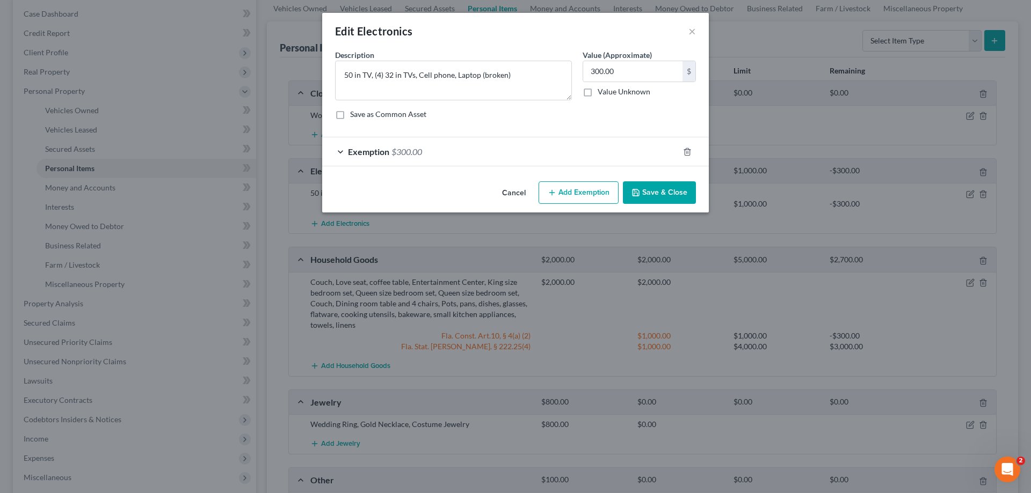
click at [539, 145] on div "Exemption $300.00" at bounding box center [500, 151] width 356 height 28
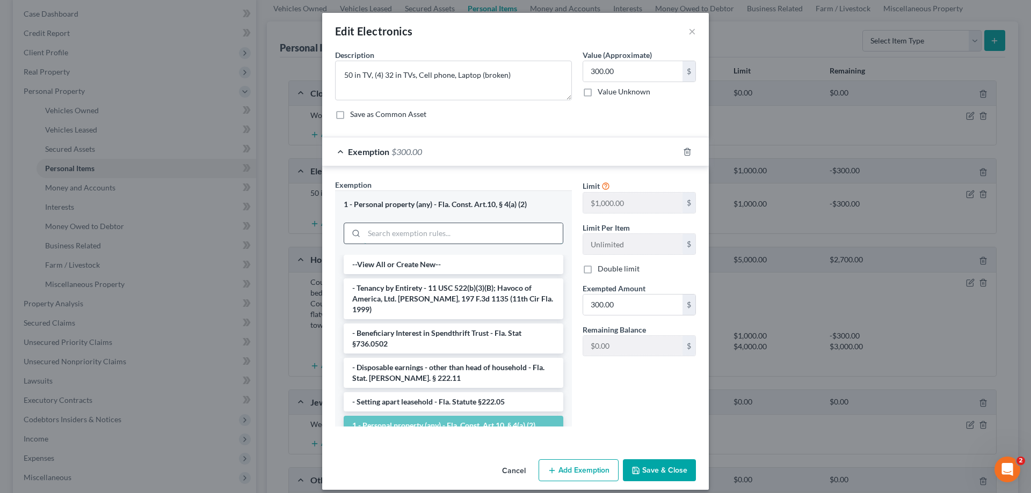
click at [397, 231] on input "search" at bounding box center [463, 233] width 199 height 20
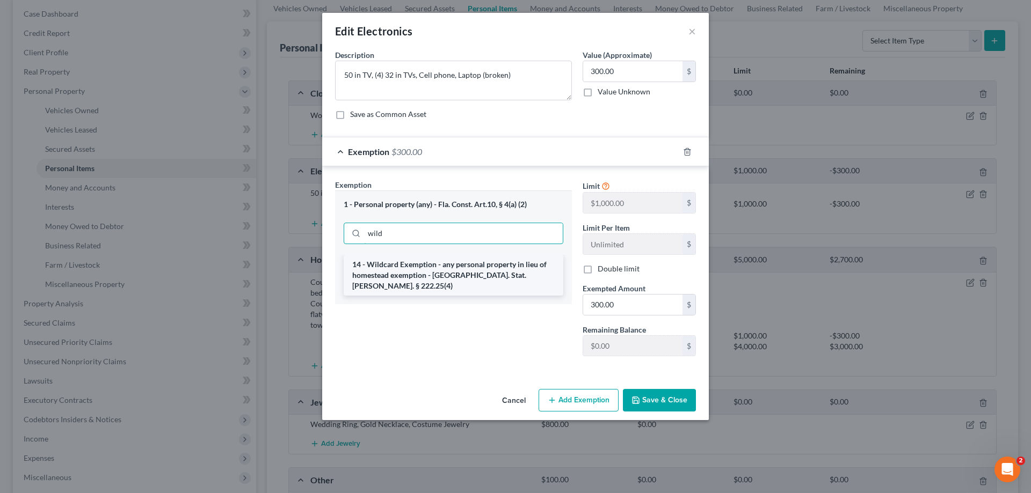
type input "wild"
click at [455, 256] on li "14 - Wildcard Exemption - any personal property in lieu of homestead exemption …" at bounding box center [454, 275] width 220 height 41
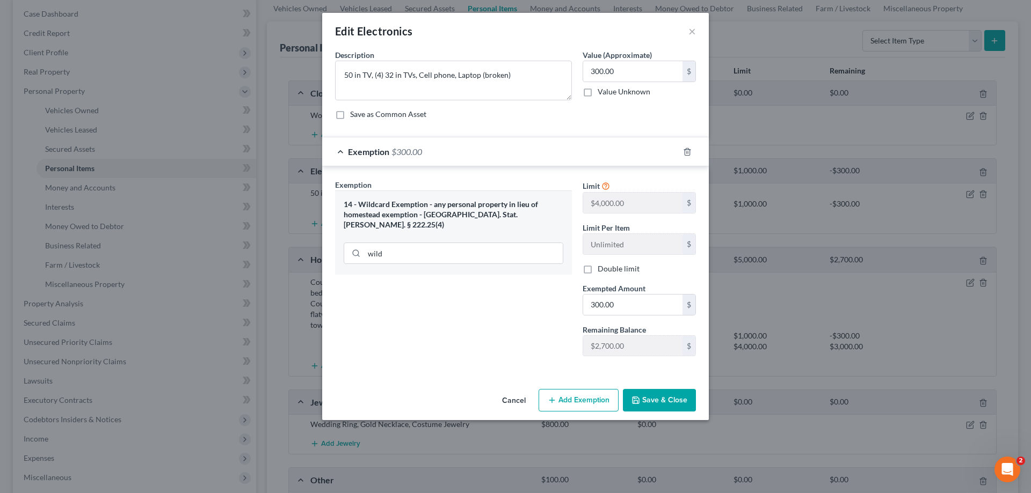
click at [658, 407] on button "Save & Close" at bounding box center [659, 400] width 73 height 23
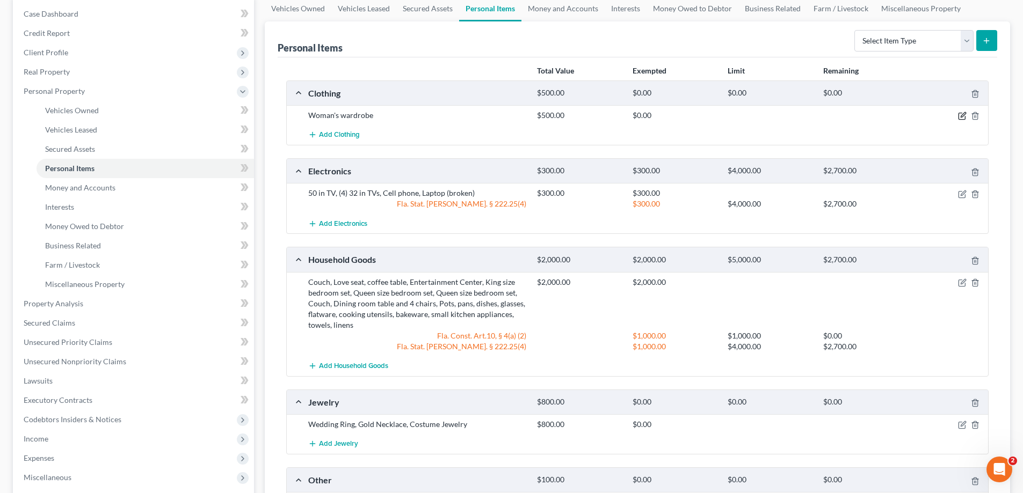
click at [964, 114] on icon "button" at bounding box center [962, 116] width 9 height 9
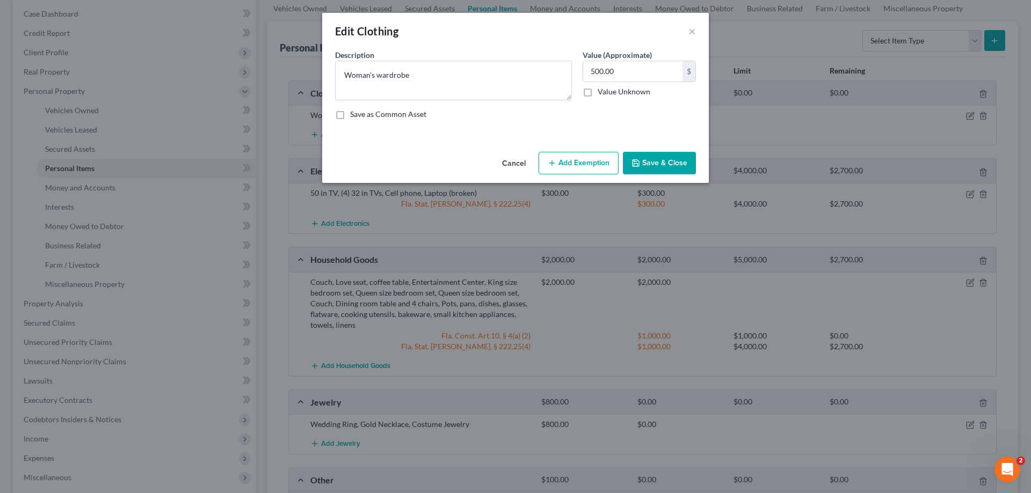
click at [570, 167] on button "Add Exemption" at bounding box center [578, 163] width 80 height 23
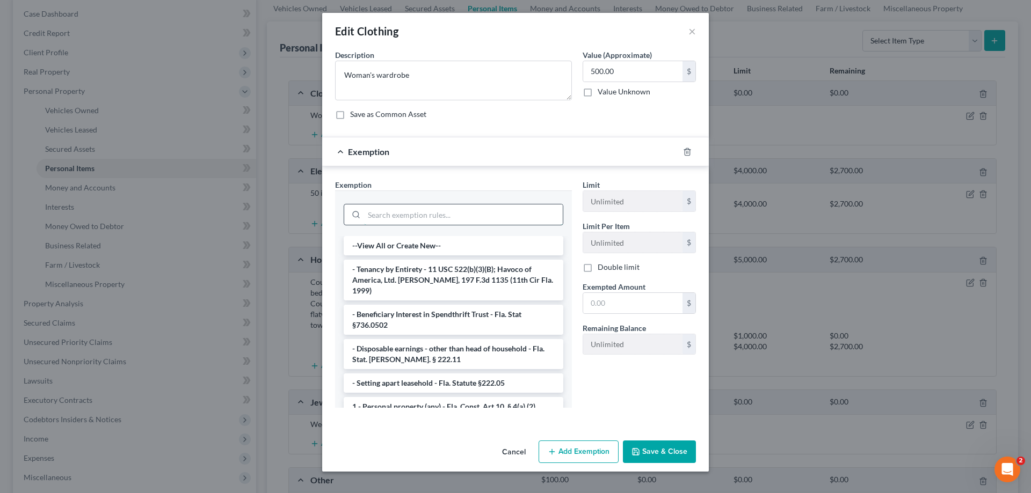
click at [439, 214] on input "search" at bounding box center [463, 215] width 199 height 20
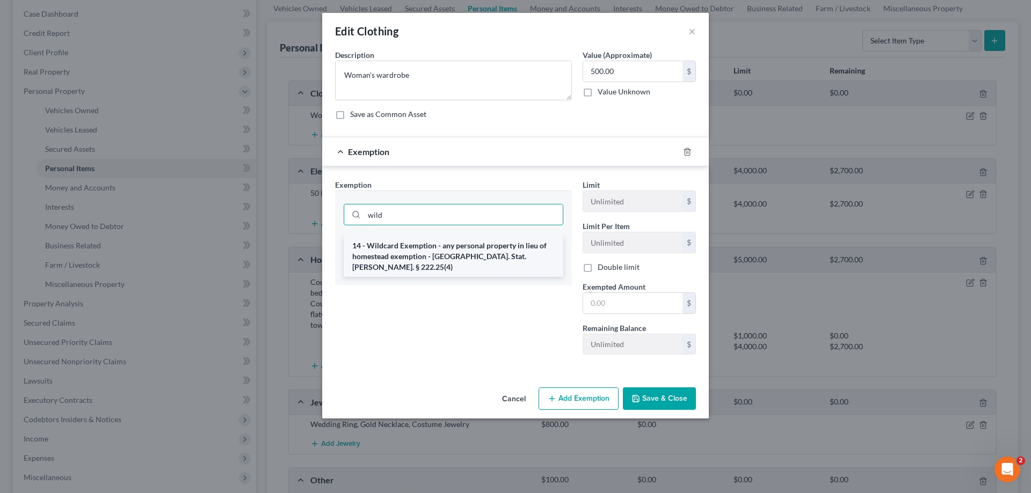
type input "wild"
click at [419, 254] on li "14 - Wildcard Exemption - any personal property in lieu of homestead exemption …" at bounding box center [454, 256] width 220 height 41
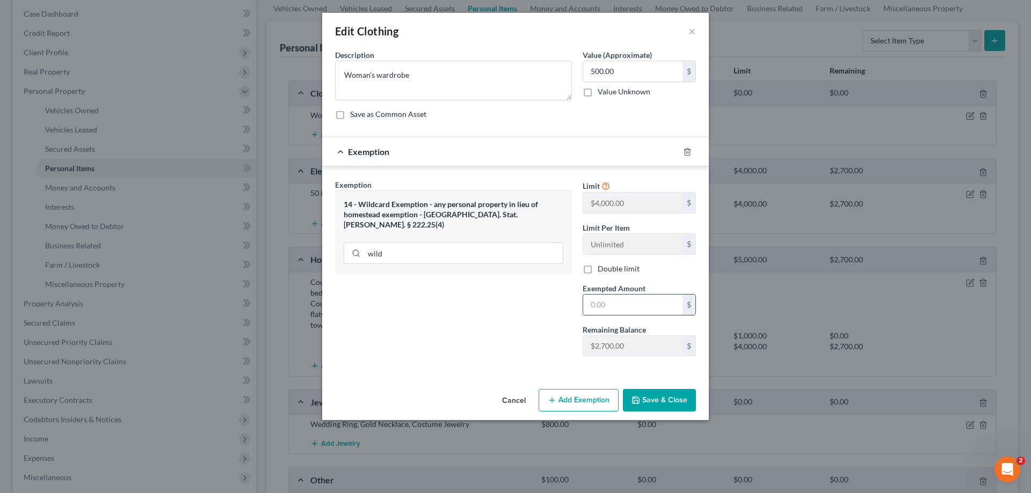
click at [619, 308] on input "text" at bounding box center [632, 305] width 99 height 20
type input "500"
drag, startPoint x: 533, startPoint y: 351, endPoint x: 672, endPoint y: 395, distance: 146.3
click at [532, 351] on div "Exemption Set must be selected for CA. Exemption * 14 - Wildcard Exemption - an…" at bounding box center [453, 272] width 247 height 186
click at [701, 410] on div "Cancel Add Exemption Save & Close" at bounding box center [515, 402] width 387 height 35
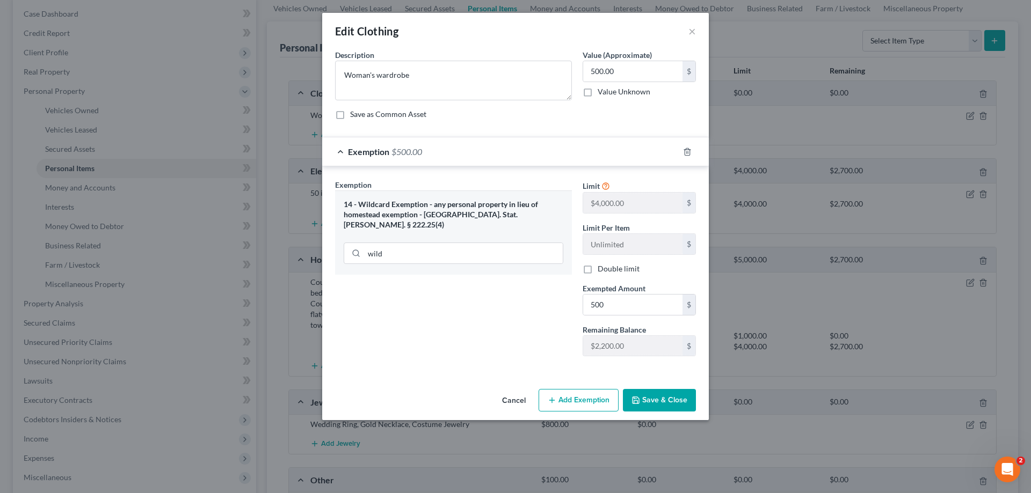
click at [674, 411] on button "Save & Close" at bounding box center [659, 400] width 73 height 23
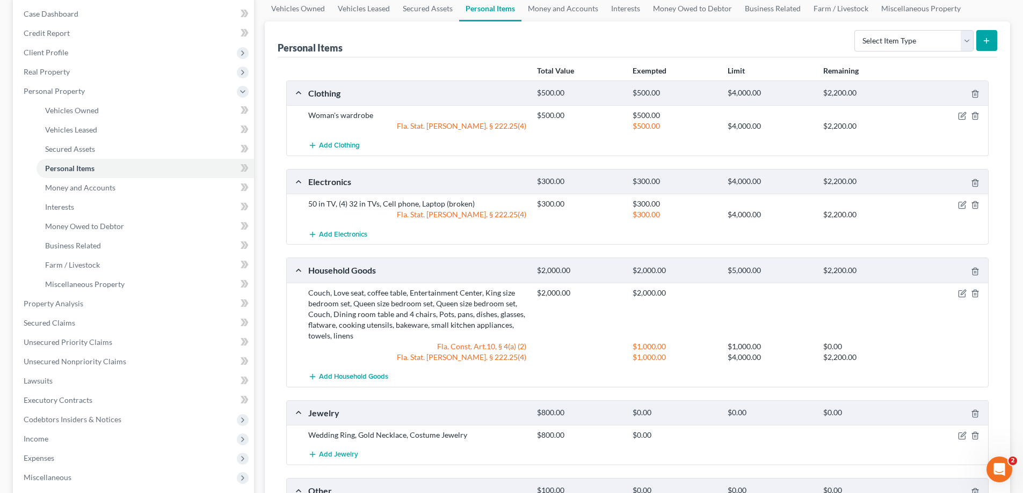
scroll to position [278, 0]
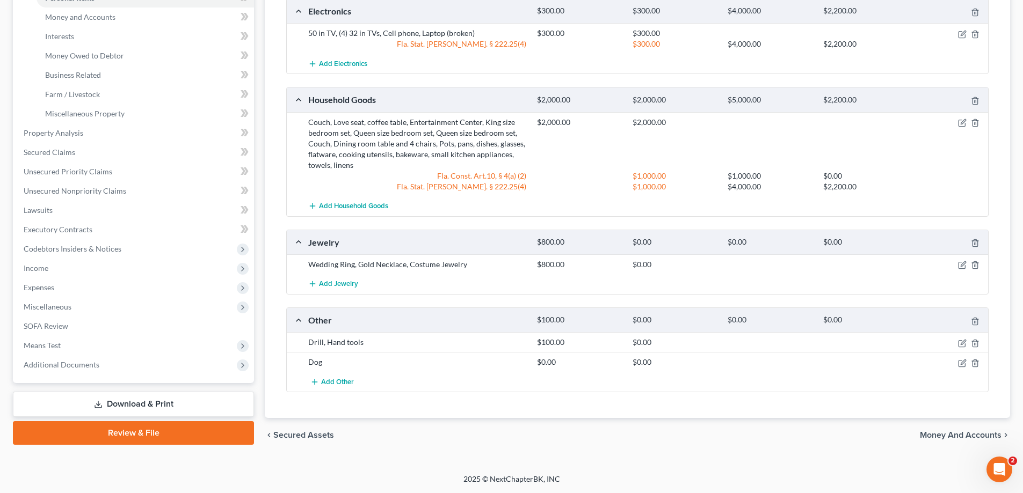
click at [957, 264] on div at bounding box center [951, 264] width 76 height 11
click at [961, 263] on icon "button" at bounding box center [962, 265] width 9 height 9
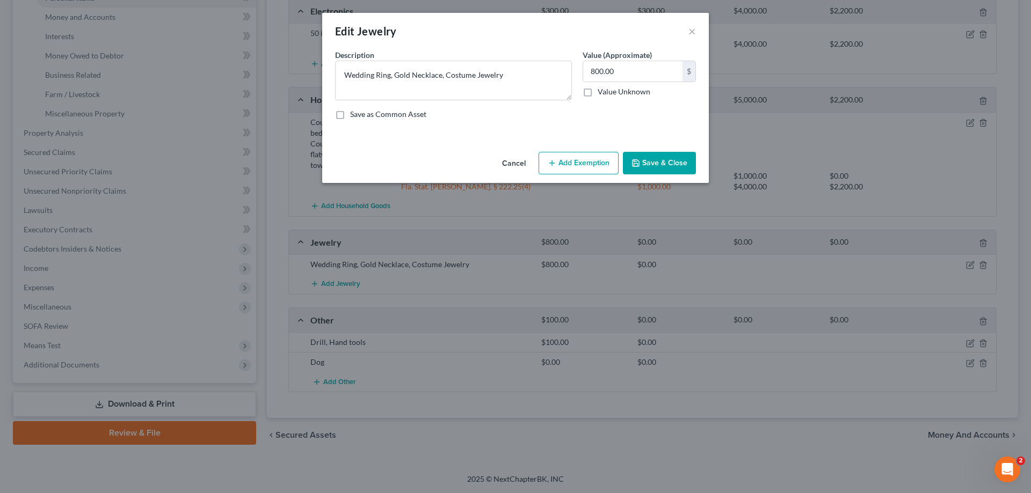
click at [569, 161] on button "Add Exemption" at bounding box center [578, 163] width 80 height 23
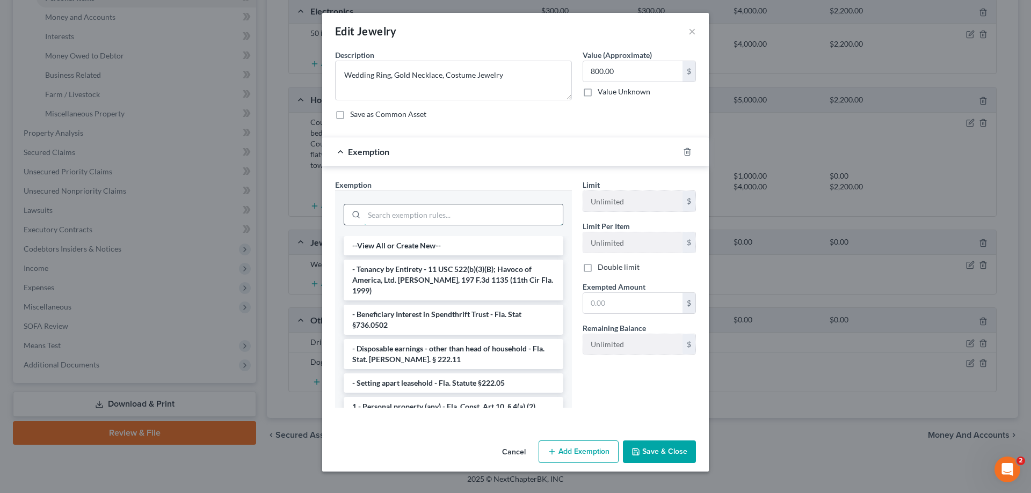
click at [472, 212] on input "search" at bounding box center [463, 215] width 199 height 20
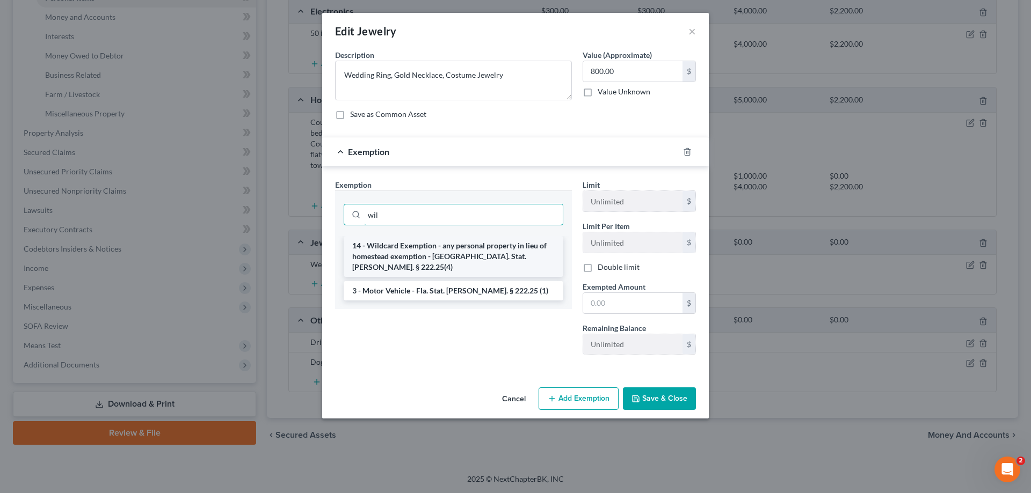
type input "wil"
click at [460, 252] on li "14 - Wildcard Exemption - any personal property in lieu of homestead exemption …" at bounding box center [454, 256] width 220 height 41
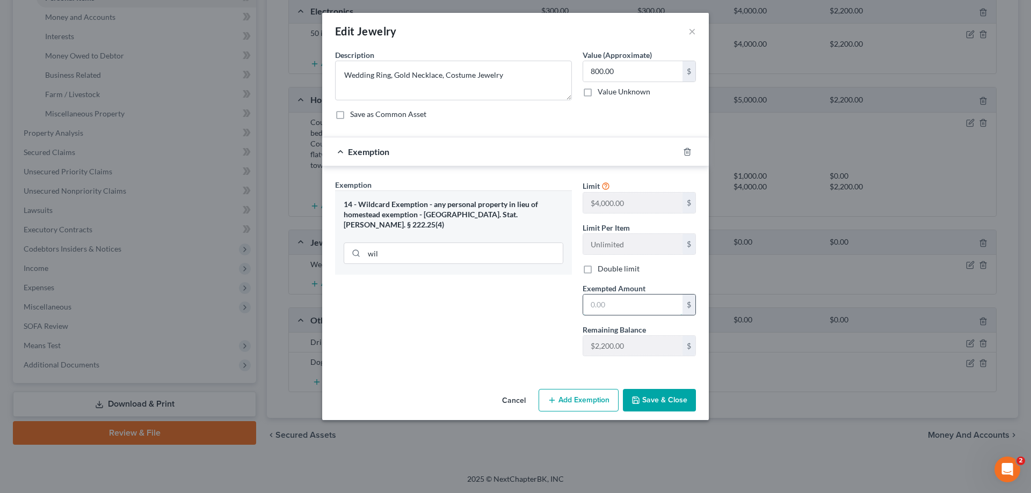
click at [636, 308] on input "text" at bounding box center [632, 305] width 99 height 20
type input "800"
click at [676, 403] on button "Save & Close" at bounding box center [659, 400] width 73 height 23
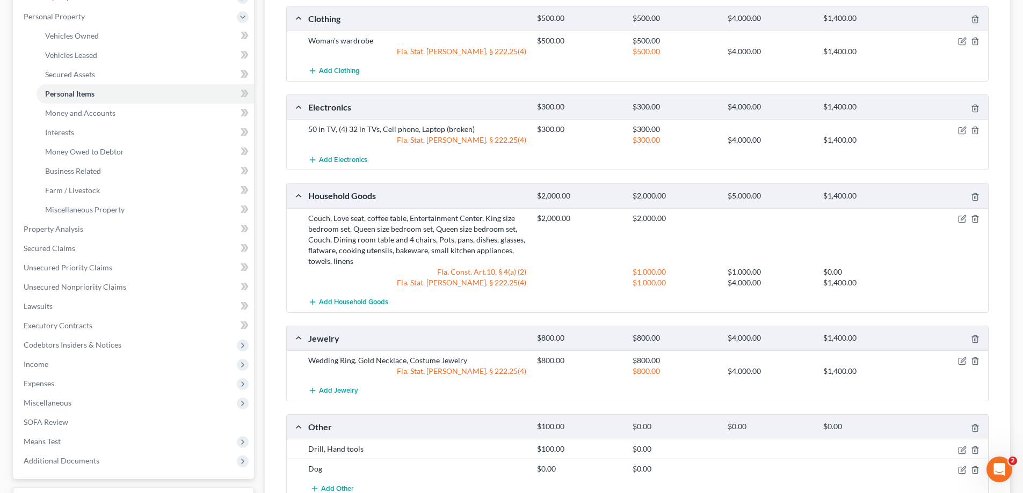
scroll to position [289, 0]
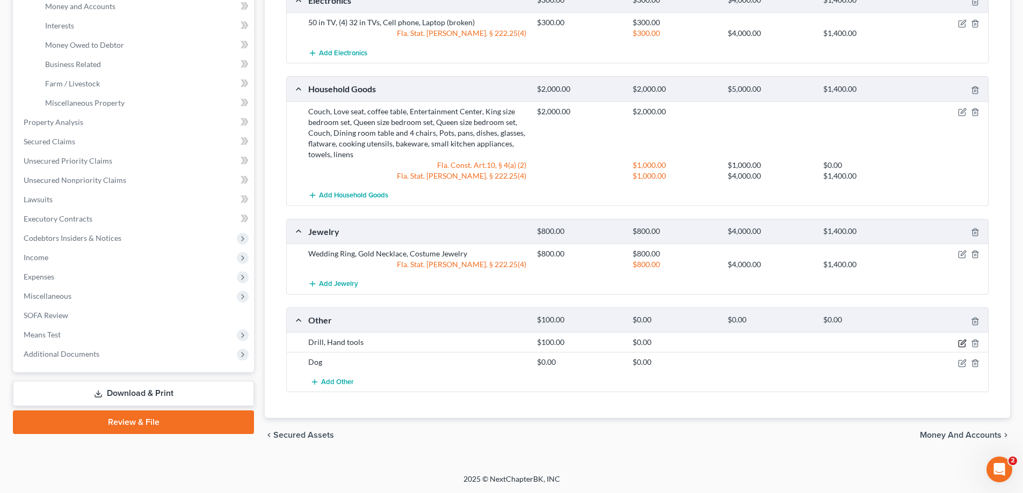
click at [964, 345] on icon "button" at bounding box center [962, 343] width 9 height 9
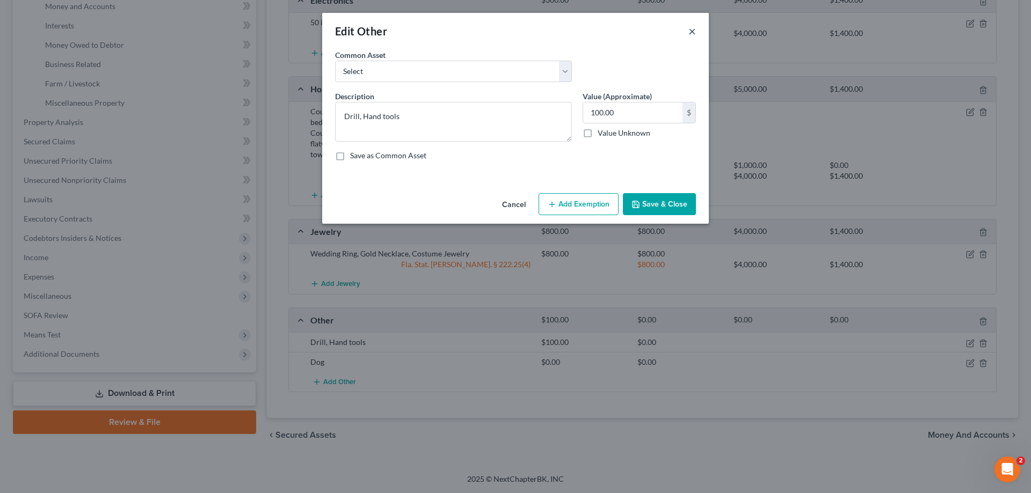
click at [694, 32] on button "×" at bounding box center [692, 31] width 8 height 13
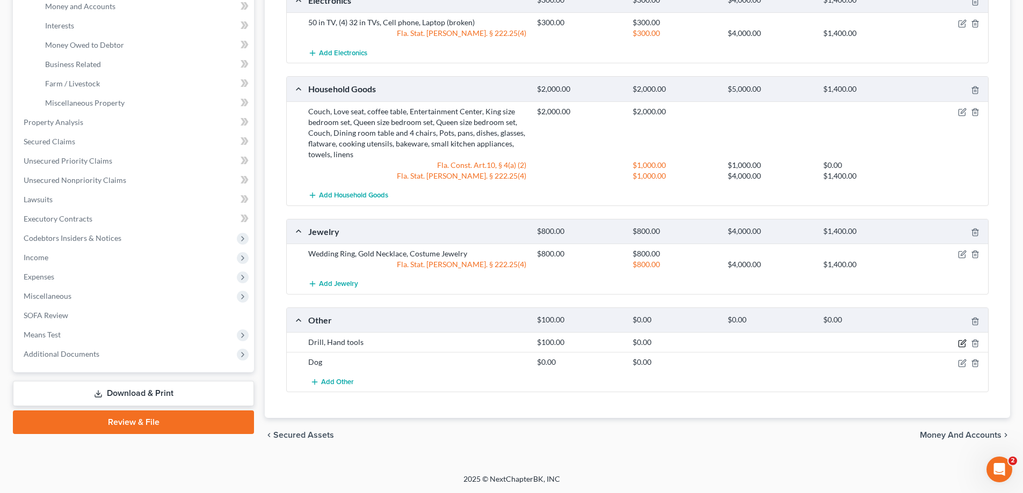
click at [960, 342] on icon "button" at bounding box center [962, 343] width 9 height 9
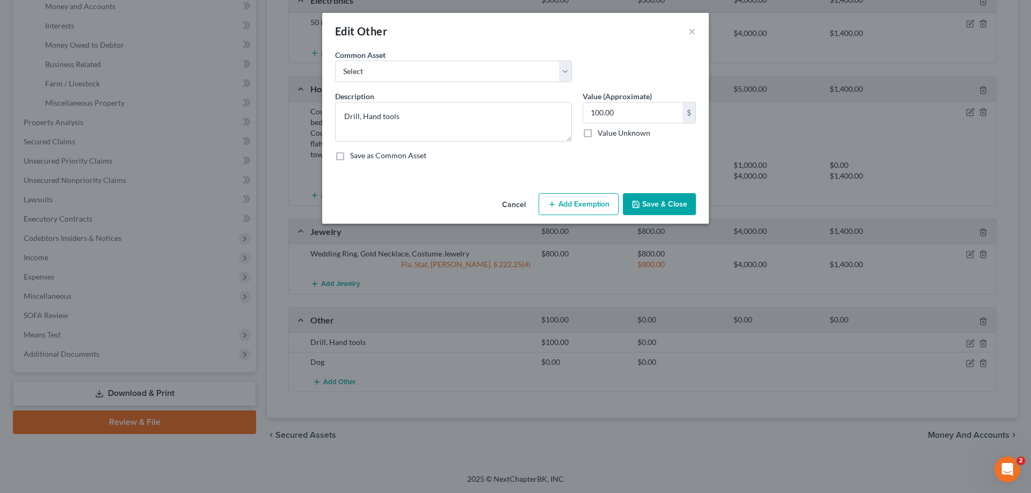
click at [563, 212] on button "Add Exemption" at bounding box center [578, 204] width 80 height 23
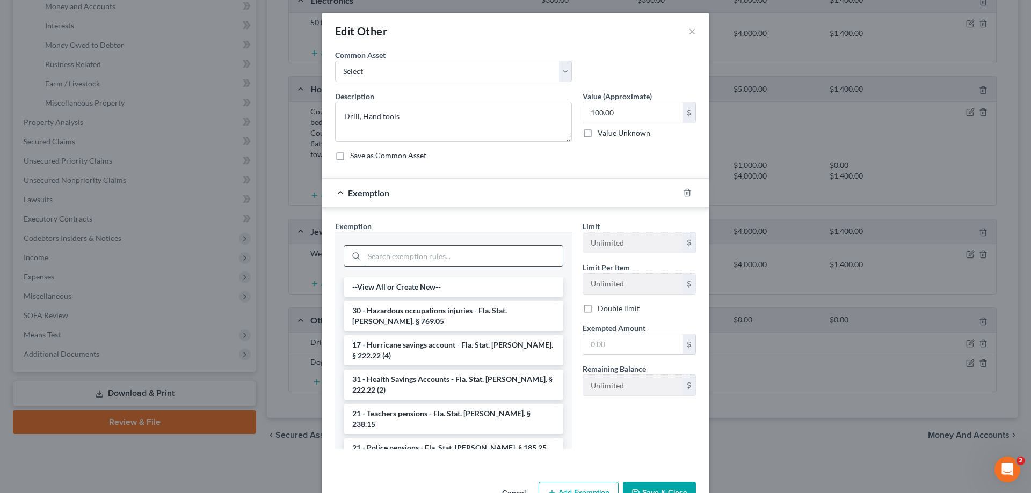
click at [457, 258] on input "search" at bounding box center [463, 256] width 199 height 20
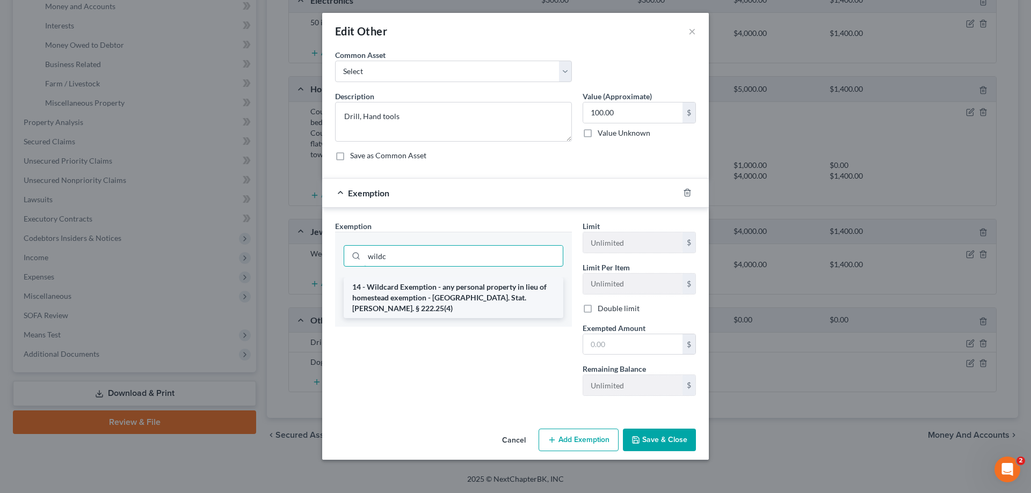
type input "wildc"
click at [454, 292] on li "14 - Wildcard Exemption - any personal property in lieu of homestead exemption …" at bounding box center [454, 298] width 220 height 41
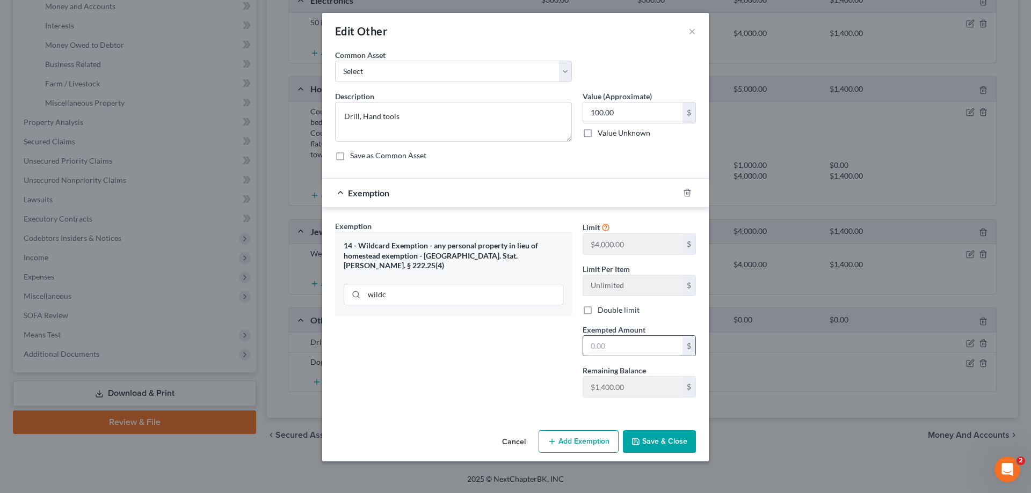
click at [608, 340] on input "text" at bounding box center [632, 346] width 99 height 20
type input "100"
click at [637, 449] on button "Save & Close" at bounding box center [659, 442] width 73 height 23
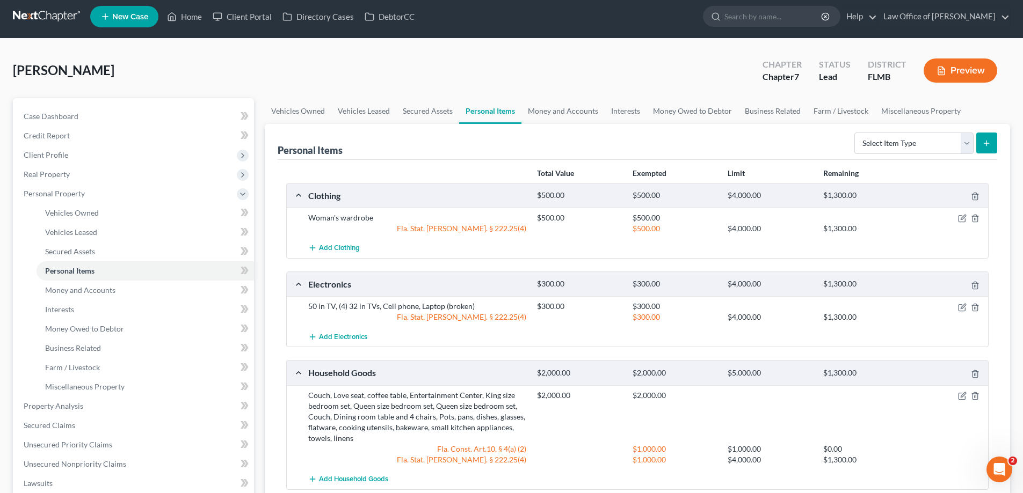
scroll to position [0, 0]
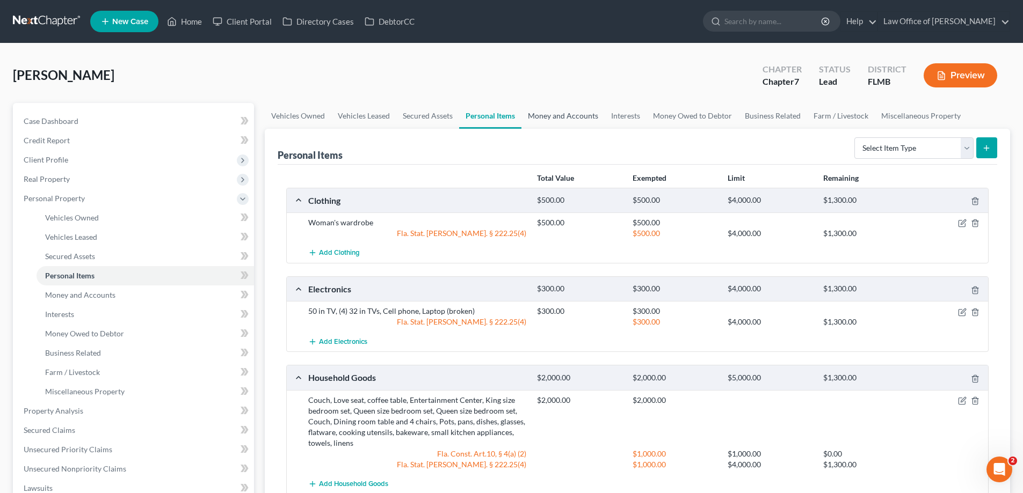
click at [548, 119] on link "Money and Accounts" at bounding box center [562, 116] width 83 height 26
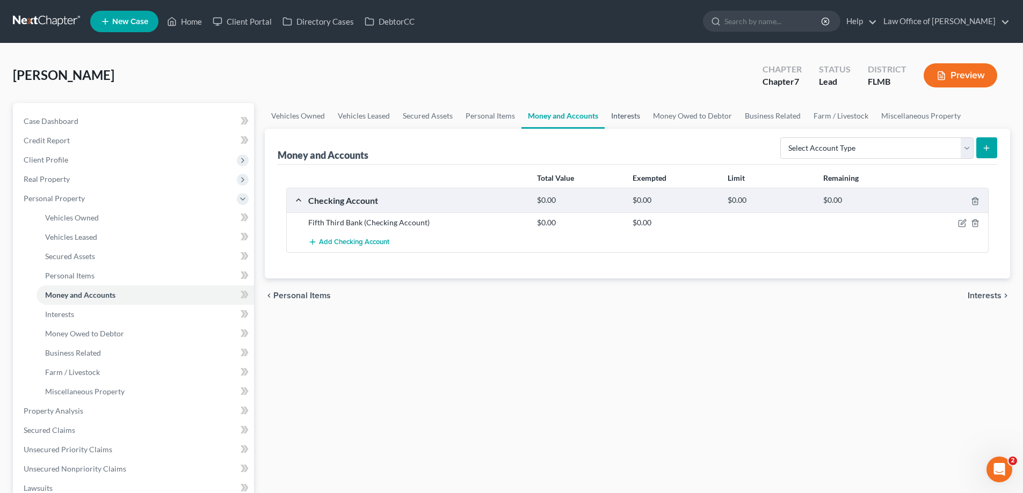
click at [639, 120] on link "Interests" at bounding box center [625, 116] width 42 height 26
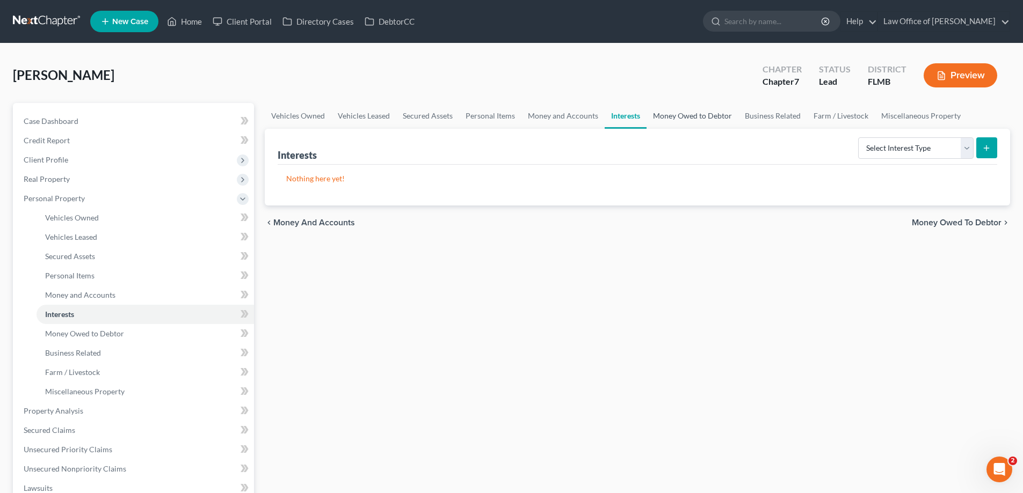
click at [686, 111] on link "Money Owed to Debtor" at bounding box center [692, 116] width 92 height 26
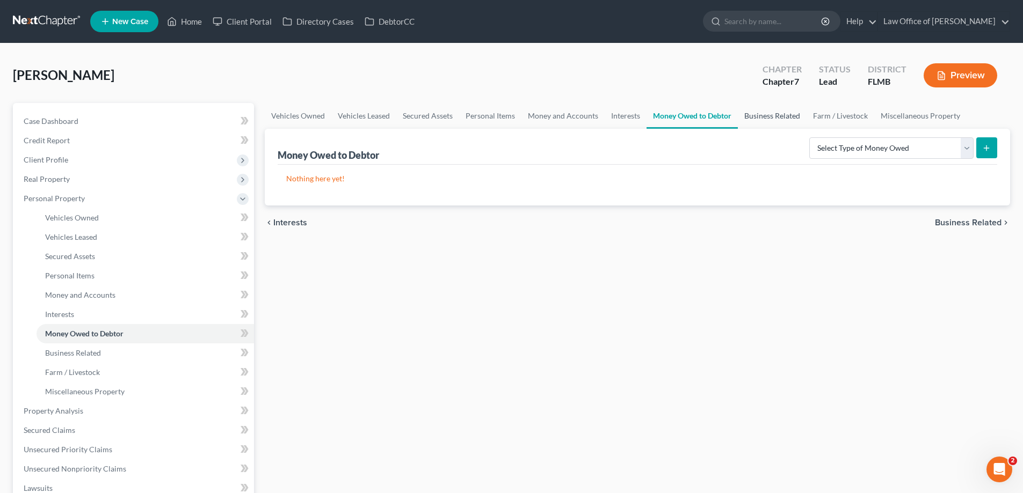
click at [772, 116] on link "Business Related" at bounding box center [772, 116] width 69 height 26
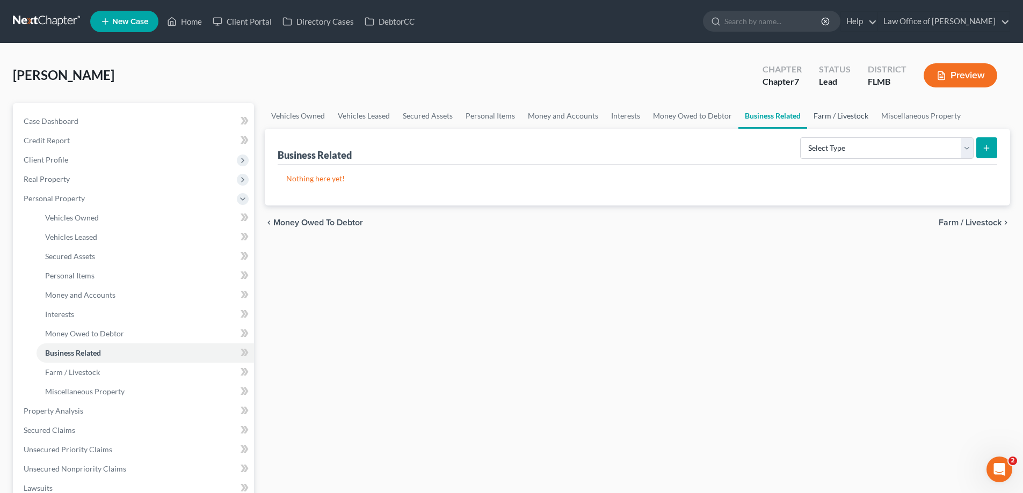
click at [833, 121] on link "Farm / Livestock" at bounding box center [841, 116] width 68 height 26
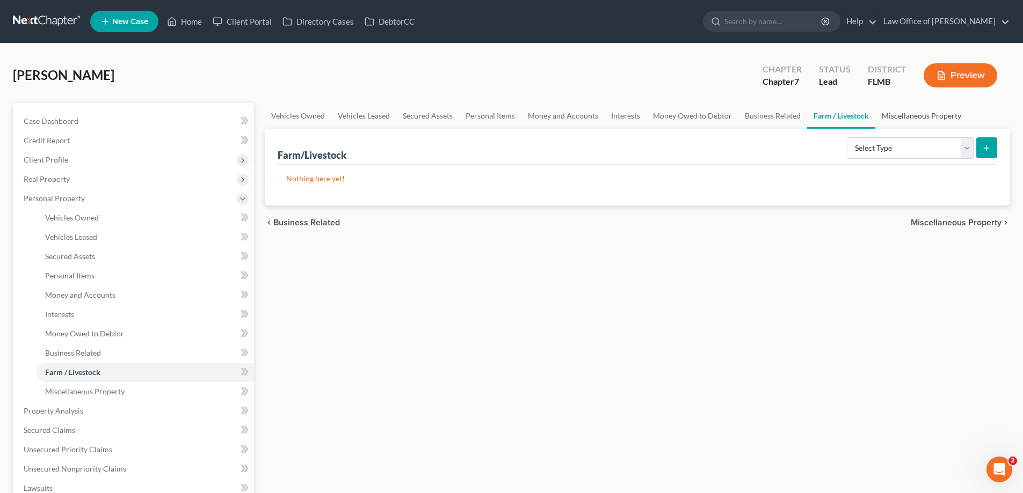
click at [907, 117] on link "Miscellaneous Property" at bounding box center [921, 116] width 92 height 26
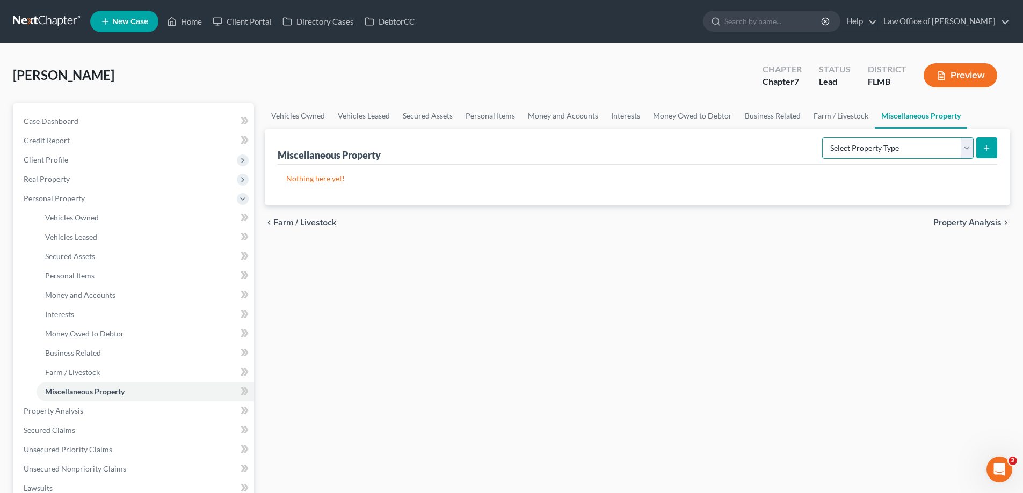
click at [951, 137] on select "Select Property Type Assigned for Creditor Benefit Within 1 Year Holding for An…" at bounding box center [897, 147] width 151 height 21
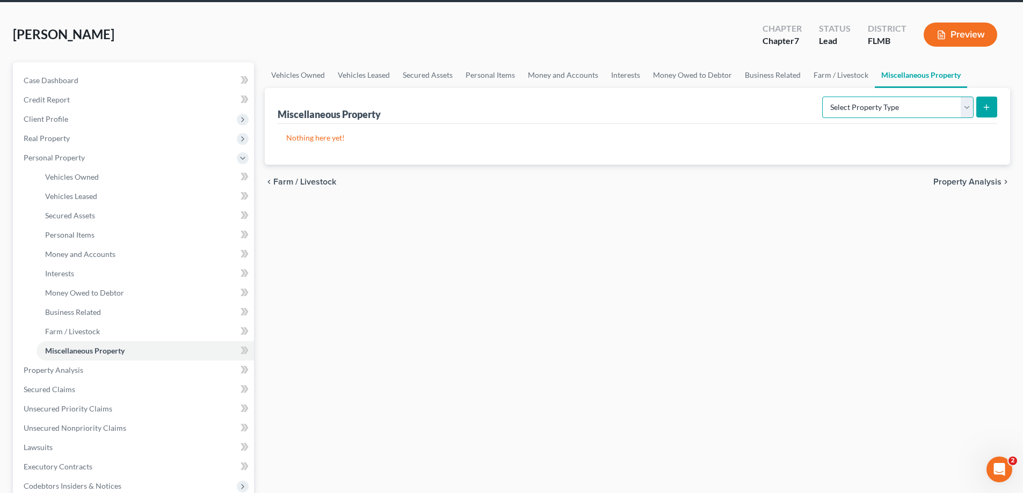
scroll to position [215, 0]
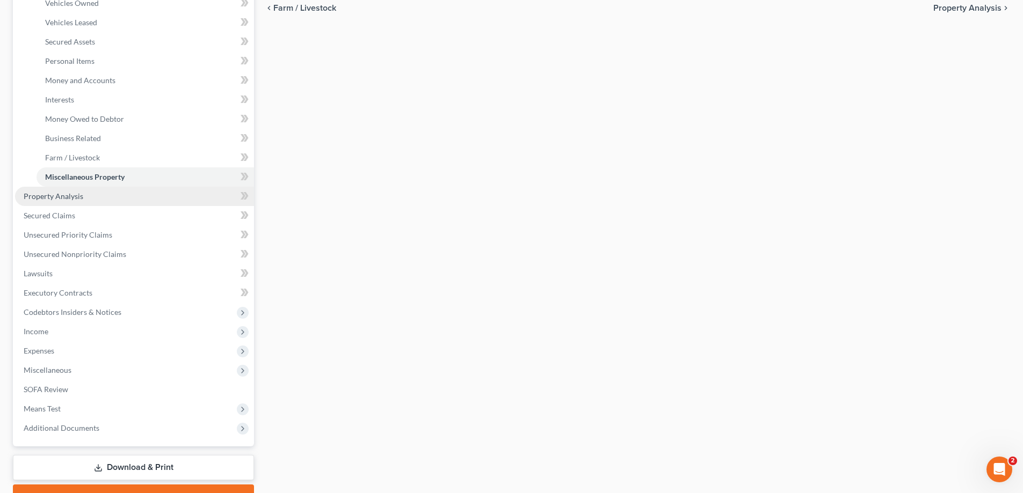
click at [62, 200] on span "Property Analysis" at bounding box center [54, 196] width 60 height 9
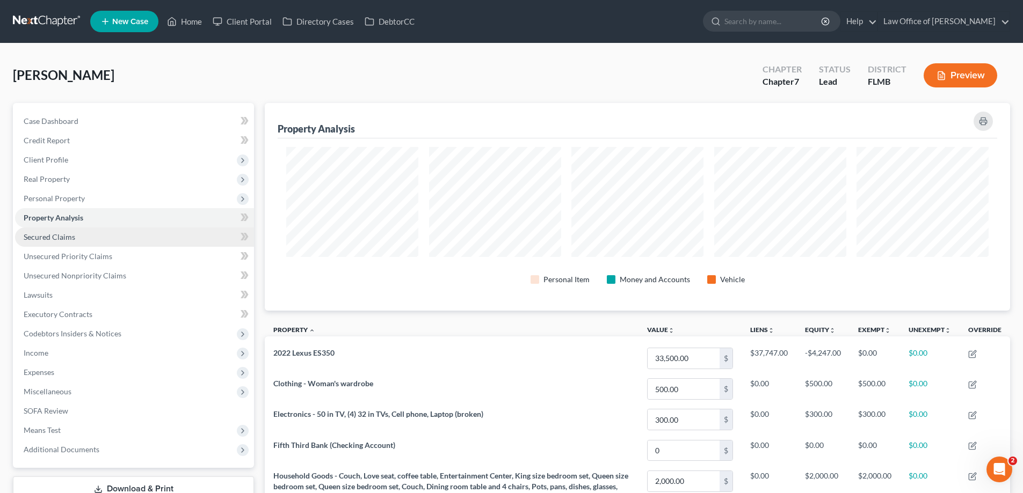
click at [55, 236] on span "Secured Claims" at bounding box center [50, 236] width 52 height 9
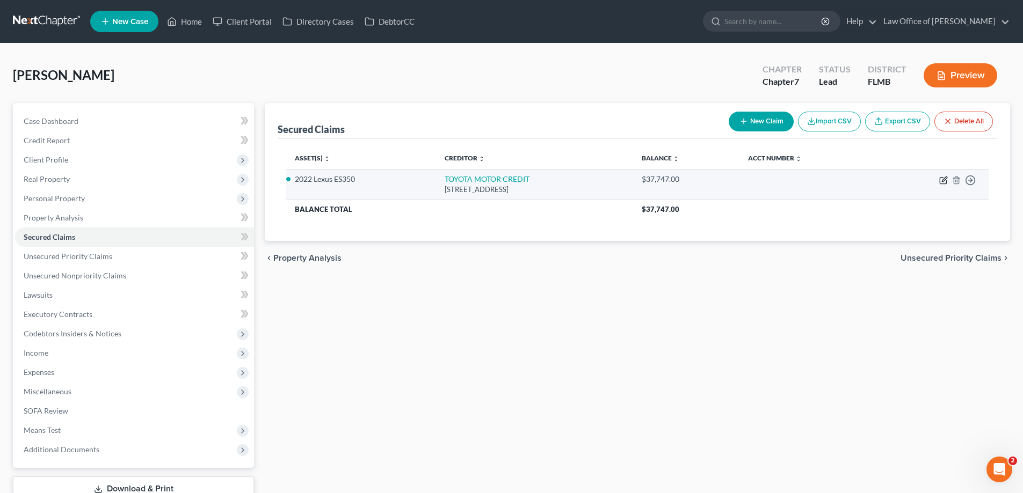
click at [942, 181] on icon "button" at bounding box center [944, 179] width 5 height 5
select select "16"
select select "6"
select select "2"
select select "0"
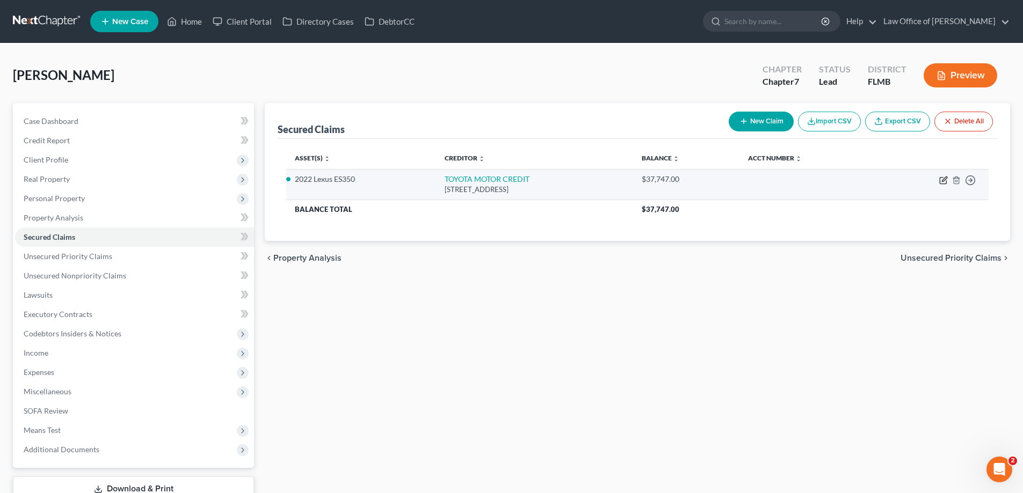
select select "0"
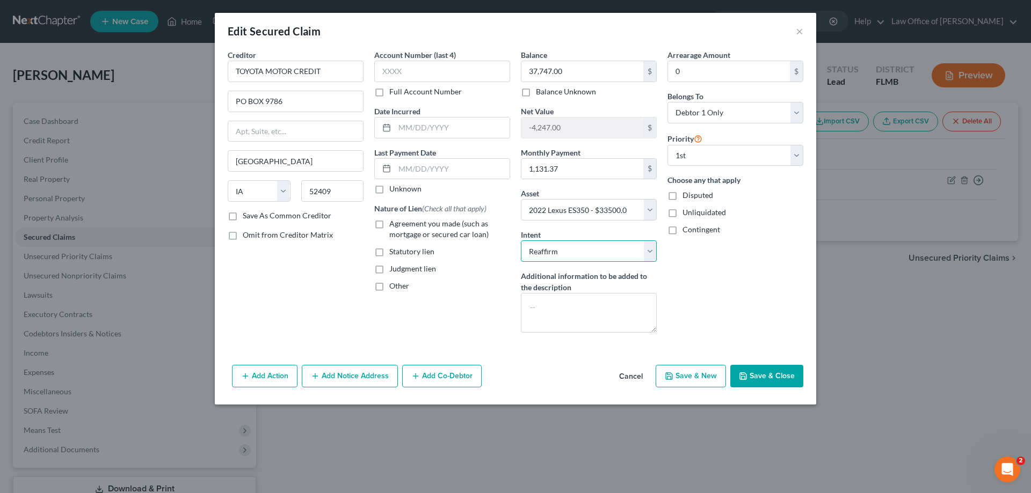
click at [629, 247] on select "Select Surrender Redeem Reaffirm Avoid Other" at bounding box center [589, 250] width 136 height 21
select select
click at [521, 240] on select "Select Surrender Redeem Reaffirm Avoid Other" at bounding box center [589, 250] width 136 height 21
click at [794, 373] on button "Save & Close" at bounding box center [766, 376] width 73 height 23
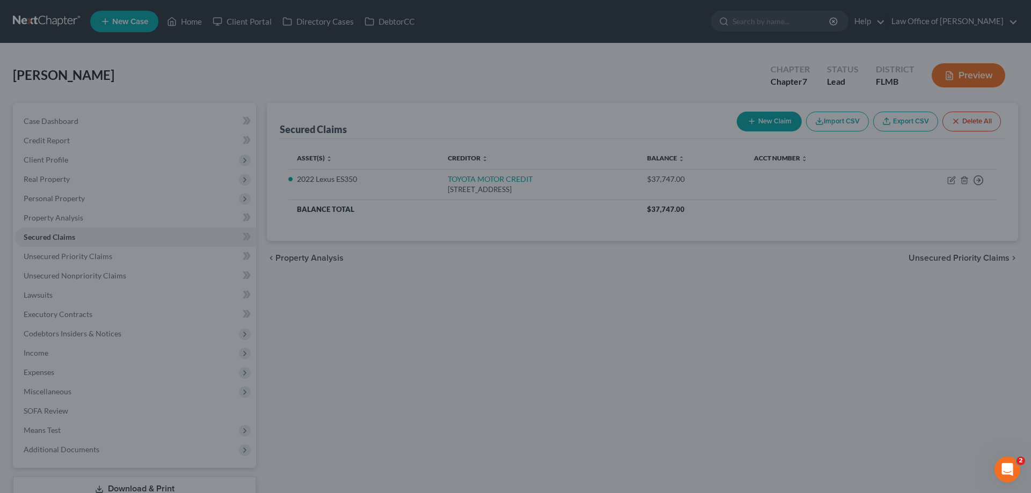
select select "6"
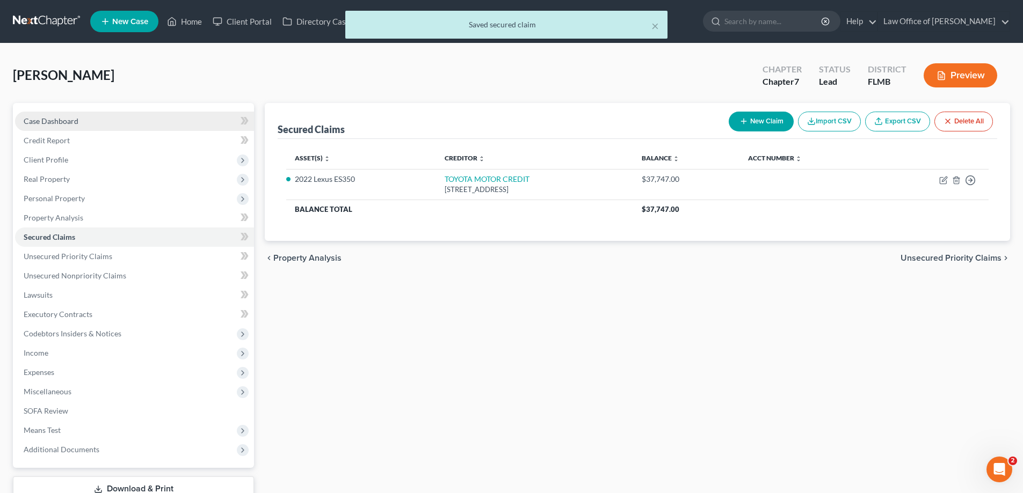
click at [48, 122] on span "Case Dashboard" at bounding box center [51, 120] width 55 height 9
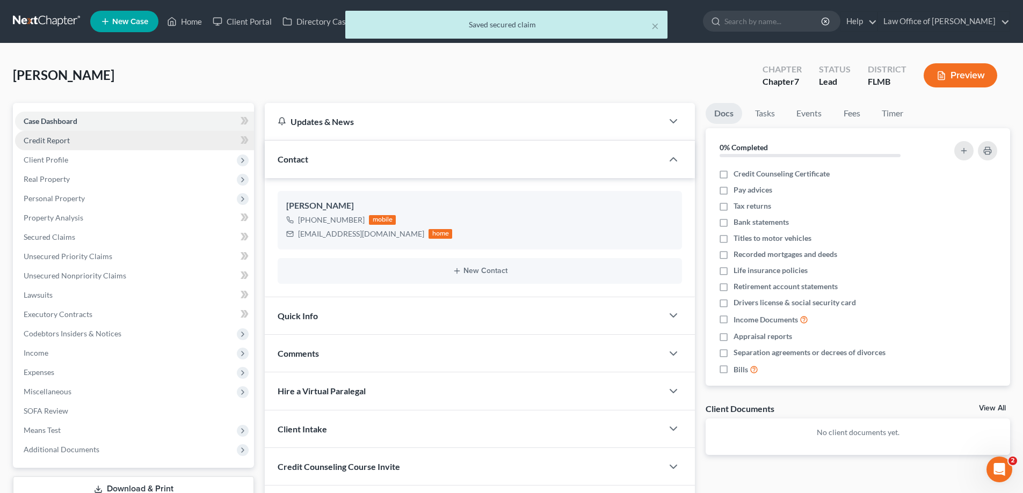
click at [52, 134] on link "Credit Report" at bounding box center [134, 140] width 239 height 19
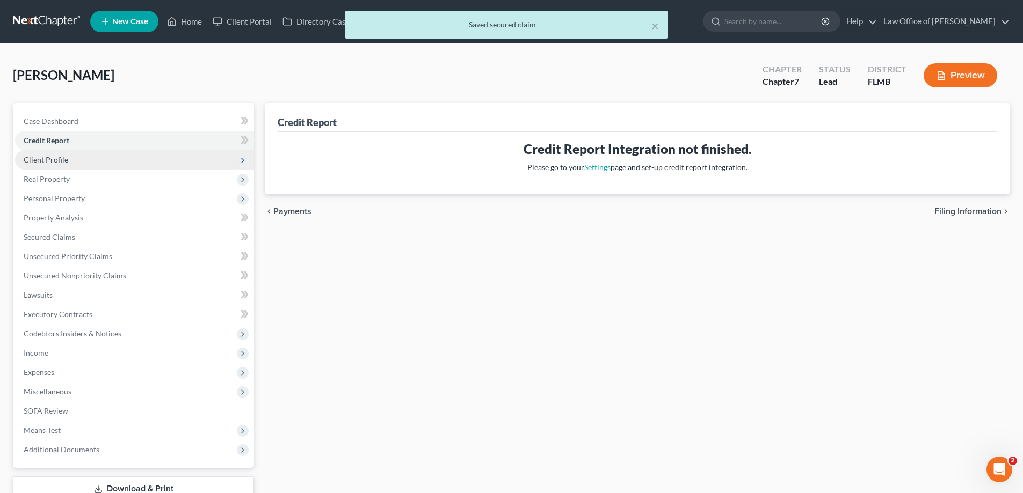
click at [60, 158] on span "Client Profile" at bounding box center [46, 159] width 45 height 9
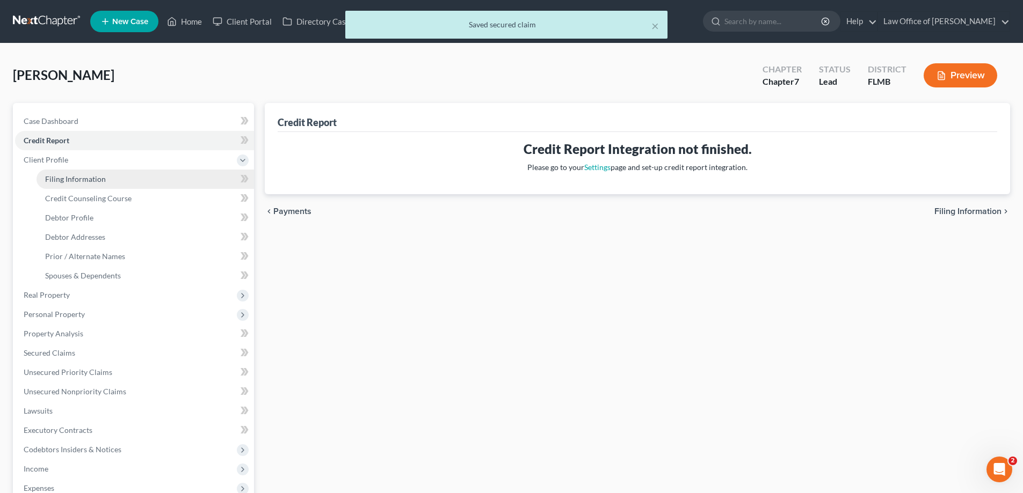
click at [108, 177] on link "Filing Information" at bounding box center [145, 179] width 217 height 19
select select "1"
select select "0"
select select "15"
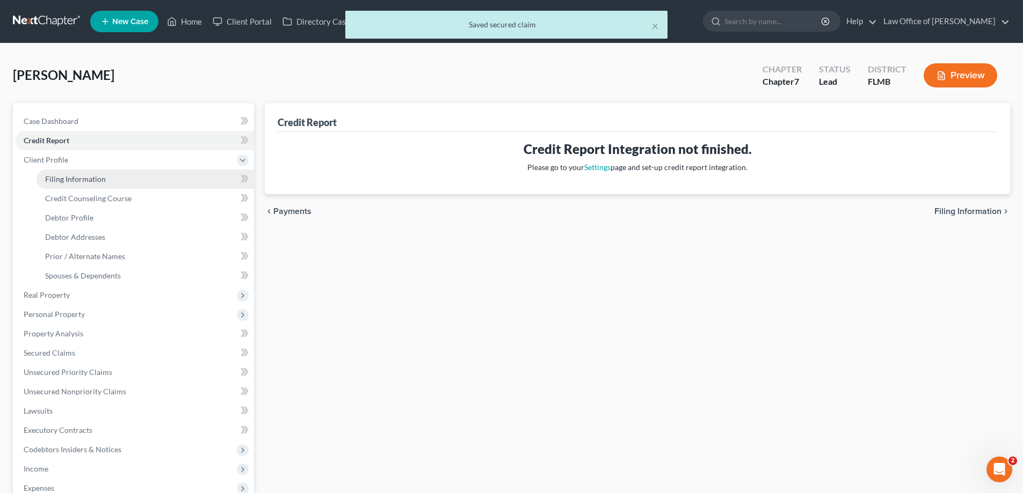
select select "0"
select select "9"
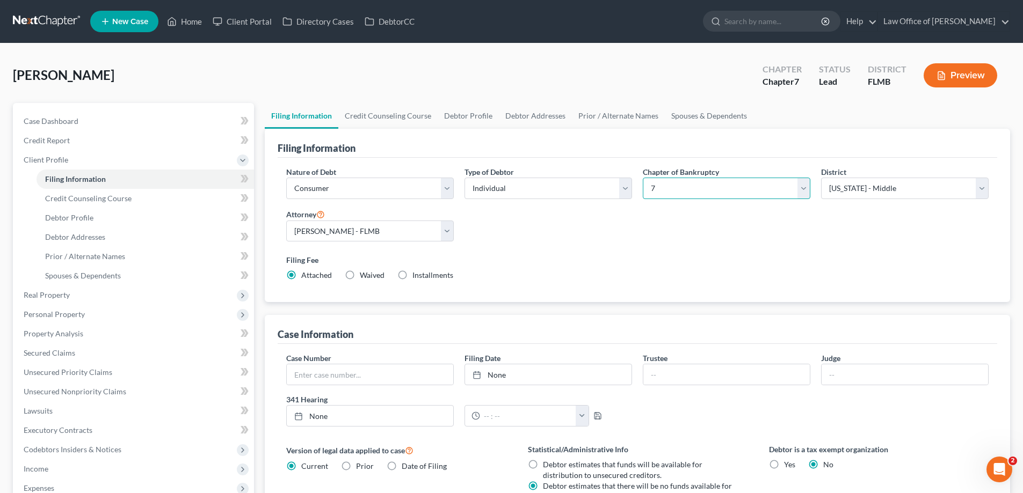
click at [787, 194] on select "Select 7 11 12 13" at bounding box center [726, 188] width 167 height 21
select select "3"
click at [643, 178] on select "Select 7 11 12 13" at bounding box center [726, 188] width 167 height 21
click at [449, 116] on link "Debtor Profile" at bounding box center [468, 116] width 61 height 26
select select "1"
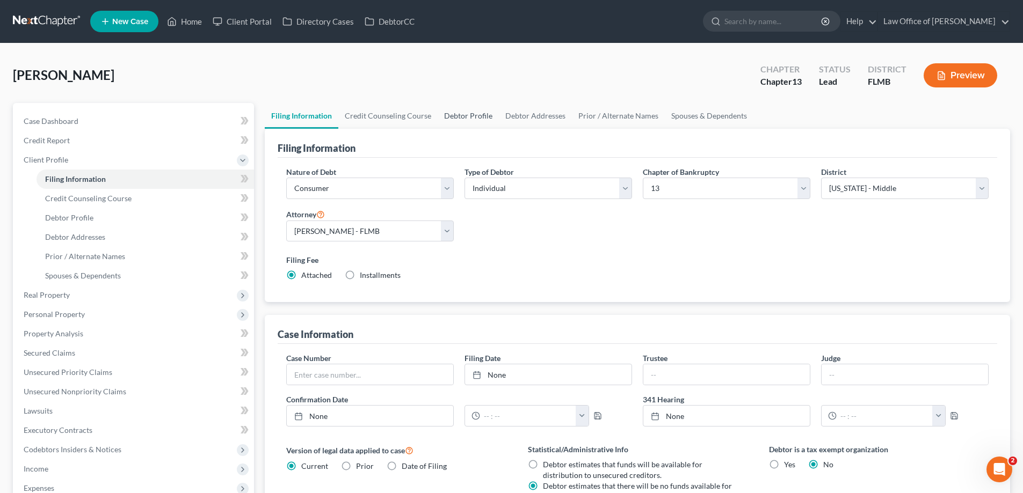
select select "1"
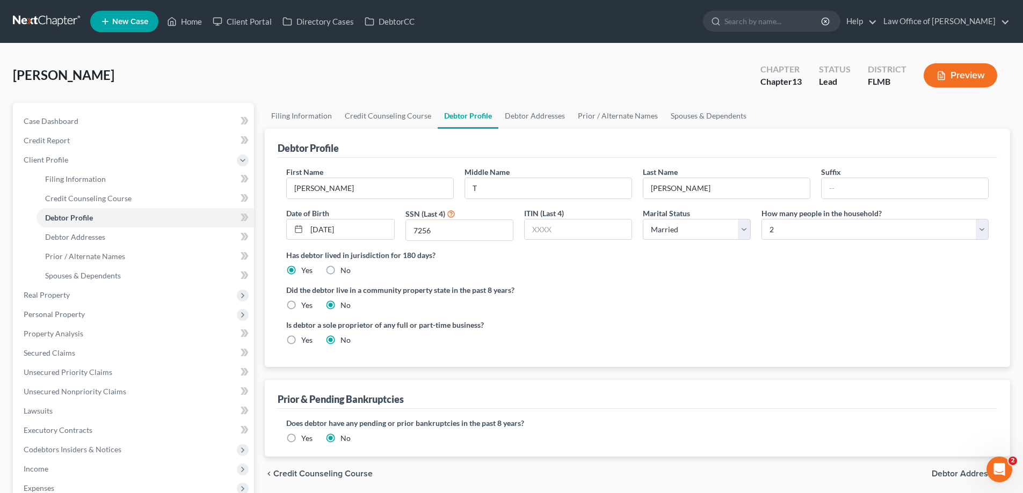
radio input "true"
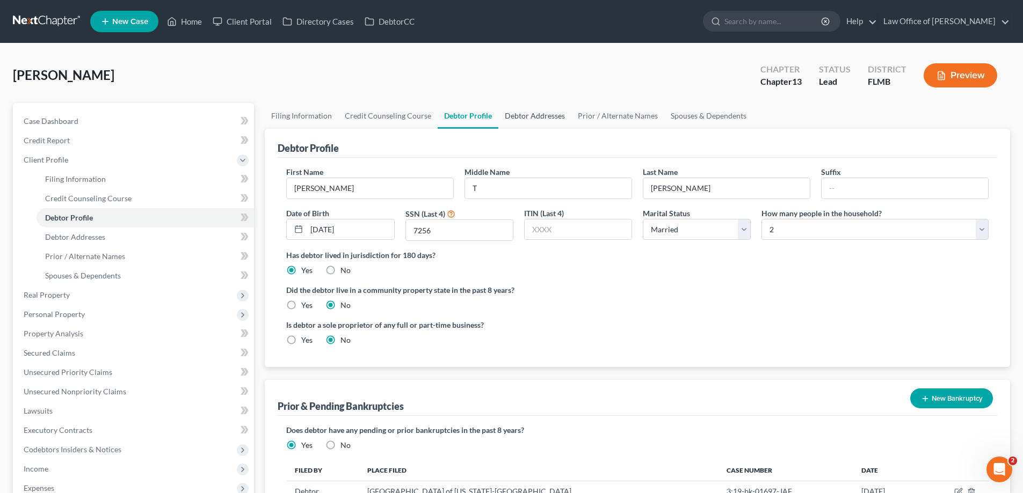
click at [525, 115] on link "Debtor Addresses" at bounding box center [534, 116] width 73 height 26
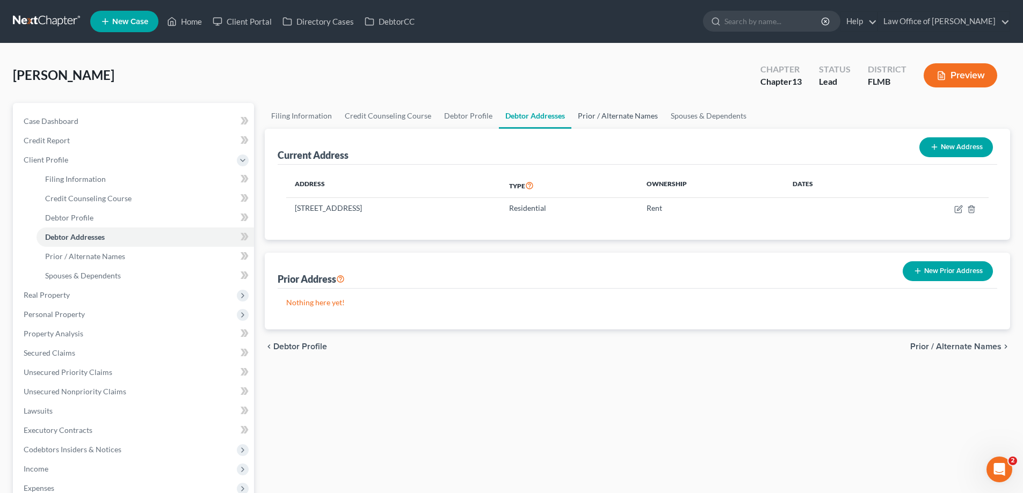
click at [627, 116] on link "Prior / Alternate Names" at bounding box center [617, 116] width 93 height 26
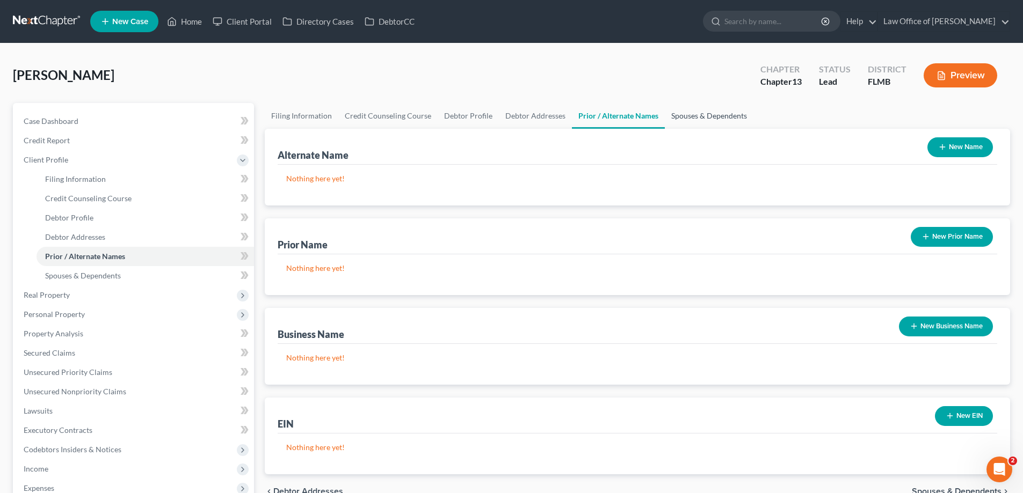
click at [696, 120] on link "Spouses & Dependents" at bounding box center [709, 116] width 89 height 26
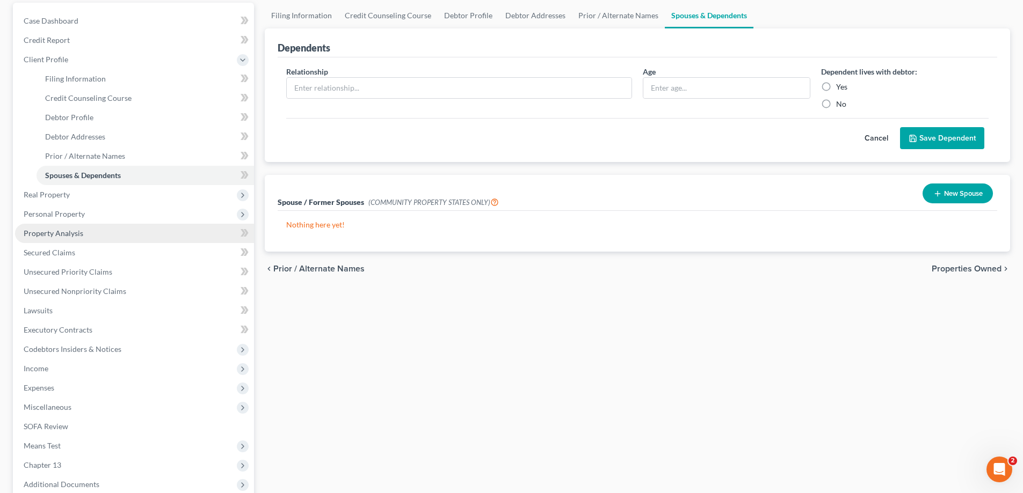
scroll to position [213, 0]
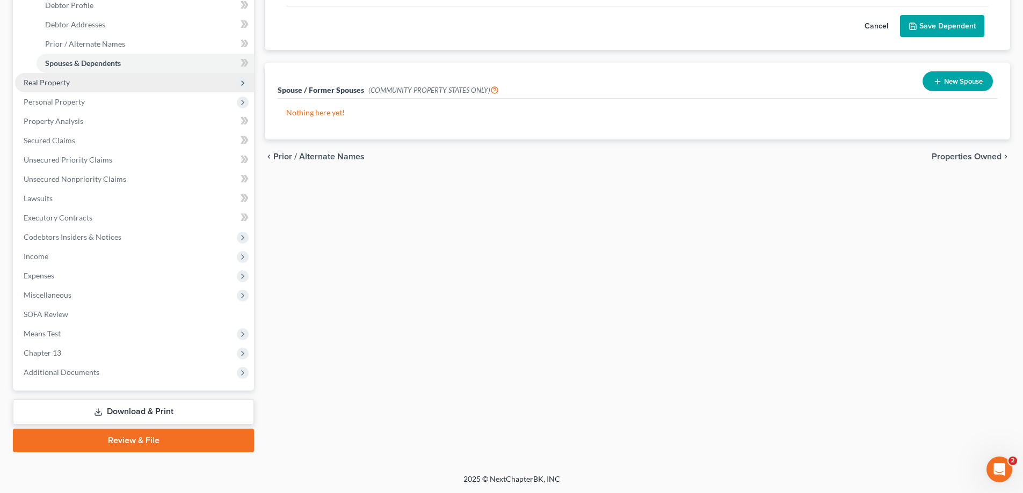
click at [57, 76] on span "Real Property" at bounding box center [134, 82] width 239 height 19
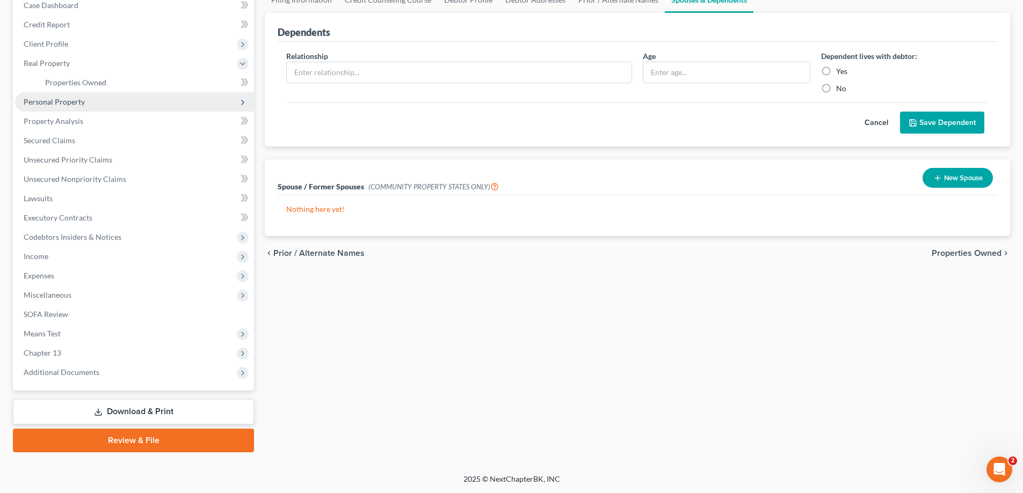
scroll to position [116, 0]
click at [108, 85] on link "Properties Owned" at bounding box center [145, 82] width 217 height 19
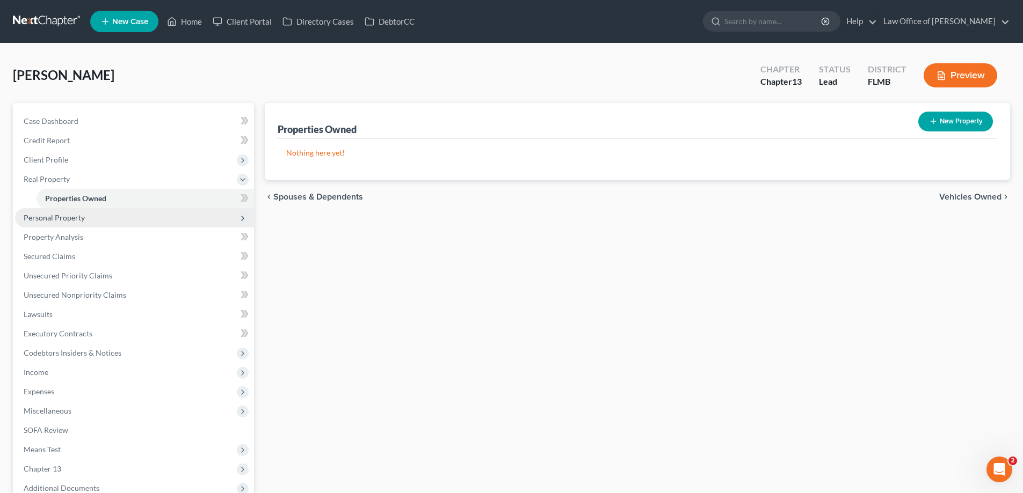
click at [151, 221] on span "Personal Property" at bounding box center [134, 217] width 239 height 19
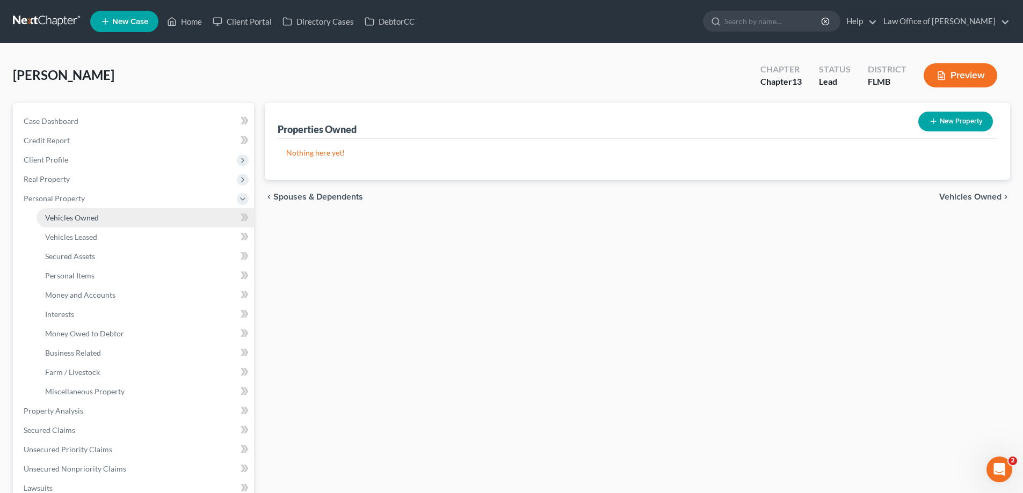
click at [144, 215] on link "Vehicles Owned" at bounding box center [145, 217] width 217 height 19
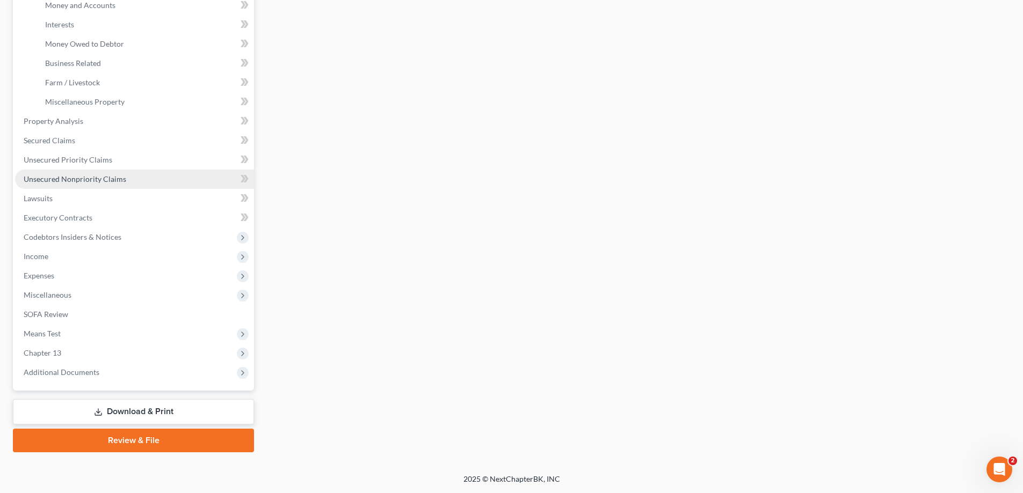
scroll to position [75, 0]
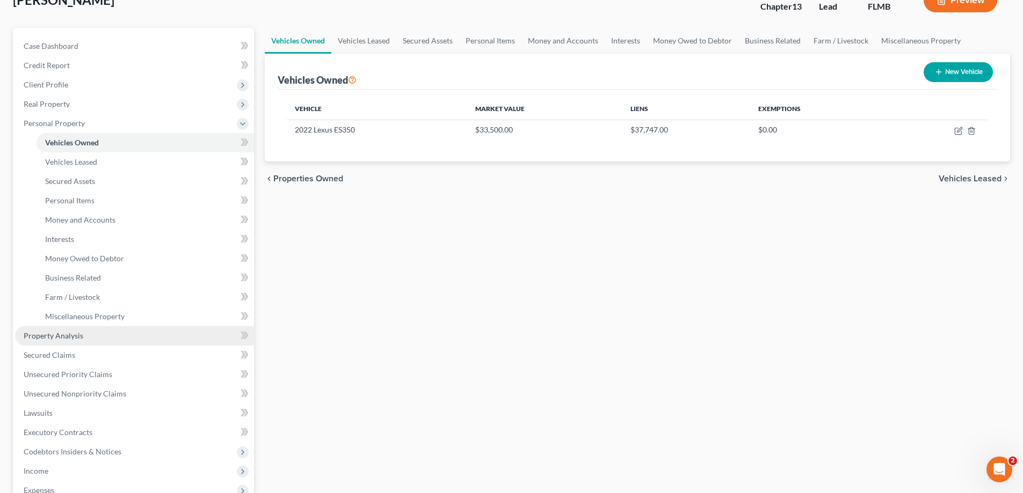
click at [55, 333] on span "Property Analysis" at bounding box center [54, 335] width 60 height 9
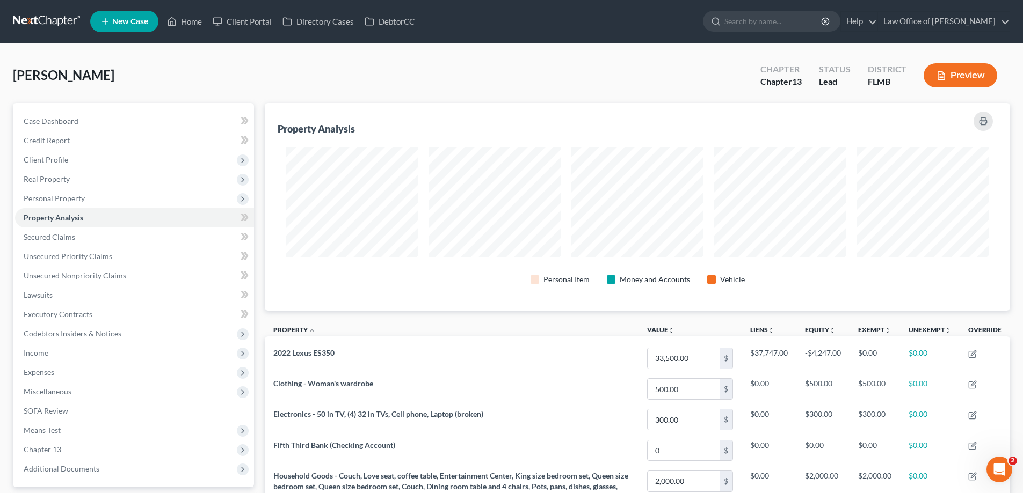
scroll to position [208, 745]
click at [65, 157] on span "Client Profile" at bounding box center [46, 159] width 45 height 9
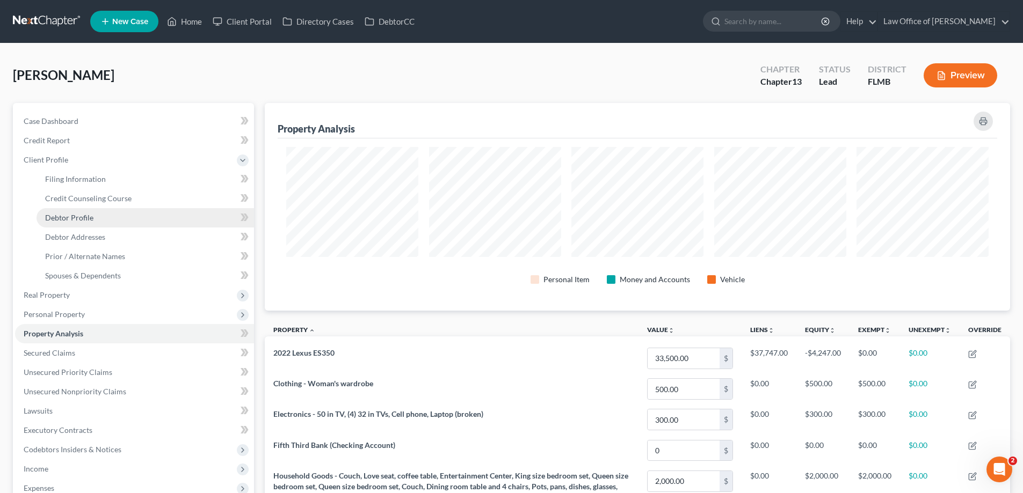
click at [129, 223] on link "Debtor Profile" at bounding box center [145, 217] width 217 height 19
select select "1"
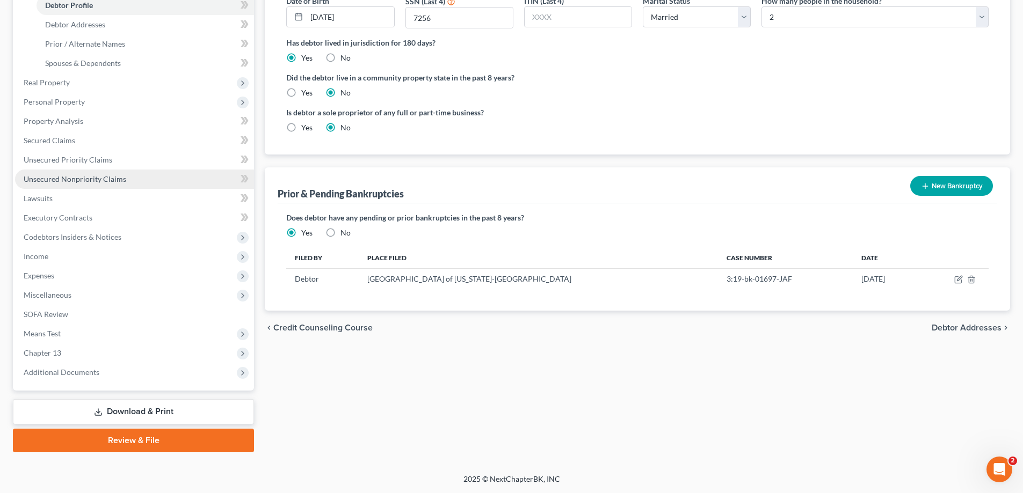
click at [49, 187] on link "Unsecured Nonpriority Claims" at bounding box center [134, 179] width 239 height 19
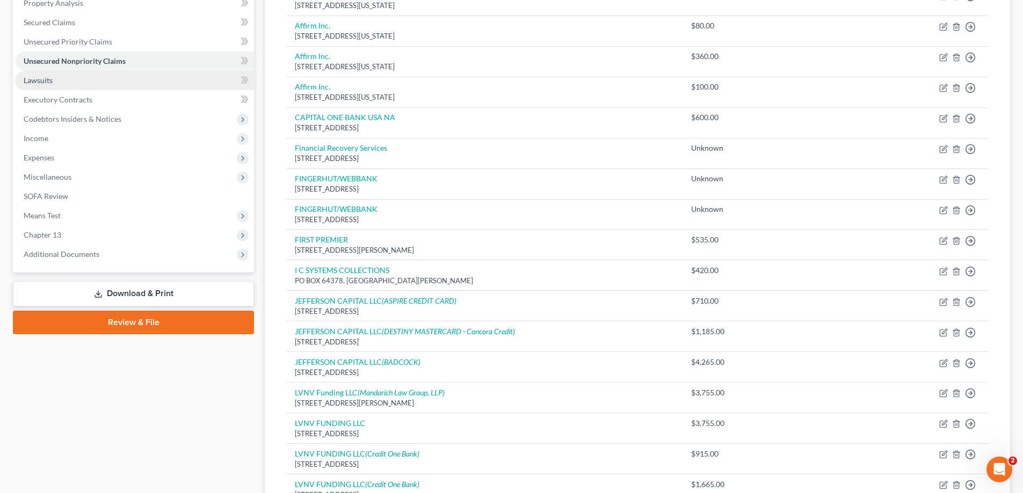
click at [47, 77] on span "Lawsuits" at bounding box center [38, 80] width 29 height 9
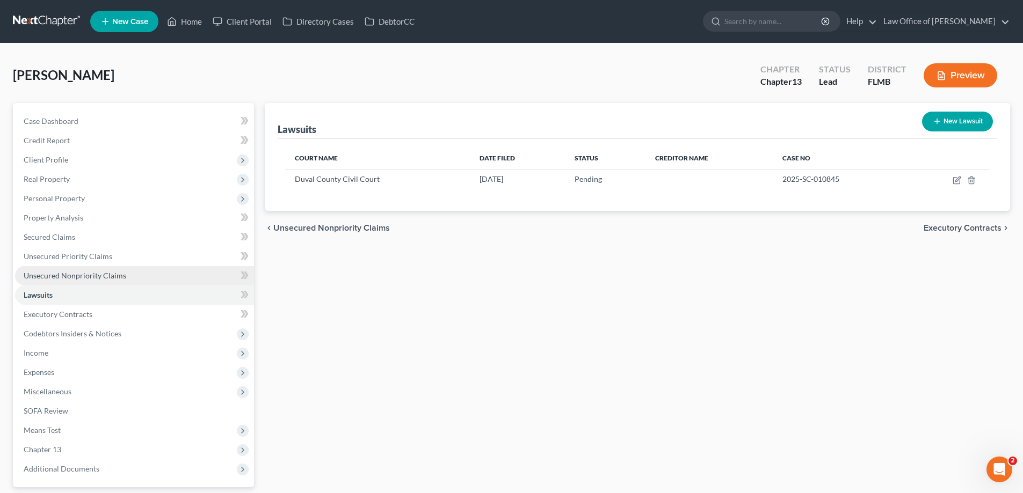
click at [101, 270] on link "Unsecured Nonpriority Claims" at bounding box center [134, 275] width 239 height 19
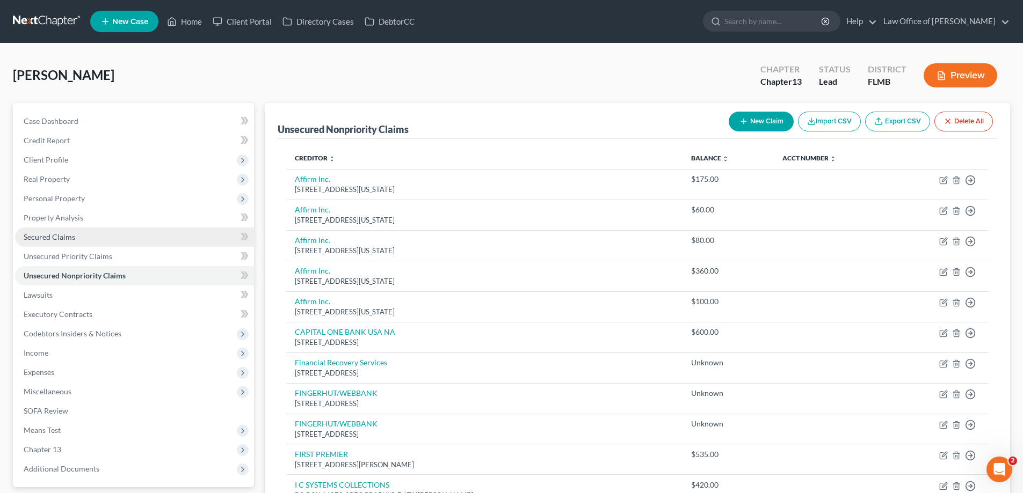
click at [75, 235] on link "Secured Claims" at bounding box center [134, 237] width 239 height 19
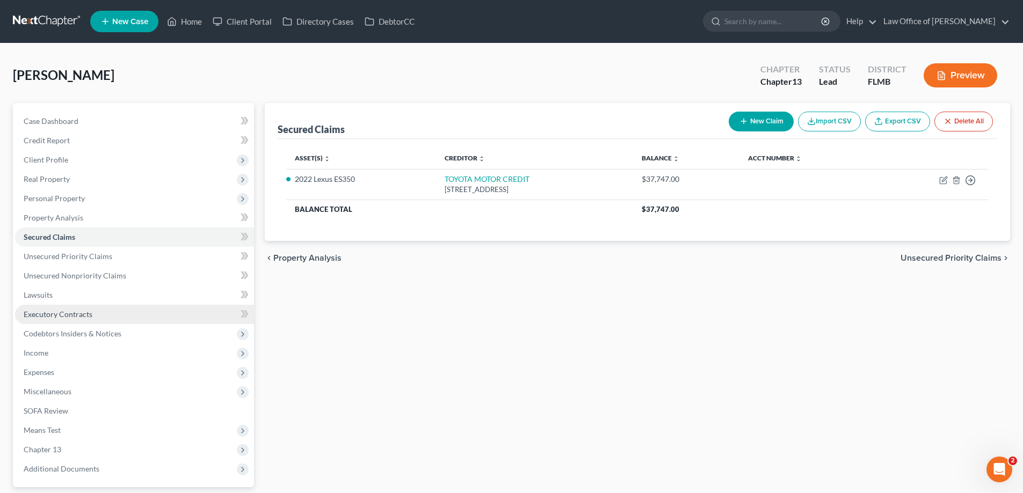
click at [78, 318] on span "Executory Contracts" at bounding box center [58, 314] width 69 height 9
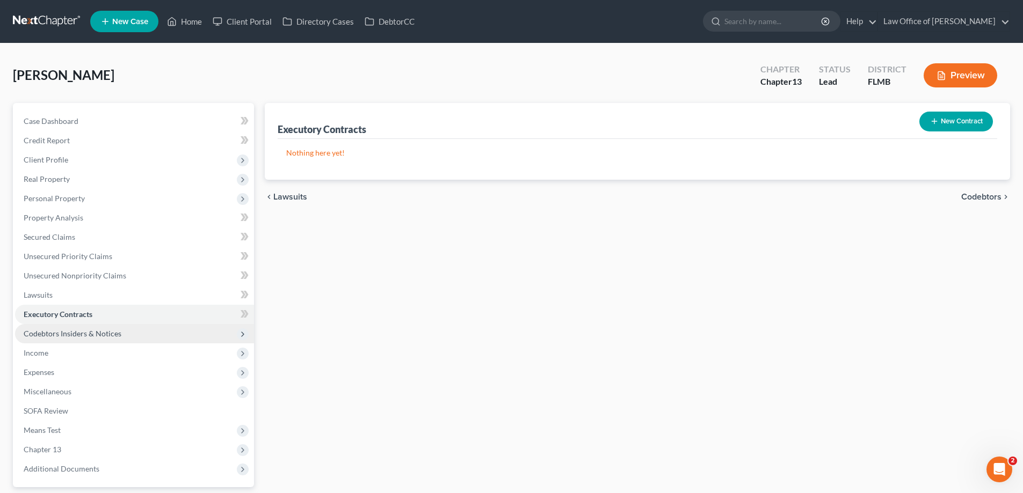
click at [83, 333] on span "Codebtors Insiders & Notices" at bounding box center [73, 333] width 98 height 9
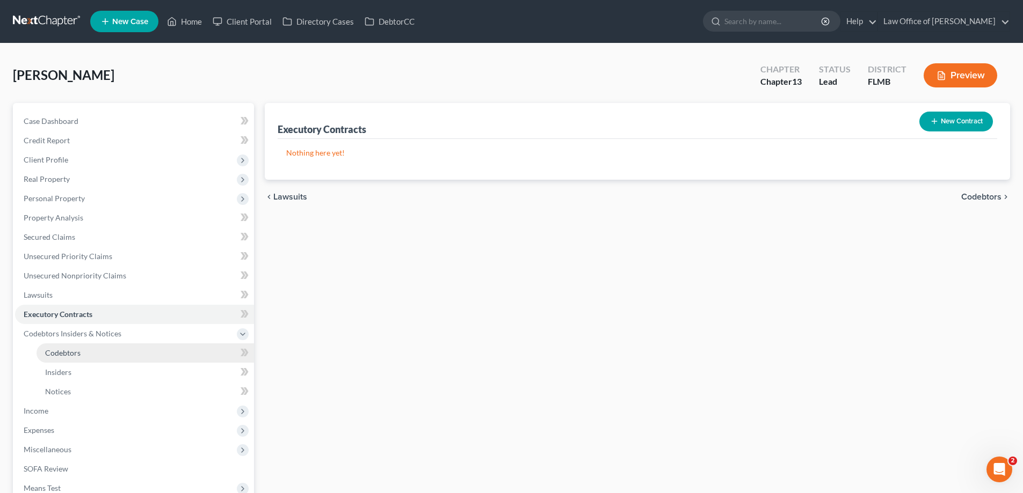
click at [77, 349] on span "Codebtors" at bounding box center [62, 352] width 35 height 9
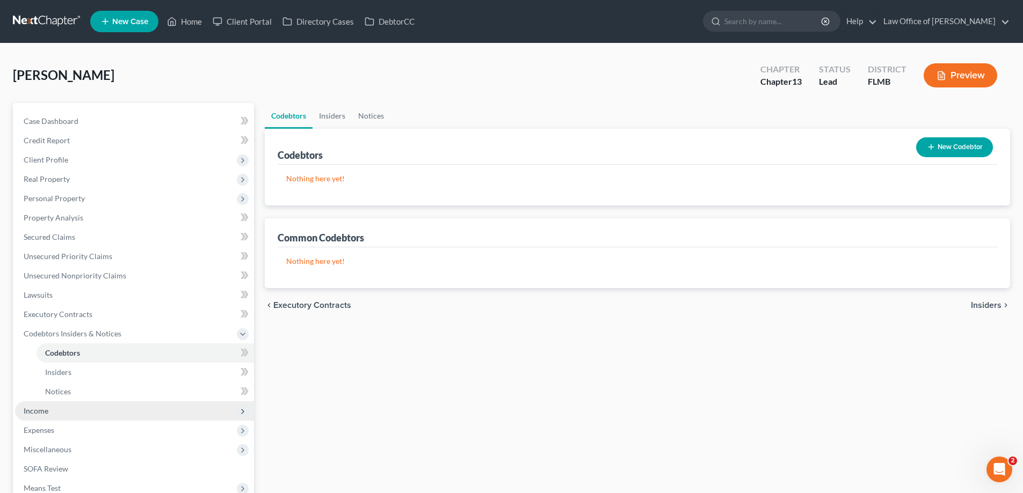
click at [167, 410] on span "Income" at bounding box center [134, 411] width 239 height 19
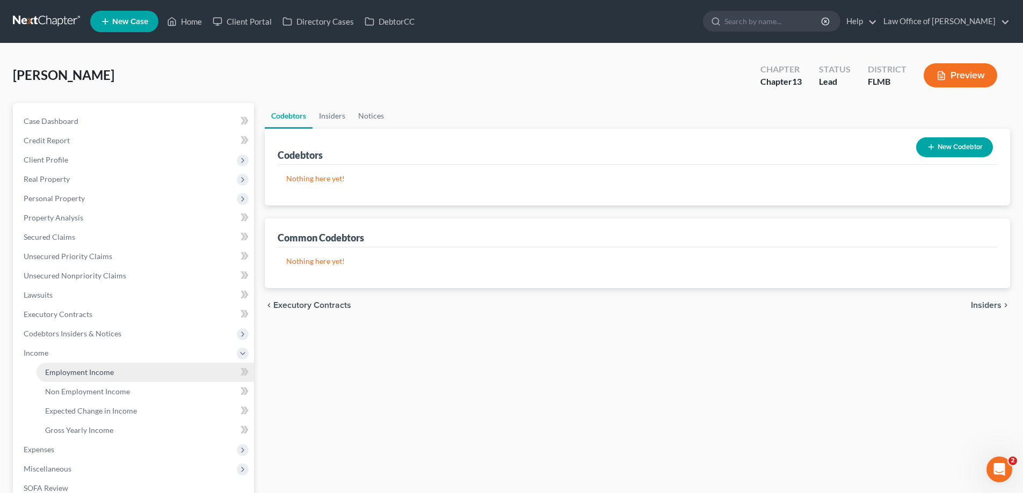
click at [167, 376] on link "Employment Income" at bounding box center [145, 372] width 217 height 19
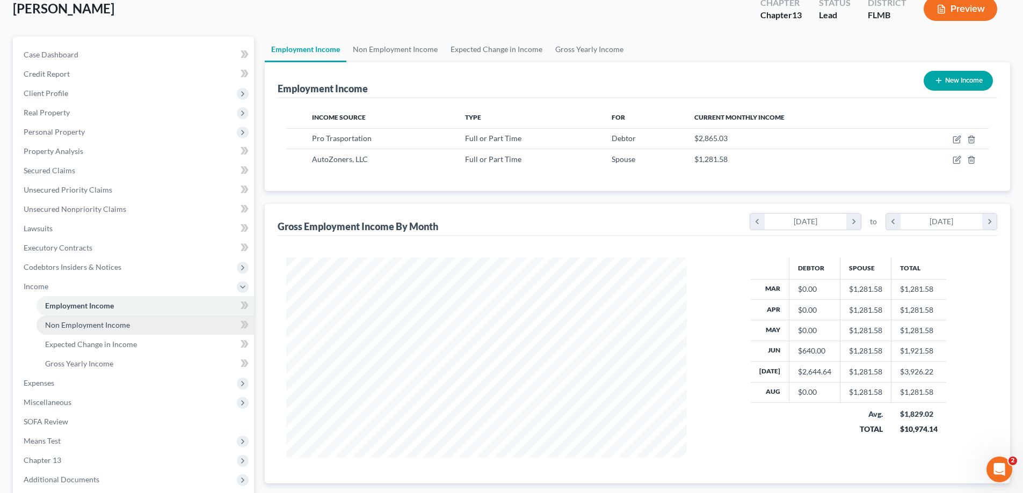
click at [111, 327] on span "Non Employment Income" at bounding box center [87, 324] width 85 height 9
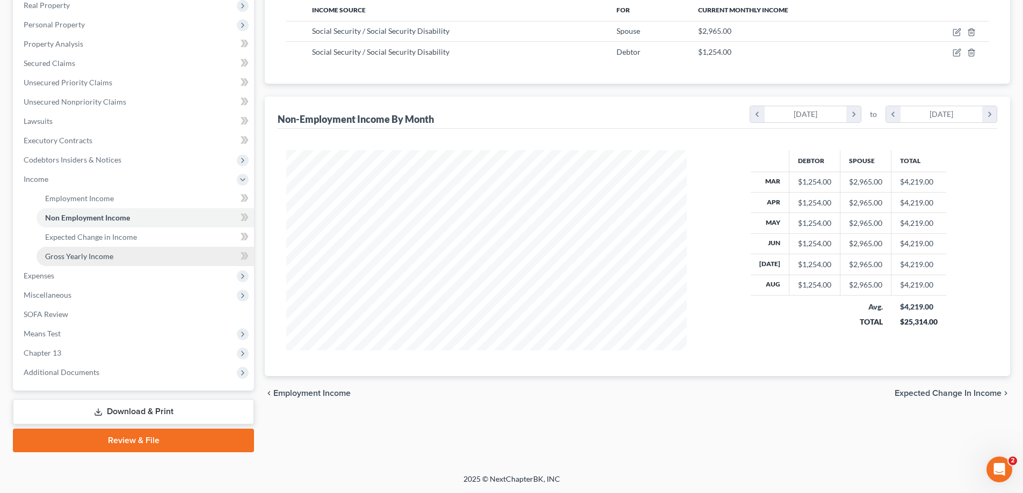
click at [62, 247] on link "Gross Yearly Income" at bounding box center [145, 256] width 217 height 19
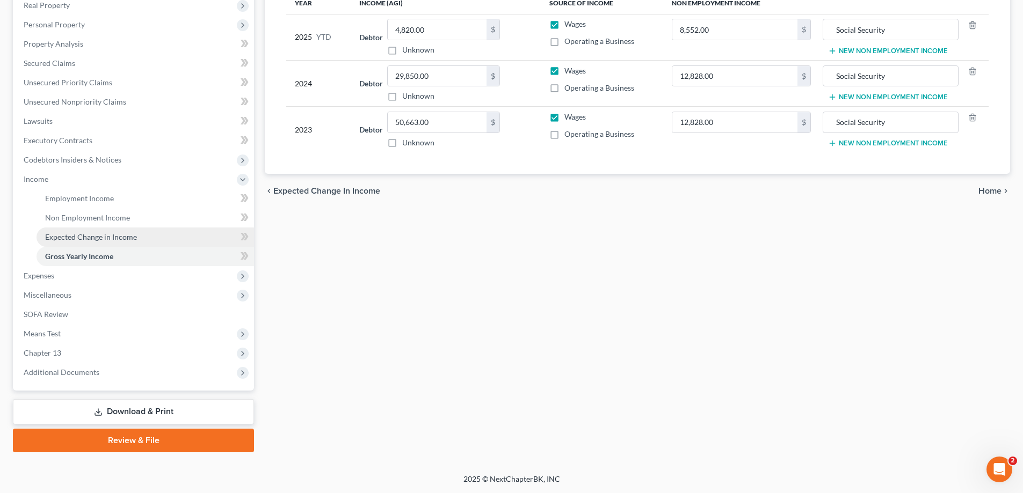
click at [92, 237] on span "Expected Change in Income" at bounding box center [91, 236] width 92 height 9
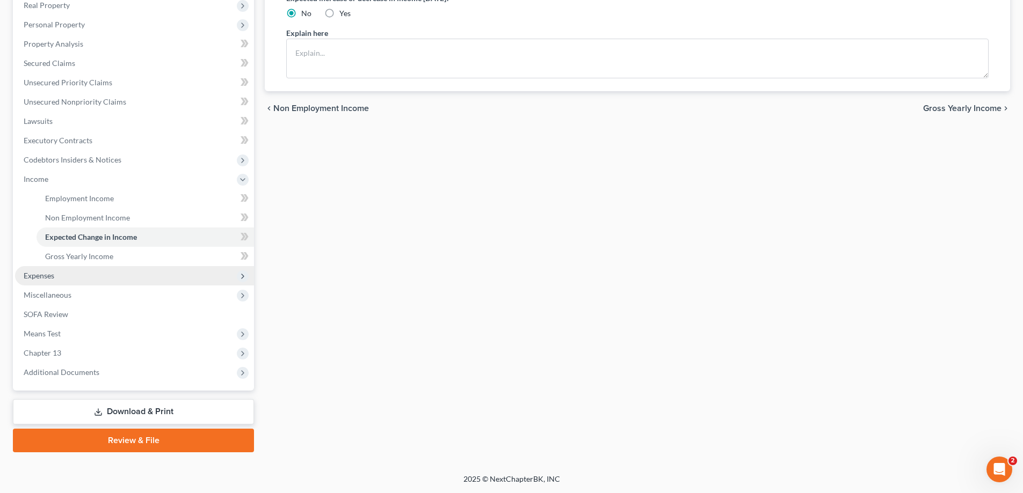
click at [56, 274] on span "Expenses" at bounding box center [134, 275] width 239 height 19
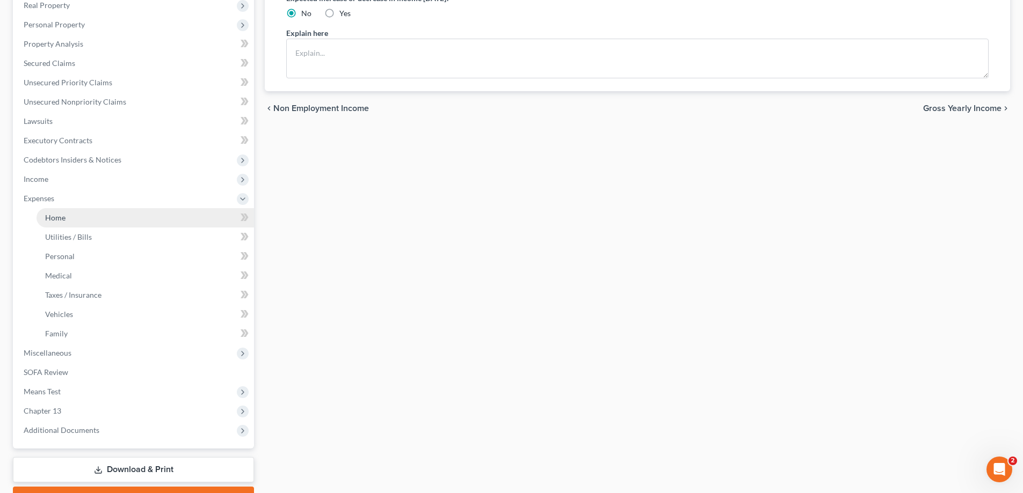
click at [87, 217] on link "Home" at bounding box center [145, 217] width 217 height 19
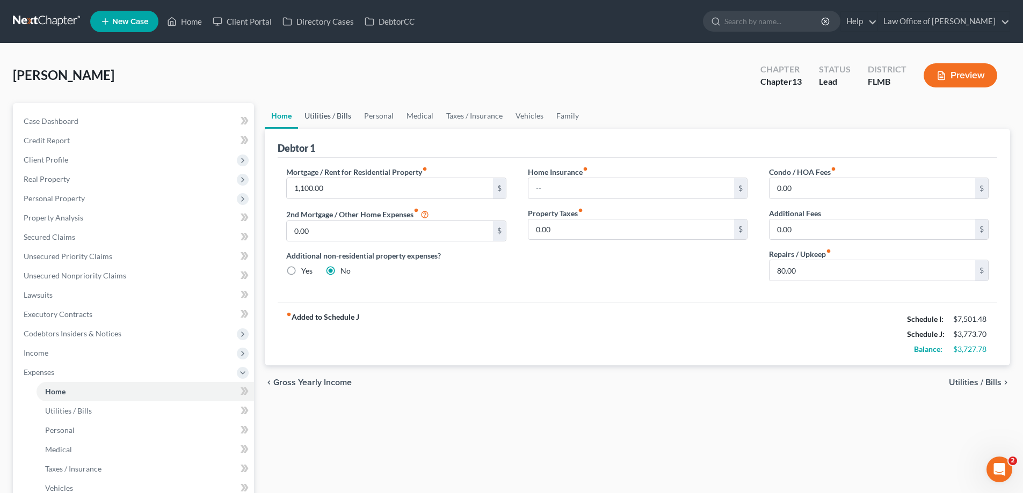
click at [334, 114] on link "Utilities / Bills" at bounding box center [328, 116] width 60 height 26
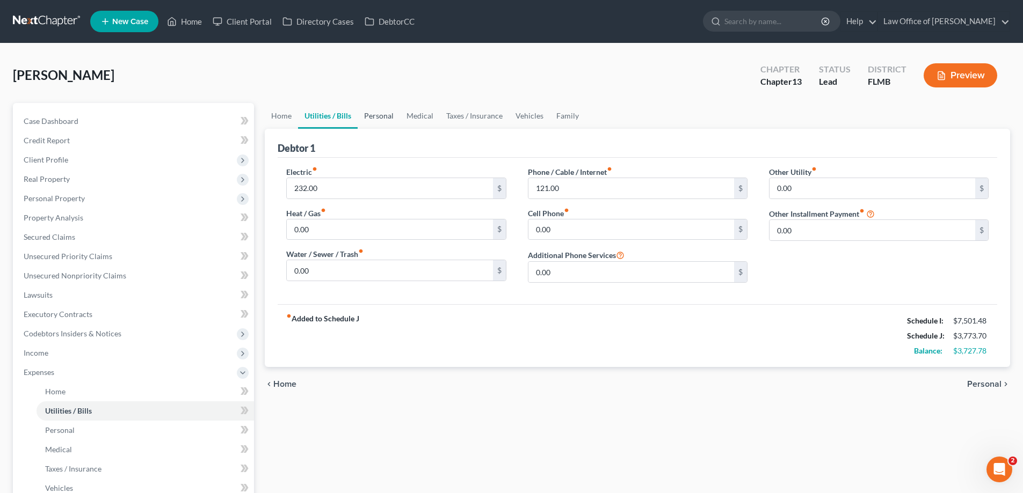
click at [372, 113] on link "Personal" at bounding box center [379, 116] width 42 height 26
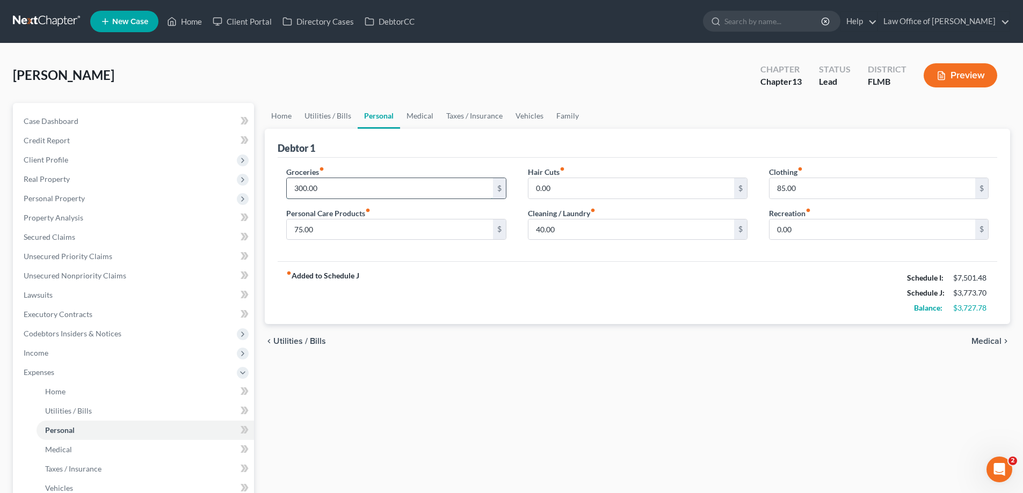
click at [393, 183] on input "300.00" at bounding box center [390, 188] width 206 height 20
type input "800"
drag, startPoint x: 479, startPoint y: 313, endPoint x: 475, endPoint y: 305, distance: 8.9
click at [479, 313] on div "fiber_manual_record Added to Schedule J Schedule I: $7,501.48 Schedule J: $4,27…" at bounding box center [637, 292] width 719 height 63
click at [592, 185] on input "0.00" at bounding box center [631, 188] width 206 height 20
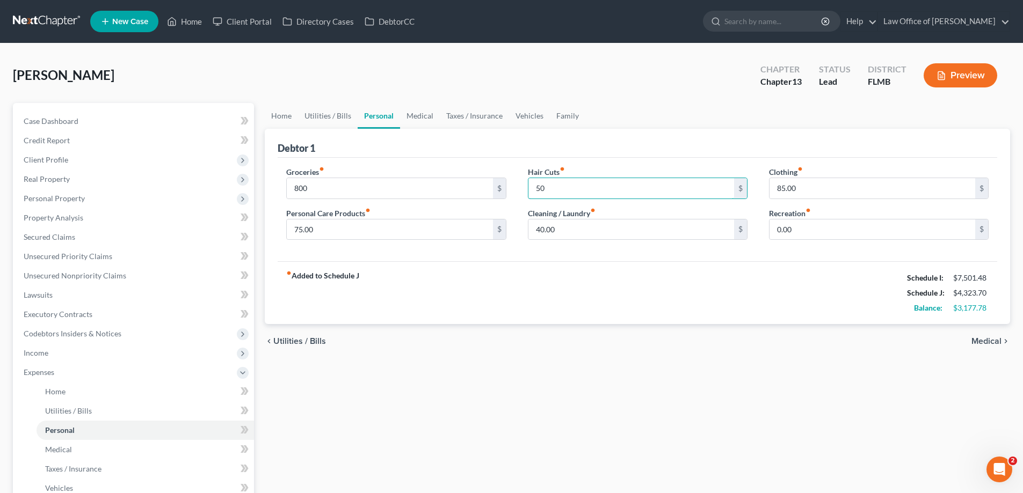
type input "50"
click at [772, 322] on div "fiber_manual_record Added to Schedule J Schedule I: $7,501.48 Schedule J: $4,32…" at bounding box center [637, 292] width 719 height 63
click at [803, 228] on input "0.00" at bounding box center [872, 230] width 206 height 20
type input "120"
drag, startPoint x: 777, startPoint y: 346, endPoint x: 770, endPoint y: 340, distance: 9.5
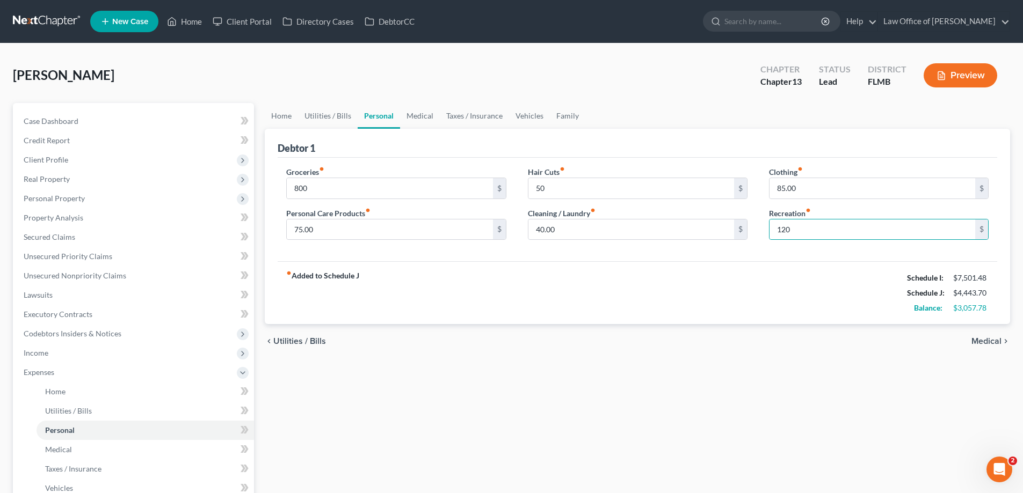
click at [777, 346] on div "chevron_left Utilities / Bills Medical chevron_right" at bounding box center [637, 341] width 745 height 34
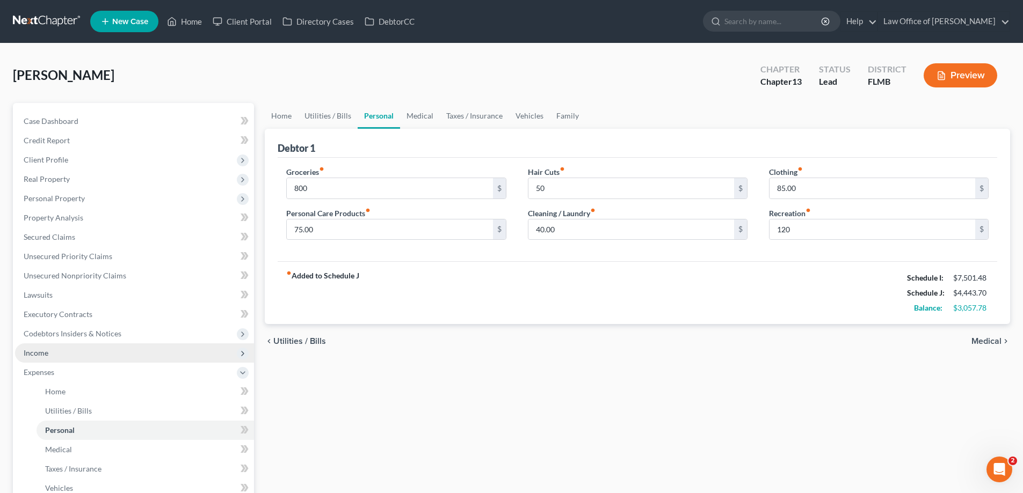
click at [54, 354] on span "Income" at bounding box center [134, 353] width 239 height 19
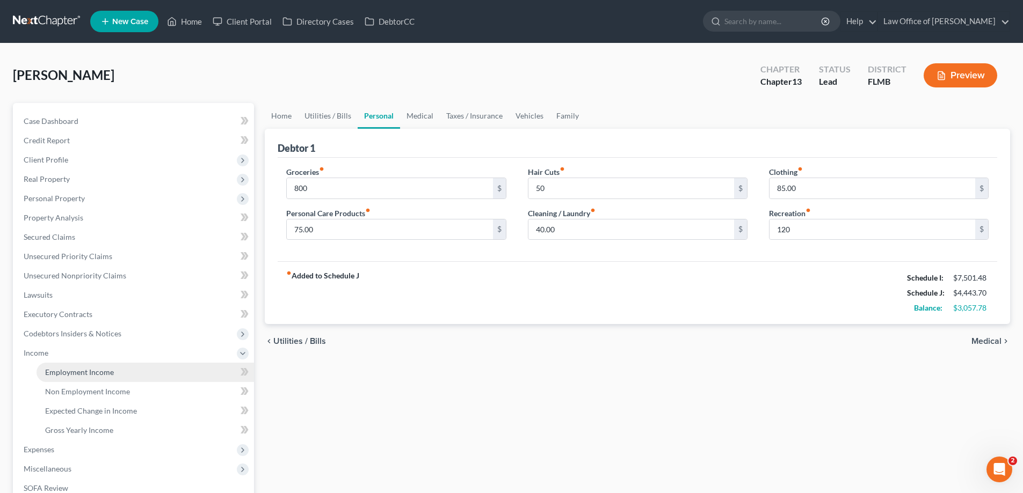
click at [69, 380] on link "Employment Income" at bounding box center [145, 372] width 217 height 19
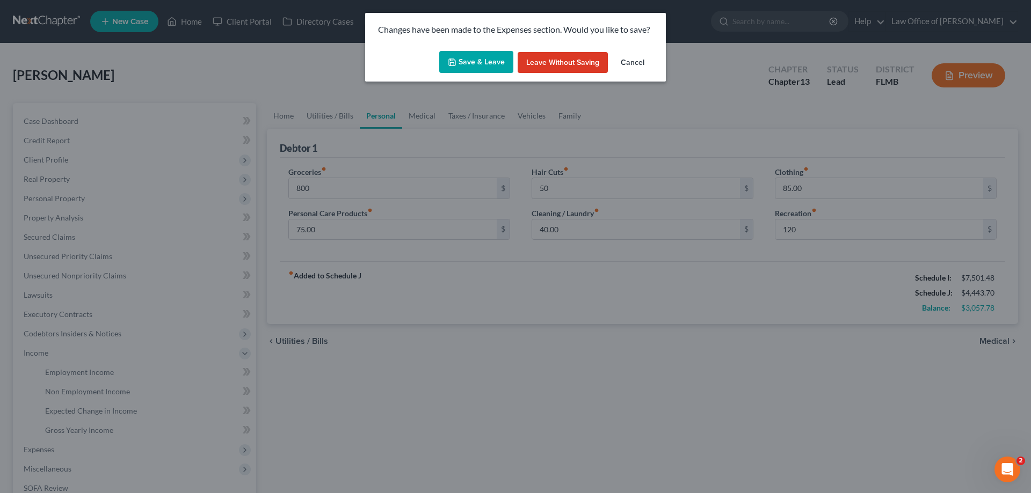
click at [483, 59] on button "Save & Leave" at bounding box center [476, 62] width 74 height 23
type input "800.00"
type input "50.00"
type input "120.00"
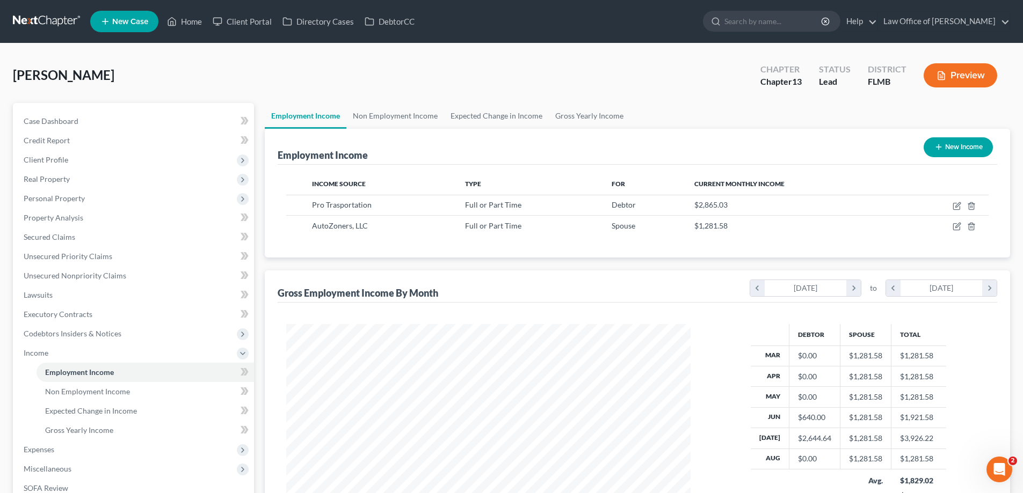
scroll to position [200, 422]
click at [456, 116] on link "Expected Change in Income" at bounding box center [496, 116] width 105 height 26
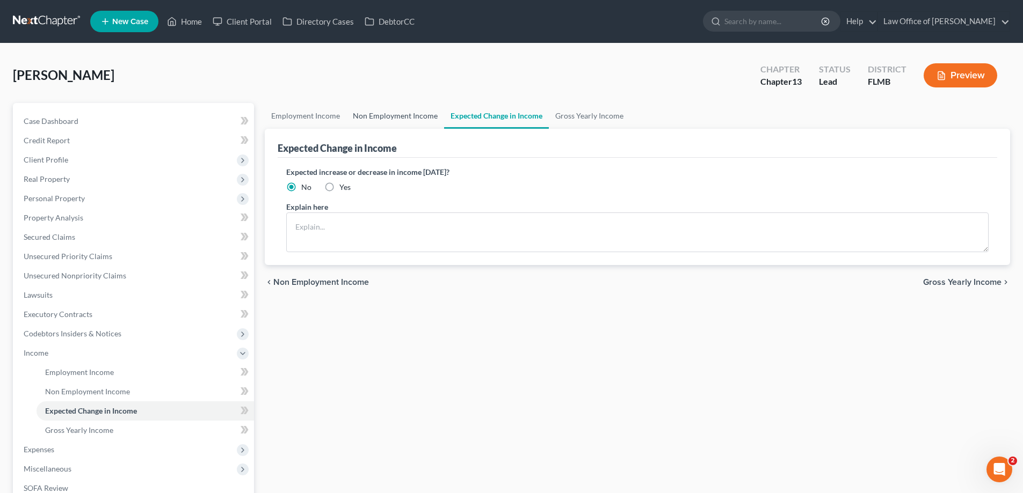
click at [421, 109] on link "Non Employment Income" at bounding box center [395, 116] width 98 height 26
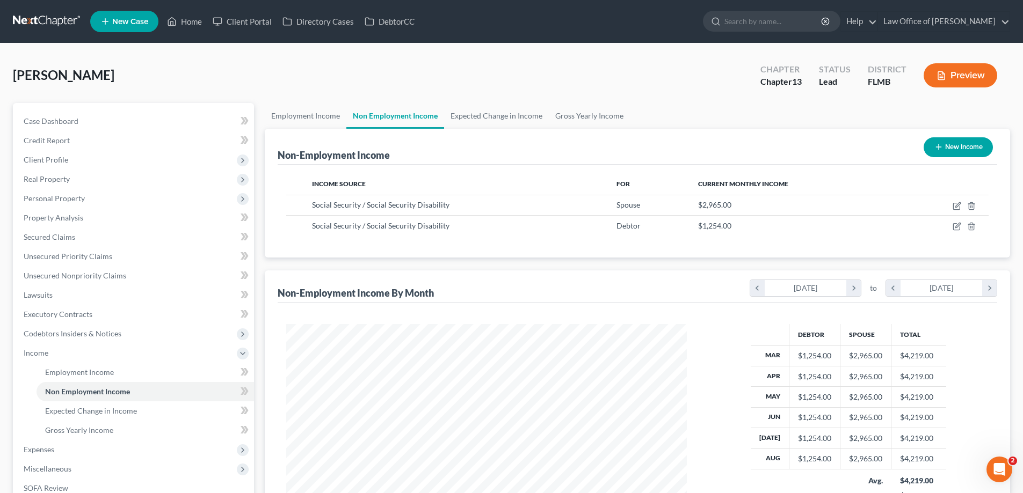
scroll to position [200, 422]
click at [310, 115] on link "Employment Income" at bounding box center [306, 116] width 82 height 26
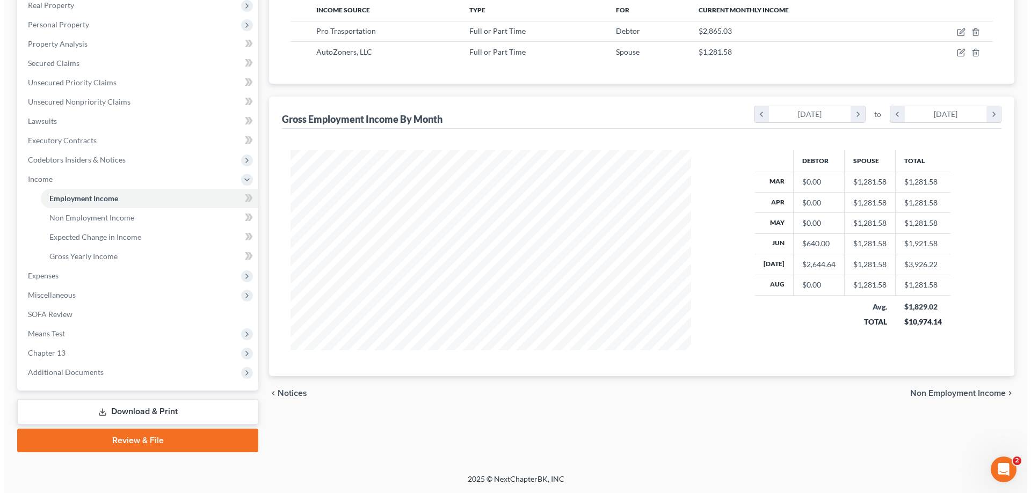
scroll to position [13, 0]
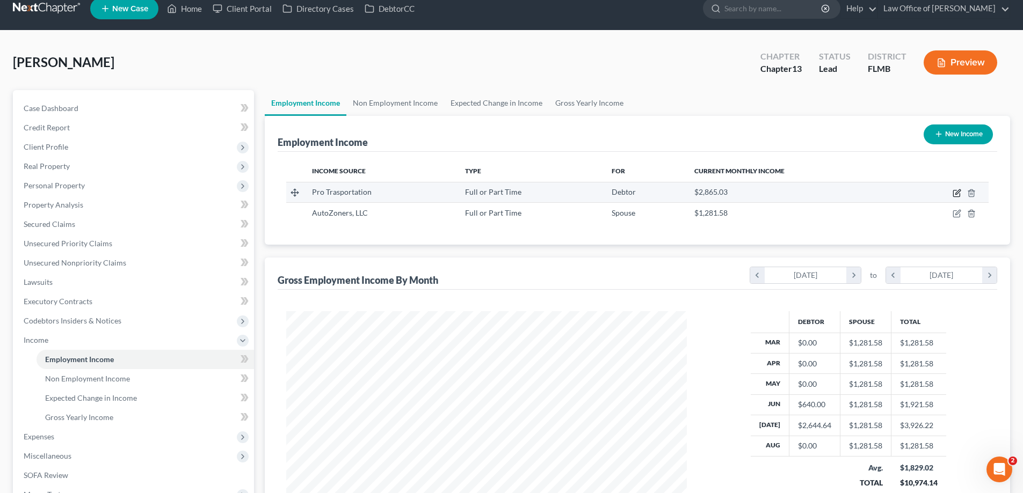
click at [955, 189] on icon "button" at bounding box center [956, 193] width 9 height 9
select select "0"
select select "9"
select select "2"
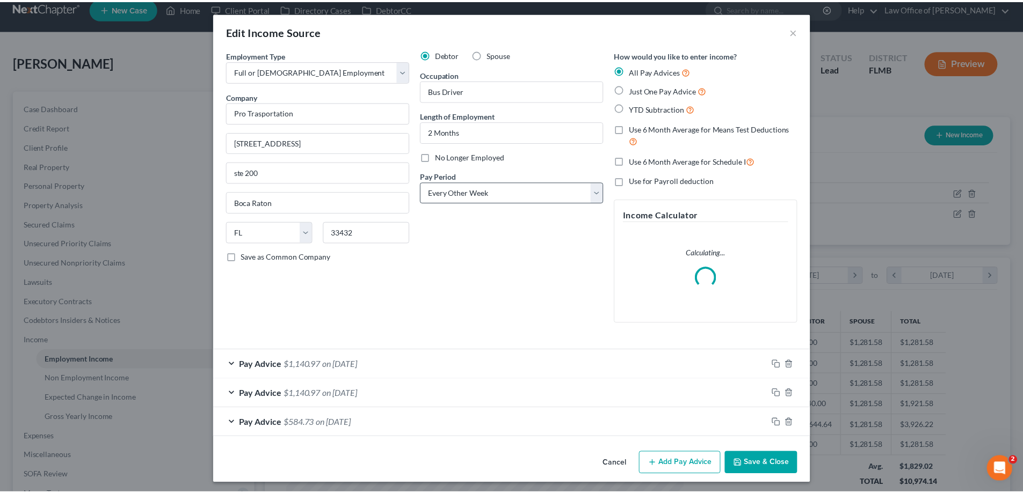
scroll to position [202, 426]
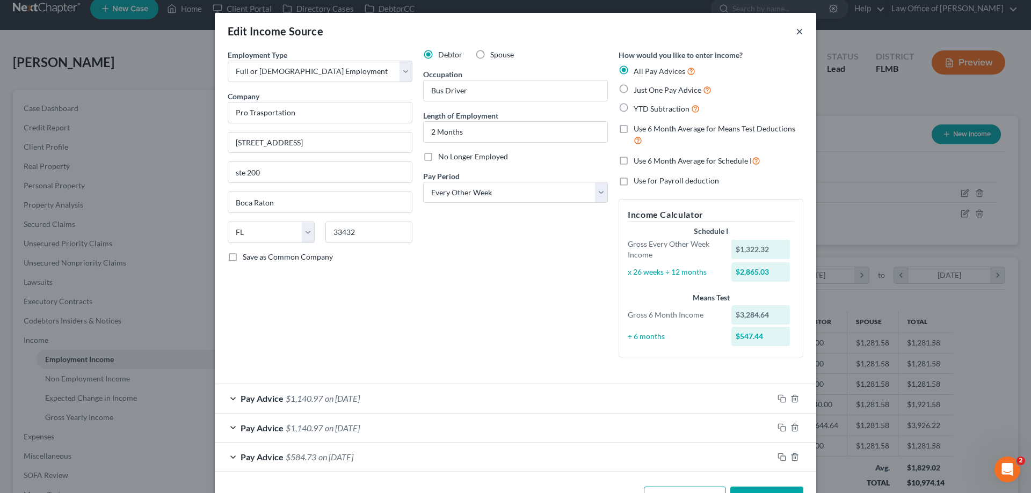
click at [796, 30] on button "×" at bounding box center [800, 31] width 8 height 13
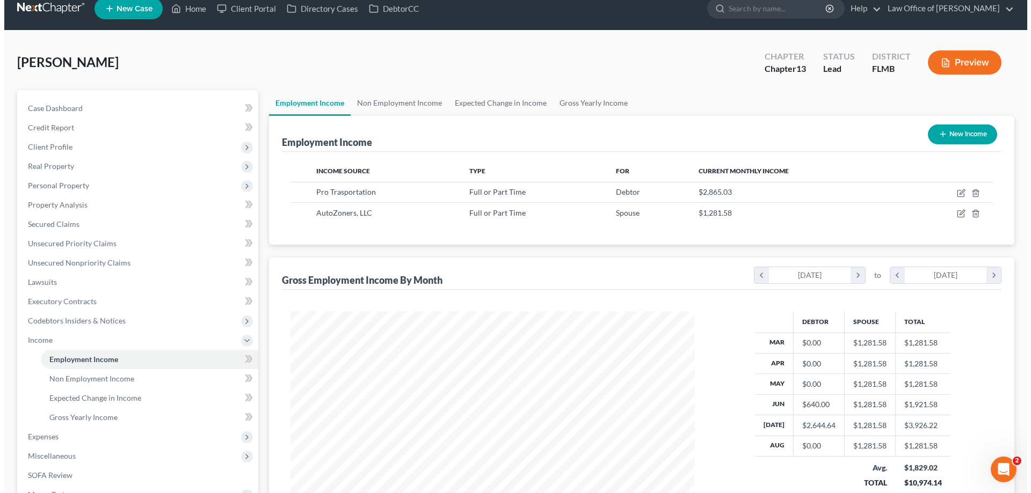
scroll to position [536612, 536390]
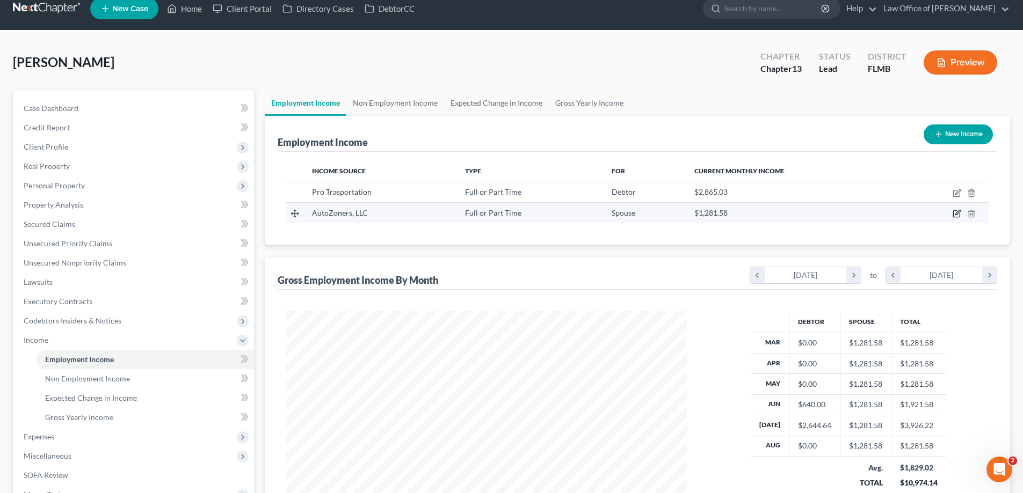
click at [952, 214] on icon "button" at bounding box center [956, 213] width 9 height 9
select select "0"
select select "44"
select select "2"
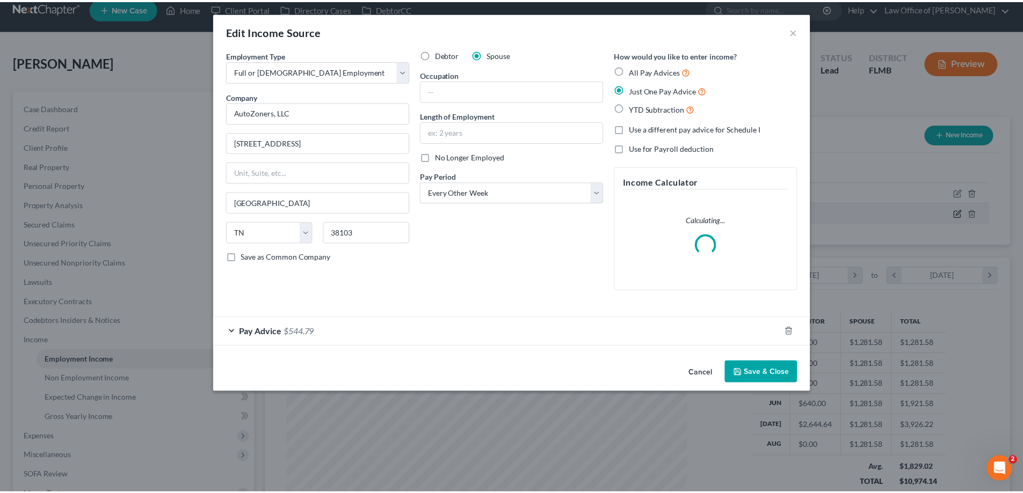
scroll to position [202, 426]
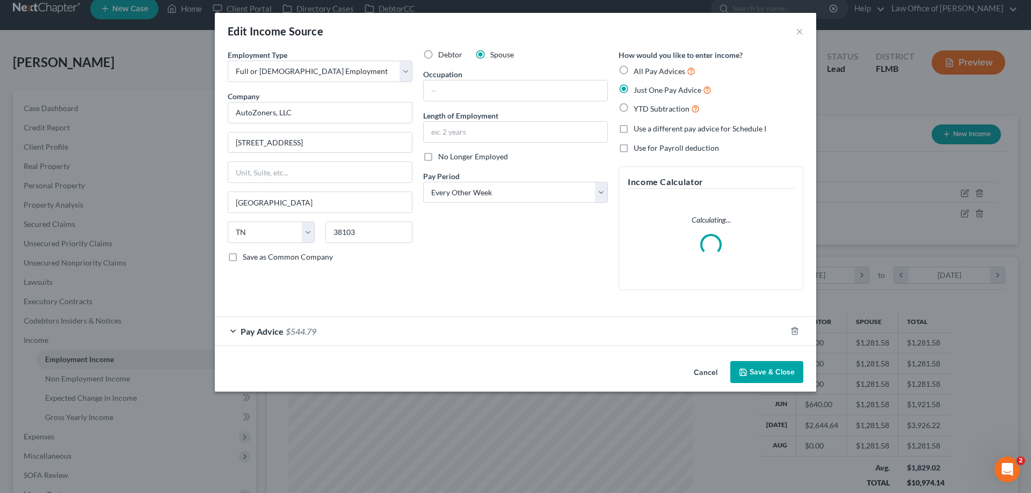
click at [803, 30] on div "Edit Income Source ×" at bounding box center [515, 31] width 601 height 37
click at [802, 28] on button "×" at bounding box center [800, 31] width 8 height 13
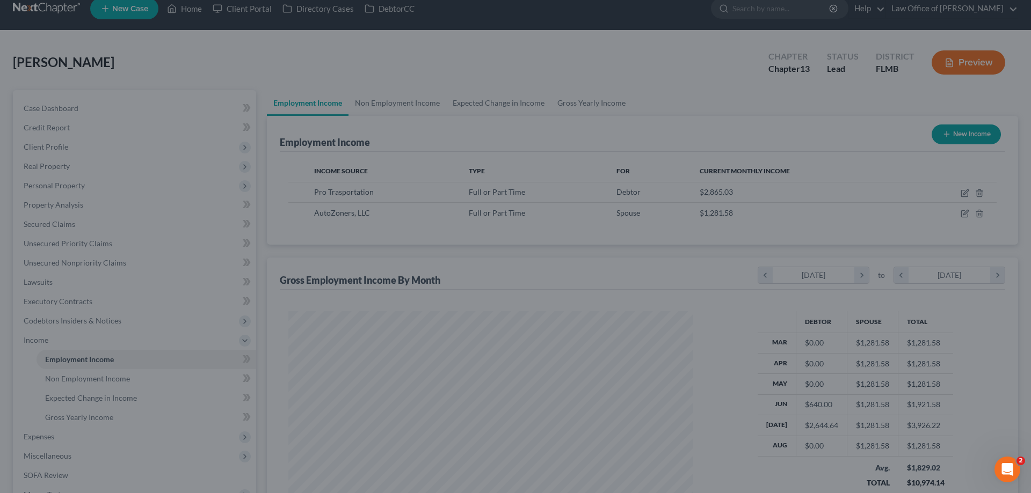
scroll to position [536612, 536390]
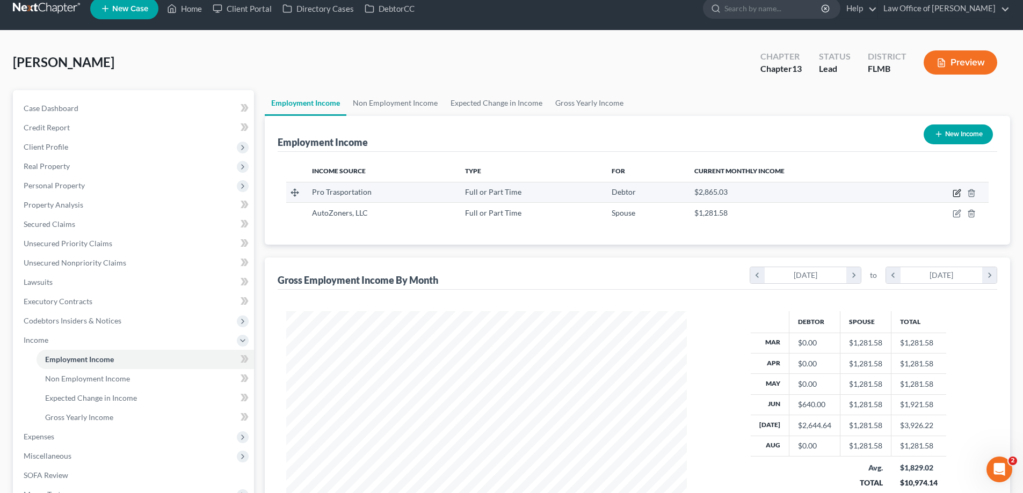
click at [954, 194] on icon "button" at bounding box center [956, 193] width 9 height 9
select select "0"
select select "9"
select select "2"
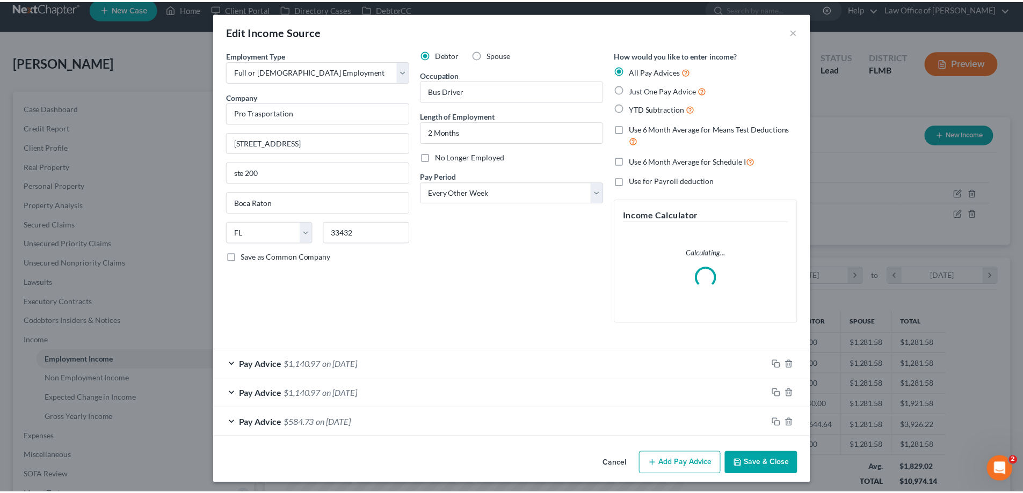
scroll to position [202, 426]
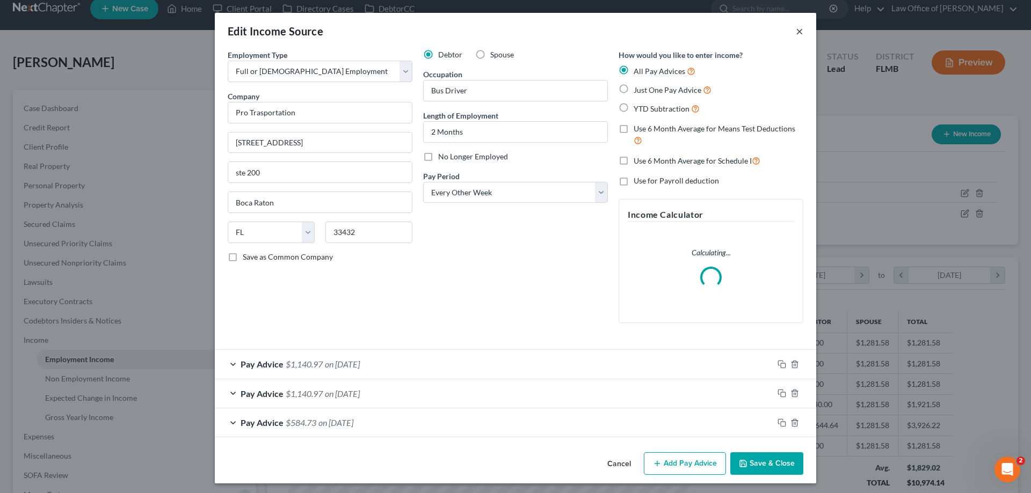
click at [796, 28] on button "×" at bounding box center [800, 31] width 8 height 13
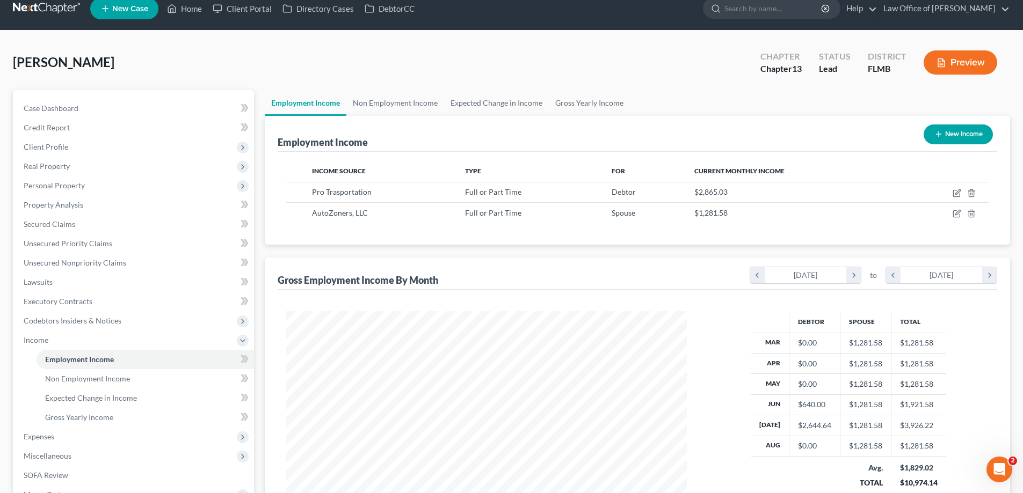
scroll to position [536612, 536390]
click at [385, 99] on link "Non Employment Income" at bounding box center [395, 103] width 98 height 26
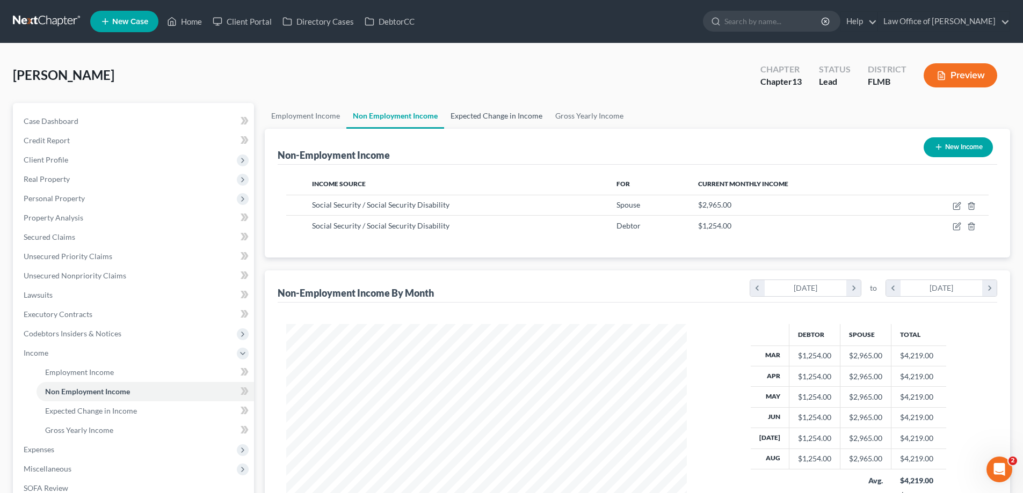
scroll to position [200, 422]
click at [477, 112] on link "Expected Change in Income" at bounding box center [496, 116] width 105 height 26
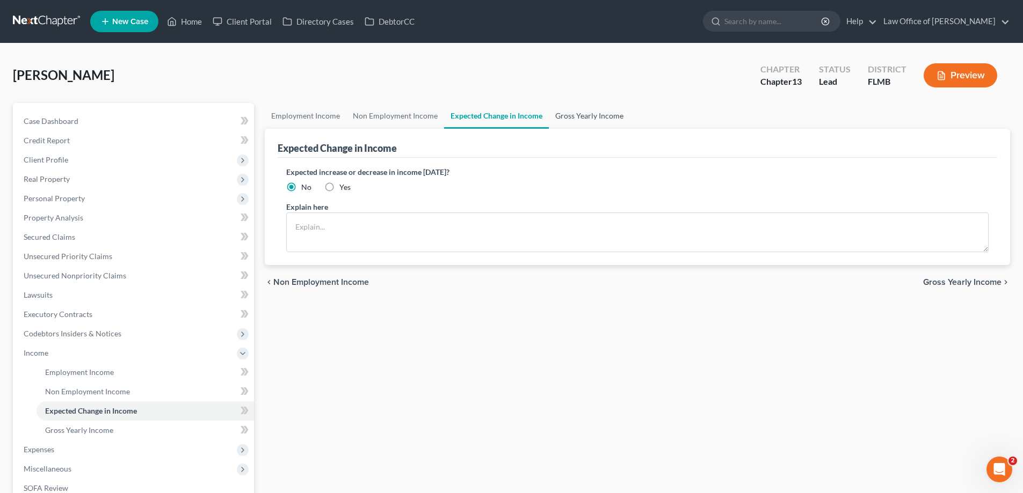
click at [568, 121] on link "Gross Yearly Income" at bounding box center [589, 116] width 81 height 26
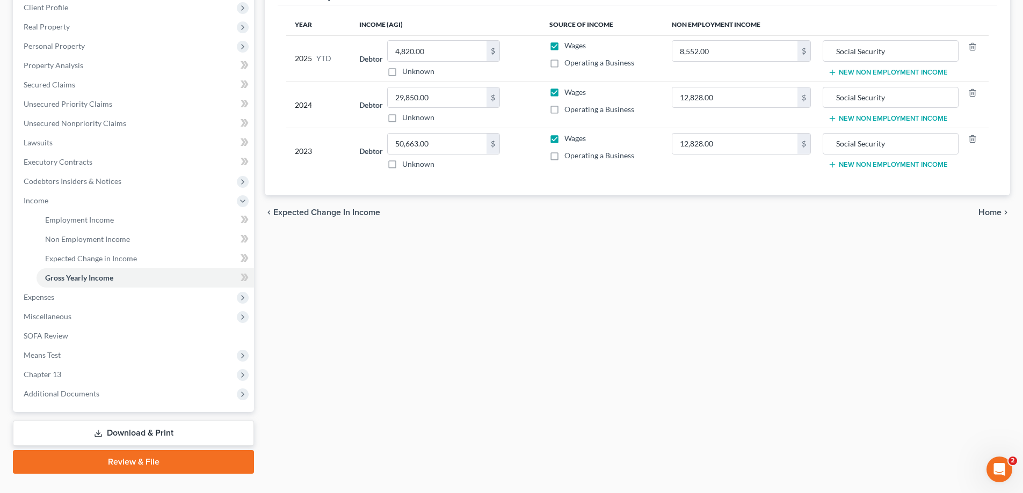
scroll to position [174, 0]
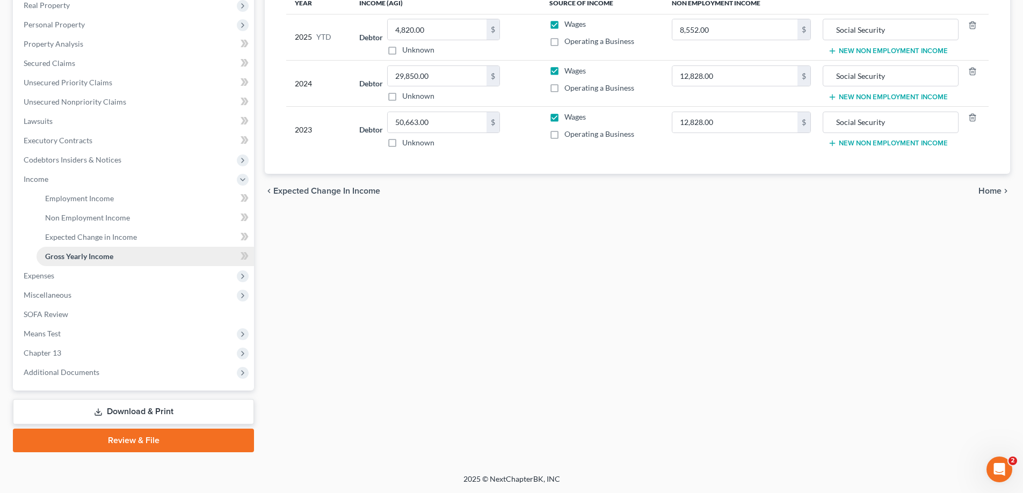
click at [83, 255] on span "Gross Yearly Income" at bounding box center [79, 256] width 68 height 9
click at [86, 279] on span "Expenses" at bounding box center [134, 275] width 239 height 19
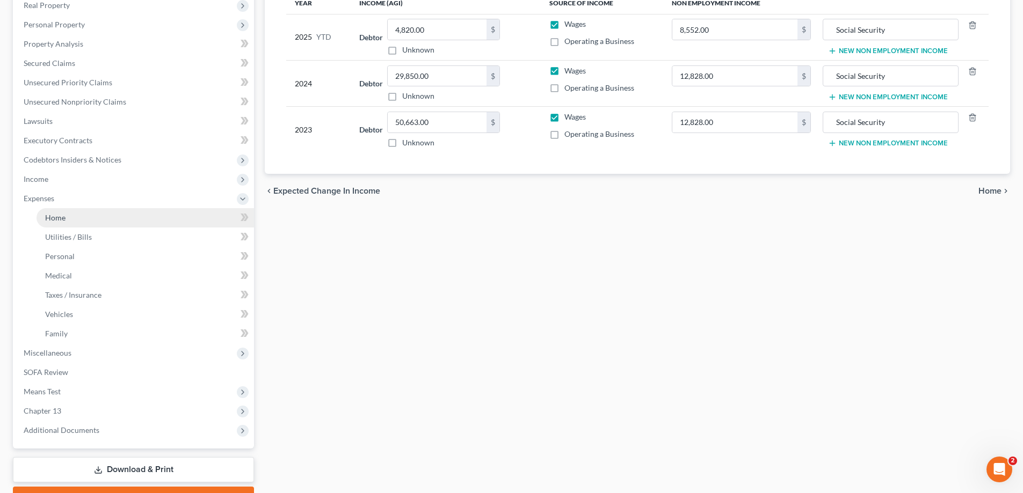
click at [79, 220] on link "Home" at bounding box center [145, 217] width 217 height 19
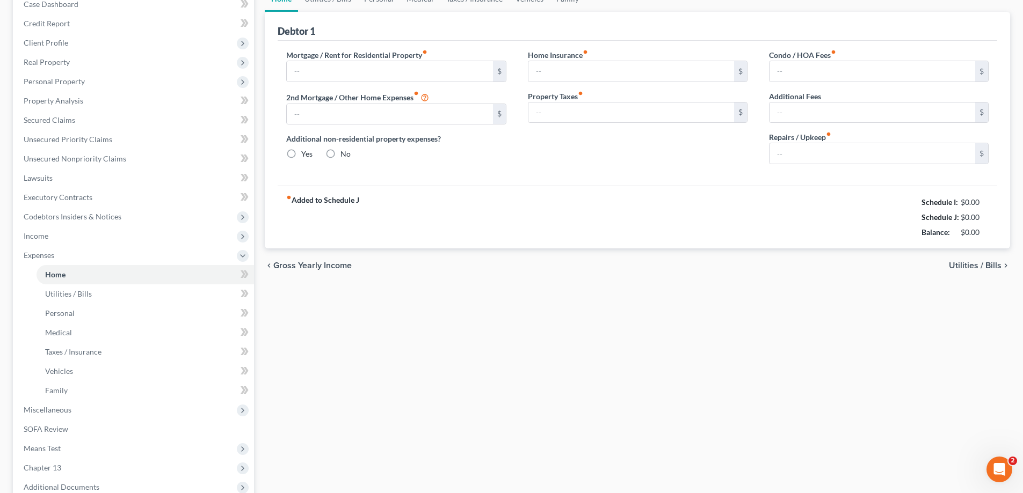
type input "1,100.00"
type input "0.00"
radio input "true"
type input "0.00"
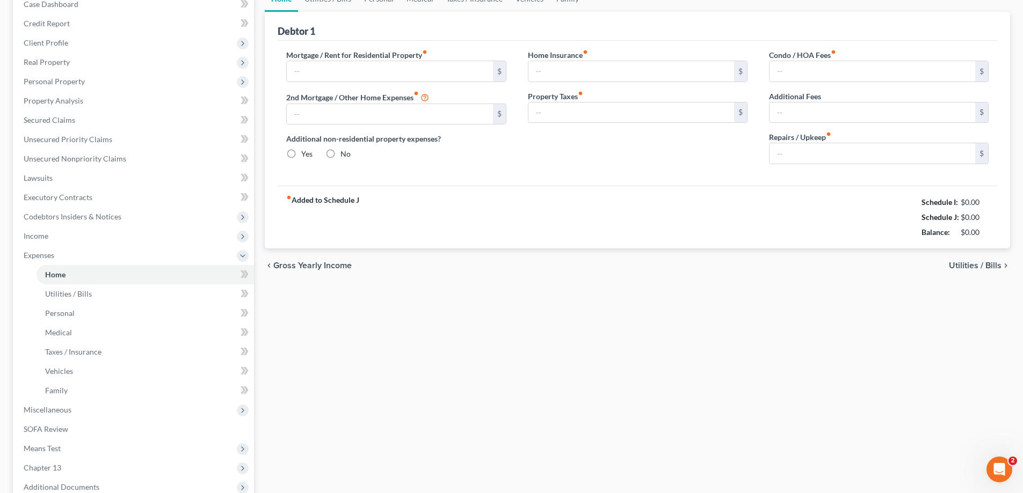
type input "0.00"
type input "80.00"
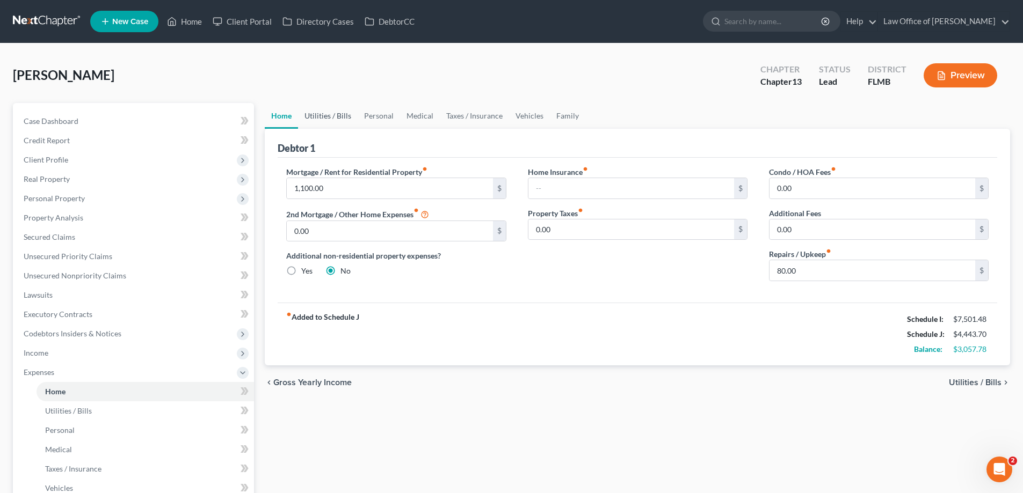
click at [329, 116] on link "Utilities / Bills" at bounding box center [328, 116] width 60 height 26
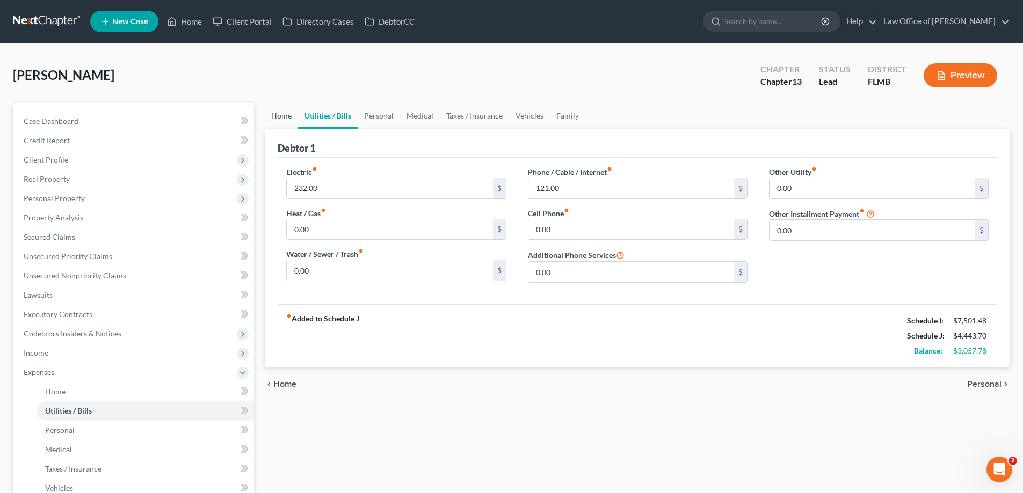
click at [279, 109] on link "Home" at bounding box center [281, 116] width 33 height 26
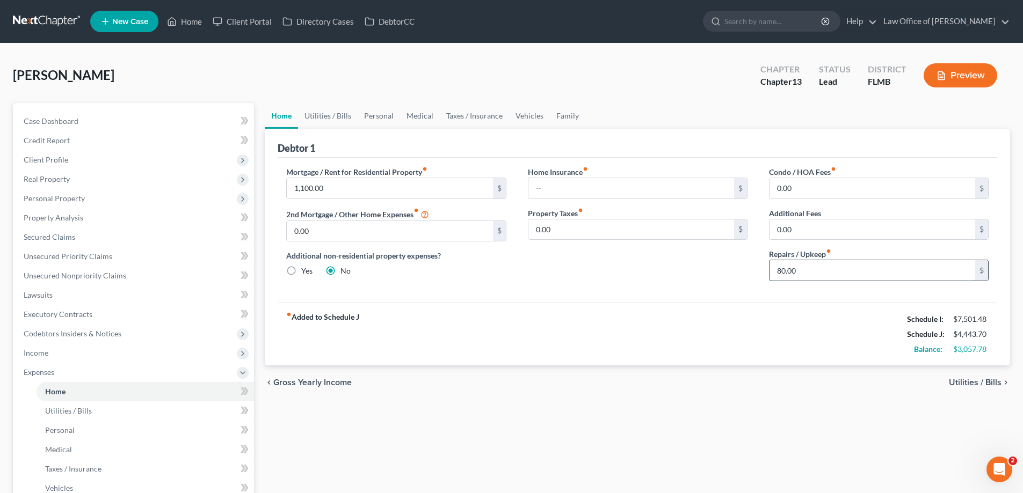
click at [879, 272] on input "80.00" at bounding box center [872, 270] width 206 height 20
click at [326, 115] on link "Utilities / Bills" at bounding box center [328, 116] width 60 height 26
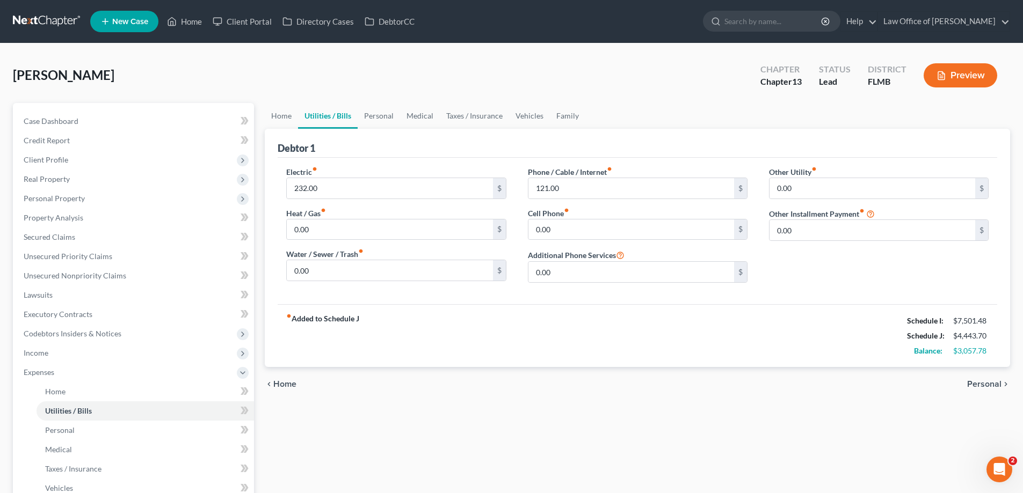
click at [302, 116] on link "Utilities / Bills" at bounding box center [328, 116] width 60 height 26
click at [294, 116] on link "Home" at bounding box center [281, 116] width 33 height 26
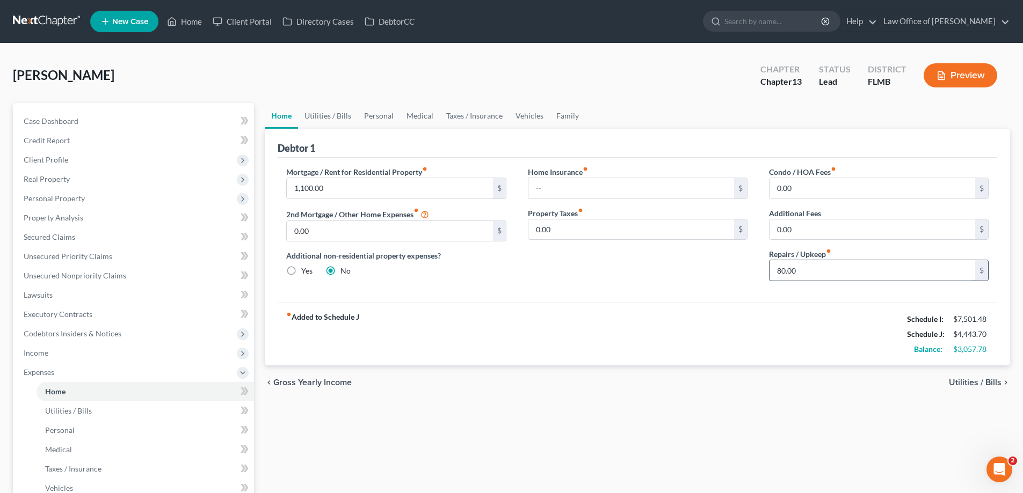
click at [885, 265] on input "80.00" at bounding box center [872, 270] width 206 height 20
type input "120"
click at [840, 345] on div "fiber_manual_record Added to Schedule J Schedule I: $7,501.48 Schedule J: $4,48…" at bounding box center [637, 334] width 719 height 63
click at [346, 109] on link "Utilities / Bills" at bounding box center [328, 116] width 60 height 26
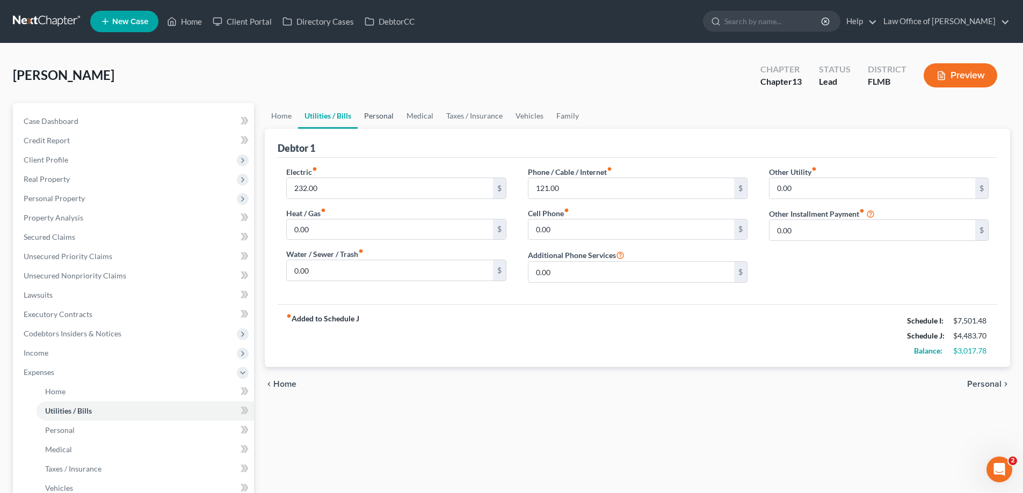
click at [374, 119] on link "Personal" at bounding box center [379, 116] width 42 height 26
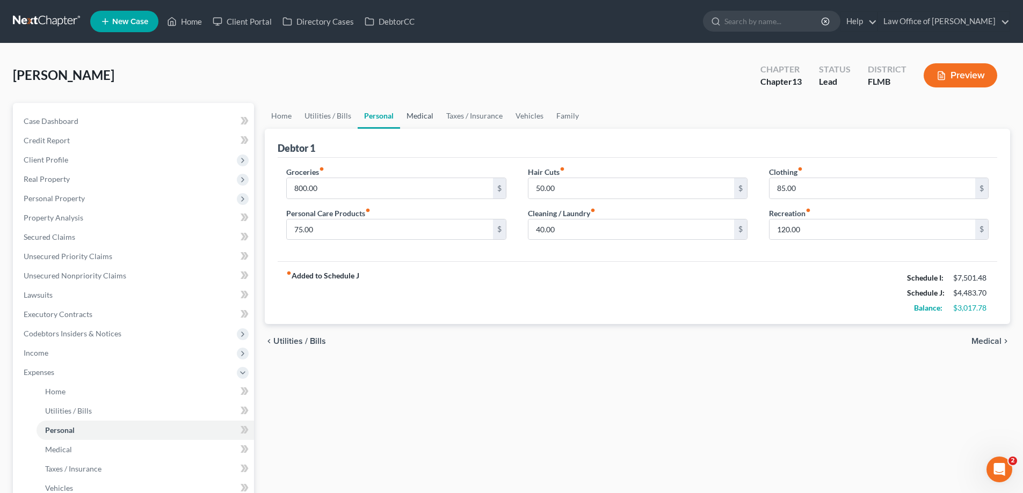
click at [421, 113] on link "Medical" at bounding box center [420, 116] width 40 height 26
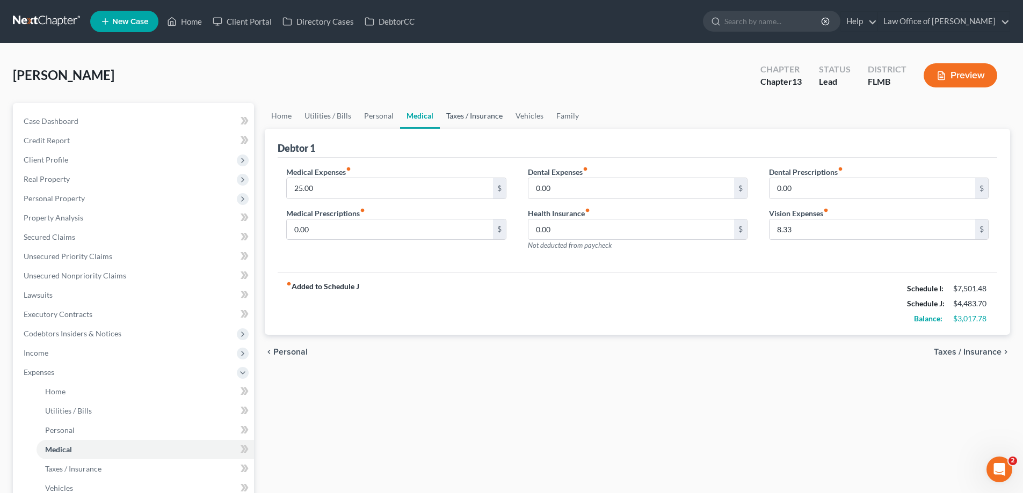
click at [463, 117] on link "Taxes / Insurance" at bounding box center [474, 116] width 69 height 26
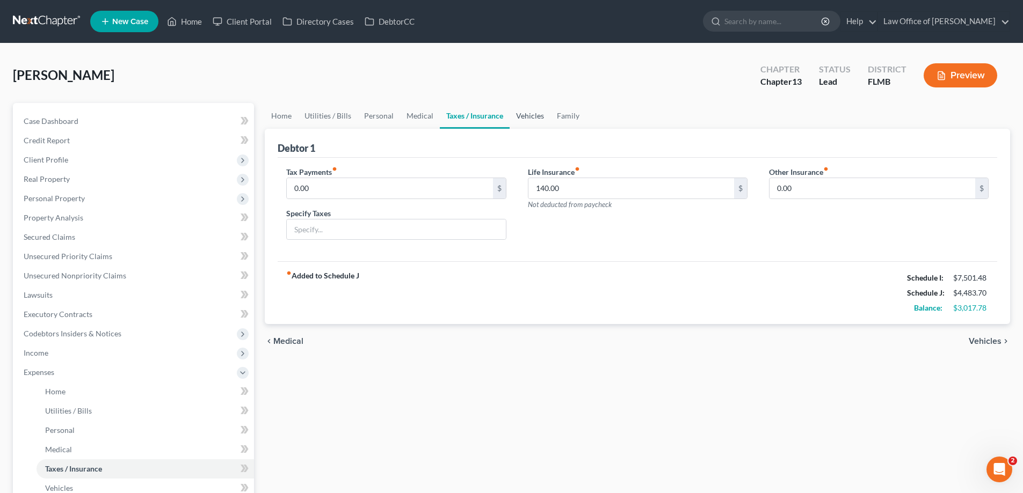
click at [527, 114] on link "Vehicles" at bounding box center [529, 116] width 41 height 26
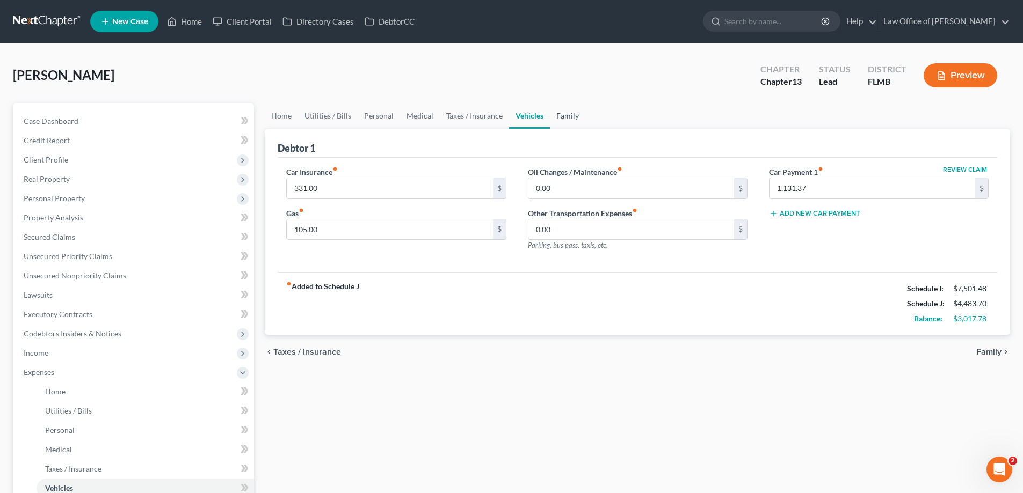
click at [566, 122] on link "Family" at bounding box center [567, 116] width 35 height 26
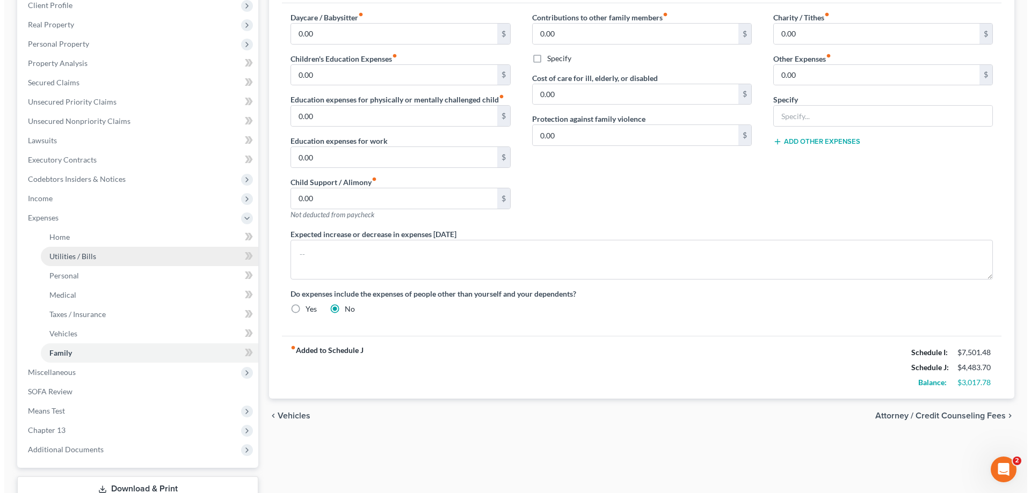
scroll to position [161, 0]
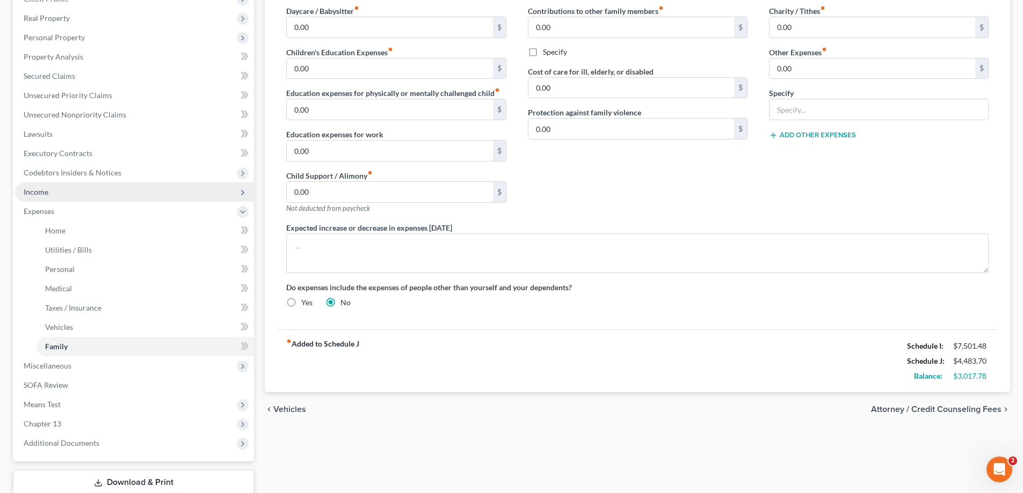
click at [50, 193] on span "Income" at bounding box center [134, 192] width 239 height 19
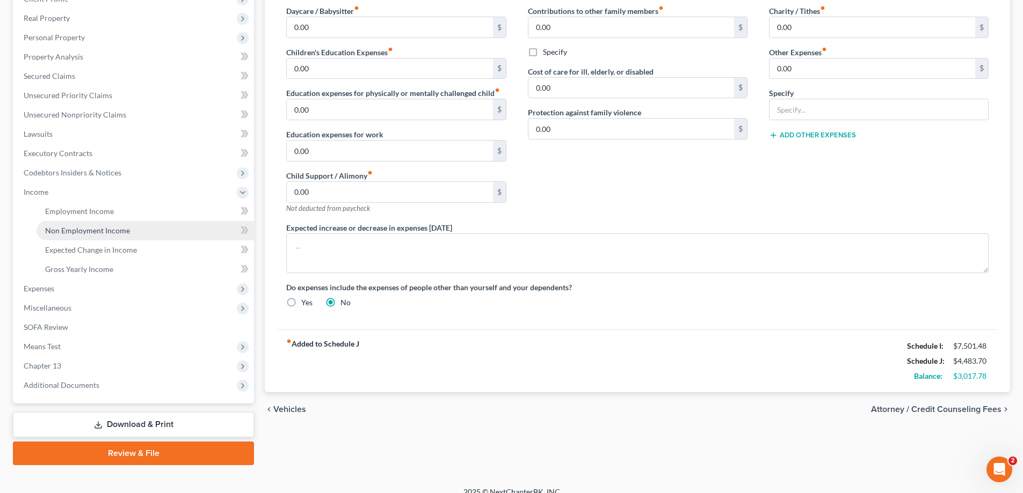
click at [68, 227] on span "Non Employment Income" at bounding box center [87, 230] width 85 height 9
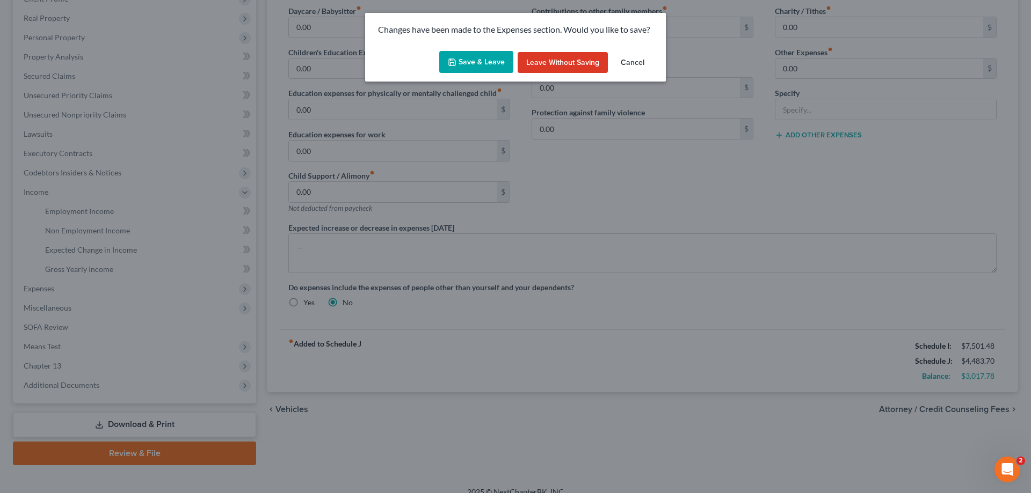
click at [480, 67] on button "Save & Leave" at bounding box center [476, 62] width 74 height 23
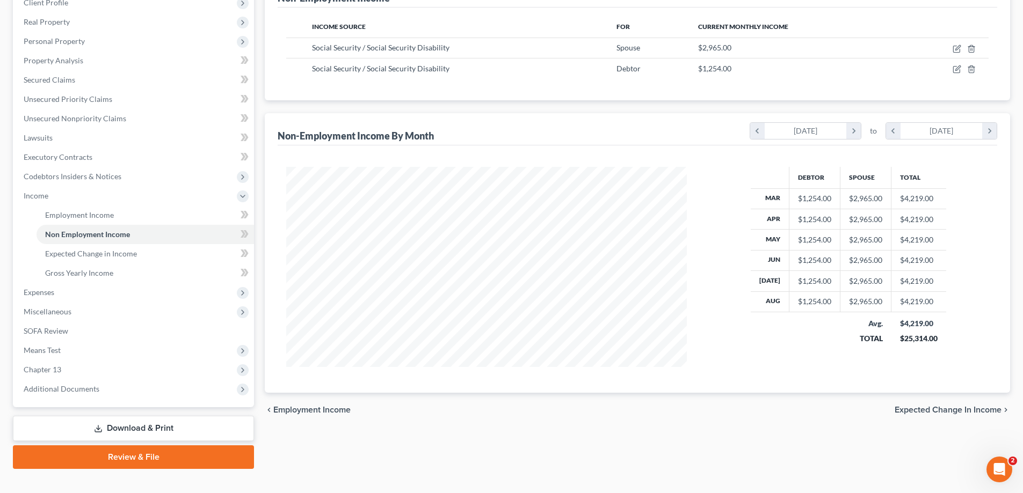
scroll to position [174, 0]
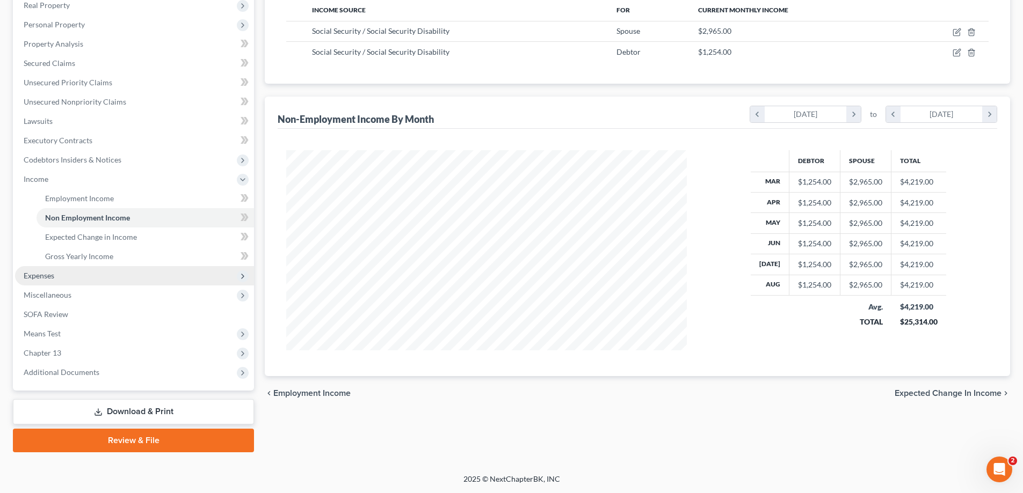
click at [71, 272] on span "Expenses" at bounding box center [134, 275] width 239 height 19
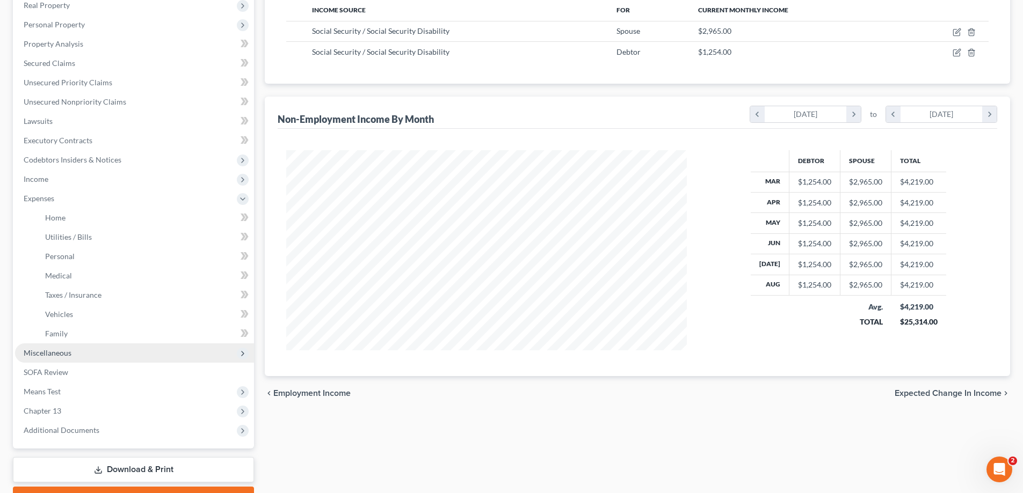
click at [87, 355] on span "Miscellaneous" at bounding box center [134, 353] width 239 height 19
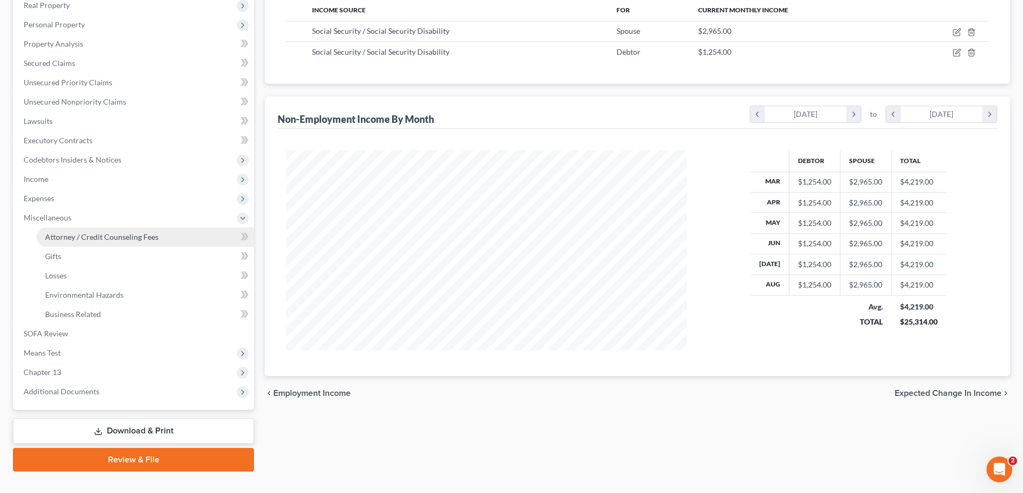
click at [124, 234] on span "Attorney / Credit Counseling Fees" at bounding box center [101, 236] width 113 height 9
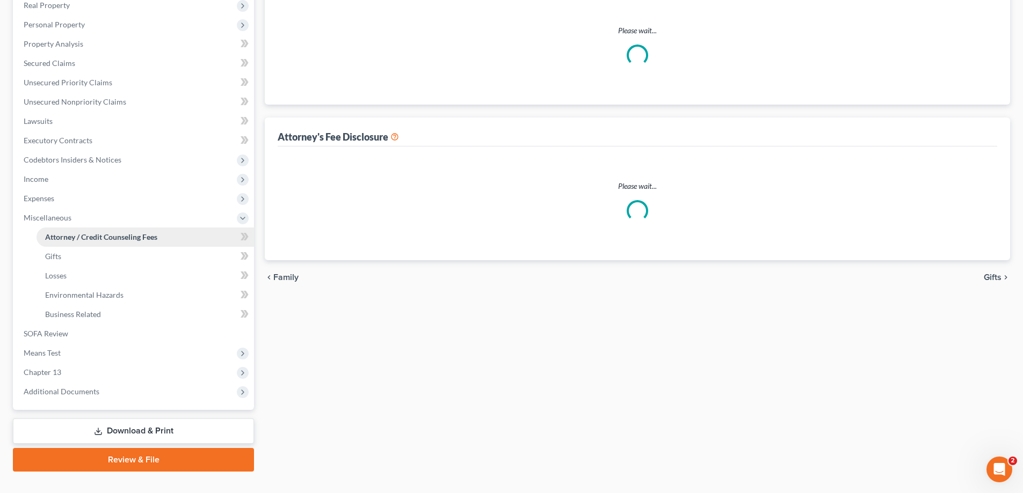
select select "0"
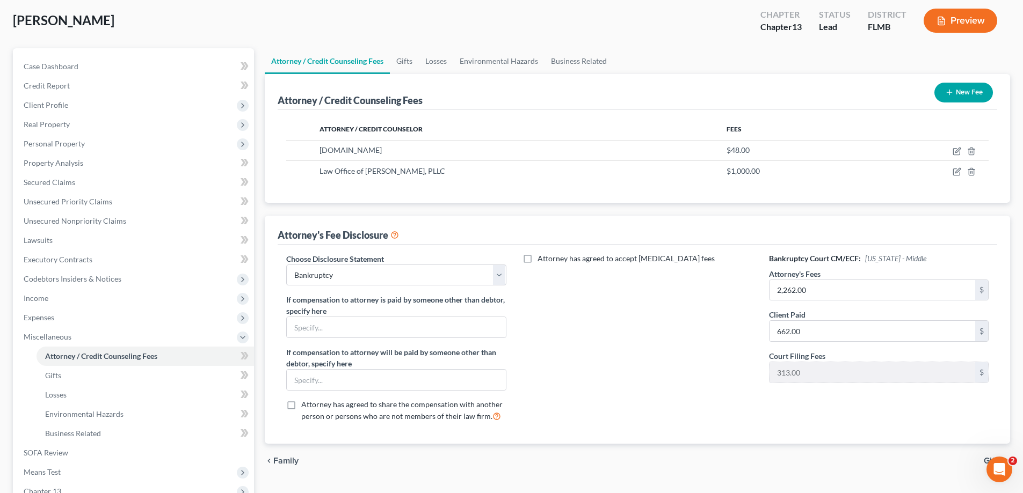
scroll to position [54, 0]
click at [829, 338] on input "662.00" at bounding box center [872, 332] width 206 height 20
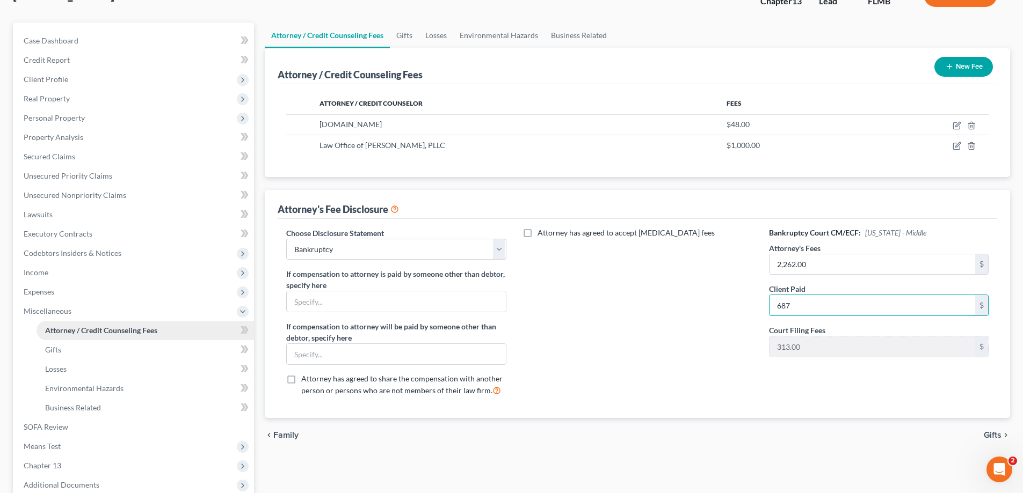
scroll to position [193, 0]
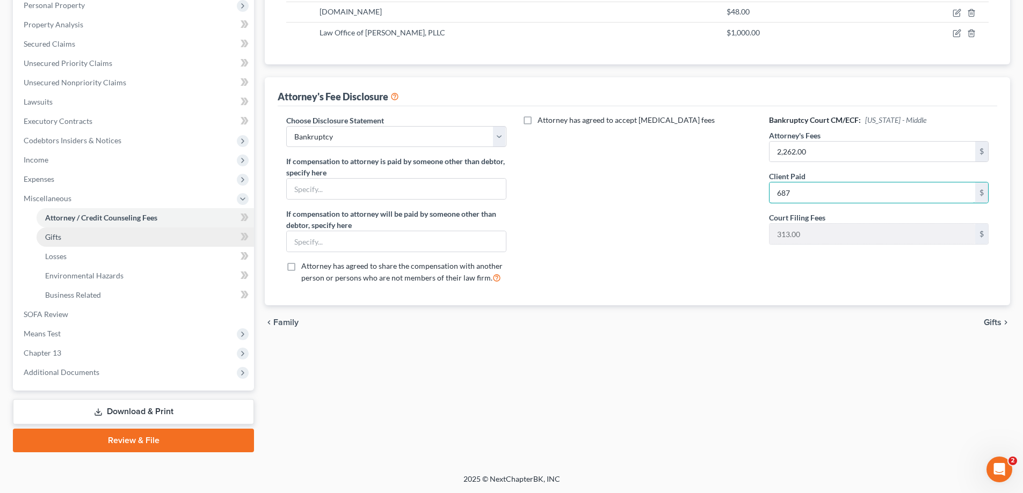
type input "687"
click at [68, 236] on link "Gifts" at bounding box center [145, 237] width 217 height 19
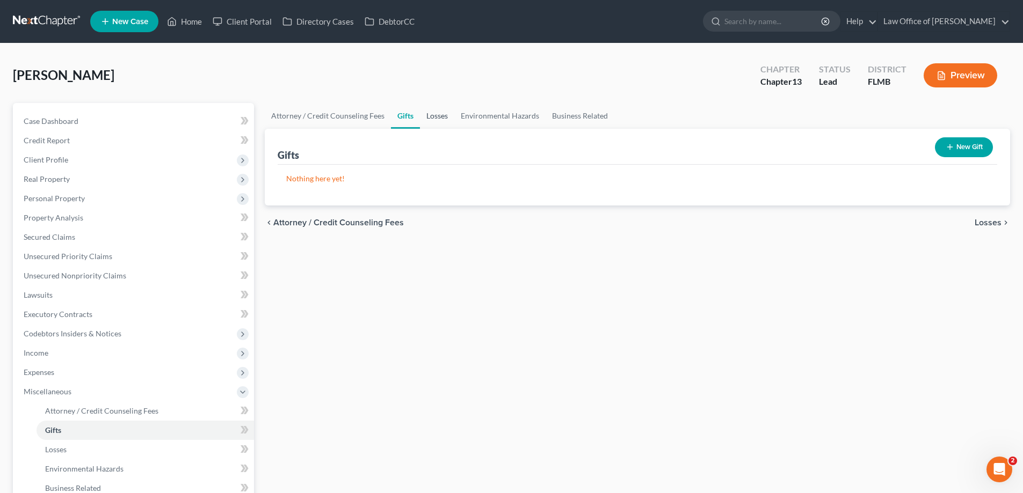
click at [436, 117] on link "Losses" at bounding box center [437, 116] width 34 height 26
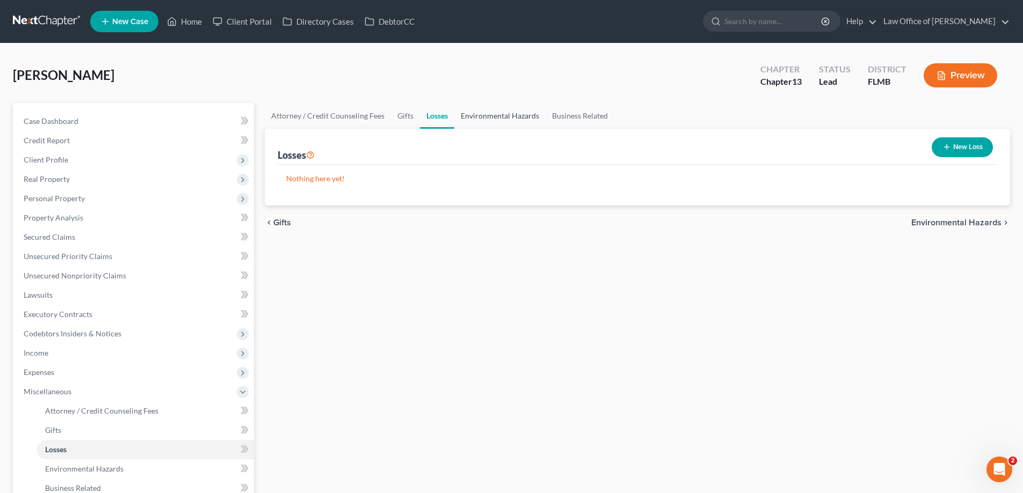
click at [486, 111] on link "Environmental Hazards" at bounding box center [499, 116] width 91 height 26
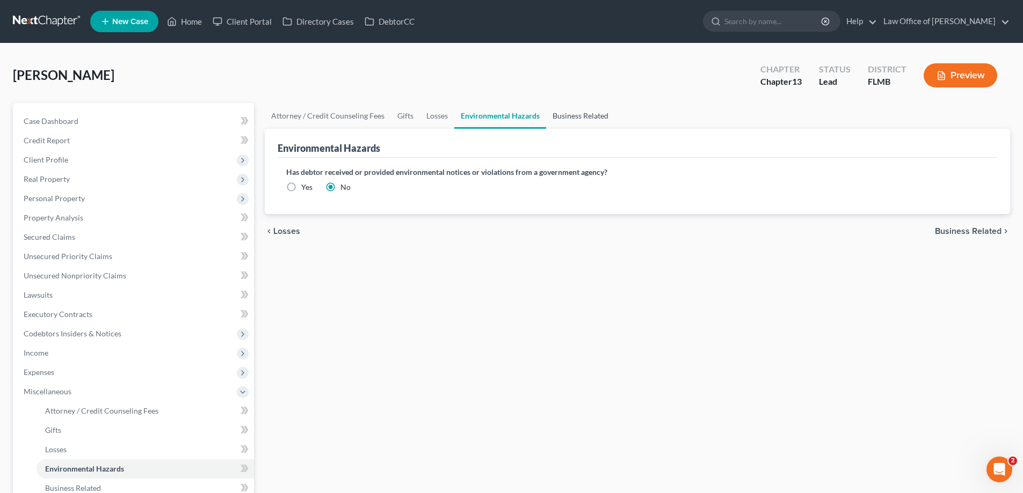
click at [593, 108] on link "Business Related" at bounding box center [580, 116] width 69 height 26
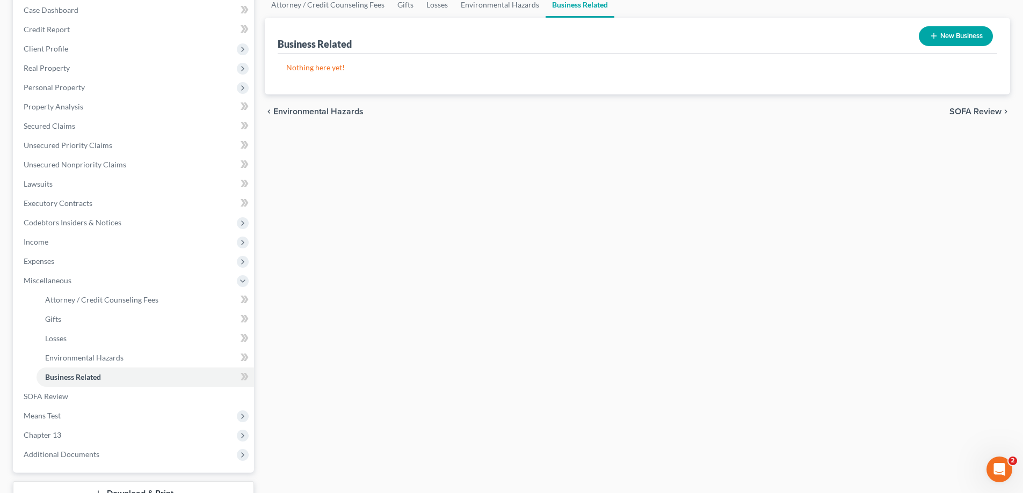
scroll to position [193, 0]
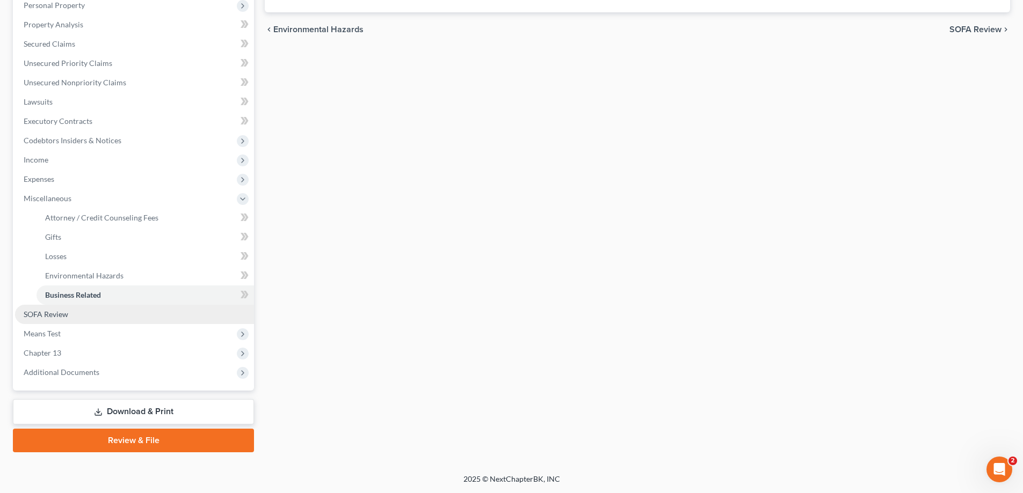
click at [157, 318] on link "SOFA Review" at bounding box center [134, 314] width 239 height 19
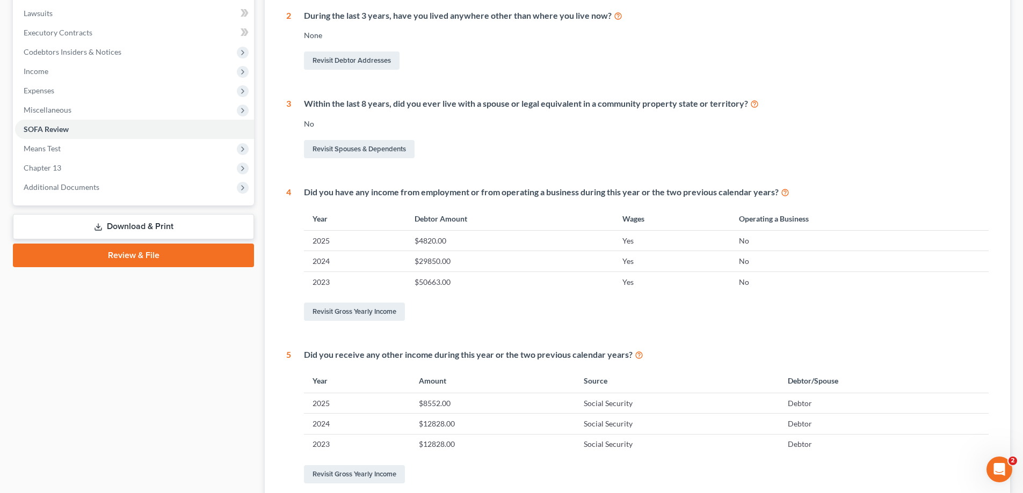
scroll to position [12, 0]
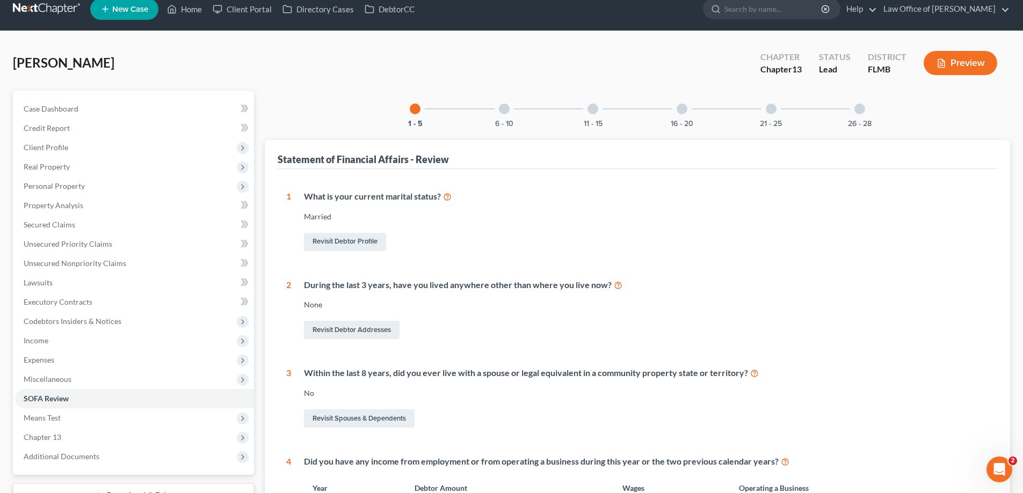
click at [507, 113] on div at bounding box center [504, 109] width 11 height 11
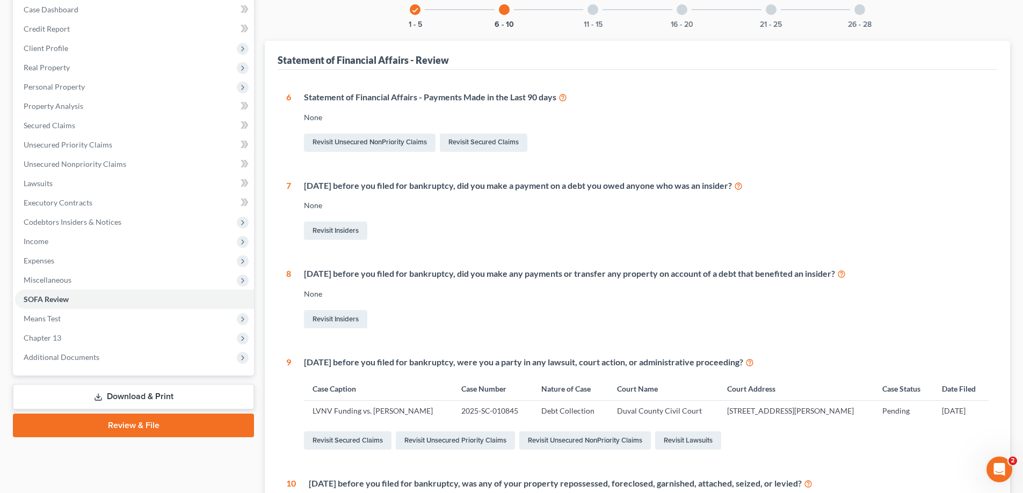
scroll to position [0, 0]
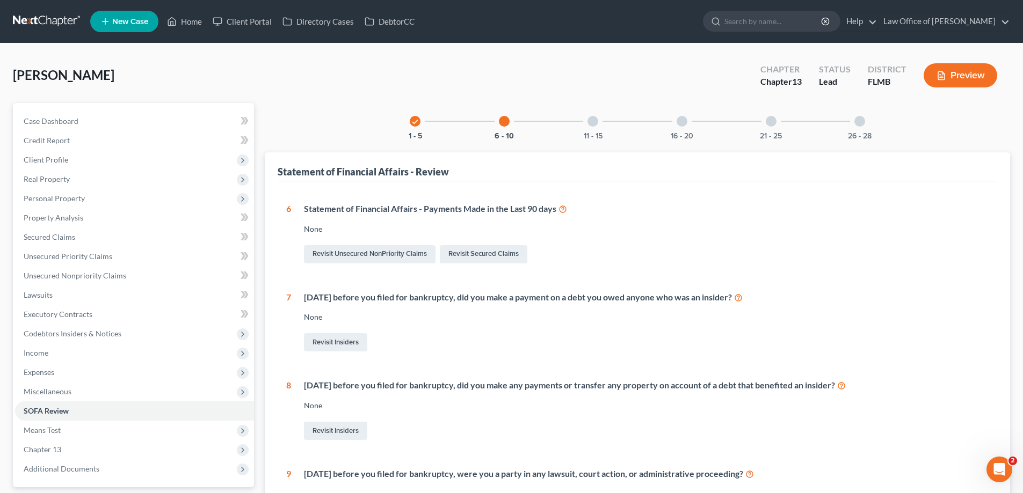
click at [586, 126] on div "11 - 15" at bounding box center [592, 121] width 37 height 37
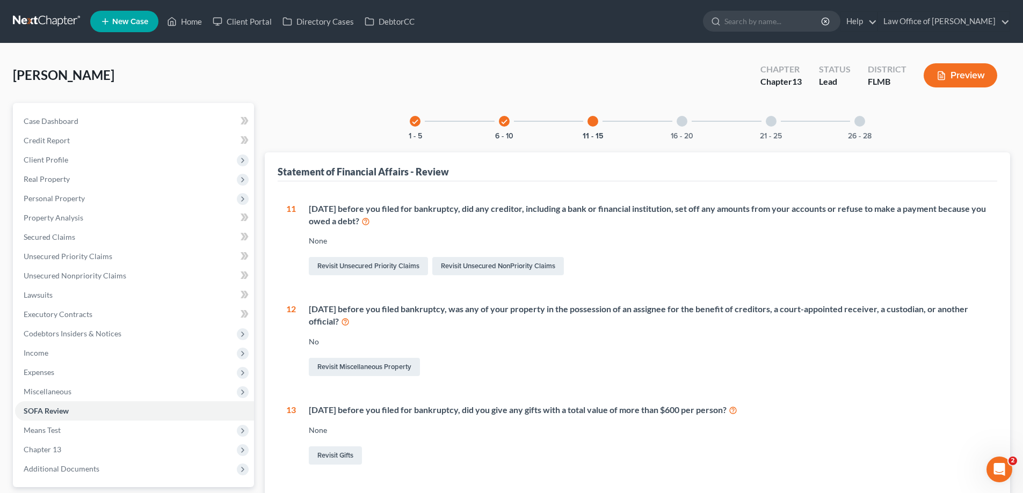
click at [687, 122] on div "16 - 20" at bounding box center [681, 121] width 37 height 37
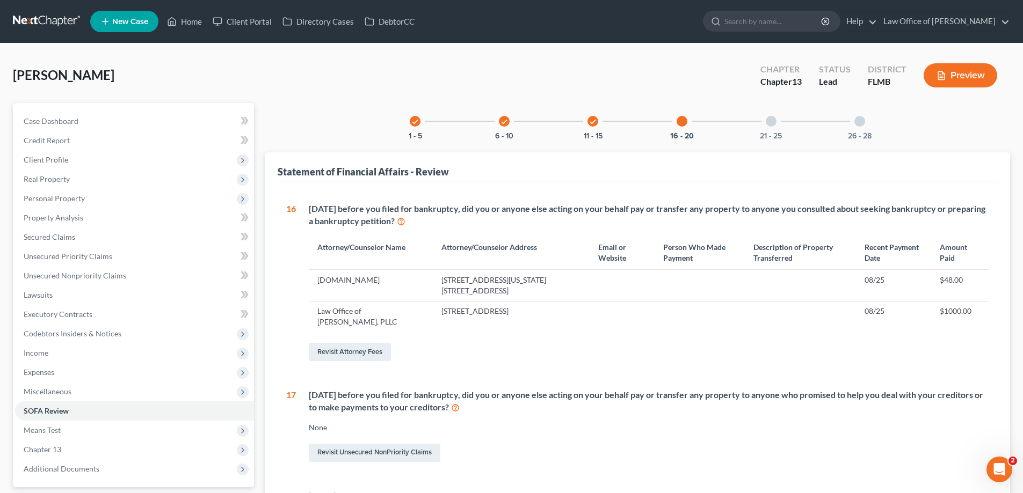
click at [776, 121] on div at bounding box center [770, 121] width 11 height 11
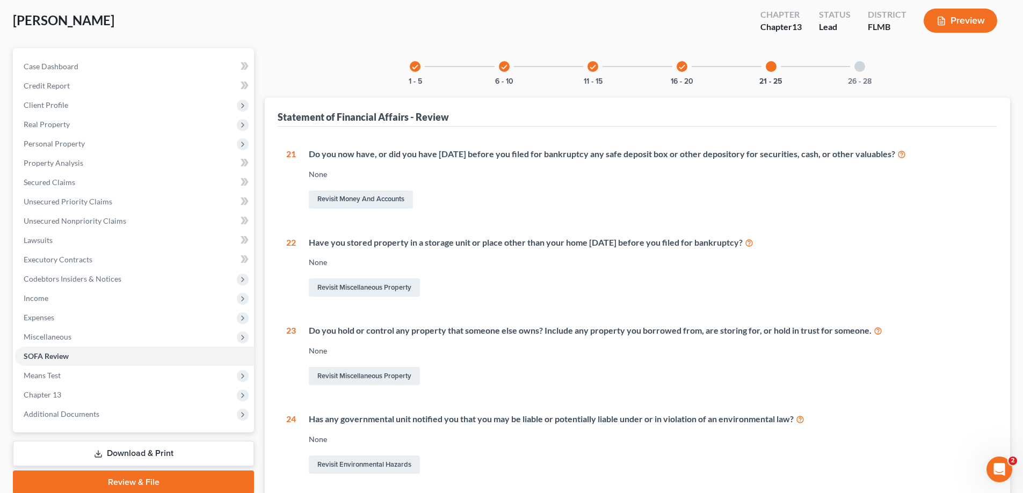
scroll to position [25, 0]
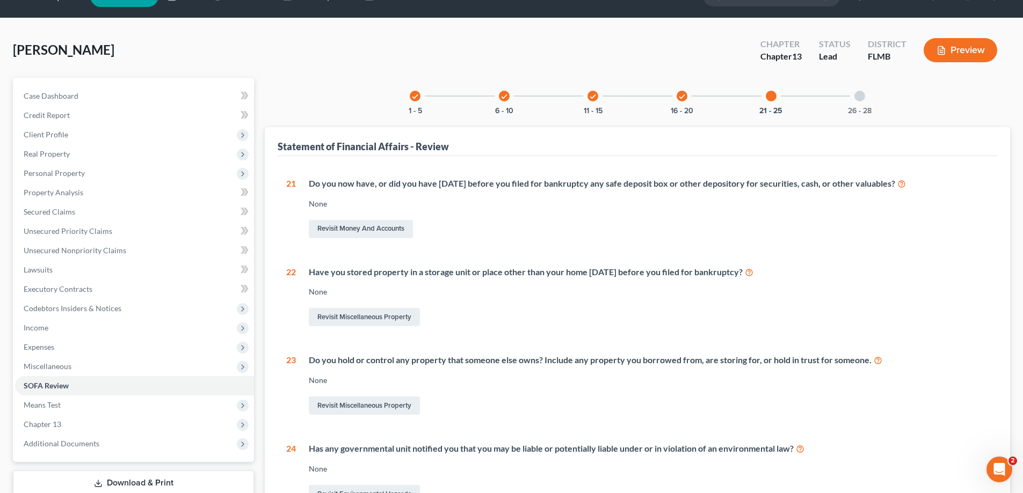
click at [872, 100] on div "26 - 28" at bounding box center [859, 96] width 37 height 37
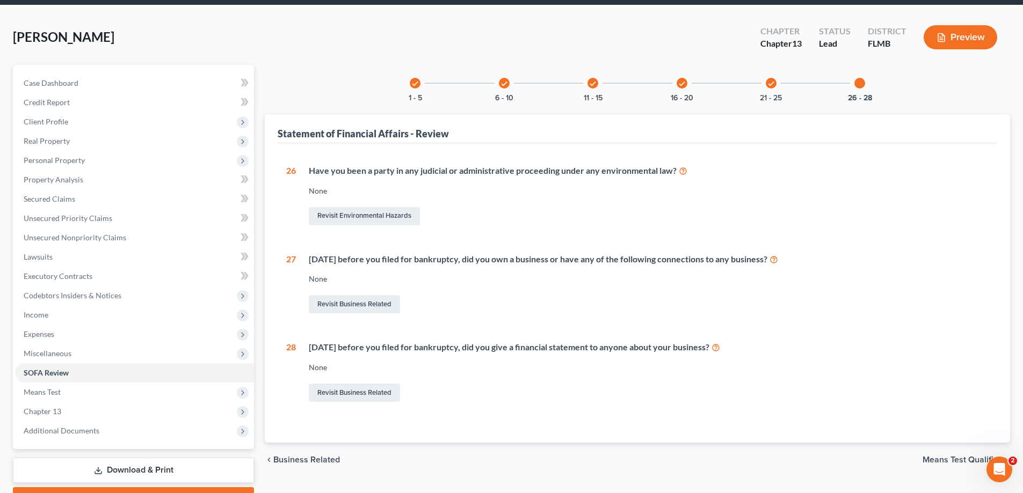
scroll to position [0, 0]
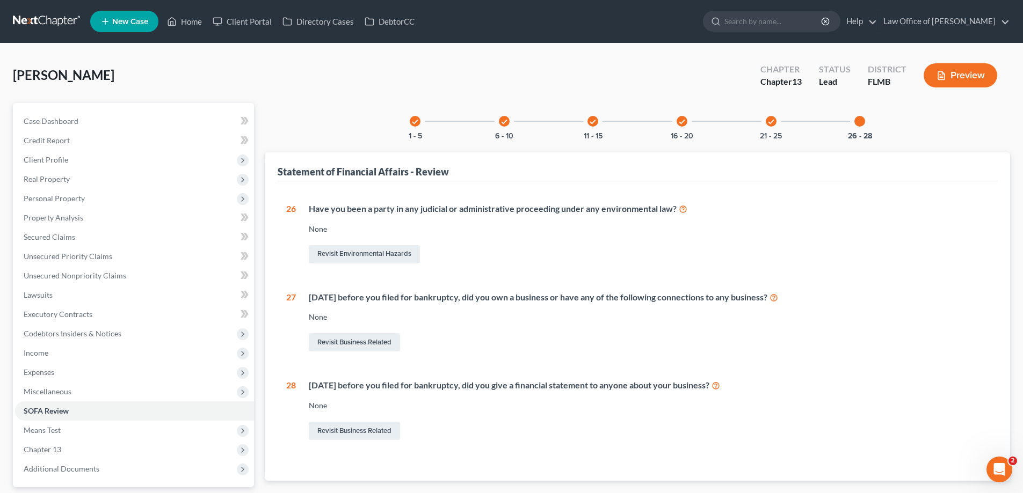
click at [163, 78] on div "Marshall, Lachanda Upgraded Chapter Chapter 13 Status Lead District FLMB Preview" at bounding box center [511, 79] width 997 height 47
click at [45, 224] on link "Property Analysis" at bounding box center [134, 217] width 239 height 19
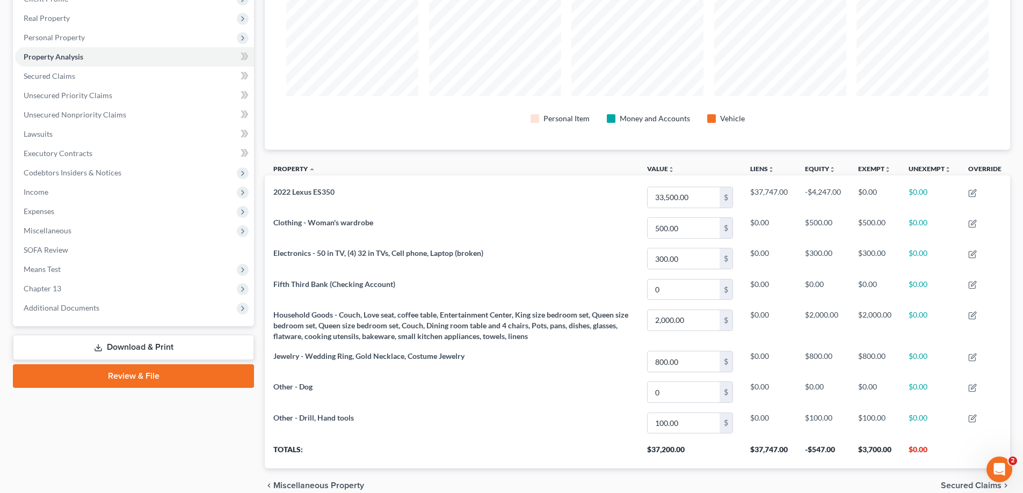
scroll to position [84, 0]
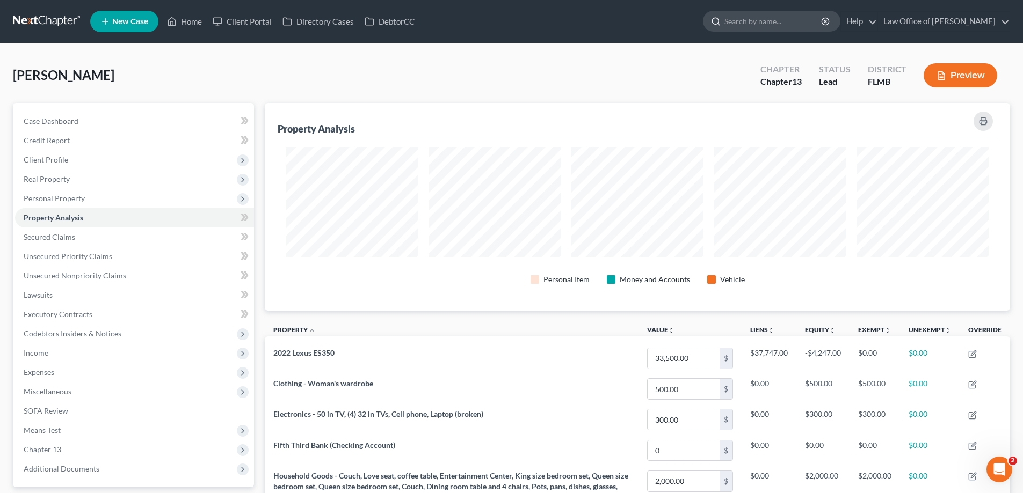
click at [788, 18] on input "search" at bounding box center [773, 21] width 98 height 20
type input "fortin"
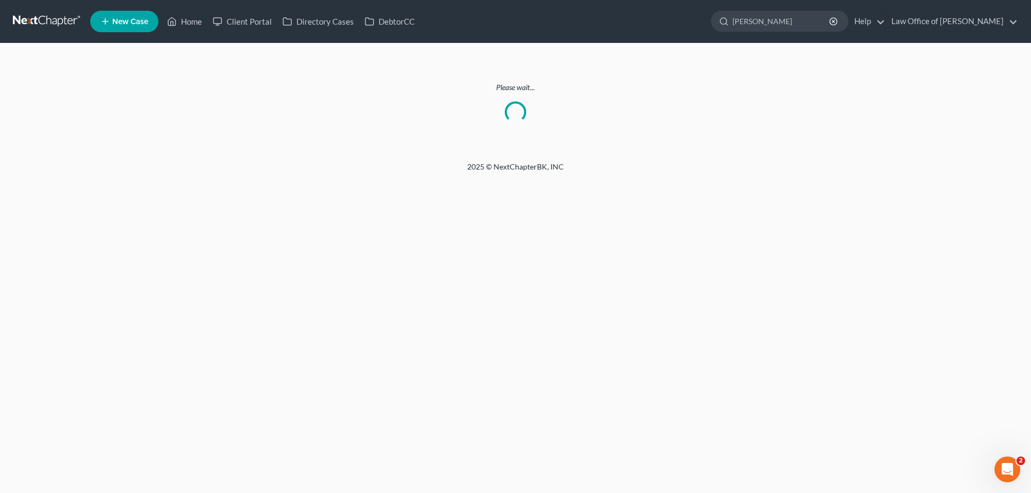
click at [47, 16] on link at bounding box center [47, 21] width 69 height 19
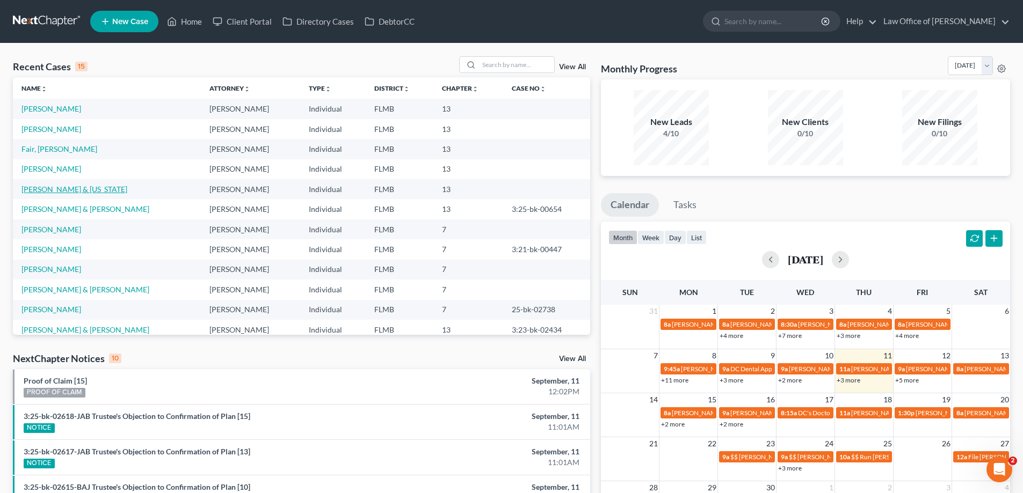
click at [76, 191] on link "[PERSON_NAME] & [US_STATE]" at bounding box center [74, 189] width 106 height 9
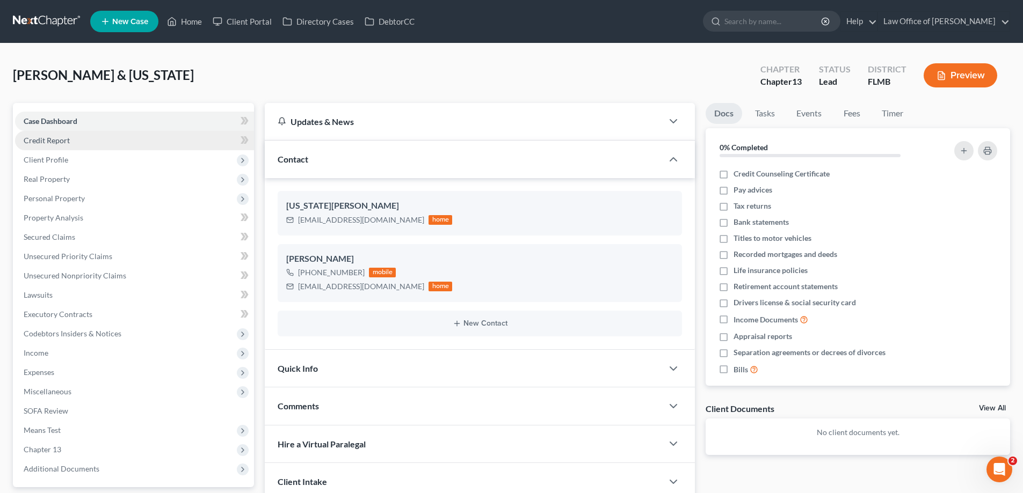
click at [110, 138] on link "Credit Report" at bounding box center [134, 140] width 239 height 19
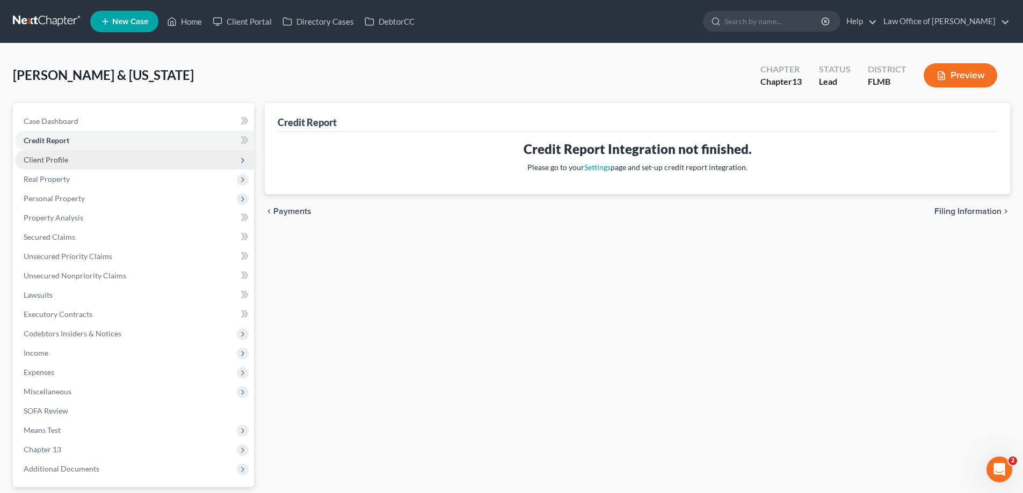
click at [105, 161] on span "Client Profile" at bounding box center [134, 159] width 239 height 19
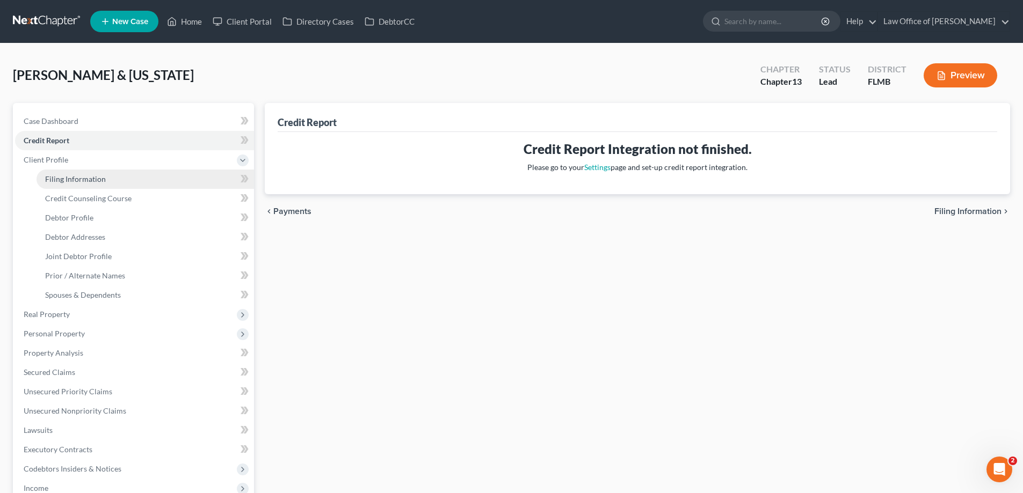
click at [99, 178] on span "Filing Information" at bounding box center [75, 178] width 61 height 9
select select "1"
select select "3"
select select "9"
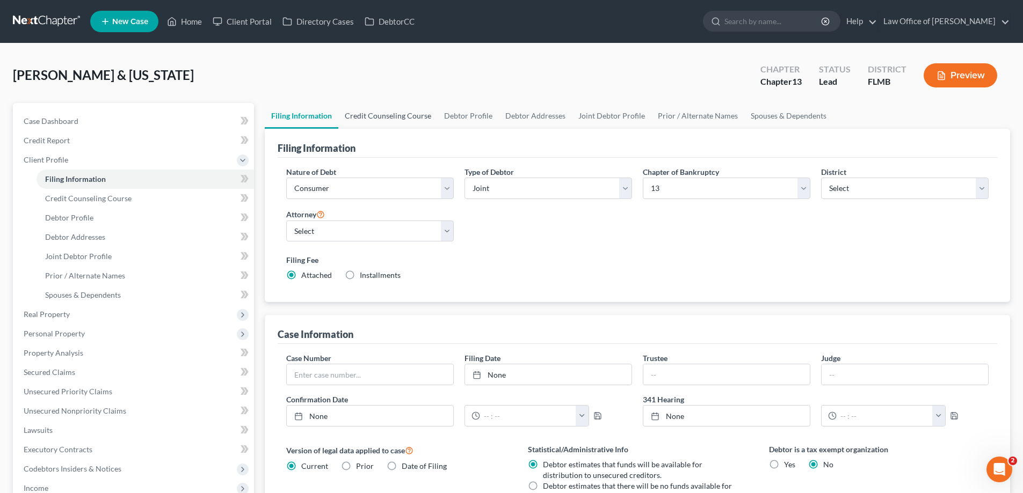
click at [370, 115] on link "Credit Counseling Course" at bounding box center [387, 116] width 99 height 26
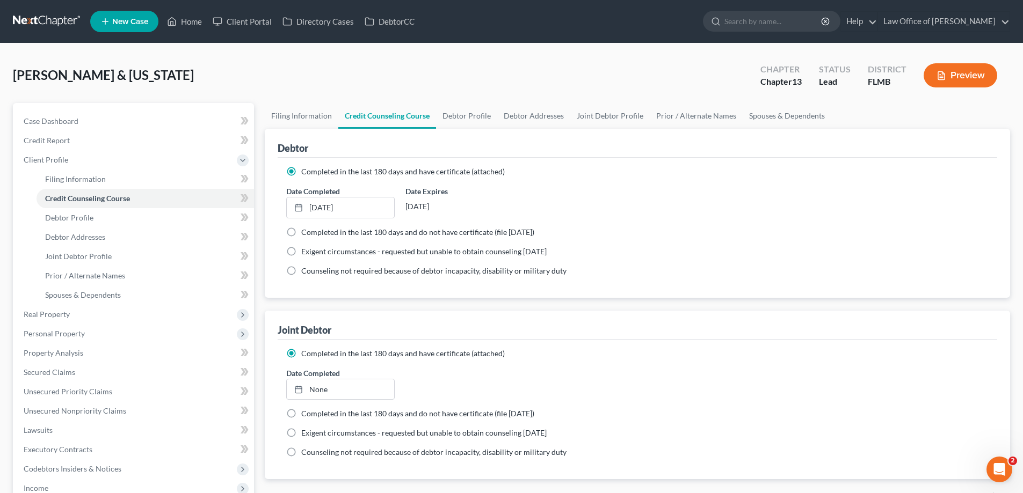
click at [325, 78] on div "[PERSON_NAME] & [US_STATE] Upgraded Chapter Chapter 13 Status Lead District [GE…" at bounding box center [511, 79] width 997 height 47
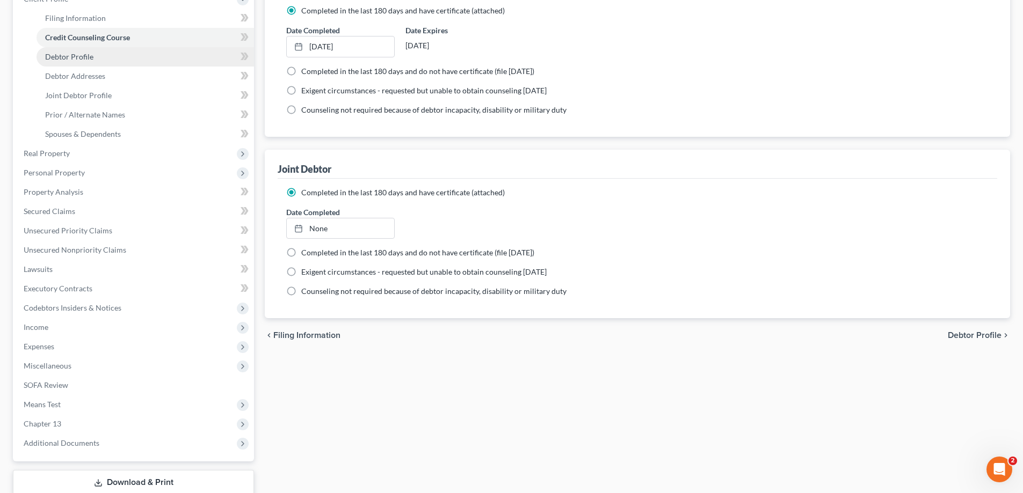
click at [59, 64] on link "Debtor Profile" at bounding box center [145, 56] width 217 height 19
select select "1"
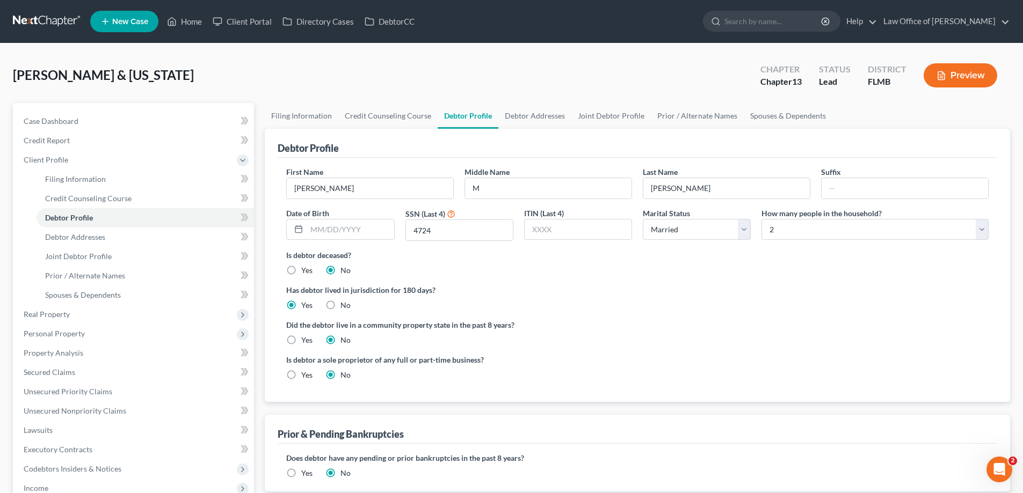
click at [76, 18] on link at bounding box center [47, 21] width 69 height 19
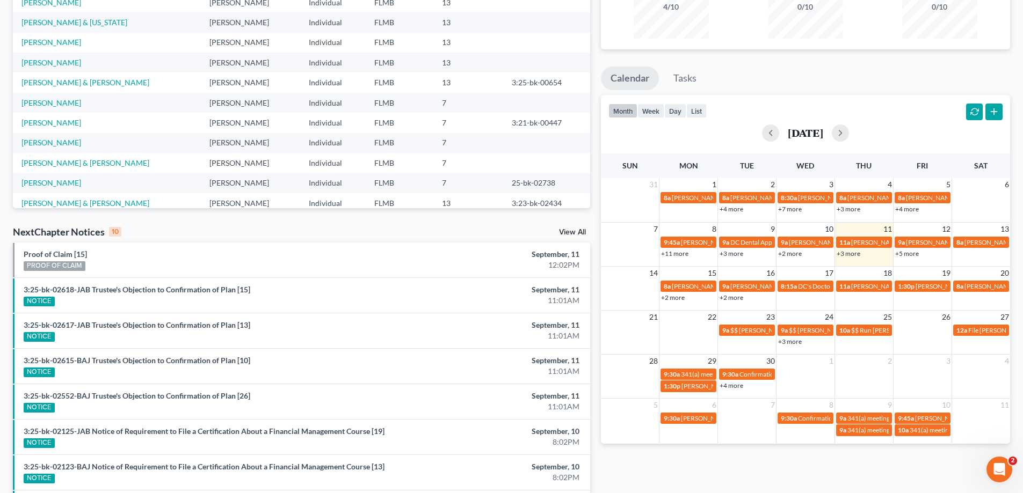
click at [846, 257] on link "+3 more" at bounding box center [848, 254] width 24 height 8
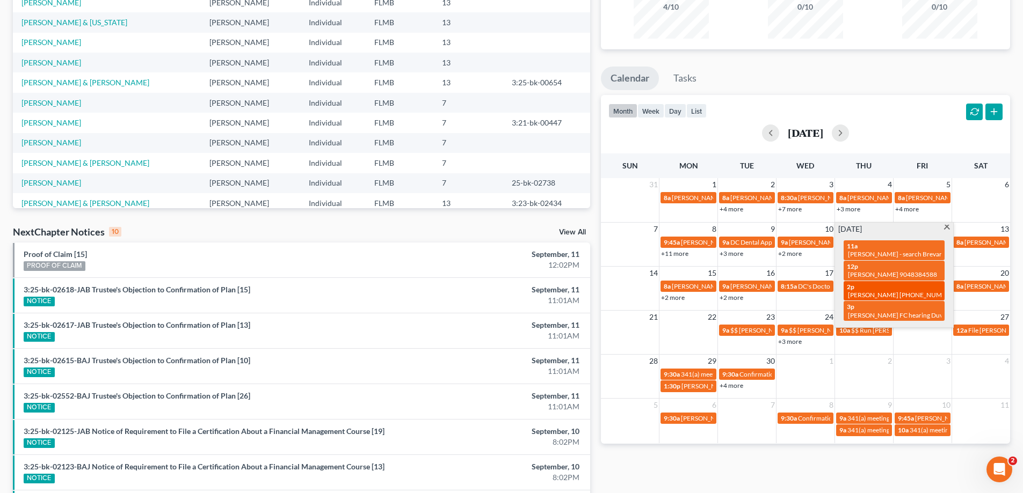
click at [861, 291] on span "[PERSON_NAME] [PHONE_NUMBER]" at bounding box center [902, 295] width 108 height 8
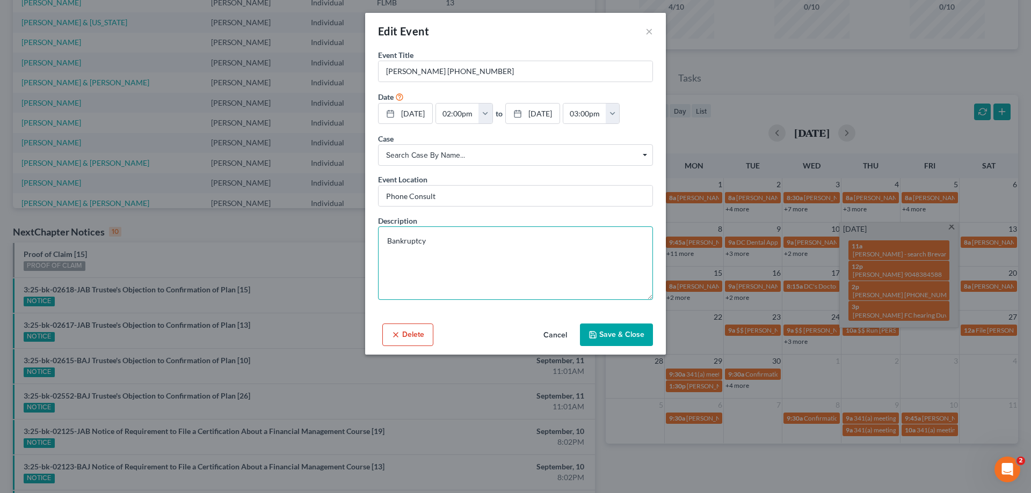
click at [513, 240] on textarea "Bankruptcy" at bounding box center [515, 264] width 275 height 74
click at [653, 27] on div "Edit Event ×" at bounding box center [515, 31] width 301 height 37
click at [649, 28] on button "×" at bounding box center [649, 31] width 8 height 13
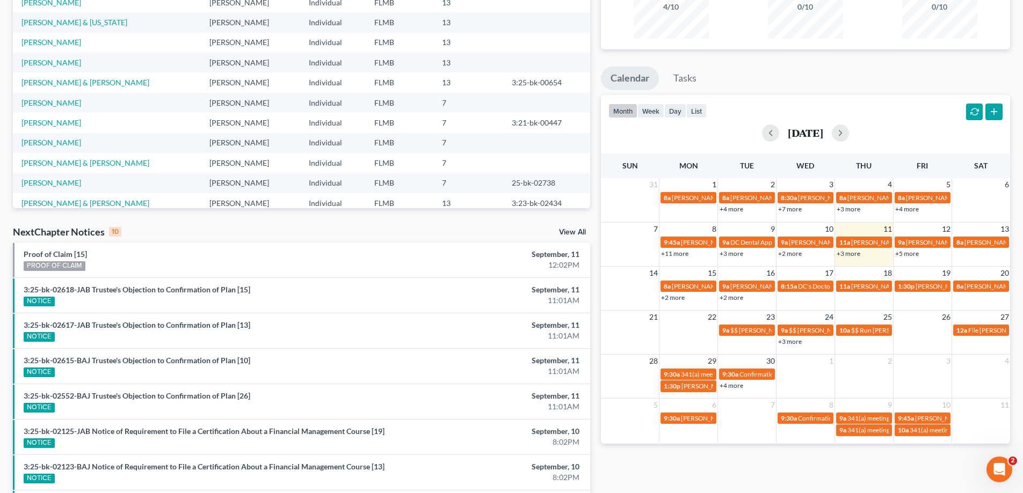
click at [920, 106] on div "month week day list [DATE]" at bounding box center [805, 121] width 420 height 52
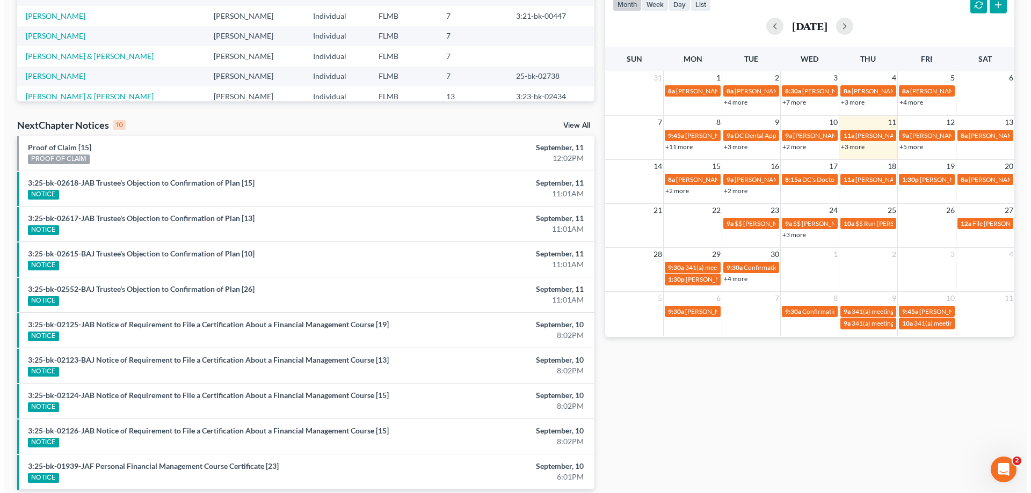
scroll to position [234, 0]
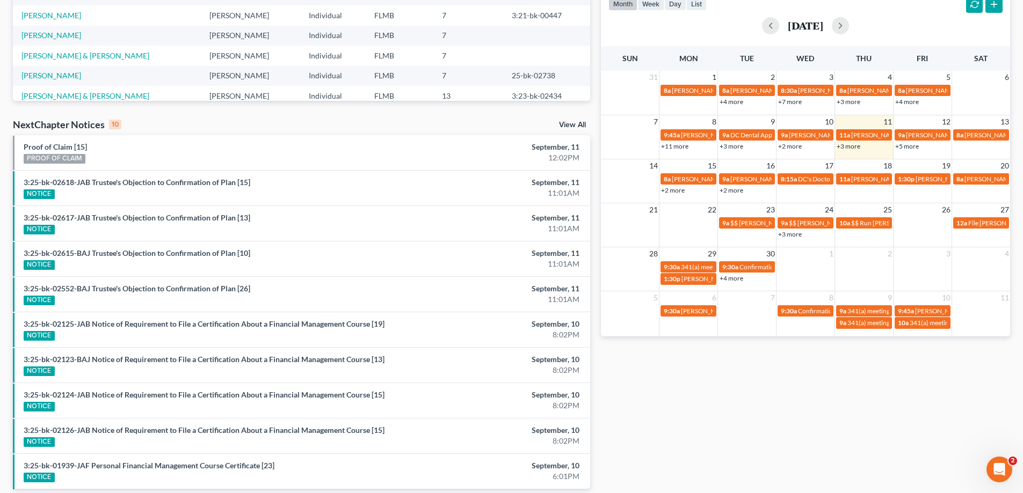
click at [727, 188] on link "+2 more" at bounding box center [731, 190] width 24 height 8
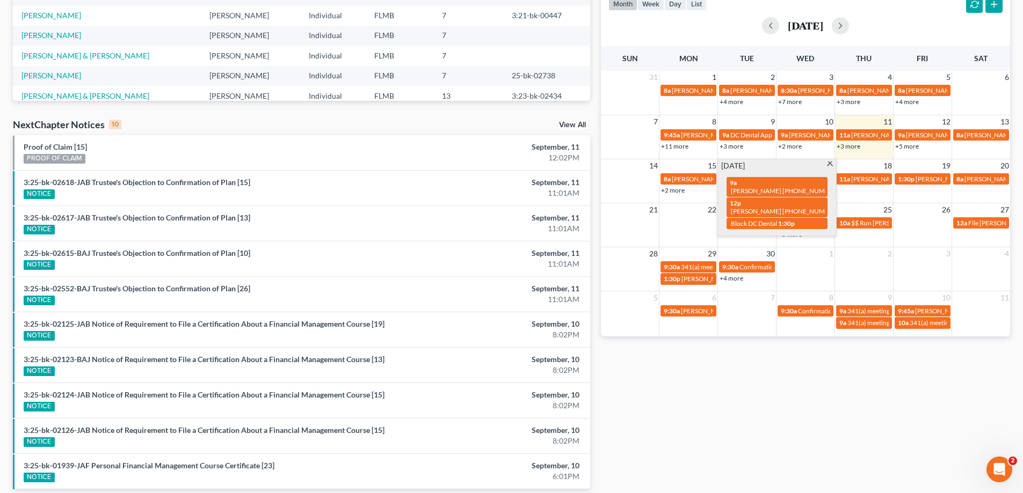
click at [775, 388] on div "Monthly Progress Bankruptcy Bankruptcy [DATE] [DATE] [DATE] [DATE] [DATE] [DATE…" at bounding box center [805, 164] width 420 height 684
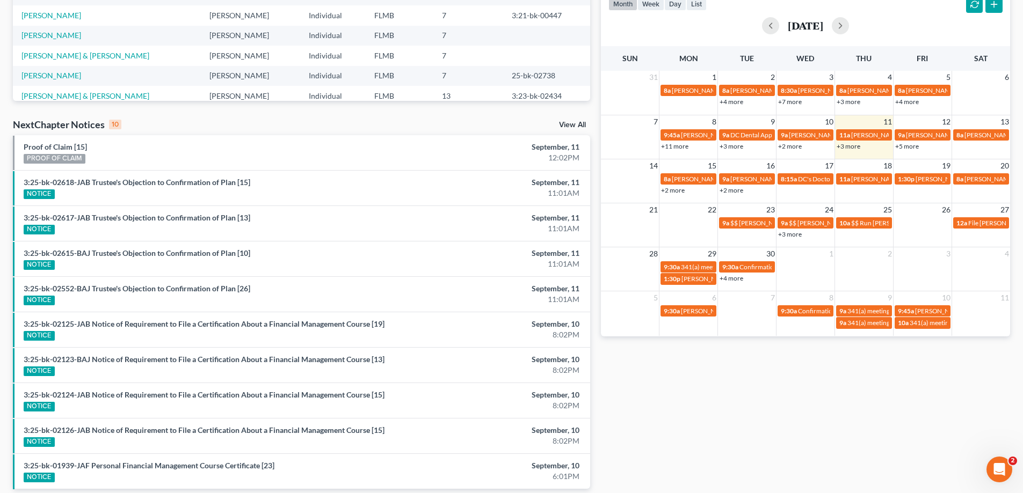
click at [790, 167] on td "17" at bounding box center [805, 165] width 59 height 13
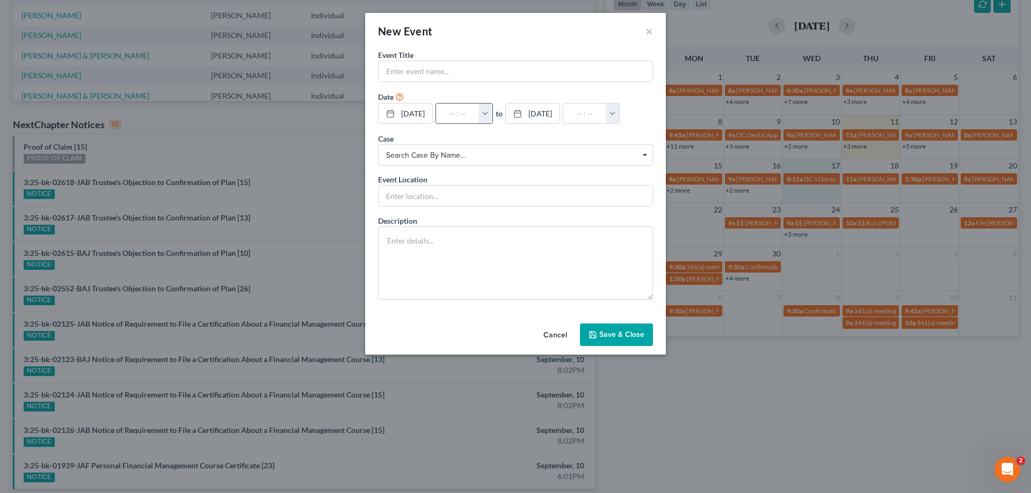
click at [492, 116] on button "button" at bounding box center [485, 114] width 14 height 20
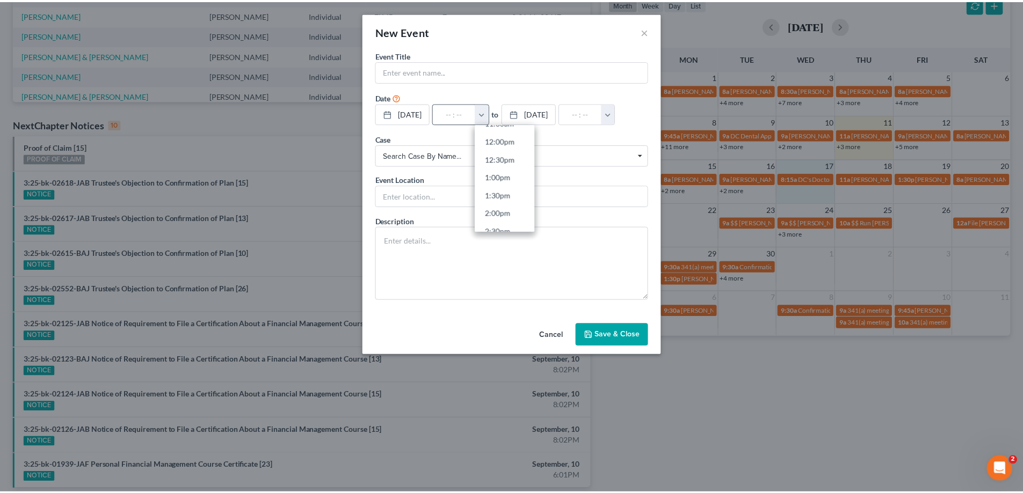
scroll to position [429, 0]
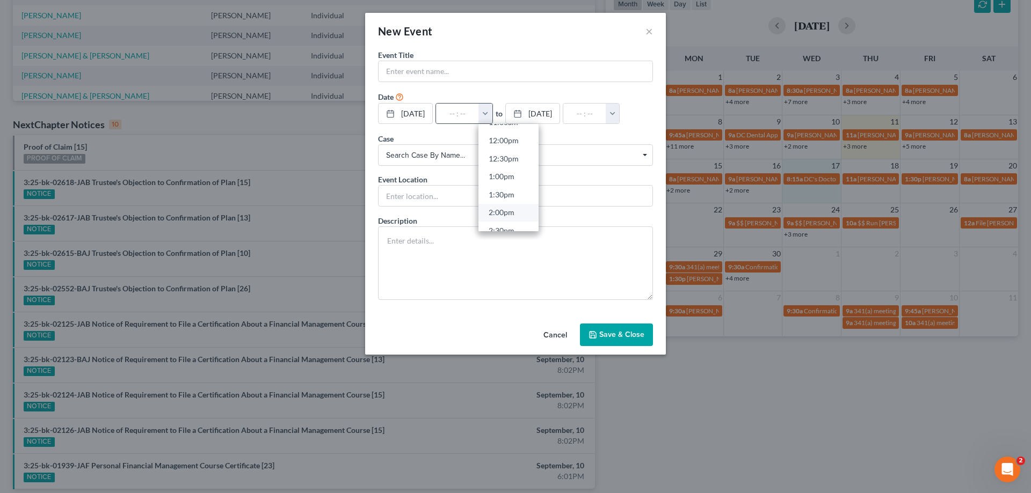
click at [514, 209] on link "2:00pm" at bounding box center [508, 212] width 60 height 18
type input "2:00pm"
type input "03:00pm"
click at [511, 68] on input "text" at bounding box center [515, 71] width 274 height 20
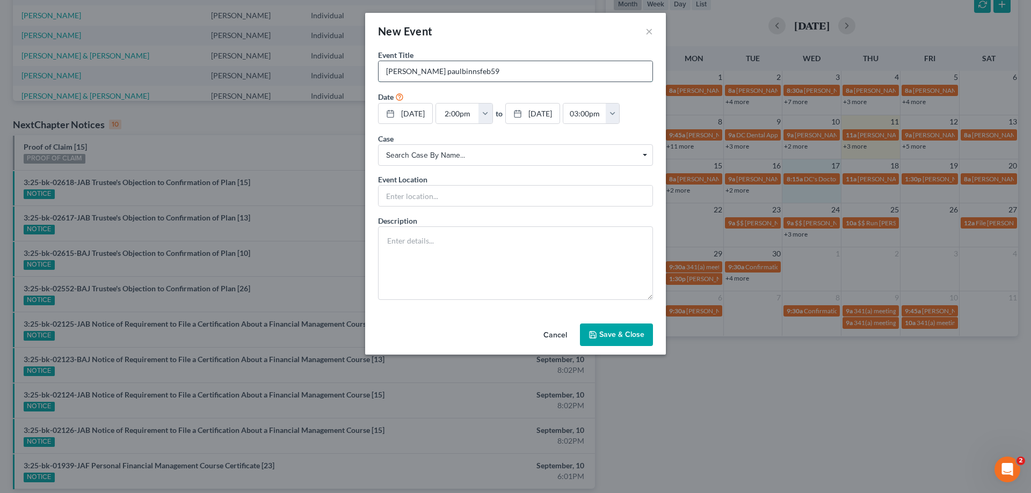
click at [503, 67] on input "[PERSON_NAME] paulbinnsfeb59" at bounding box center [515, 71] width 274 height 20
type input "[PERSON_NAME] [EMAIL_ADDRESS][DOMAIN_NAME]"
click at [620, 331] on button "Save & Close" at bounding box center [616, 335] width 73 height 23
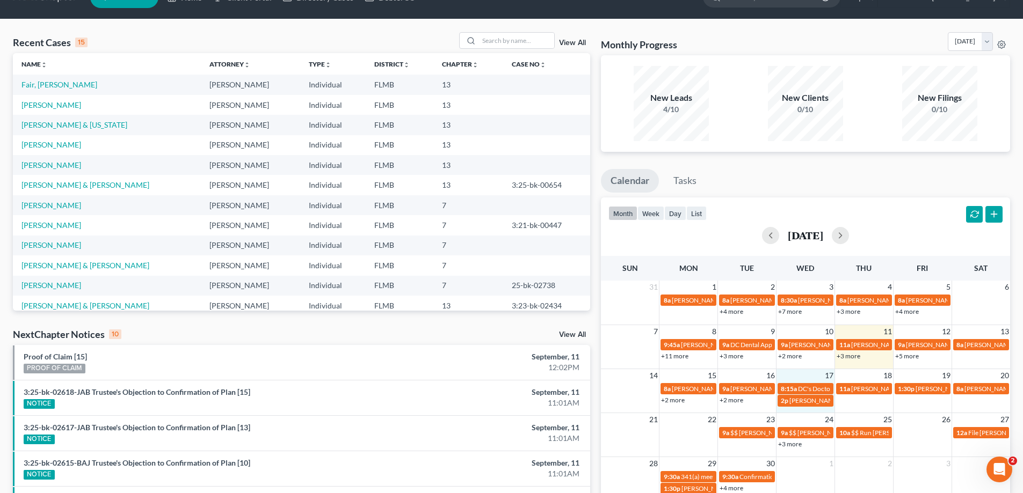
scroll to position [0, 0]
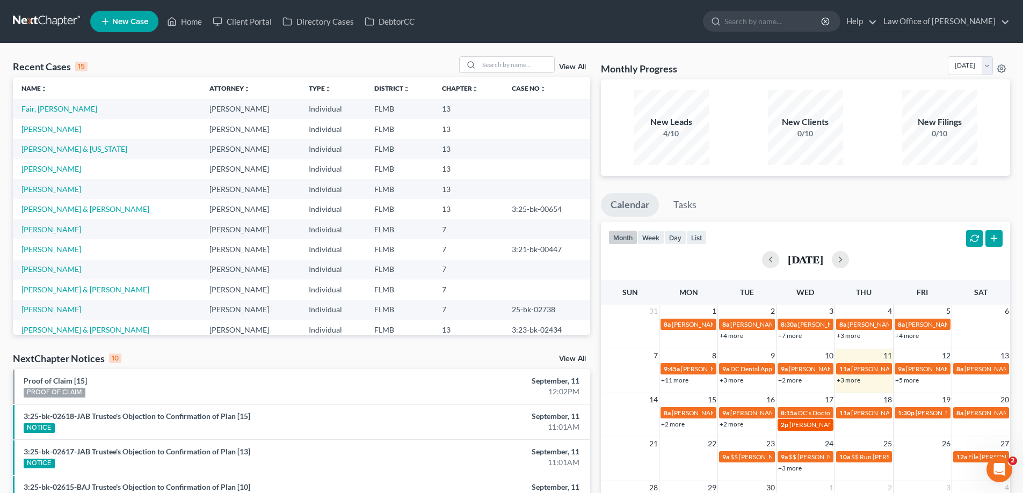
click at [807, 427] on span "[PERSON_NAME] [EMAIL_ADDRESS][DOMAIN_NAME]" at bounding box center [868, 425] width 159 height 8
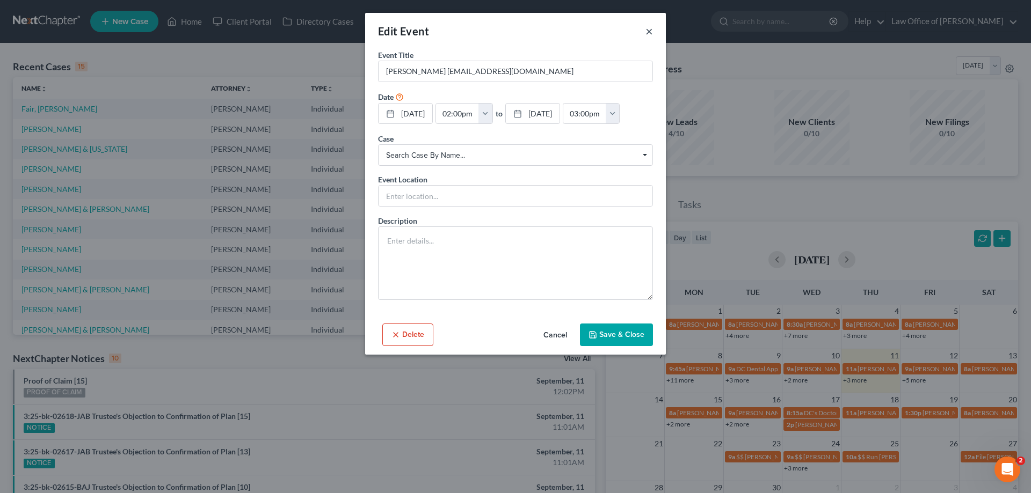
click at [651, 33] on button "×" at bounding box center [649, 31] width 8 height 13
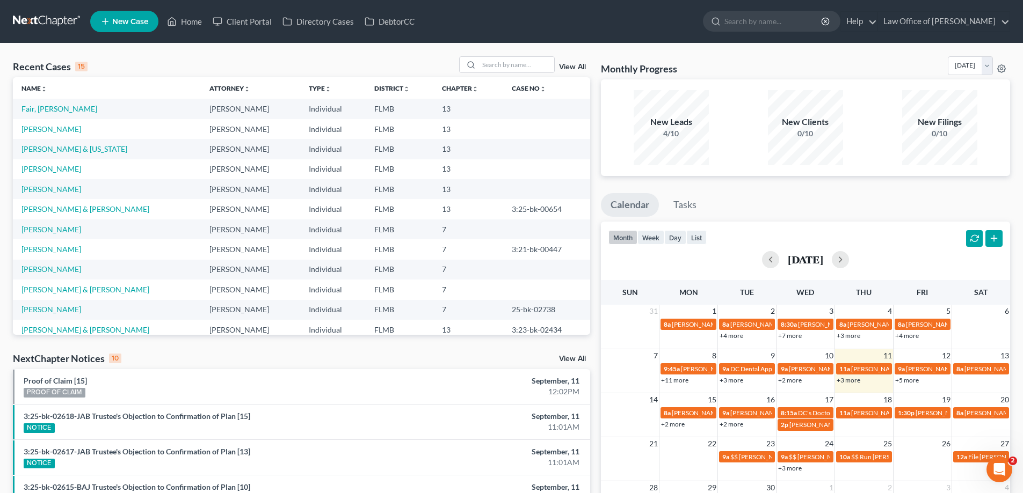
click at [199, 54] on div "Recent Cases 15 View All Name unfold_more expand_more expand_less Attorney unfo…" at bounding box center [511, 398] width 1023 height 710
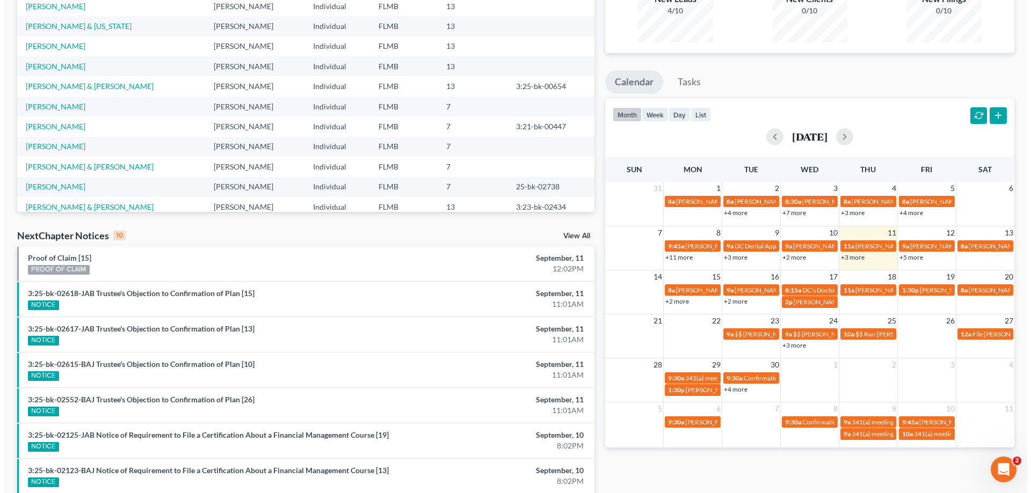
scroll to position [215, 0]
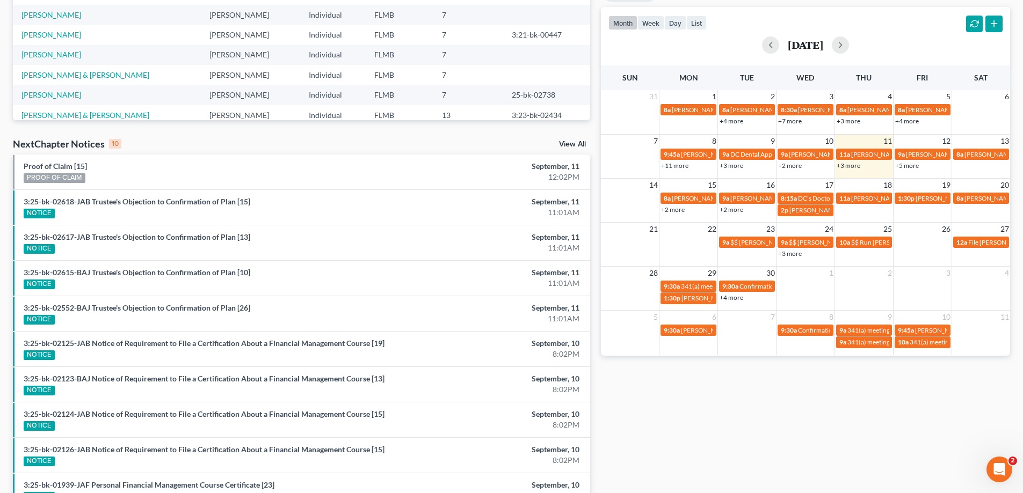
click at [851, 164] on link "+3 more" at bounding box center [848, 166] width 24 height 8
click at [846, 464] on div "Monthly Progress Bankruptcy Bankruptcy [DATE] [DATE] [DATE] [DATE] [DATE] [DATE…" at bounding box center [805, 184] width 420 height 684
click at [865, 211] on td "11a [PERSON_NAME]" at bounding box center [863, 204] width 59 height 25
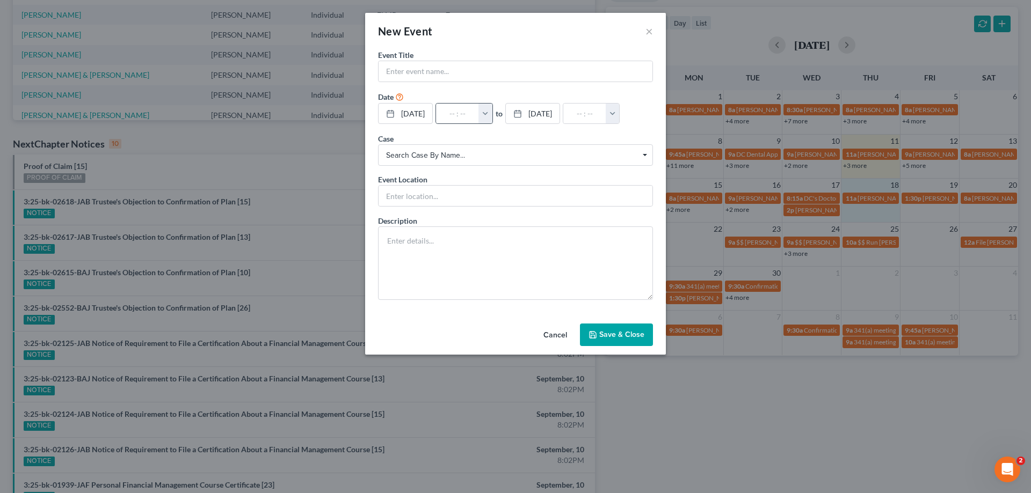
click at [492, 110] on button "button" at bounding box center [485, 114] width 14 height 20
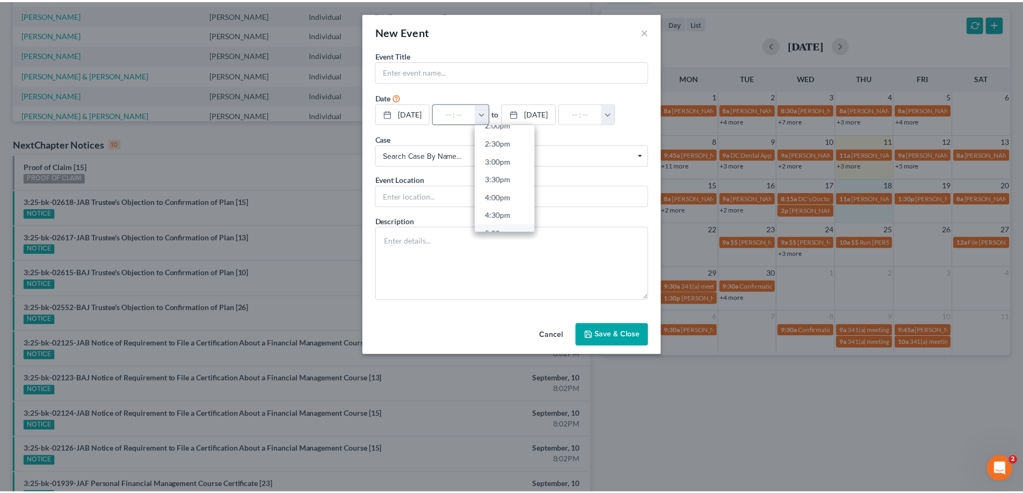
scroll to position [537, 0]
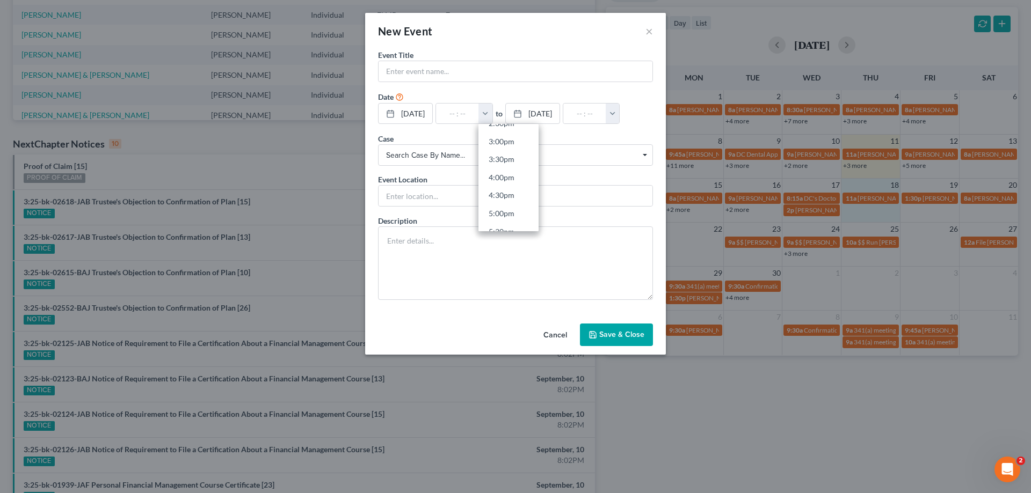
click at [517, 179] on link "4:00pm" at bounding box center [508, 178] width 60 height 18
type input "4:00pm"
type input "05:00pm"
click at [521, 62] on input "text" at bounding box center [515, 71] width 274 height 20
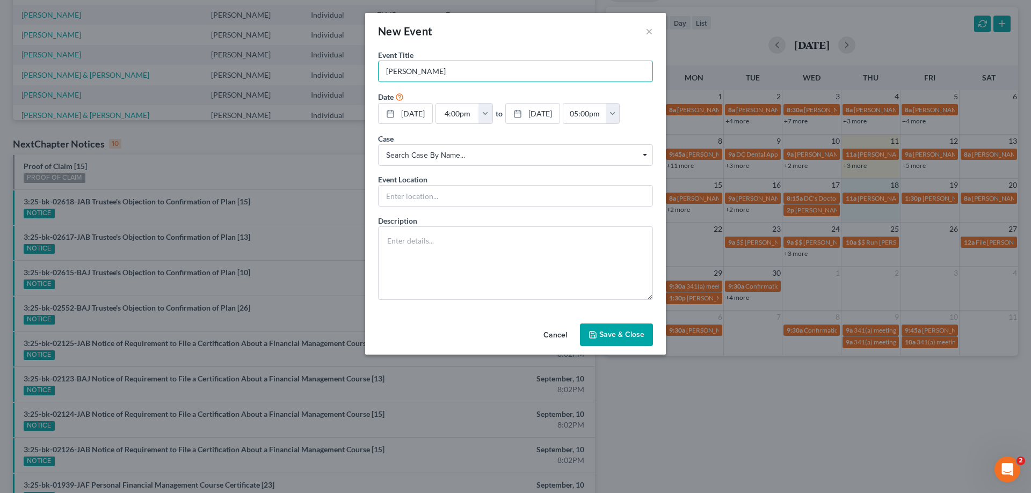
type input "[PERSON_NAME]"
click at [630, 329] on button "Save & Close" at bounding box center [616, 335] width 73 height 23
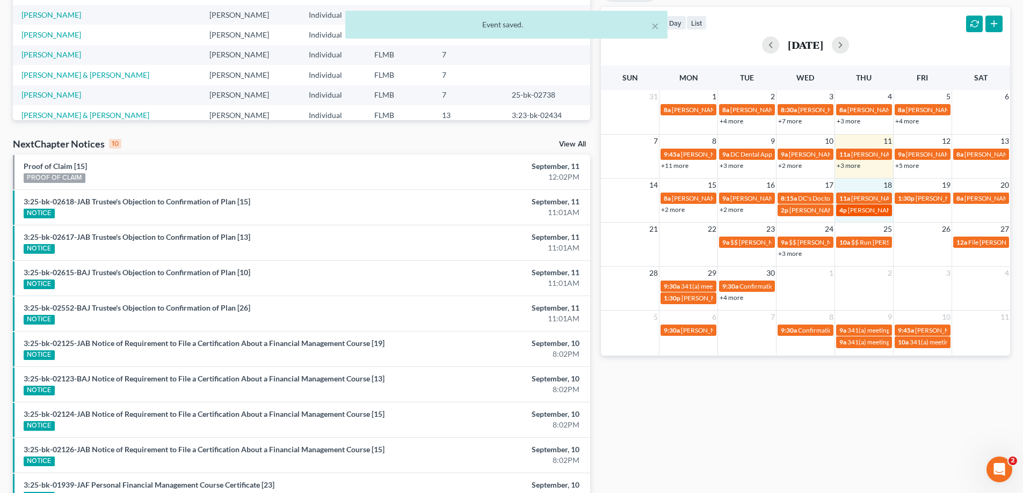
click at [853, 206] on link "4p [PERSON_NAME]" at bounding box center [864, 210] width 56 height 11
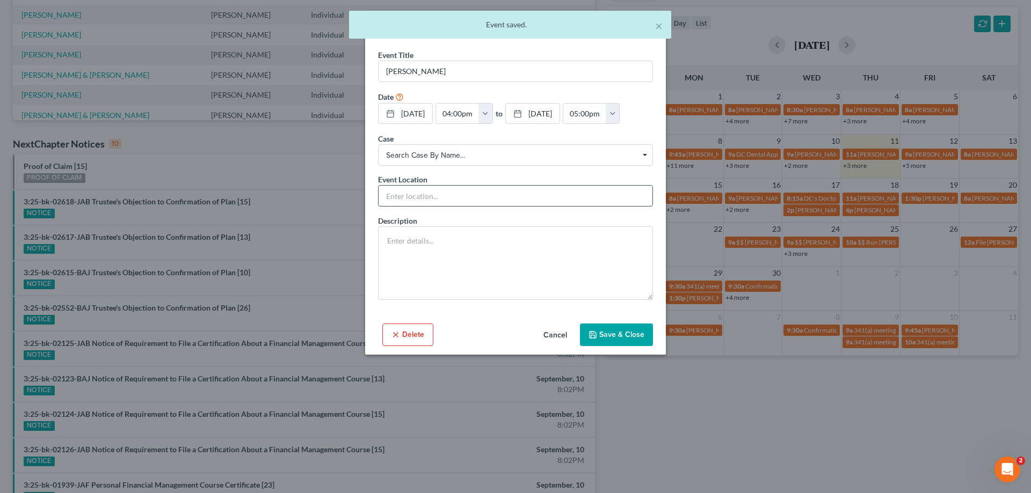
drag, startPoint x: 443, startPoint y: 198, endPoint x: 449, endPoint y: 201, distance: 6.7
click at [443, 198] on input "text" at bounding box center [515, 196] width 274 height 20
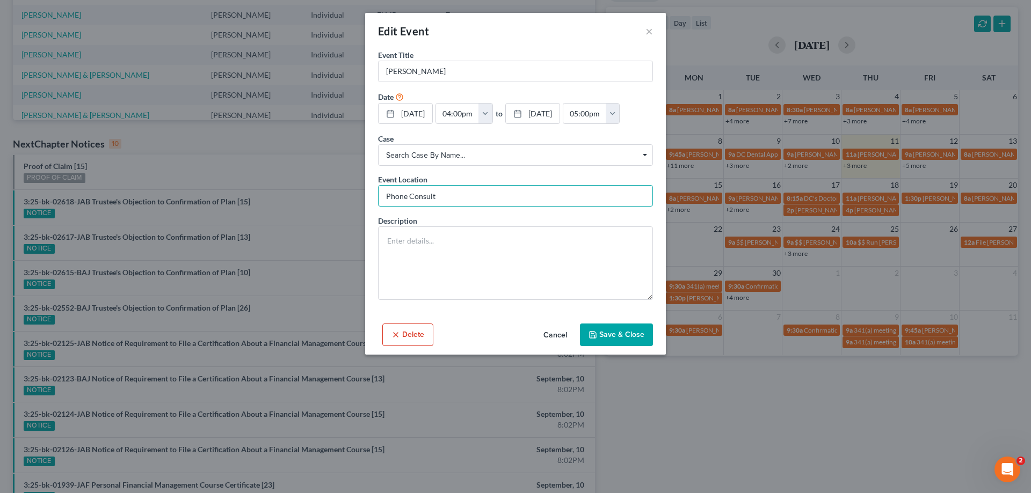
type input "Phone Consult"
click at [645, 331] on button "Save & Close" at bounding box center [616, 335] width 73 height 23
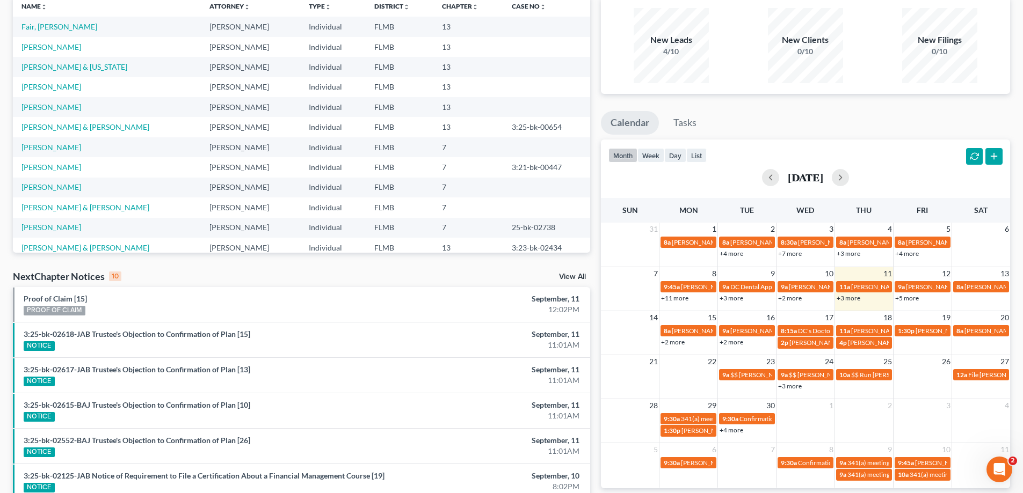
scroll to position [0, 0]
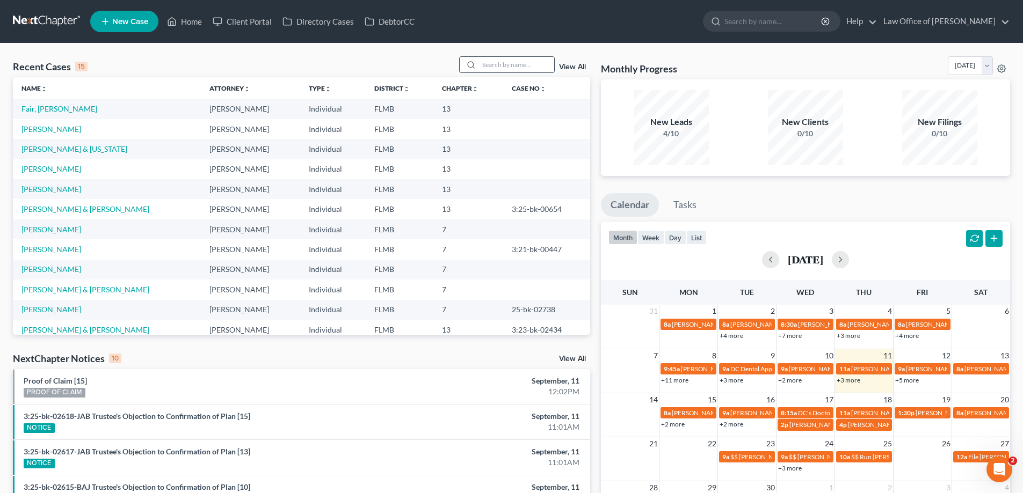
click at [507, 65] on input "search" at bounding box center [516, 65] width 75 height 16
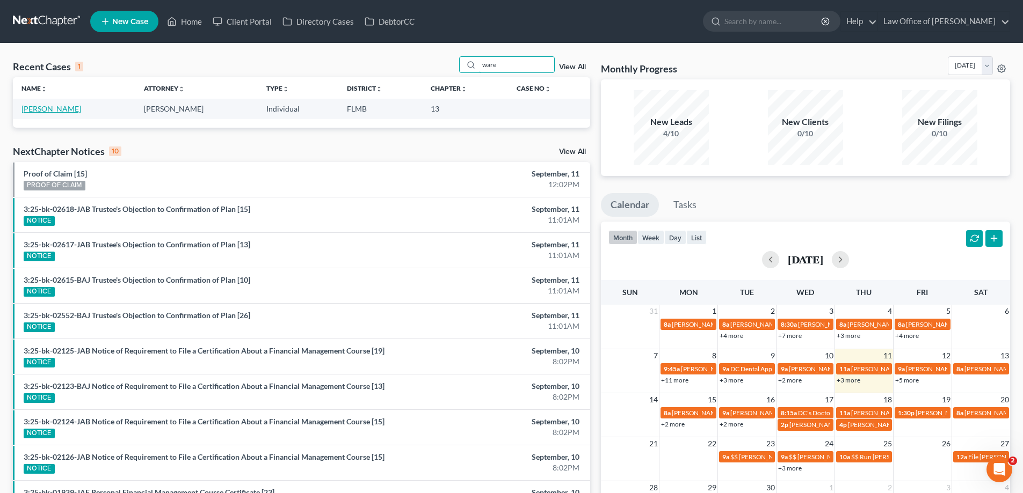
type input "ware"
click at [34, 111] on link "[PERSON_NAME]" at bounding box center [51, 108] width 60 height 9
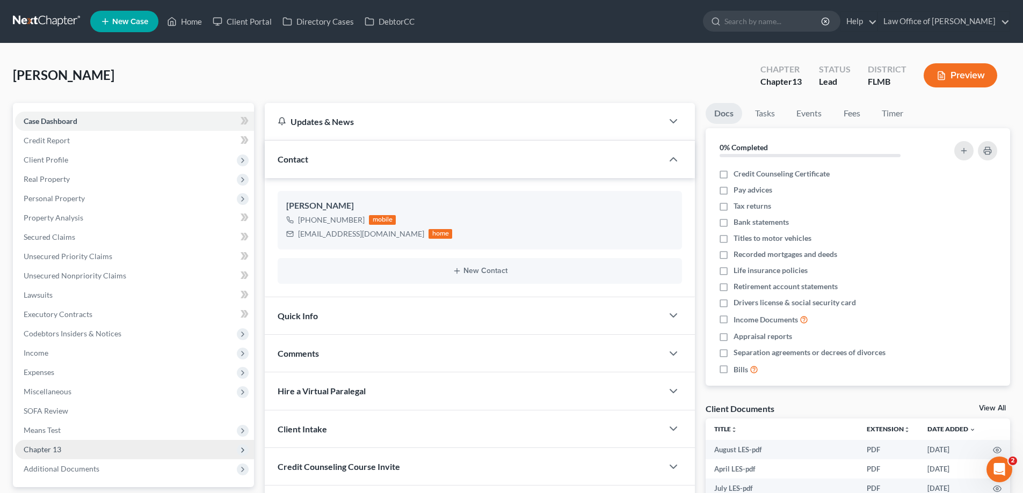
scroll to position [198, 0]
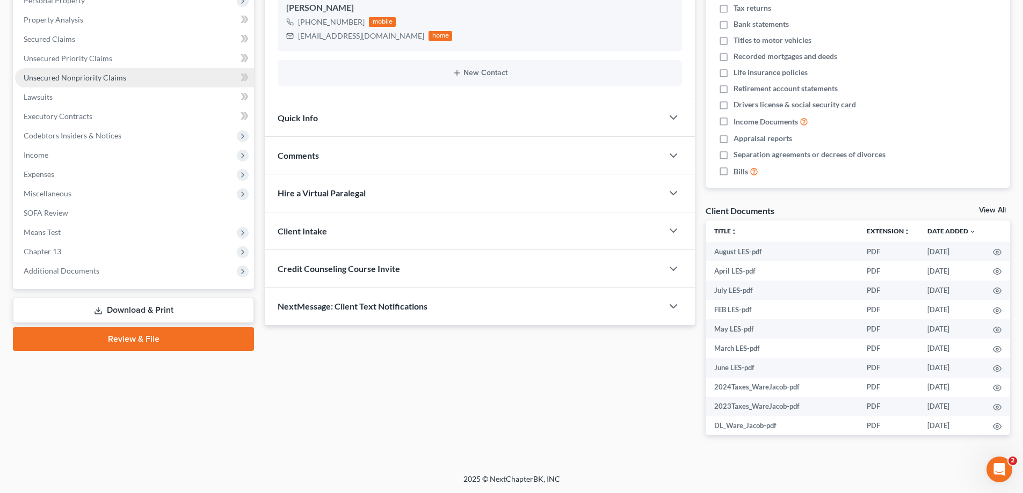
click at [96, 69] on link "Unsecured Nonpriority Claims" at bounding box center [134, 77] width 239 height 19
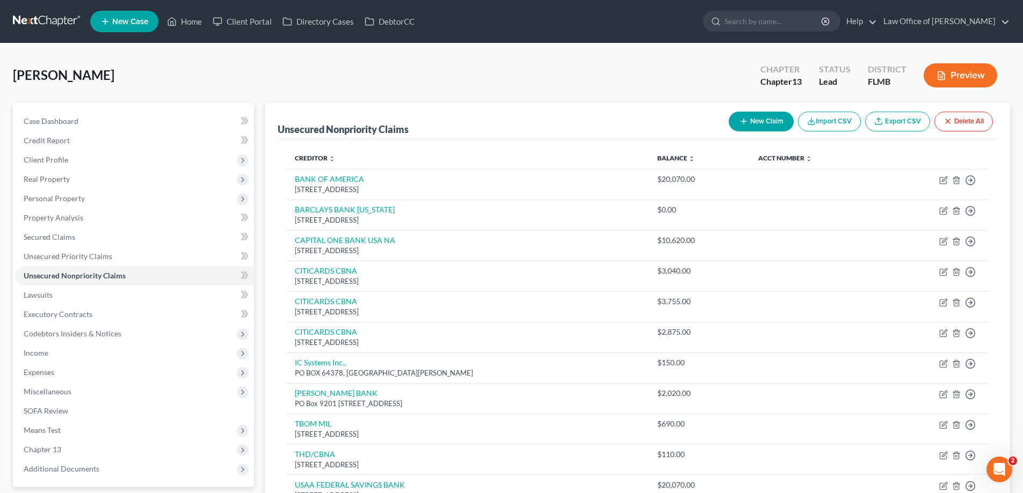
click at [297, 71] on div "[PERSON_NAME] Upgraded Chapter Chapter 13 Status Lead District FLMB Preview" at bounding box center [511, 79] width 997 height 47
